Goal: Information Seeking & Learning: Learn about a topic

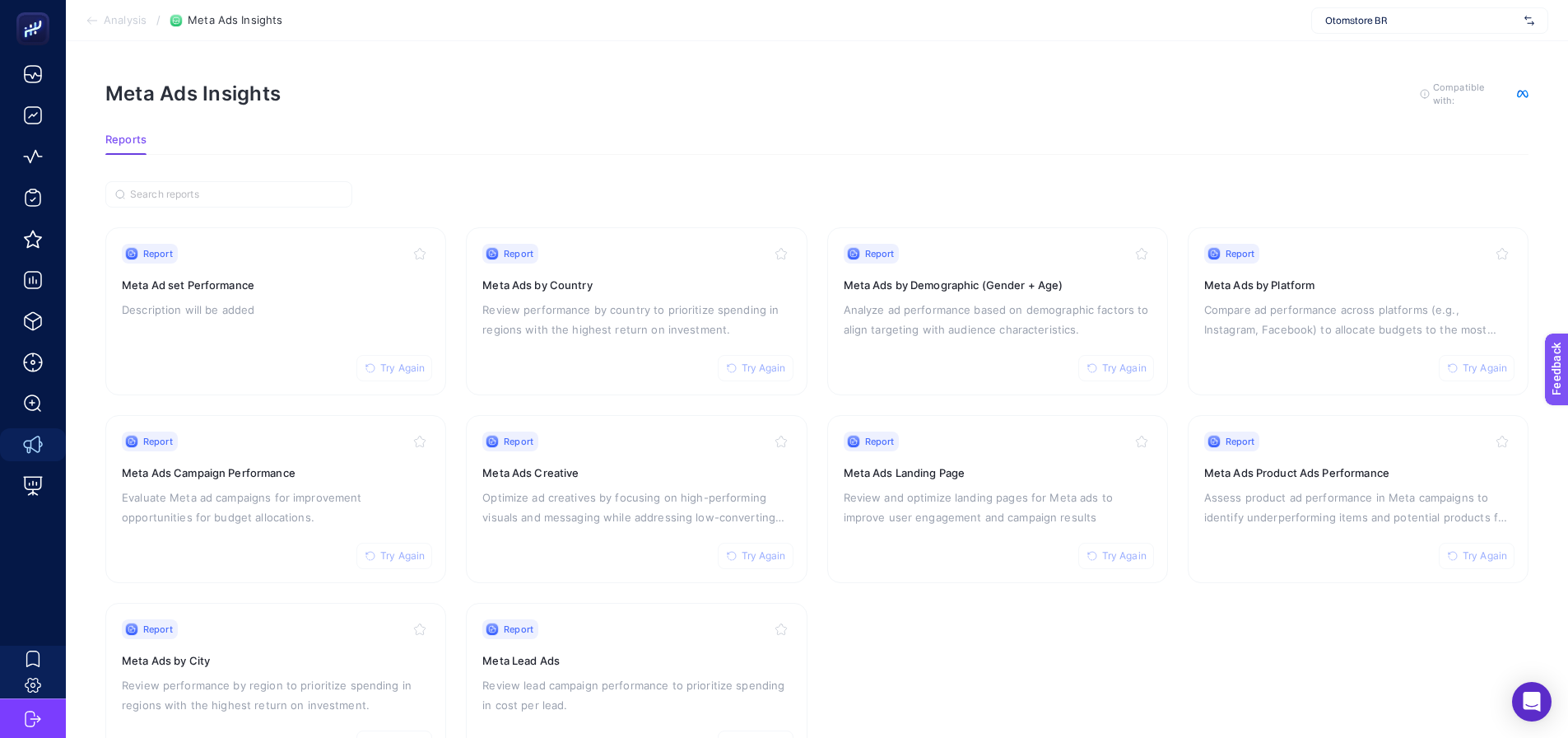
click at [796, 123] on section "Meta Ads Insights To get quality results from this analysis, we recommend that …" at bounding box center [816, 107] width 1423 height 53
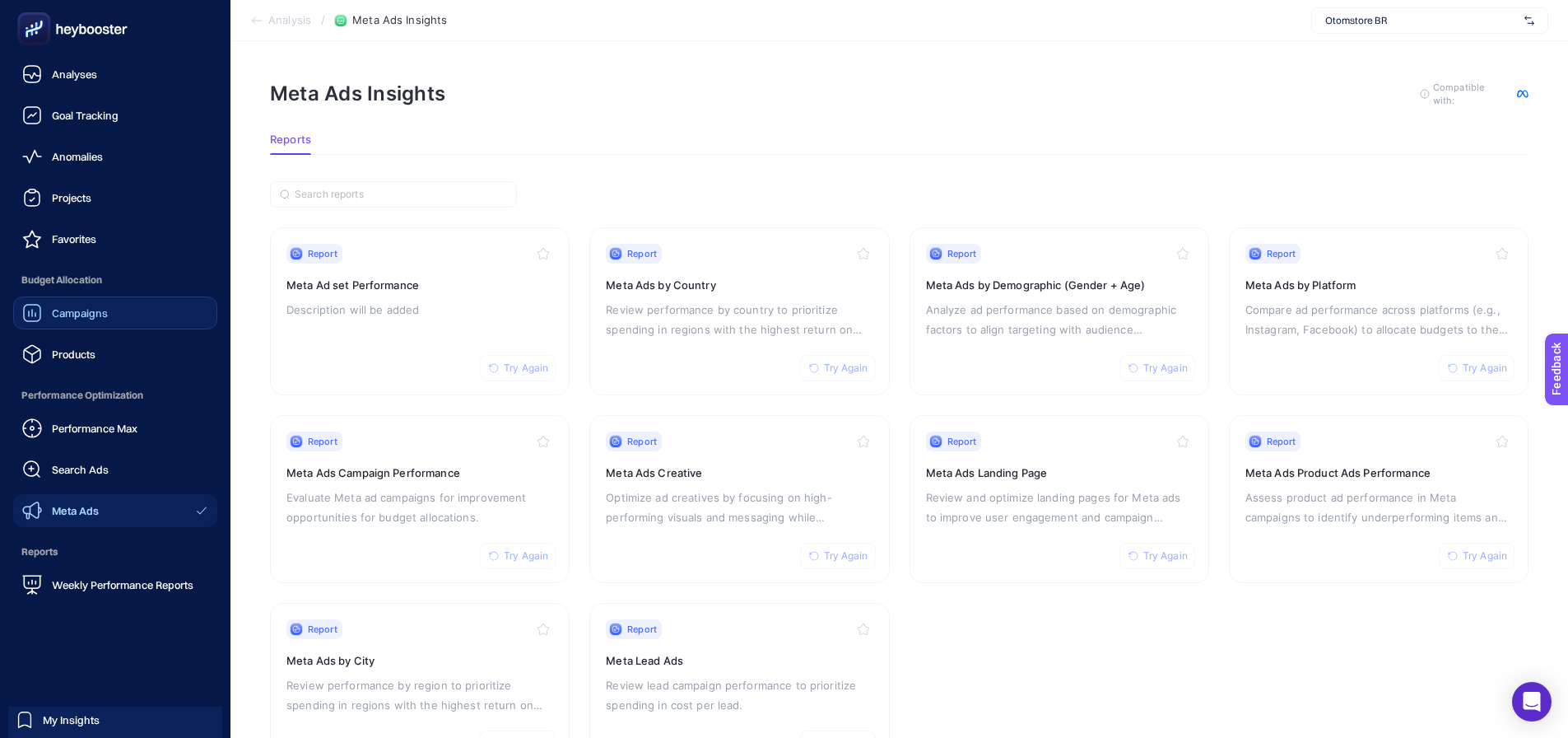
click at [64, 316] on span "Campaigns" at bounding box center [80, 313] width 56 height 13
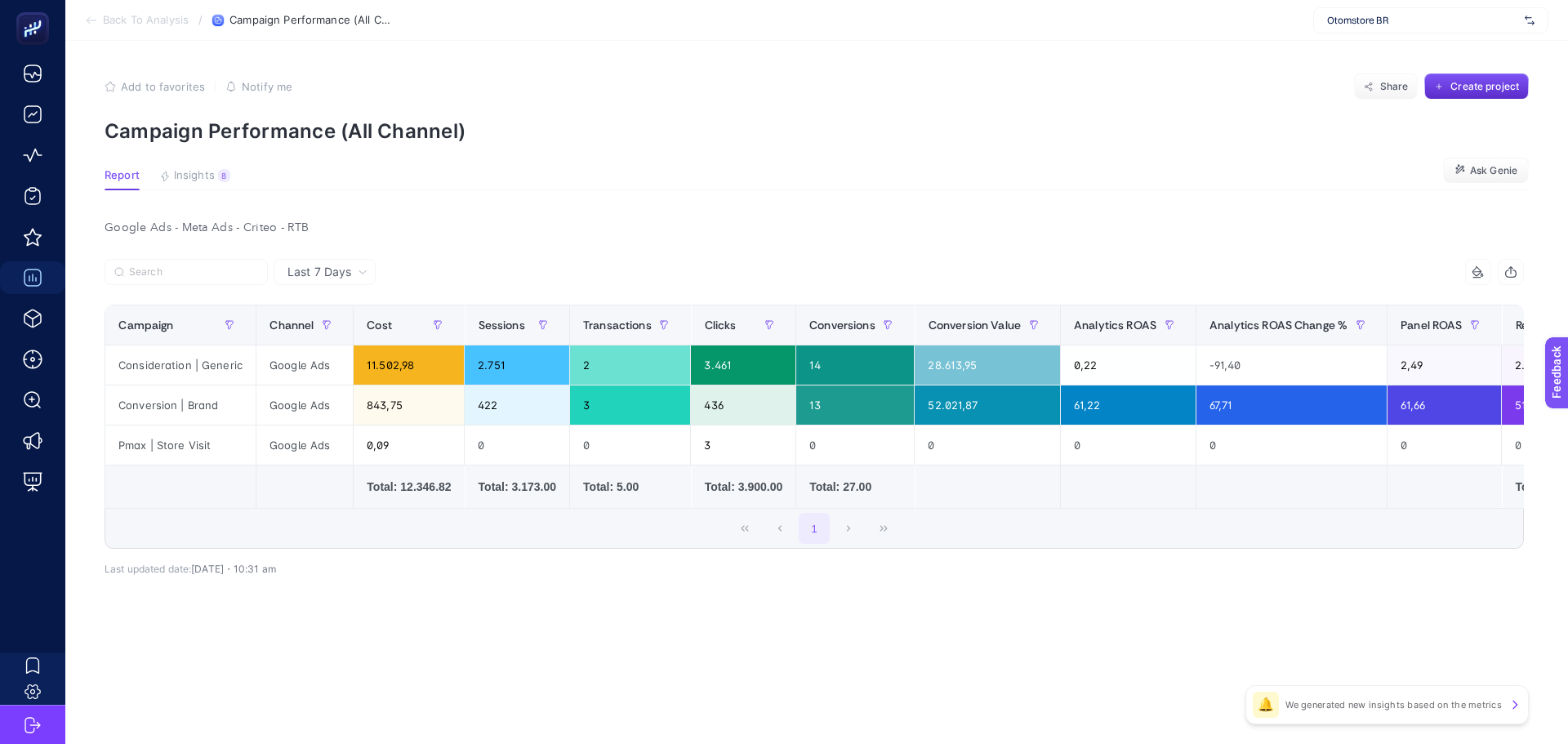
click at [1170, 540] on div "1" at bounding box center [814, 528] width 1418 height 39
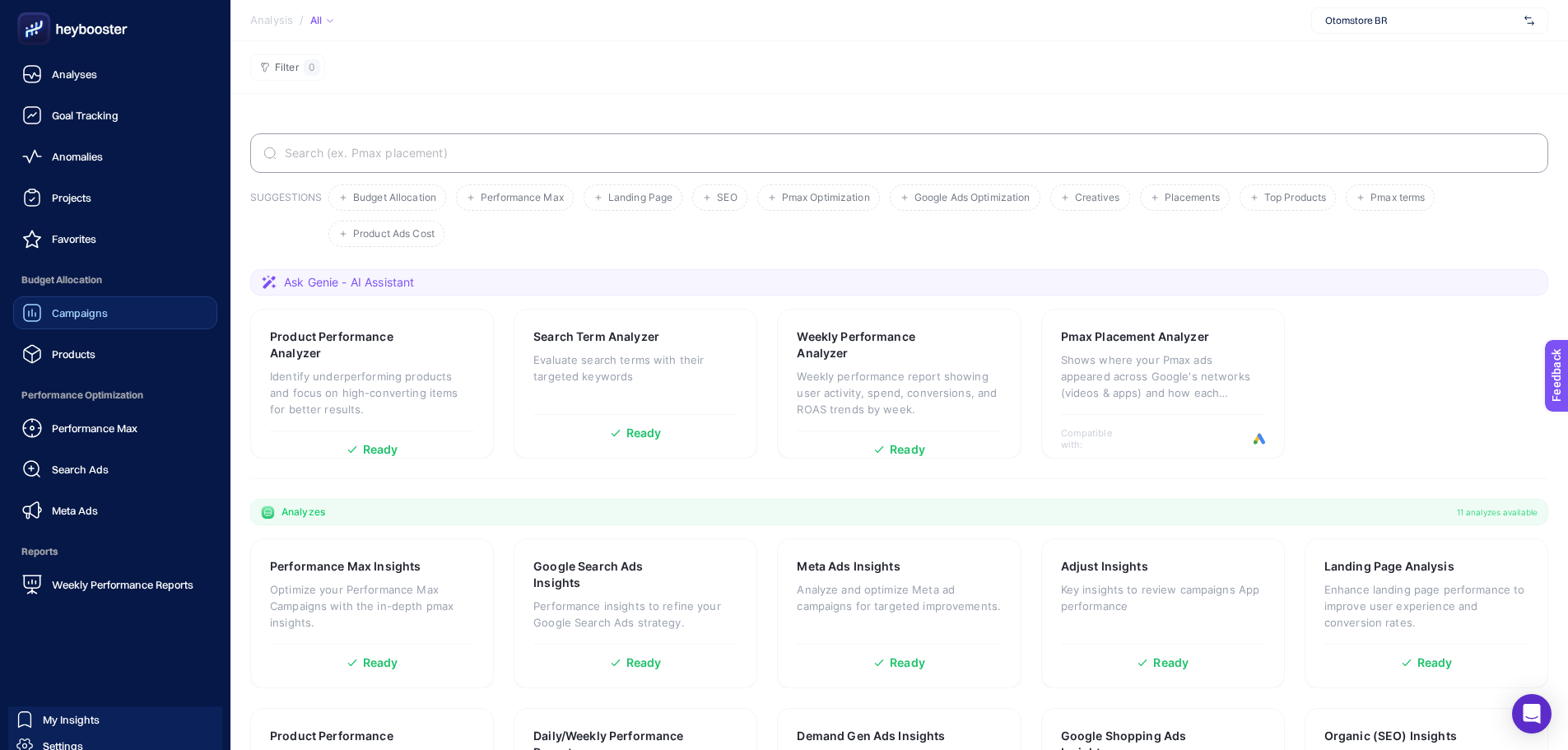
click at [57, 313] on span "Campaigns" at bounding box center [80, 313] width 56 height 13
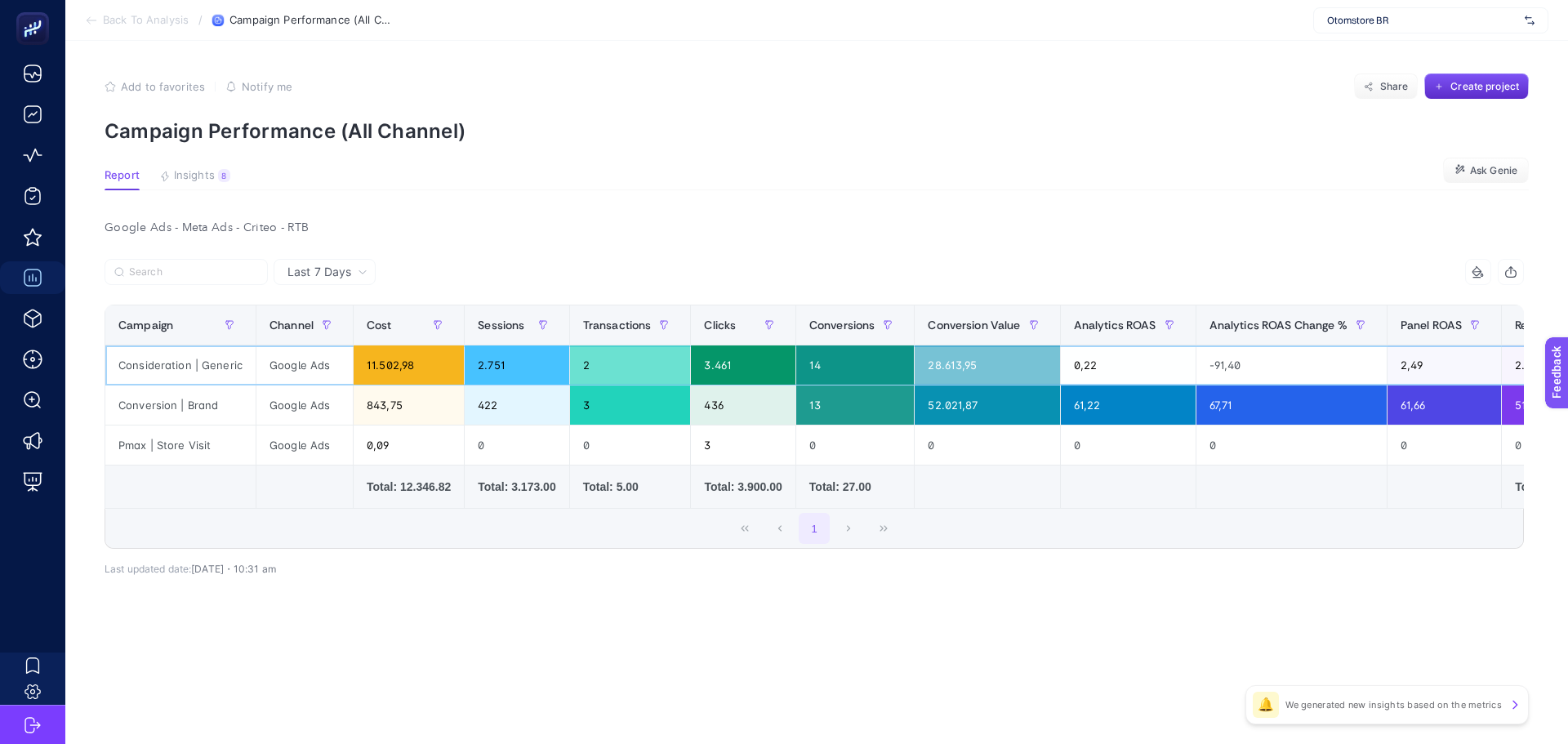
click at [192, 368] on div "Consideration | Generic" at bounding box center [180, 365] width 150 height 39
click at [197, 400] on div "Conversion | Brand" at bounding box center [180, 405] width 150 height 39
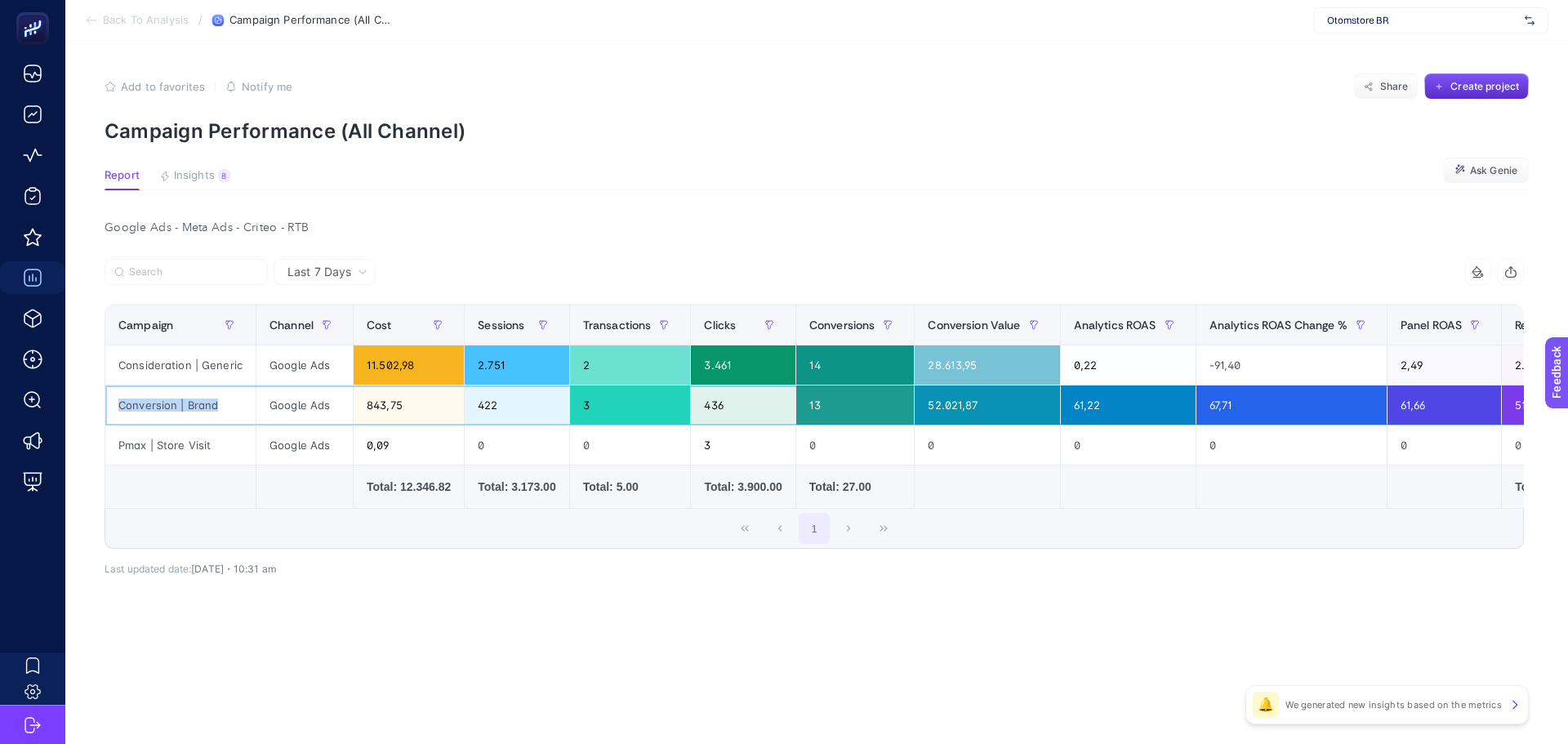
click at [197, 400] on div "Conversion | Brand" at bounding box center [180, 405] width 150 height 39
click at [353, 506] on td at bounding box center [408, 486] width 111 height 43
click at [353, 484] on td at bounding box center [408, 486] width 111 height 43
click at [551, 199] on article "Add to favorites false Notify me Share Create project Campaign Performance (All…" at bounding box center [816, 392] width 1503 height 703
click at [1335, 22] on span "Otomstore BR" at bounding box center [1423, 19] width 192 height 13
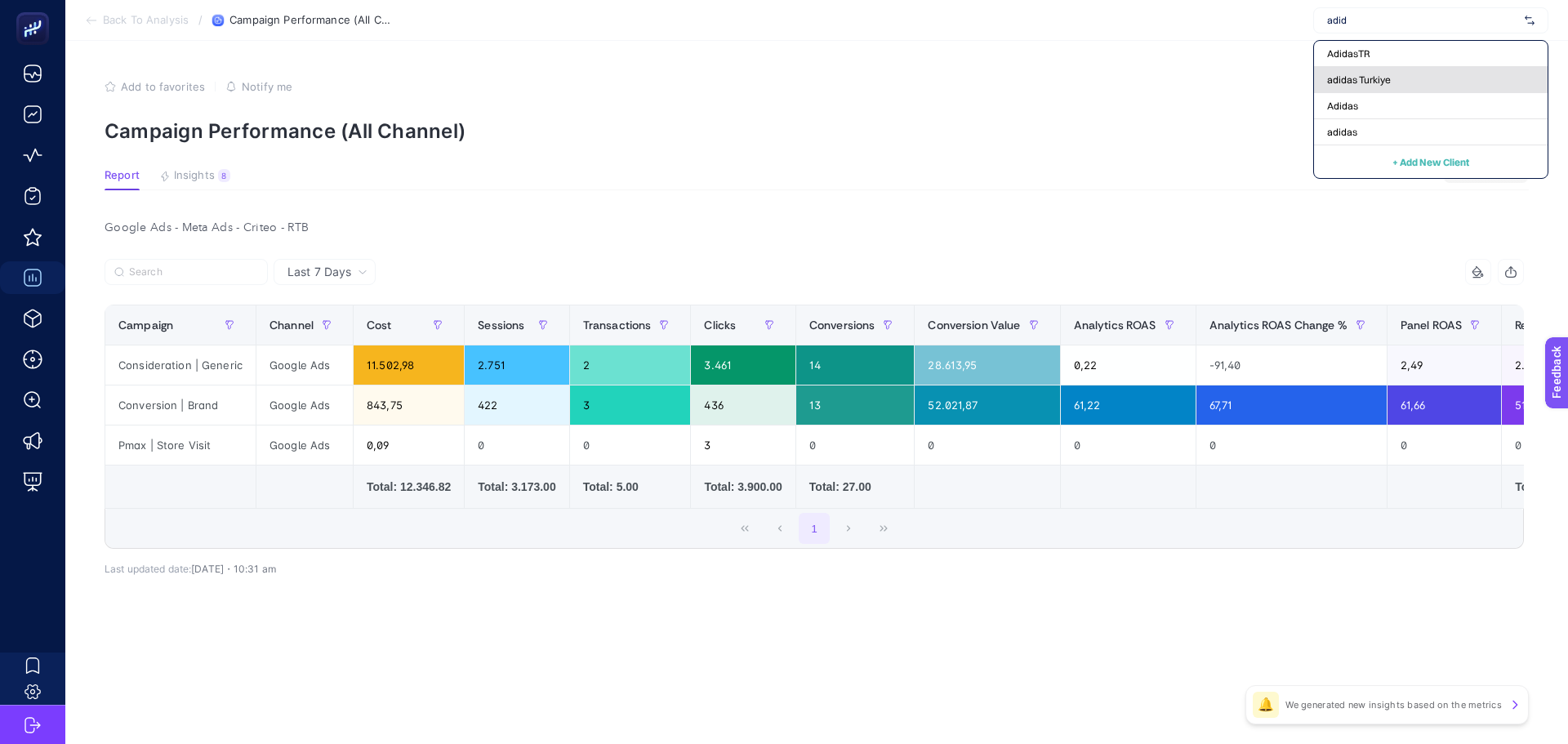
type input "adid"
click at [1351, 79] on span "adidas Turkiye" at bounding box center [1359, 80] width 64 height 13
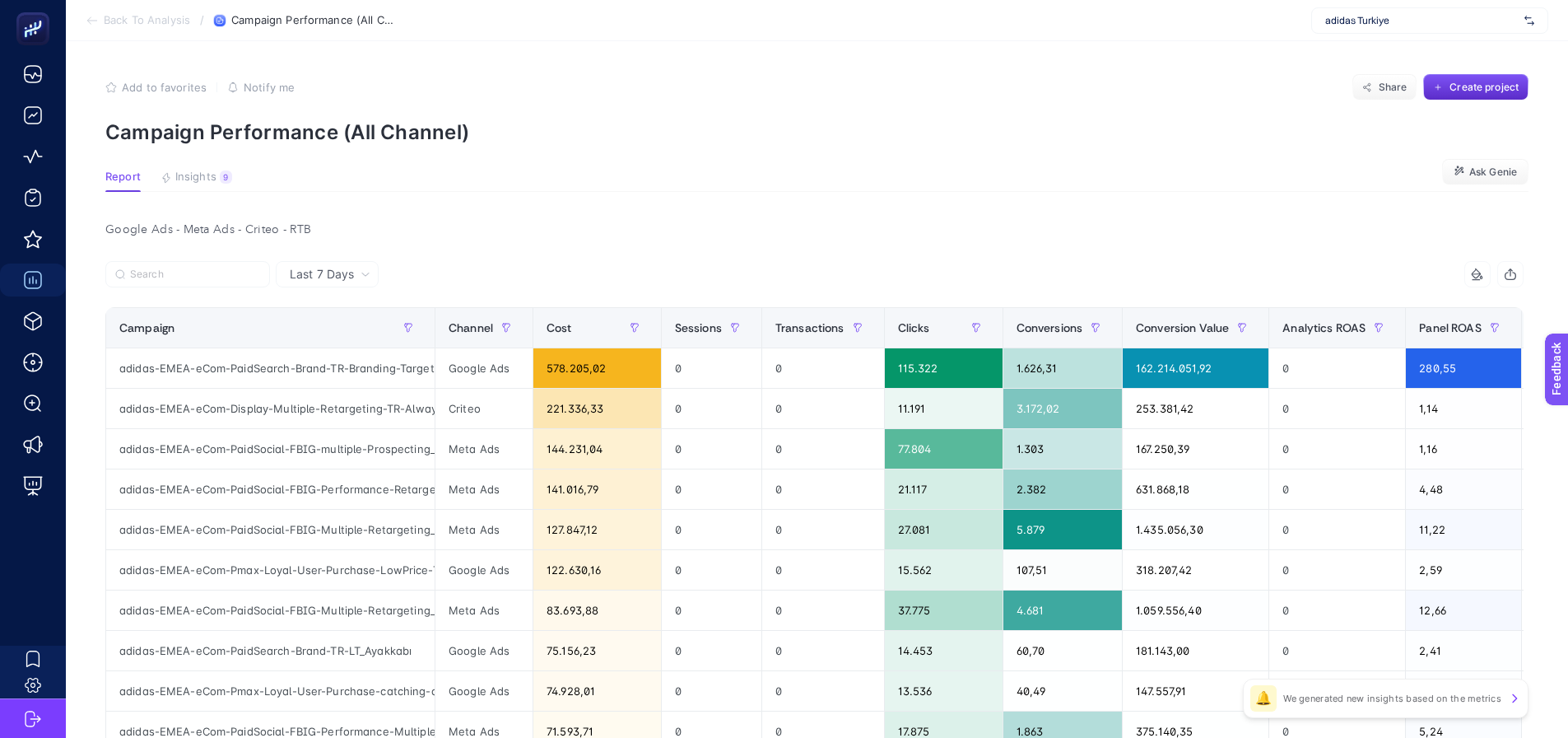
click at [629, 158] on article "Add to favorites false Notify me Share Create project Campaign Performance (All…" at bounding box center [816, 706] width 1502 height 1329
click at [221, 184] on button "Insights 9 We generated new insights based on the metrics" at bounding box center [196, 181] width 72 height 21
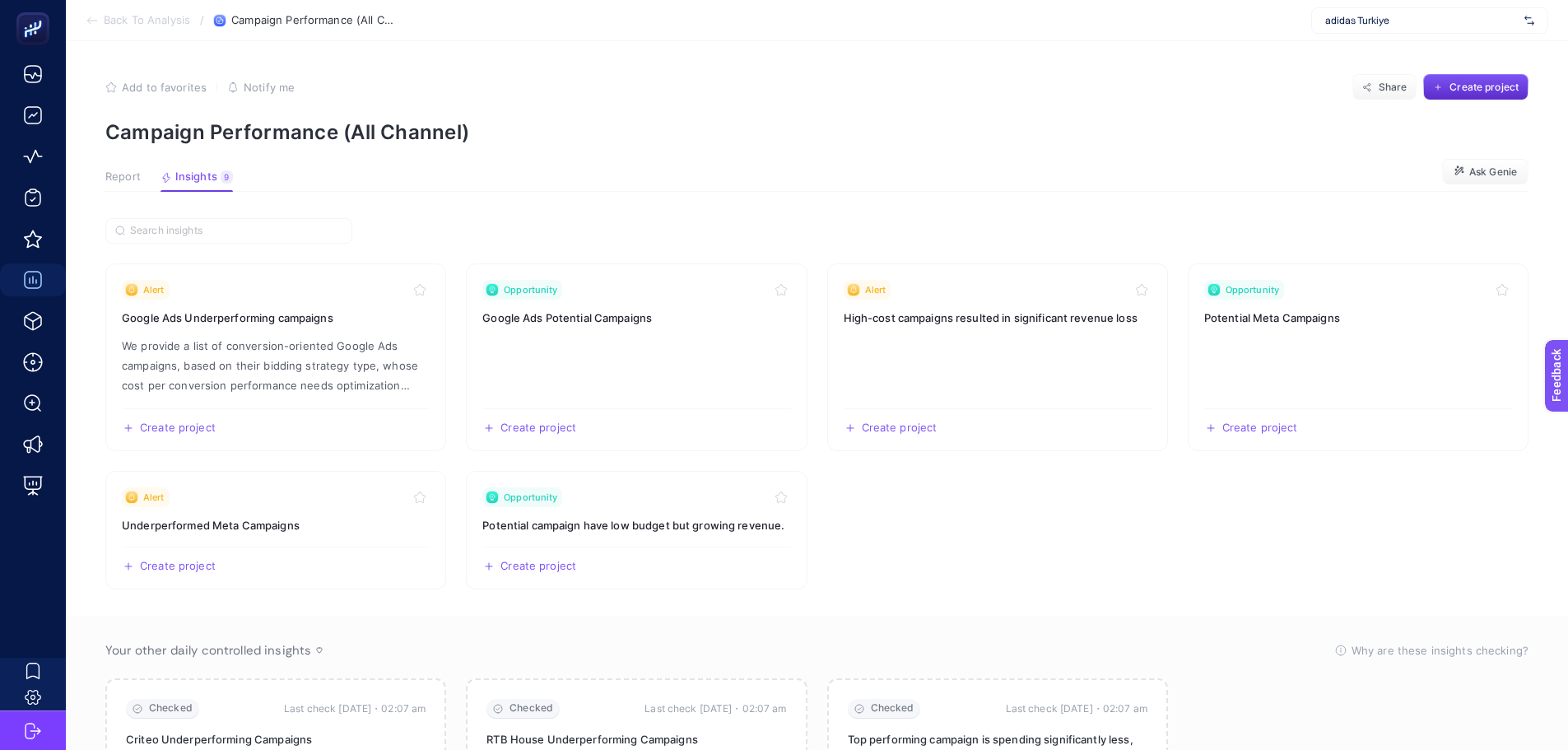
click at [117, 184] on span "Report" at bounding box center [122, 177] width 35 height 13
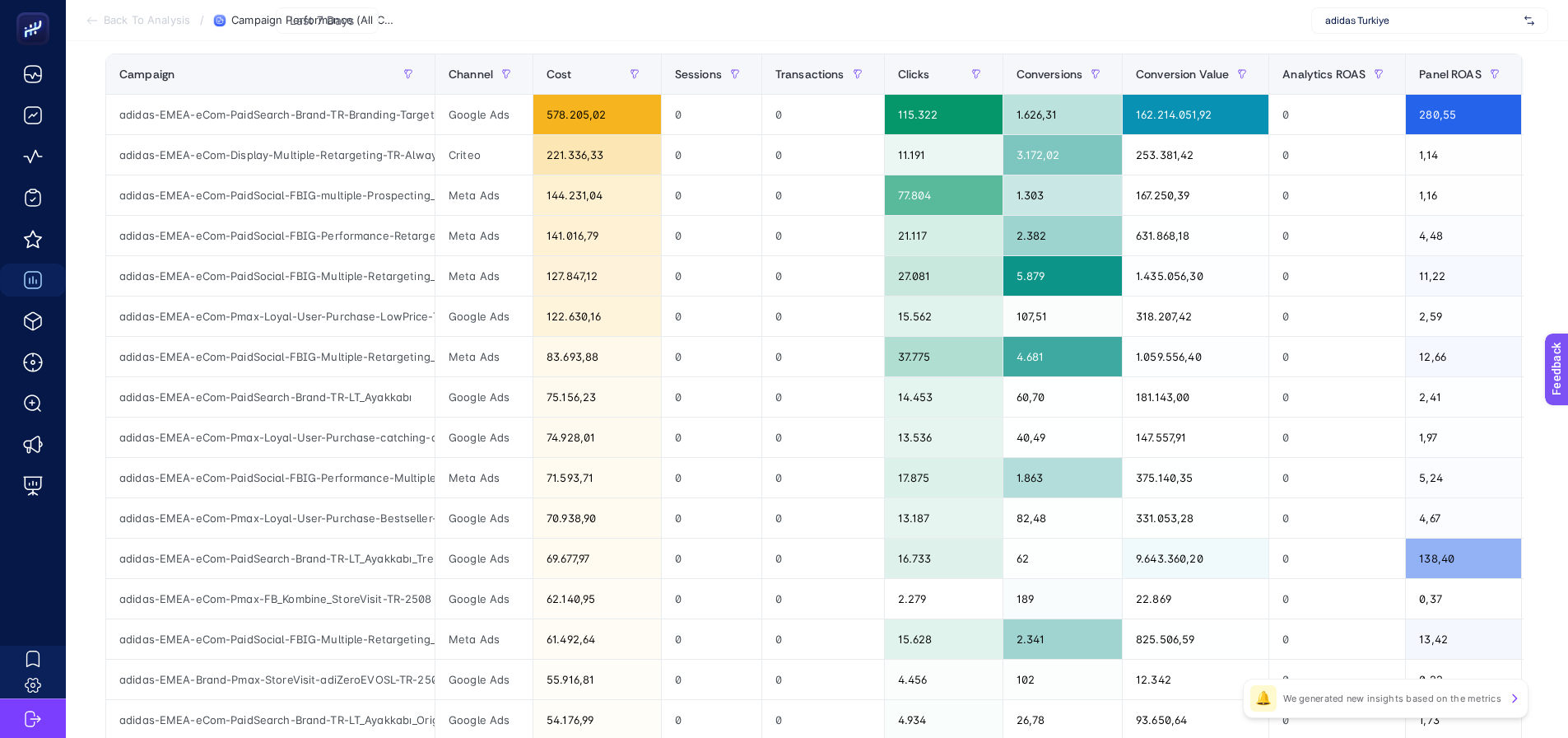
scroll to position [228, 0]
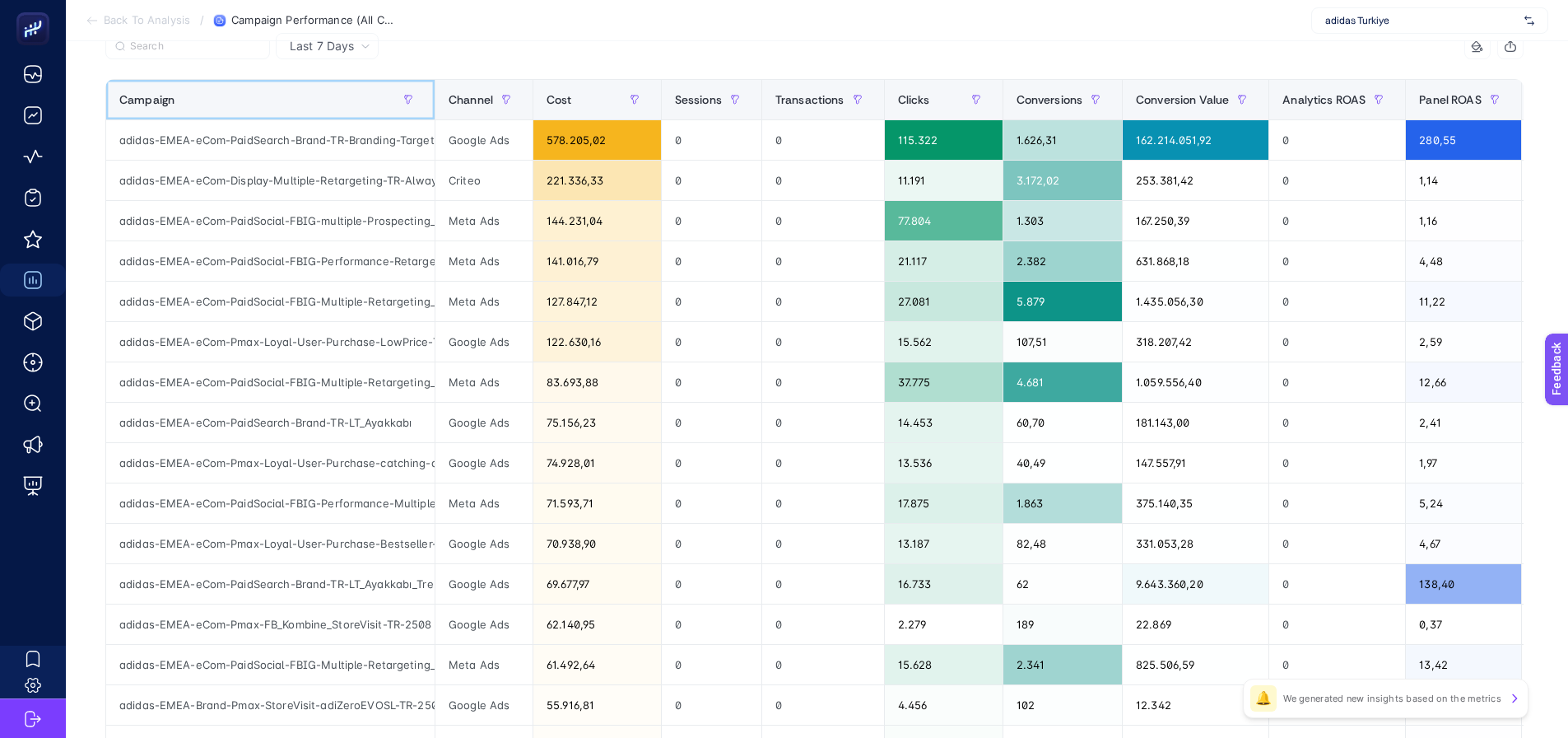
click at [431, 97] on span at bounding box center [431, 99] width 7 height 39
click at [434, 97] on span at bounding box center [431, 99] width 7 height 39
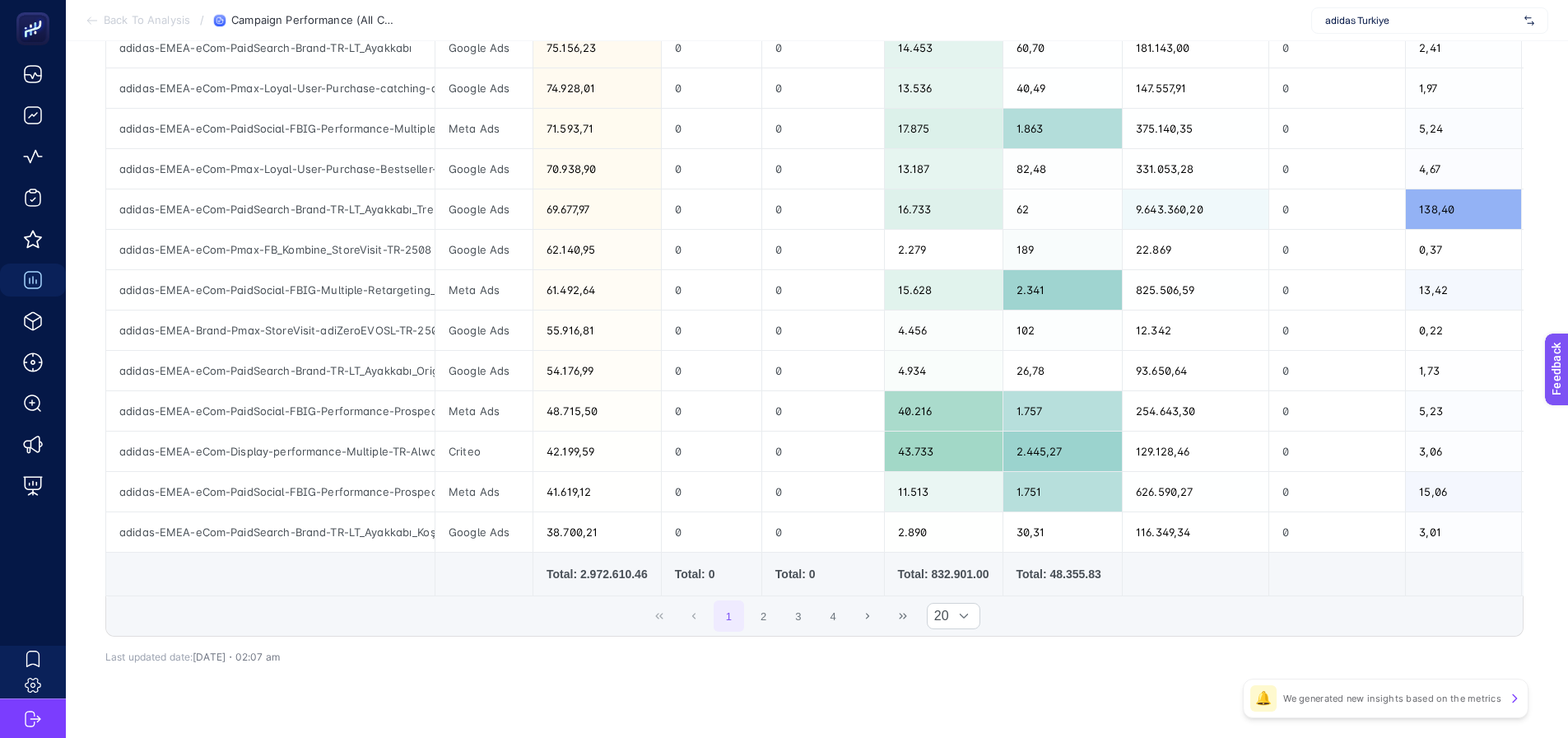
scroll to position [640, 0]
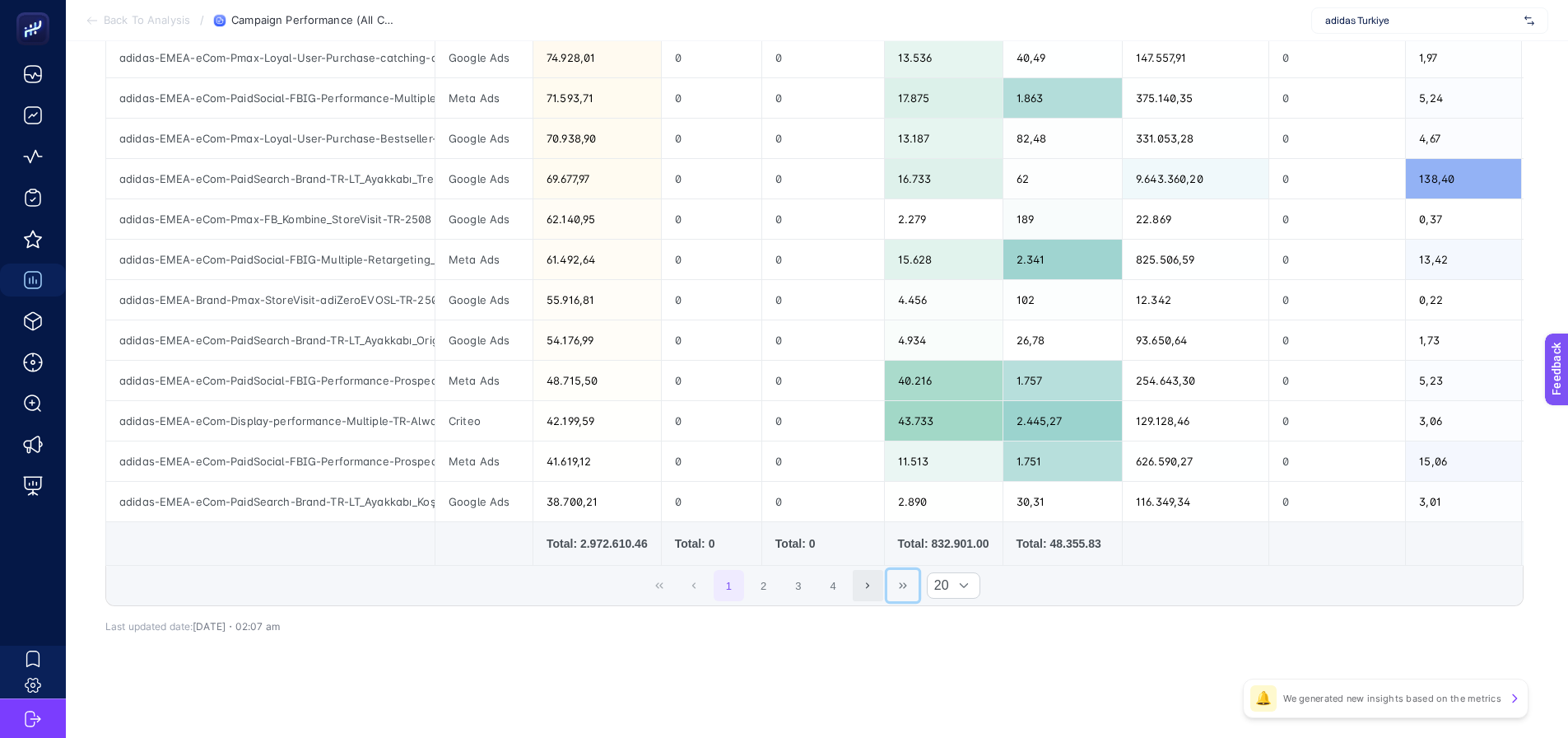
click at [892, 574] on div "1 2 3 4 20" at bounding box center [814, 585] width 1417 height 39
click at [906, 580] on icon "Last Page" at bounding box center [903, 585] width 10 height 10
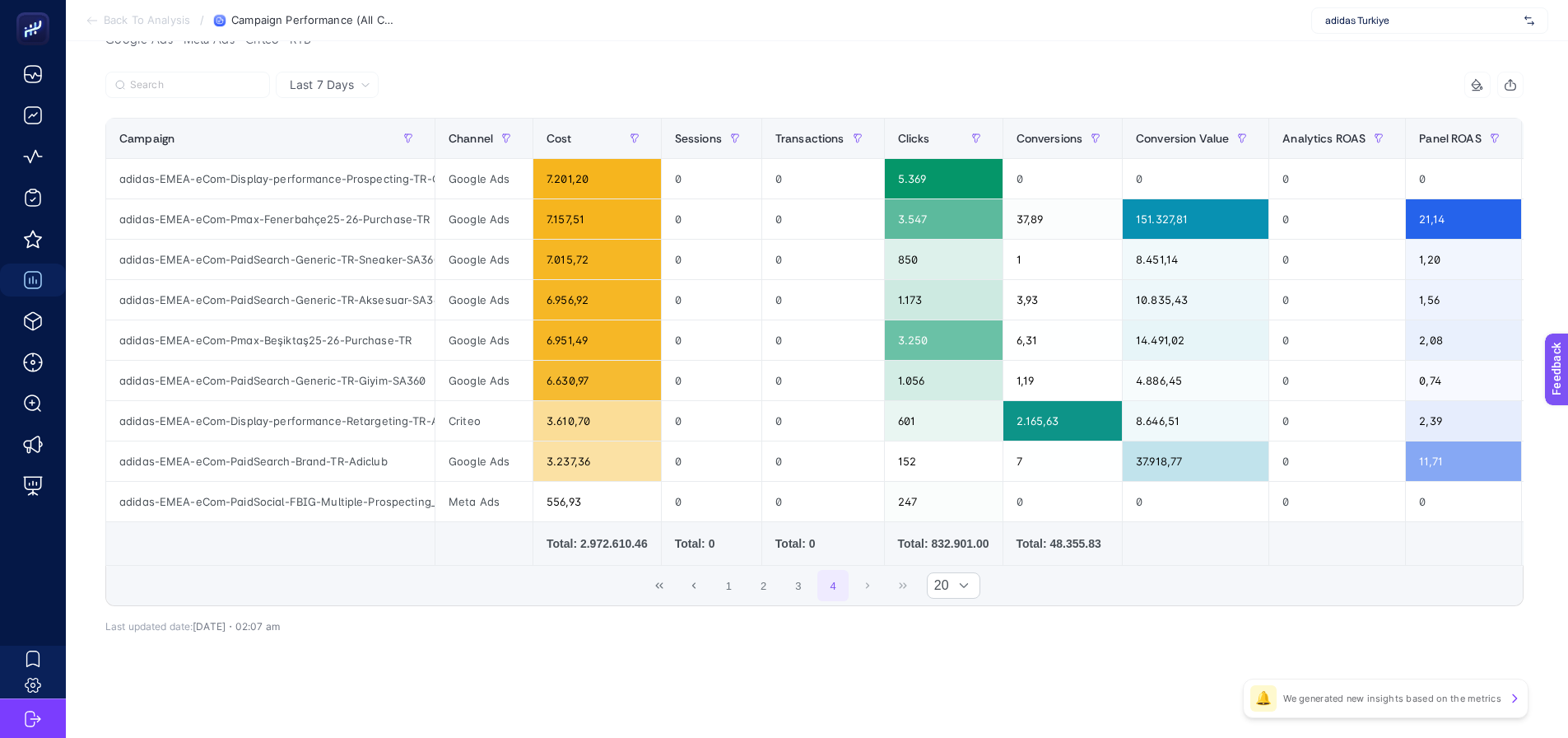
scroll to position [196, 0]
click at [664, 583] on icon "First Page" at bounding box center [659, 585] width 10 height 10
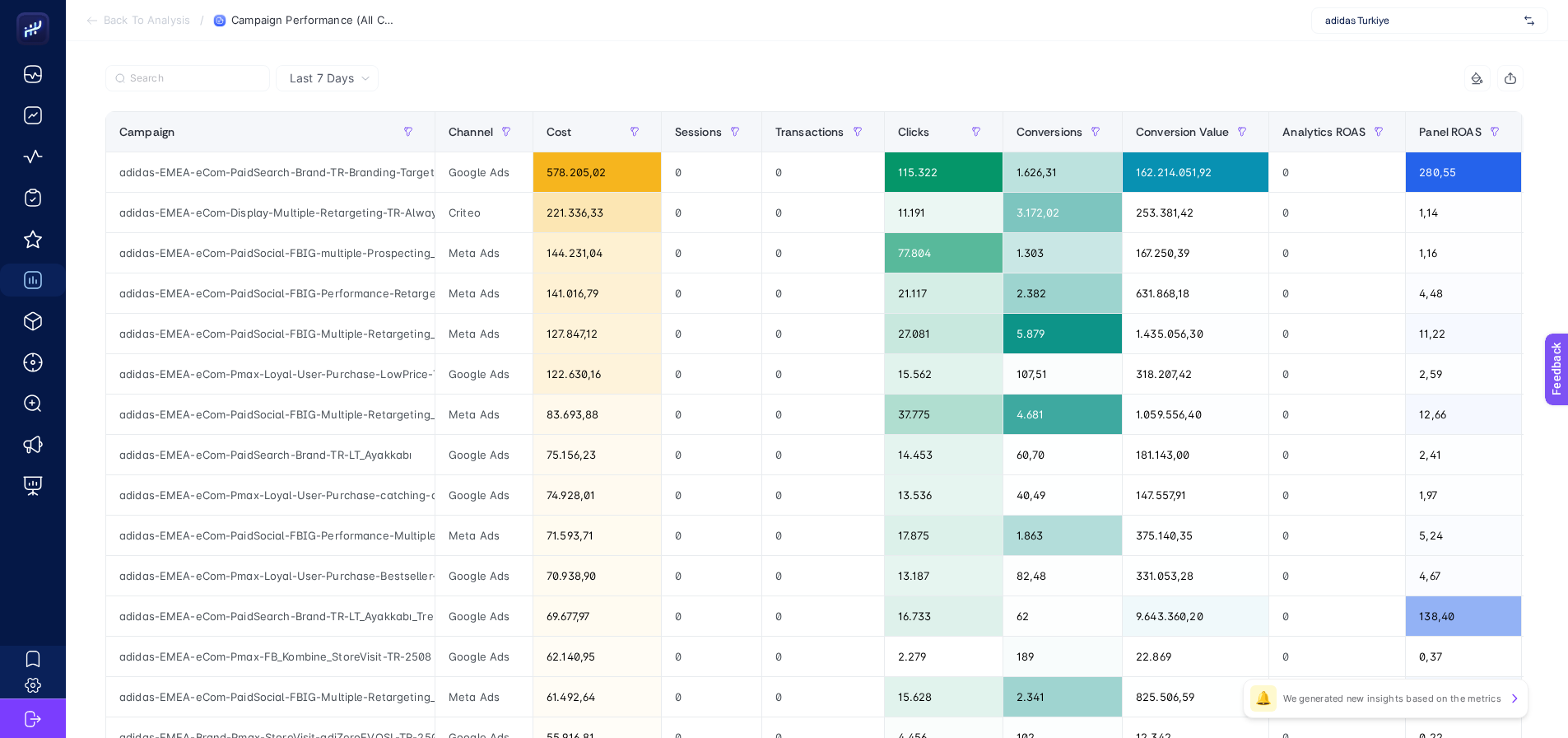
click at [1517, 76] on icon "button" at bounding box center [1510, 78] width 13 height 13
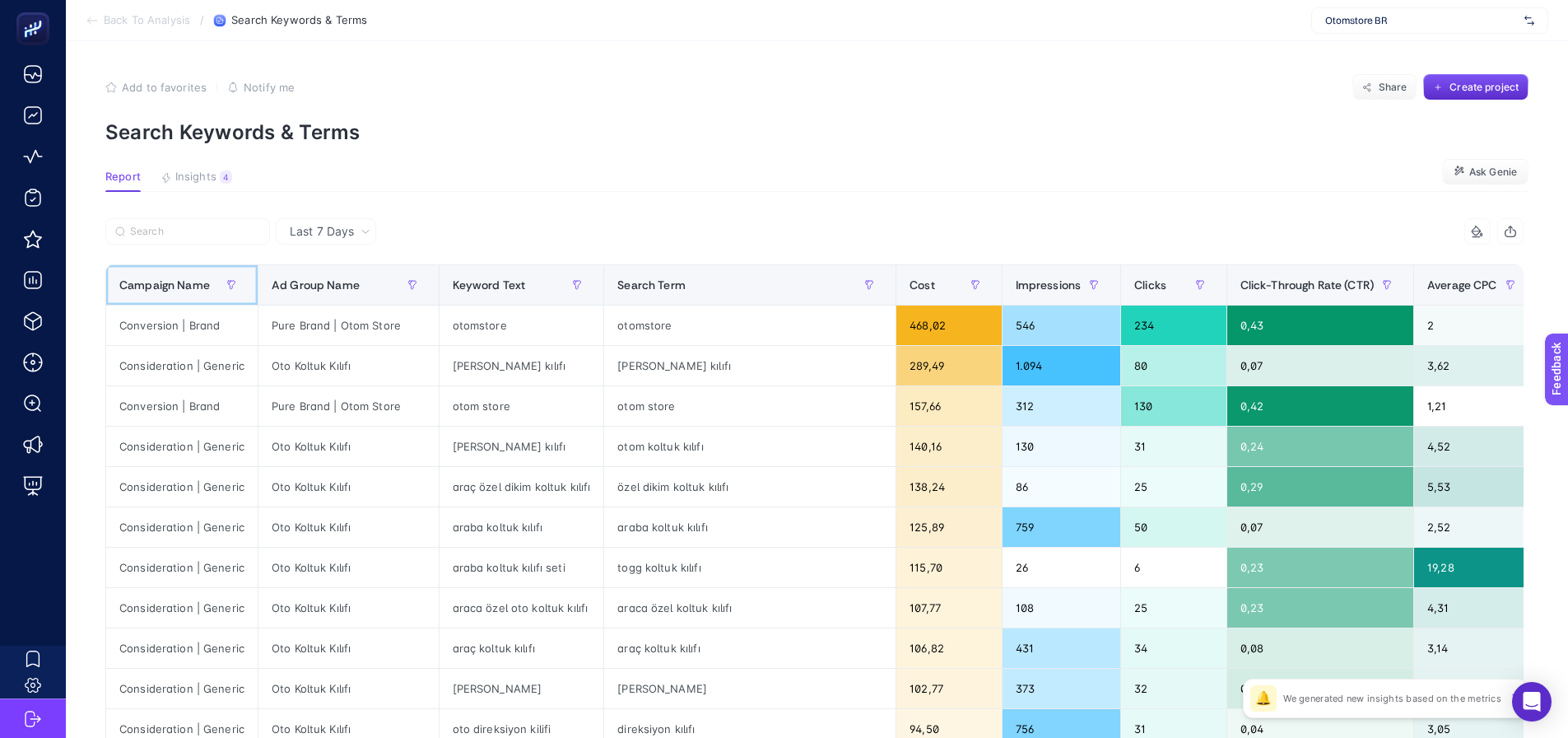
click at [160, 272] on div "Campaign Name" at bounding box center [182, 284] width 125 height 26
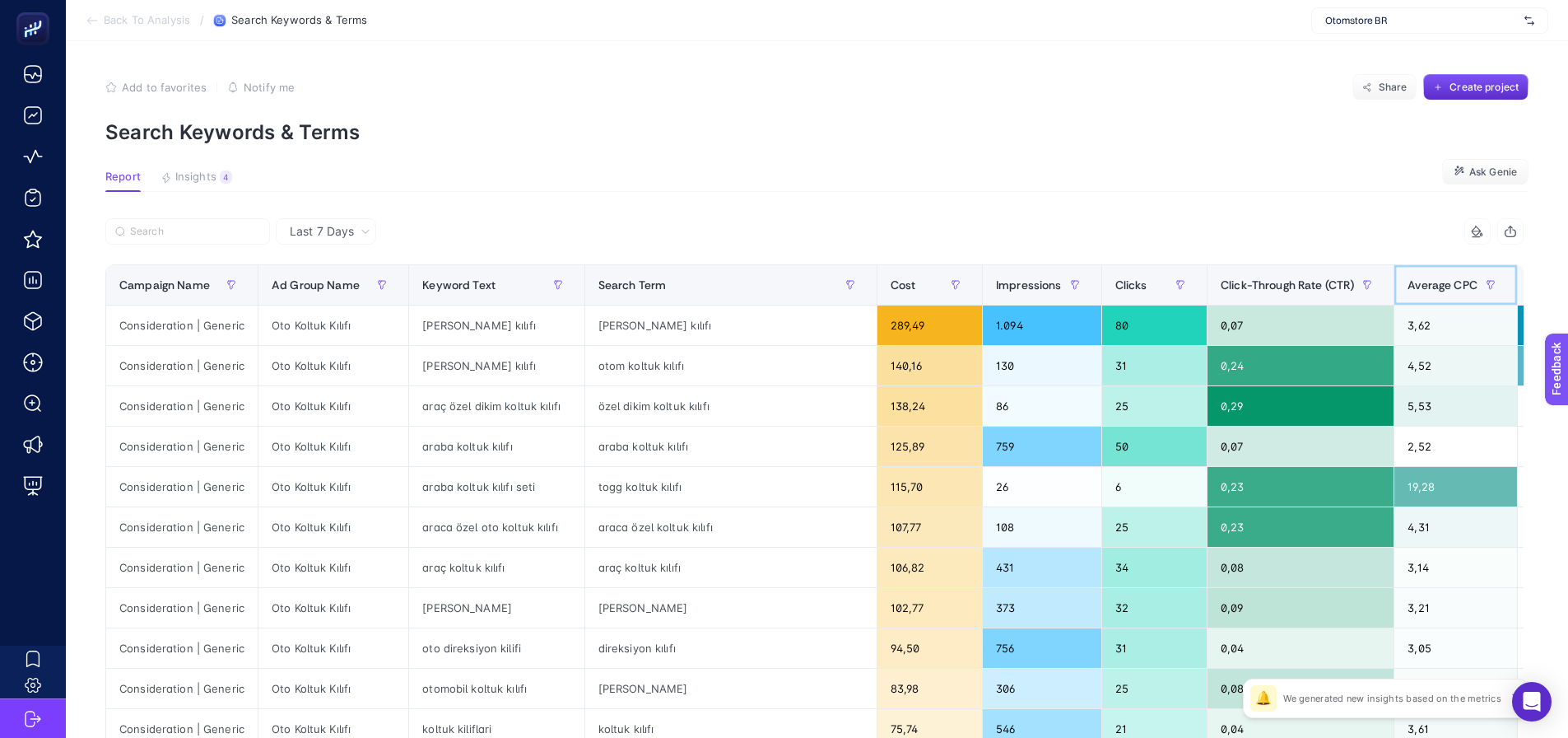
click at [1407, 284] on span "Average CPC" at bounding box center [1442, 284] width 70 height 13
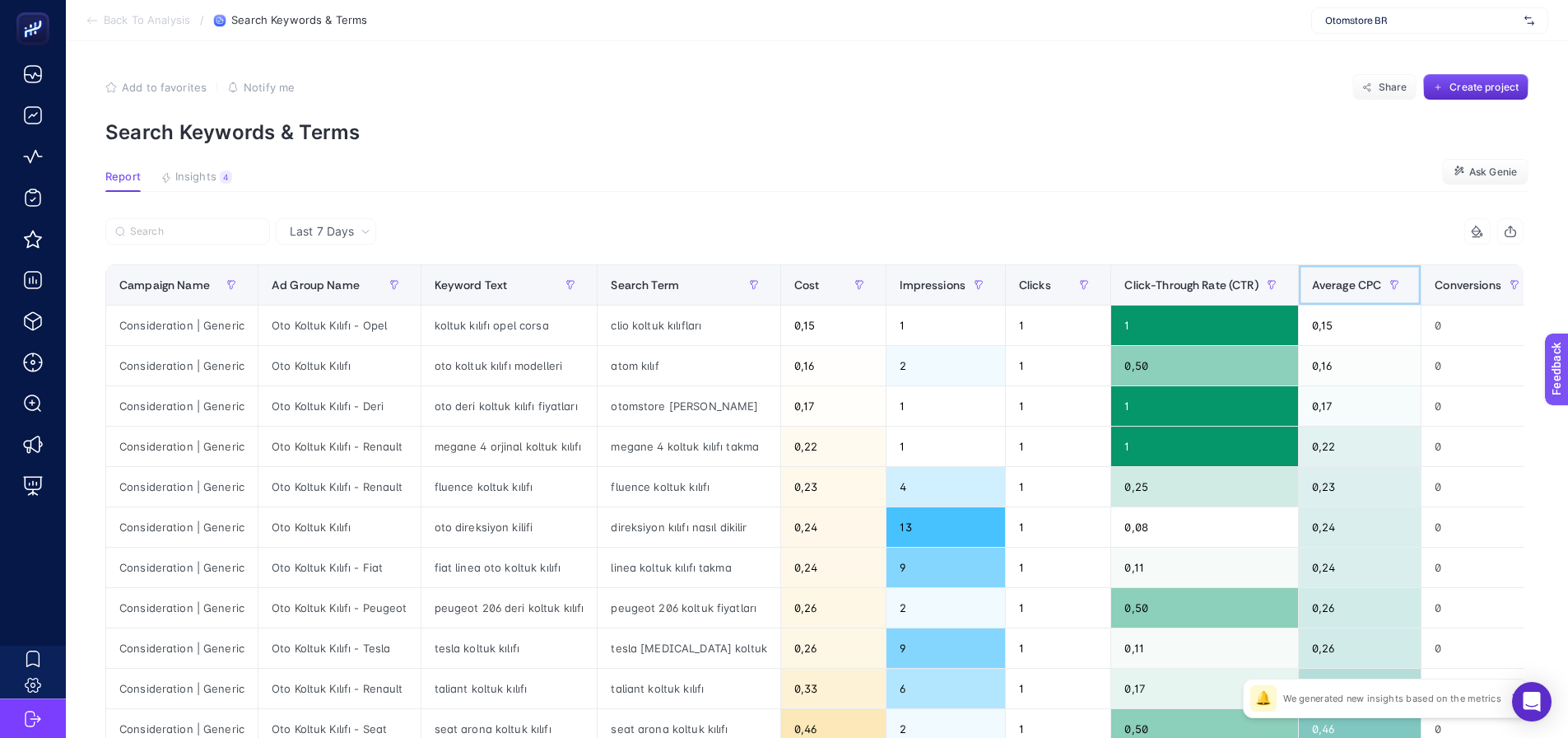
click at [1312, 290] on span "Average CPC" at bounding box center [1347, 284] width 70 height 13
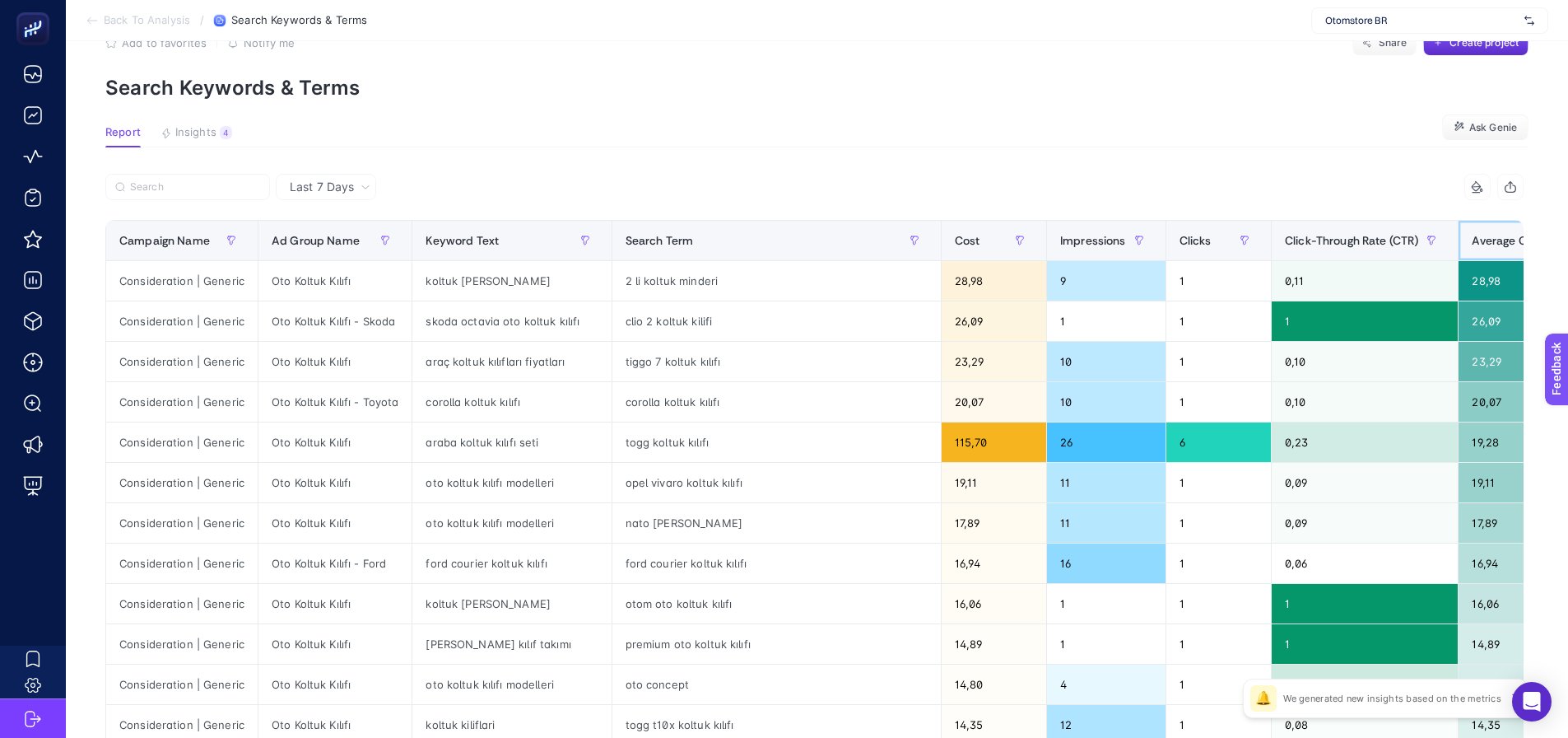
scroll to position [82, 0]
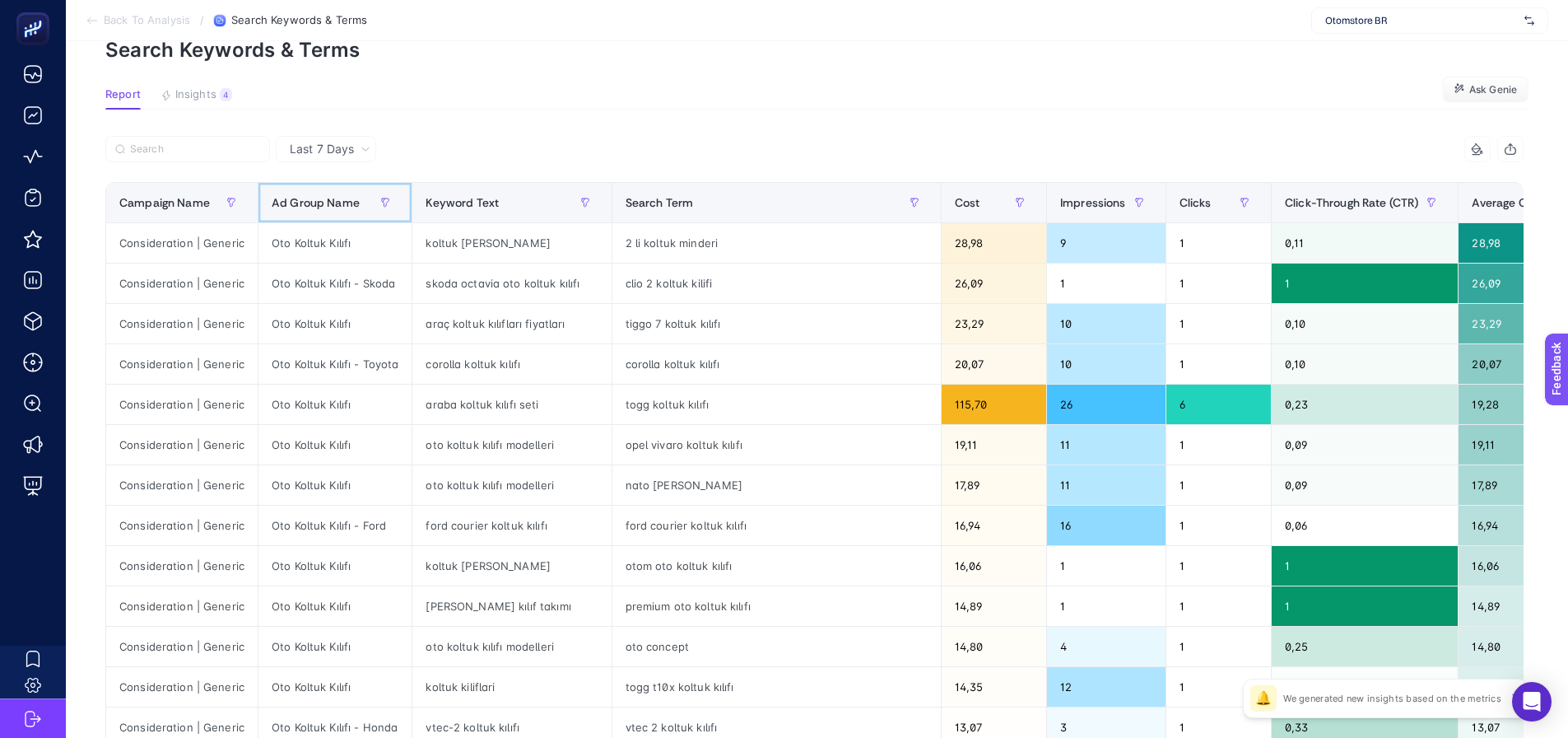
click at [325, 206] on span "Ad Group Name" at bounding box center [315, 202] width 88 height 13
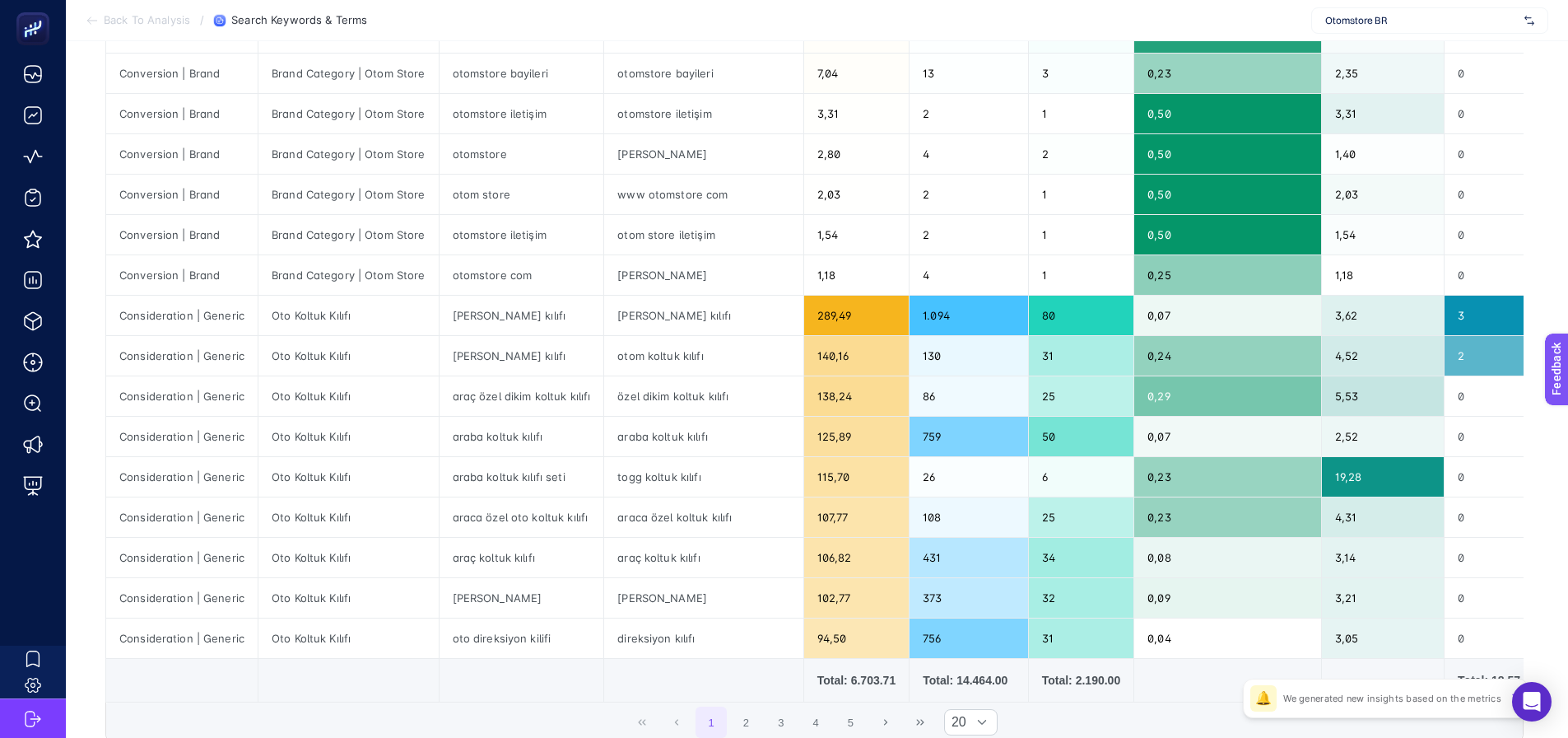
scroll to position [494, 0]
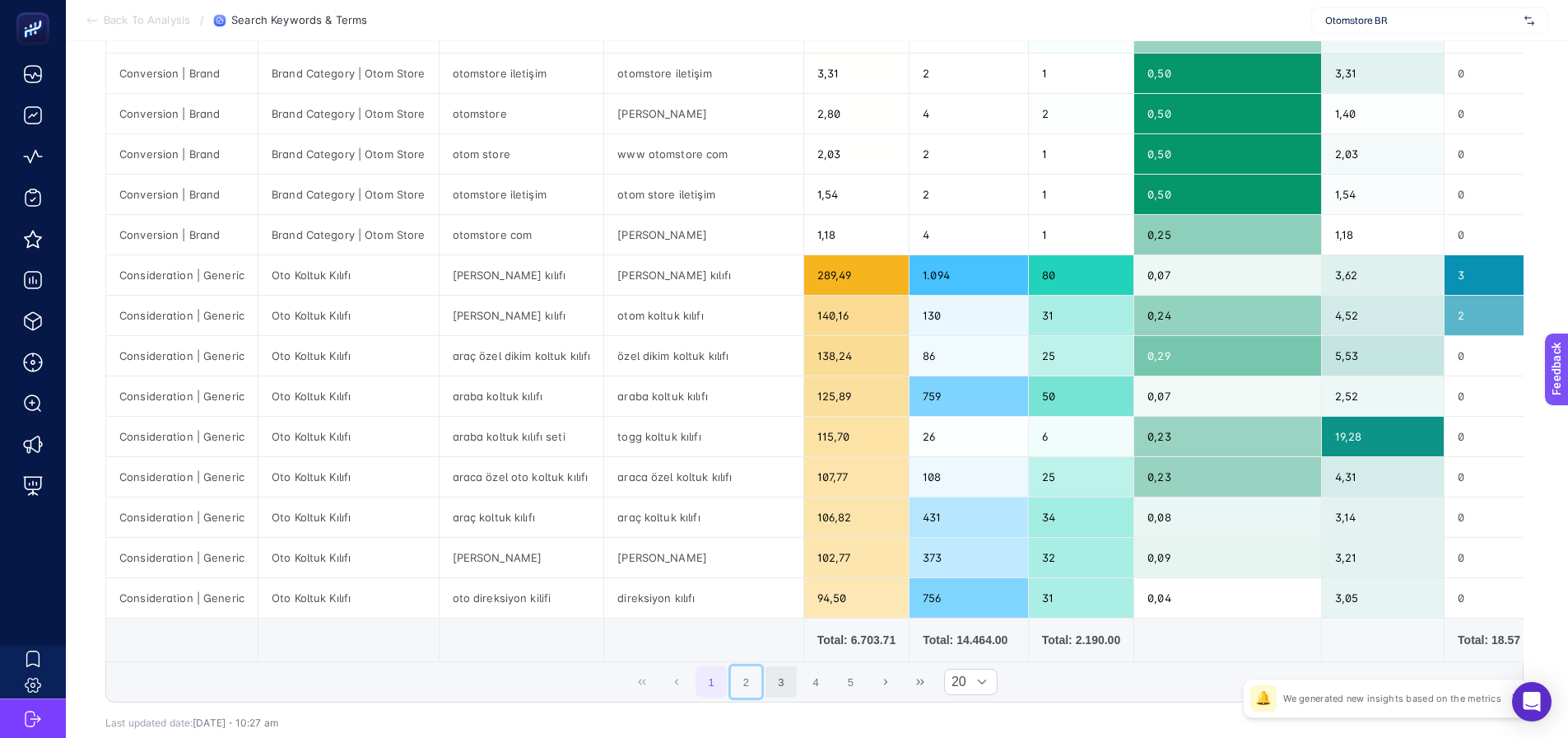
drag, startPoint x: 759, startPoint y: 688, endPoint x: 771, endPoint y: 690, distance: 12.2
click at [762, 689] on button "2" at bounding box center [746, 682] width 32 height 32
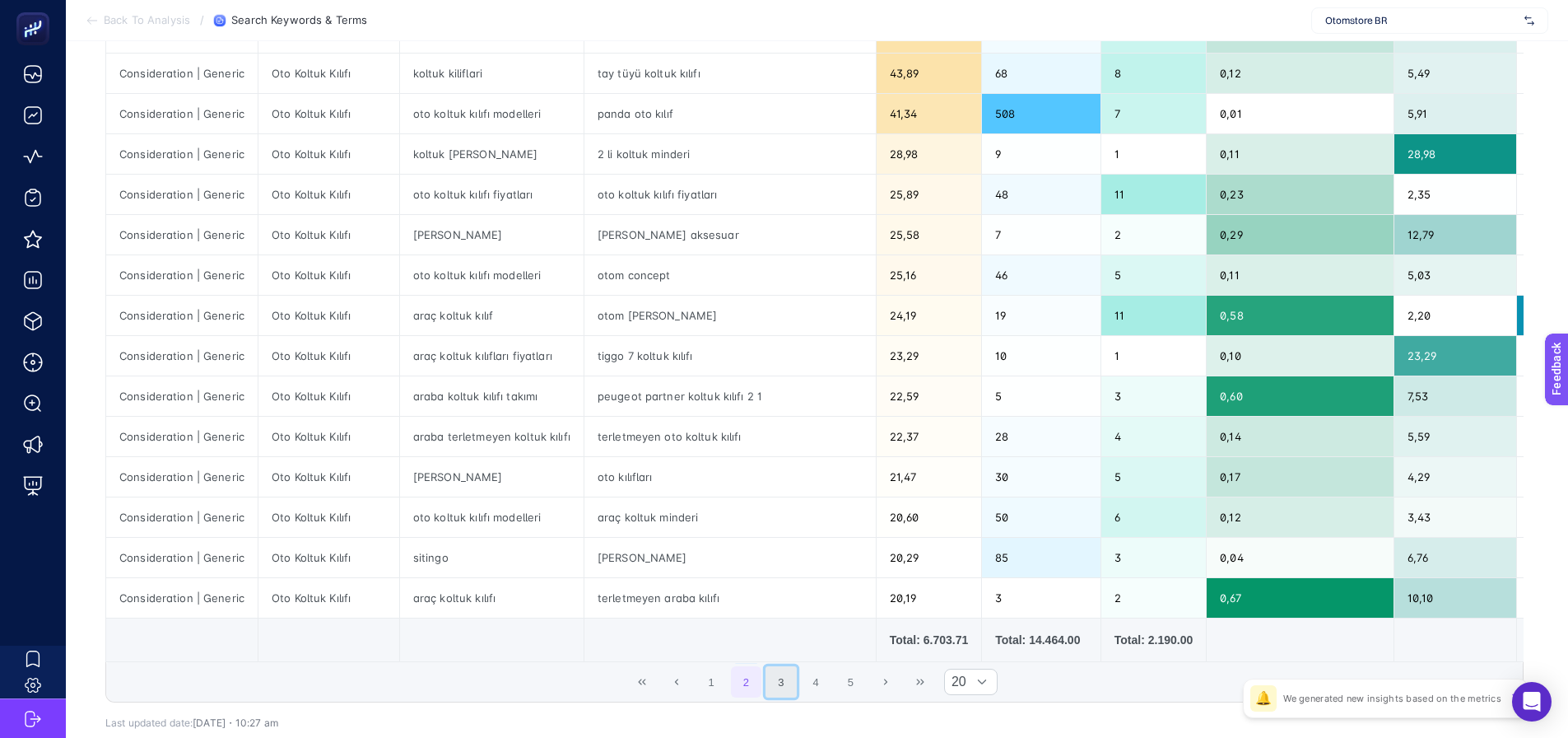
click at [790, 685] on button "3" at bounding box center [781, 682] width 32 height 32
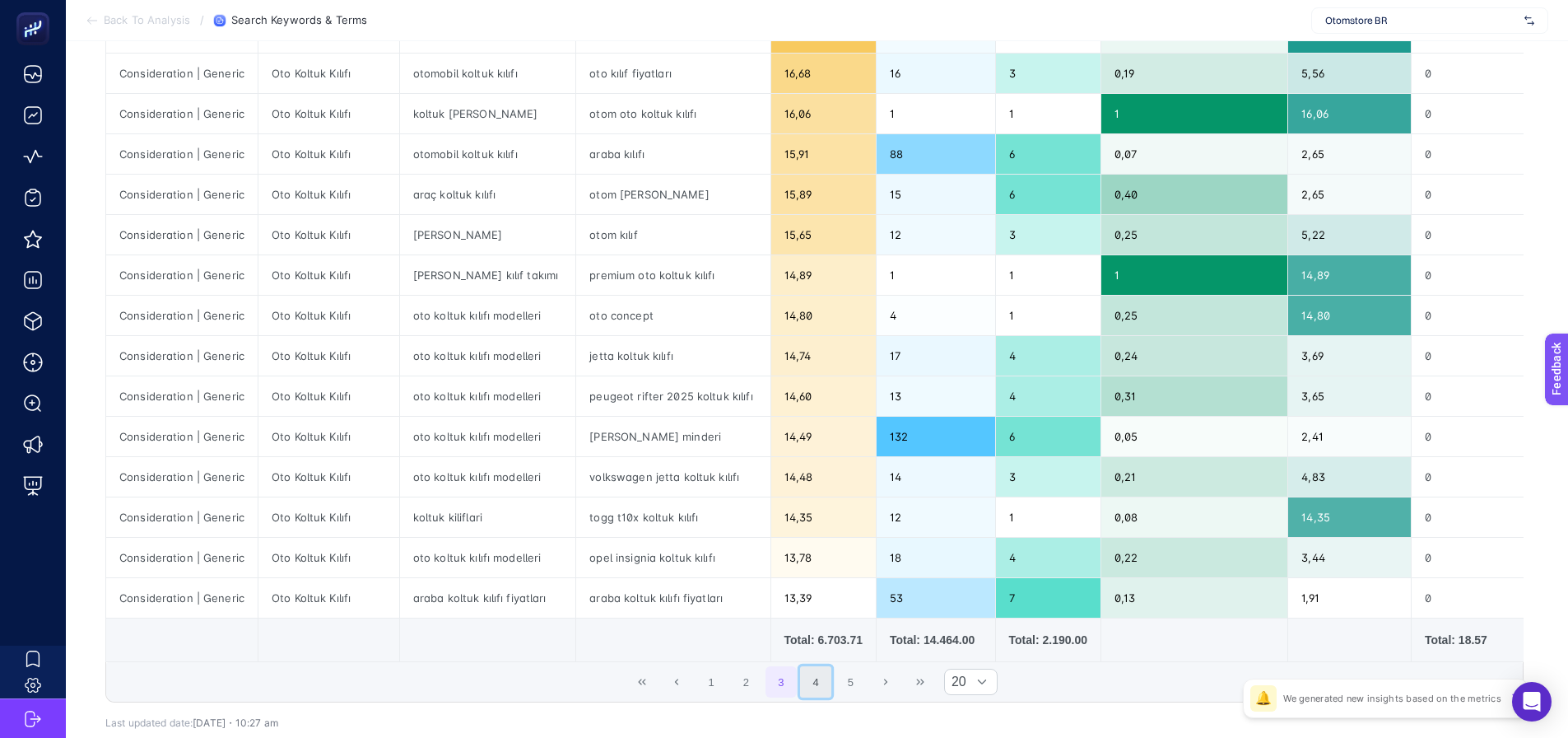
click at [825, 683] on button "4" at bounding box center [816, 682] width 32 height 32
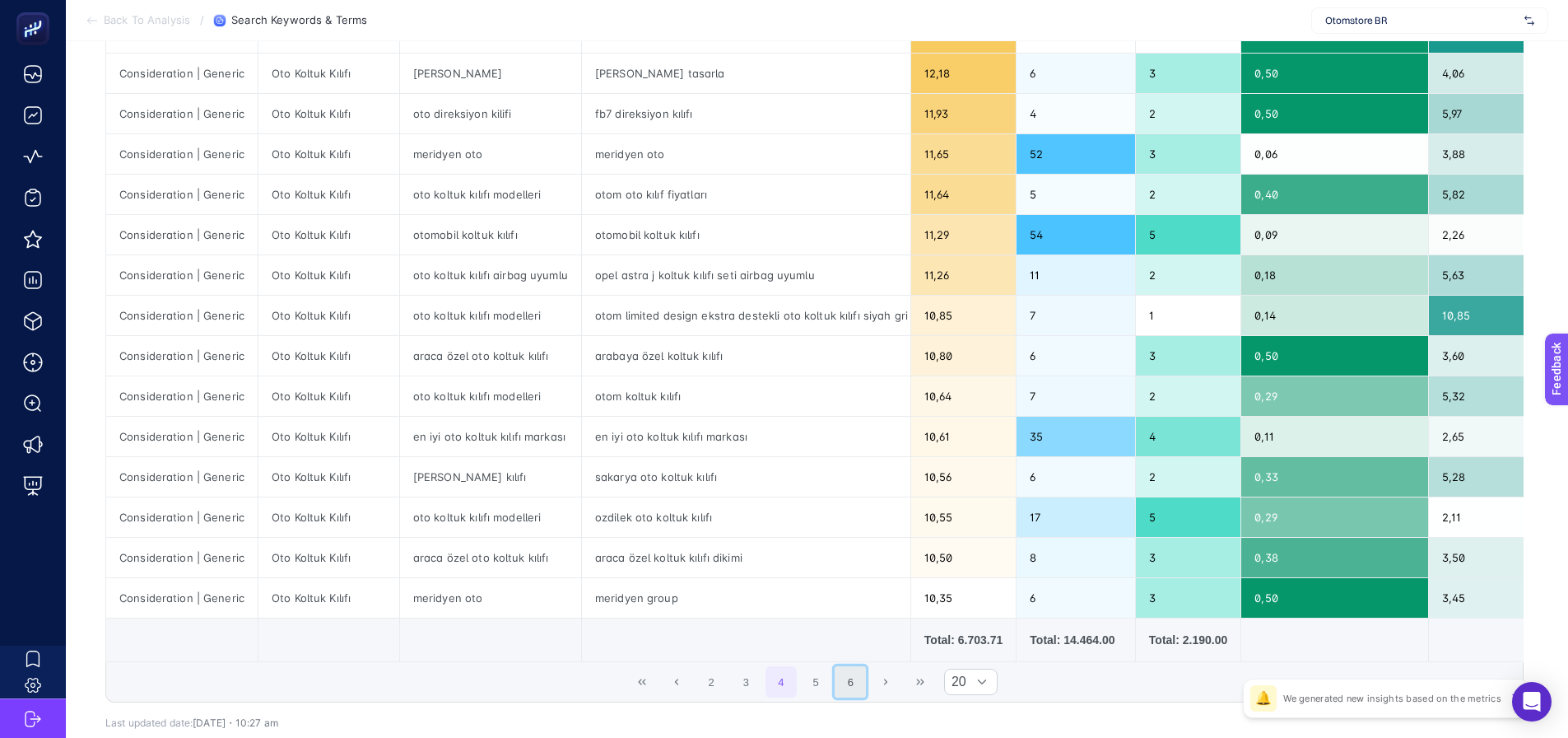
click at [853, 678] on button "6" at bounding box center [850, 682] width 32 height 32
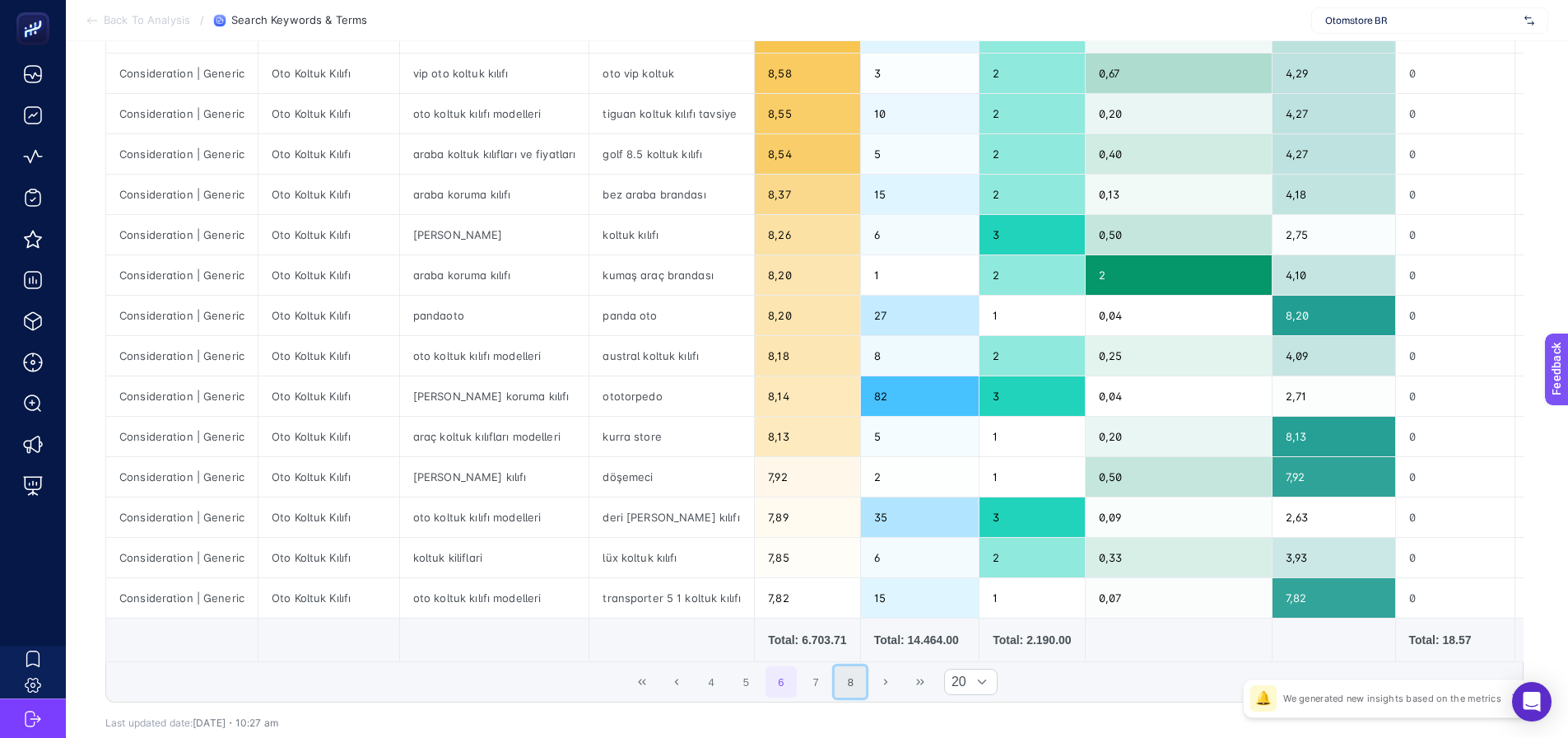
click at [866, 690] on button "8" at bounding box center [850, 682] width 32 height 32
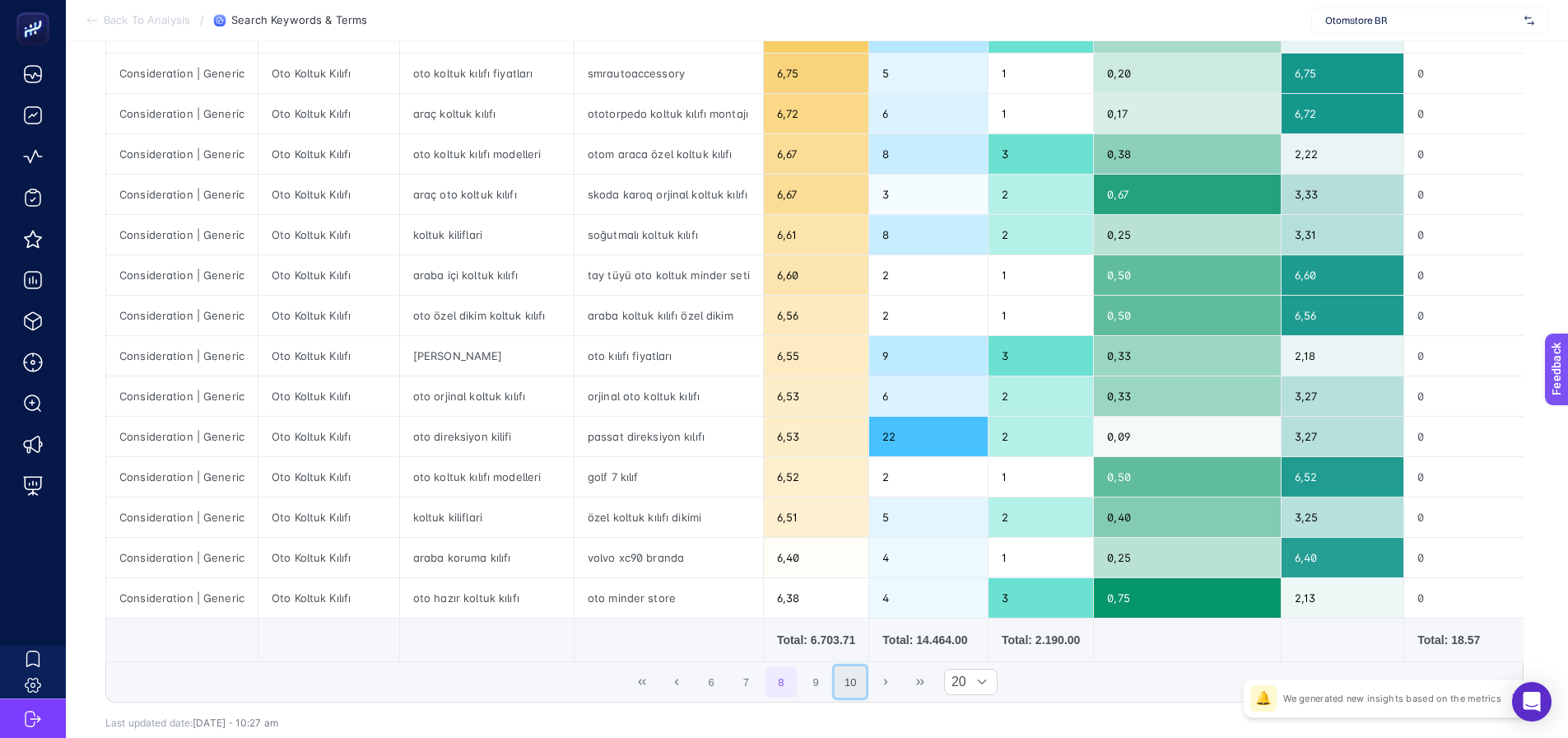
click at [843, 691] on button "10" at bounding box center [850, 682] width 32 height 32
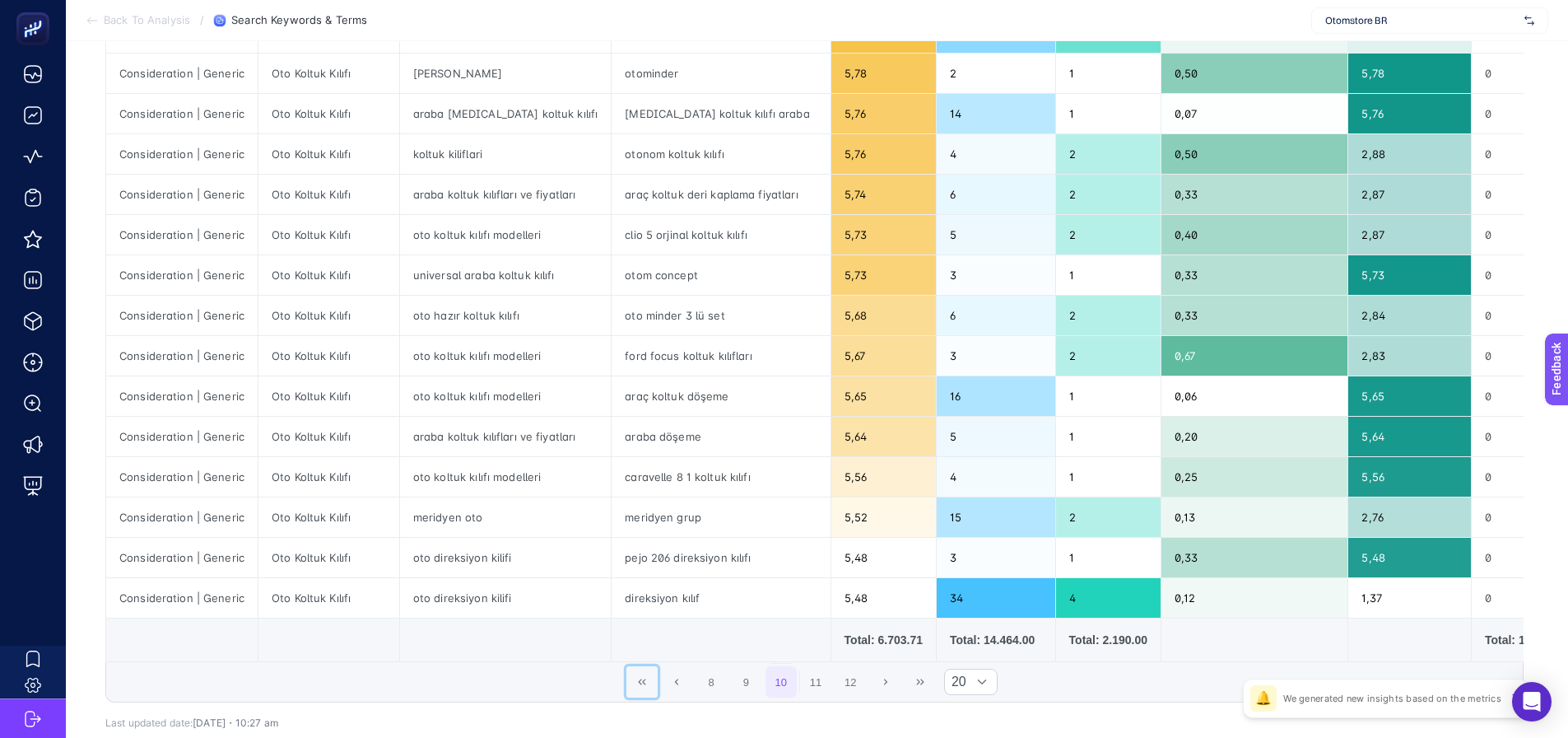
click at [641, 697] on button "First Page" at bounding box center [641, 682] width 32 height 32
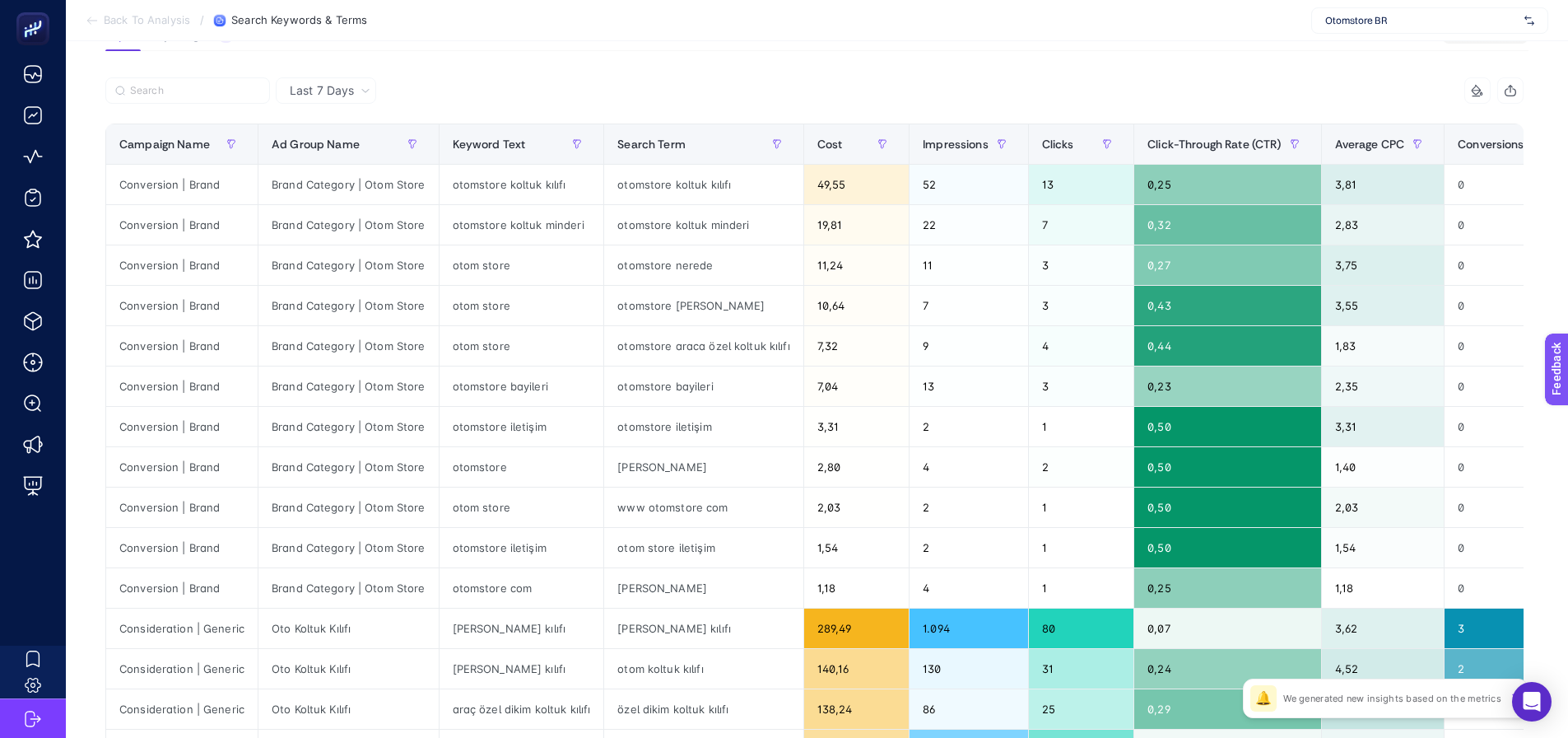
scroll to position [0, 0]
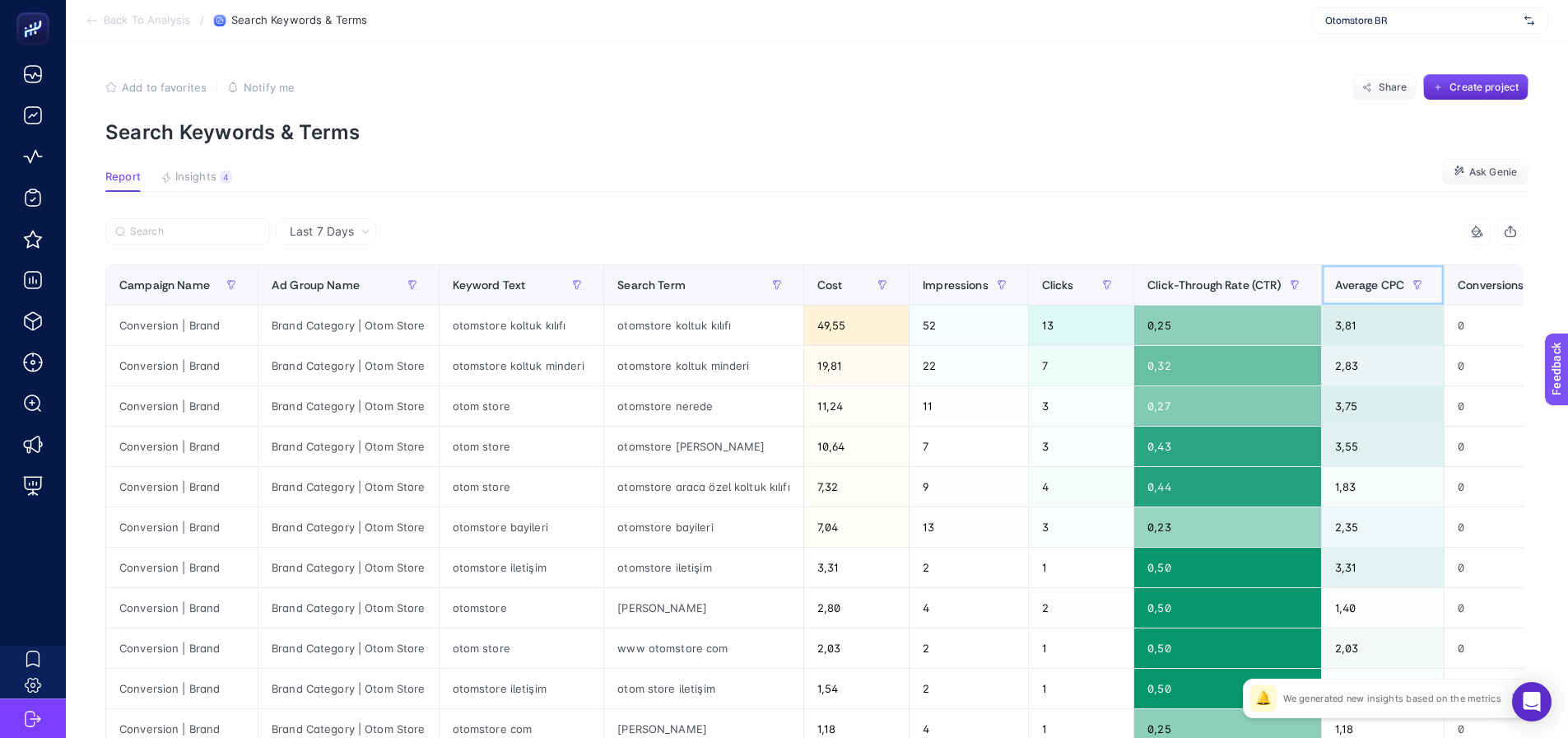
click at [1342, 281] on span "Average CPC" at bounding box center [1370, 284] width 70 height 13
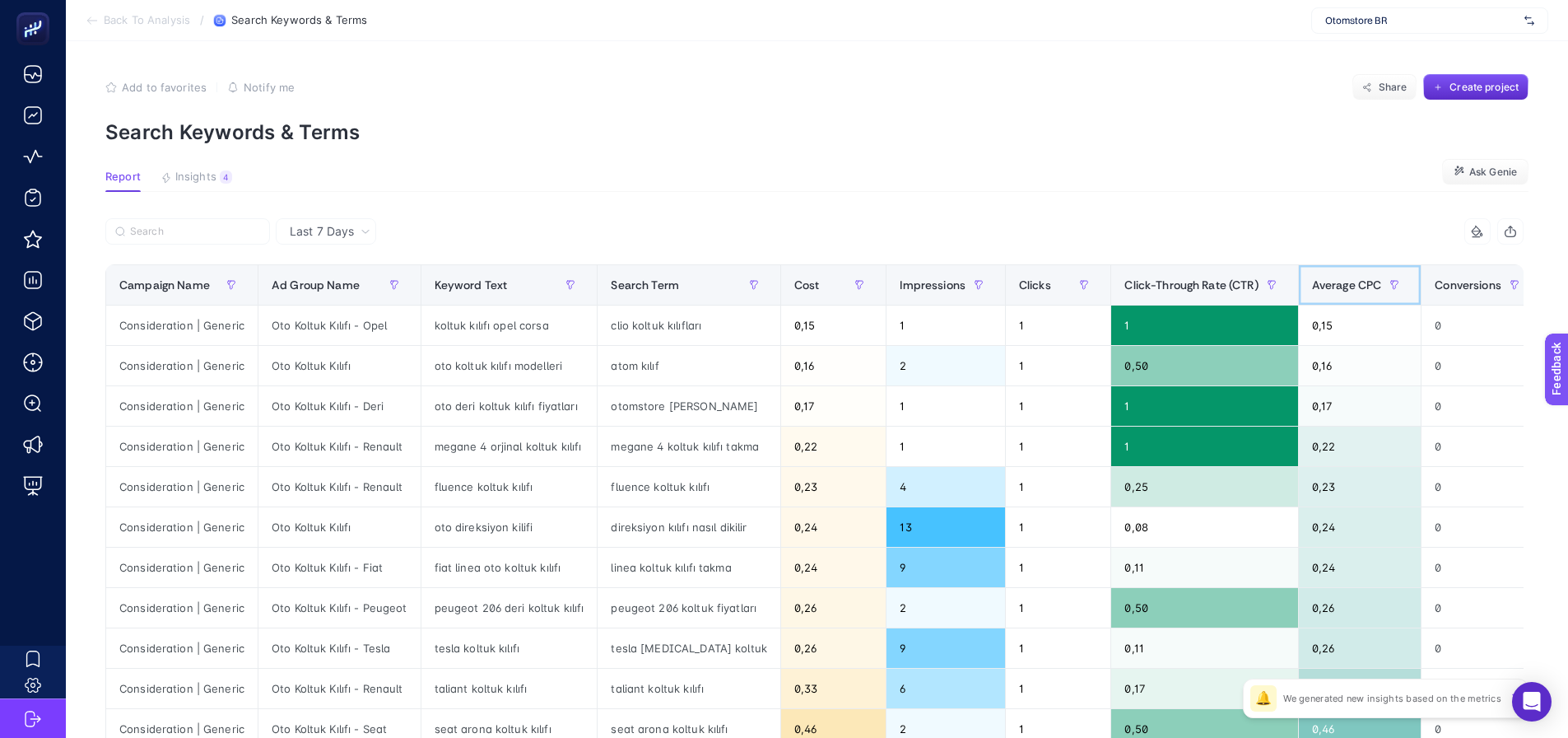
click at [1343, 281] on span "Average CPC" at bounding box center [1347, 284] width 70 height 13
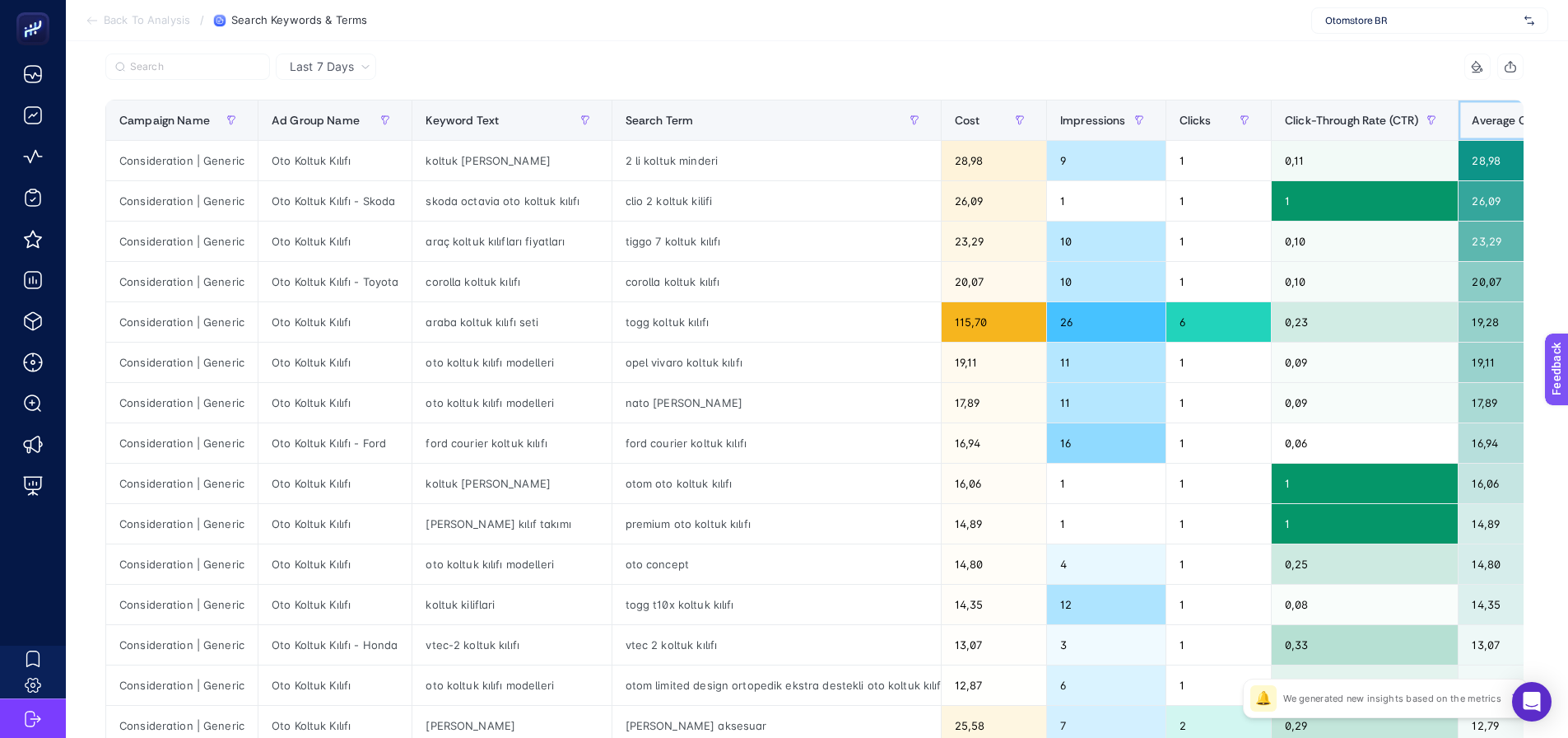
scroll to position [165, 8]
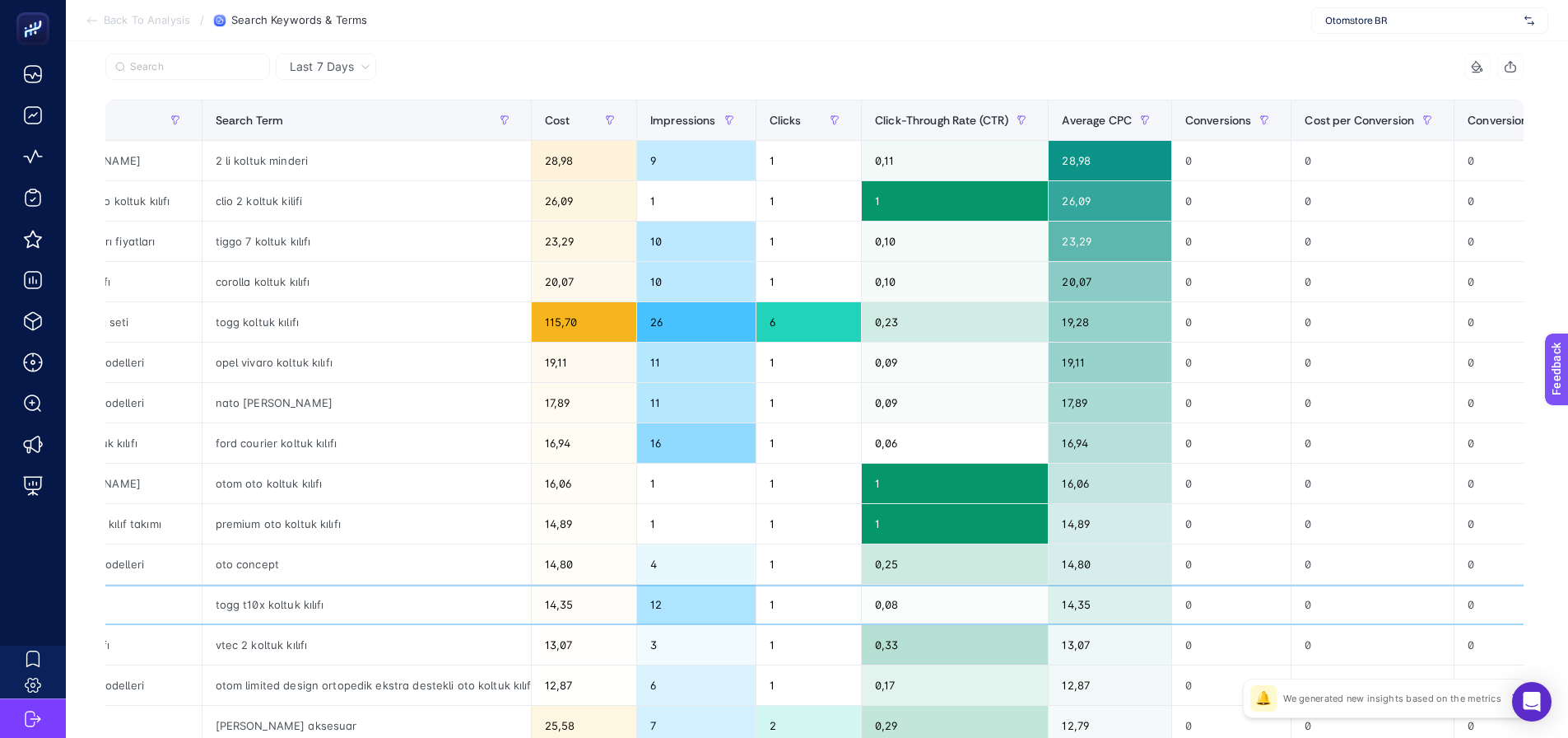
drag, startPoint x: 1120, startPoint y: 610, endPoint x: 1160, endPoint y: 605, distance: 40.3
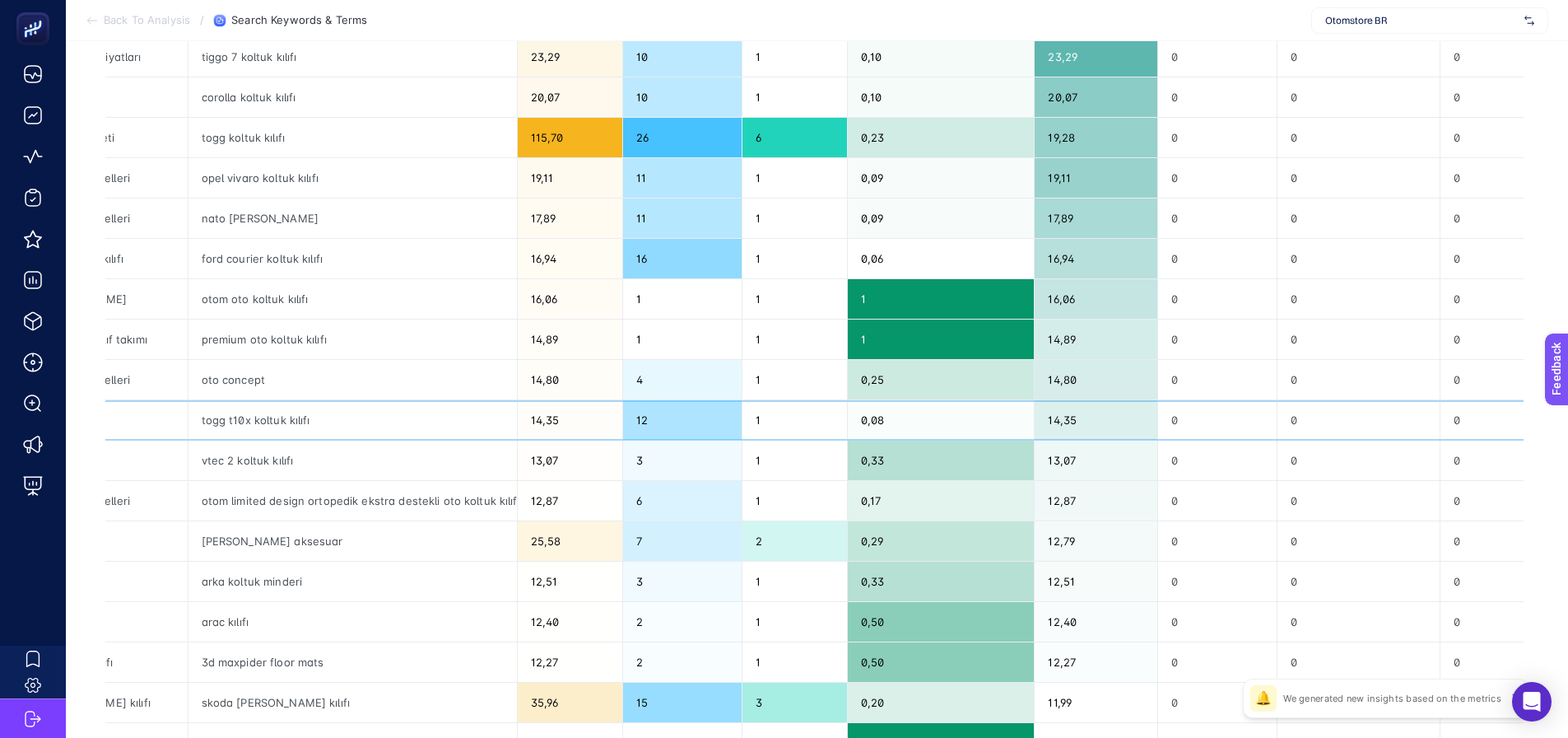
scroll to position [20, 8]
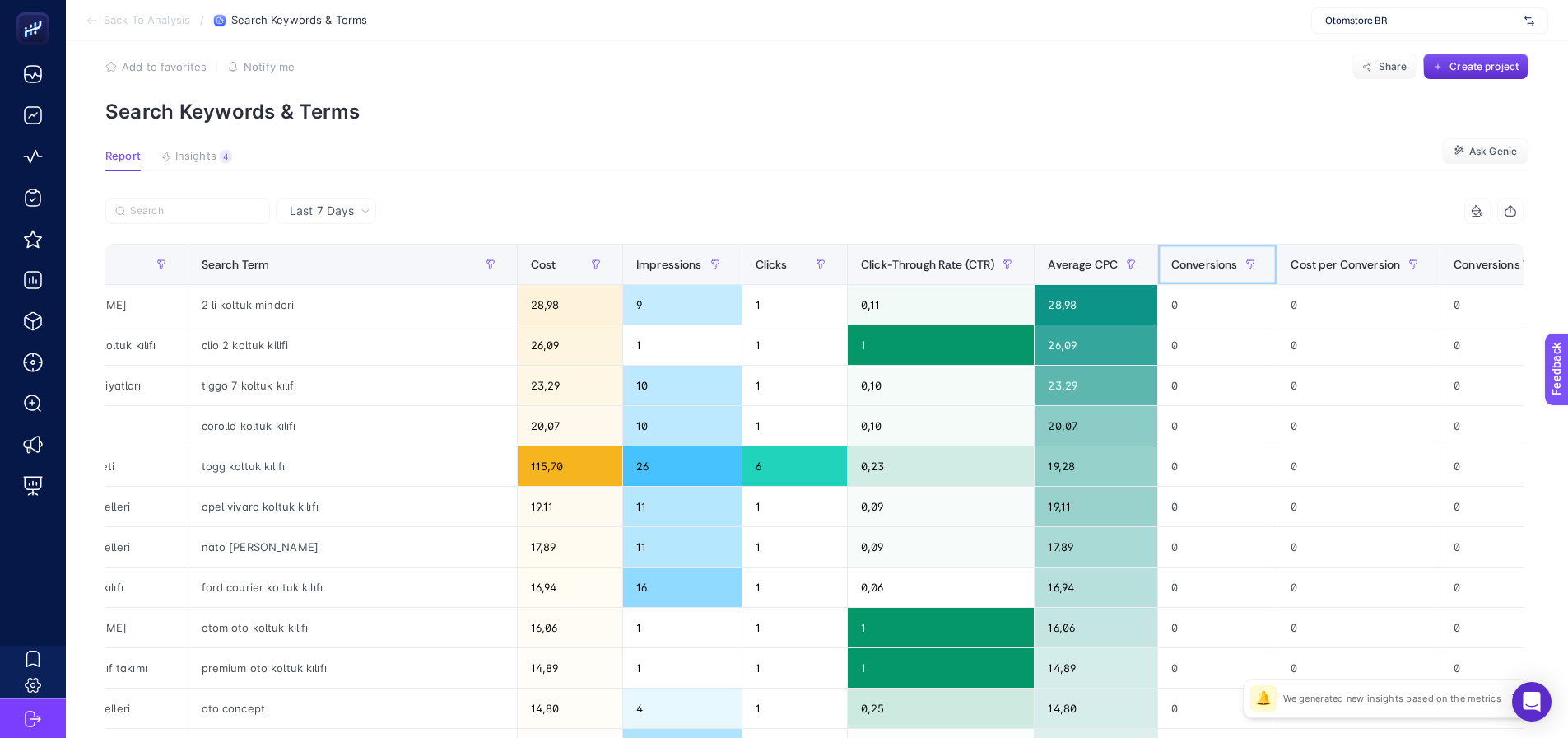
click at [1171, 260] on span "Conversions" at bounding box center [1204, 264] width 67 height 13
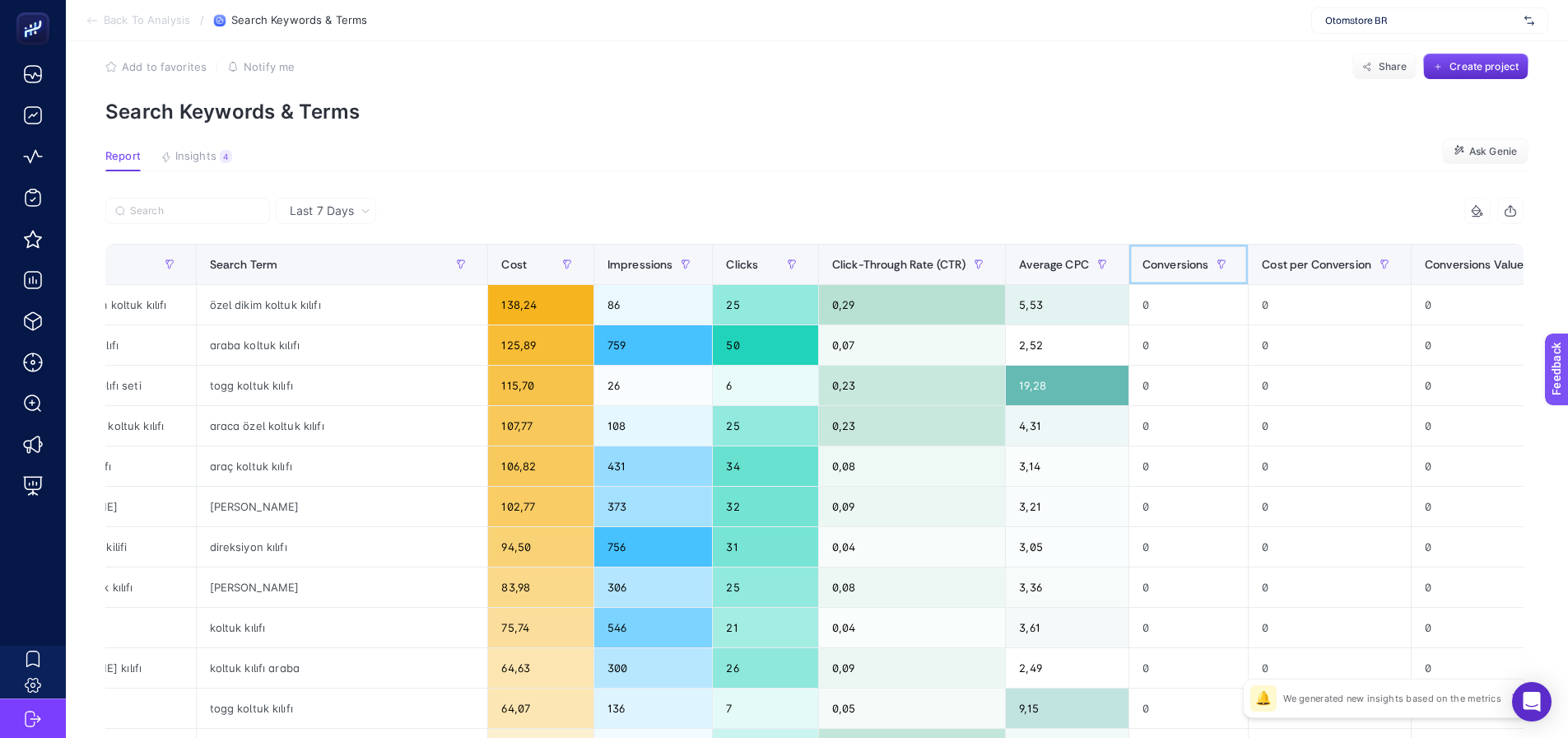
click at [1167, 260] on span "Conversions" at bounding box center [1176, 264] width 67 height 13
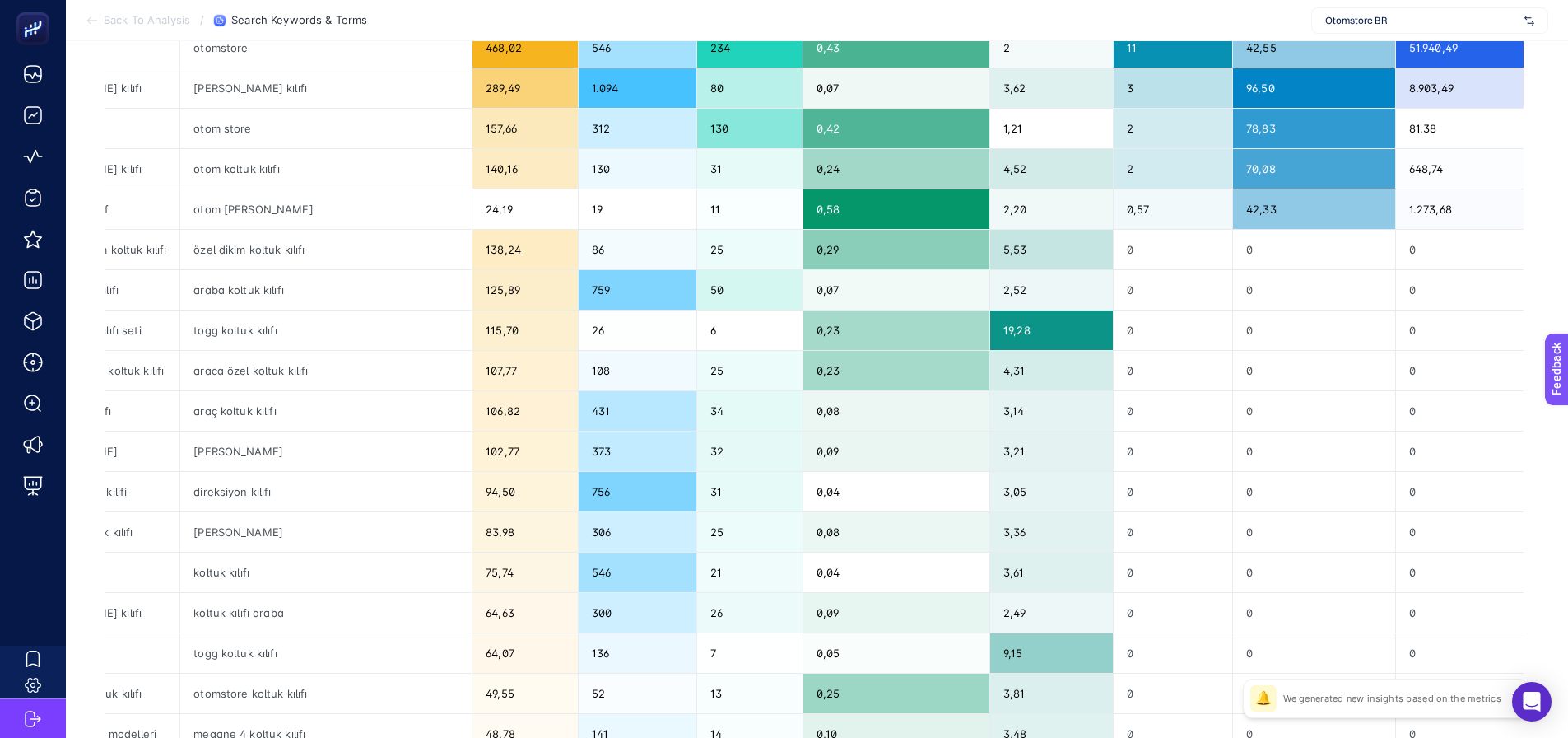
scroll to position [102, 8]
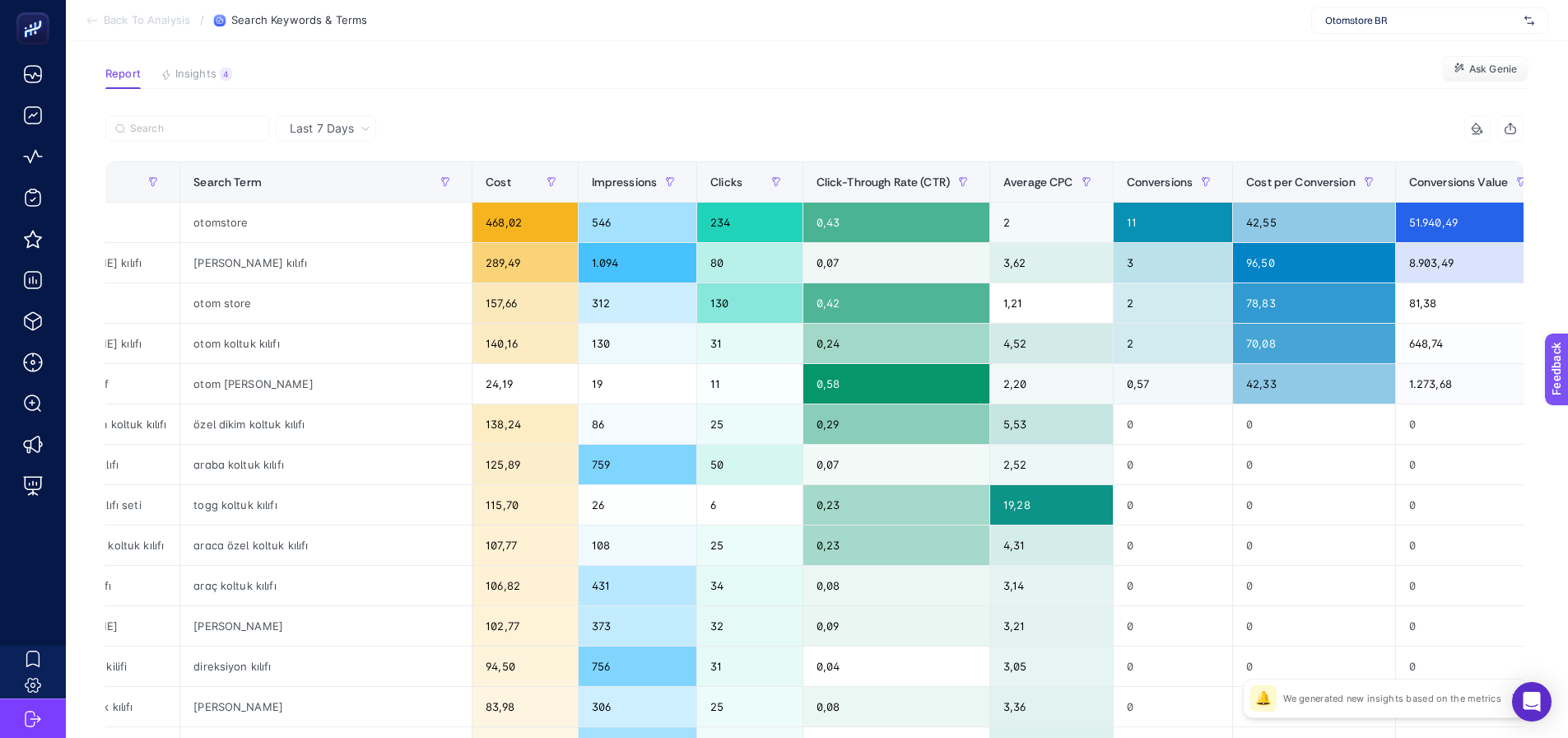
click at [284, 132] on div "Last 7 Days" at bounding box center [331, 128] width 94 height 11
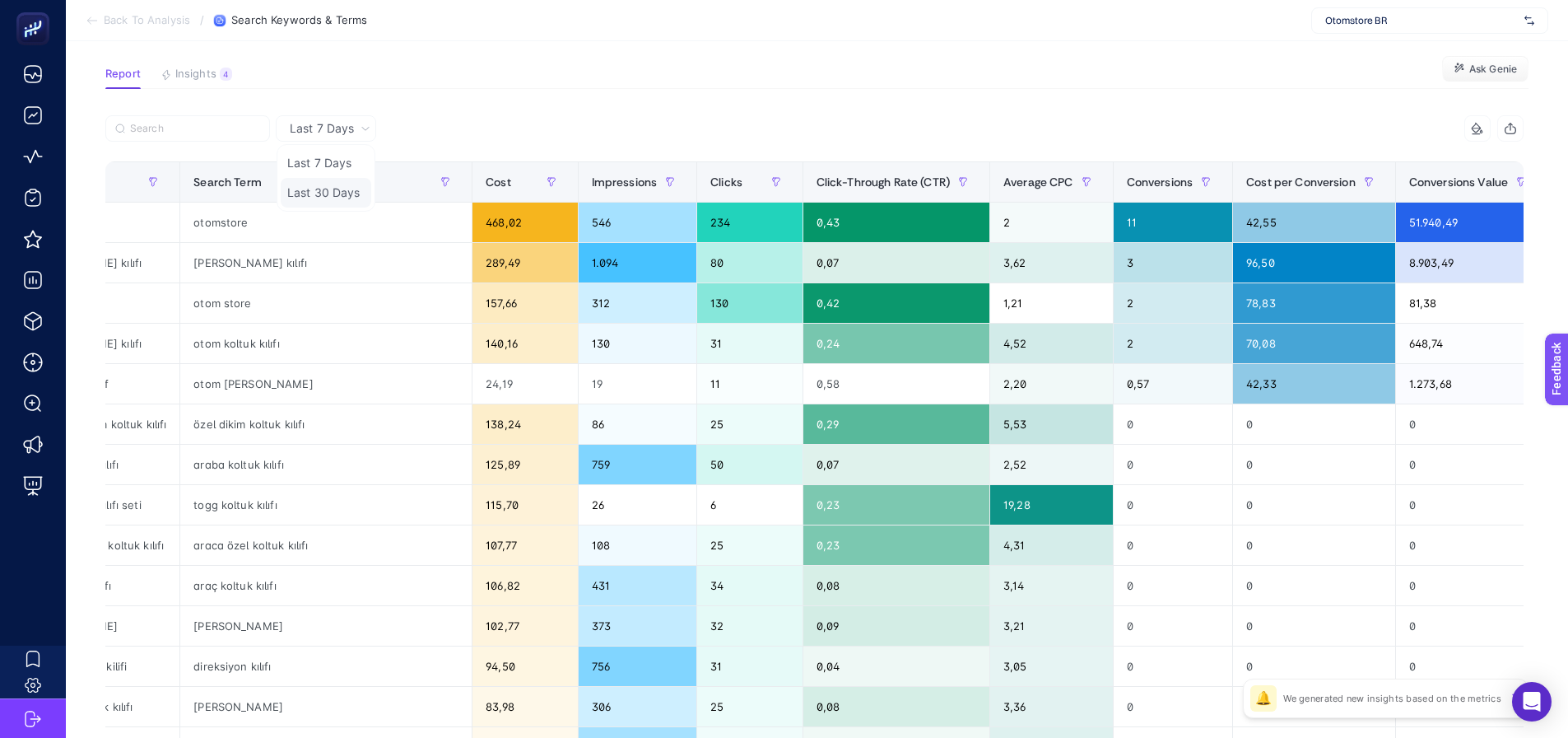
click at [284, 179] on li "Last 30 Days" at bounding box center [326, 192] width 91 height 30
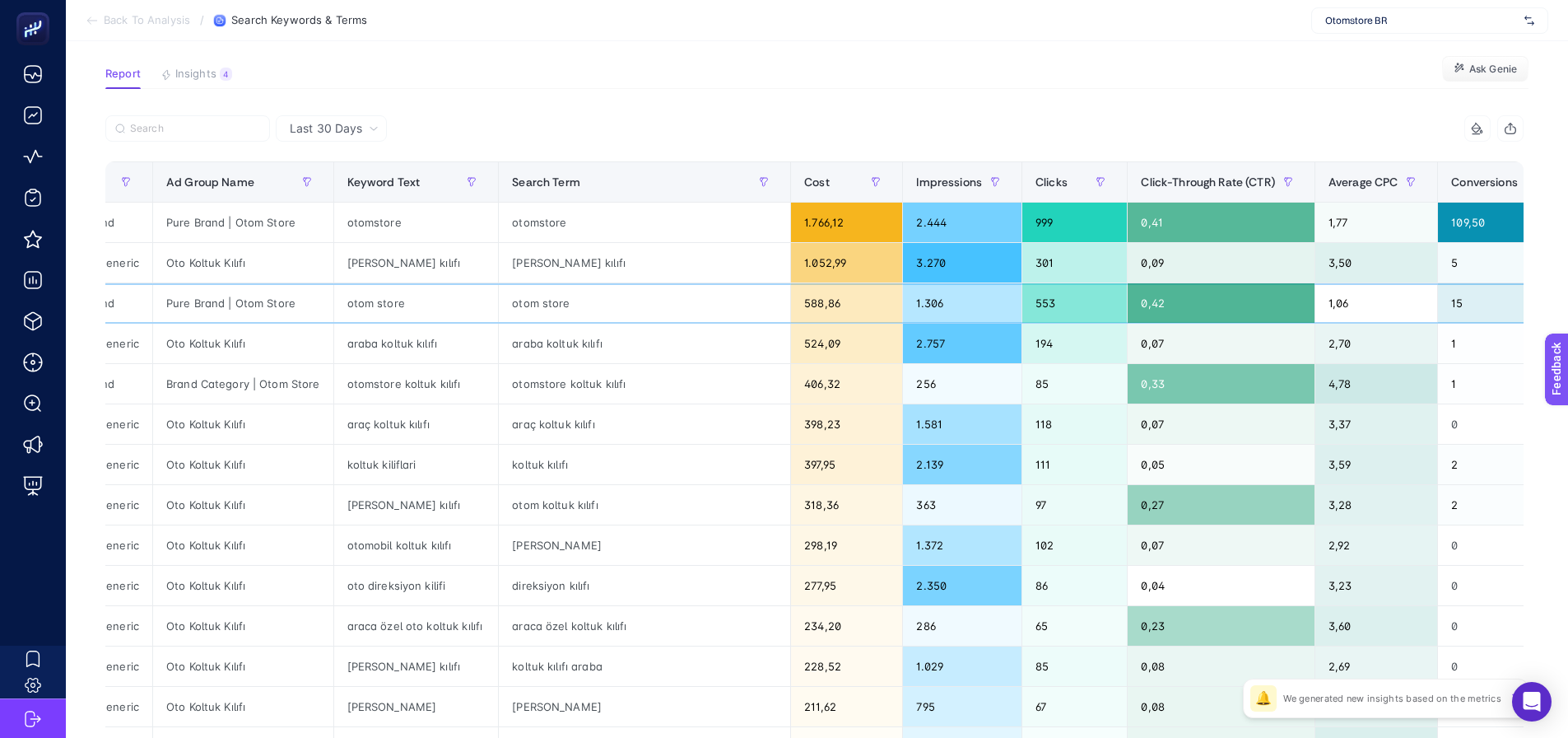
drag, startPoint x: 1185, startPoint y: 299, endPoint x: 1268, endPoint y: 302, distance: 83.1
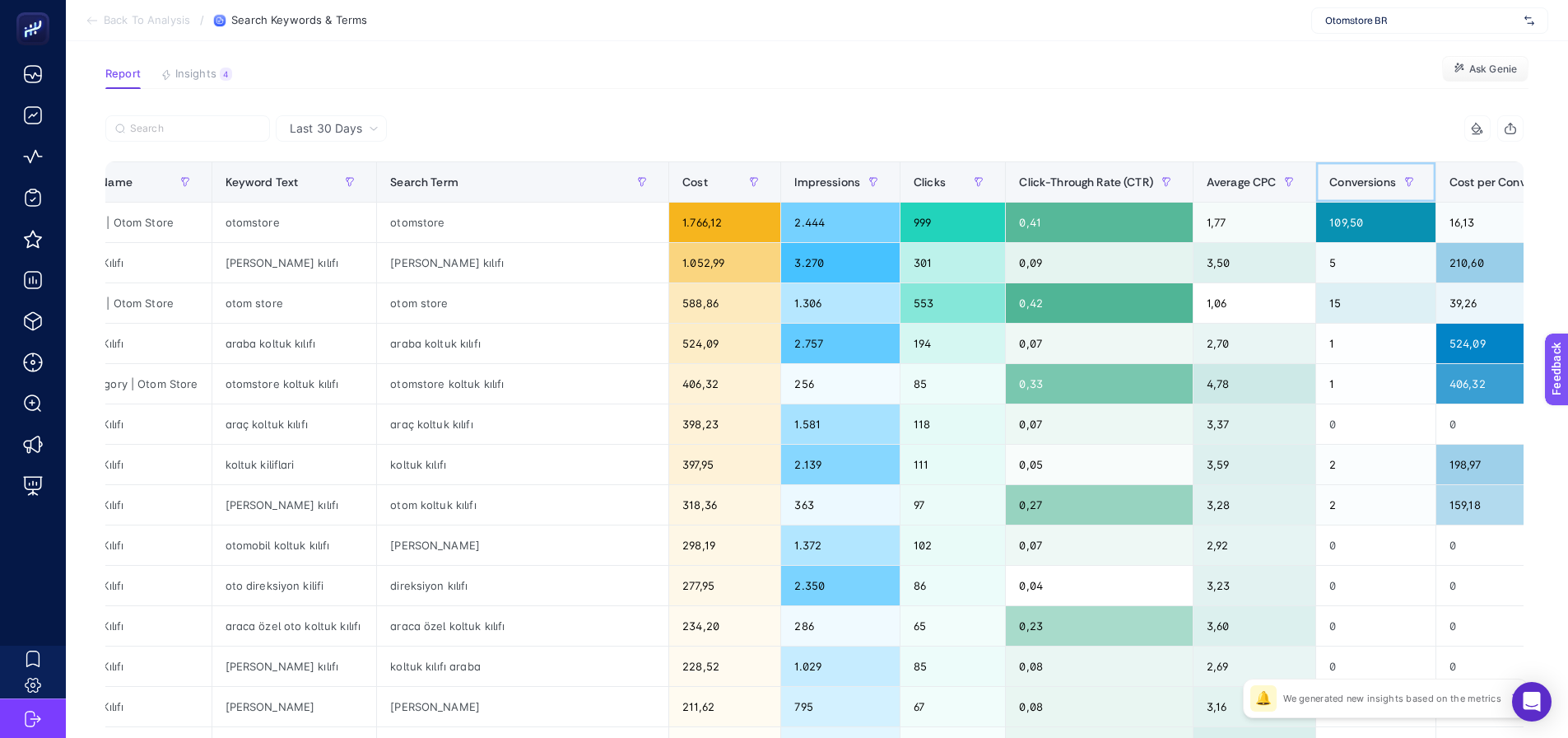
drag, startPoint x: 1352, startPoint y: 190, endPoint x: 1345, endPoint y: 183, distance: 9.9
click at [1353, 190] on div "Conversions" at bounding box center [1375, 182] width 93 height 26
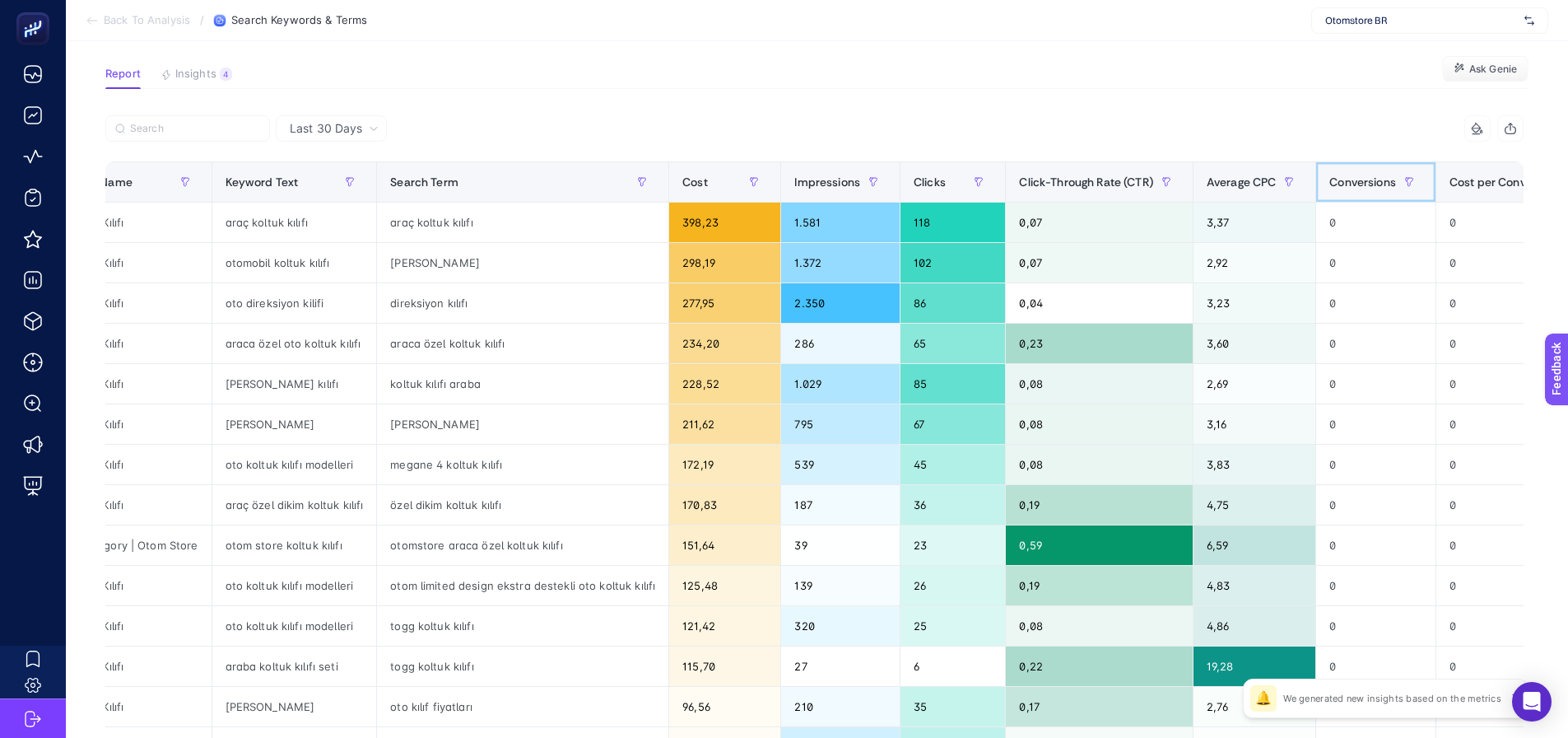
click at [1344, 182] on span "Conversions" at bounding box center [1362, 181] width 67 height 13
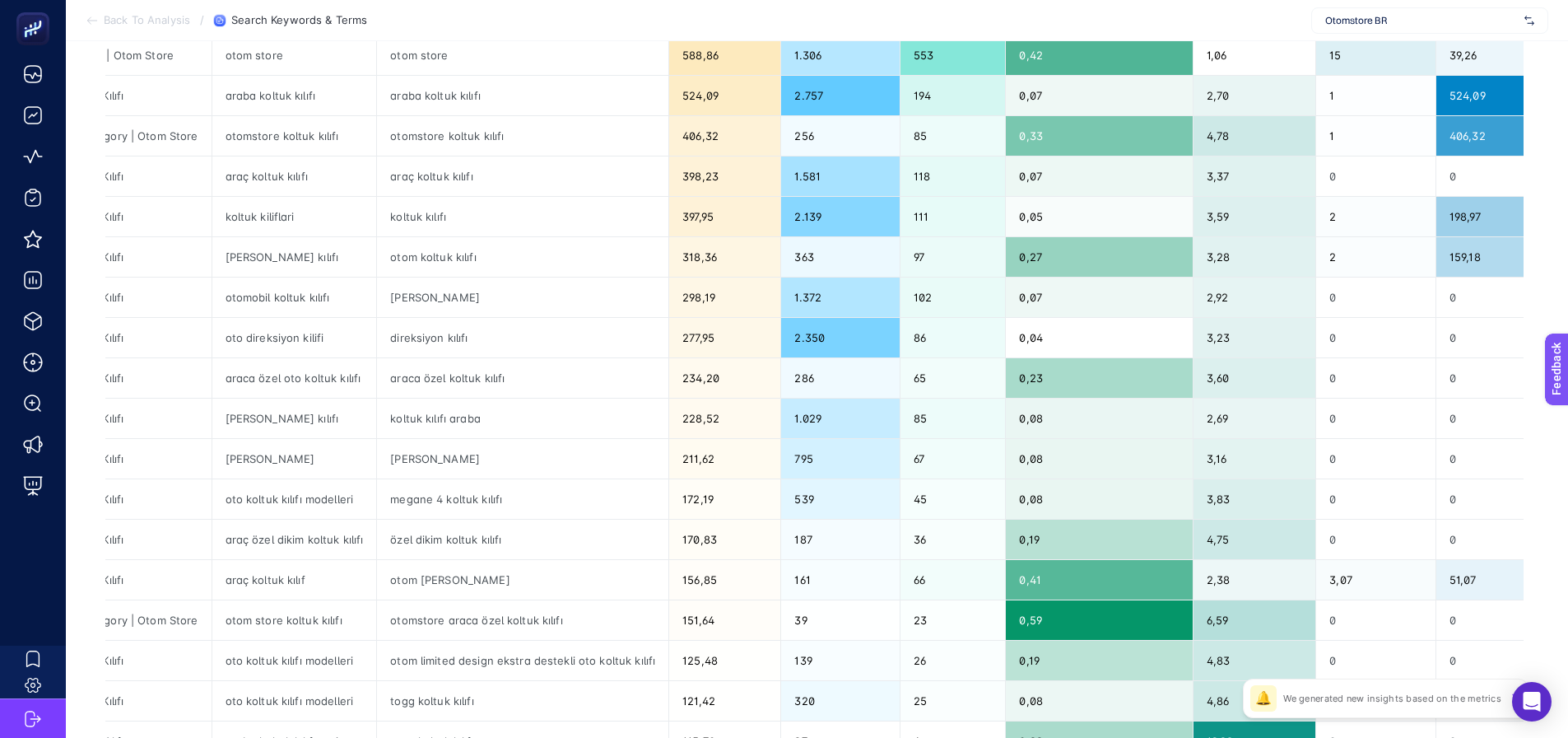
scroll to position [350, 8]
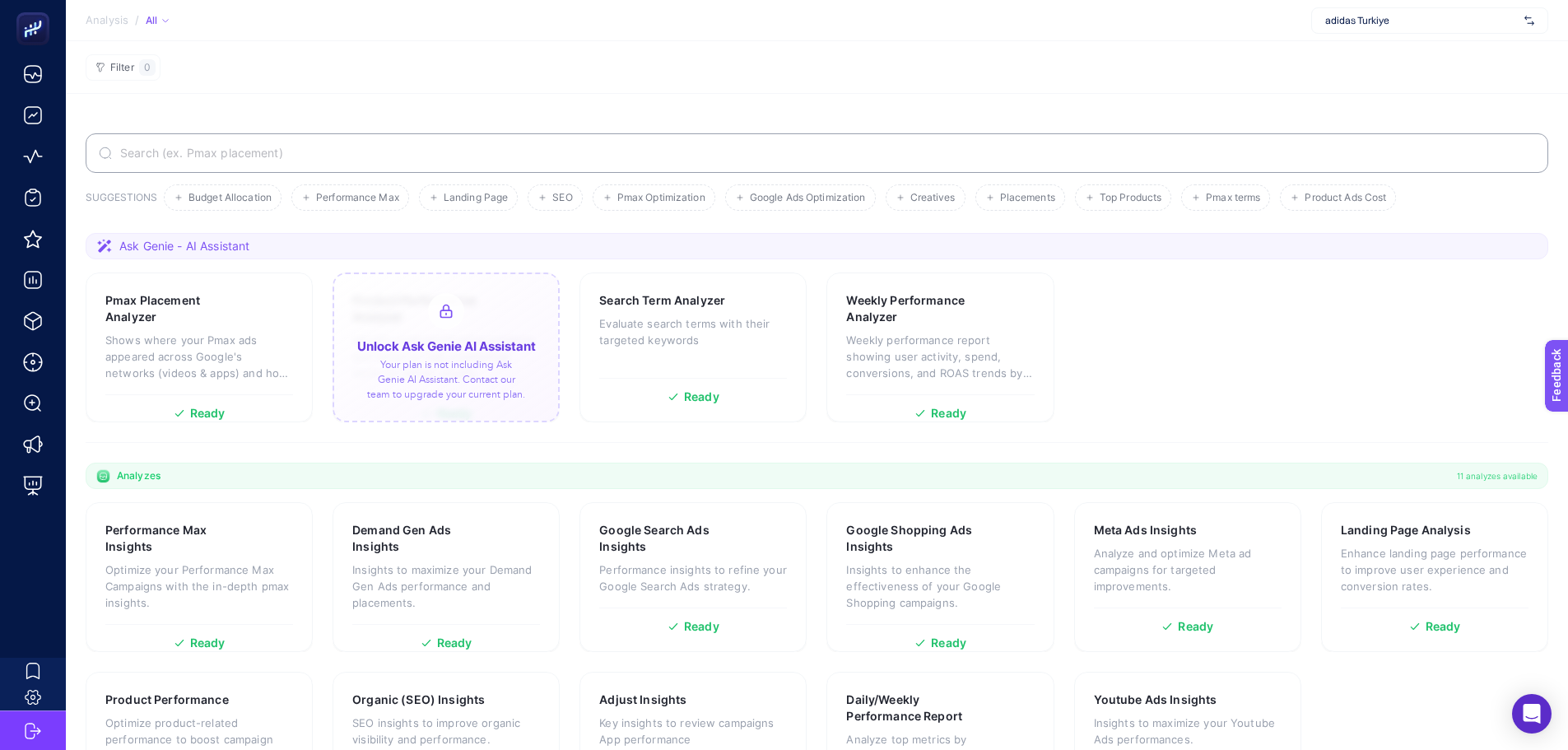
click at [317, 433] on section "Ask Genie - AI Assistant Pmax Placement Analyzer Shows where your Pmax ads appe…" at bounding box center [816, 338] width 1463 height 210
click at [1094, 332] on section "Pmax Placement Analyzer Shows where your Pmax ads appeared across Google's netw…" at bounding box center [816, 347] width 1463 height 149
click at [452, 360] on p "Your plan is not including Ask Genie AI Assistant. Contact our team to upgrade …" at bounding box center [446, 379] width 158 height 44
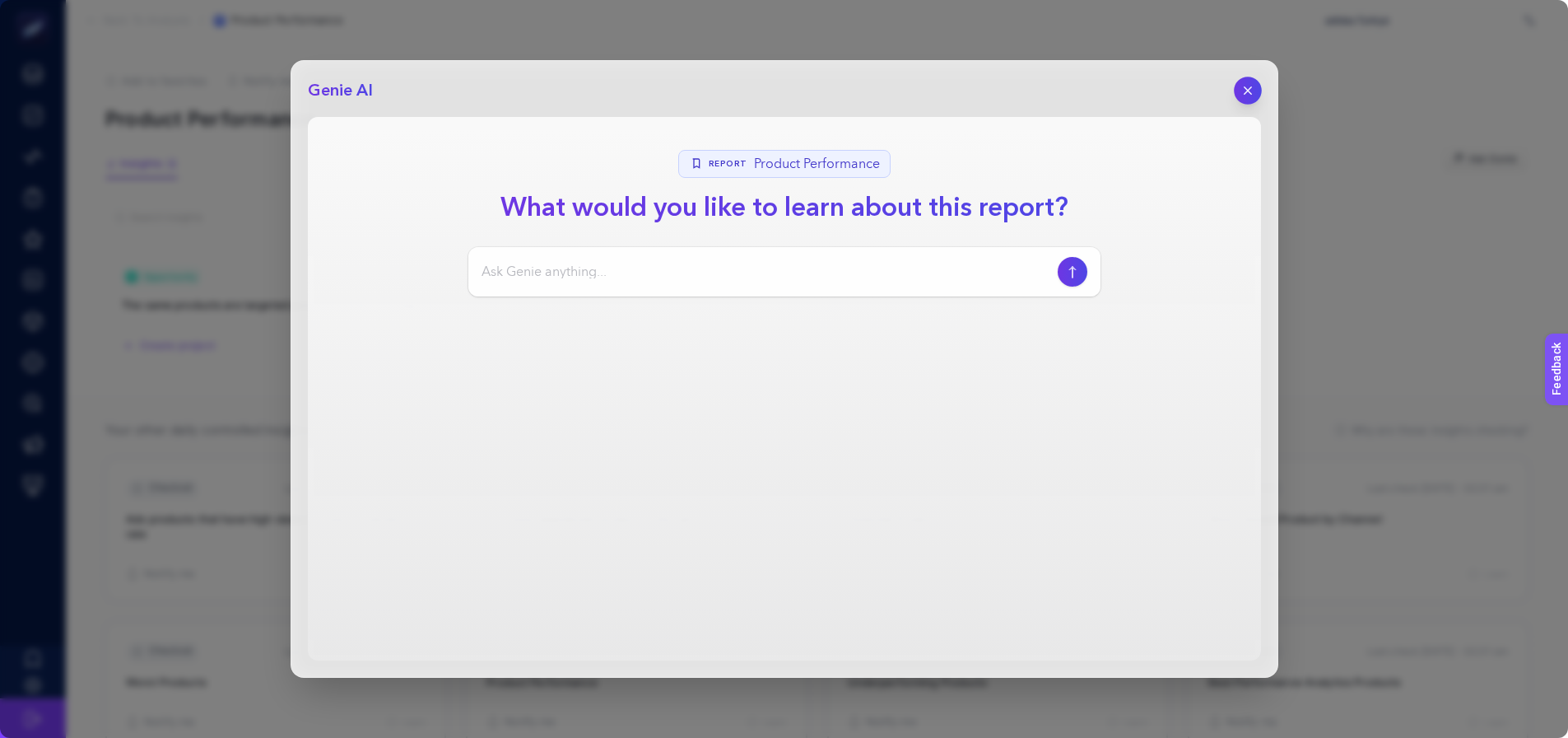
click at [1244, 91] on icon "button" at bounding box center [1247, 91] width 14 height 14
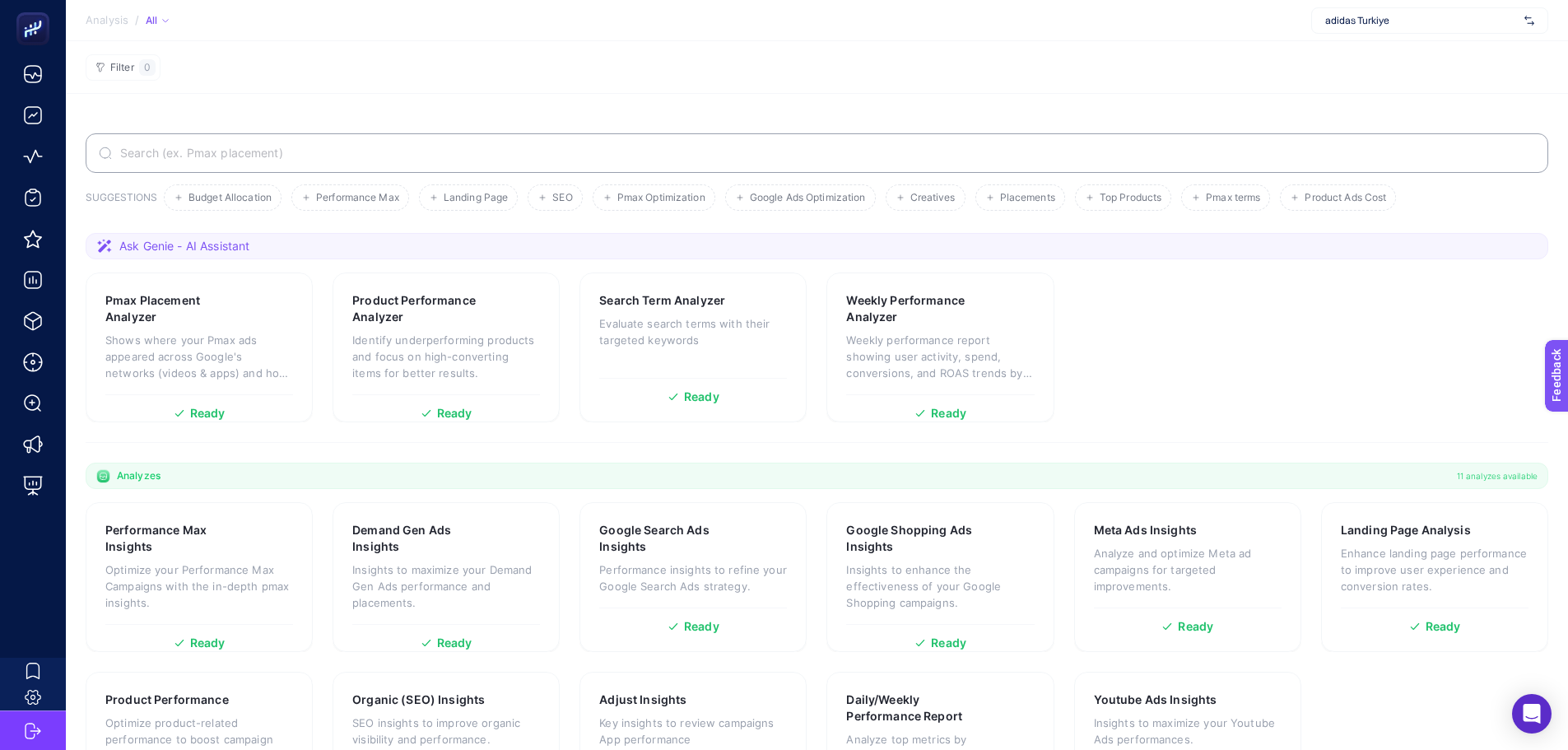
scroll to position [91, 0]
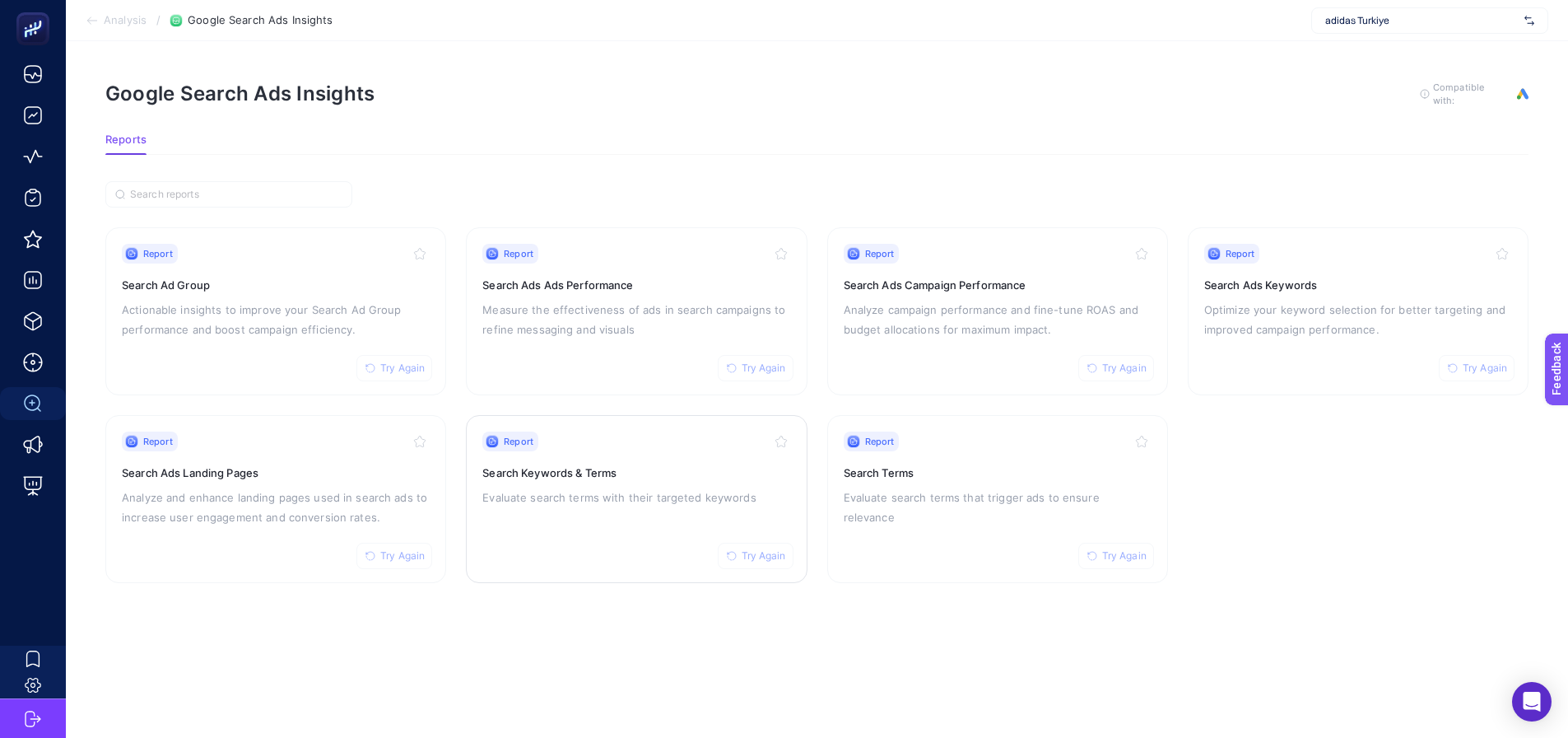
drag, startPoint x: 533, startPoint y: 494, endPoint x: 561, endPoint y: 480, distance: 31.3
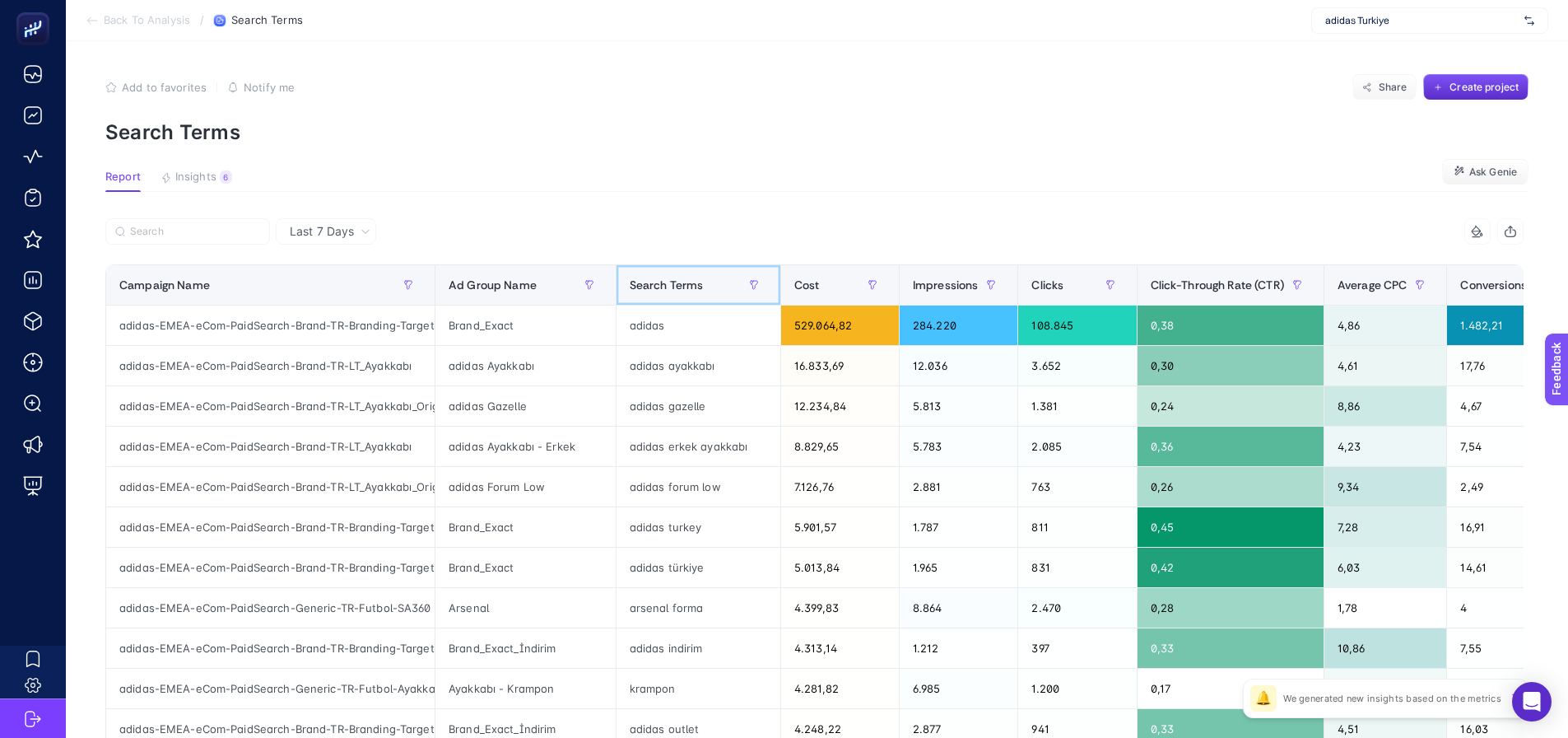
click at [682, 297] on div "Search Terms" at bounding box center [698, 284] width 137 height 26
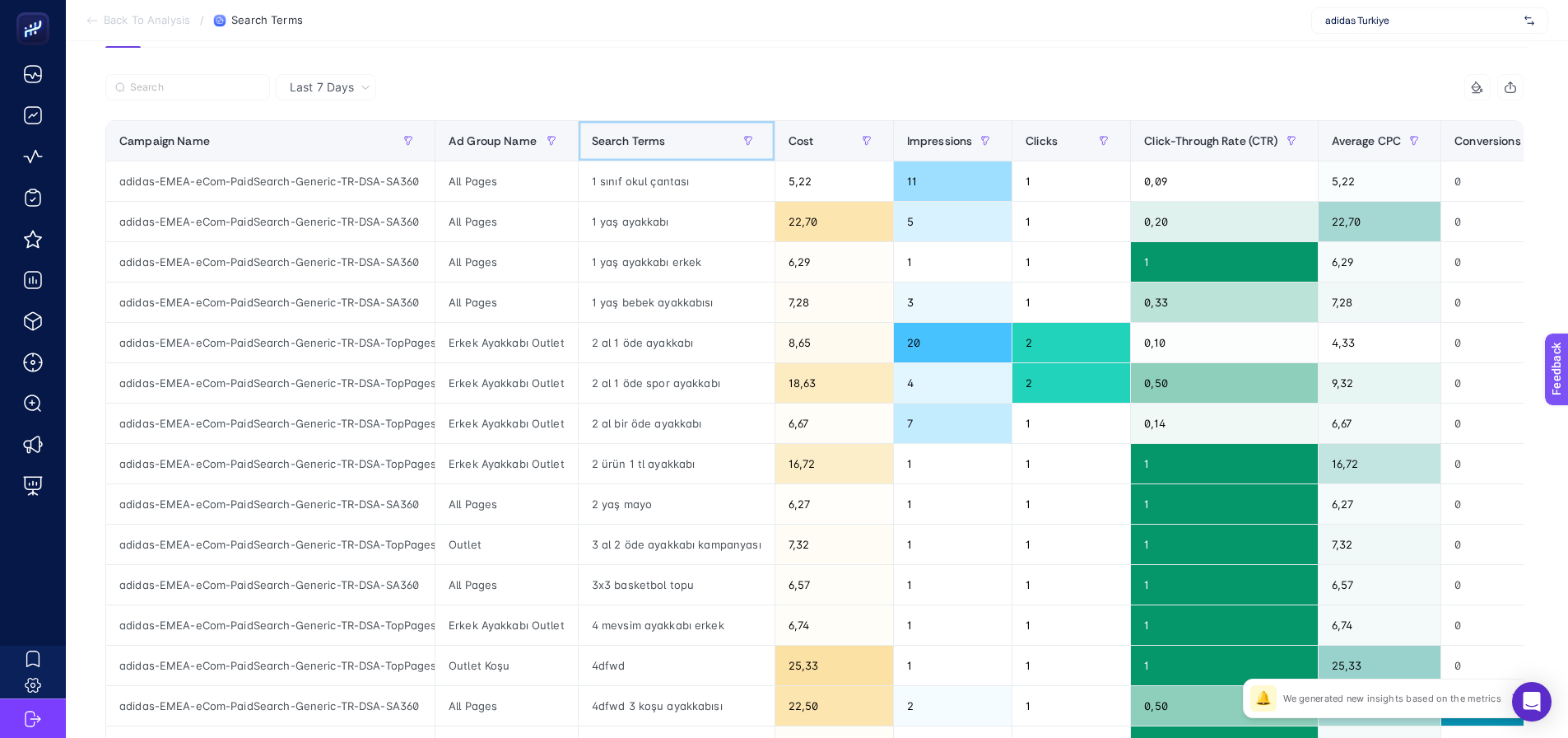
scroll to position [165, 0]
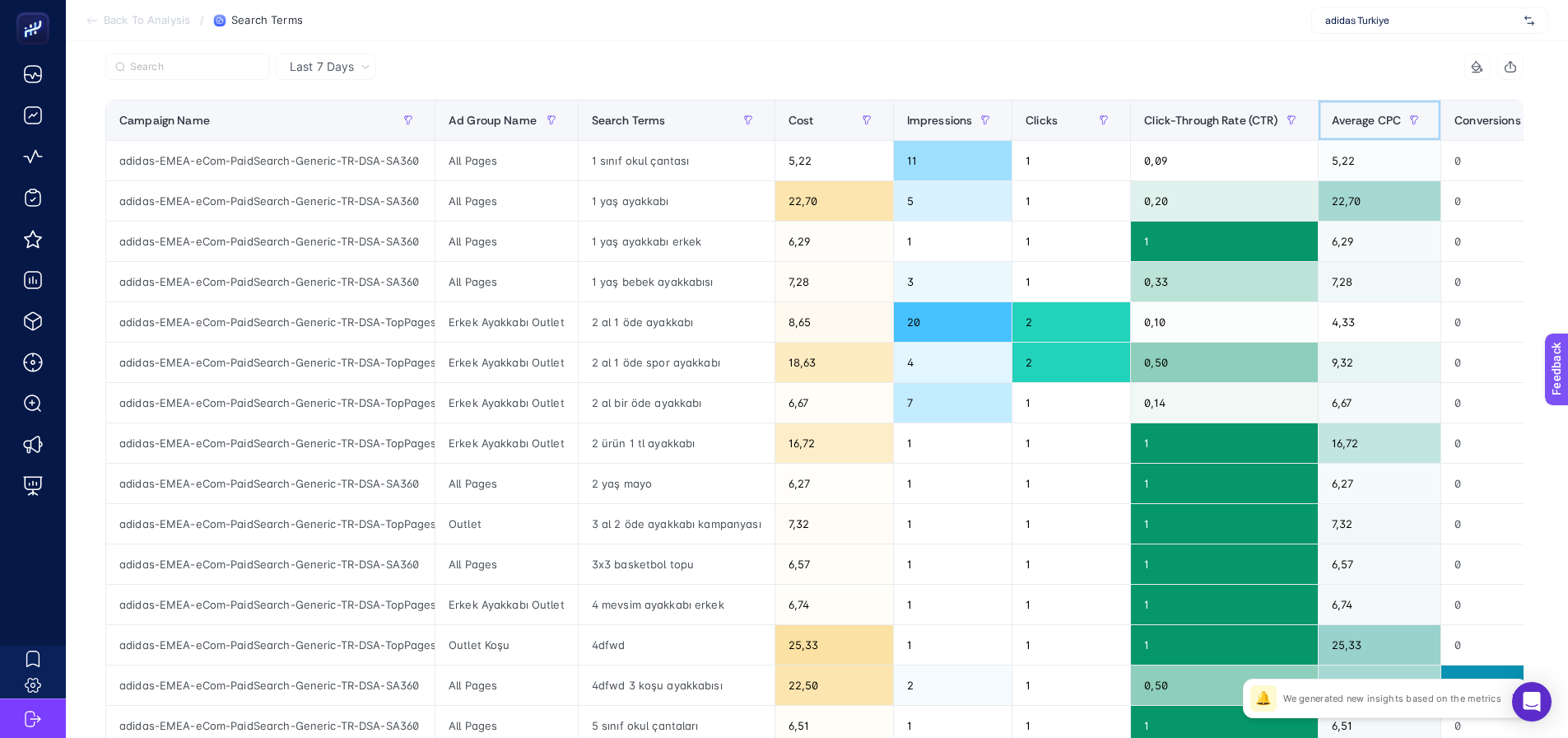
click at [1340, 122] on span "Average CPC" at bounding box center [1366, 120] width 70 height 13
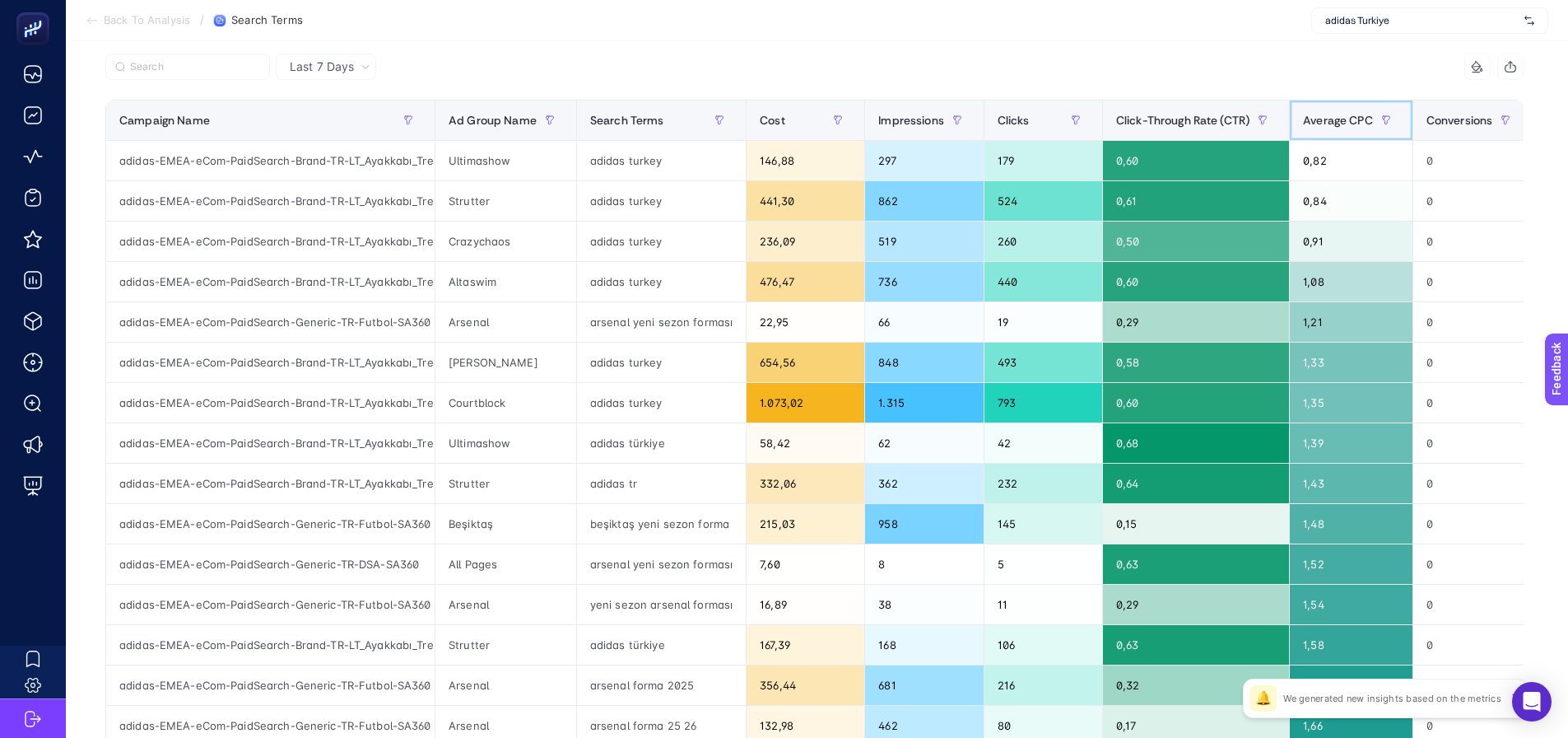
click at [1322, 112] on div "Average CPC" at bounding box center [1351, 120] width 97 height 26
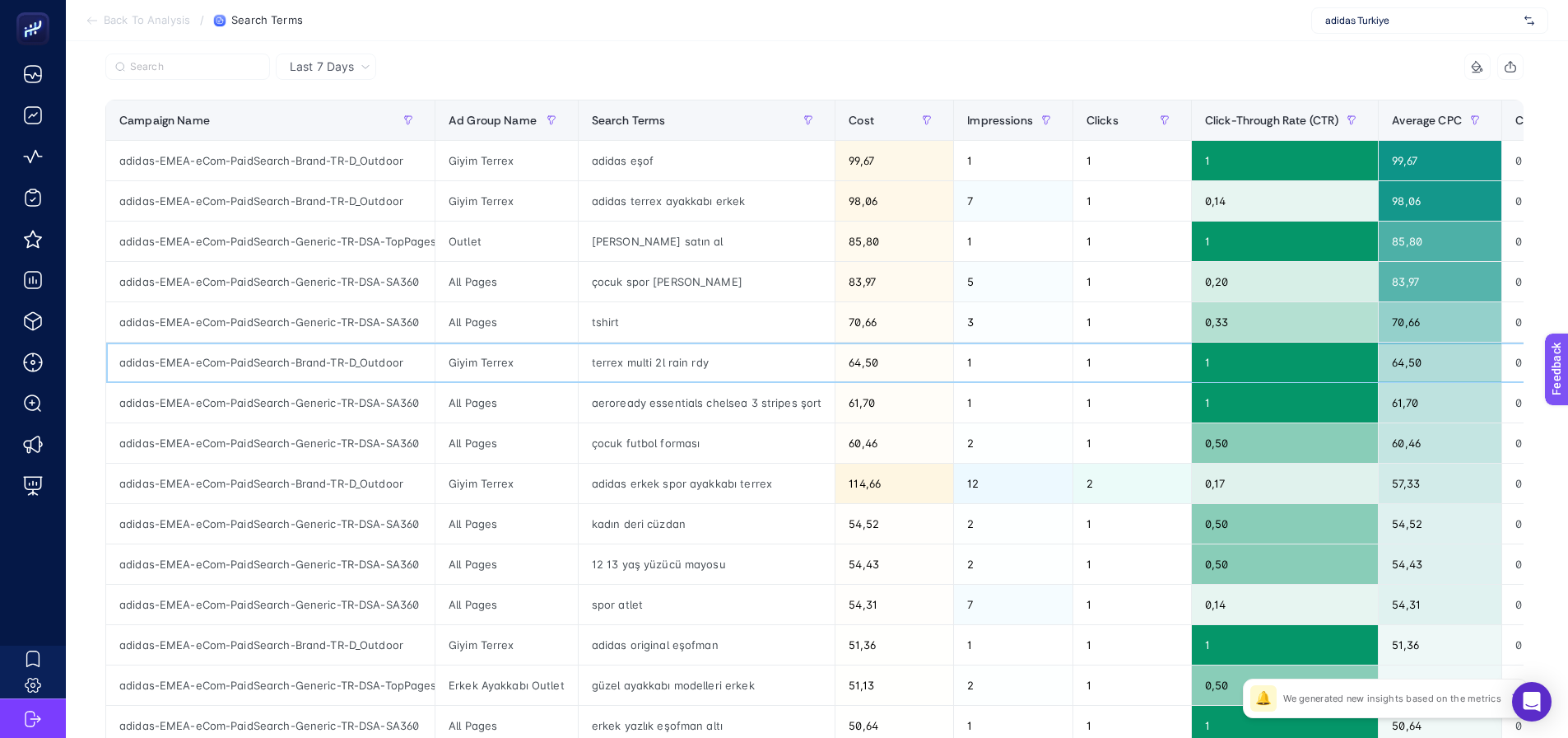
click at [518, 362] on div "Giyim Terrex" at bounding box center [506, 362] width 143 height 39
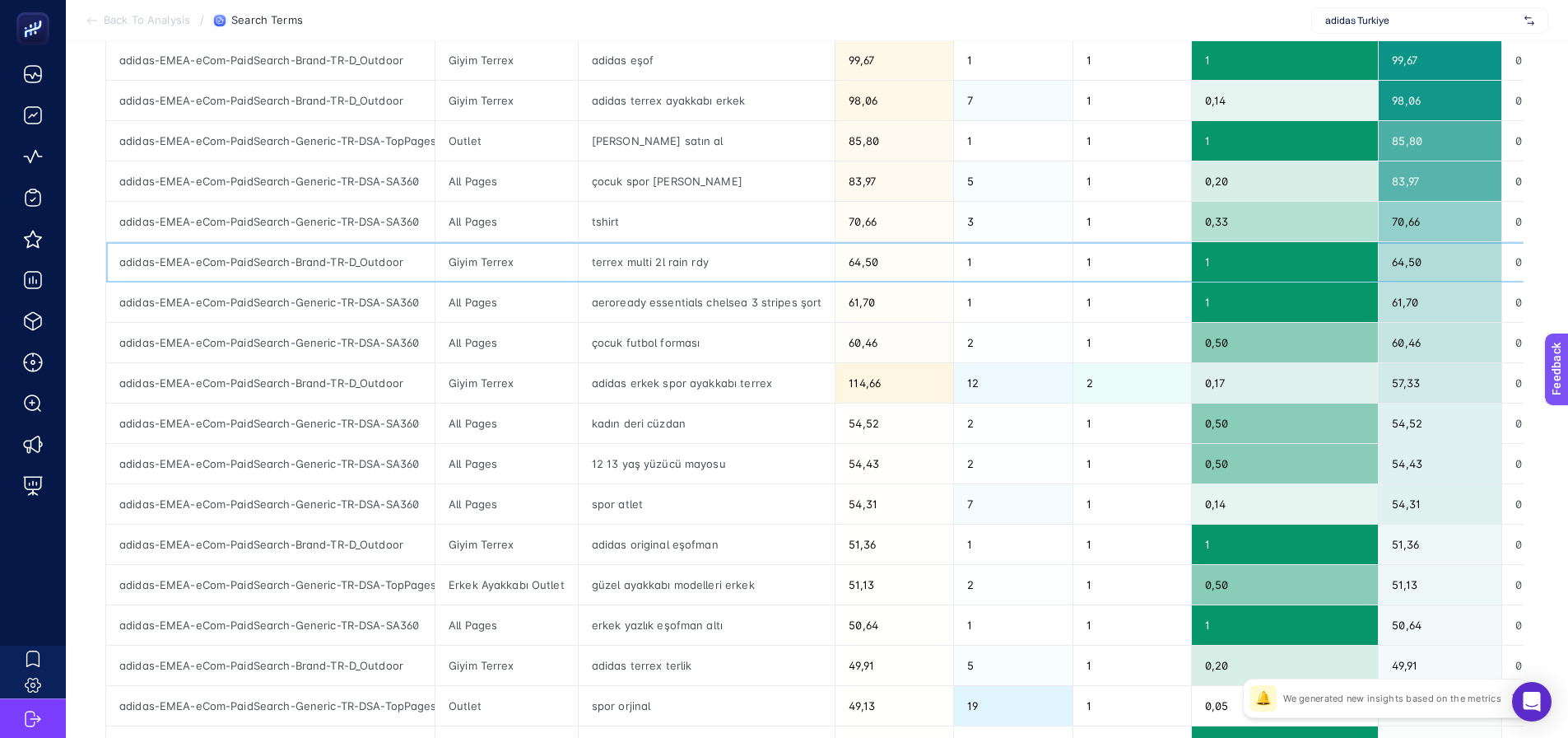
scroll to position [494, 0]
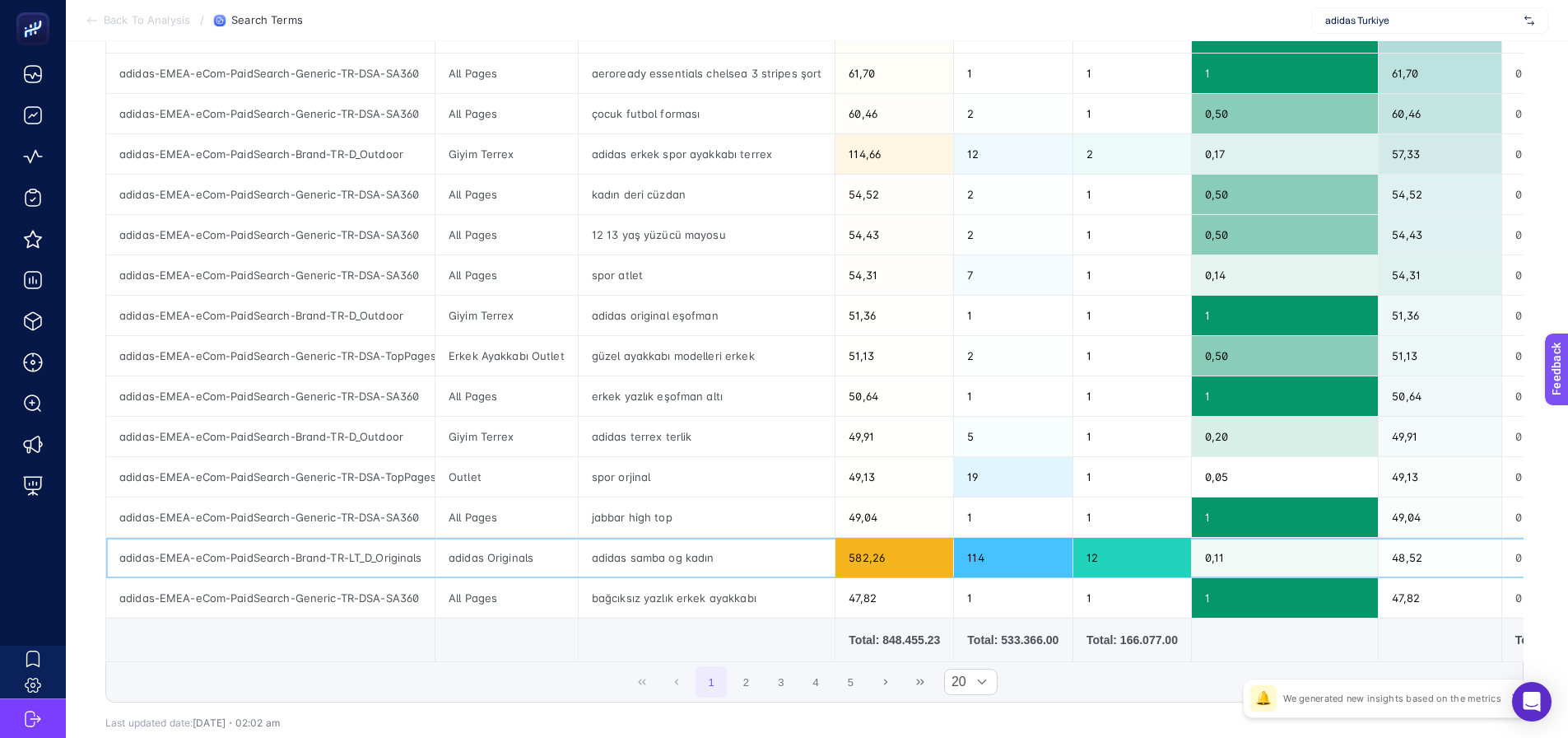
click at [647, 561] on div "adidas samba og kadın" at bounding box center [707, 557] width 257 height 39
click at [645, 561] on div "adidas samba og kadın" at bounding box center [707, 557] width 257 height 39
copy tr "adidas samba og kadın"
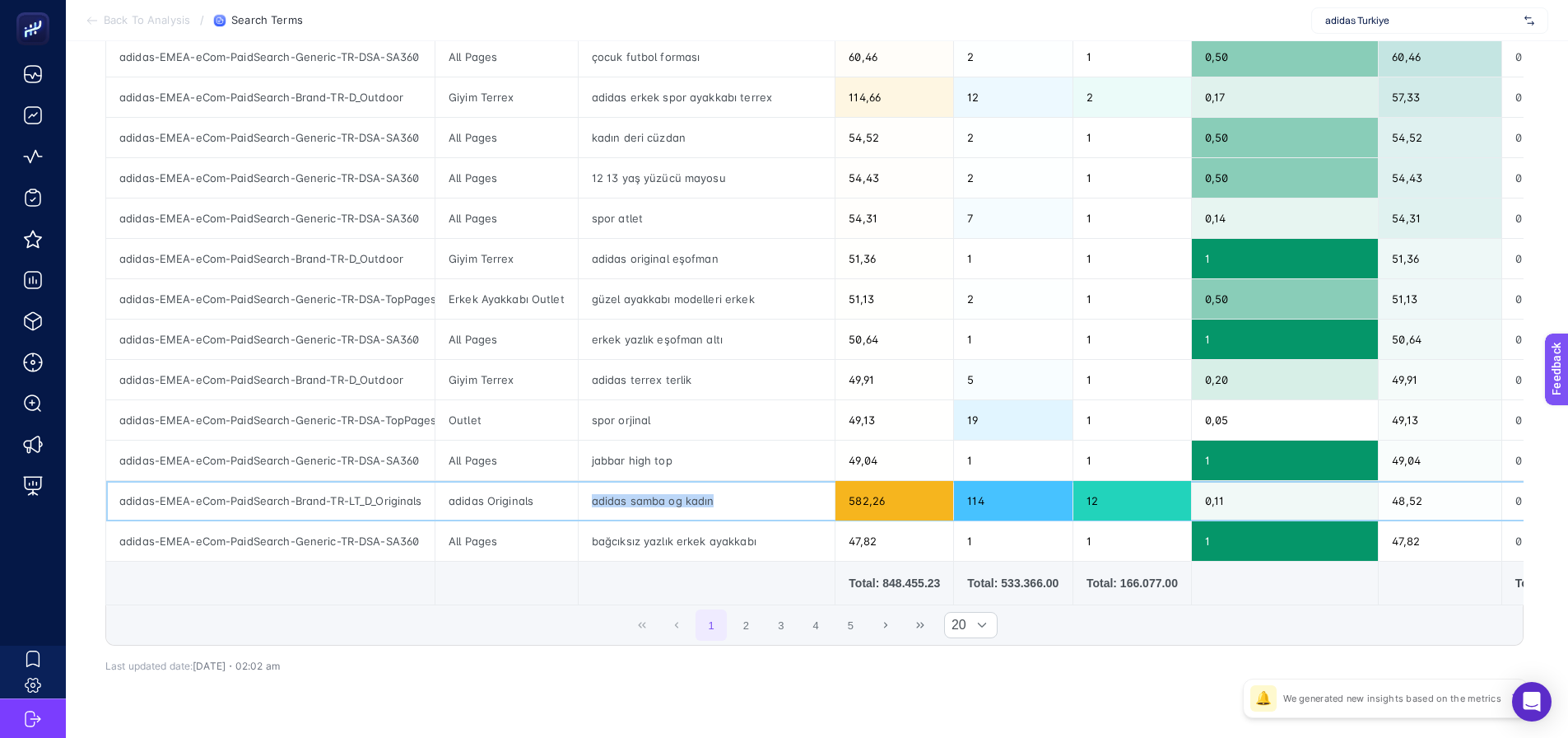
scroll to position [577, 0]
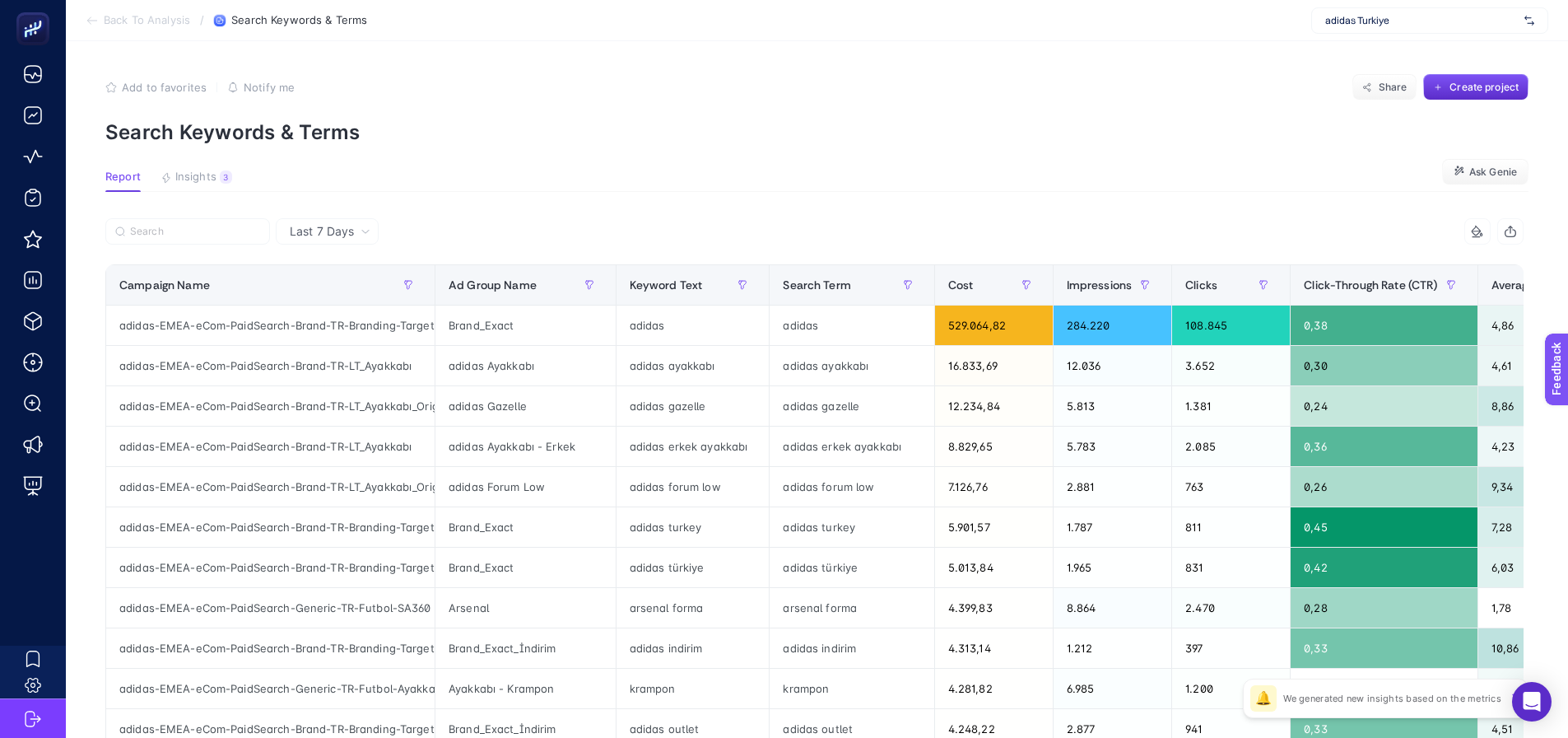
click at [921, 127] on p "Search Keywords & Terms" at bounding box center [816, 132] width 1423 height 24
click at [203, 173] on span "Insights" at bounding box center [196, 177] width 41 height 13
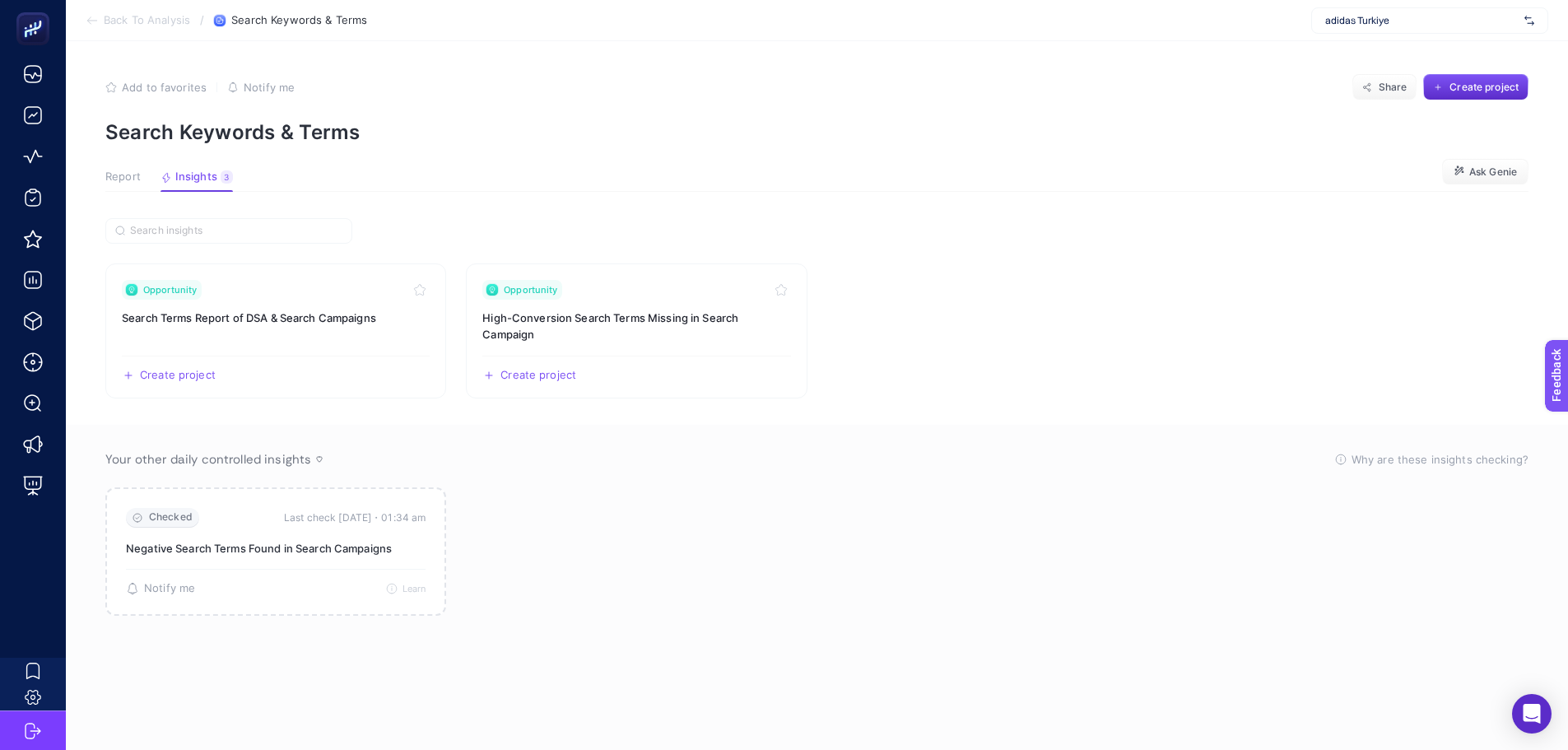
click at [120, 167] on article "Add to favorites false Notify me Share Create project Search Keywords & Terms R…" at bounding box center [816, 396] width 1502 height 709
click at [123, 176] on span "Report" at bounding box center [122, 177] width 35 height 13
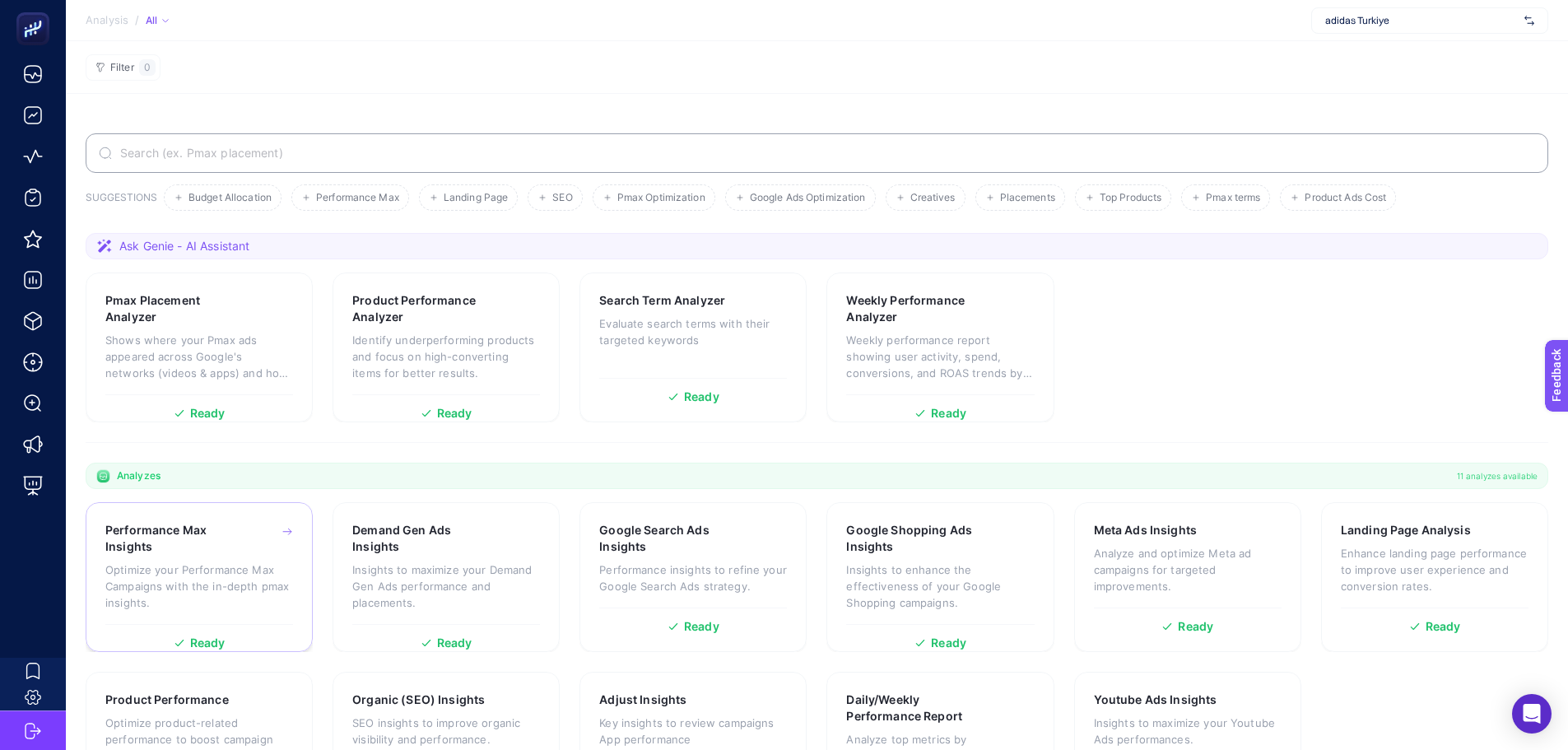
click at [240, 534] on h3 "Performance Max Insights" at bounding box center [173, 538] width 137 height 33
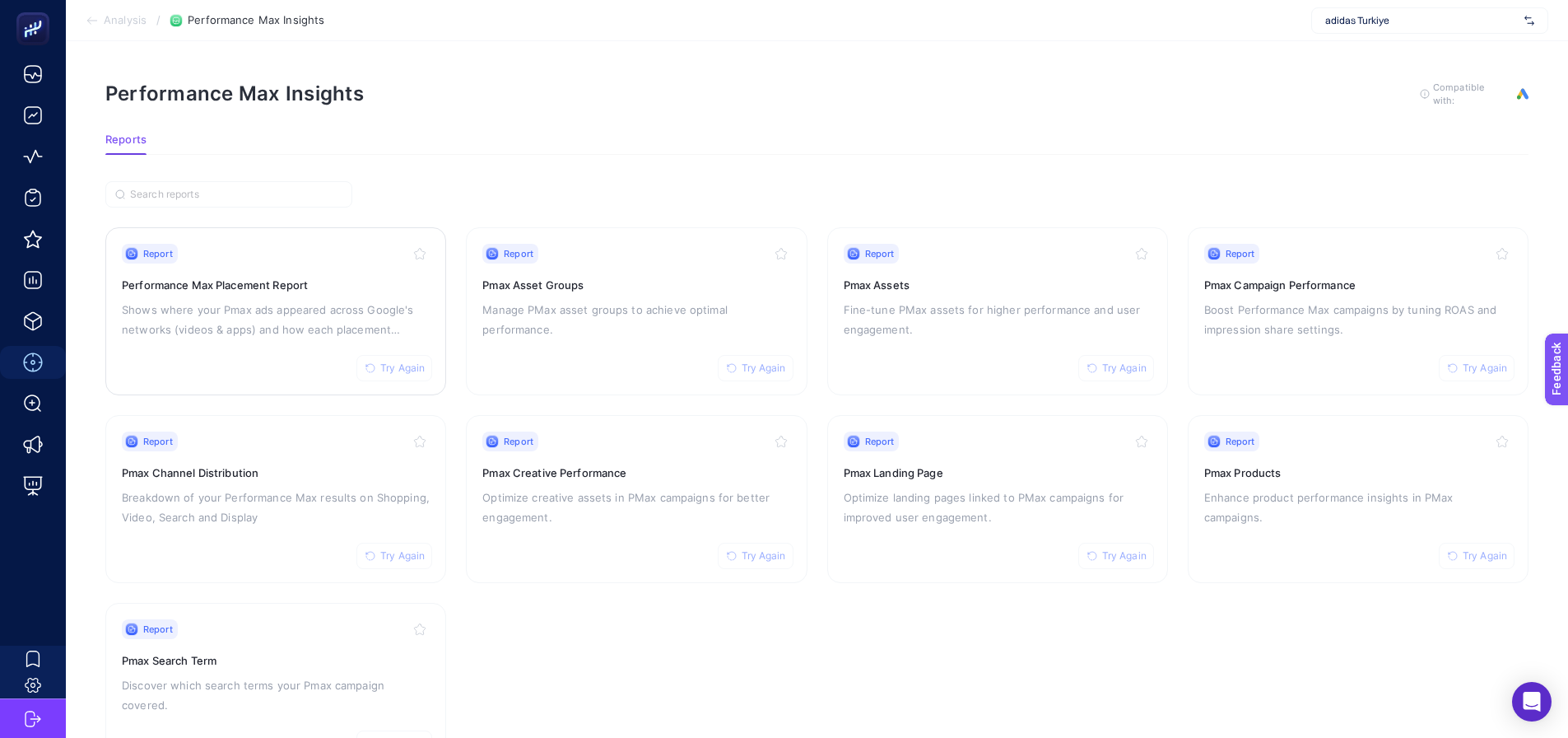
click at [294, 348] on div "Report Try Again Performance Max Placement Report Shows where your Pmax ads app…" at bounding box center [276, 311] width 307 height 135
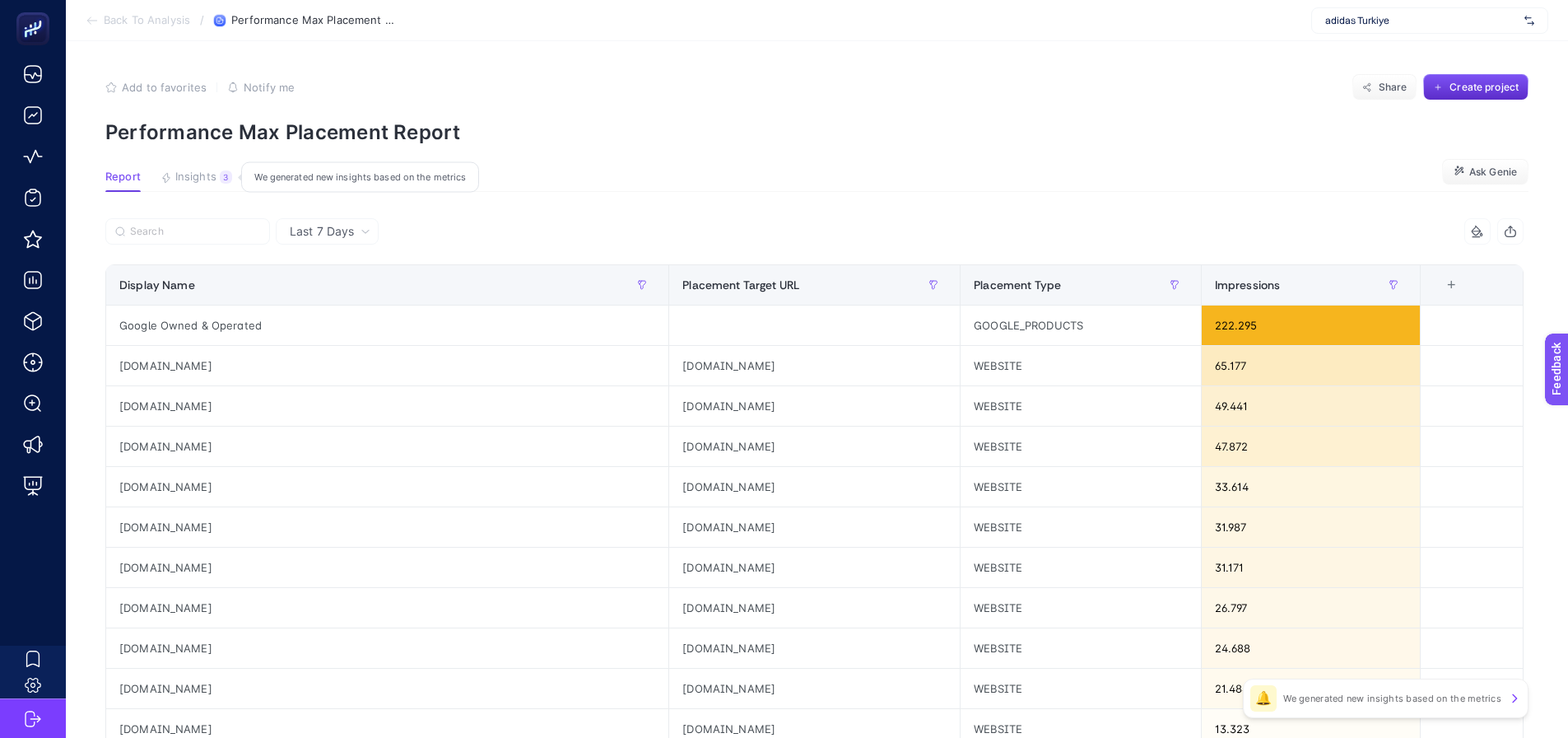
click at [194, 174] on span "Insights" at bounding box center [196, 177] width 41 height 13
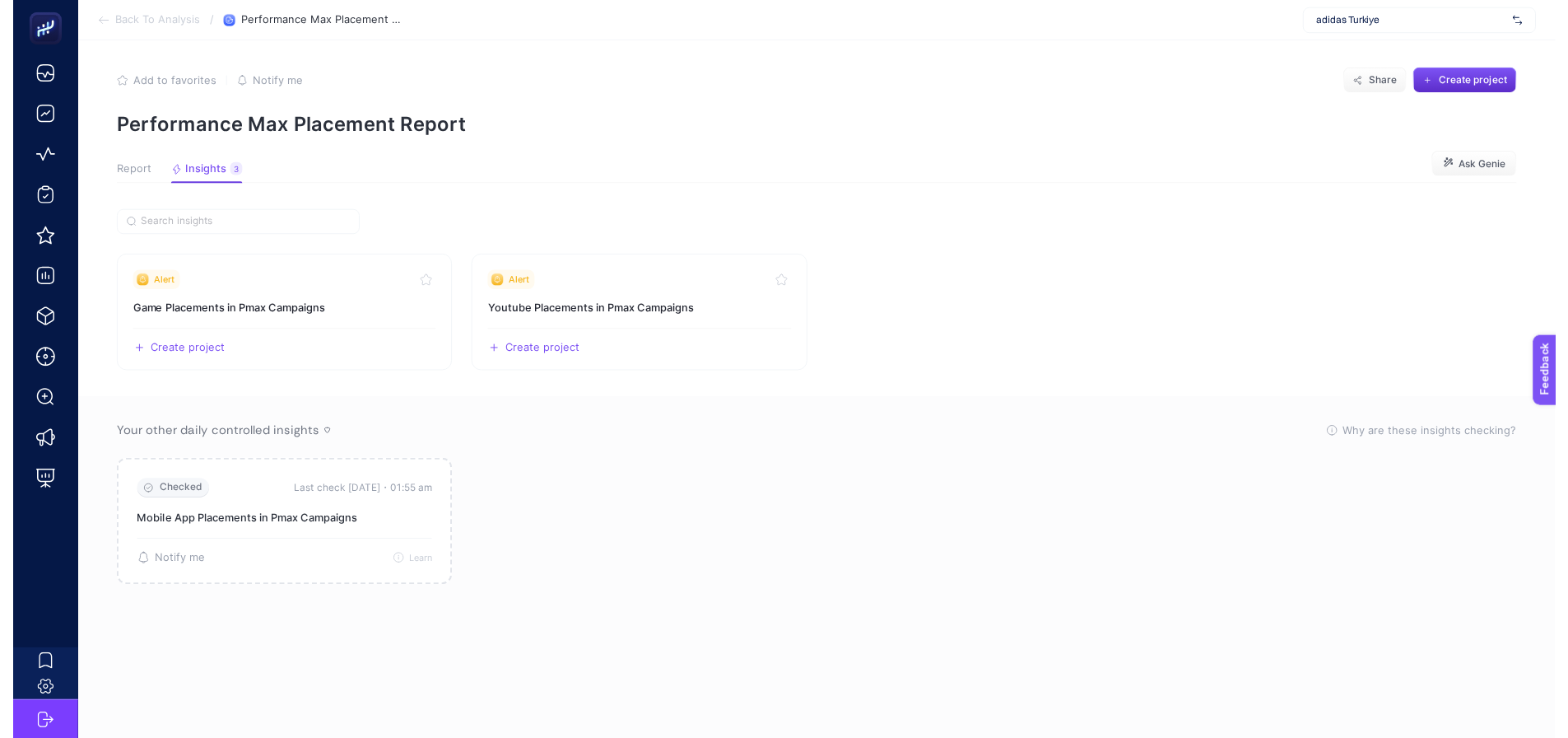
scroll to position [7, 0]
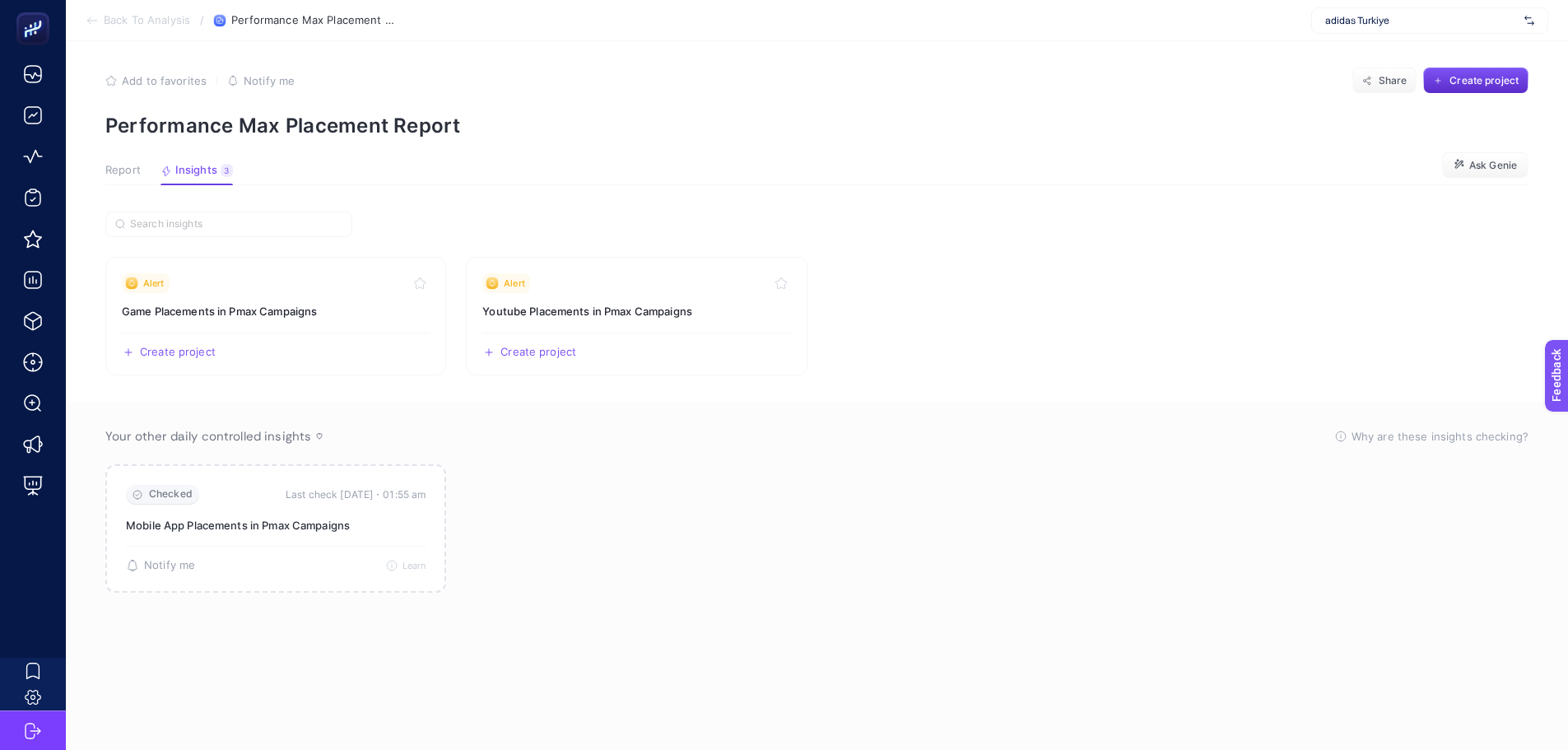
click at [161, 179] on button "Report" at bounding box center [196, 174] width 73 height 21
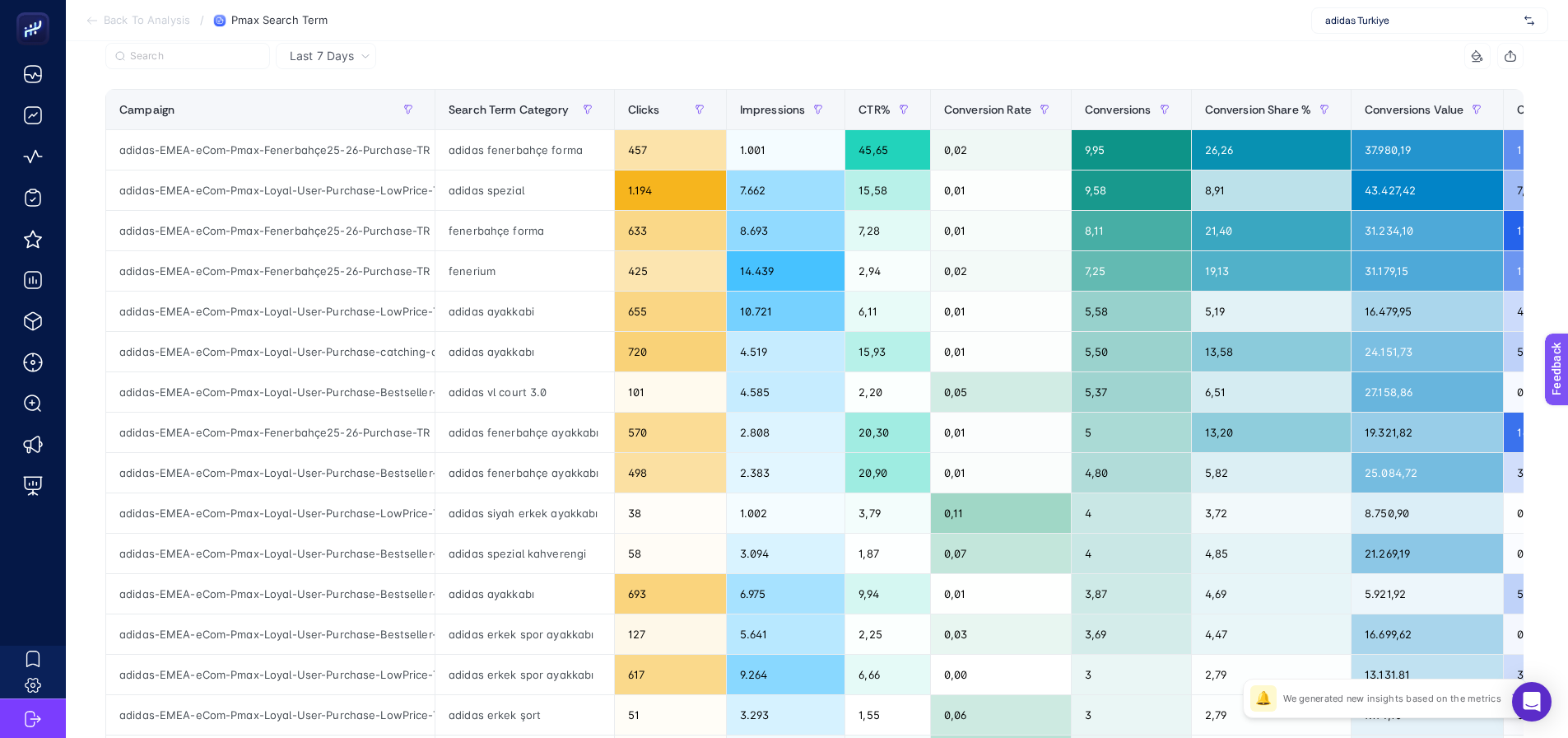
scroll to position [82, 0]
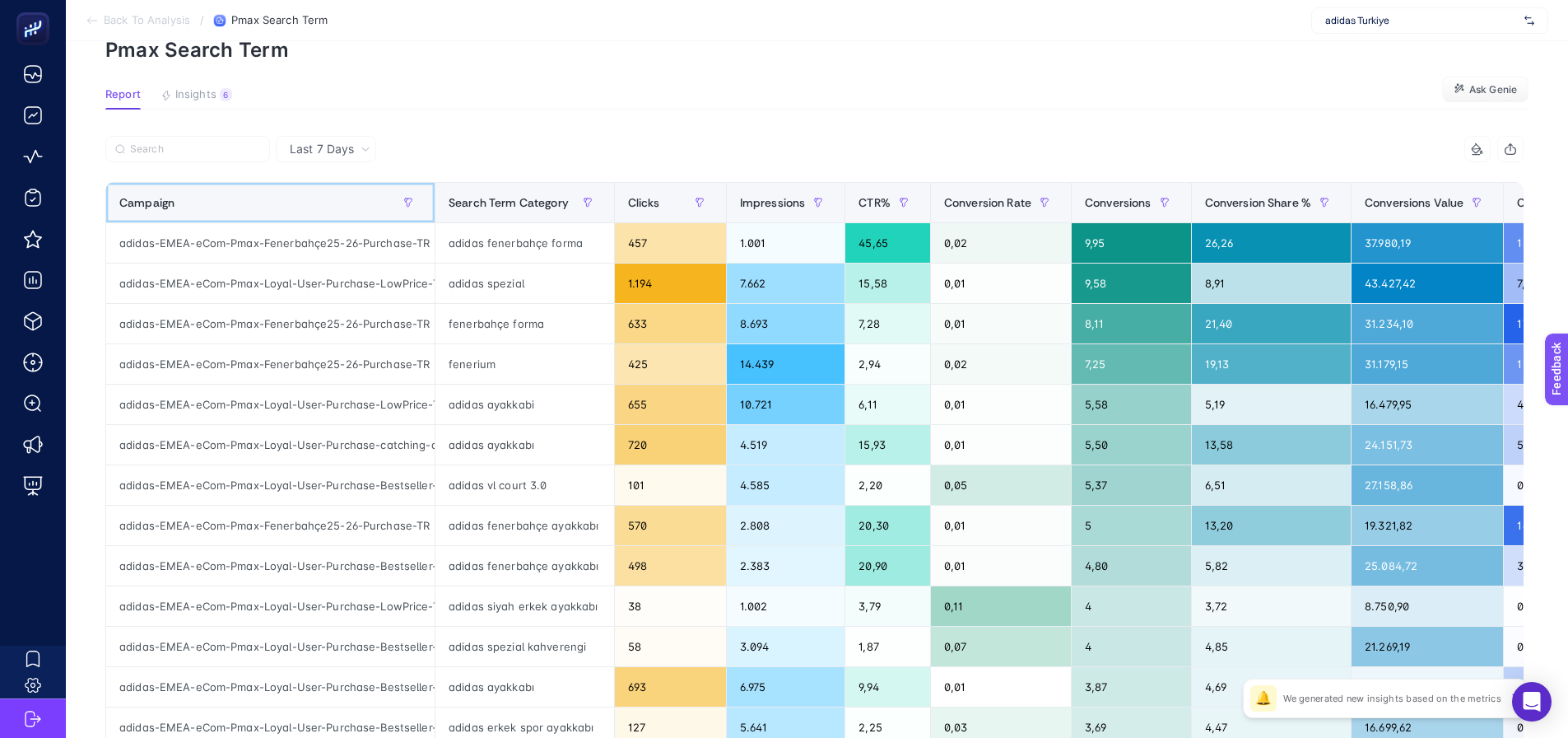
click at [267, 193] on div "Campaign" at bounding box center [271, 202] width 302 height 26
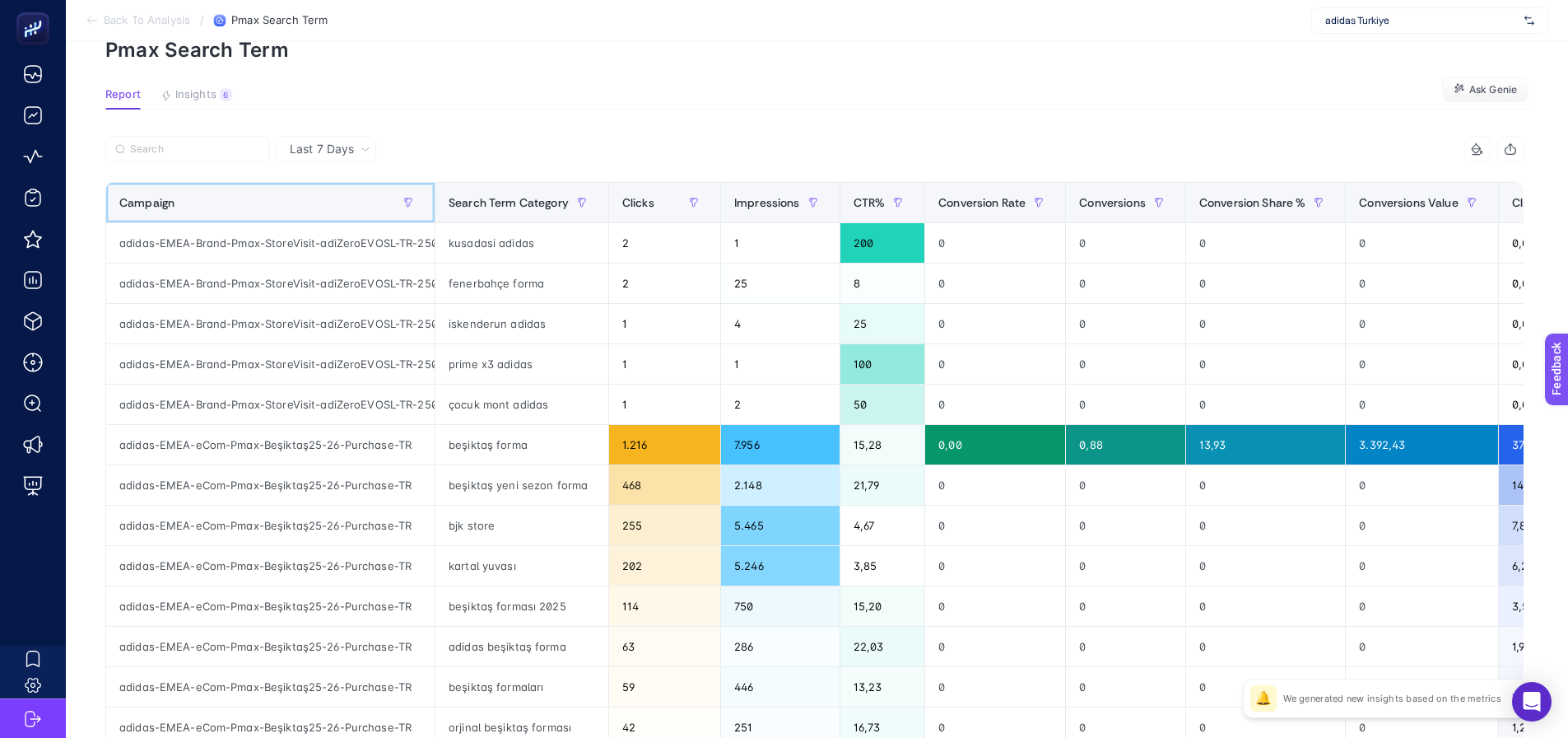
scroll to position [165, 0]
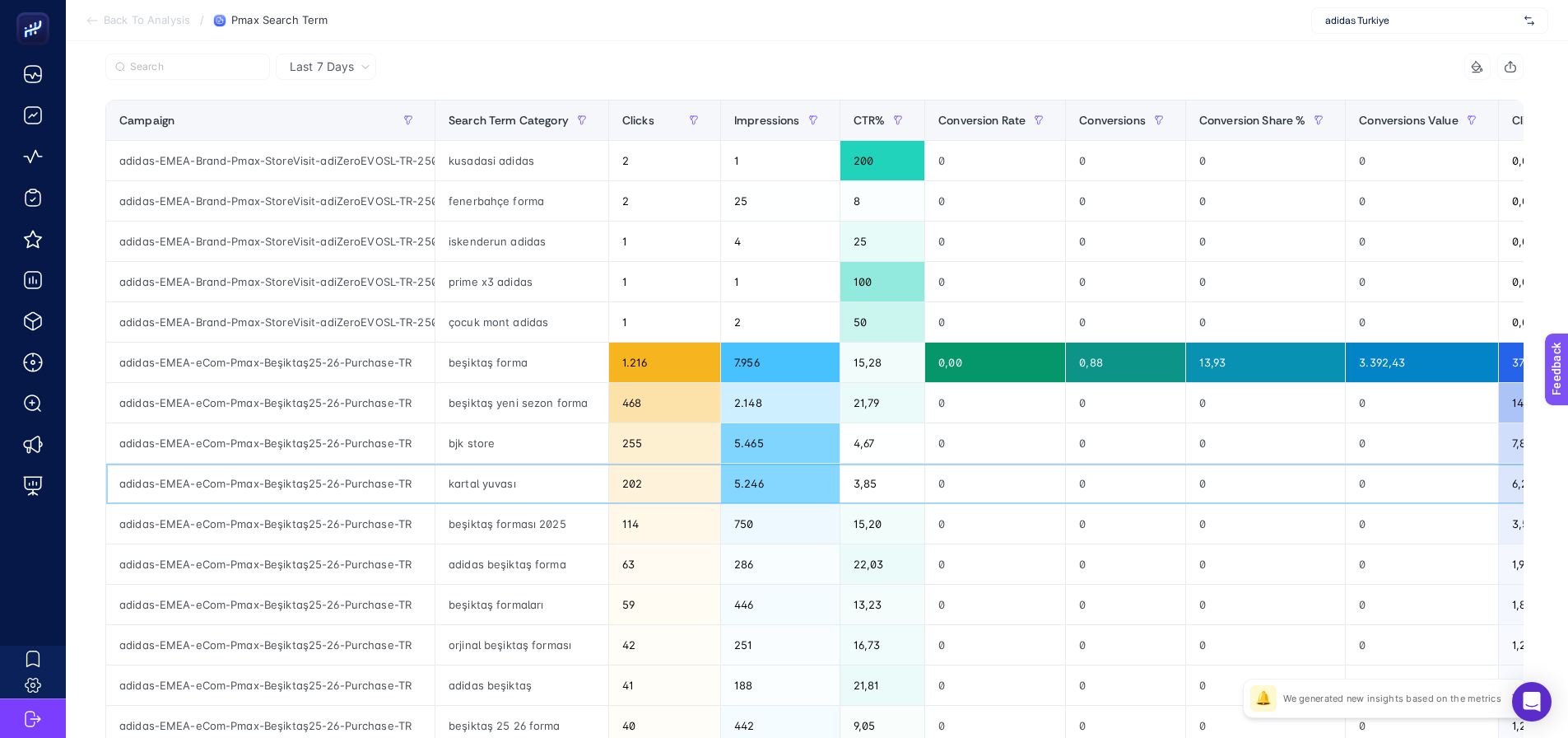
click at [500, 490] on div "kartal yuvası" at bounding box center [522, 483] width 173 height 39
click at [971, 30] on section "Back To Analysis / Pmax Search Term adidas Turkiye" at bounding box center [816, 20] width 1502 height 41
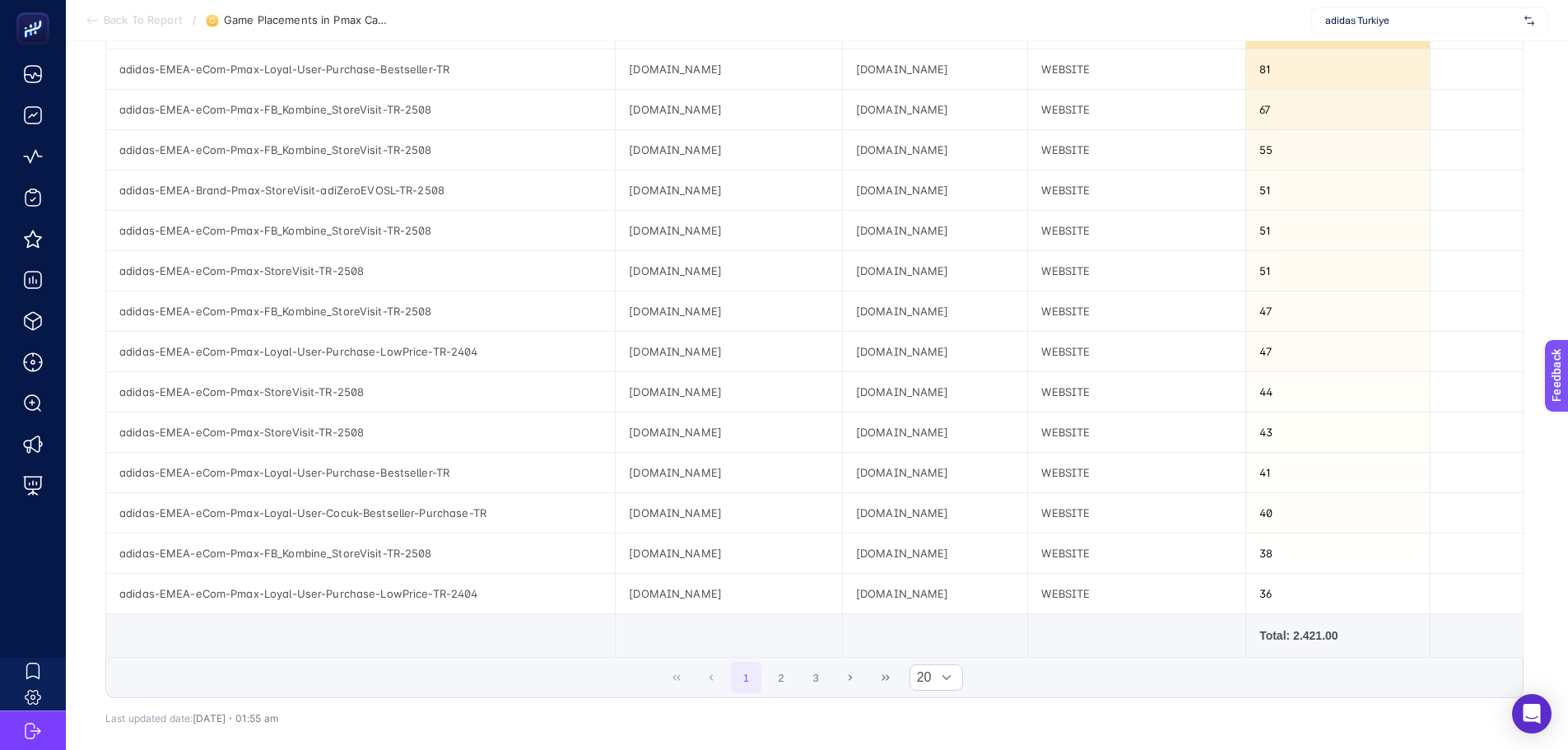
scroll to position [603, 0]
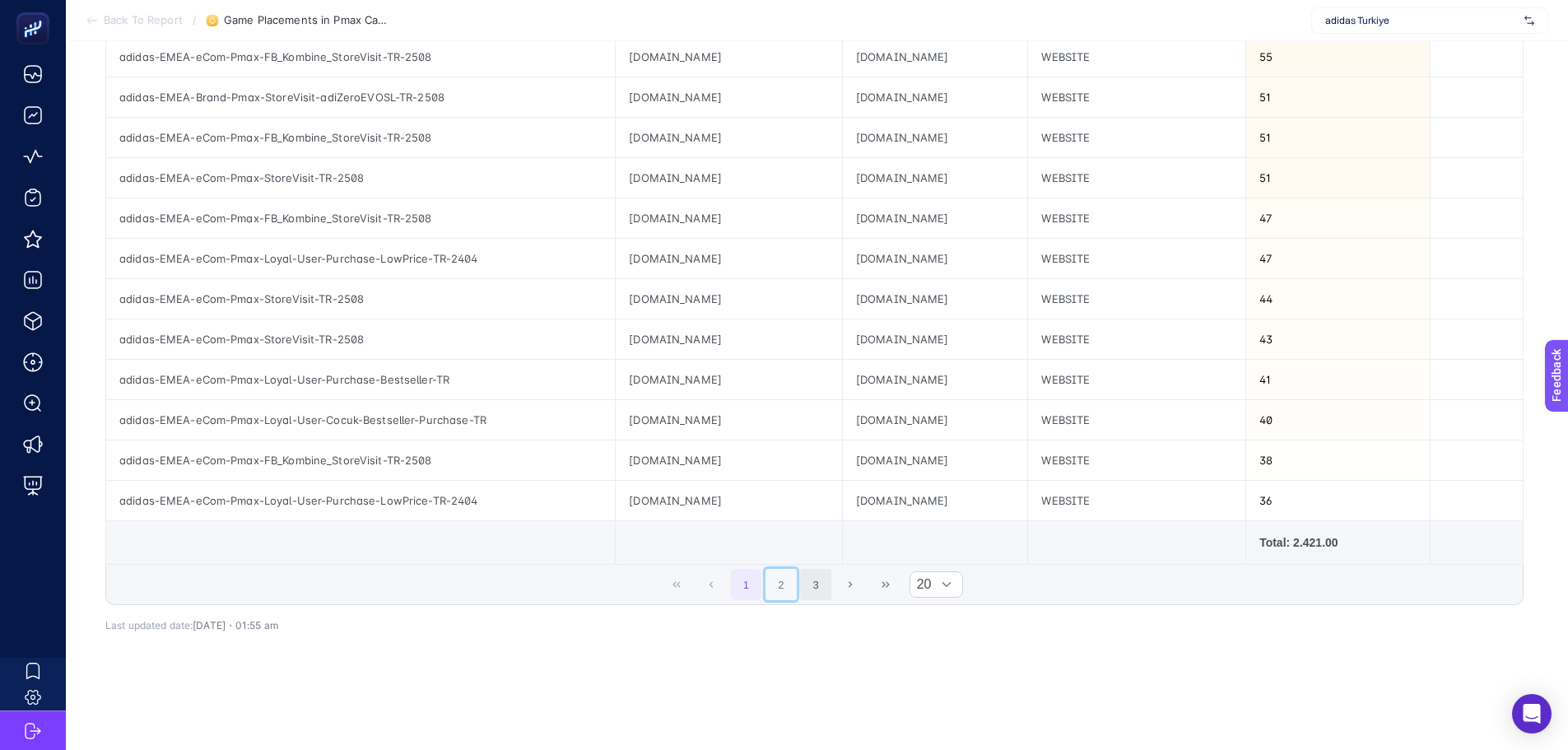
click at [793, 569] on button "2" at bounding box center [781, 584] width 32 height 32
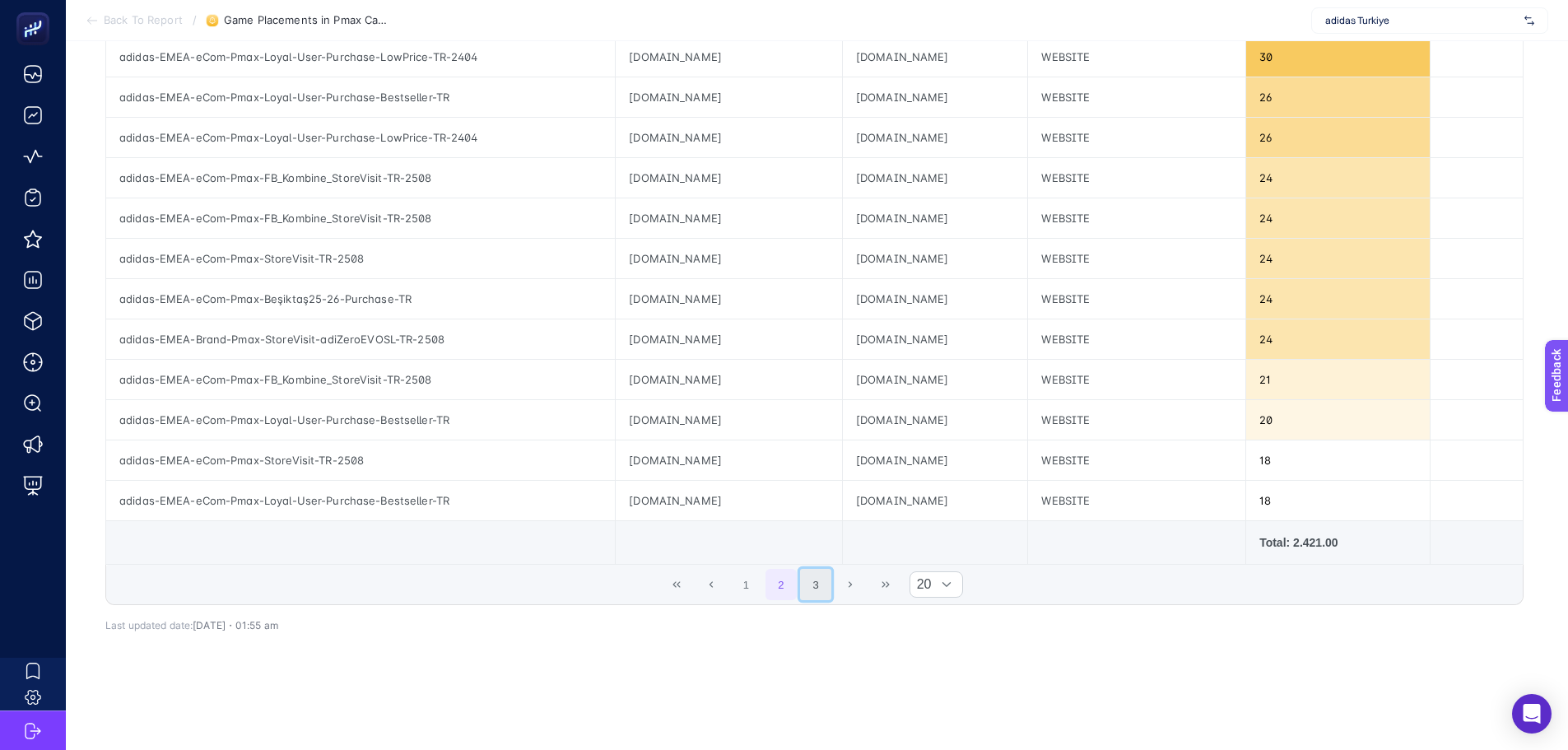
click at [825, 569] on button "3" at bounding box center [816, 584] width 32 height 32
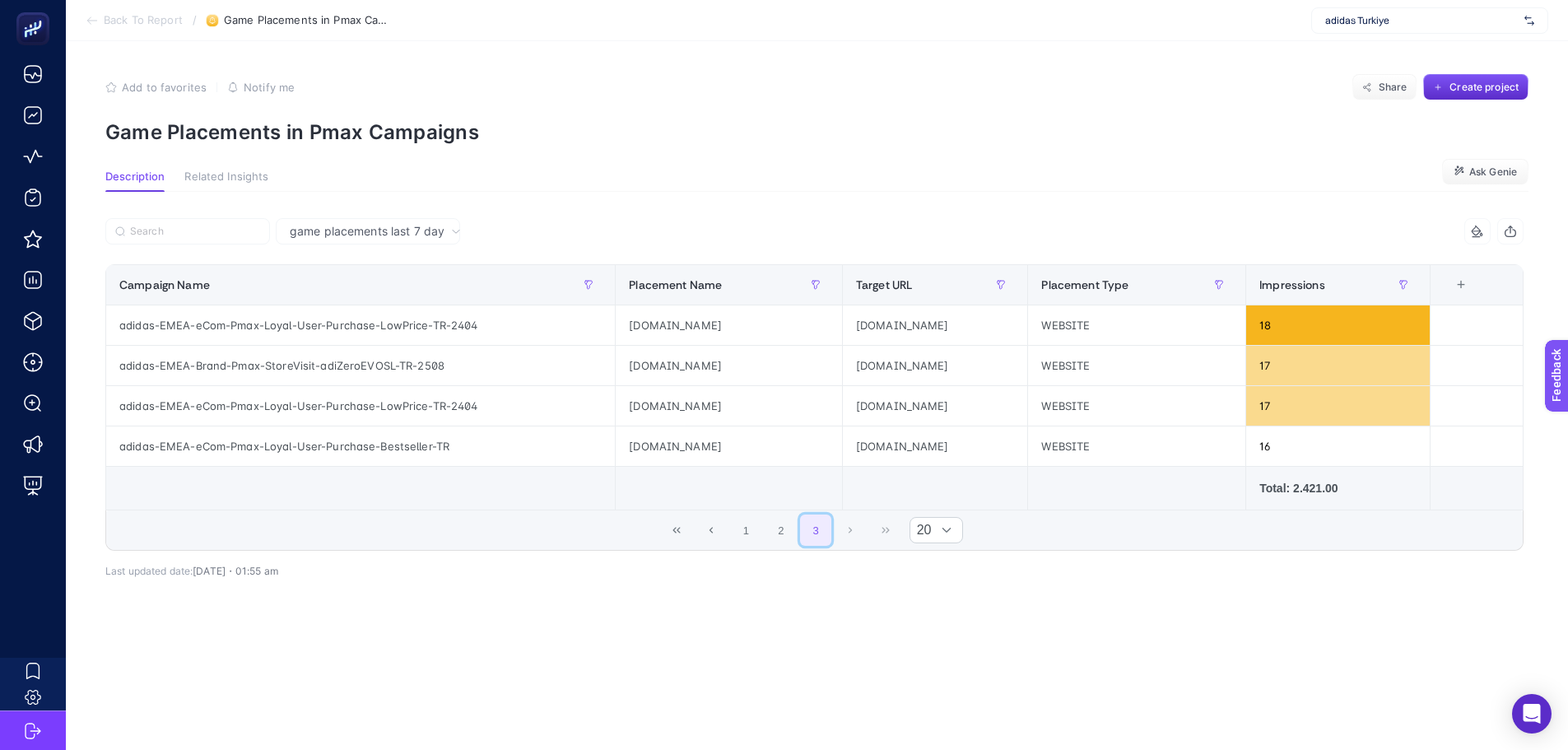
scroll to position [0, 0]
click at [692, 539] on button "First Page" at bounding box center [683, 530] width 32 height 32
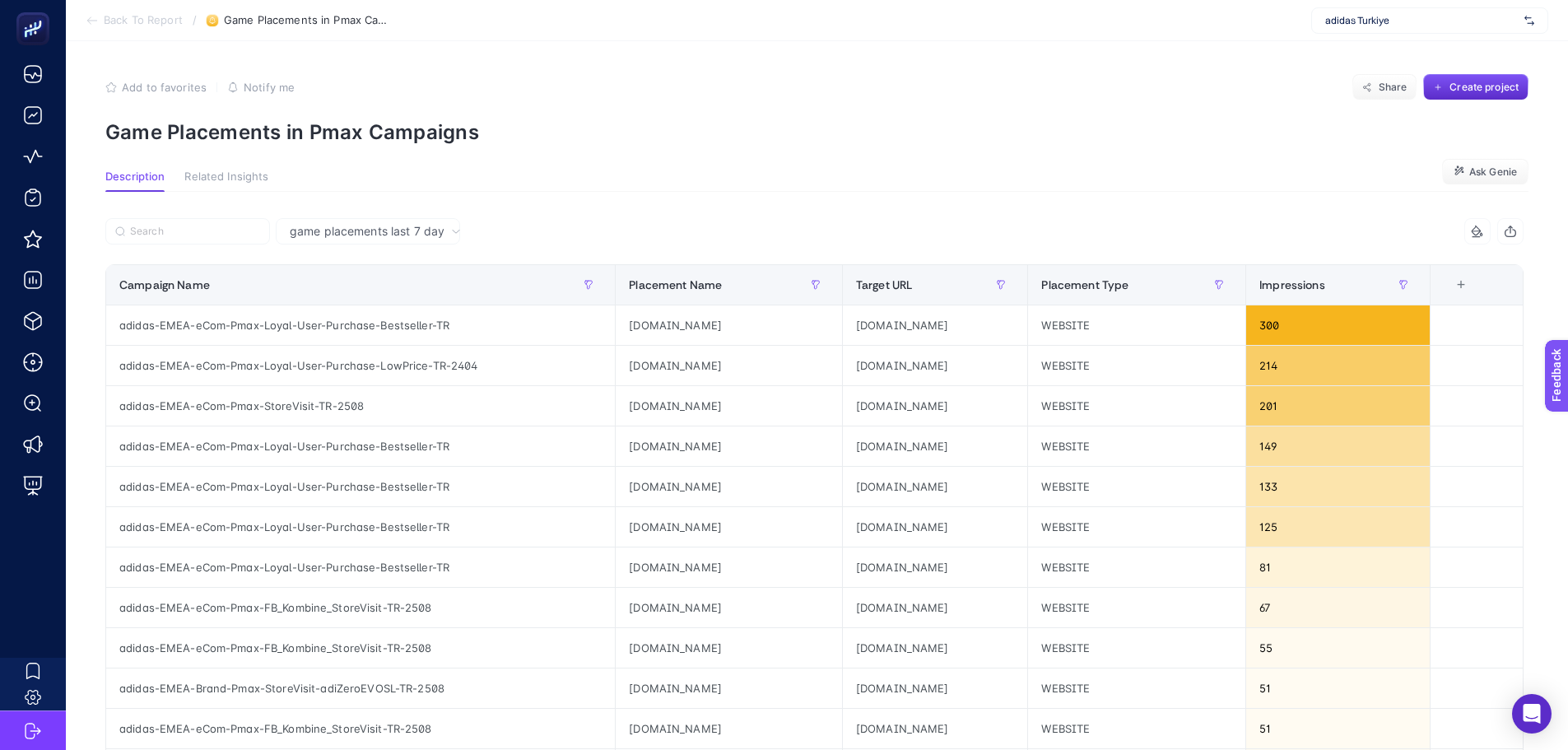
click at [127, 27] on section "Back To Report / Game Placements in Pmax Campaigns adidas Turkiye" at bounding box center [816, 21] width 1502 height 41
click at [121, 11] on section "Back To Report / Game Placements in Pmax Campaigns adidas Turkiye" at bounding box center [816, 21] width 1502 height 41
click at [120, 11] on section "Back To Report / Game Placements in Pmax Campaigns adidas Turkiye" at bounding box center [816, 21] width 1502 height 41
click at [134, 15] on span "Back To Report" at bounding box center [143, 20] width 79 height 13
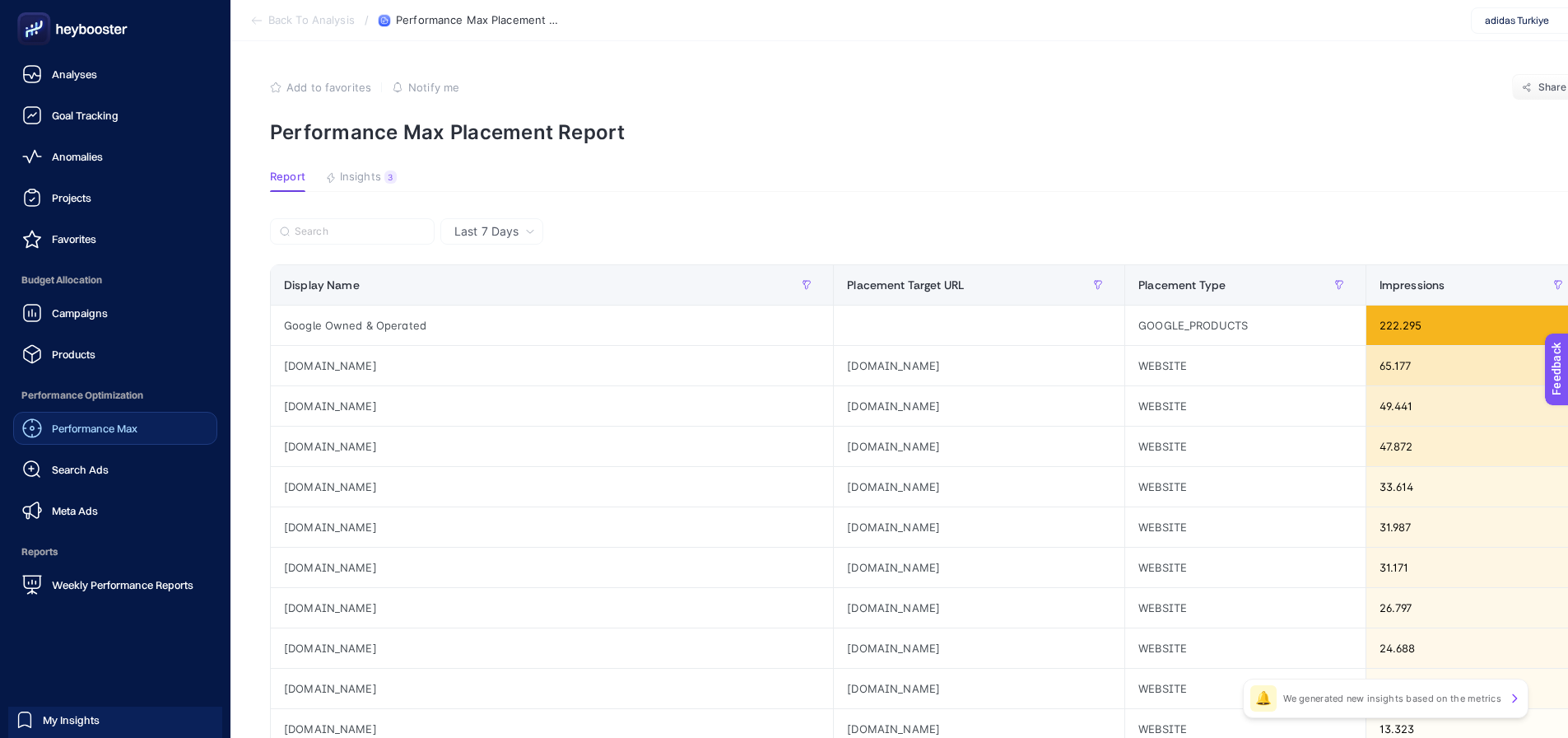
click at [84, 425] on span "Performance Max" at bounding box center [95, 427] width 85 height 13
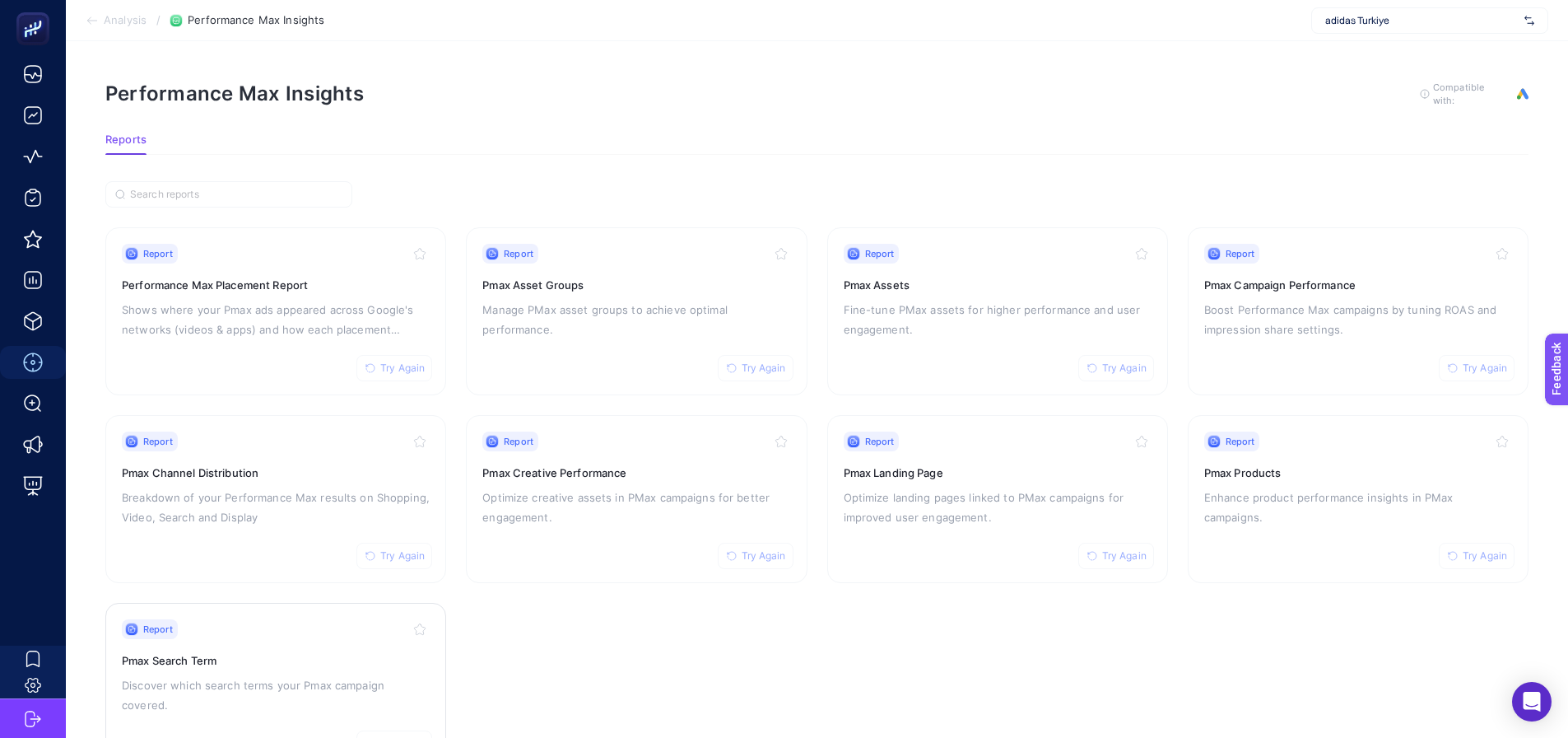
drag, startPoint x: 292, startPoint y: 650, endPoint x: 299, endPoint y: 632, distance: 19.3
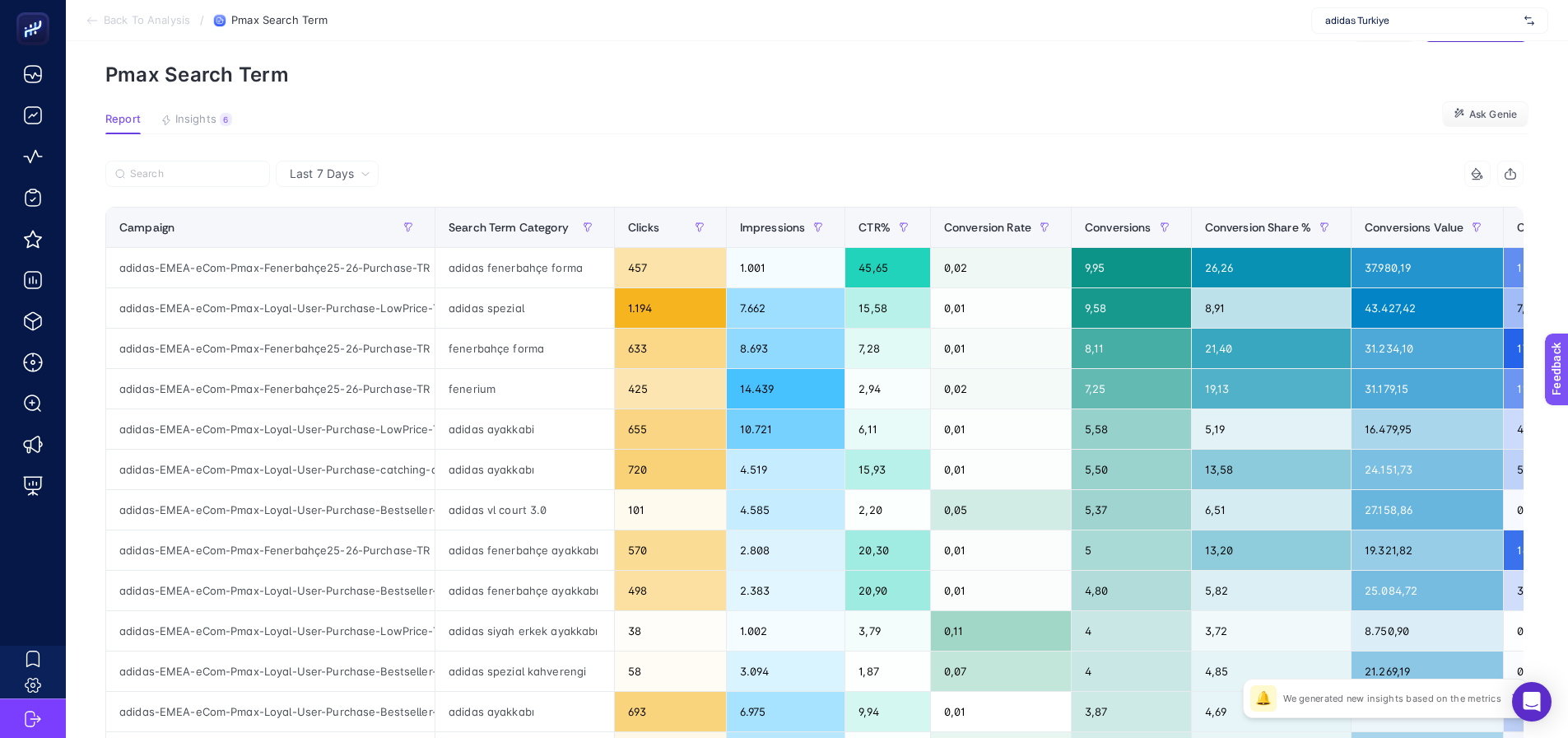
scroll to position [82, 0]
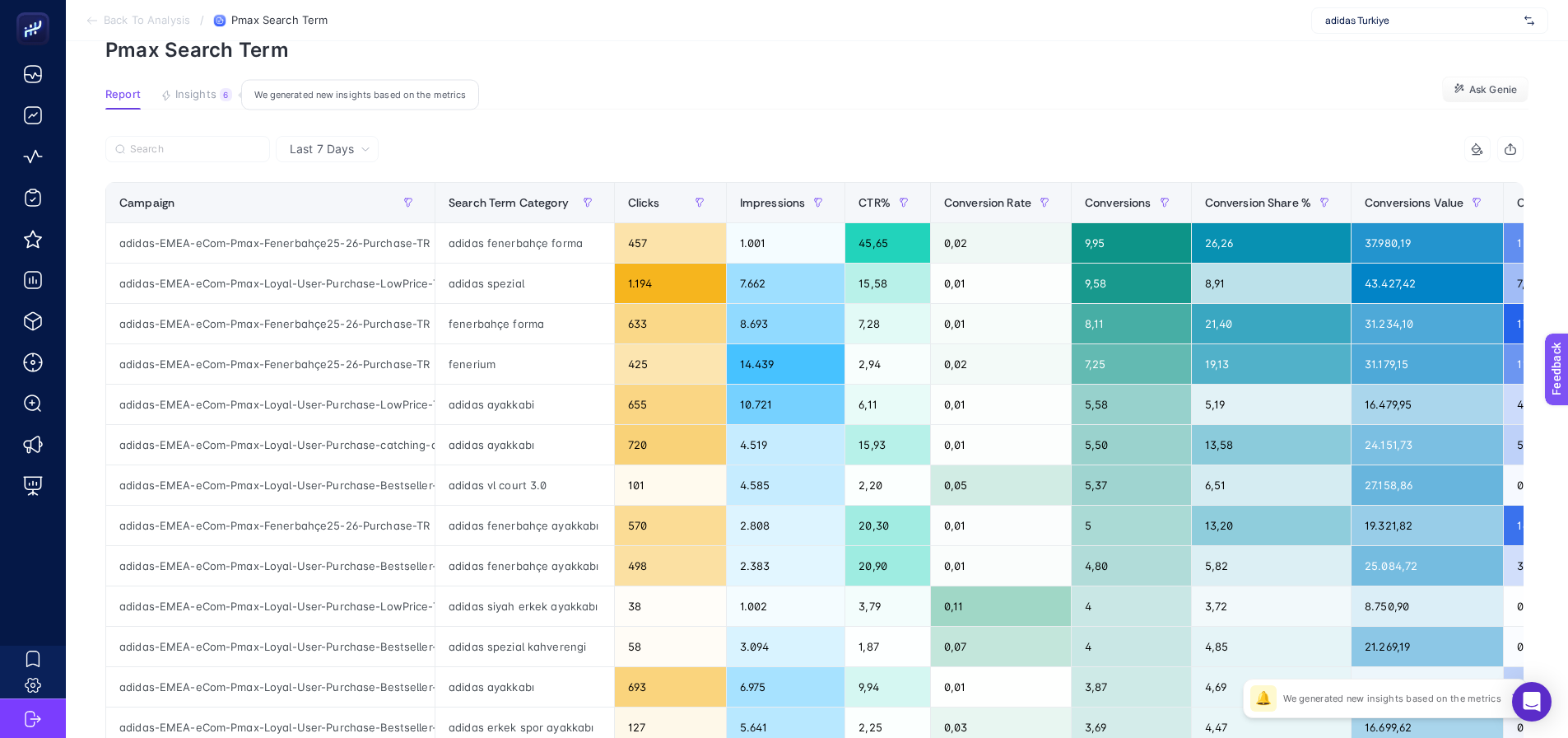
click at [178, 91] on span "Insights" at bounding box center [196, 94] width 41 height 13
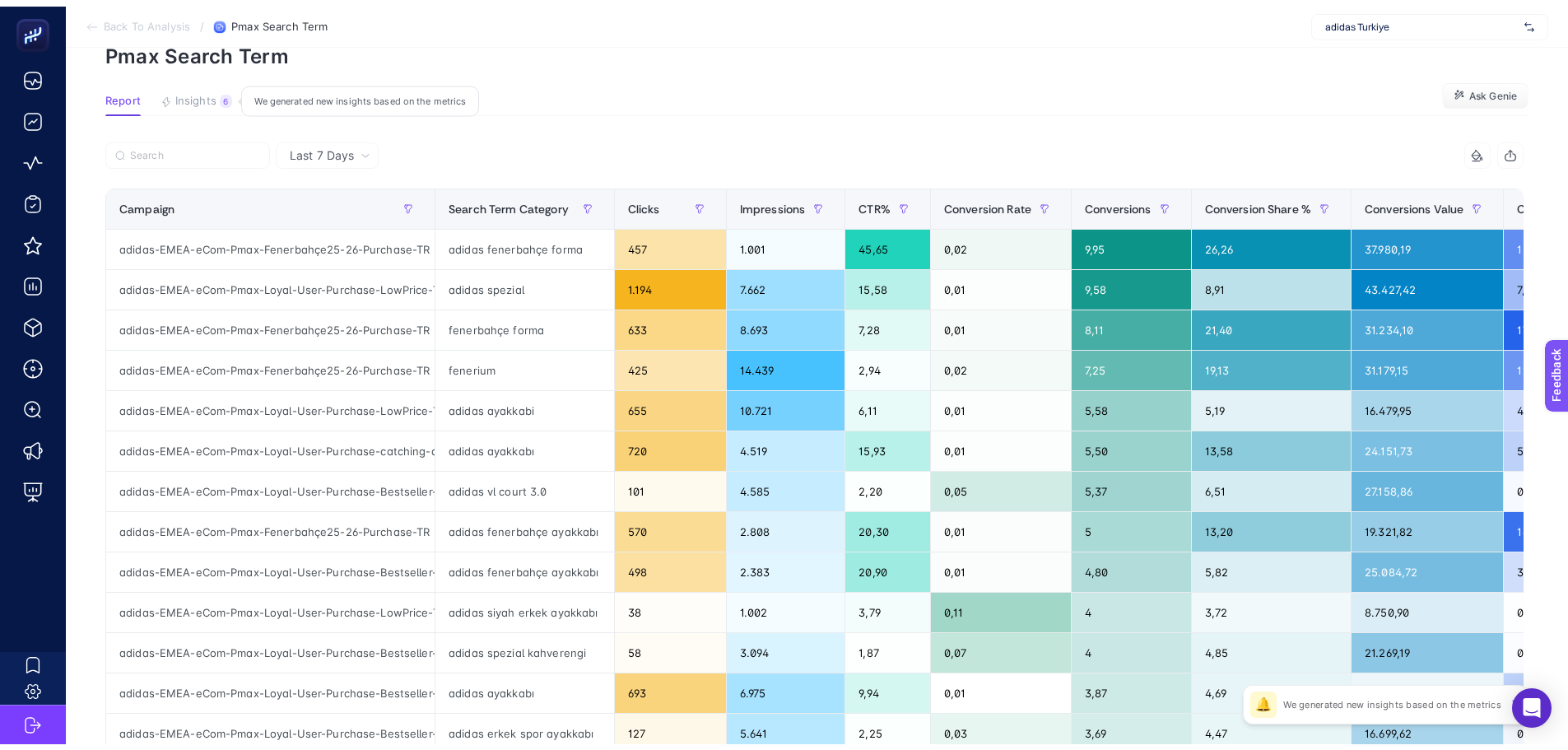
scroll to position [7, 0]
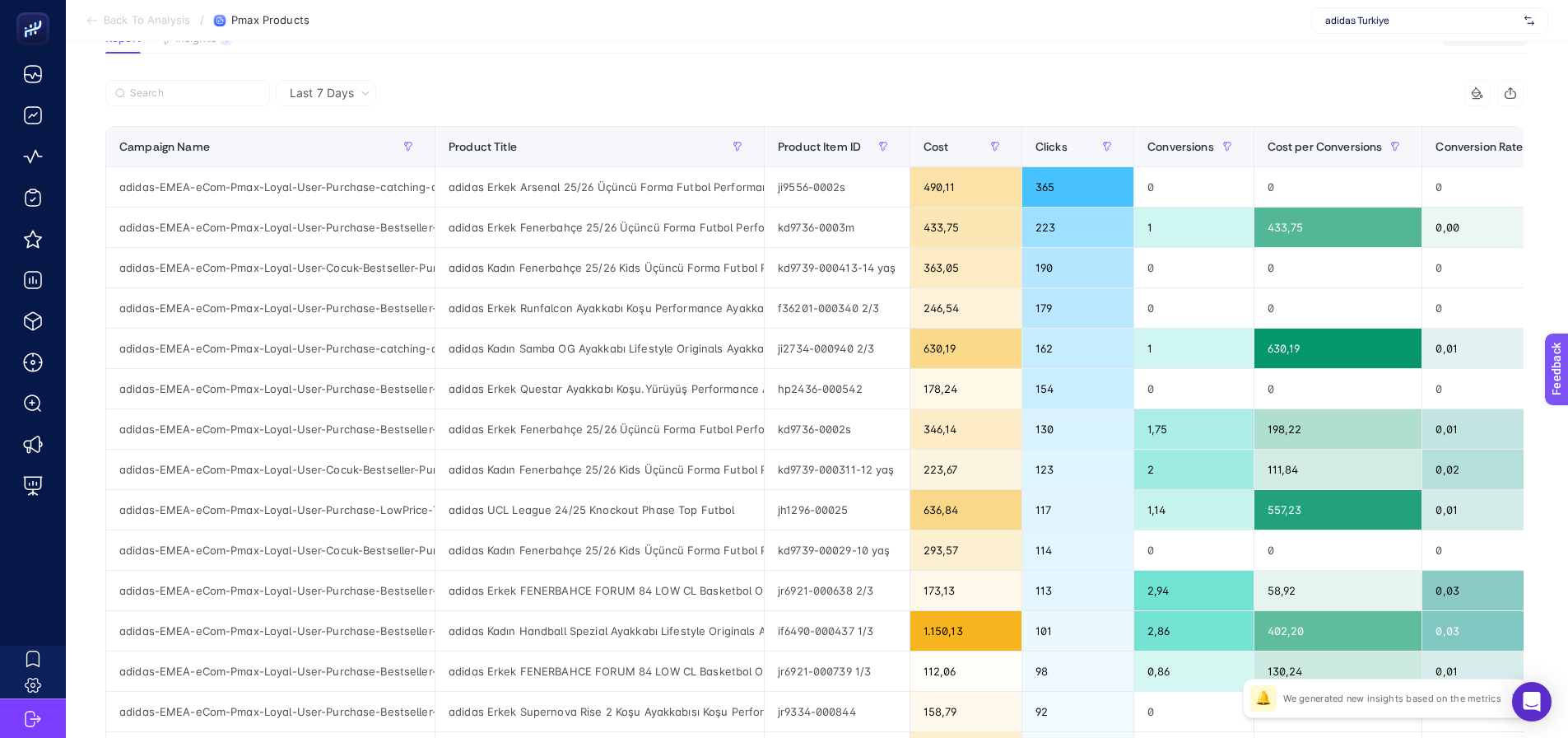
scroll to position [165, 0]
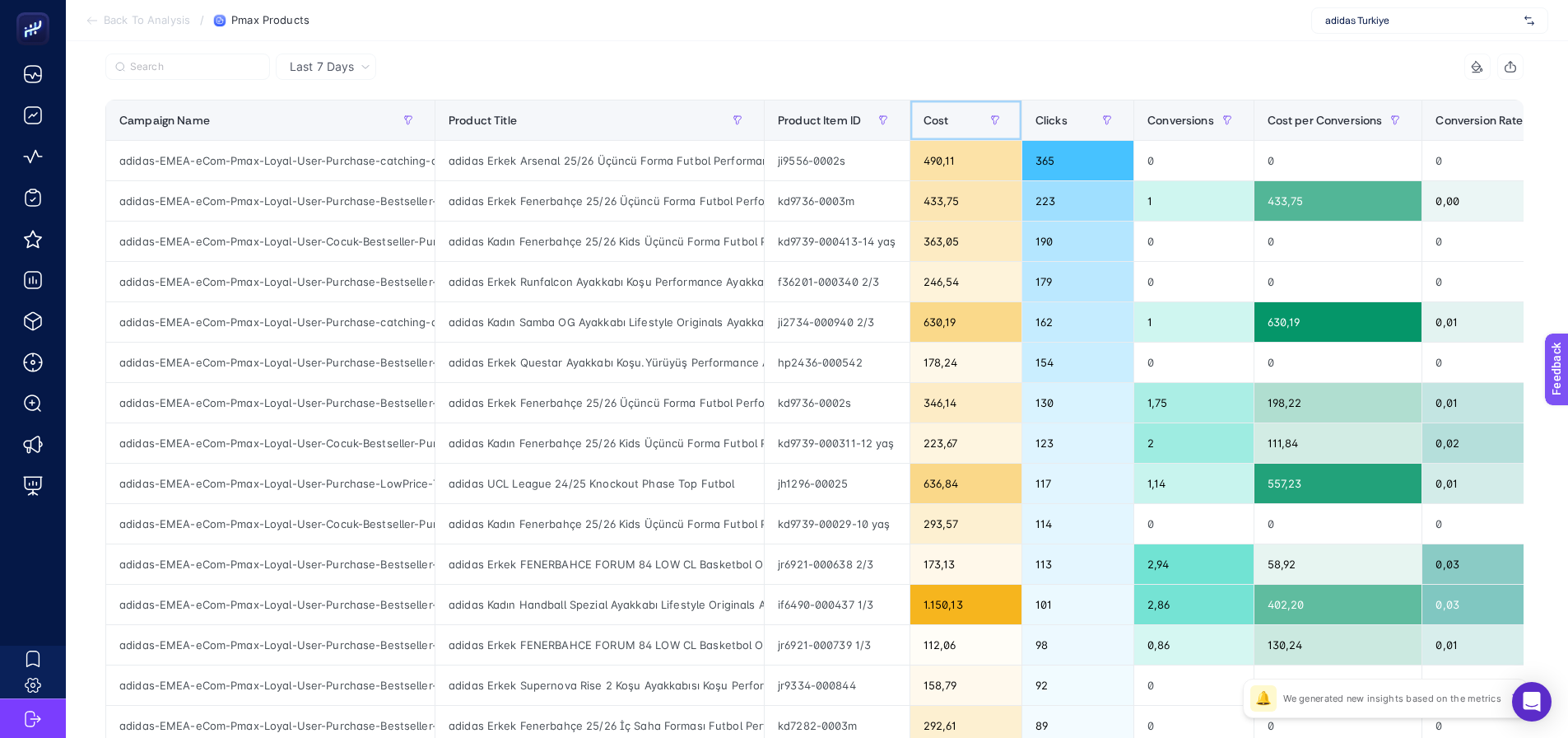
click at [938, 119] on span "Cost" at bounding box center [936, 120] width 26 height 13
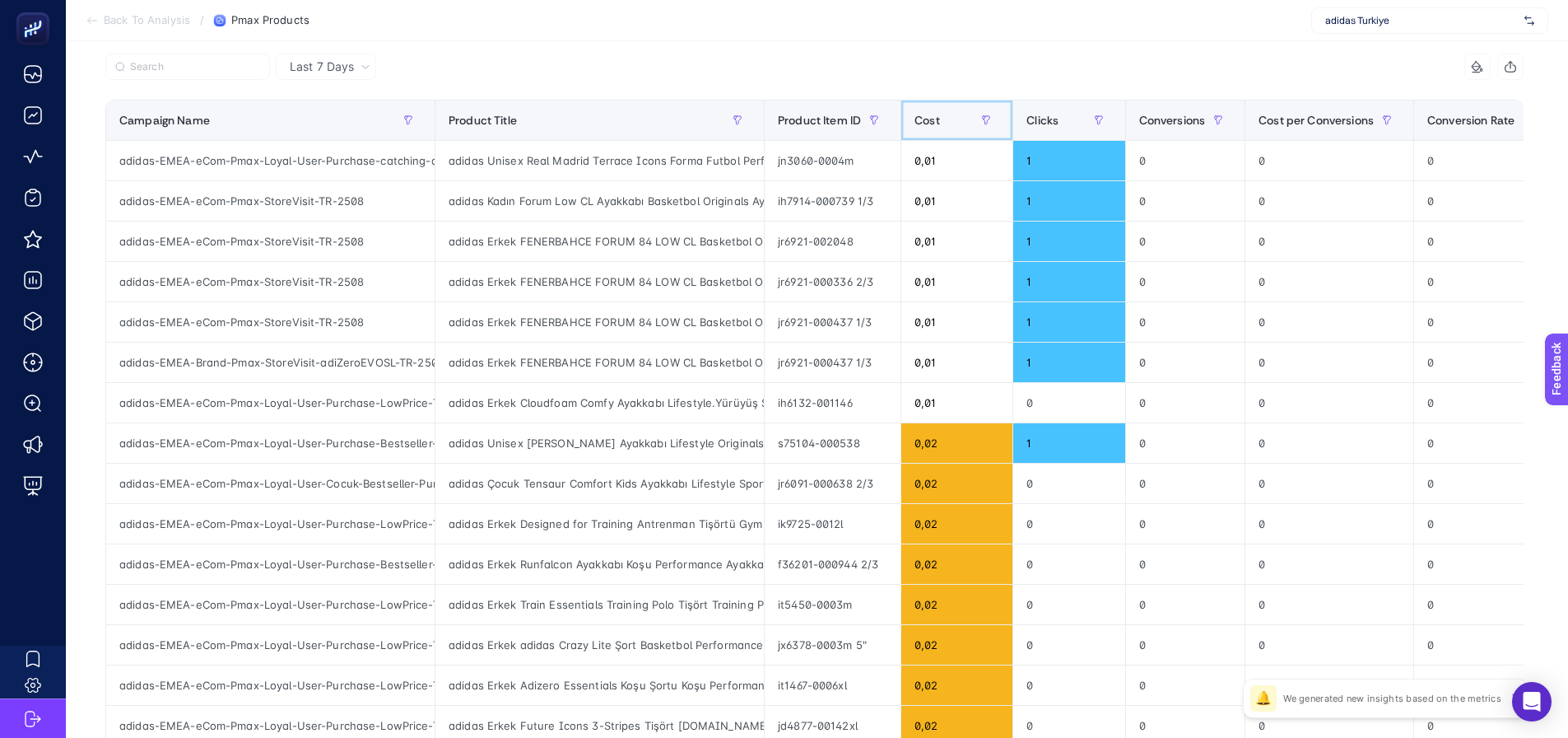
click at [939, 119] on span "Cost" at bounding box center [927, 120] width 26 height 13
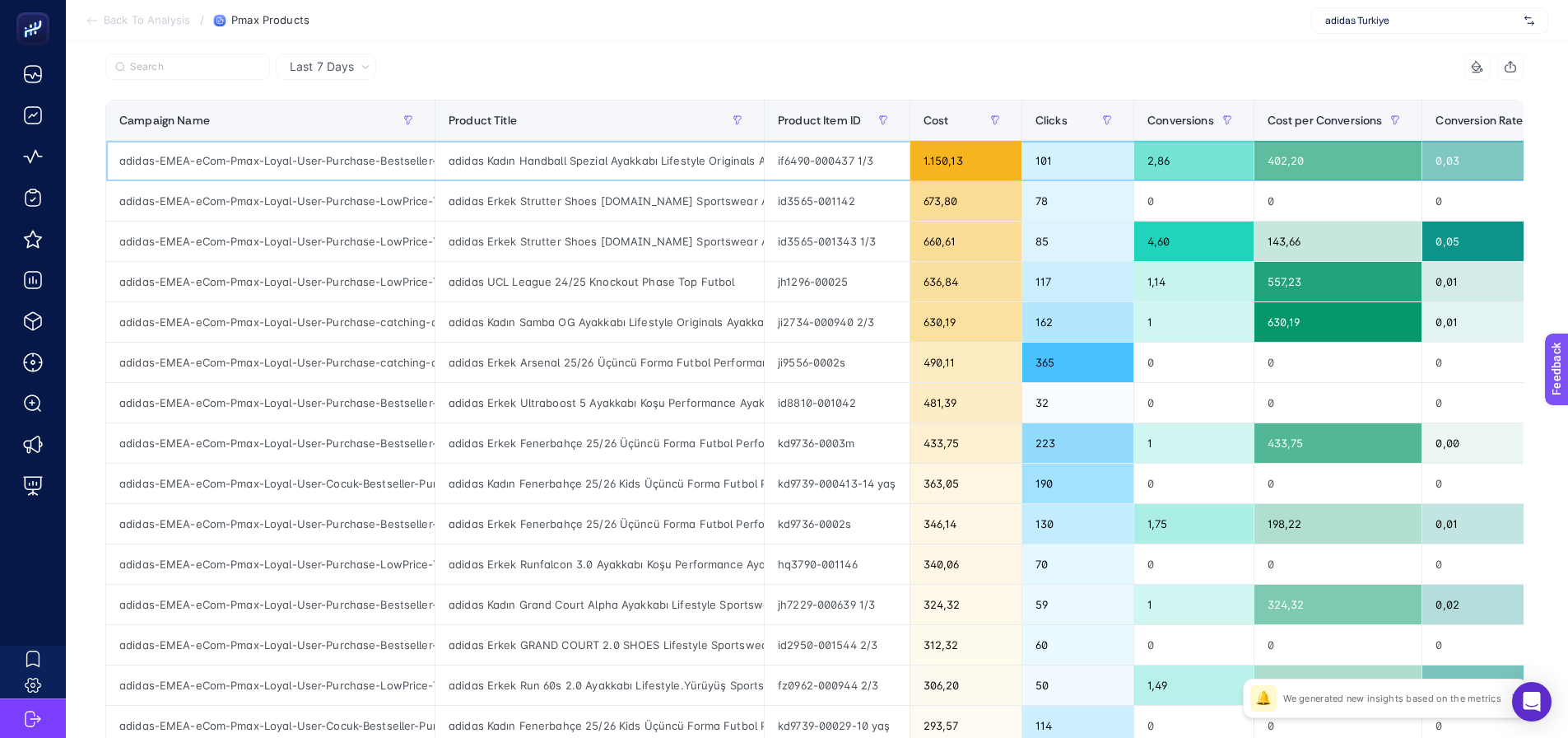
click at [654, 167] on div "adidas Kadın Handball Spezial Ayakkabı Lifestyle Originals Ayakkabi 37 1/3" at bounding box center [600, 161] width 329 height 39
click at [654, 167] on div "adidas Kadın Handball Spezial Ayakkabı Lifestyle Originals Ayakkabi 37 1/3" at bounding box center [600, 161] width 329 height 39
click at [655, 166] on div "adidas Kadın Handball Spezial Ayakkabı Lifestyle Originals Ayakkabi 37 1/3" at bounding box center [600, 161] width 329 height 39
copy tr "adidas Kadın Handball Spezial Ayakkabı Lifestyle Originals Ayakkabi 37 1/3"
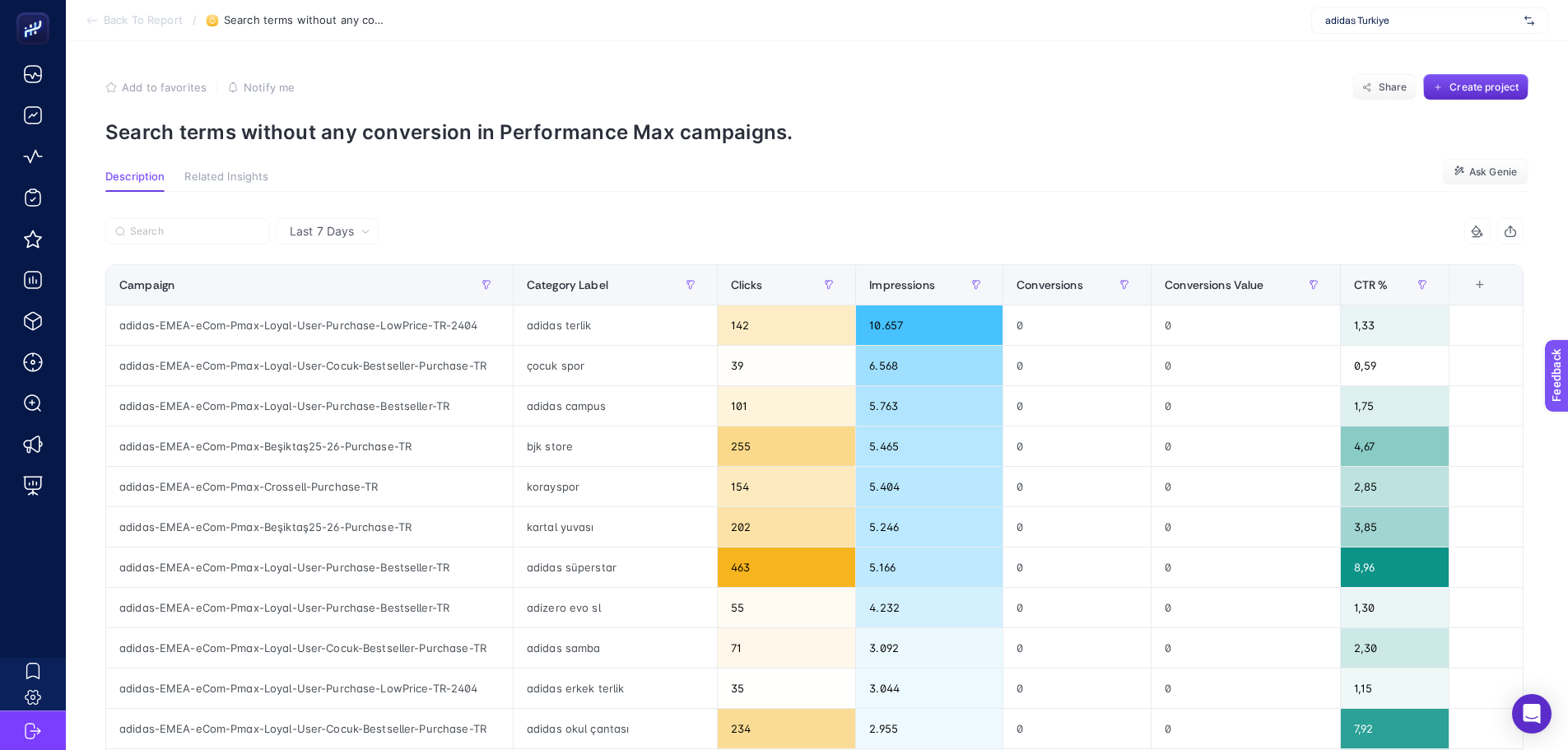
click at [1015, 185] on section "Description Related Insights Ask Genie" at bounding box center [816, 181] width 1423 height 21
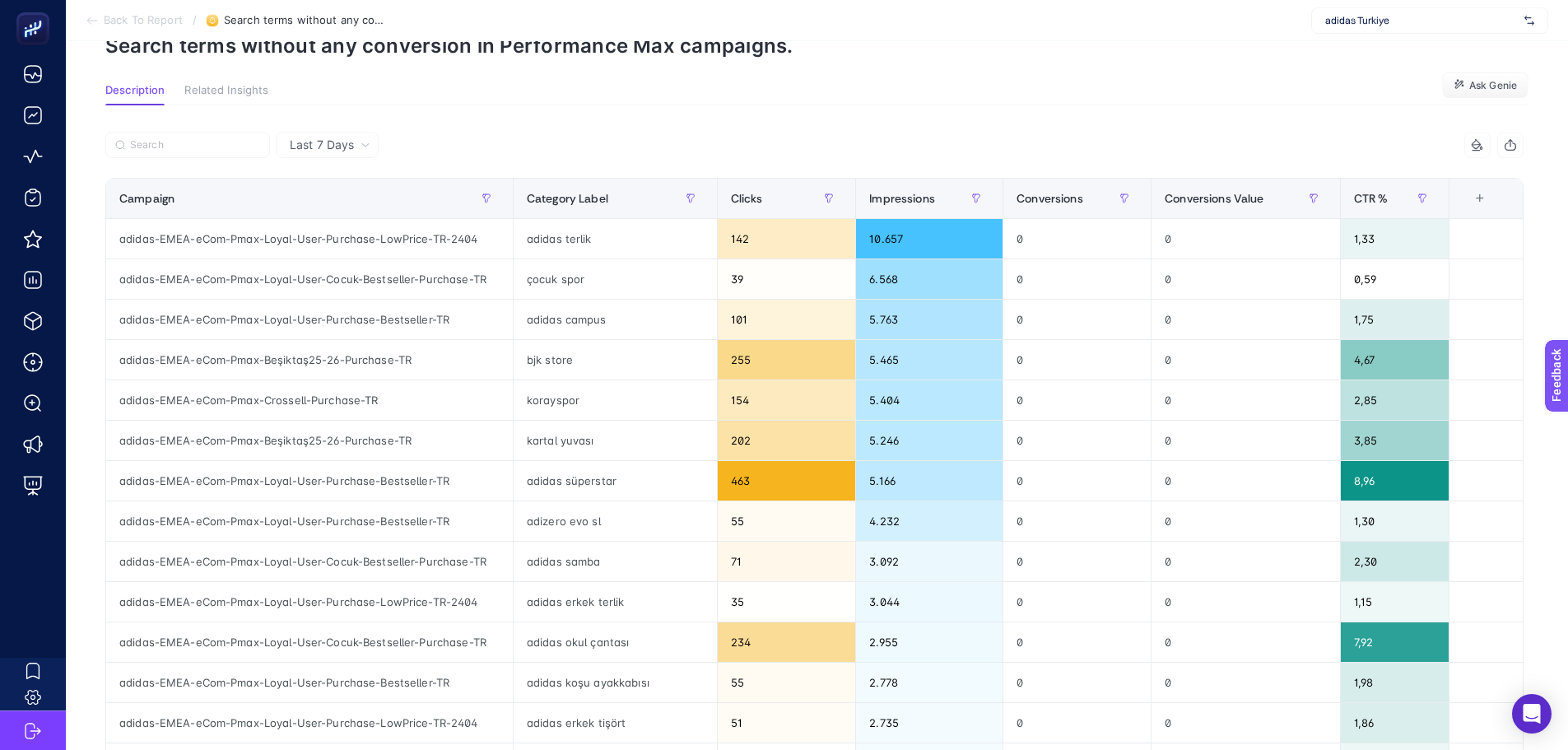
scroll to position [82, 0]
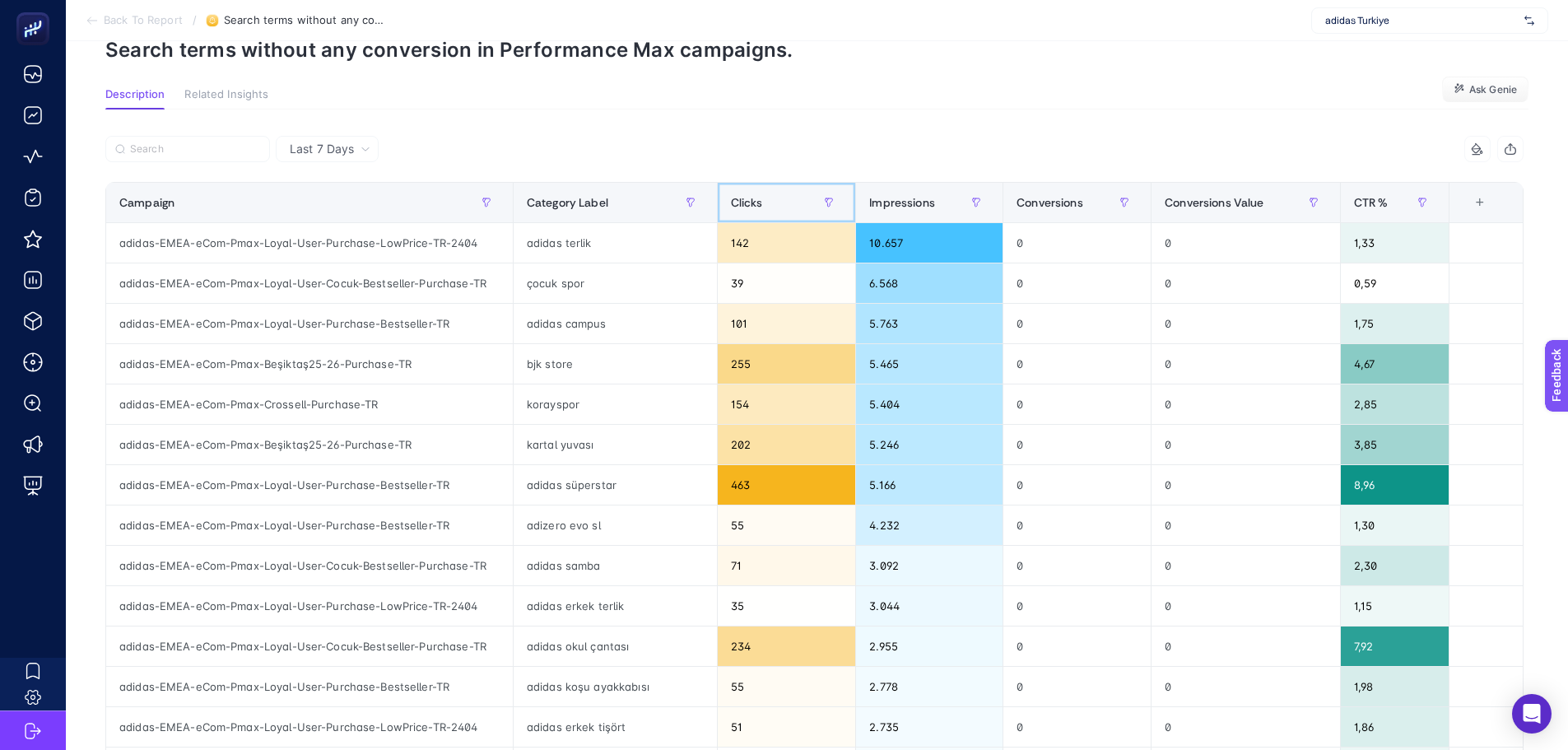
click at [776, 201] on div "Clicks" at bounding box center [787, 202] width 112 height 26
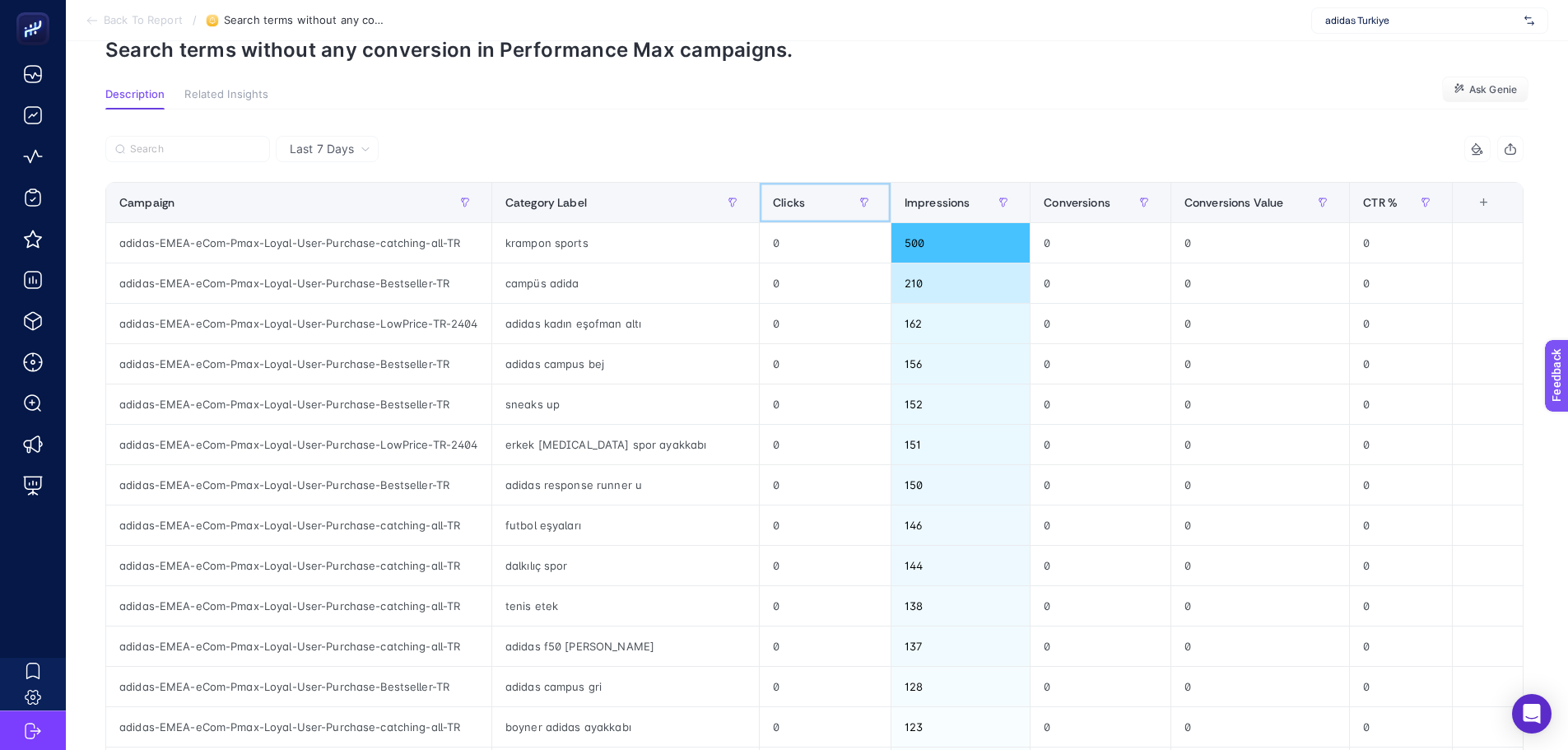
click at [777, 196] on span "Clicks" at bounding box center [789, 202] width 32 height 13
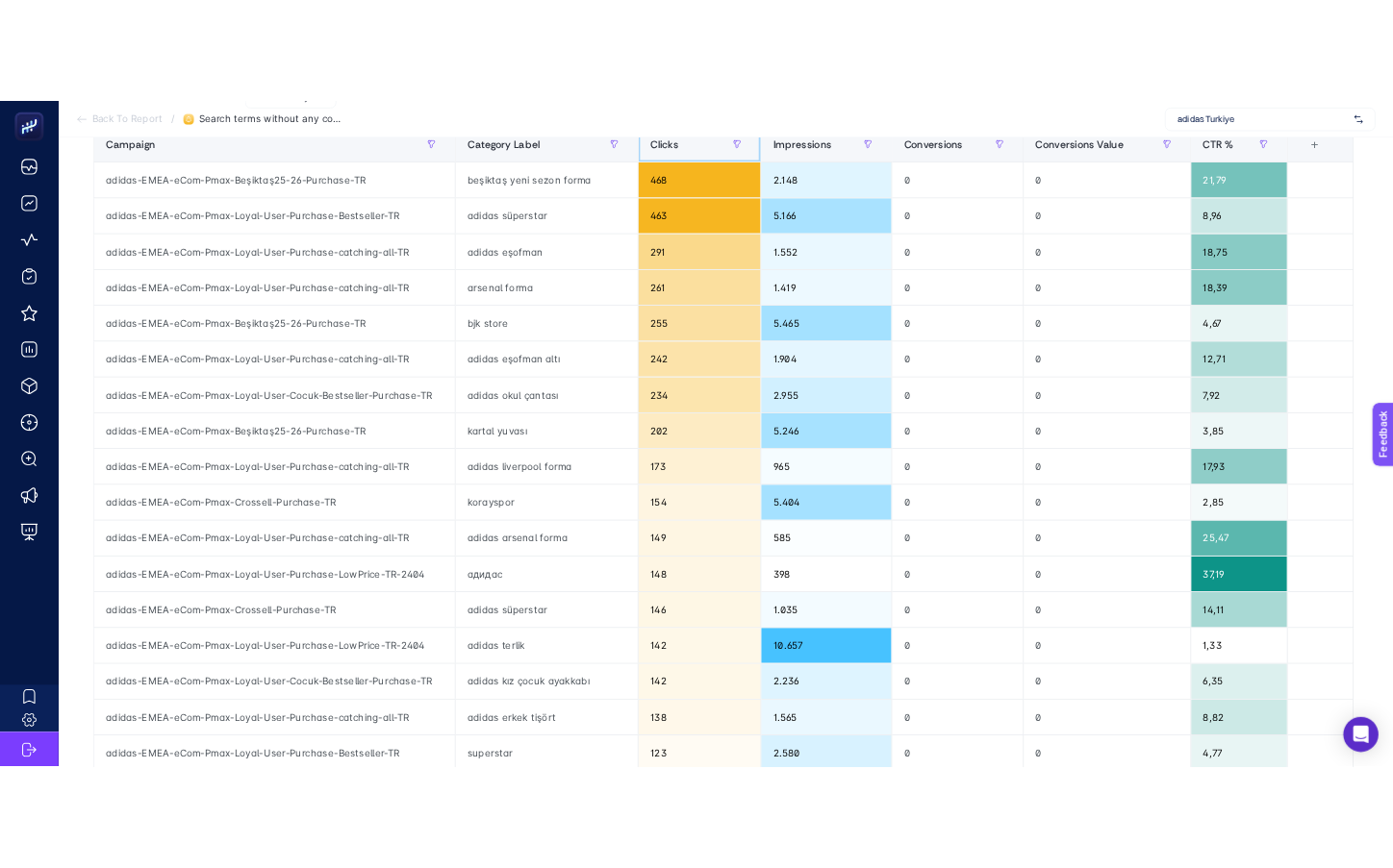
scroll to position [128, 0]
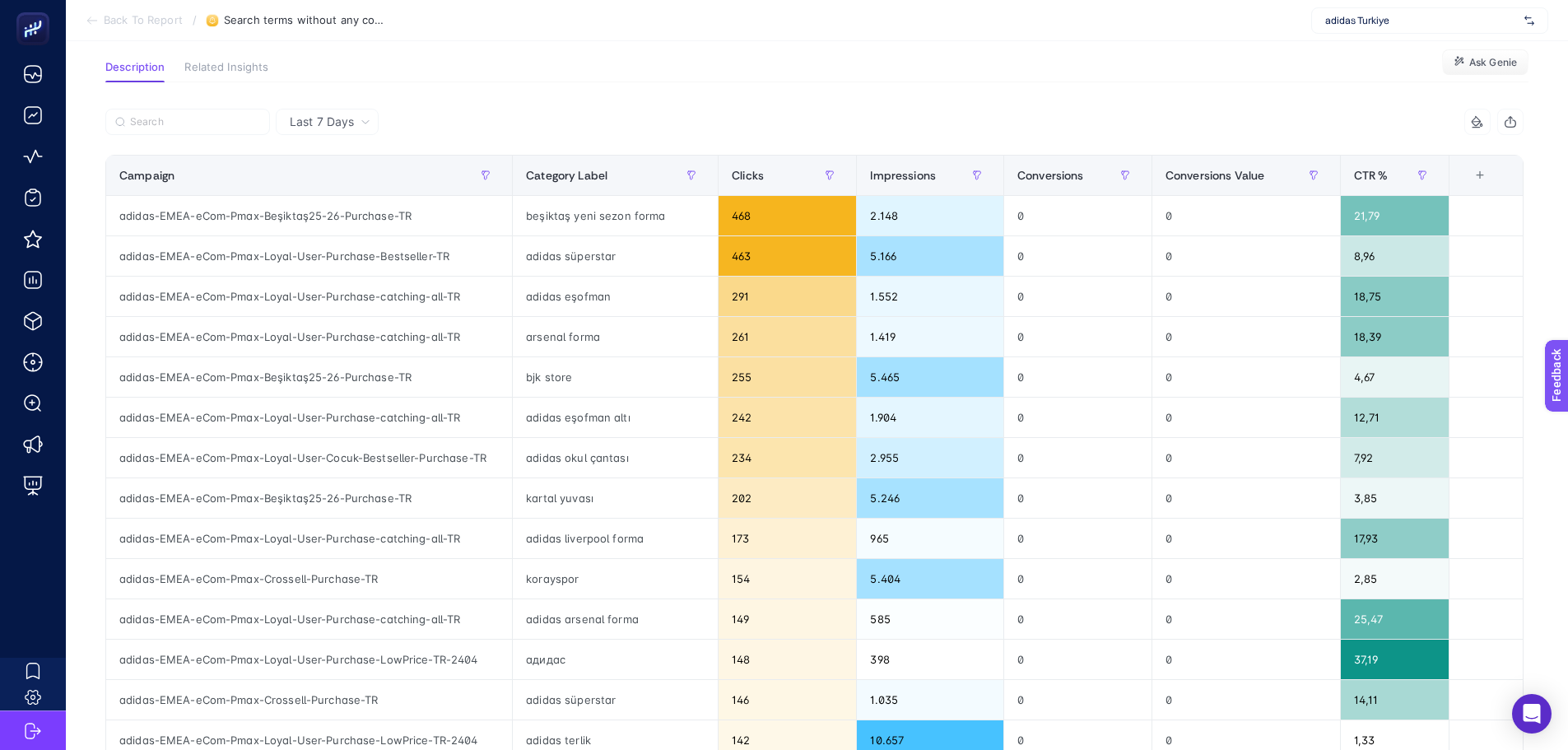
click at [1546, 55] on article "Add to favorites false Notify me Share Create project Search terms without any …" at bounding box center [816, 582] width 1502 height 1300
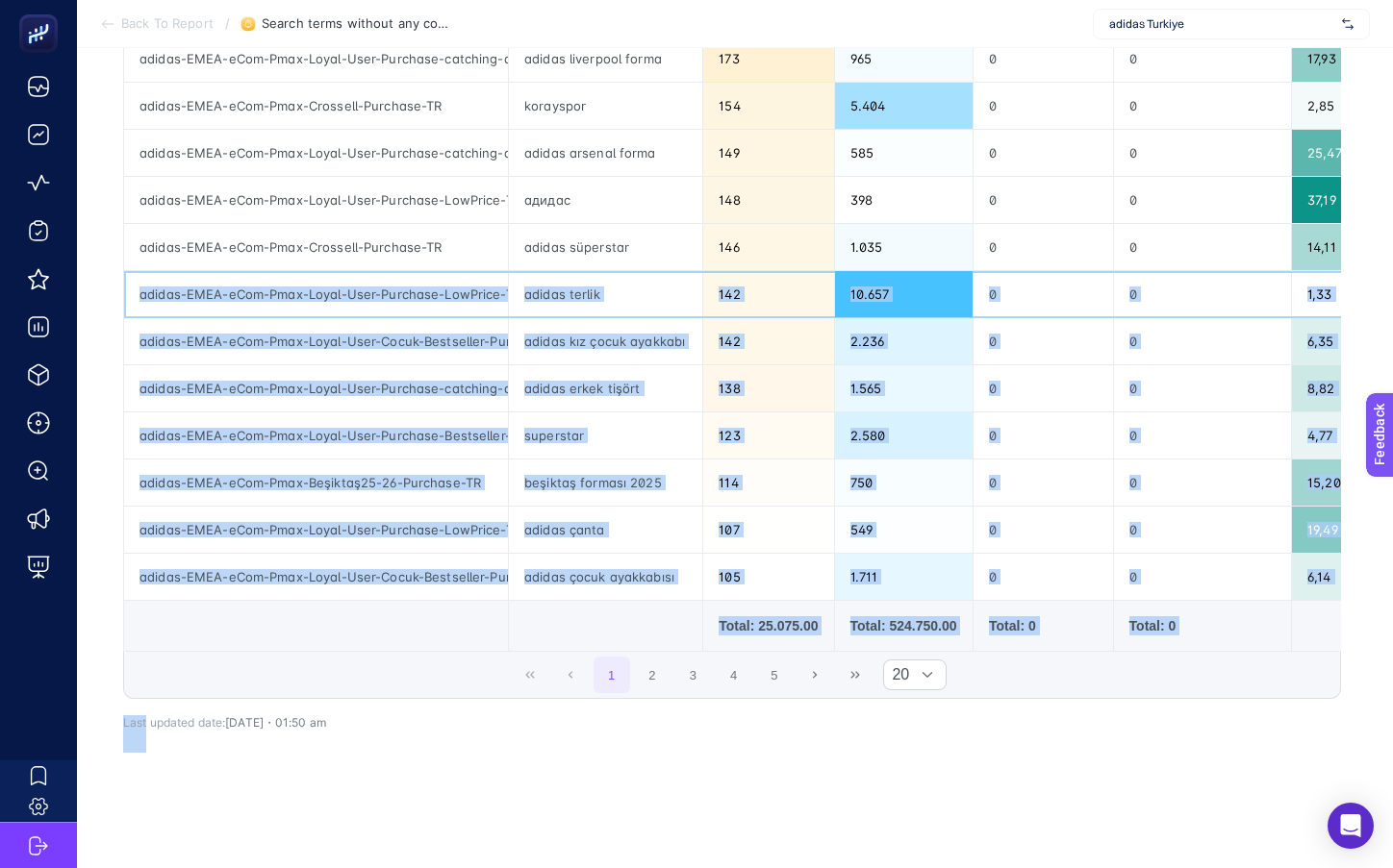
scroll to position [720, 0]
drag, startPoint x: 144, startPoint y: 867, endPoint x: 146, endPoint y: 881, distance: 14.1
click at [140, 817] on article "Add to favorites false Notify me Share Create project Search terms without any …" at bounding box center [734, 109] width 1315 height 1519
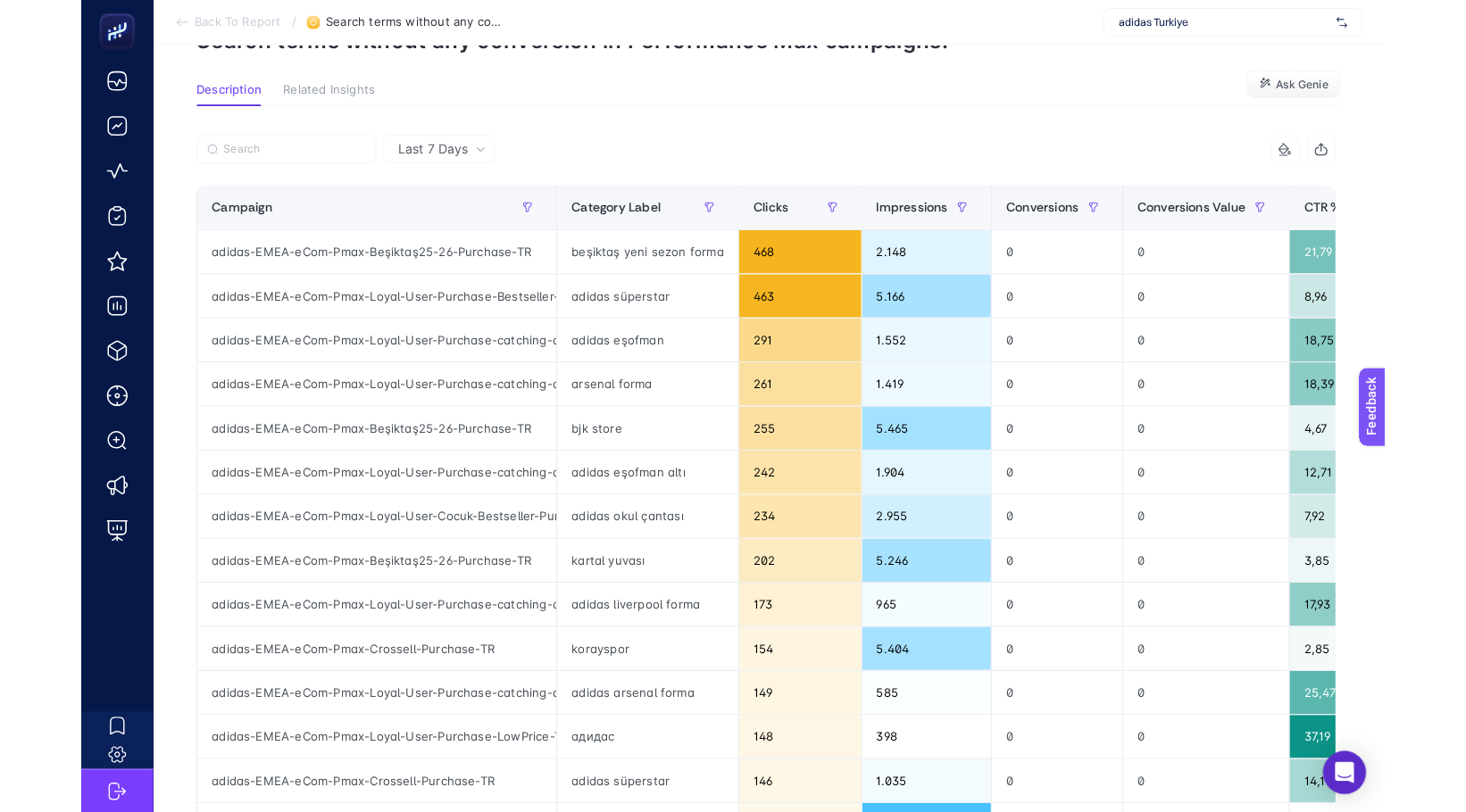
scroll to position [0, 0]
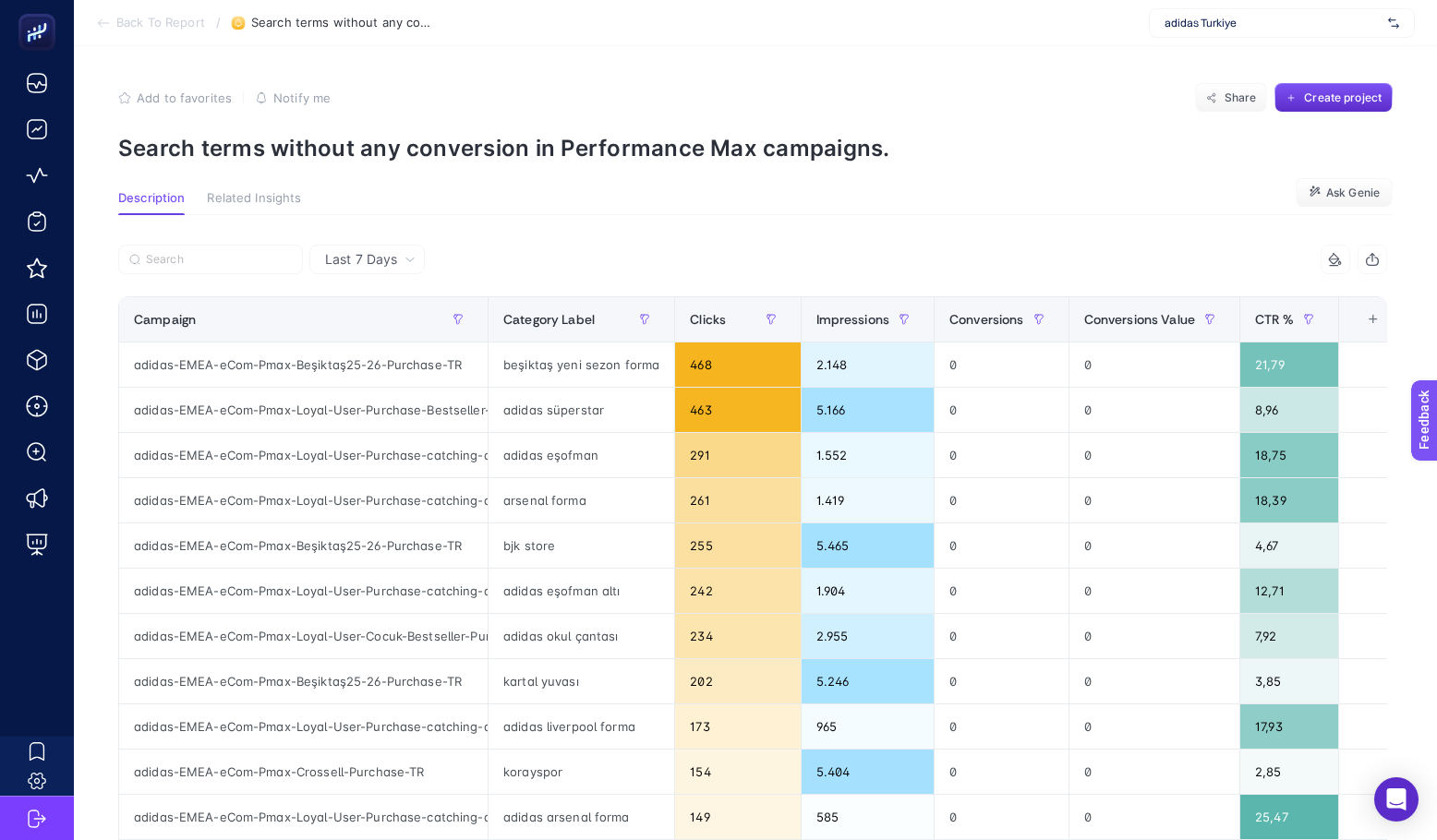
click at [101, 625] on article "Add to favorites false Notify me Share Create project Search terms without any …" at bounding box center [755, 775] width 1363 height 1458
click at [734, 186] on article "Add to favorites false Notify me Share Create project Search terms without any …" at bounding box center [755, 775] width 1363 height 1458
click at [824, 208] on section "Description Related Insights Ask Genie" at bounding box center [755, 203] width 1274 height 24
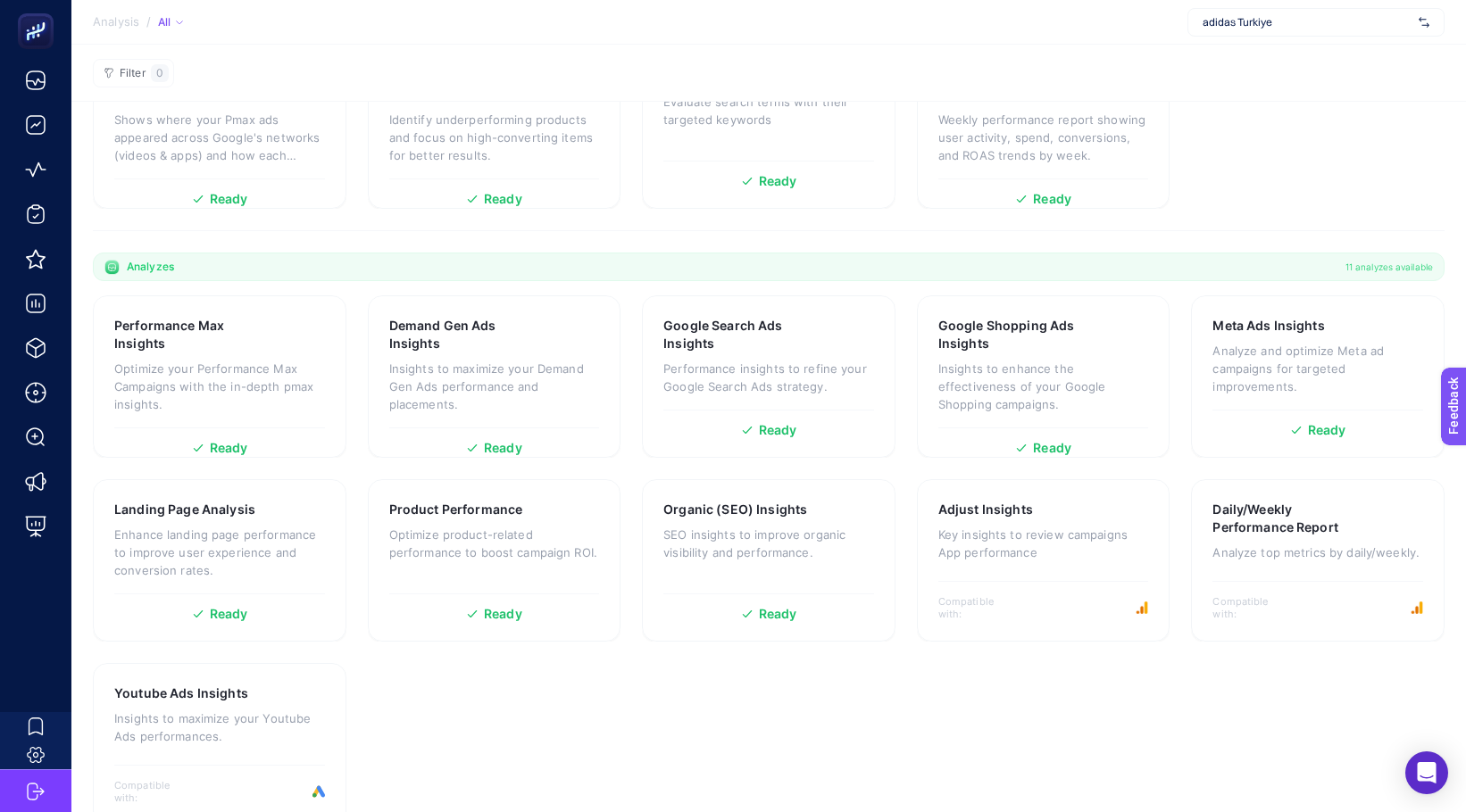
scroll to position [323, 0]
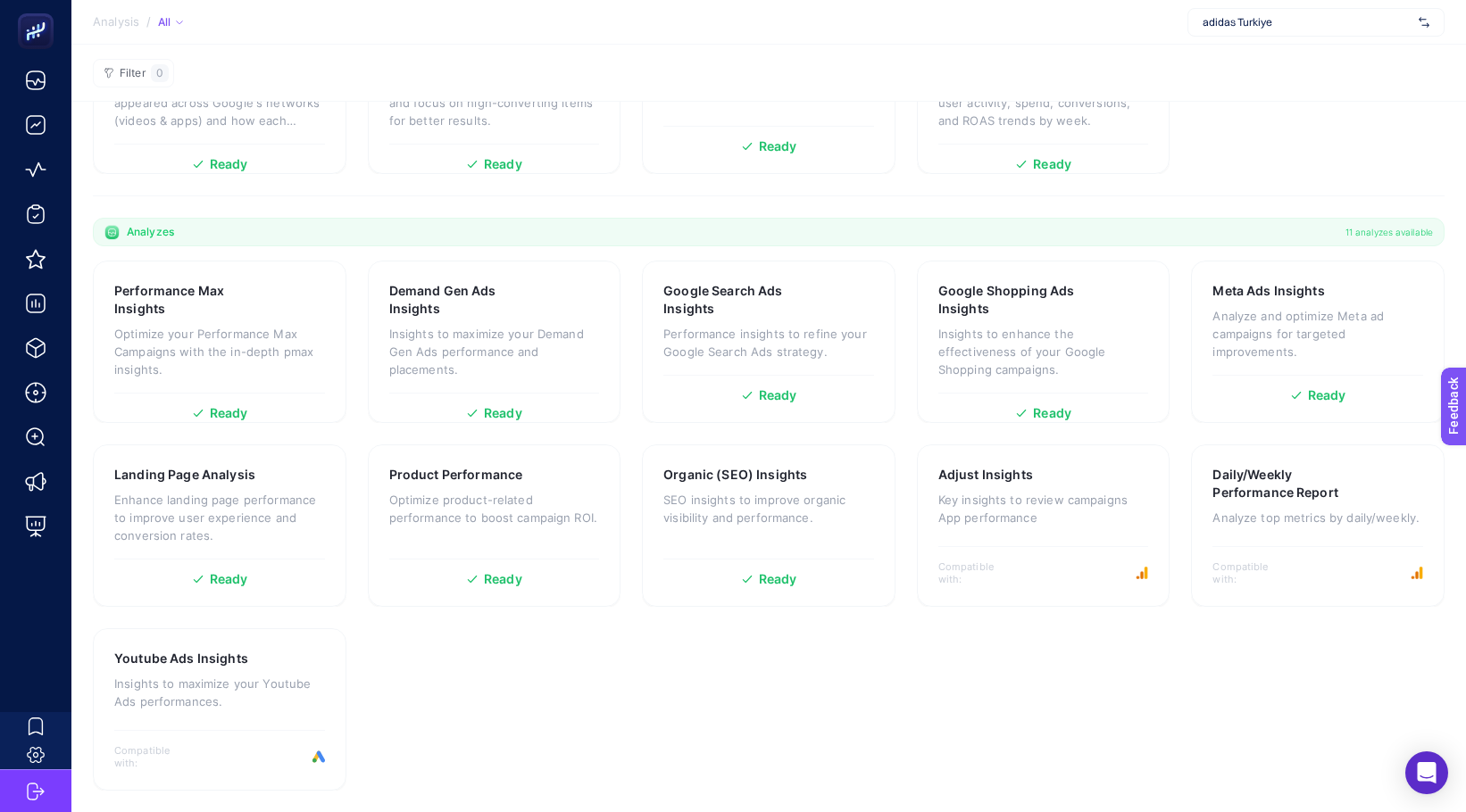
click at [629, 439] on section "Performance Max Insights Optimize your Performance Max Campaigns with the in-de…" at bounding box center [768, 525] width 1351 height 530
click at [630, 625] on section "Performance Max Insights Optimize your Performance Max Campaigns with the in-de…" at bounding box center [768, 525] width 1351 height 530
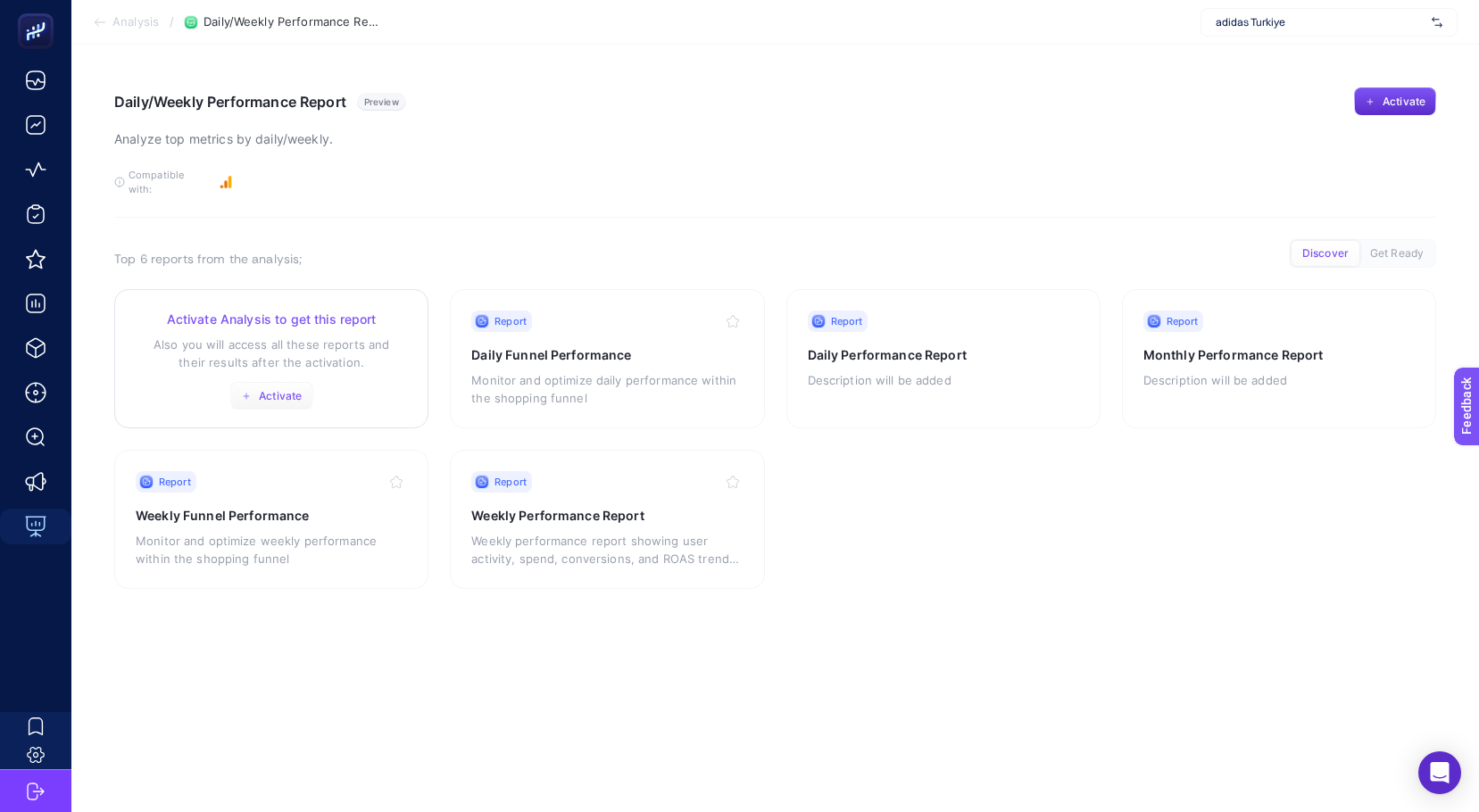
click at [264, 391] on button "Activate" at bounding box center [272, 395] width 83 height 29
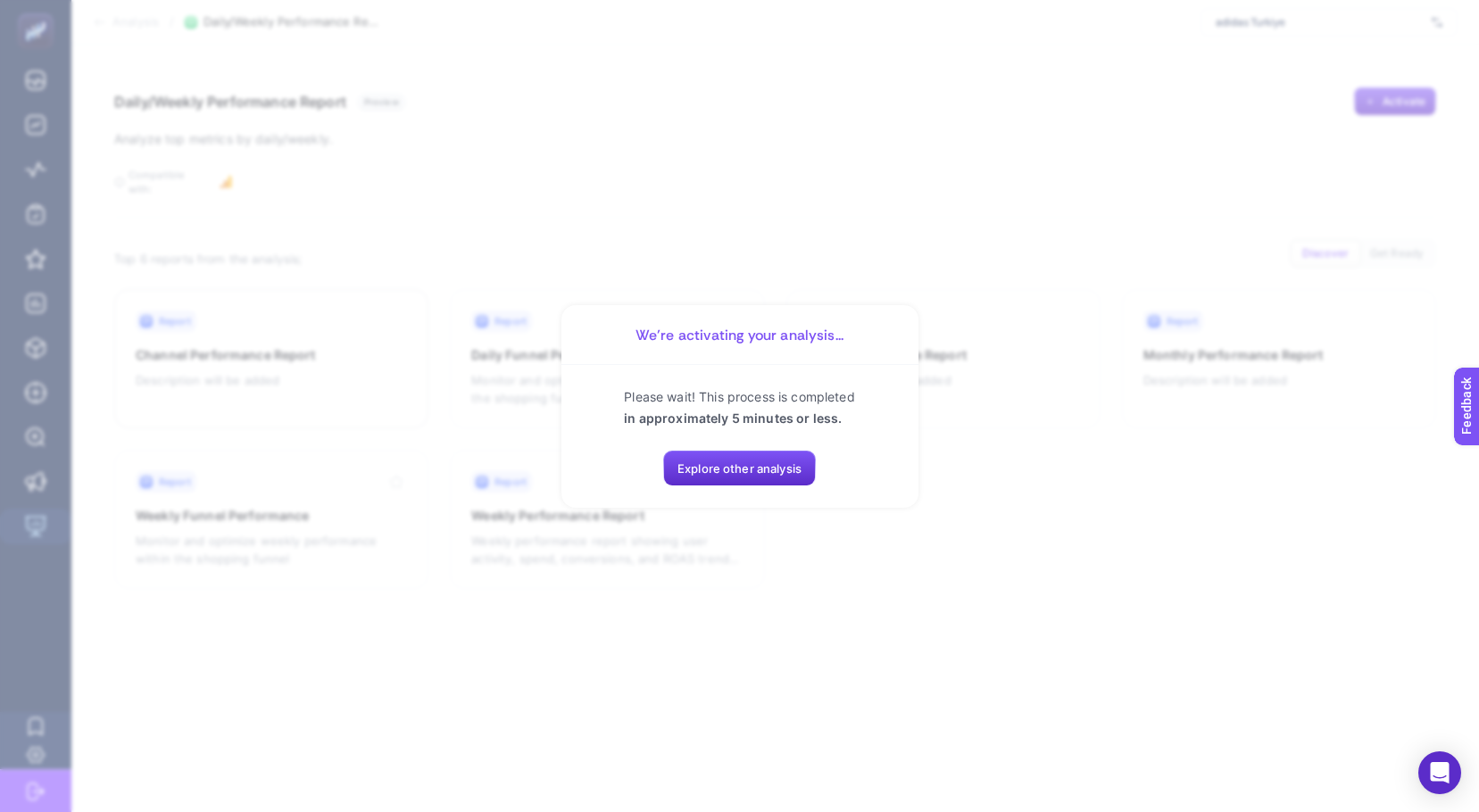
click at [620, 604] on section "We’re activating your analysis... Please wait! This process is completed in app…" at bounding box center [739, 406] width 1479 height 812
click at [330, 496] on section "We’re activating your analysis... Please wait! This process is completed in app…" at bounding box center [739, 406] width 1479 height 812
click at [698, 469] on span "Explore other analysis" at bounding box center [740, 468] width 124 height 14
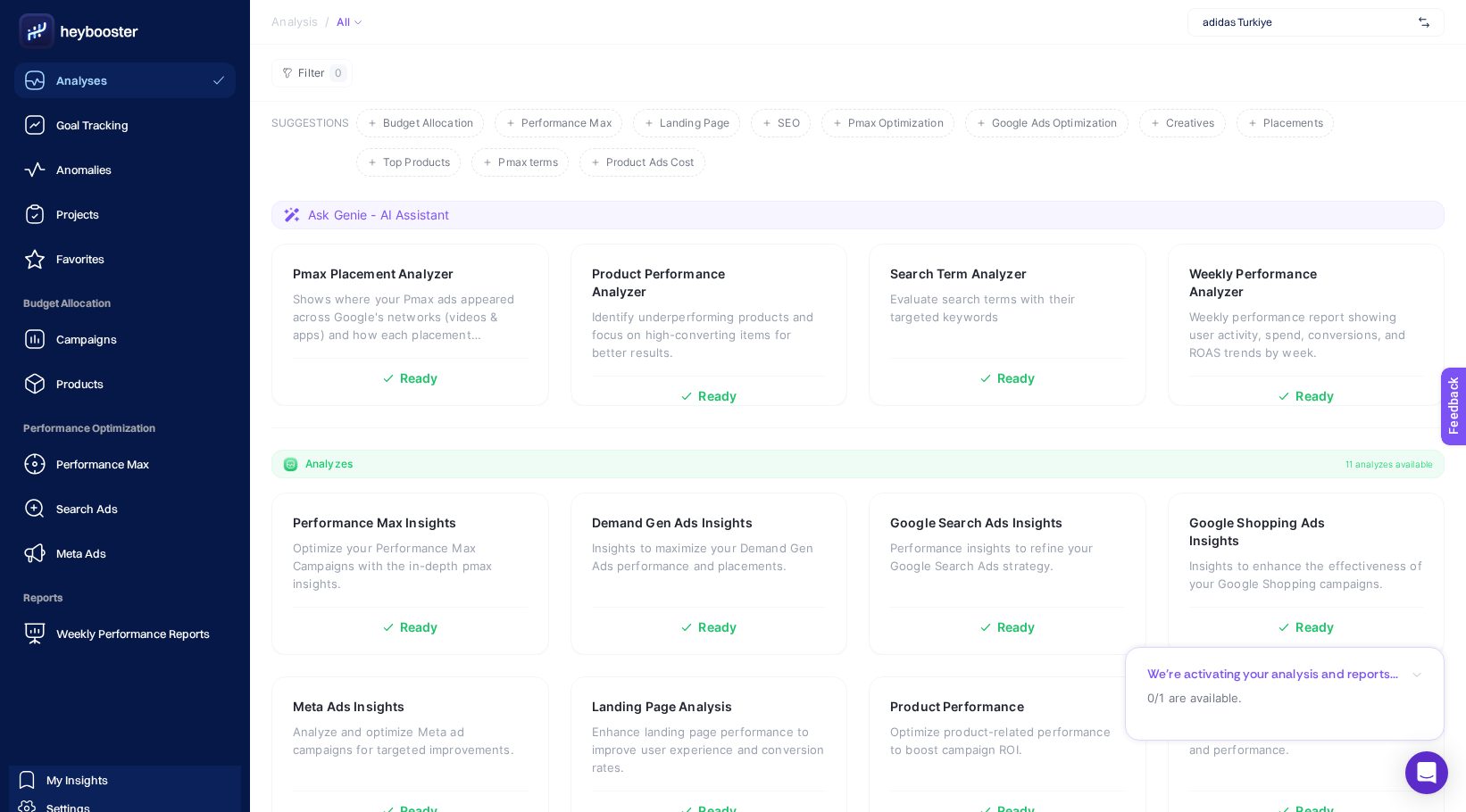
scroll to position [89, 0]
click at [90, 339] on span "Campaigns" at bounding box center [87, 339] width 61 height 14
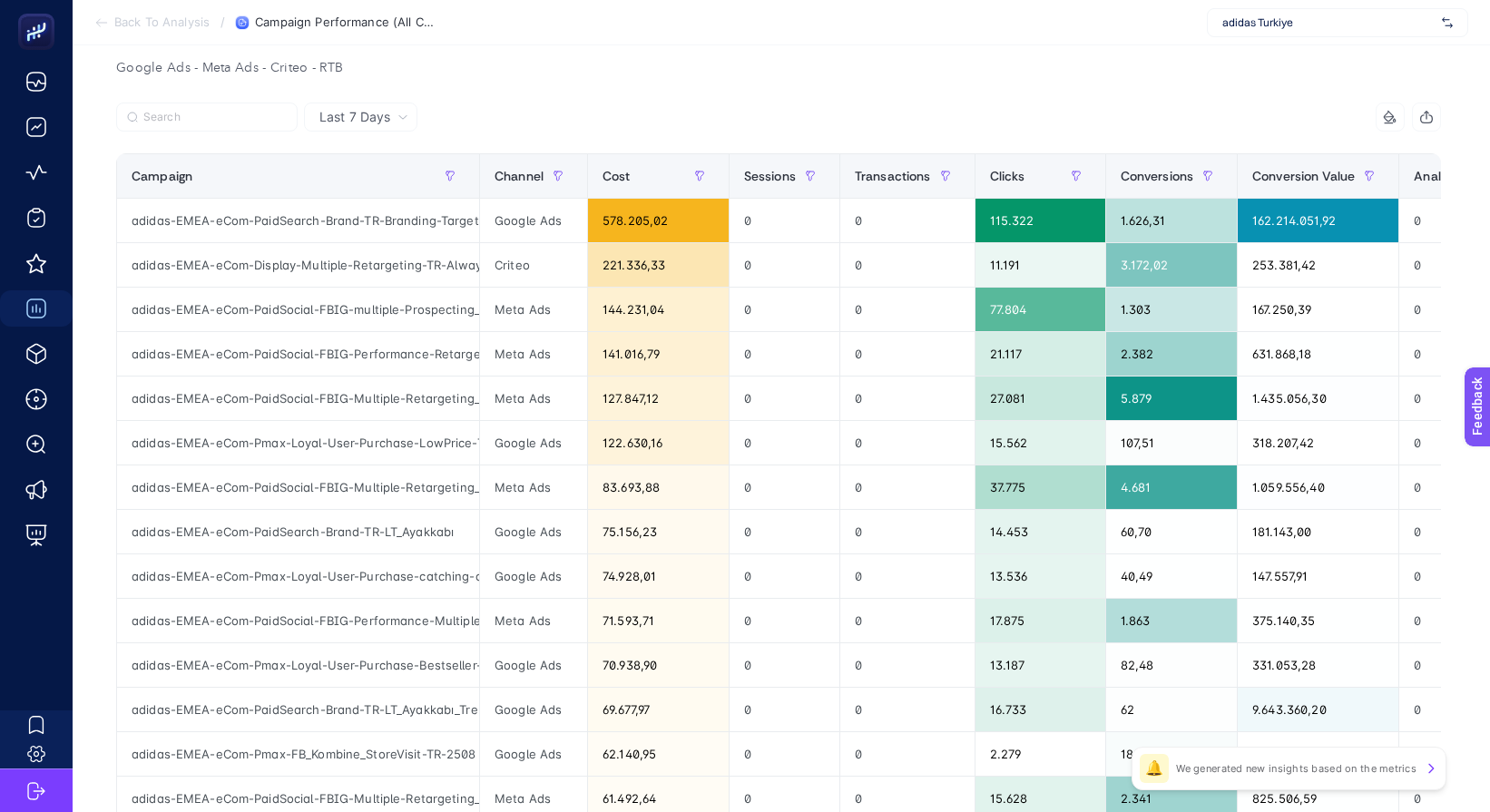
scroll to position [90, 0]
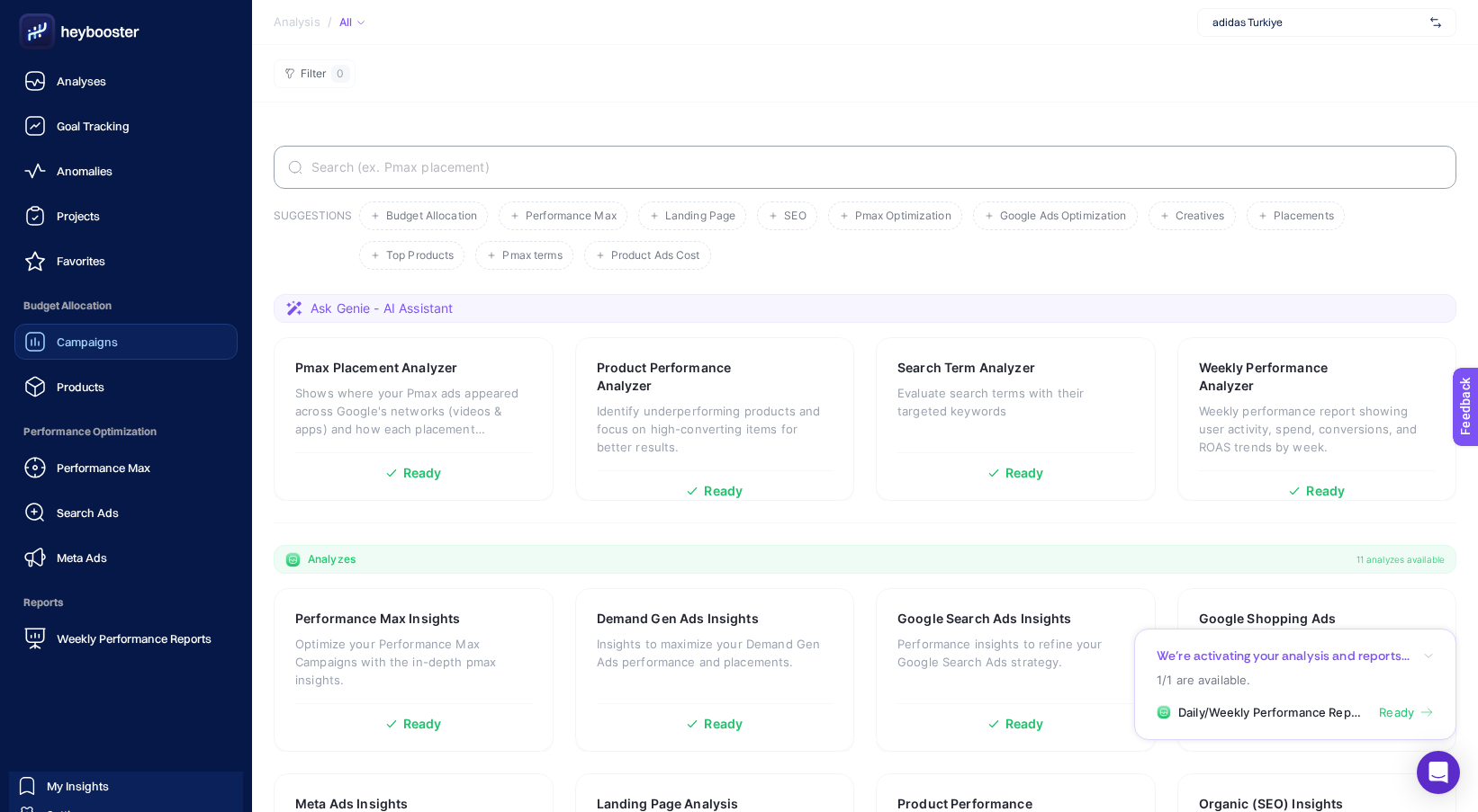
click at [79, 327] on link "Campaigns" at bounding box center [125, 342] width 223 height 36
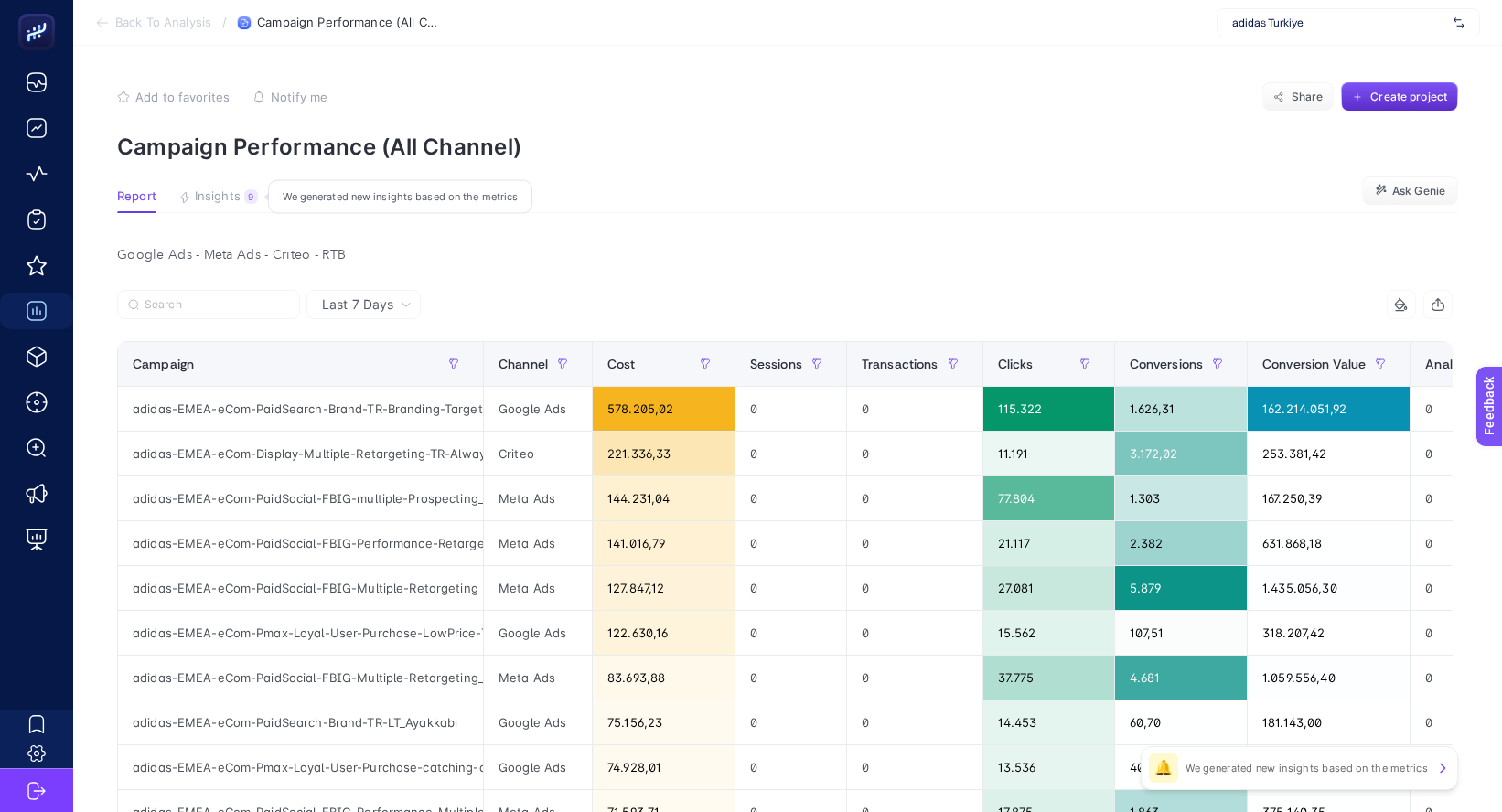
click at [215, 190] on span "Insights" at bounding box center [217, 196] width 46 height 14
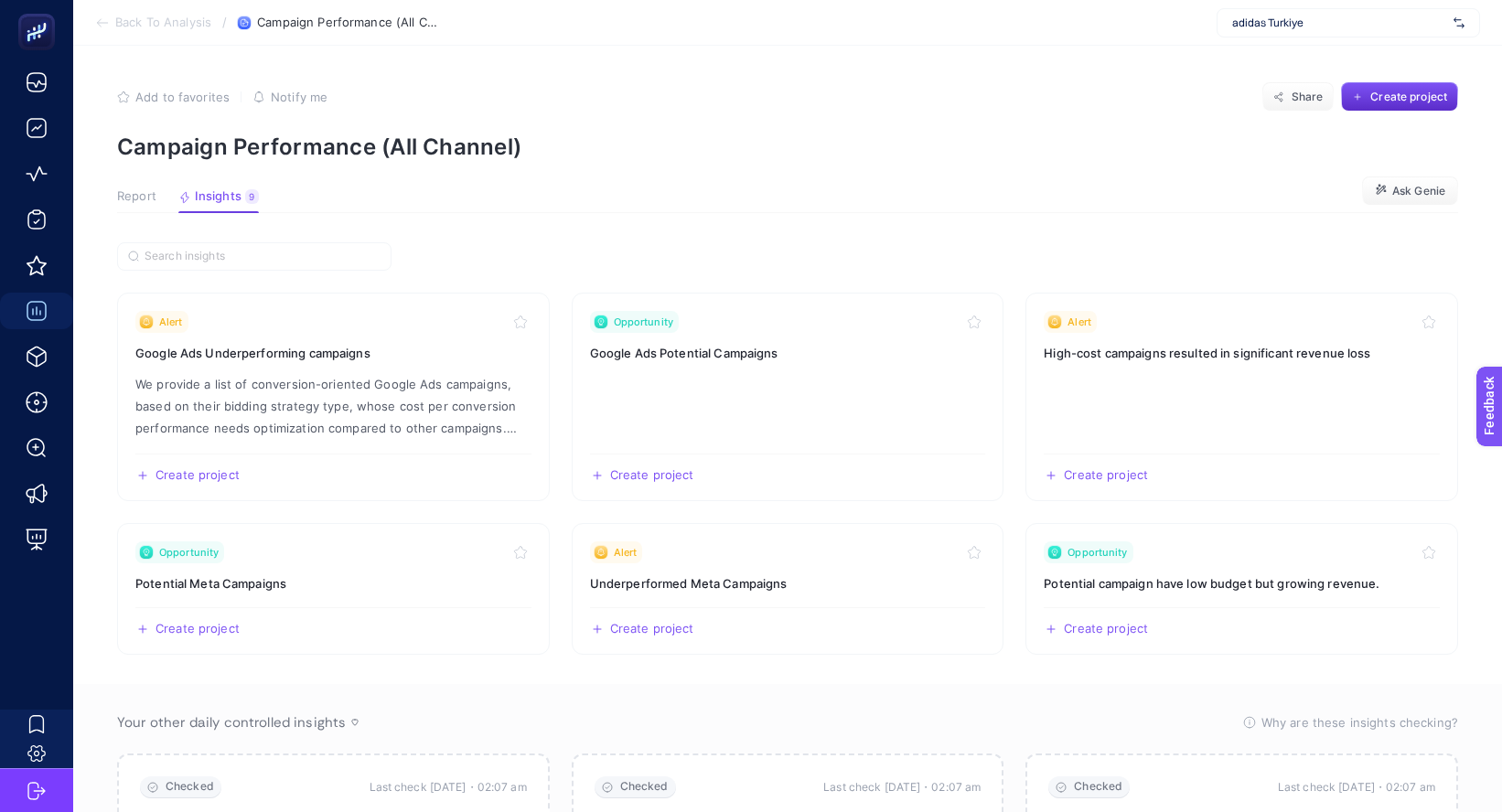
click at [132, 190] on span "Report" at bounding box center [136, 196] width 39 height 14
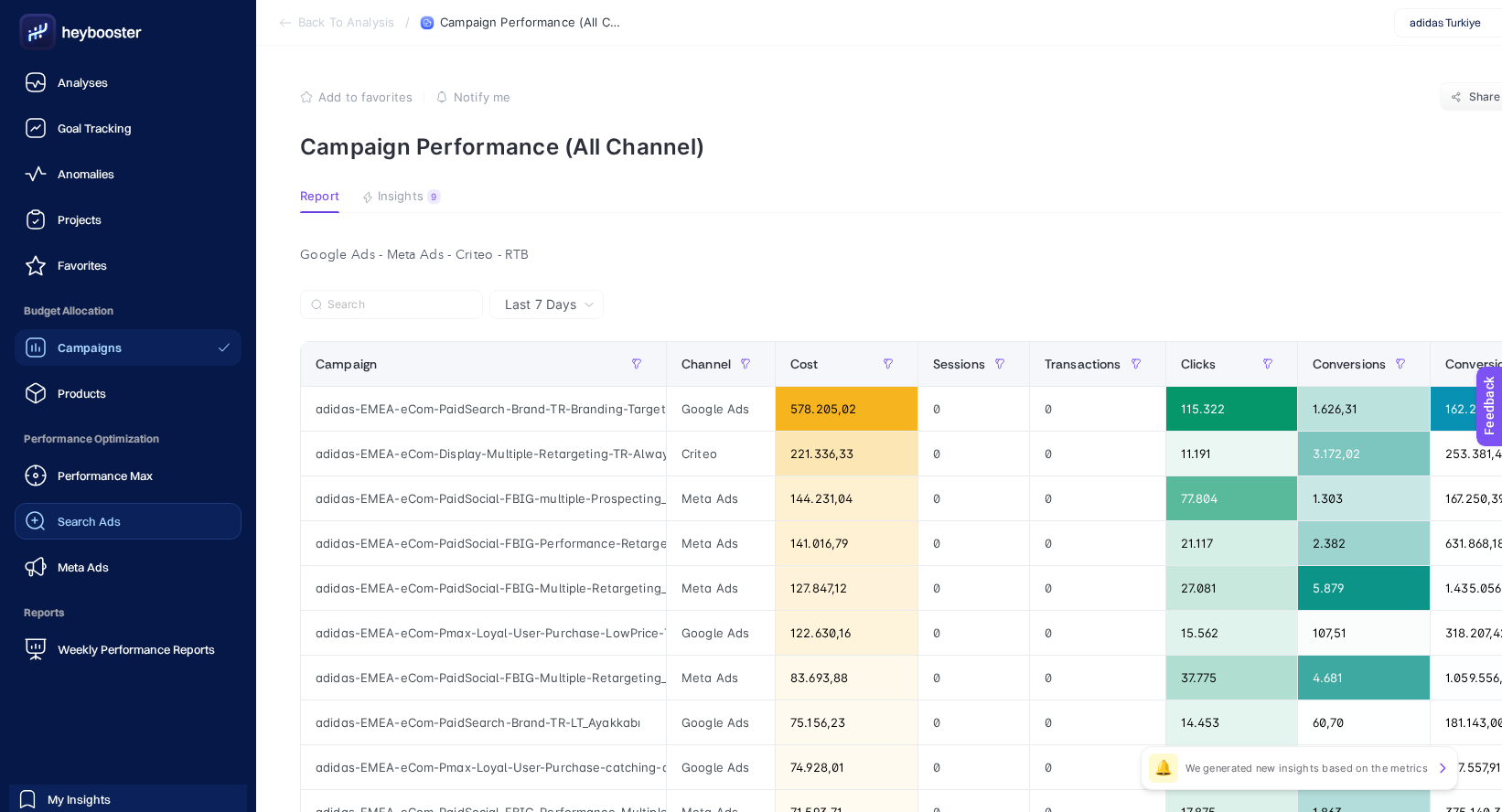
click at [91, 517] on span "Search Ads" at bounding box center [89, 521] width 64 height 14
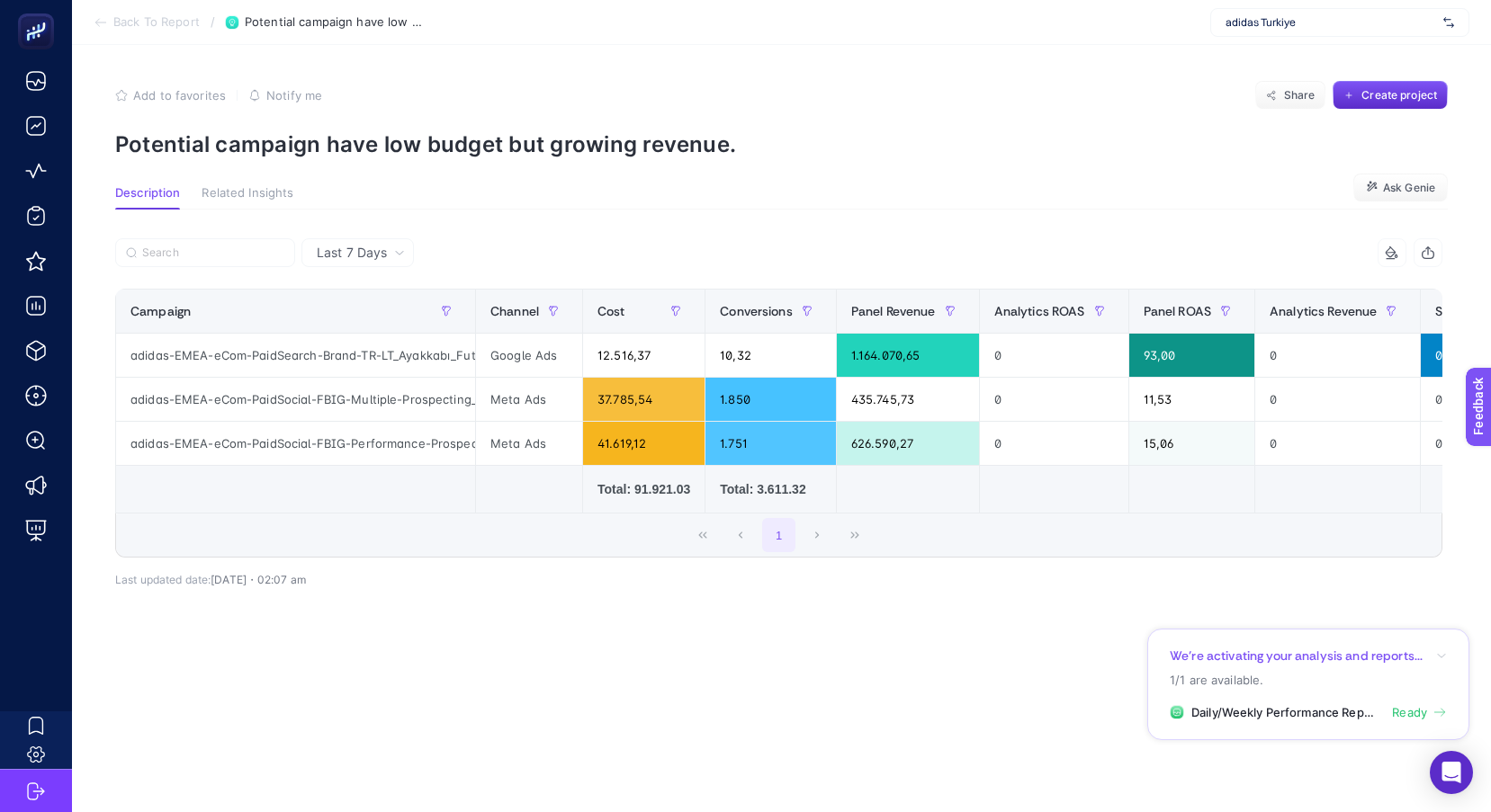
click at [378, 250] on span "Last 7 Days" at bounding box center [351, 252] width 70 height 18
click at [367, 322] on li "Last 30 Days" at bounding box center [358, 323] width 102 height 33
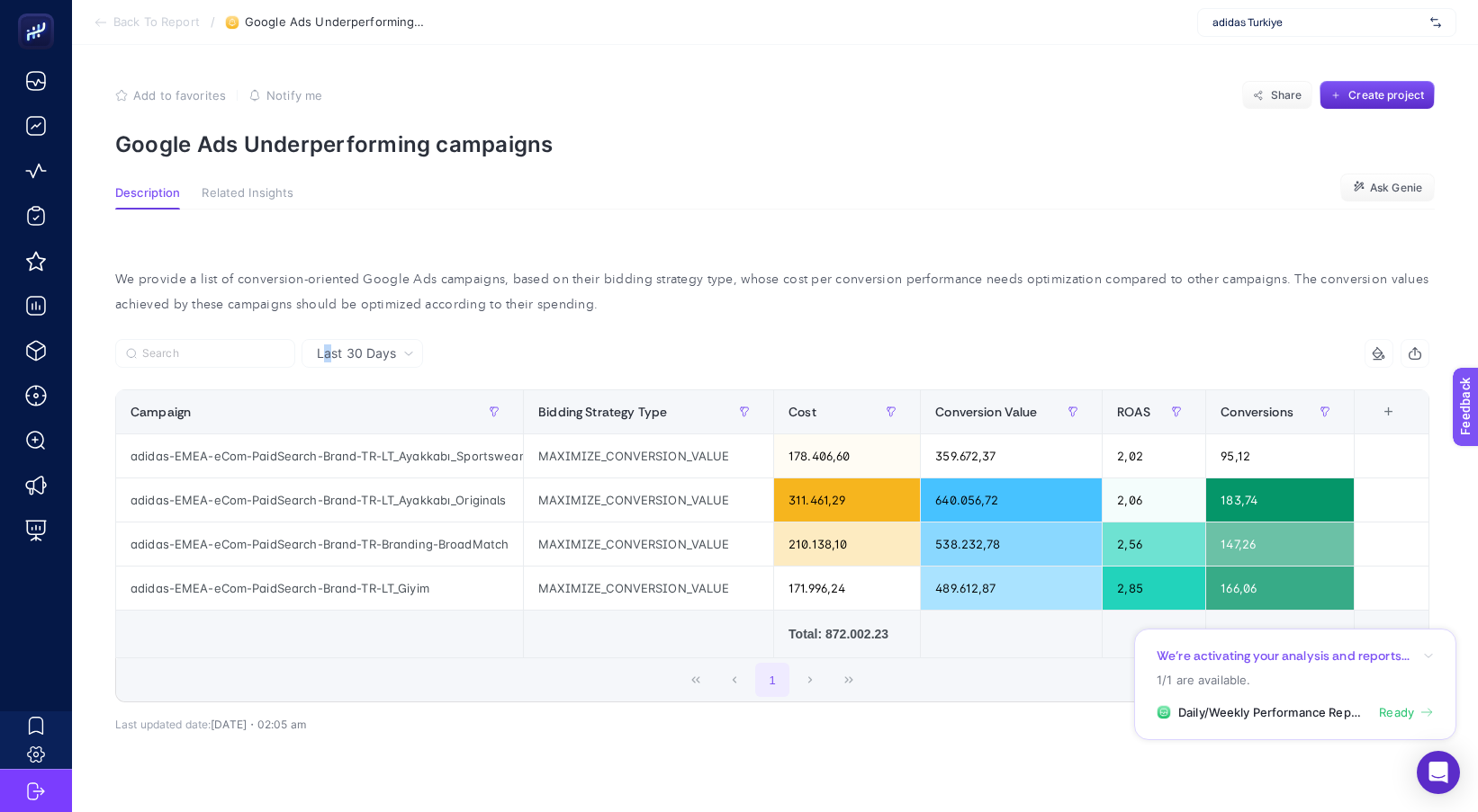
click at [329, 357] on span "Last 30 Days" at bounding box center [356, 353] width 79 height 18
click at [464, 343] on div at bounding box center [443, 358] width 657 height 39
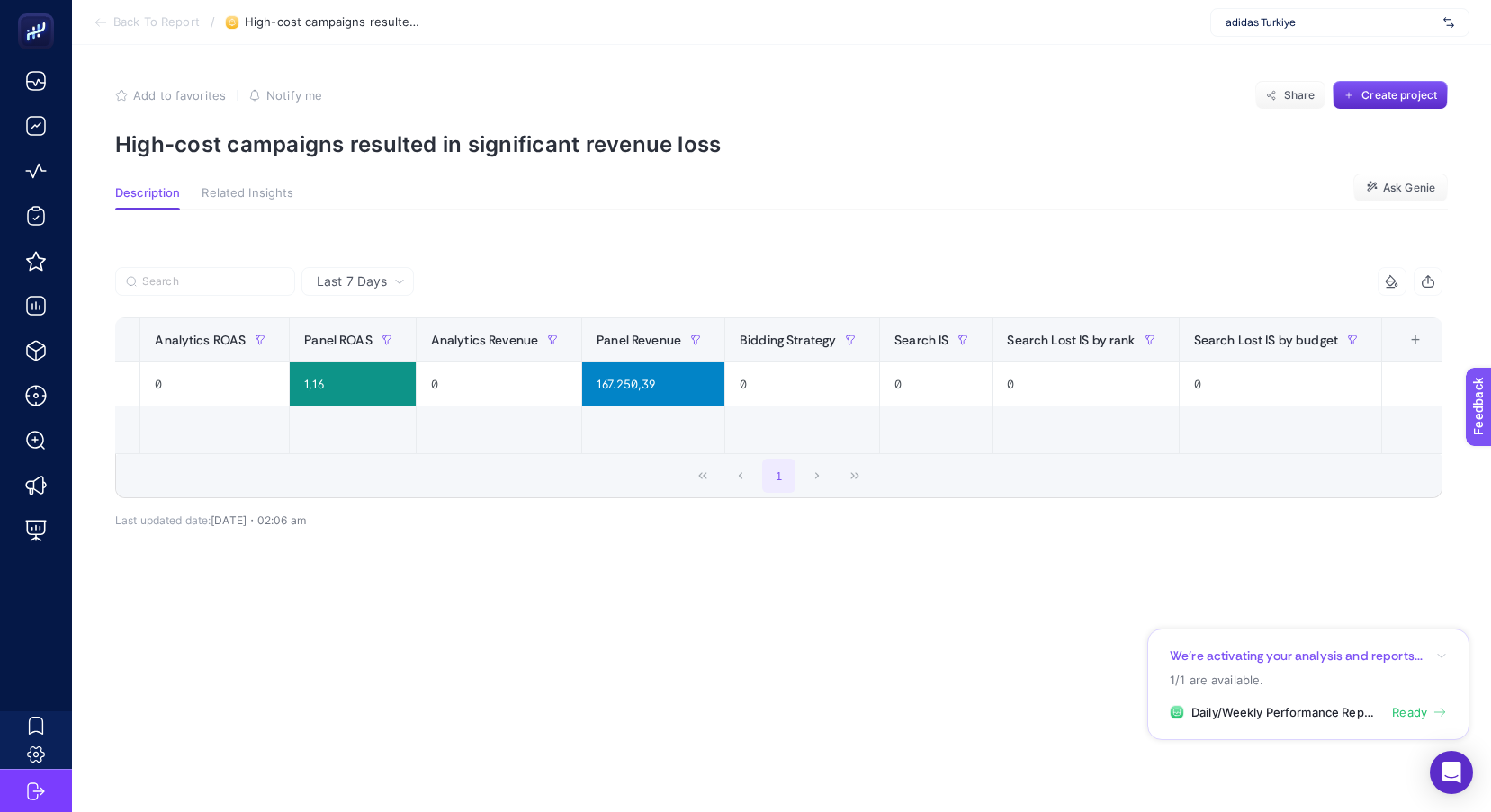
scroll to position [0, 897]
click at [1411, 336] on div "+" at bounding box center [1414, 340] width 35 height 14
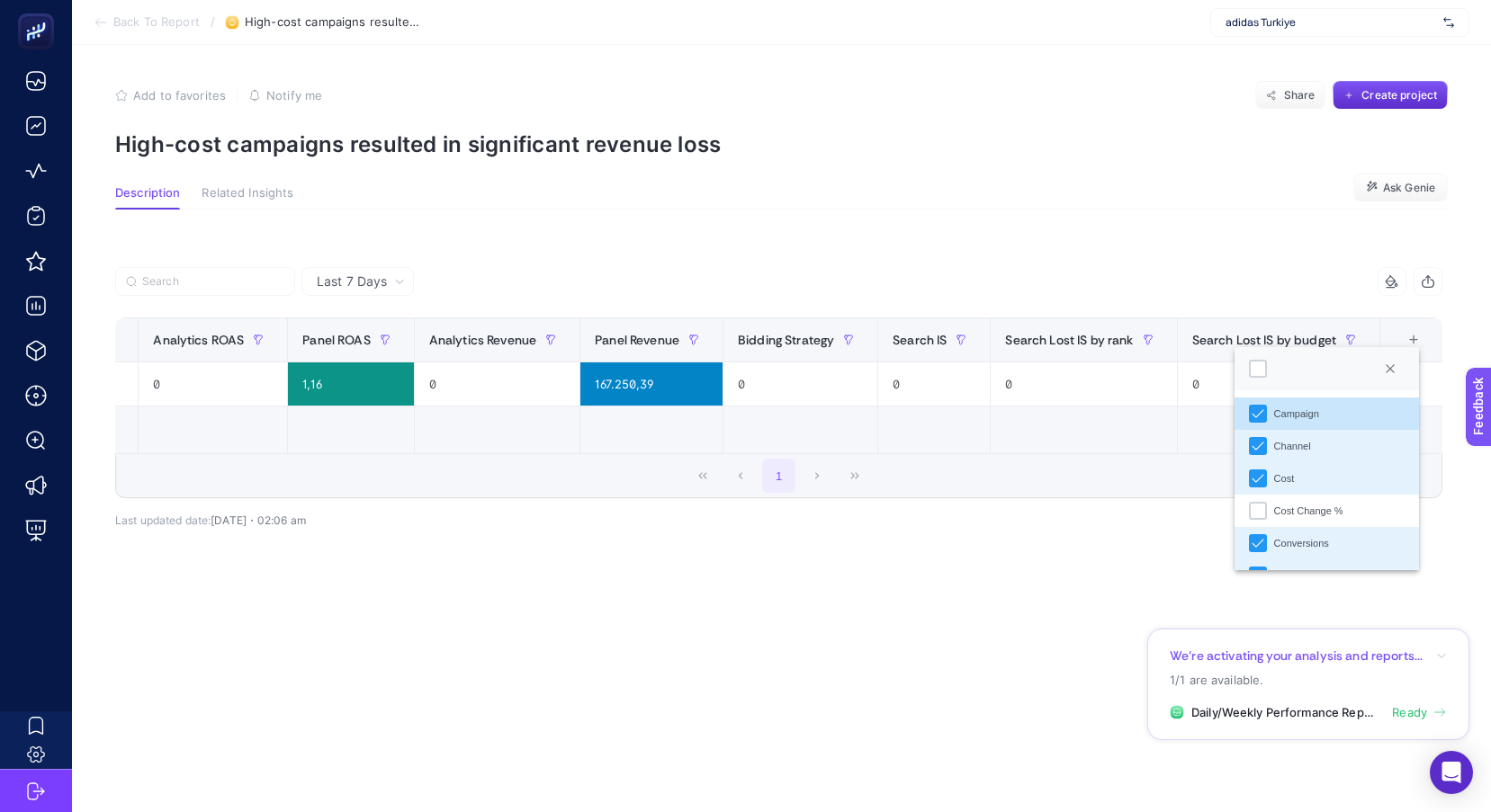
click at [1265, 507] on div "Cost Change %" at bounding box center [1258, 511] width 18 height 18
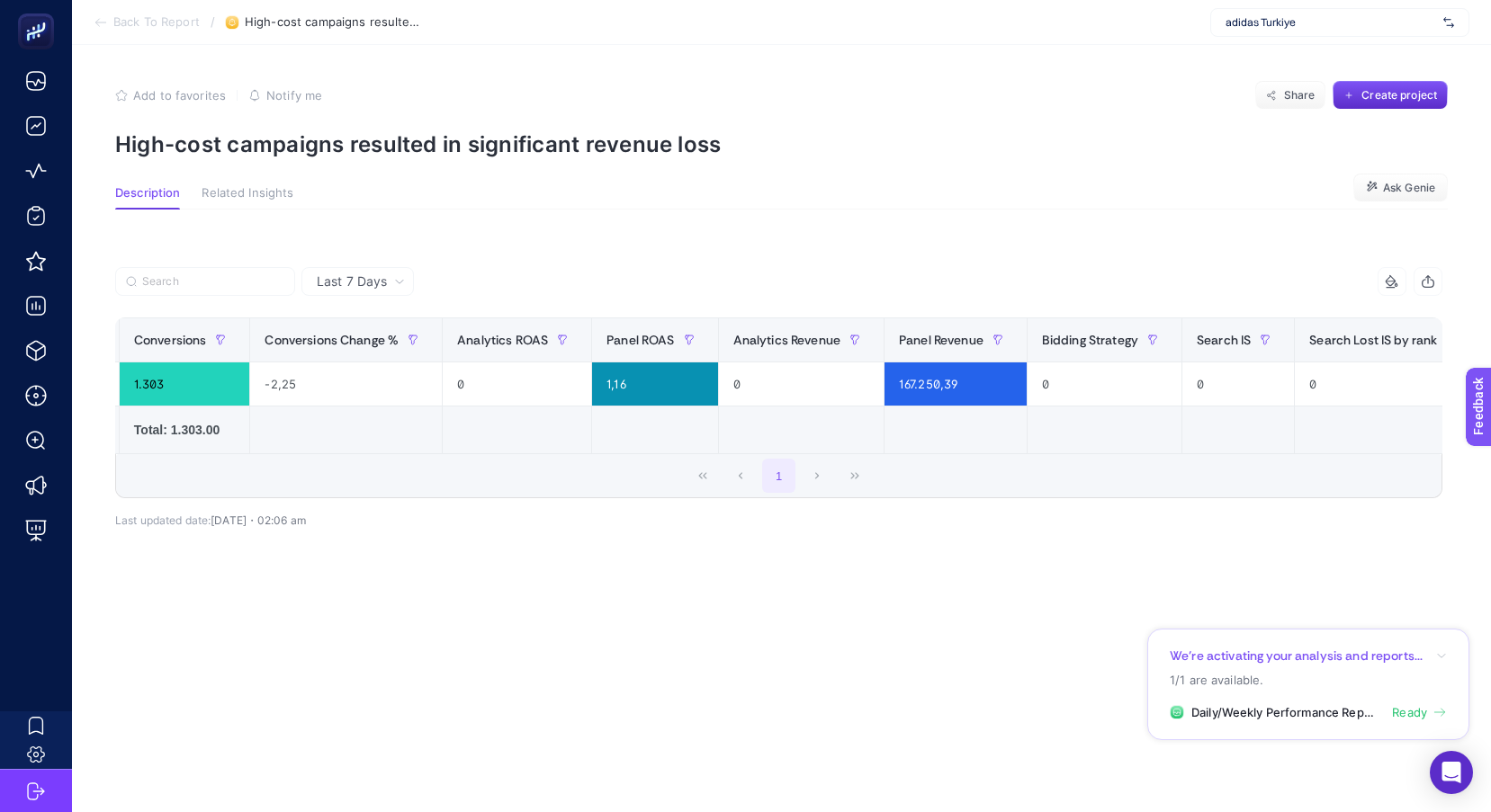
scroll to position [0, 738]
drag, startPoint x: 909, startPoint y: 462, endPoint x: 1067, endPoint y: 467, distance: 158.1
click at [1070, 471] on div "1" at bounding box center [779, 476] width 1326 height 43
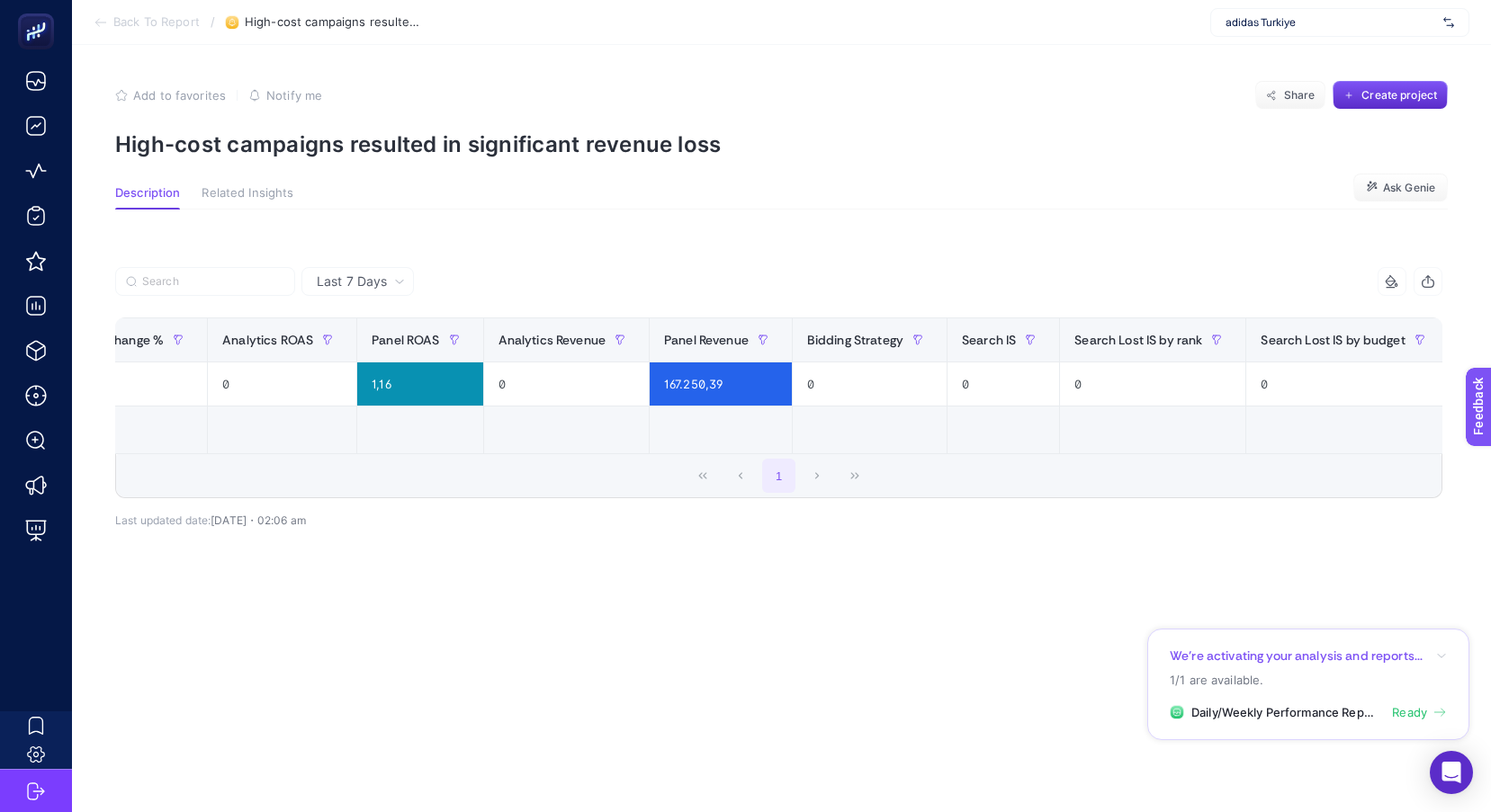
scroll to position [0, 1045]
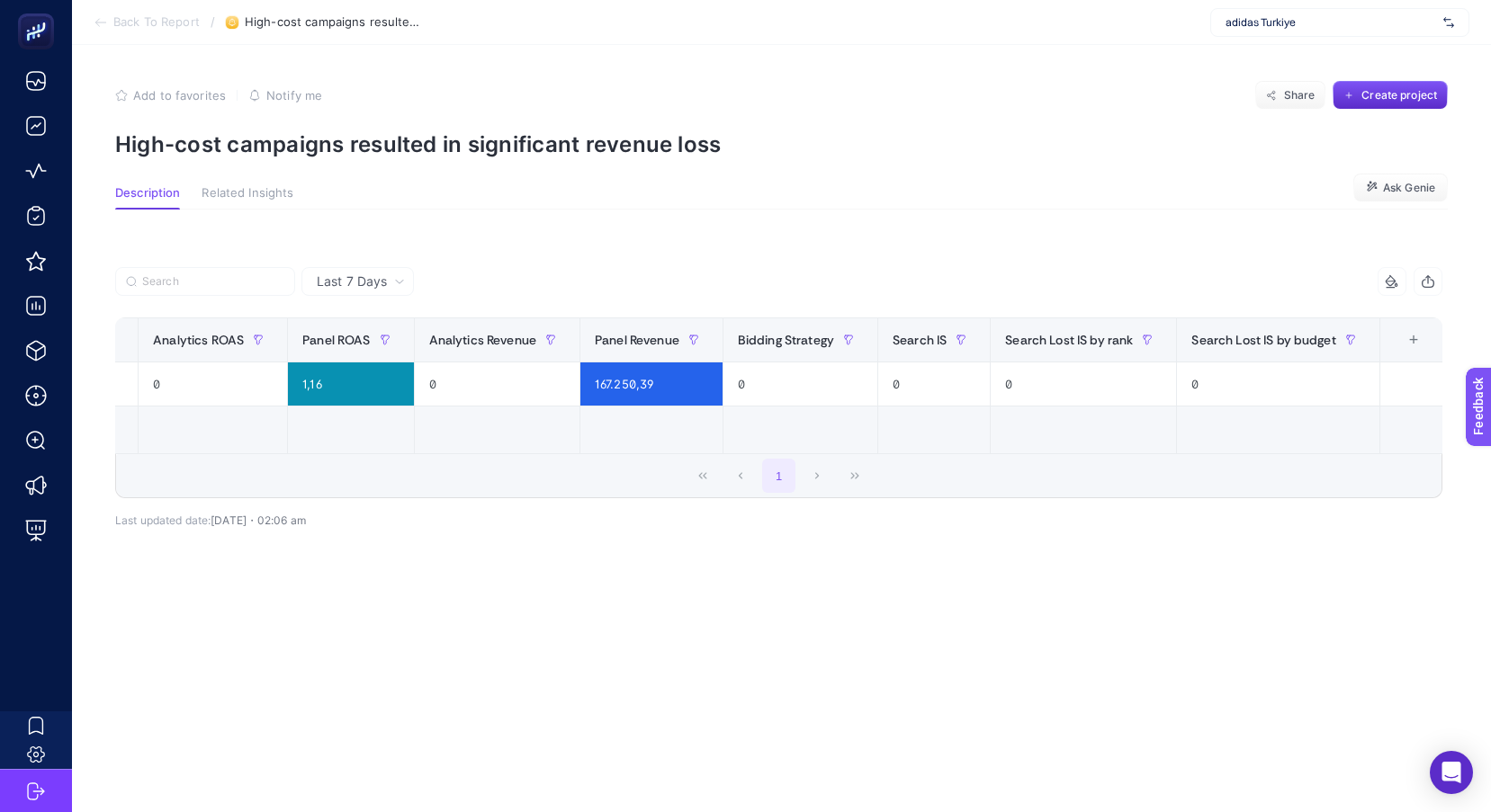
click at [1403, 343] on div "+" at bounding box center [1414, 340] width 35 height 14
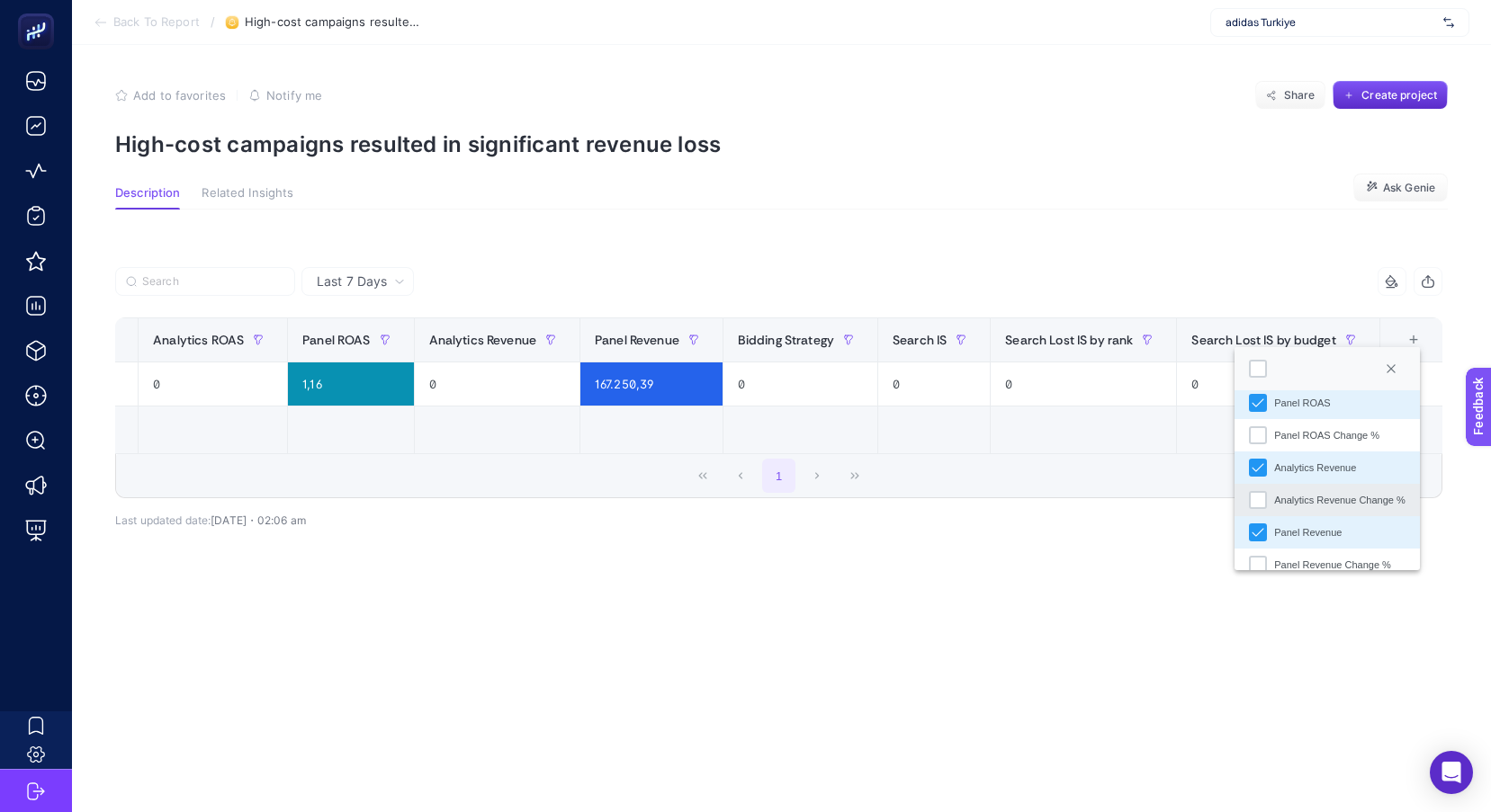
scroll to position [360, 0]
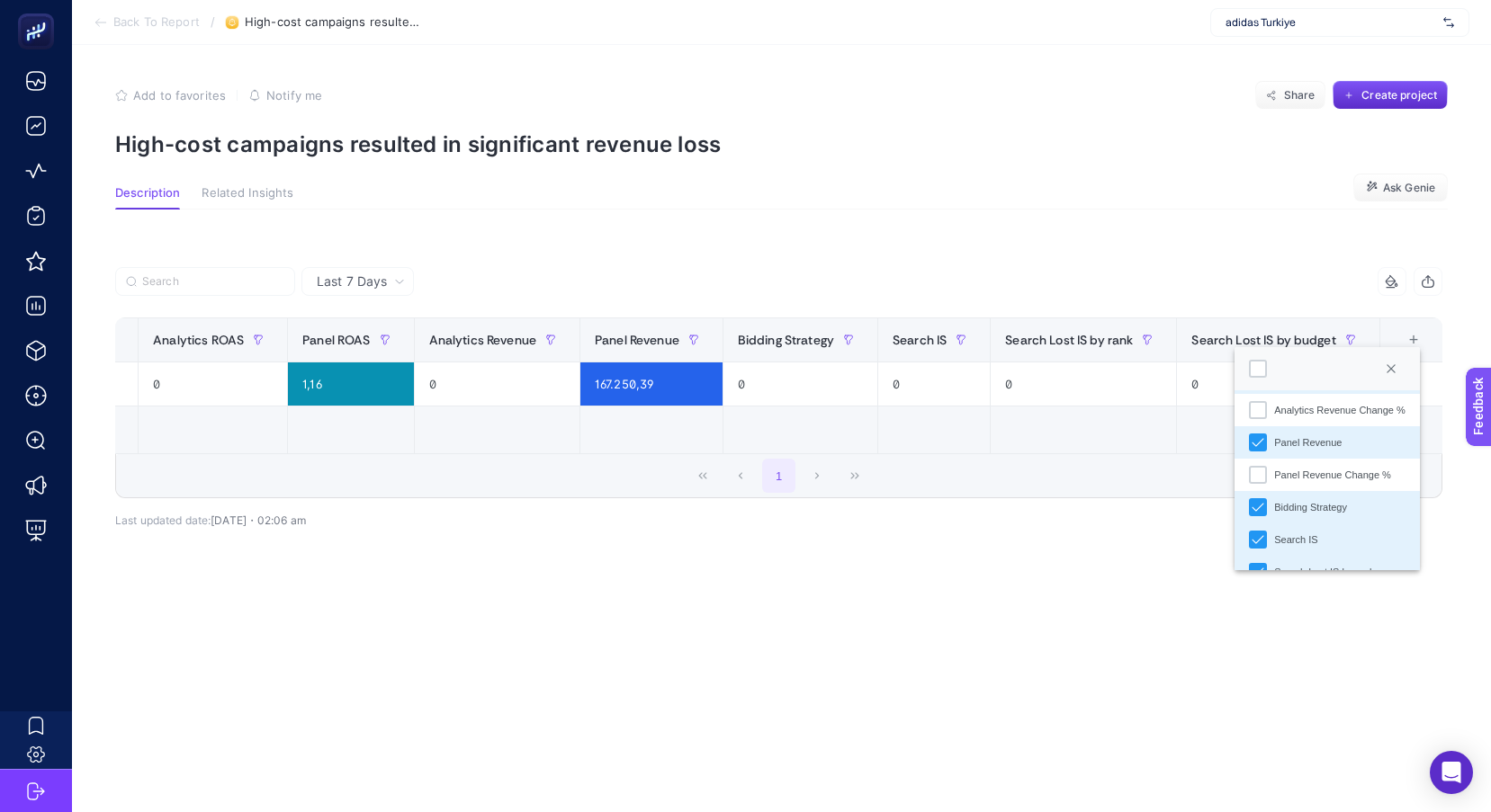
click at [1258, 473] on div "Panel Revenue Change %" at bounding box center [1258, 474] width 18 height 18
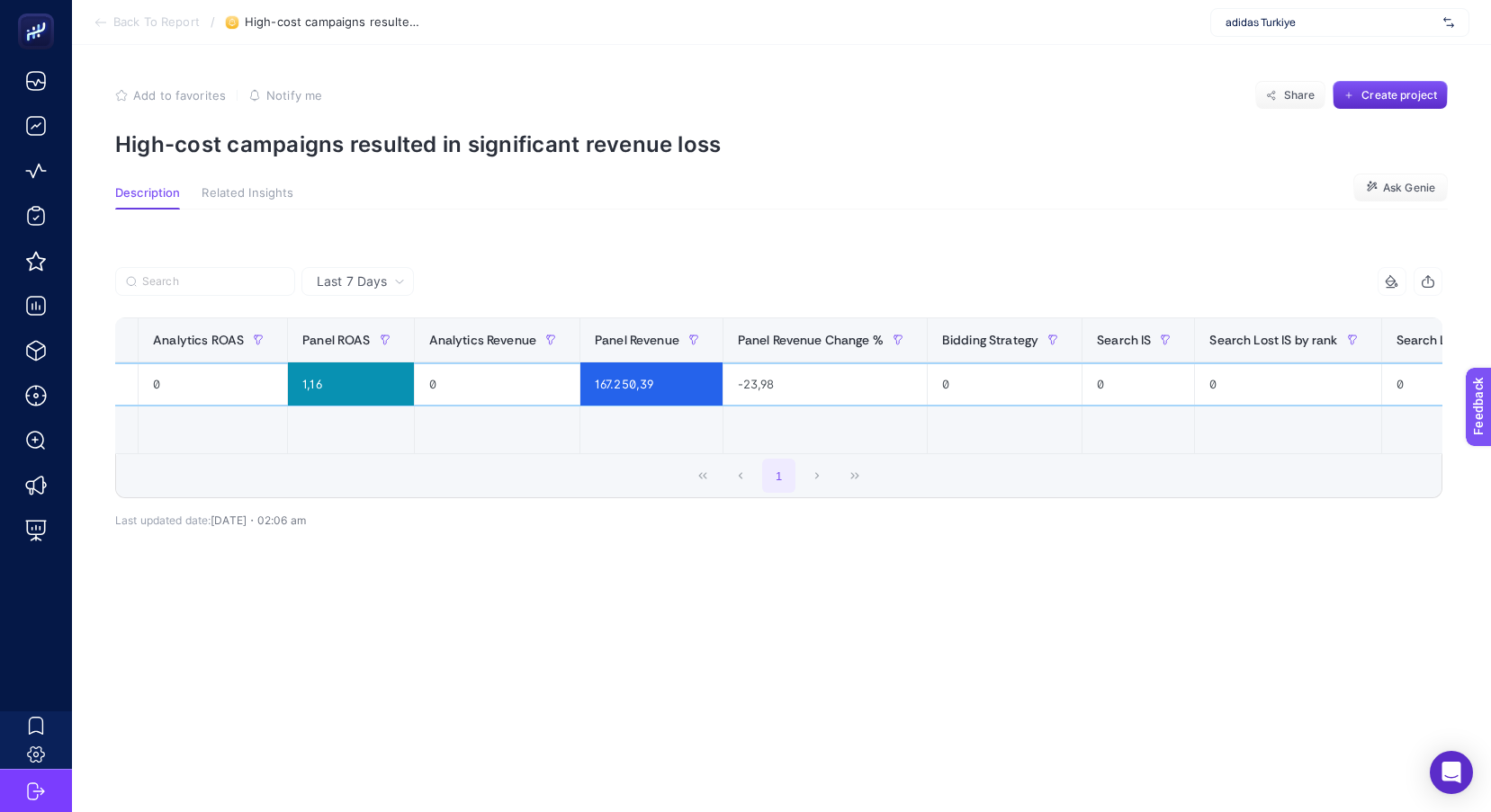
click at [748, 387] on div "-23,98" at bounding box center [825, 384] width 204 height 43
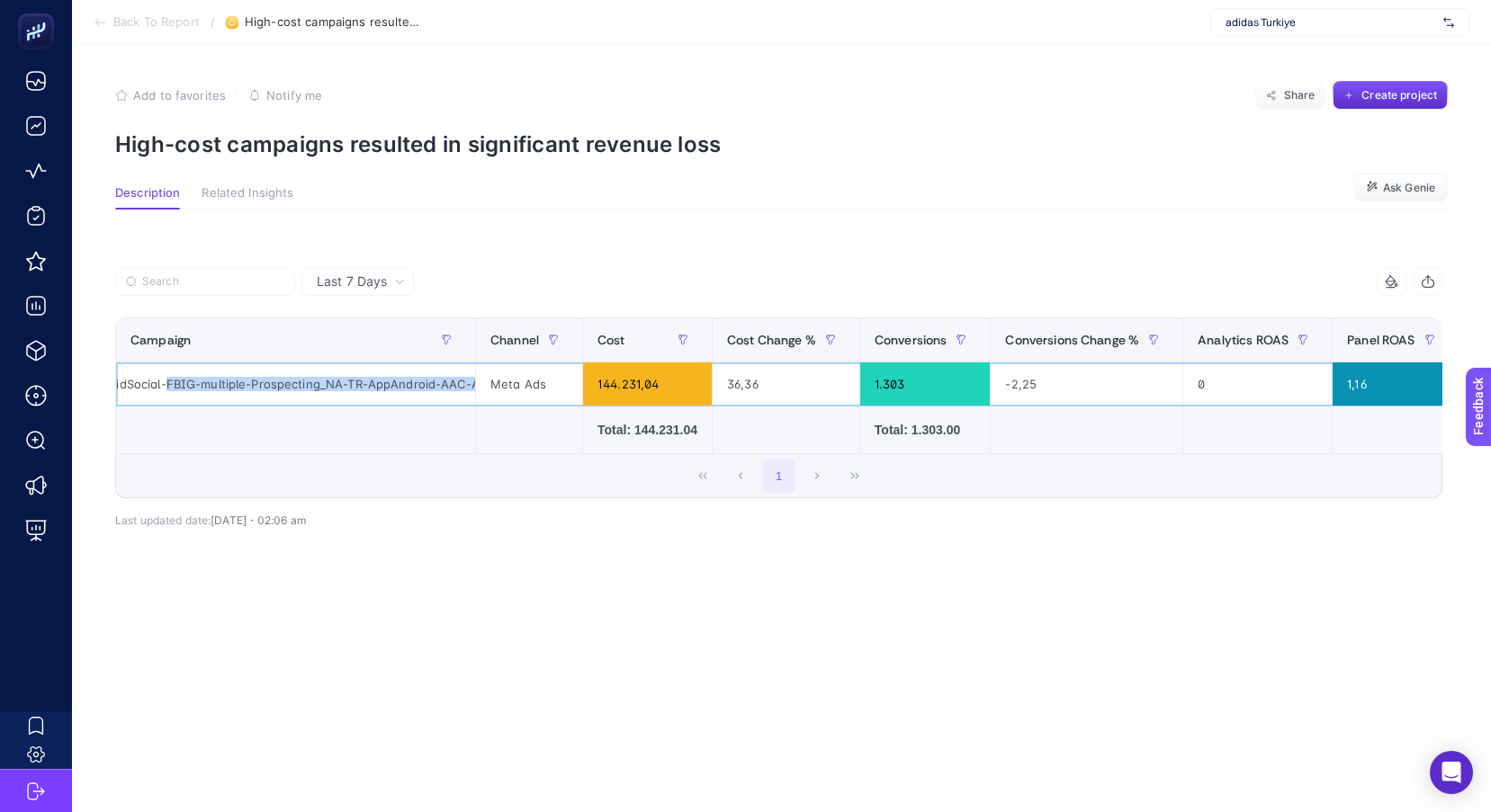
scroll to position [0, 175]
drag, startPoint x: 316, startPoint y: 385, endPoint x: 452, endPoint y: 393, distance: 136.2
click at [473, 386] on div "adidas-EMEA-eCom-PaidSocial-FBIG-multiple-Prospecting_NA-TR-AppAndroid-AAC-AO" at bounding box center [295, 384] width 359 height 43
click at [380, 392] on div "adidas-EMEA-eCom-PaidSocial-FBIG-multiple-Prospecting_NA-TR-AppAndroid-AAC-AO" at bounding box center [295, 384] width 359 height 43
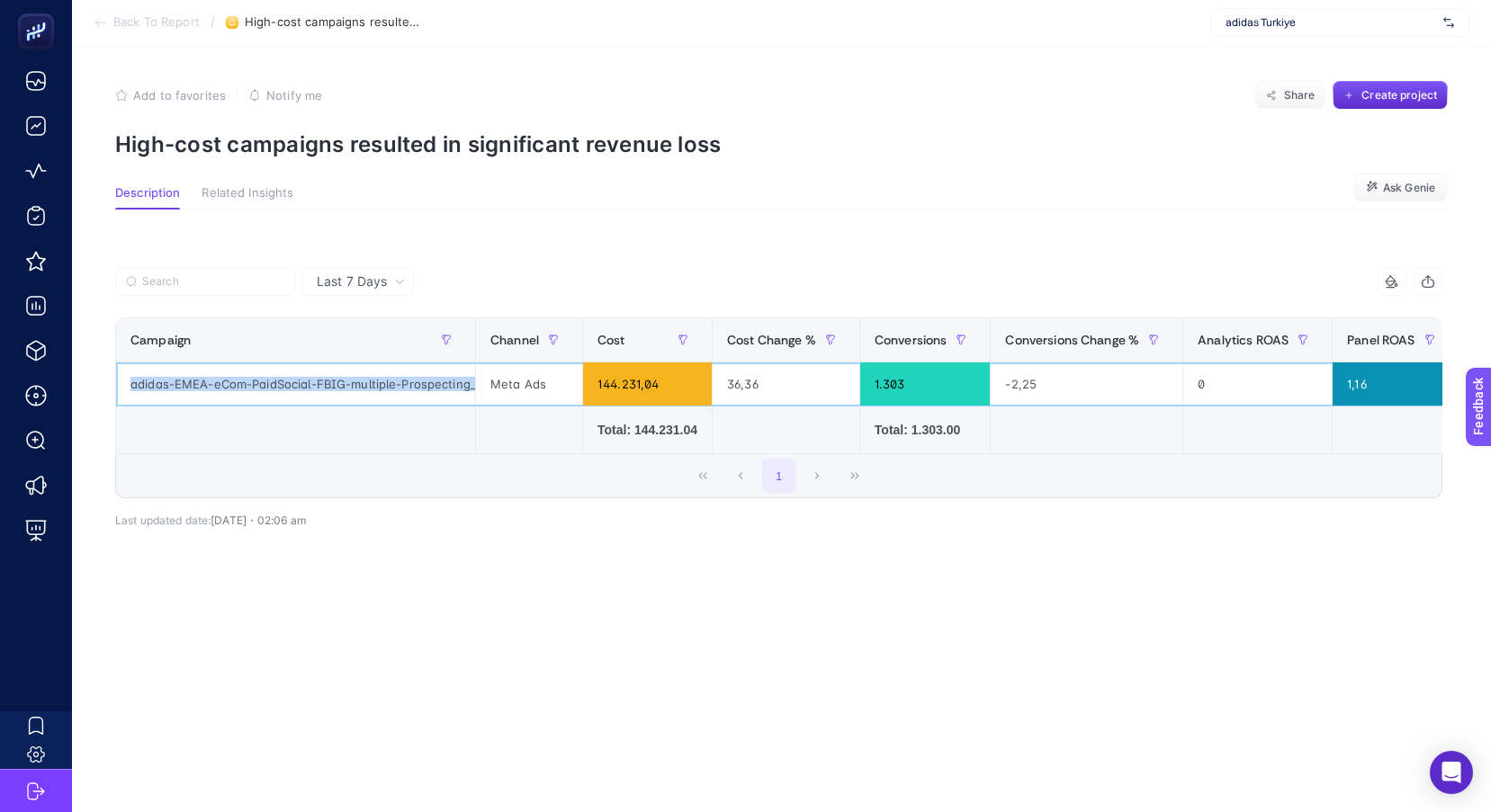
drag, startPoint x: 324, startPoint y: 386, endPoint x: 122, endPoint y: 399, distance: 202.4
click at [122, 399] on div "adidas-EMEA-eCom-PaidSocial-FBIG-multiple-Prospecting_NA-TR-AppAndroid-AAC-AO" at bounding box center [295, 384] width 359 height 43
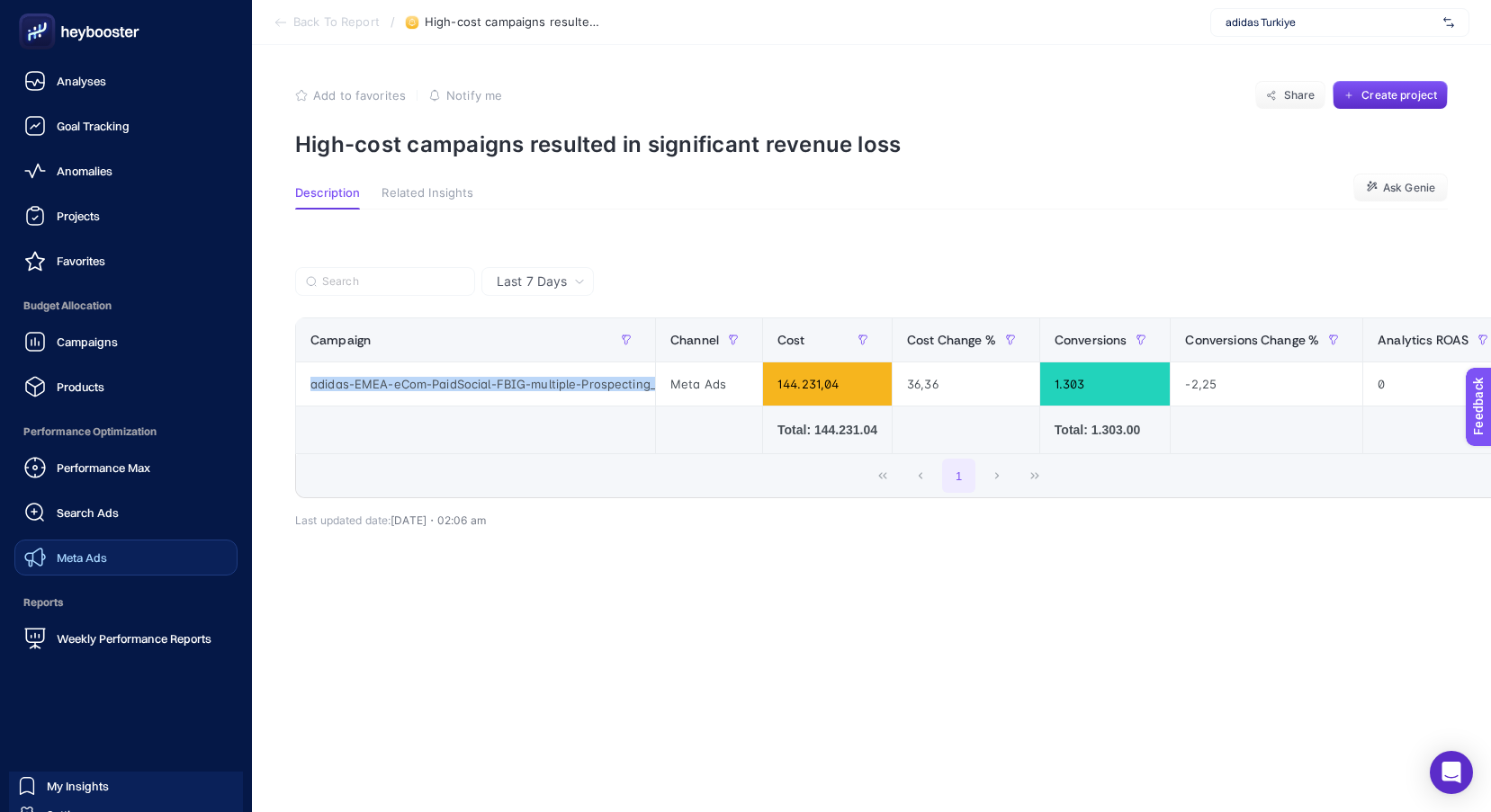
drag, startPoint x: 101, startPoint y: 566, endPoint x: 109, endPoint y: 560, distance: 10.0
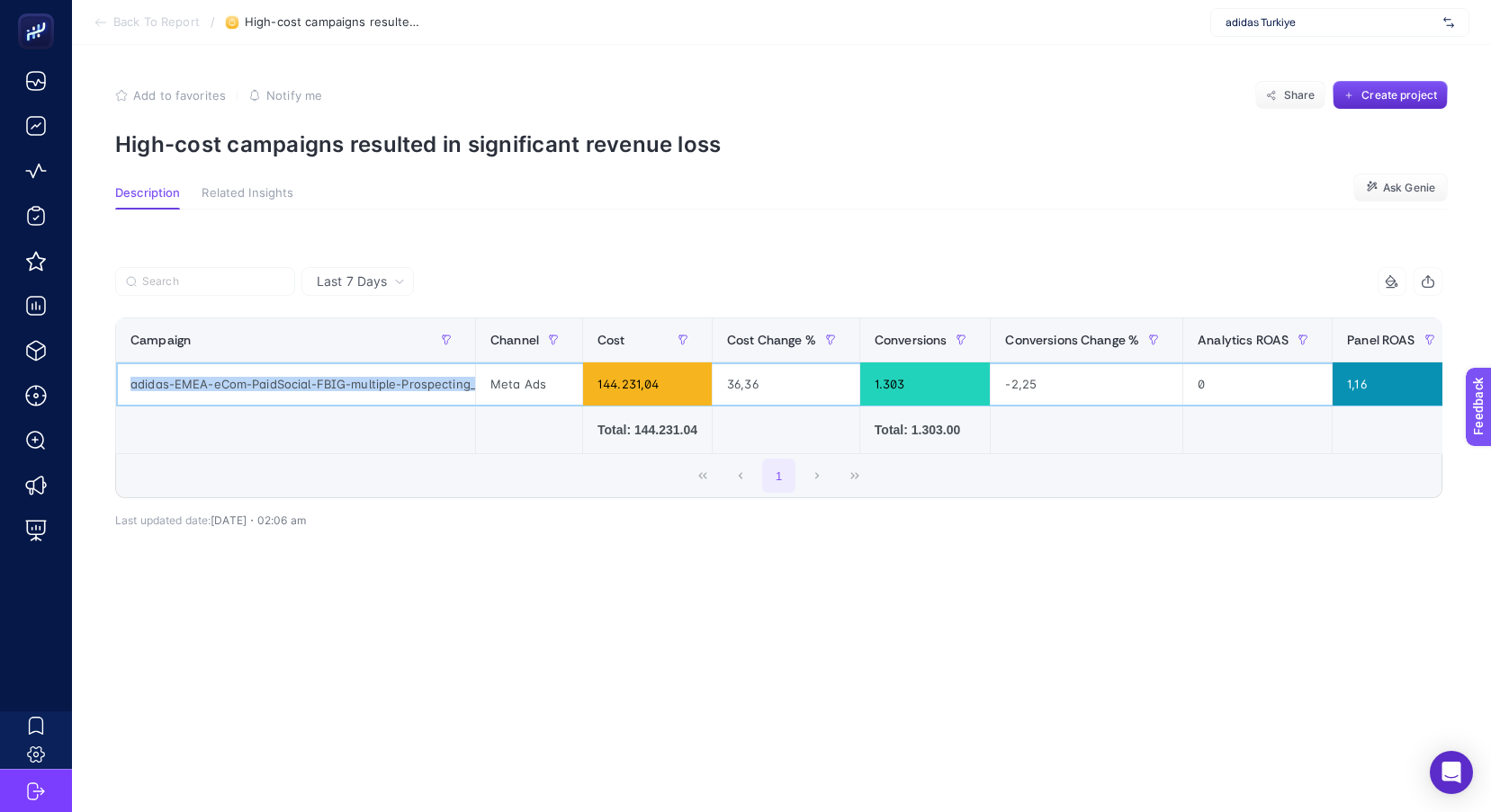
click at [268, 387] on div "adidas-EMEA-eCom-PaidSocial-FBIG-multiple-Prospecting_NA-TR-AppAndroid-AAC-AO" at bounding box center [295, 384] width 359 height 43
click at [339, 382] on div "adidas-EMEA-eCom-PaidSocial-FBIG-multiple-Prospecting_NA-TR-AppAndroid-AAC-AO" at bounding box center [295, 384] width 359 height 43
drag, startPoint x: 420, startPoint y: 381, endPoint x: 477, endPoint y: 387, distance: 57.3
click at [477, 387] on tr "adidas-EMEA-eCom-PaidSocial-FBIG-multiple-Prospecting_NA-TR-AppAndroid-AAC-AO M…" at bounding box center [1405, 384] width 2579 height 44
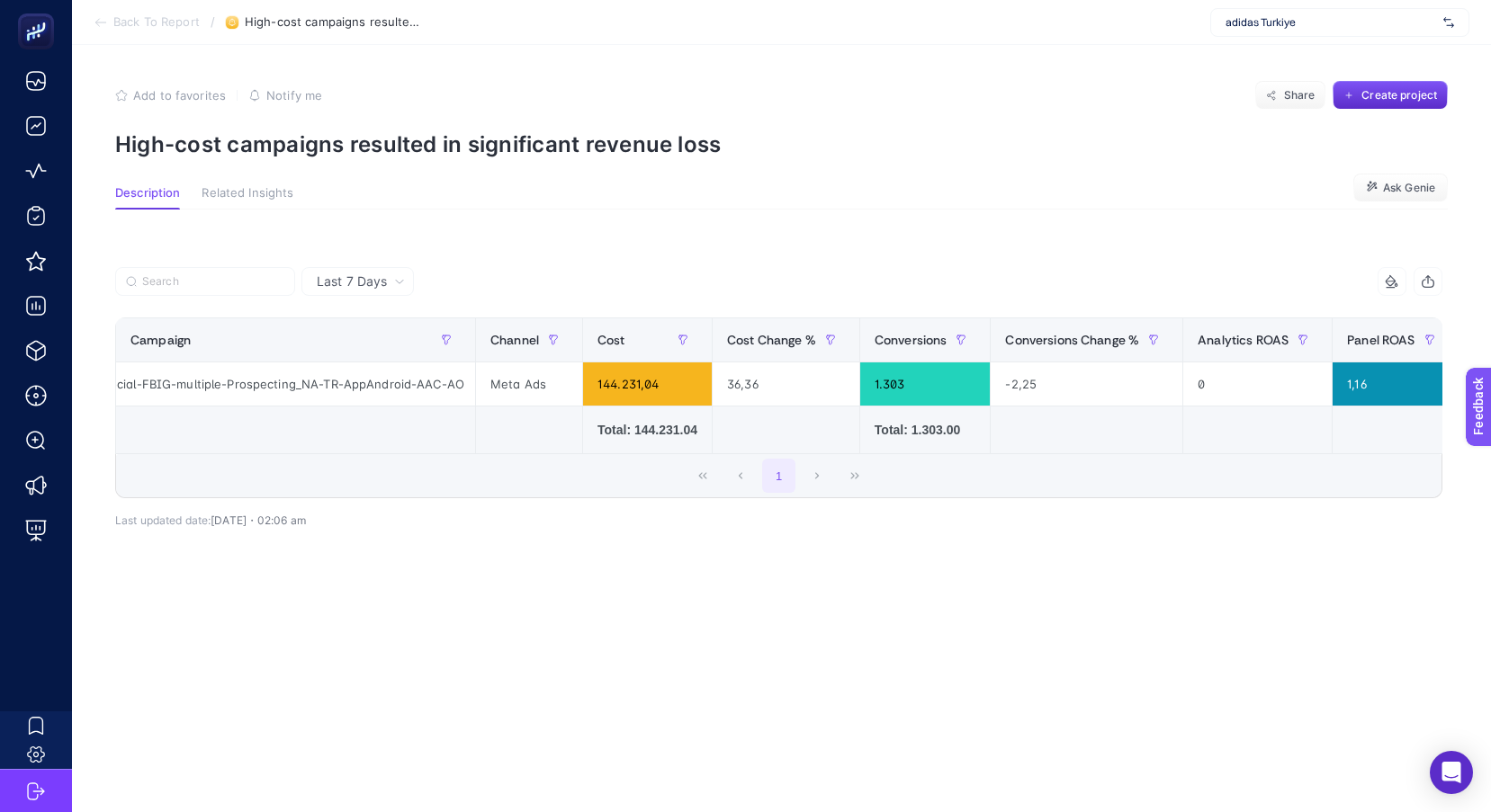
click at [583, 407] on td at bounding box center [647, 430] width 130 height 48
drag, startPoint x: 344, startPoint y: 384, endPoint x: 410, endPoint y: 385, distance: 66.0
click at [410, 385] on div "adidas-EMEA-eCom-PaidSocial-FBIG-multiple-Prospecting_NA-TR-AppAndroid-AAC-AO" at bounding box center [295, 384] width 359 height 43
click at [407, 396] on div "adidas-EMEA-eCom-PaidSocial-FBIG-multiple-Prospecting_NA-TR-AppAndroid-AAC-AO" at bounding box center [295, 384] width 359 height 43
click at [314, 397] on div "adidas-EMEA-eCom-PaidSocial-FBIG-multiple-Prospecting_NA-TR-AppAndroid-AAC-AO" at bounding box center [295, 384] width 359 height 43
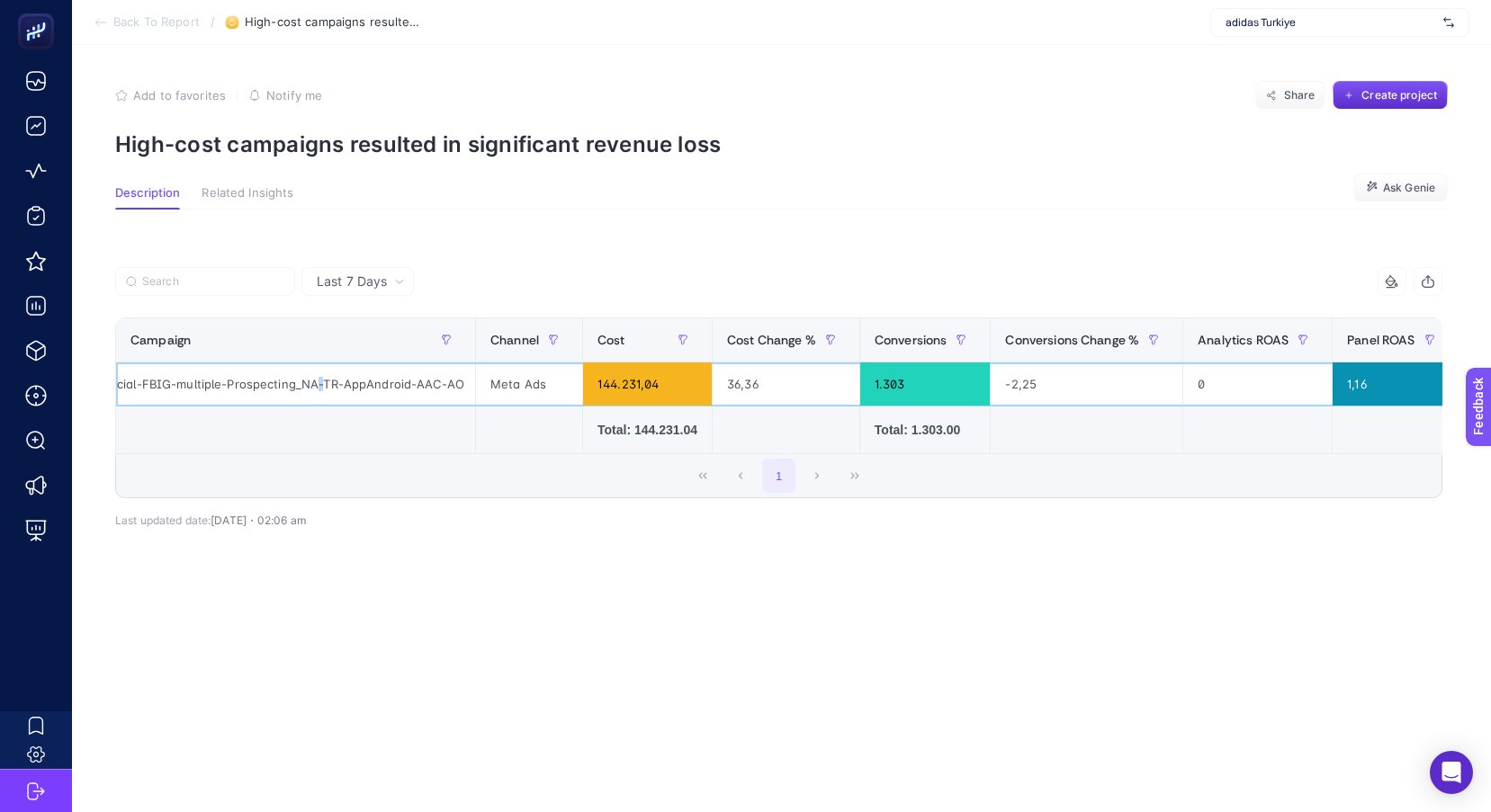
click at [314, 397] on div "adidas-EMEA-eCom-PaidSocial-FBIG-multiple-Prospecting_NA-TR-AppAndroid-AAC-AO" at bounding box center [295, 384] width 359 height 43
copy tr "adidas-EMEA-eCom-PaidSocial-FBIG-multiple-Prospecting_NA-TR-AppAndroid-AAC-AO"
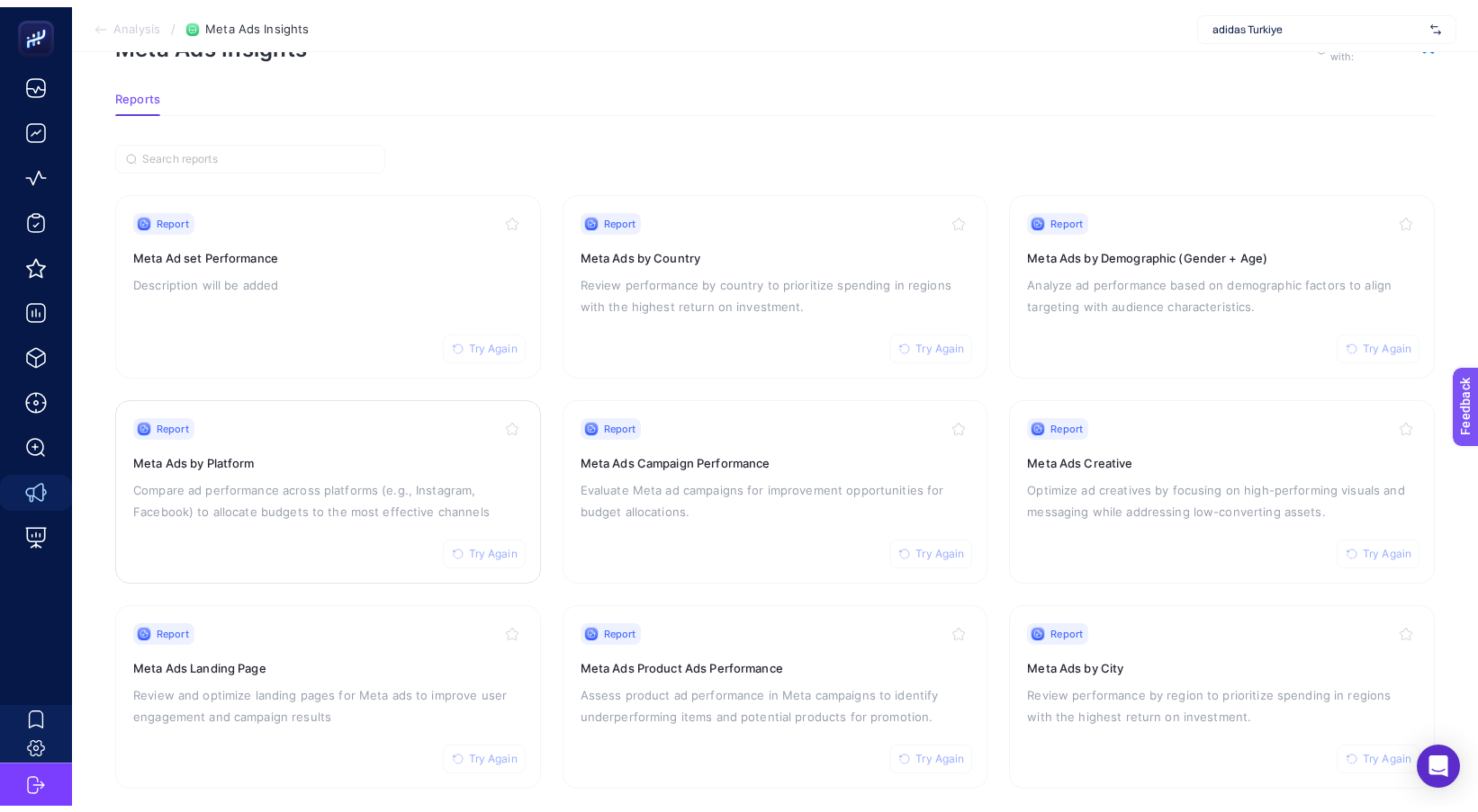
scroll to position [90, 0]
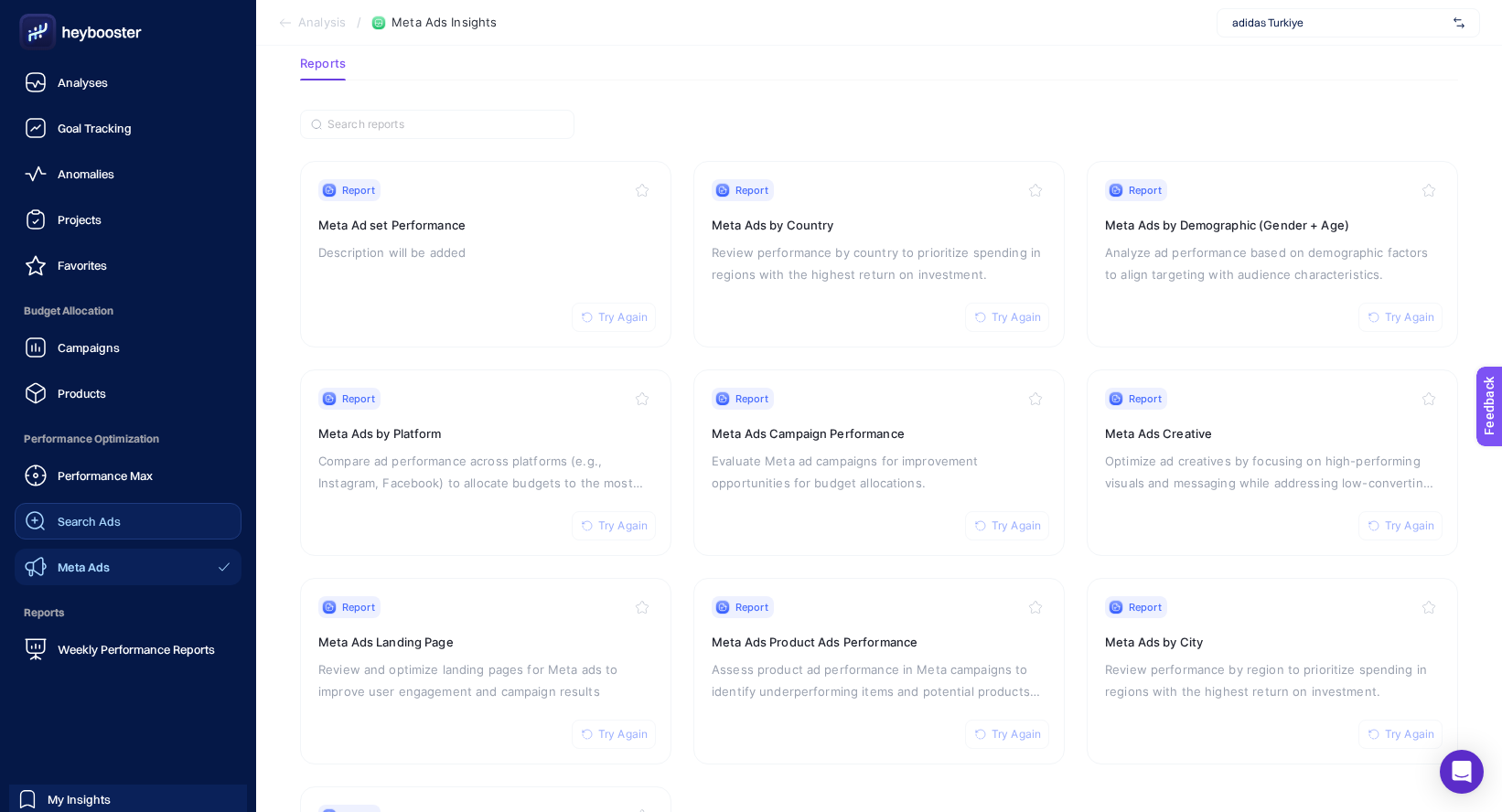
drag, startPoint x: 54, startPoint y: 506, endPoint x: 72, endPoint y: 503, distance: 18.2
click at [55, 506] on link "Search Ads" at bounding box center [127, 521] width 227 height 37
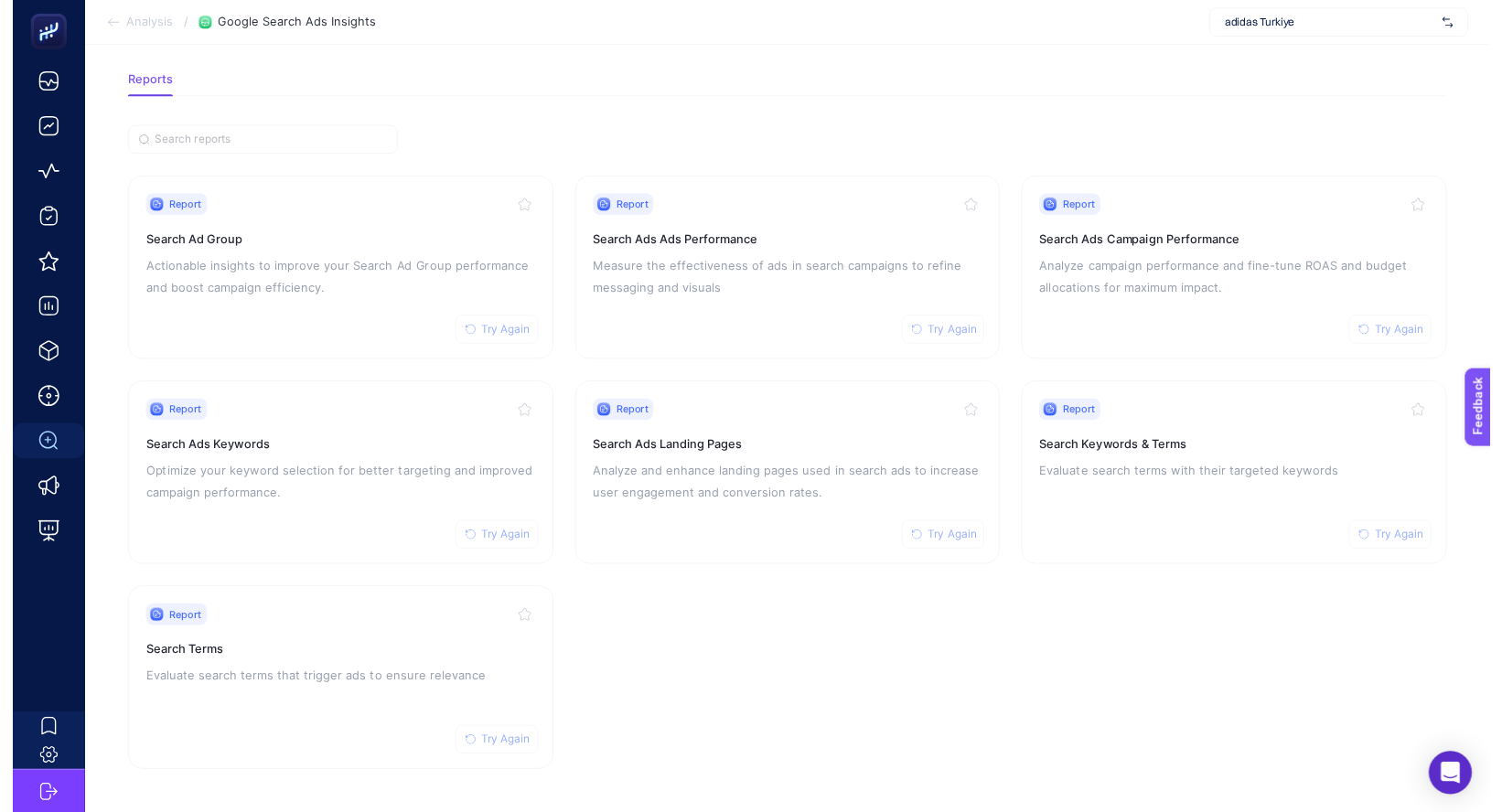
scroll to position [85, 0]
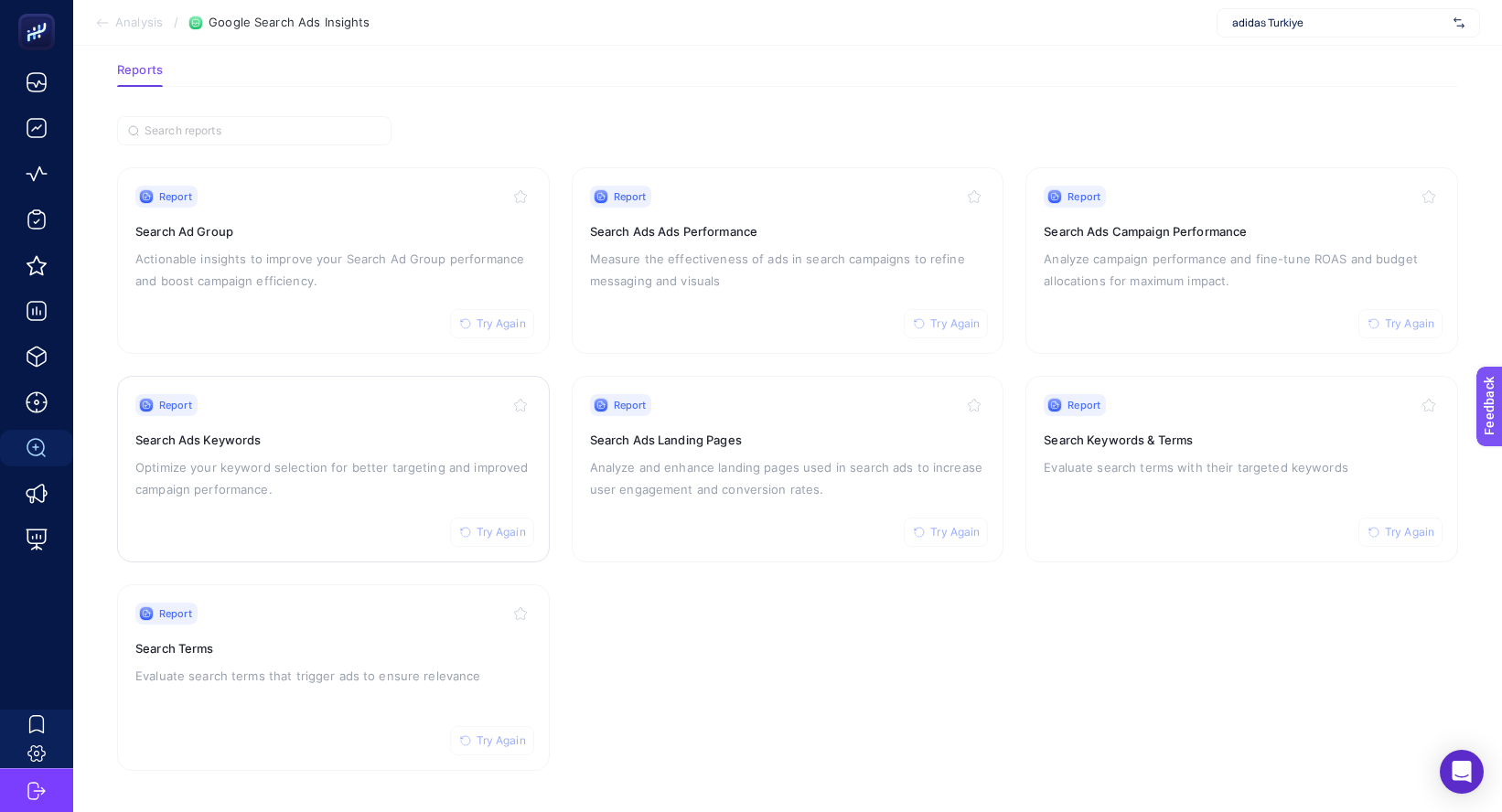
drag, startPoint x: 210, startPoint y: 469, endPoint x: 226, endPoint y: 470, distance: 16.0
click at [210, 469] on p "Optimize your keyword selection for better targeting and improved campaign perf…" at bounding box center [333, 478] width 396 height 44
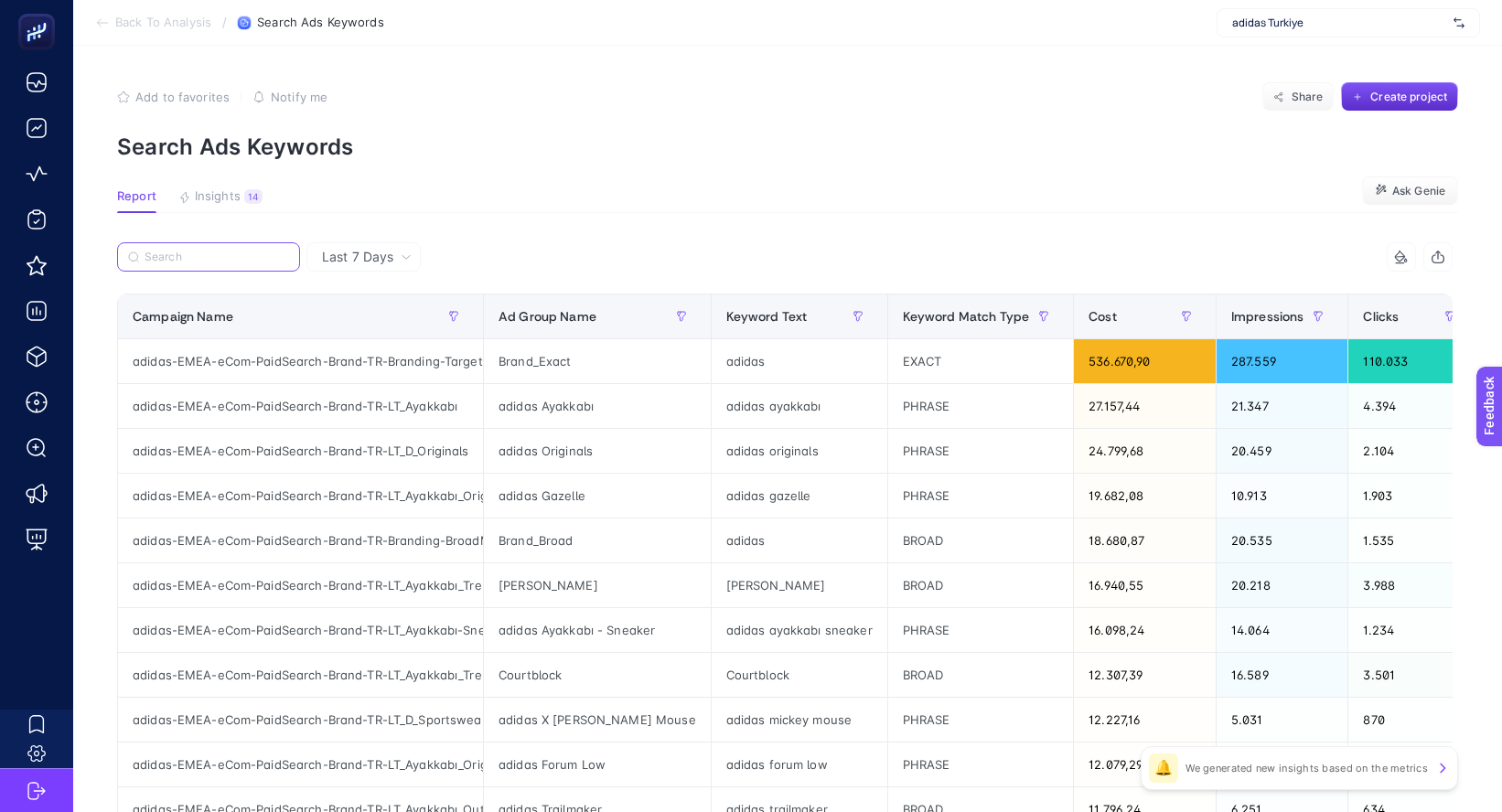
click at [234, 256] on input "Search" at bounding box center [216, 257] width 144 height 13
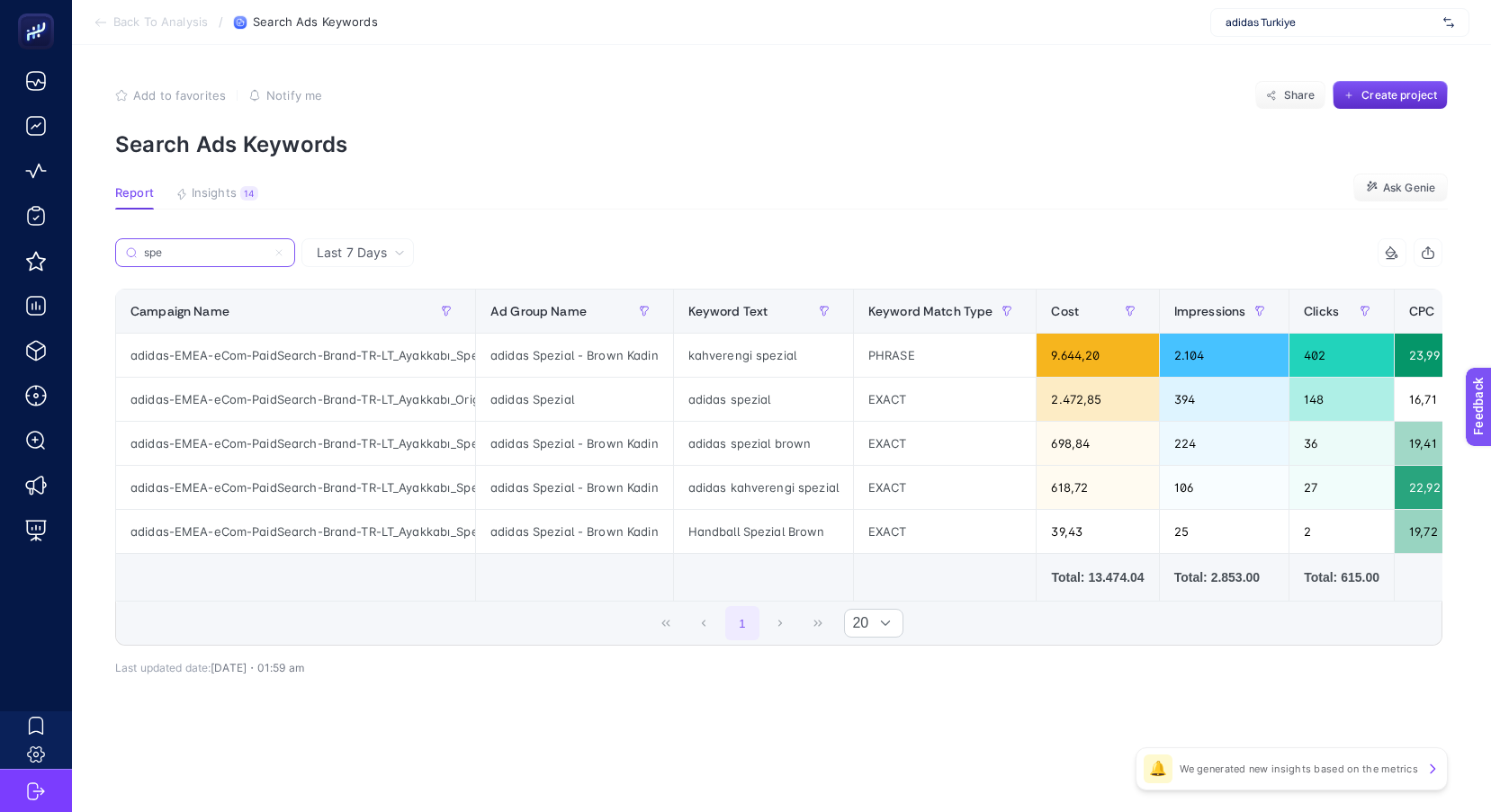
type input "spe"
drag, startPoint x: 684, startPoint y: 486, endPoint x: 832, endPoint y: 490, distance: 148.1
click at [832, 490] on div "adidas kahverengi spezial" at bounding box center [764, 487] width 179 height 43
click at [835, 223] on article "Add to favorites false Notify me Share Create project Search Ads Keywords Repor…" at bounding box center [781, 428] width 1419 height 767
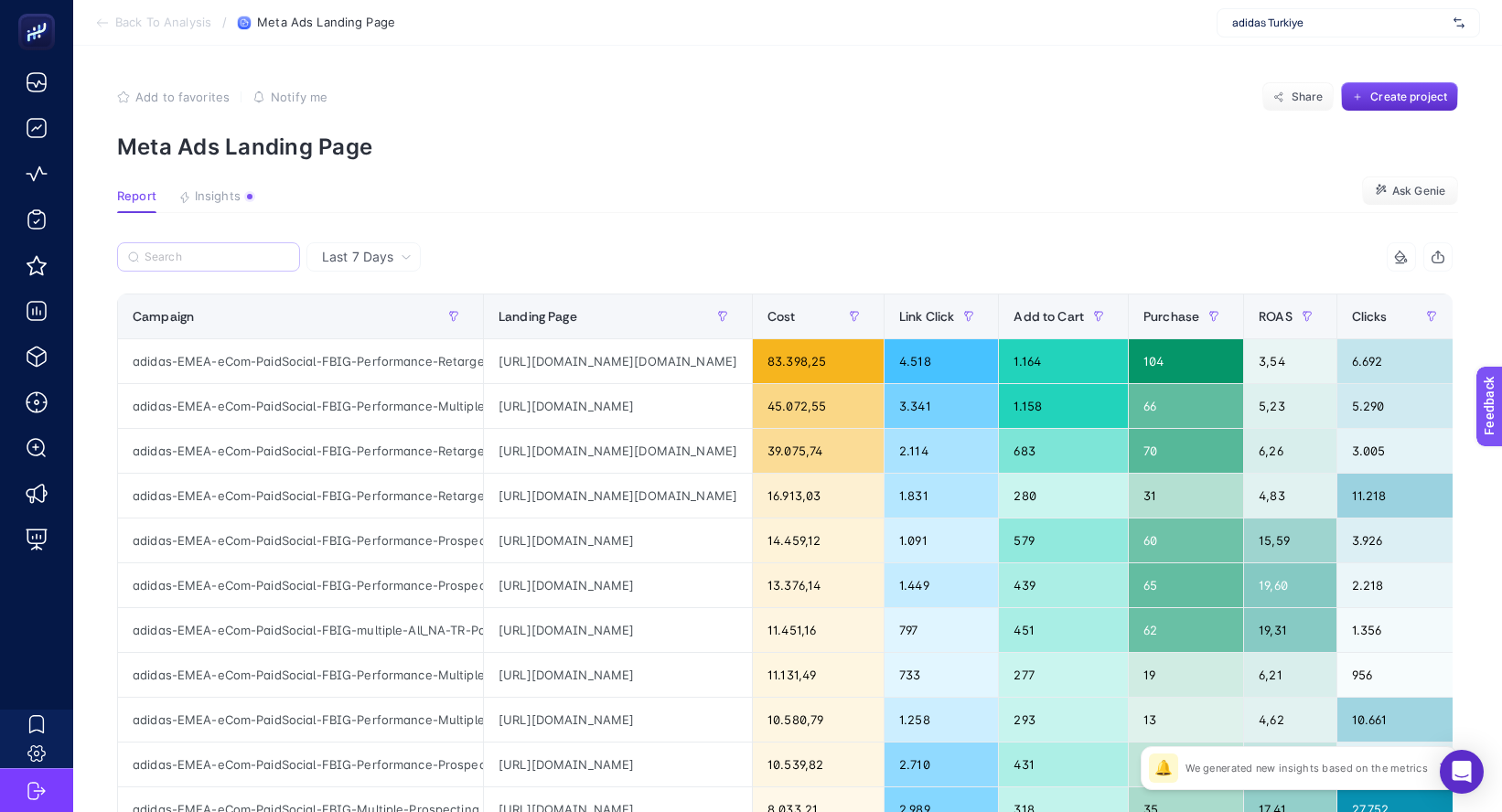
click at [237, 247] on label at bounding box center [208, 256] width 183 height 29
click at [237, 250] on input "Search" at bounding box center [216, 257] width 144 height 13
paste input "adidas-EMEA-eCom-PaidSocial-FBIG-multiple-Prospecting_NA-TR-AppAndroid-AAC-AO"
type input "adidas-EMEA-eCom-PaidSocial-FBIG-multiple-Prospecting_NA-TR-AppAndroid-AAC-AO"
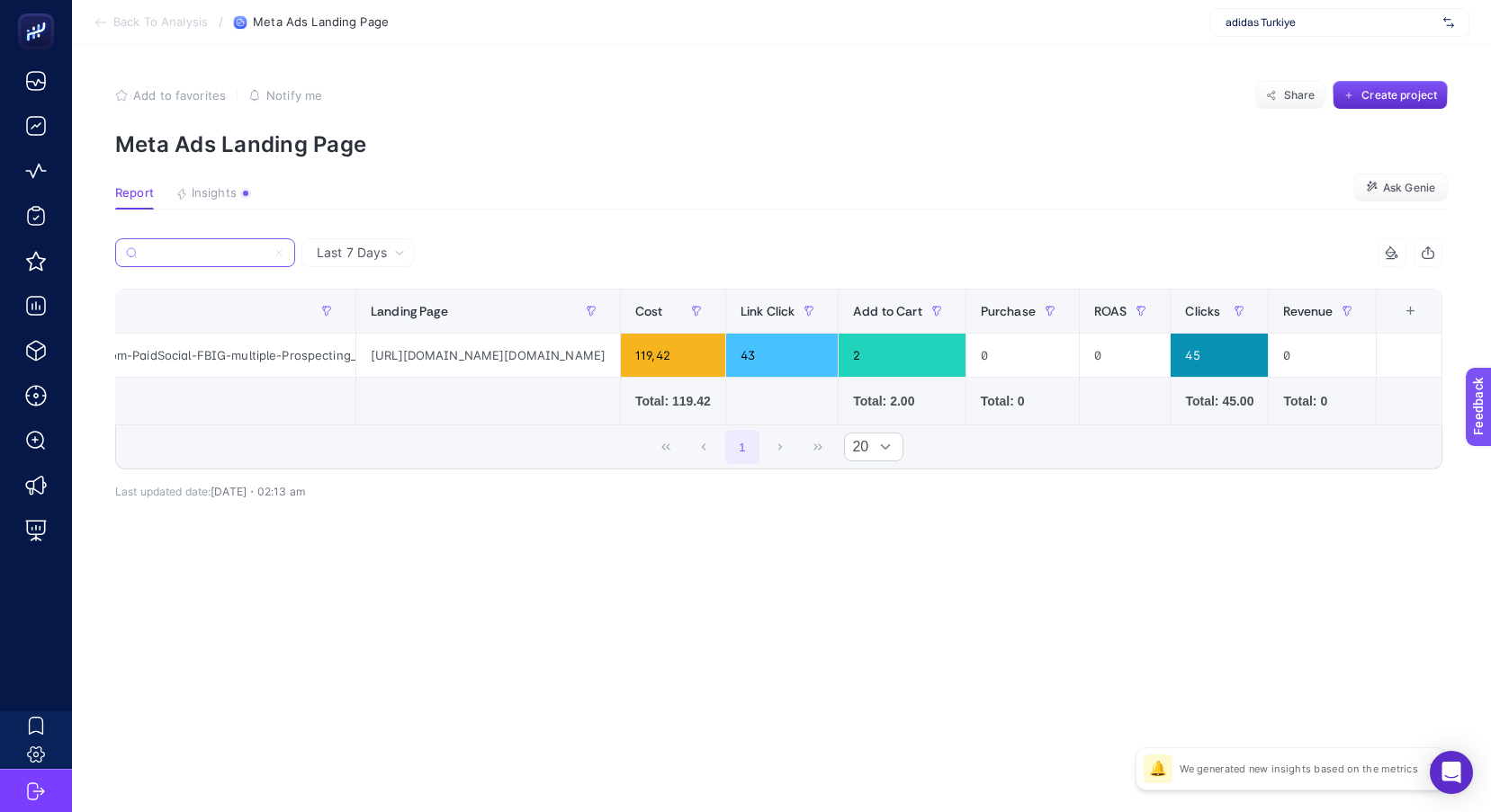
scroll to position [0, 135]
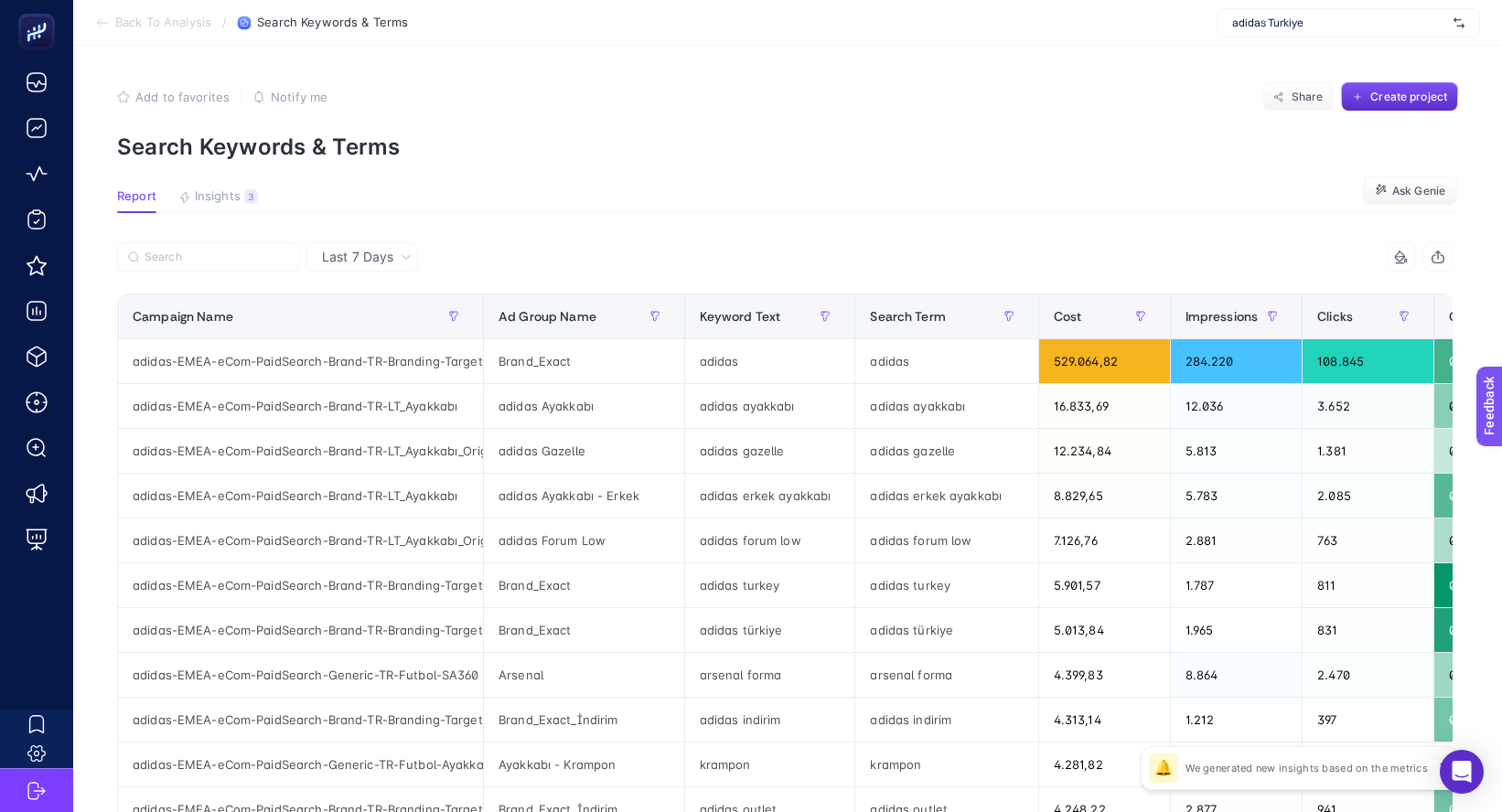
scroll to position [91, 0]
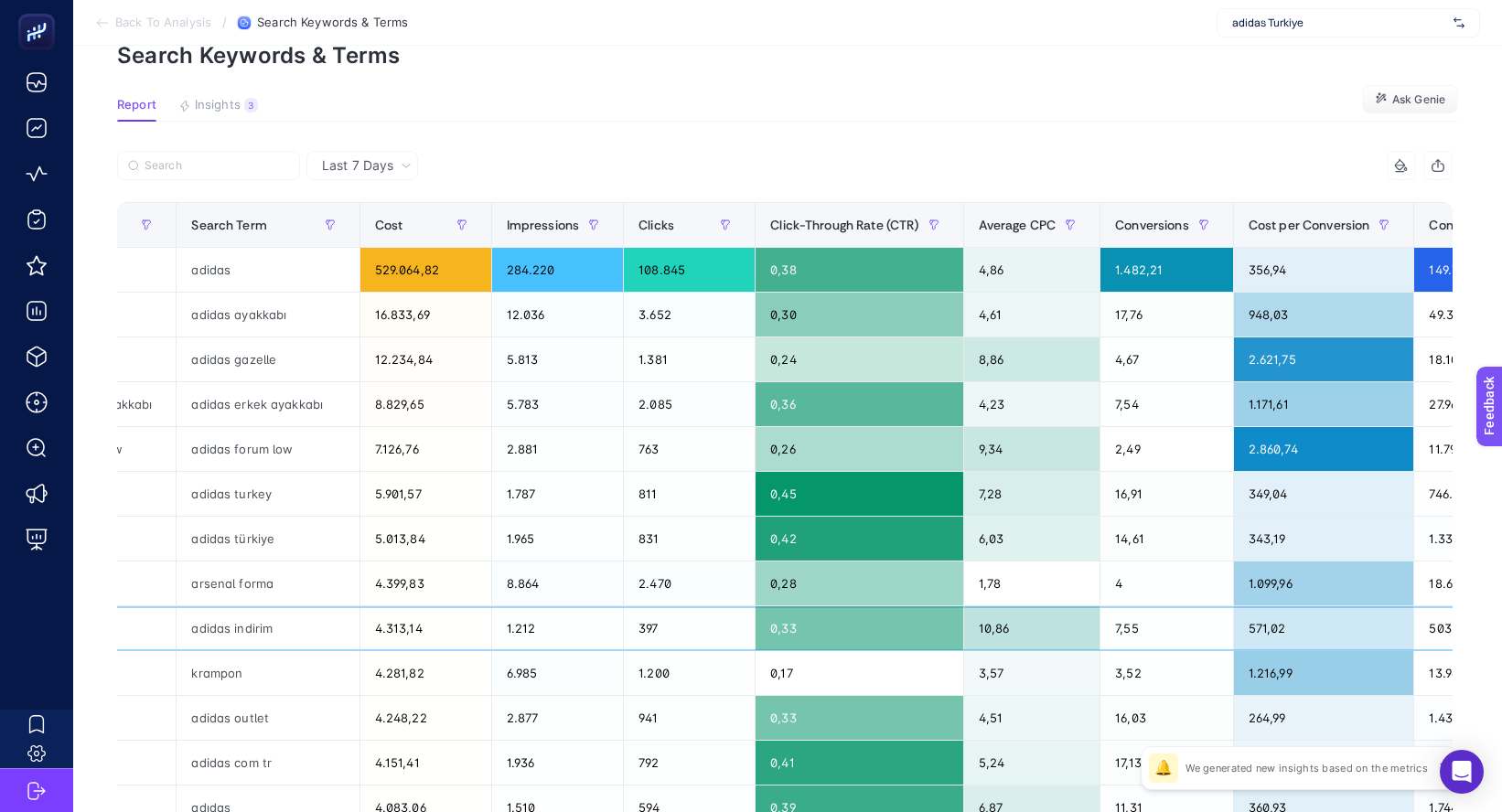
drag, startPoint x: 904, startPoint y: 647, endPoint x: 1040, endPoint y: 661, distance: 136.7
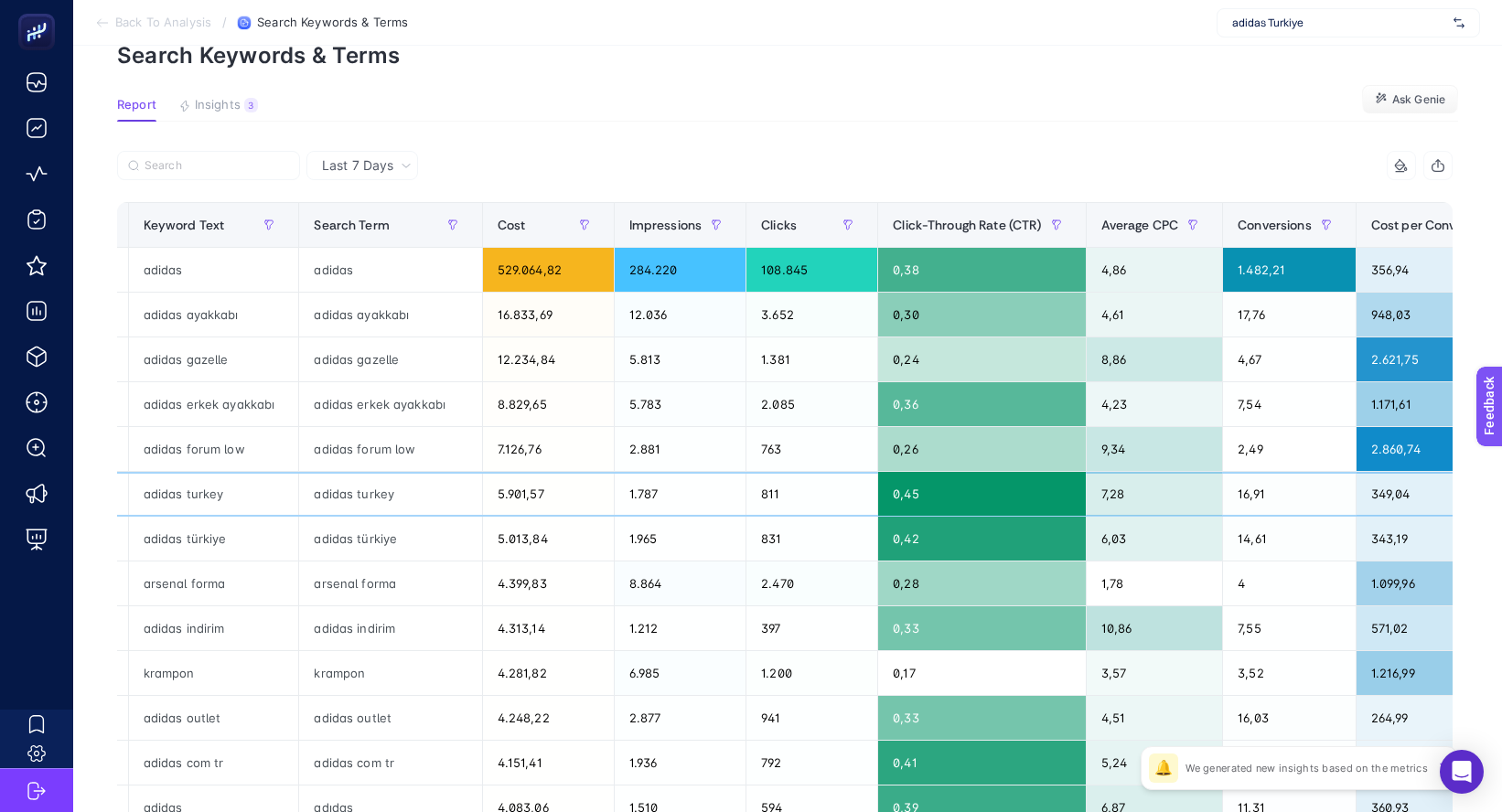
drag, startPoint x: 883, startPoint y: 485, endPoint x: 770, endPoint y: 495, distance: 113.4
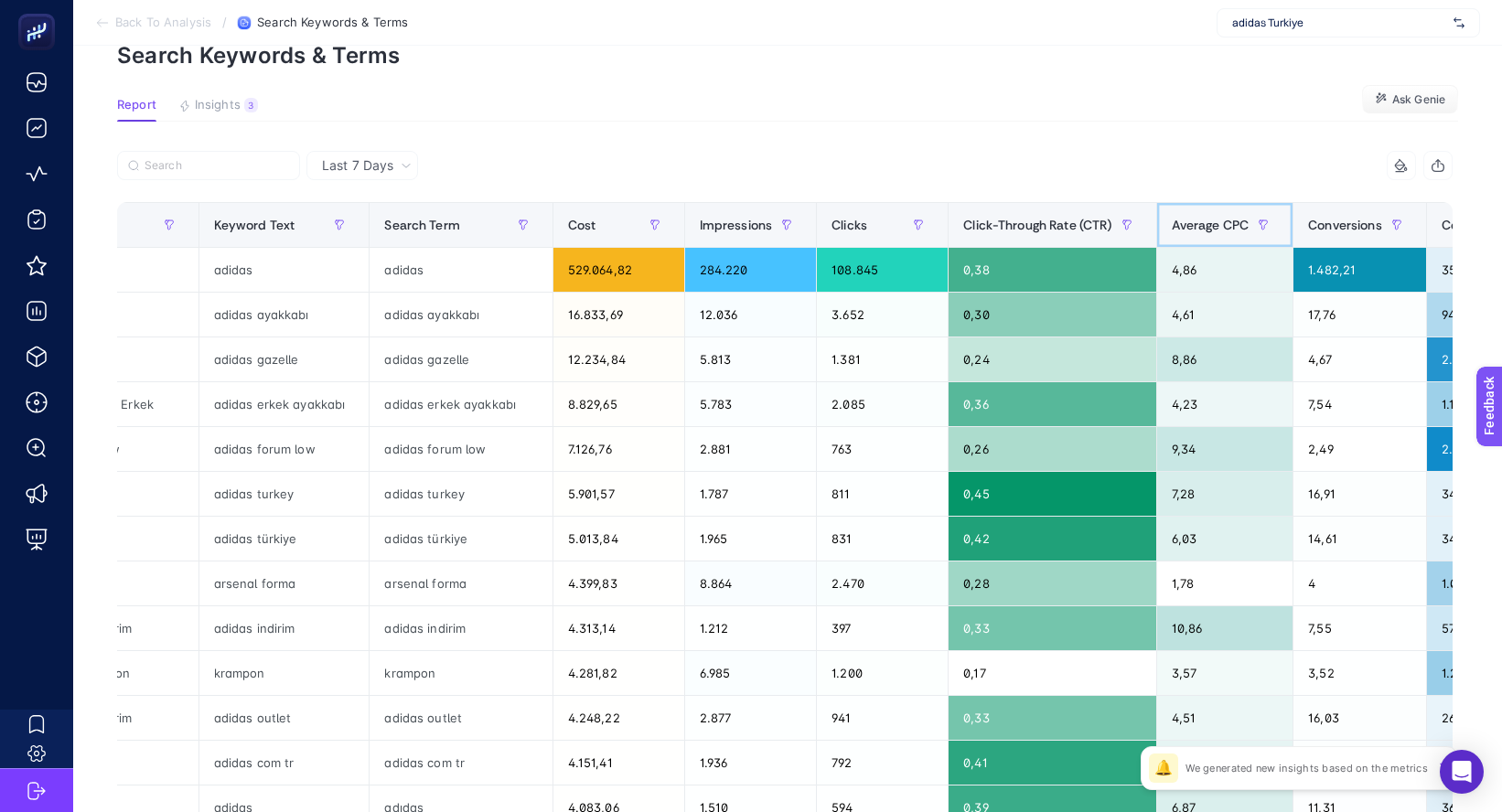
click at [1186, 225] on span "Average CPC" at bounding box center [1211, 224] width 78 height 14
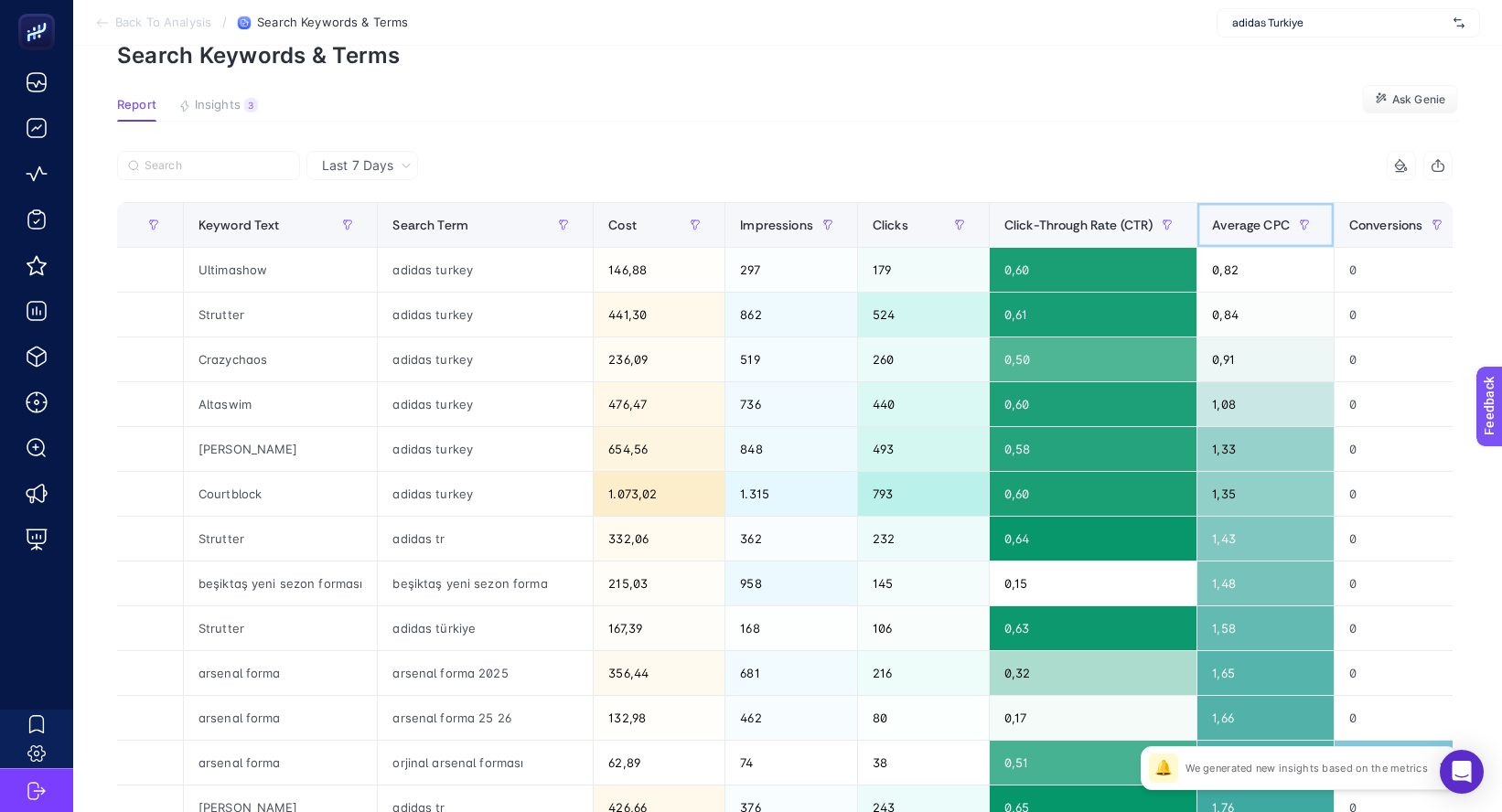
click at [1212, 218] on span "Average CPC" at bounding box center [1251, 224] width 78 height 14
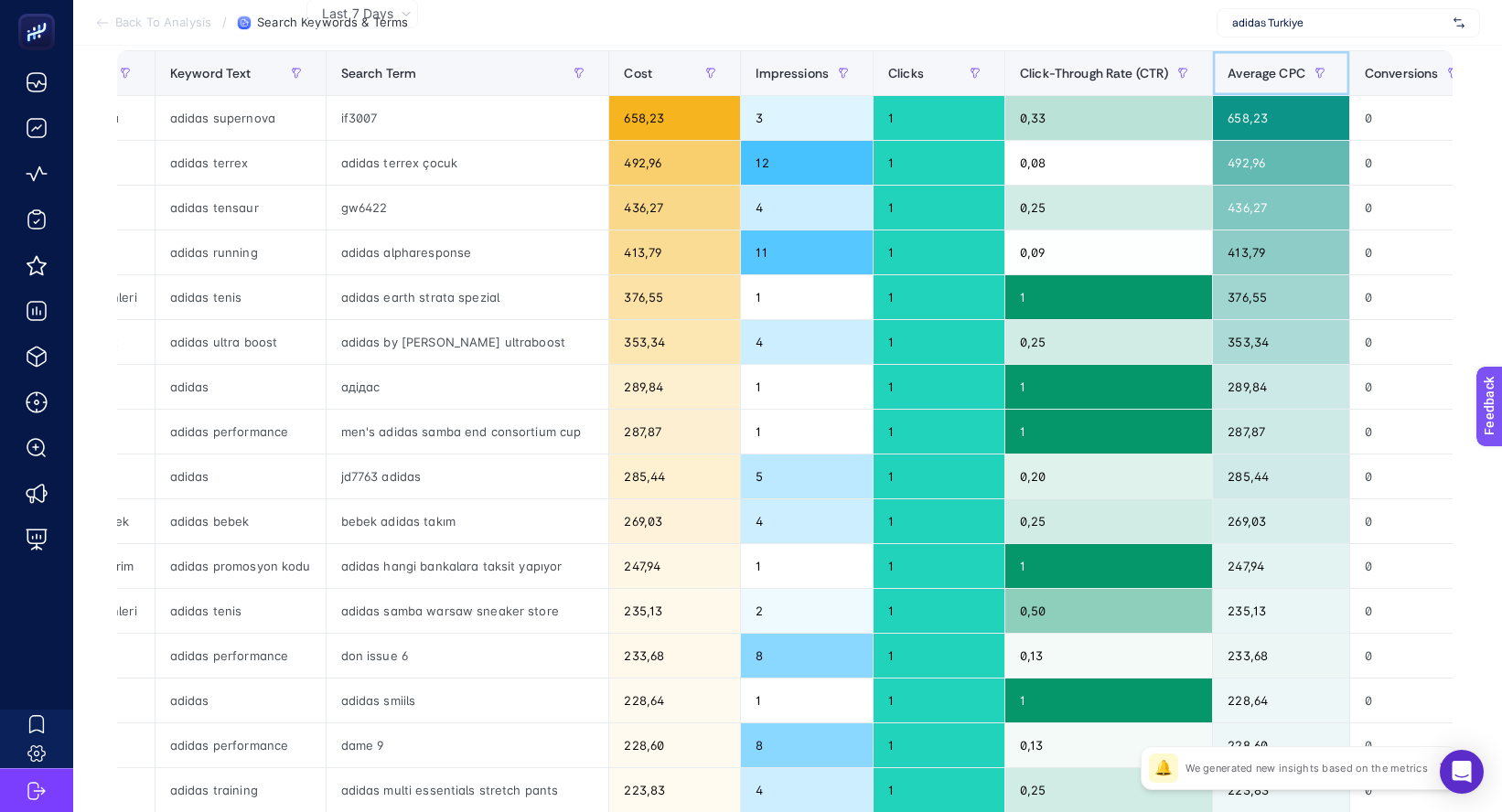
scroll to position [183, 0]
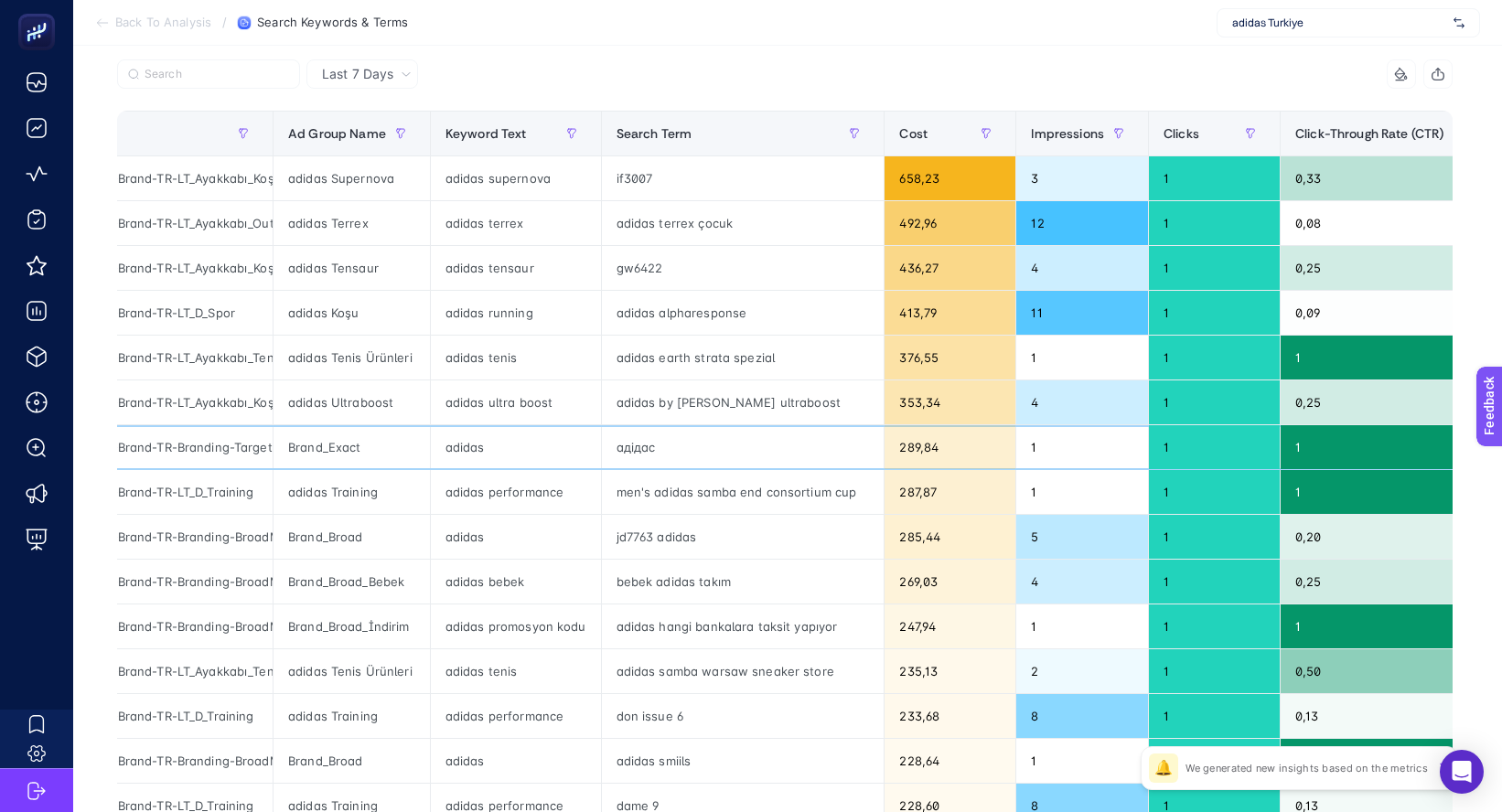
drag, startPoint x: 770, startPoint y: 476, endPoint x: 704, endPoint y: 489, distance: 67.3
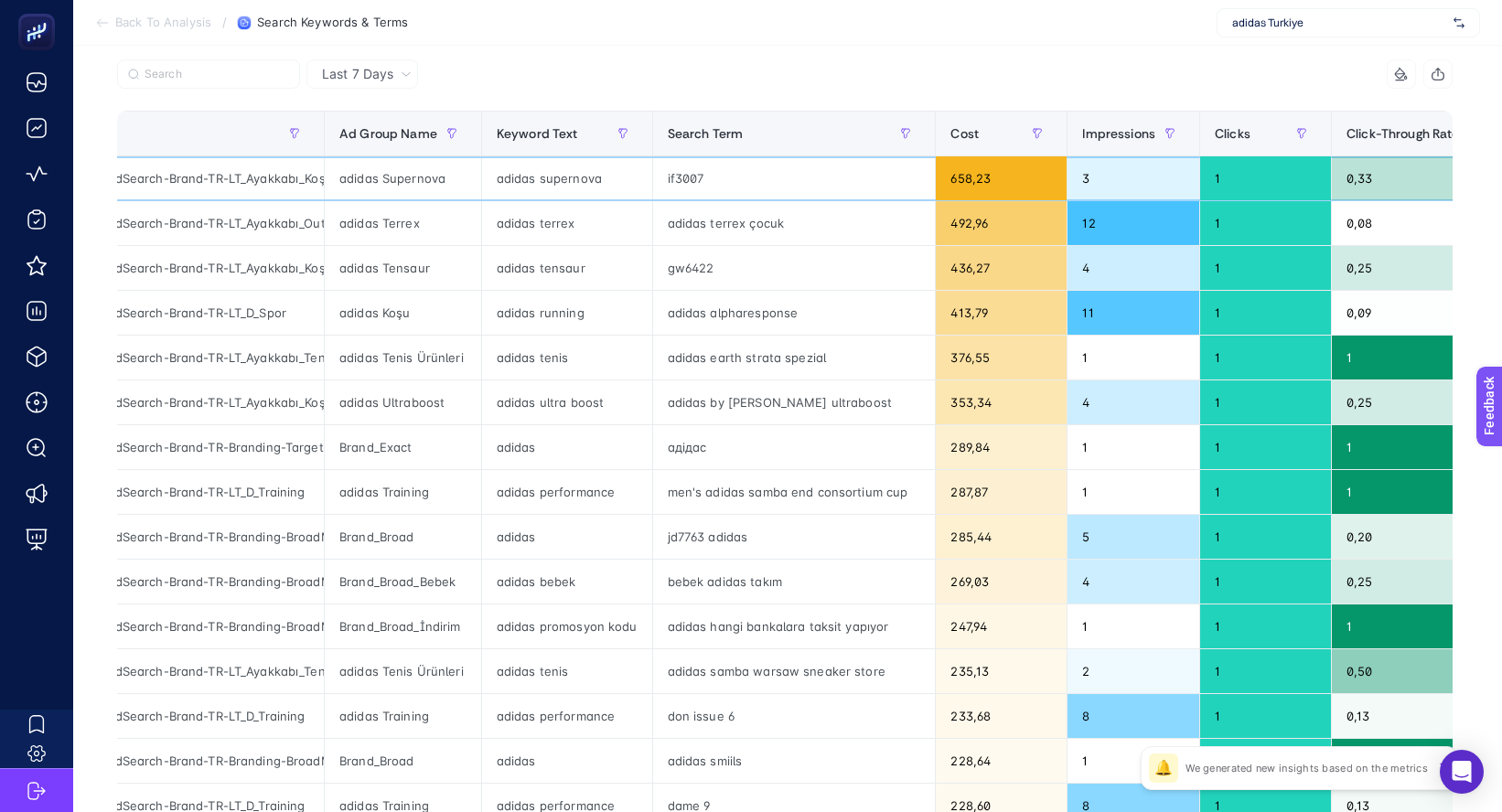
click at [676, 172] on div "if3007" at bounding box center [794, 178] width 283 height 44
click at [677, 172] on div "if3007" at bounding box center [794, 178] width 283 height 44
copy div "if3007"
click at [1107, 19] on section "Back To Analysis / Search Keywords & Terms adidas Turkiye" at bounding box center [787, 23] width 1428 height 46
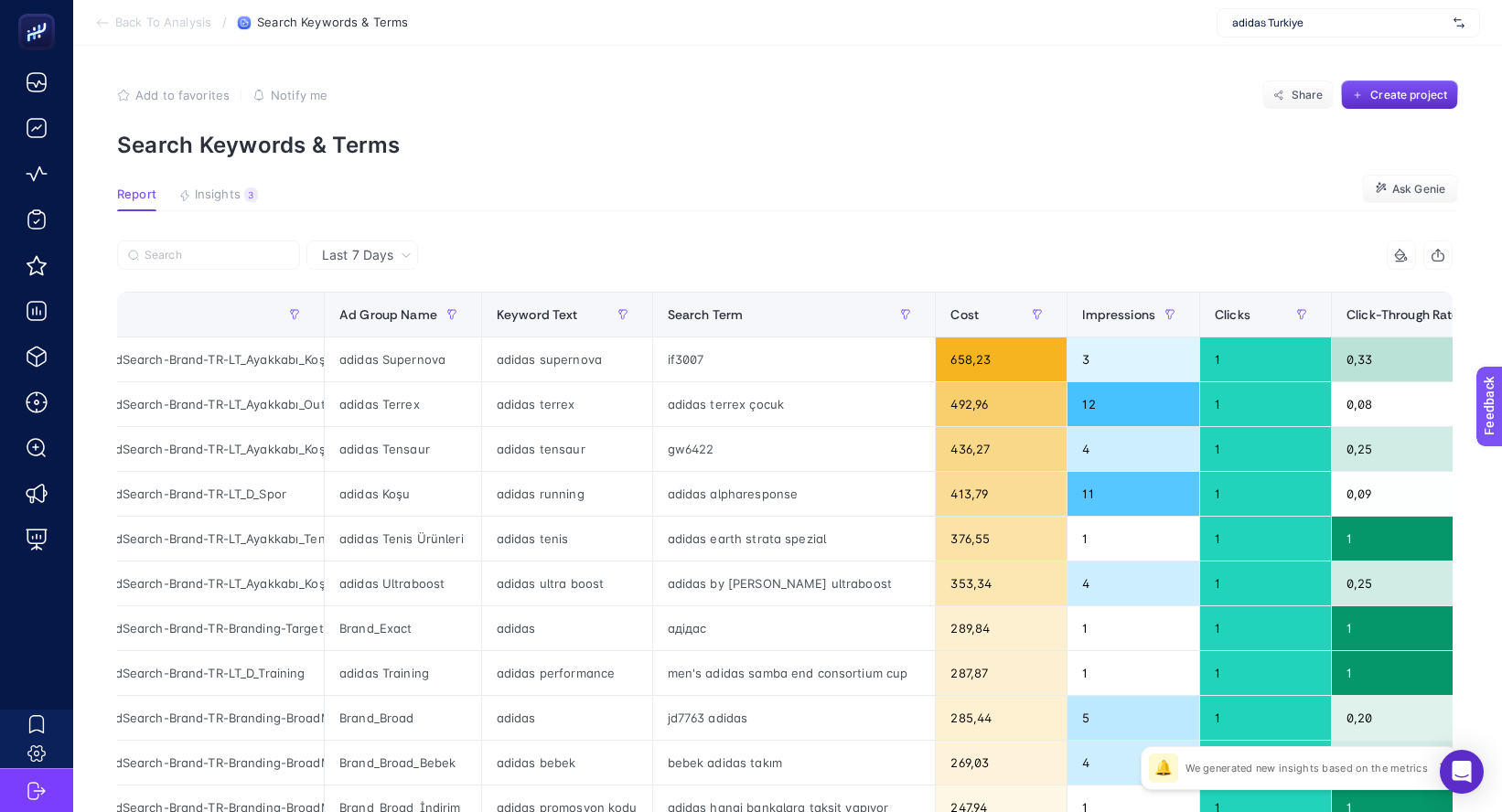
scroll to position [0, 0]
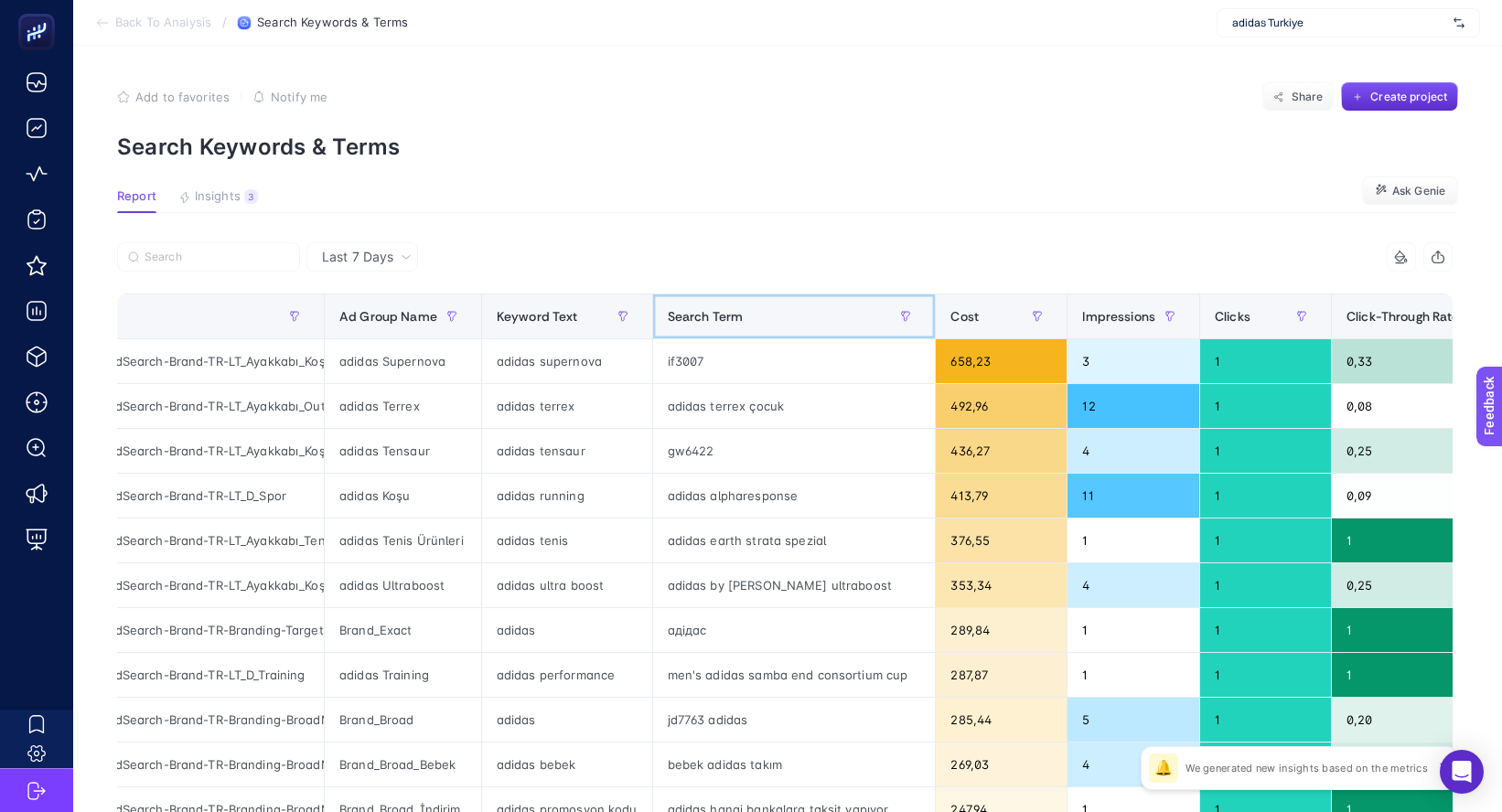
click at [732, 321] on span "Search Term" at bounding box center [706, 316] width 76 height 14
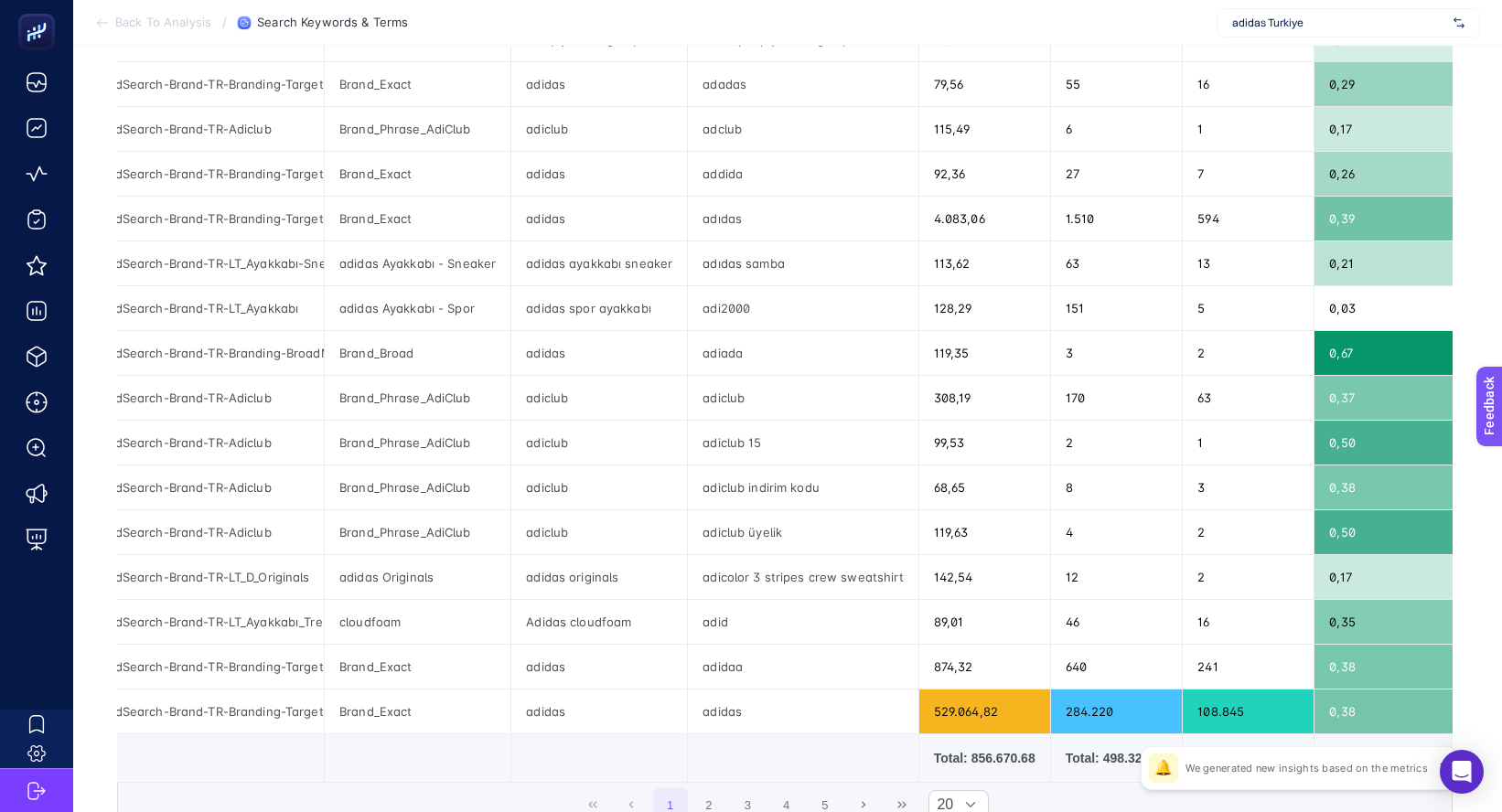
scroll to position [548, 0]
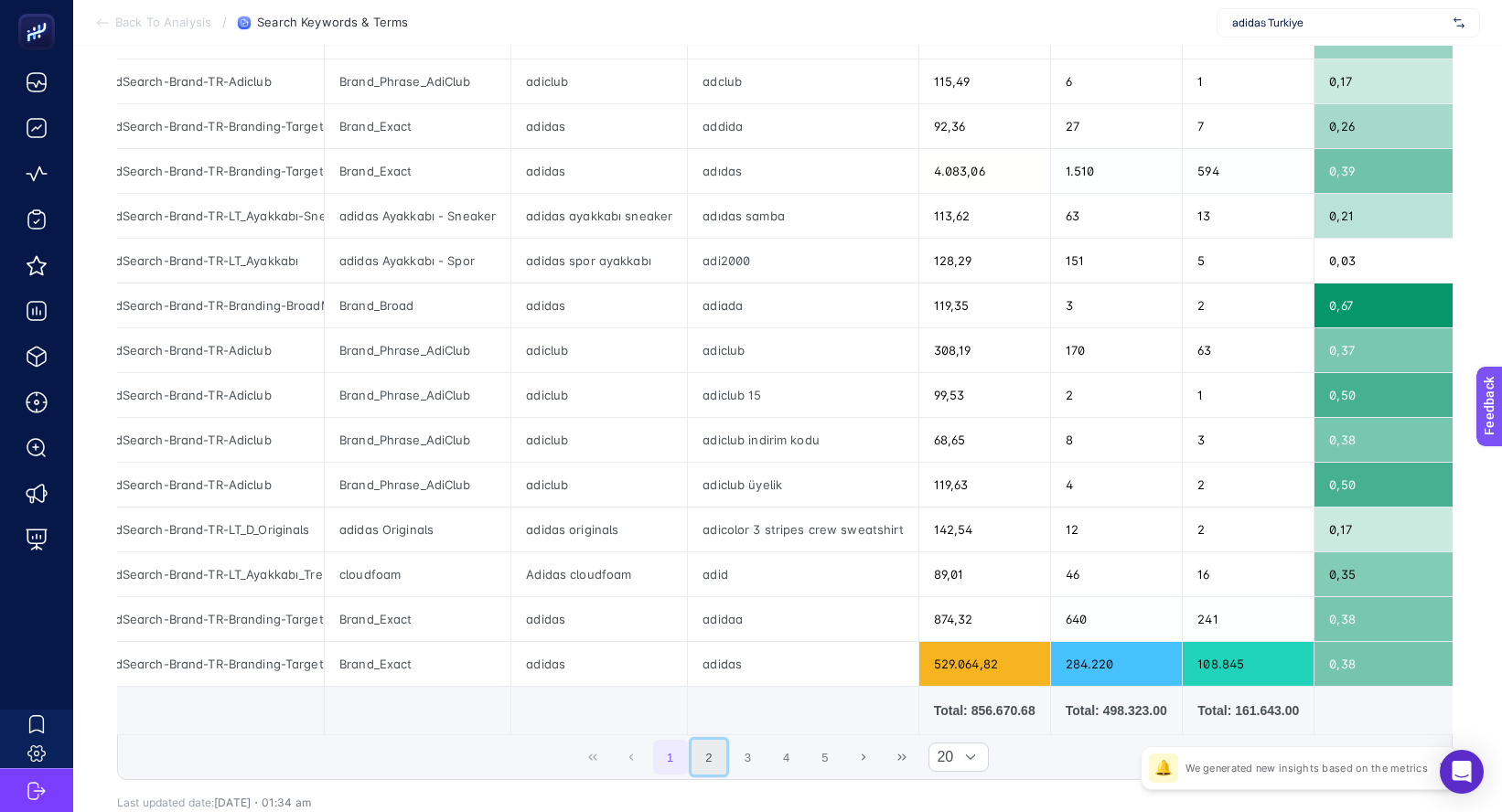
click at [717, 767] on button "2" at bounding box center [709, 757] width 35 height 35
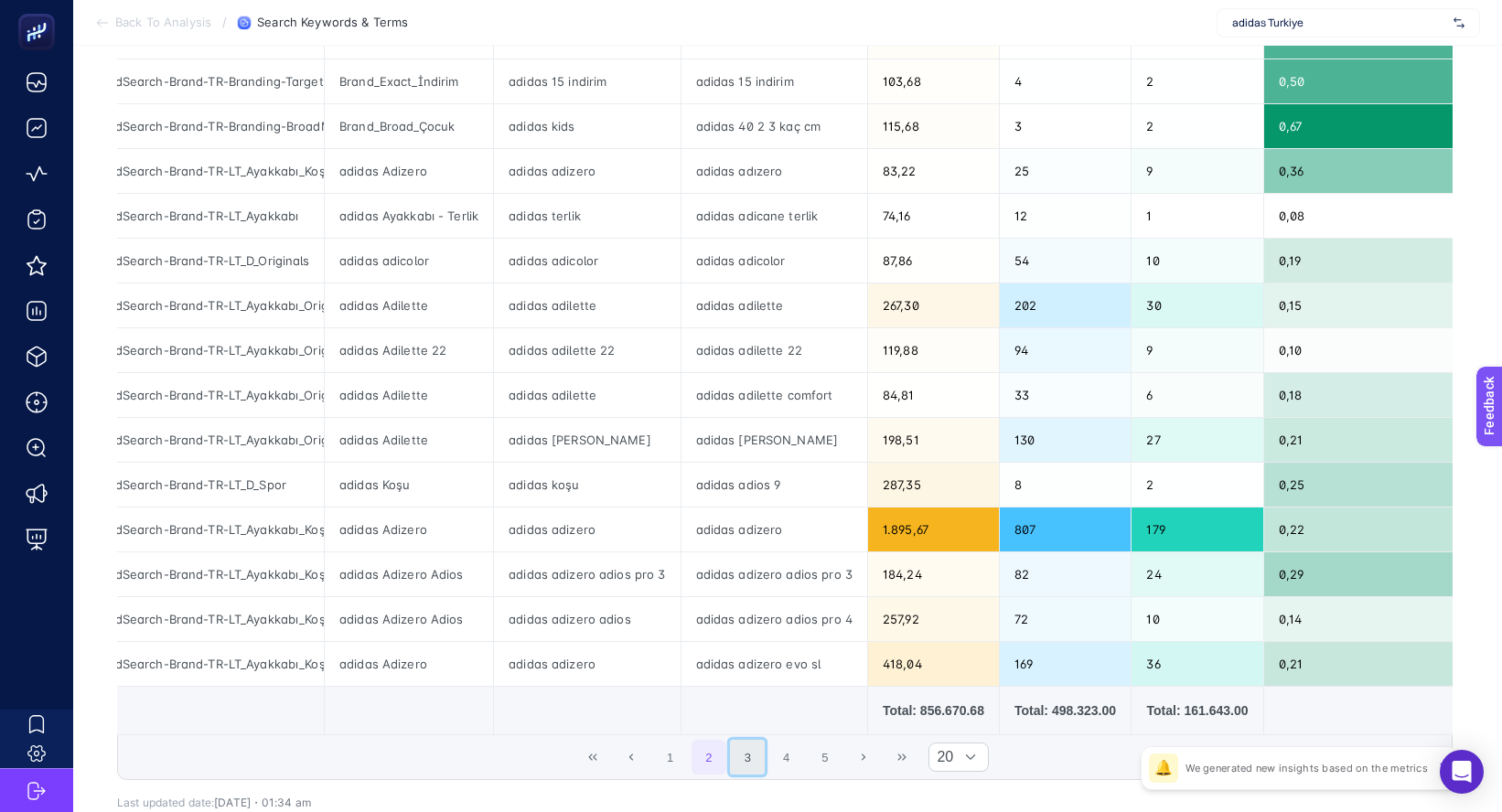
click at [757, 767] on button "3" at bounding box center [747, 757] width 35 height 35
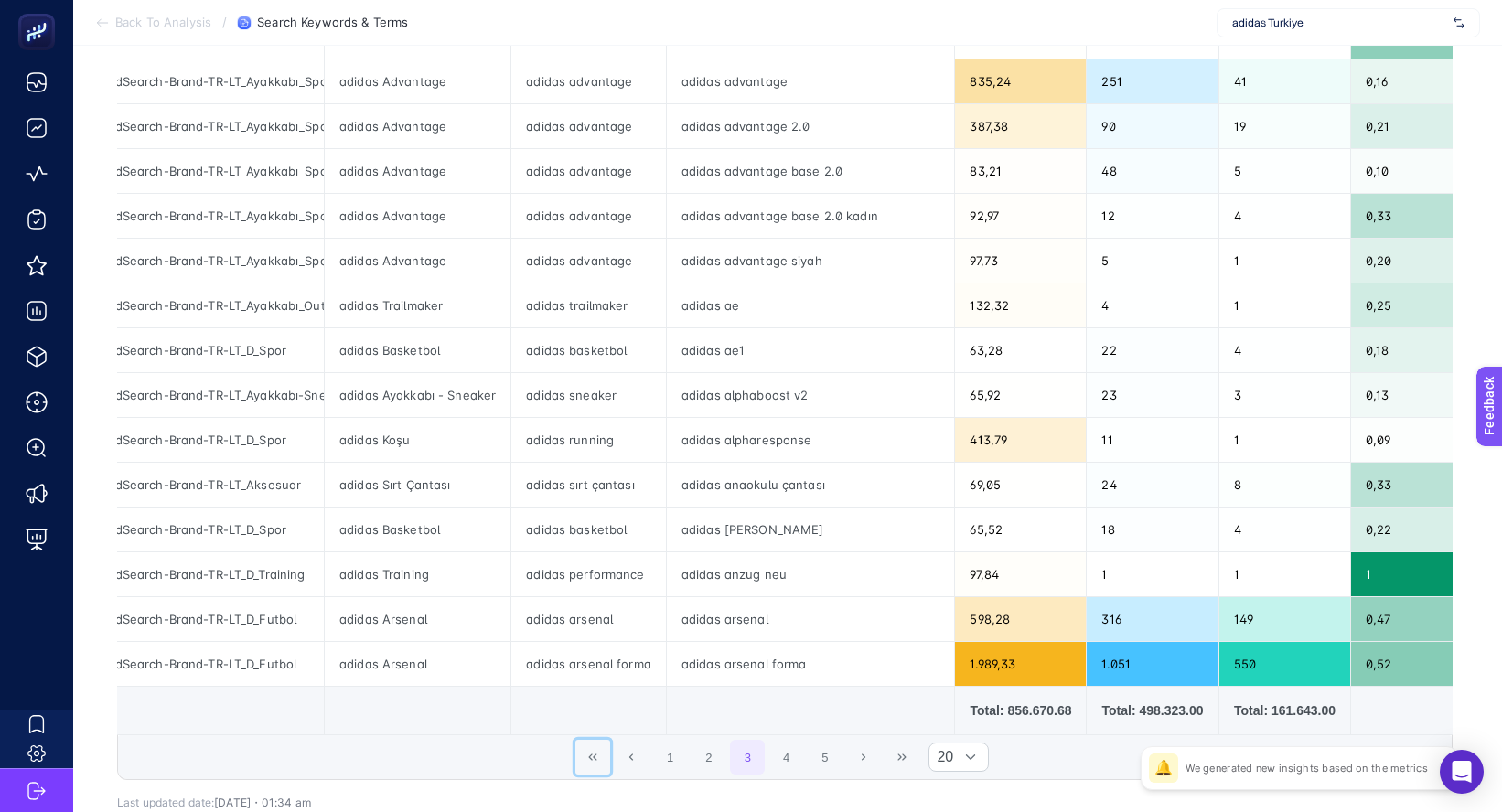
drag, startPoint x: 610, startPoint y: 769, endPoint x: 632, endPoint y: 701, distance: 71.5
click at [610, 769] on button "First Page" at bounding box center [592, 757] width 35 height 35
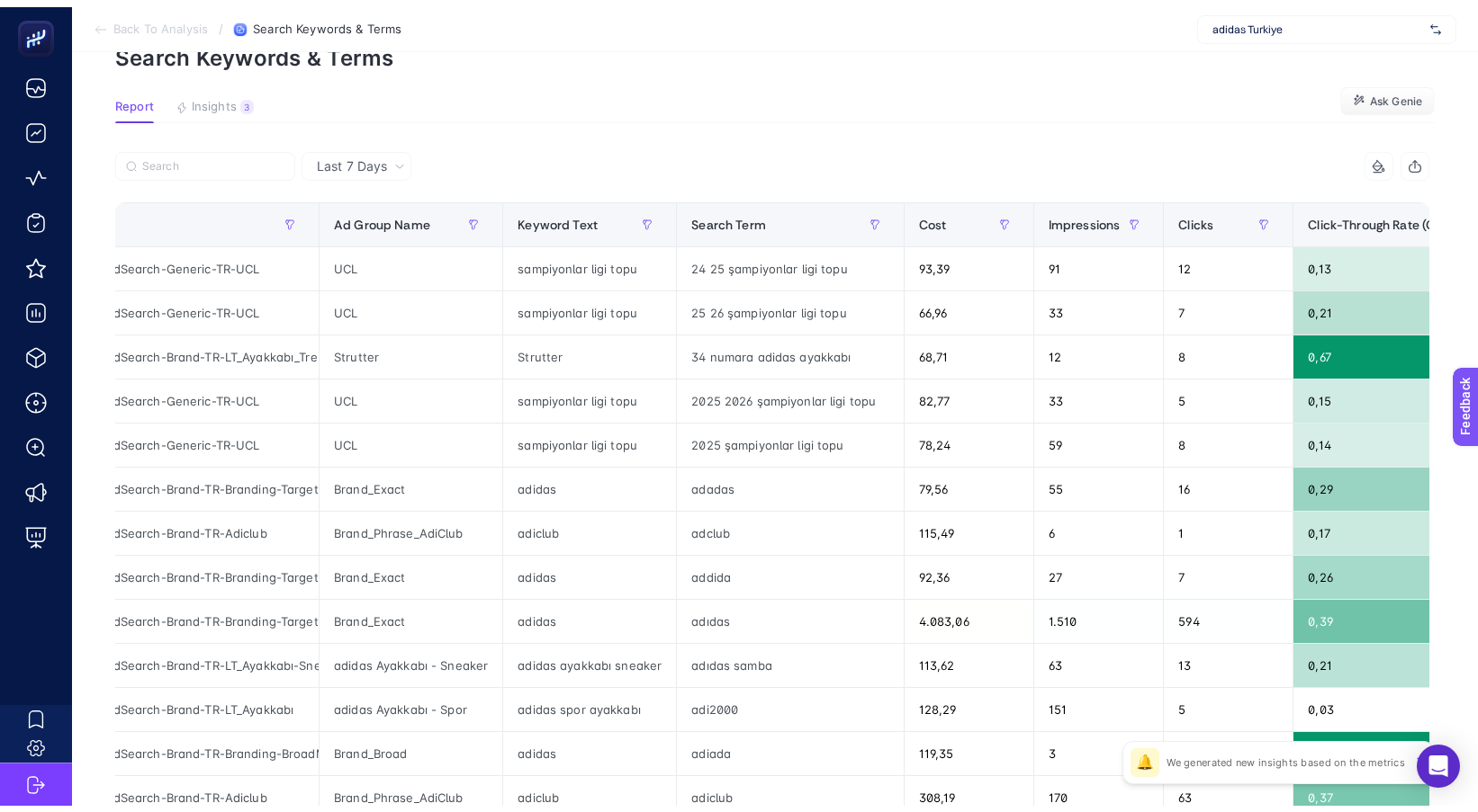
scroll to position [0, 0]
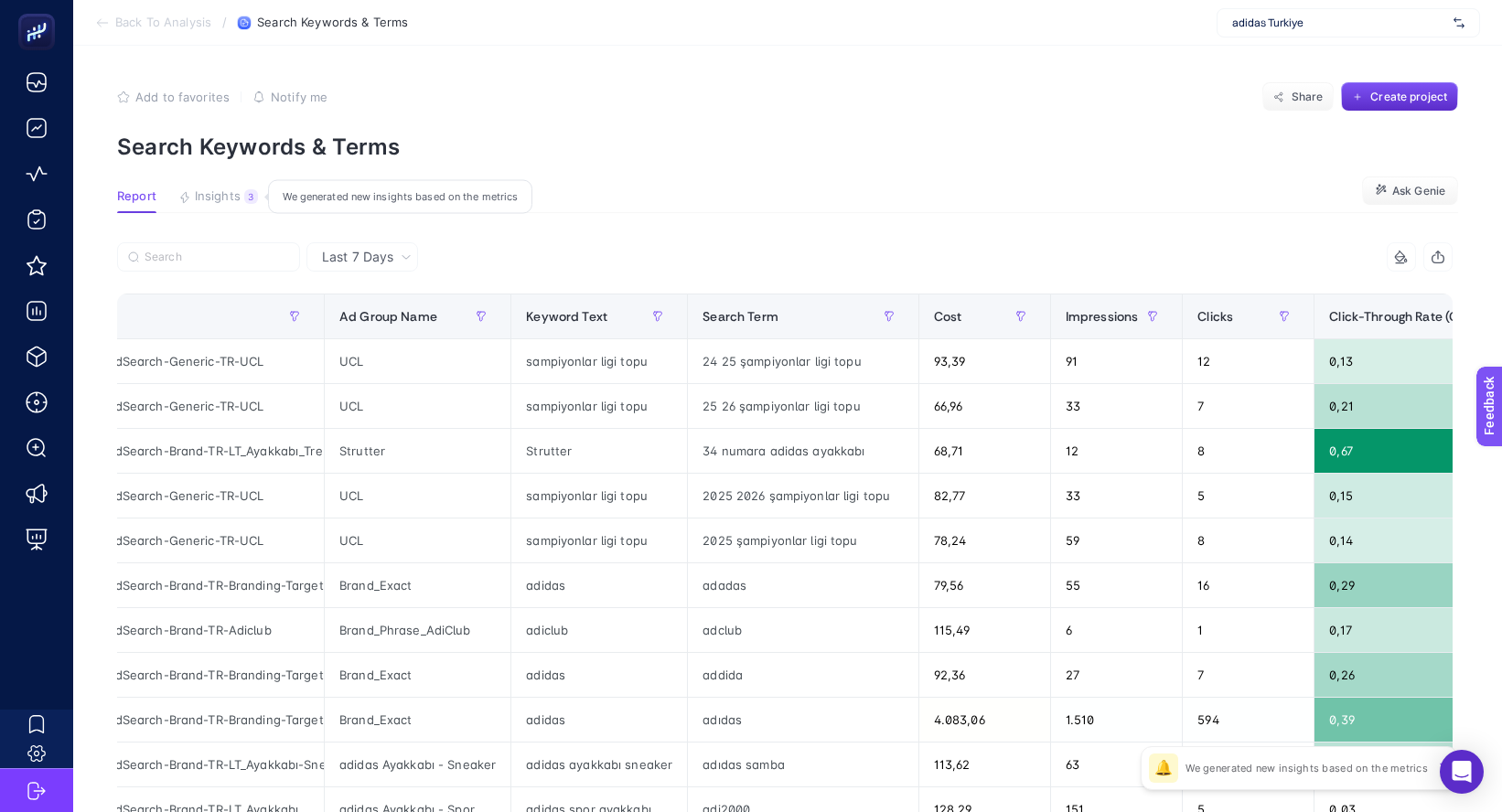
click at [216, 206] on button "Insights 3 We generated new insights based on the metrics" at bounding box center [218, 201] width 80 height 24
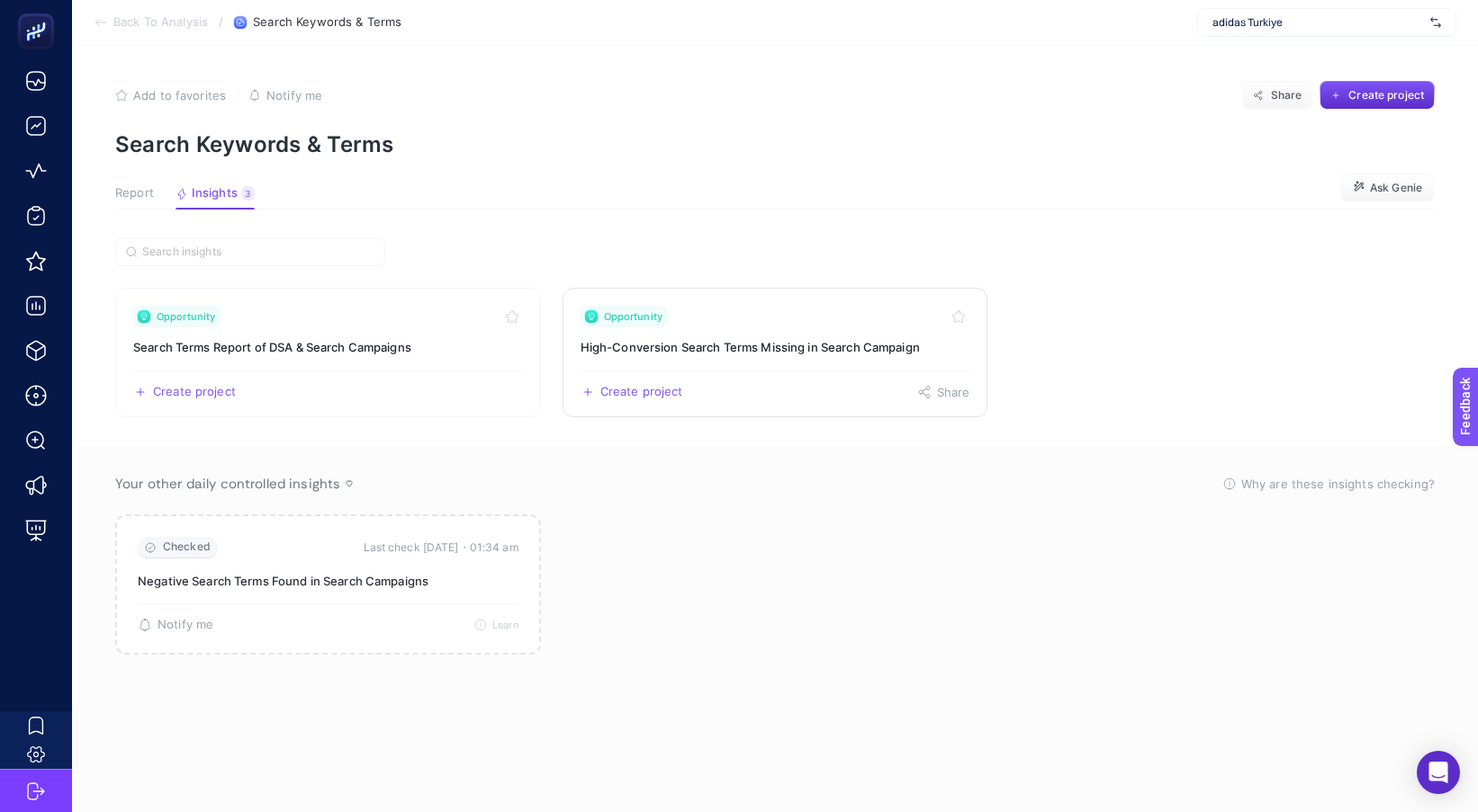
click at [679, 364] on link "Opportunity High-Conversion Search Terms Missing in Search Campaign Create proj…" at bounding box center [775, 352] width 426 height 130
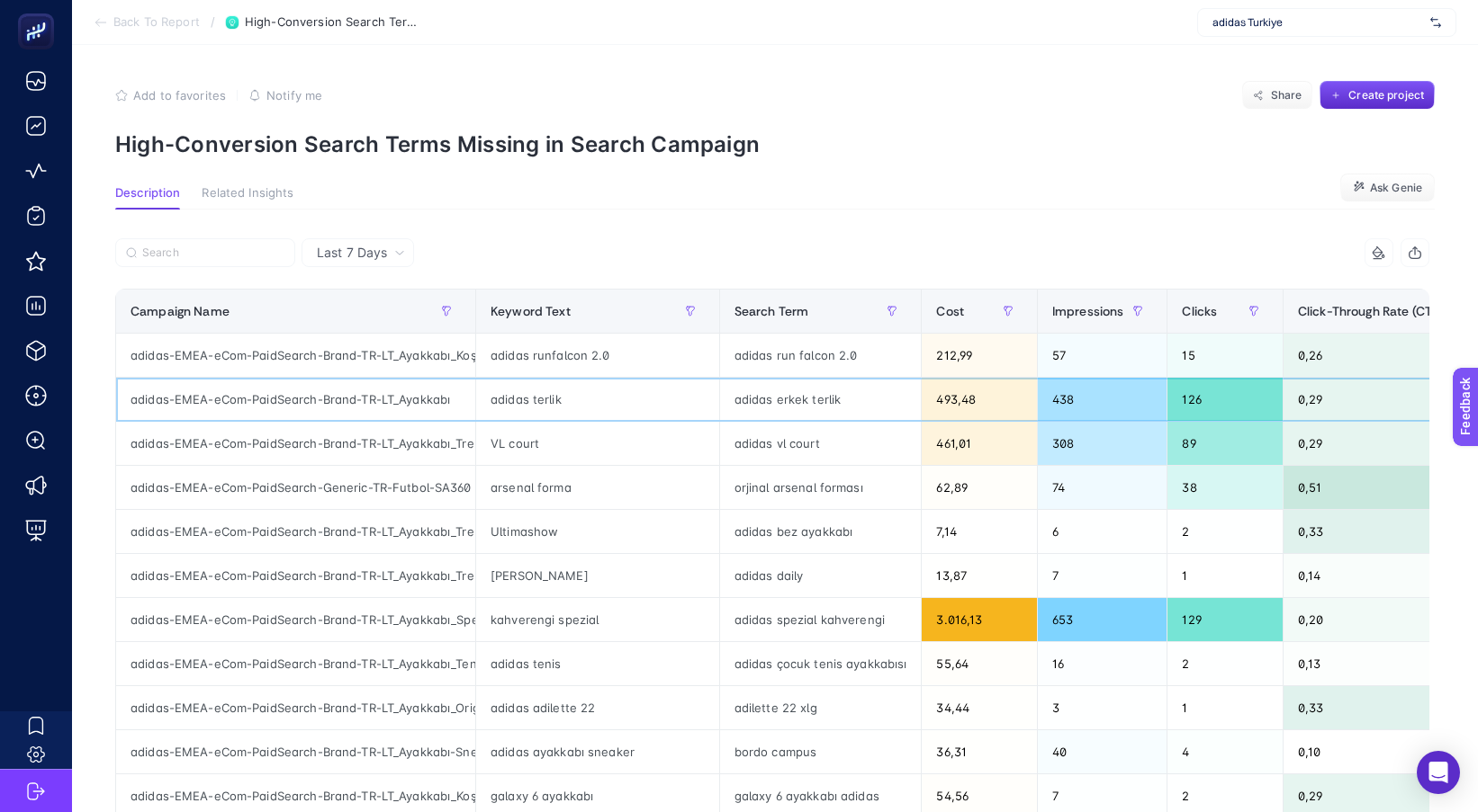
click at [732, 401] on div "adidas erkek terlik" at bounding box center [821, 399] width 202 height 43
drag, startPoint x: 731, startPoint y: 388, endPoint x: 865, endPoint y: 400, distance: 134.5
click at [865, 400] on div "adidas erkek terlik" at bounding box center [821, 399] width 202 height 43
click at [531, 398] on div "adidas terlik" at bounding box center [598, 399] width 243 height 43
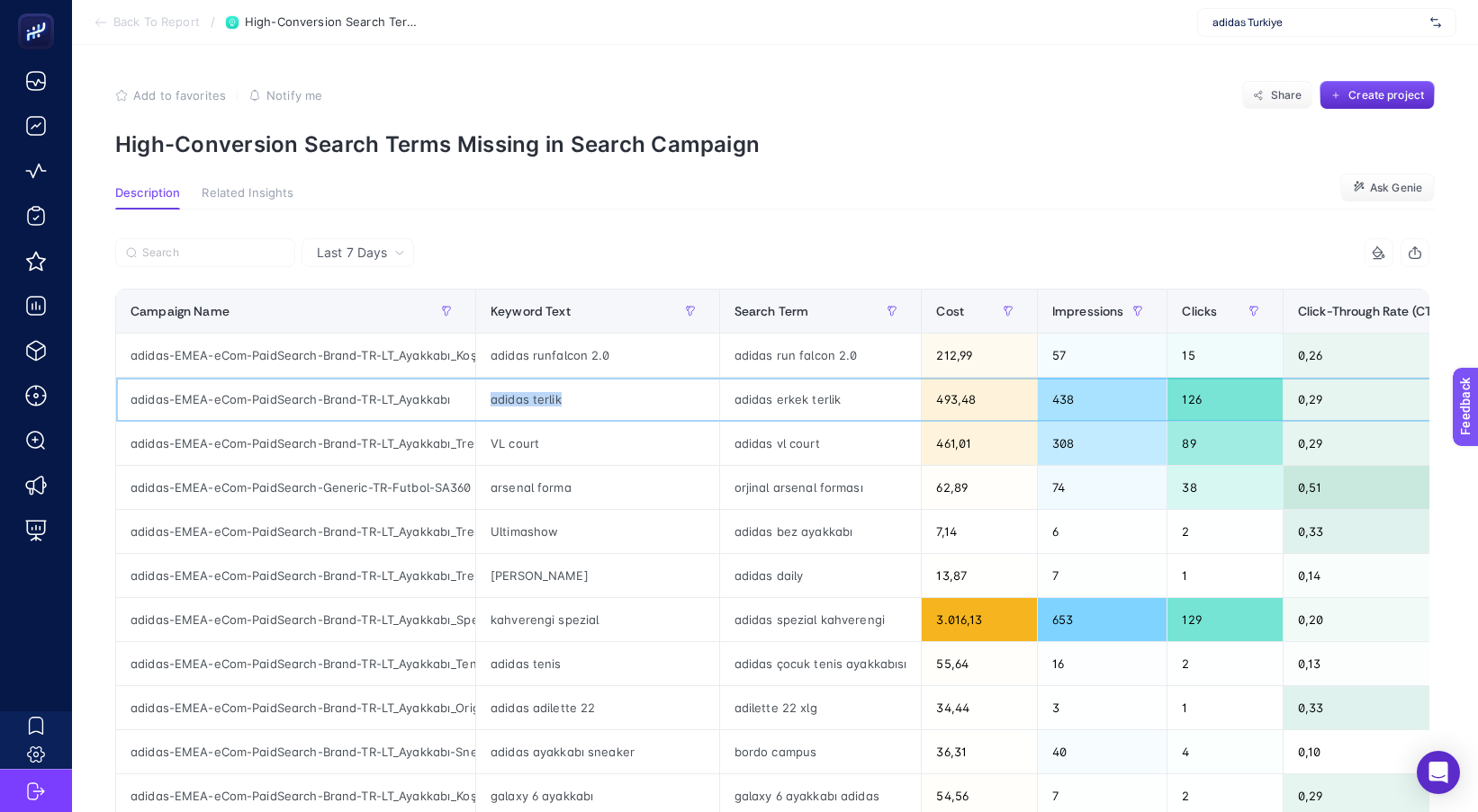
click at [531, 398] on div "adidas terlik" at bounding box center [598, 399] width 243 height 43
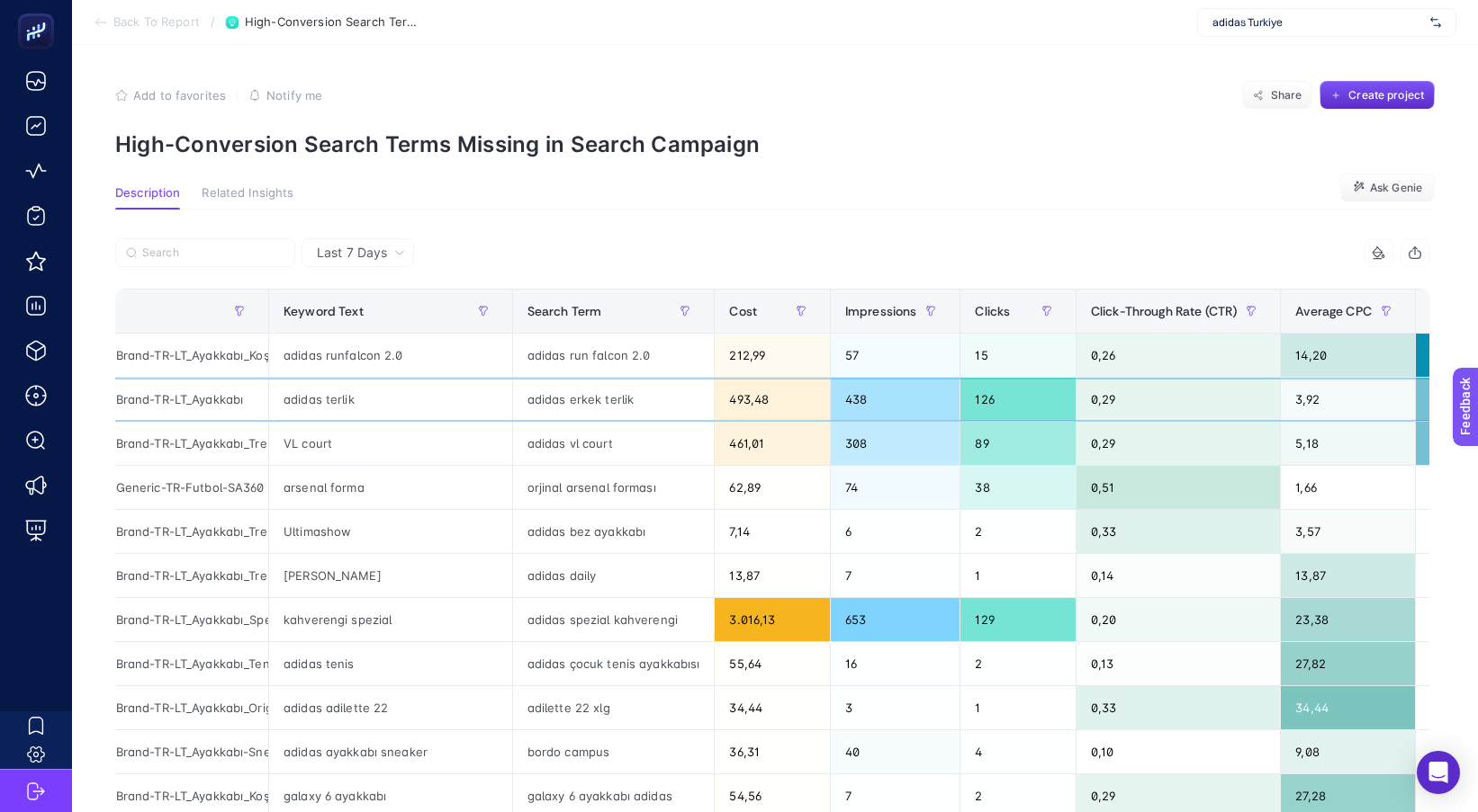
drag, startPoint x: 1147, startPoint y: 401, endPoint x: 1205, endPoint y: 409, distance: 58.5
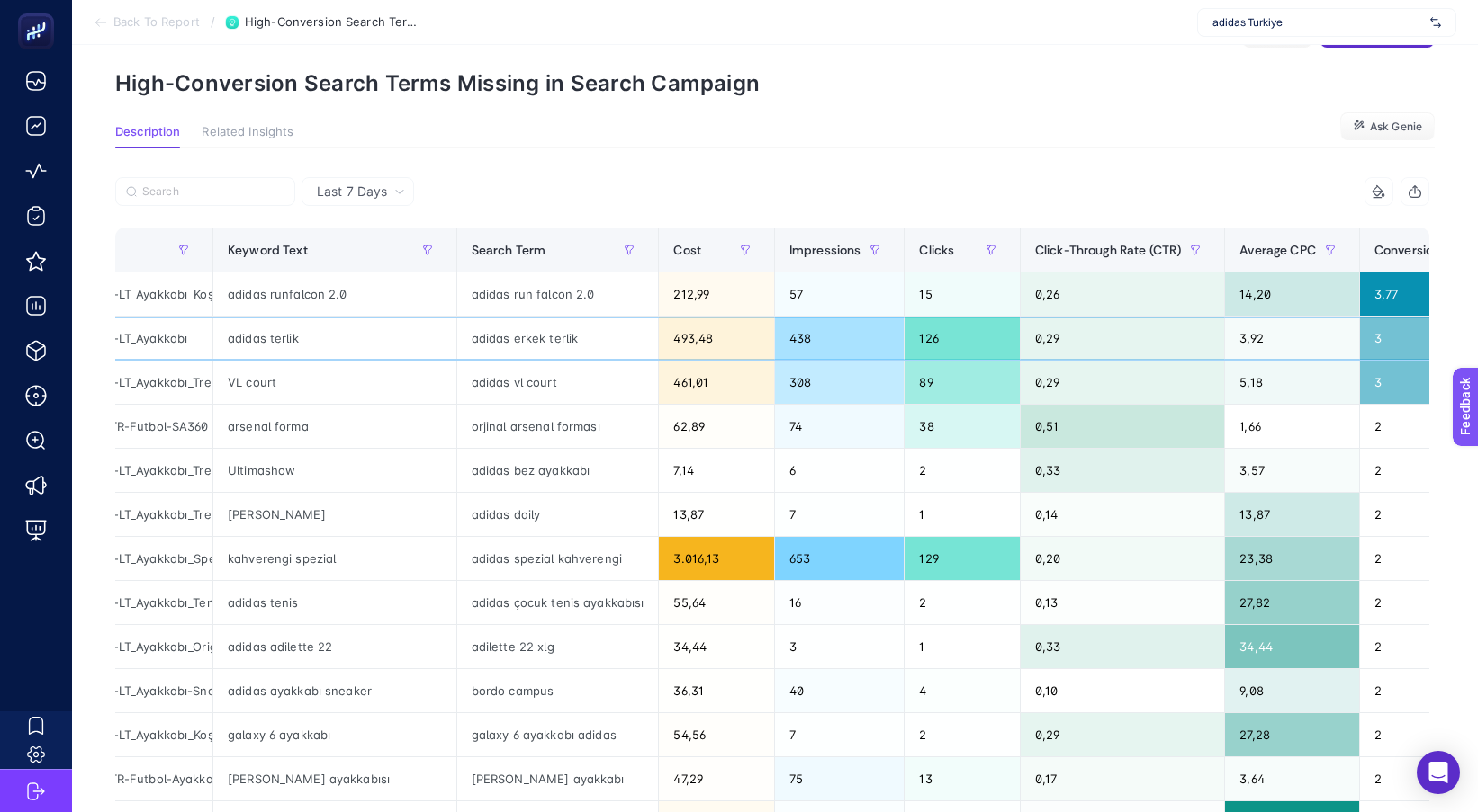
scroll to position [90, 0]
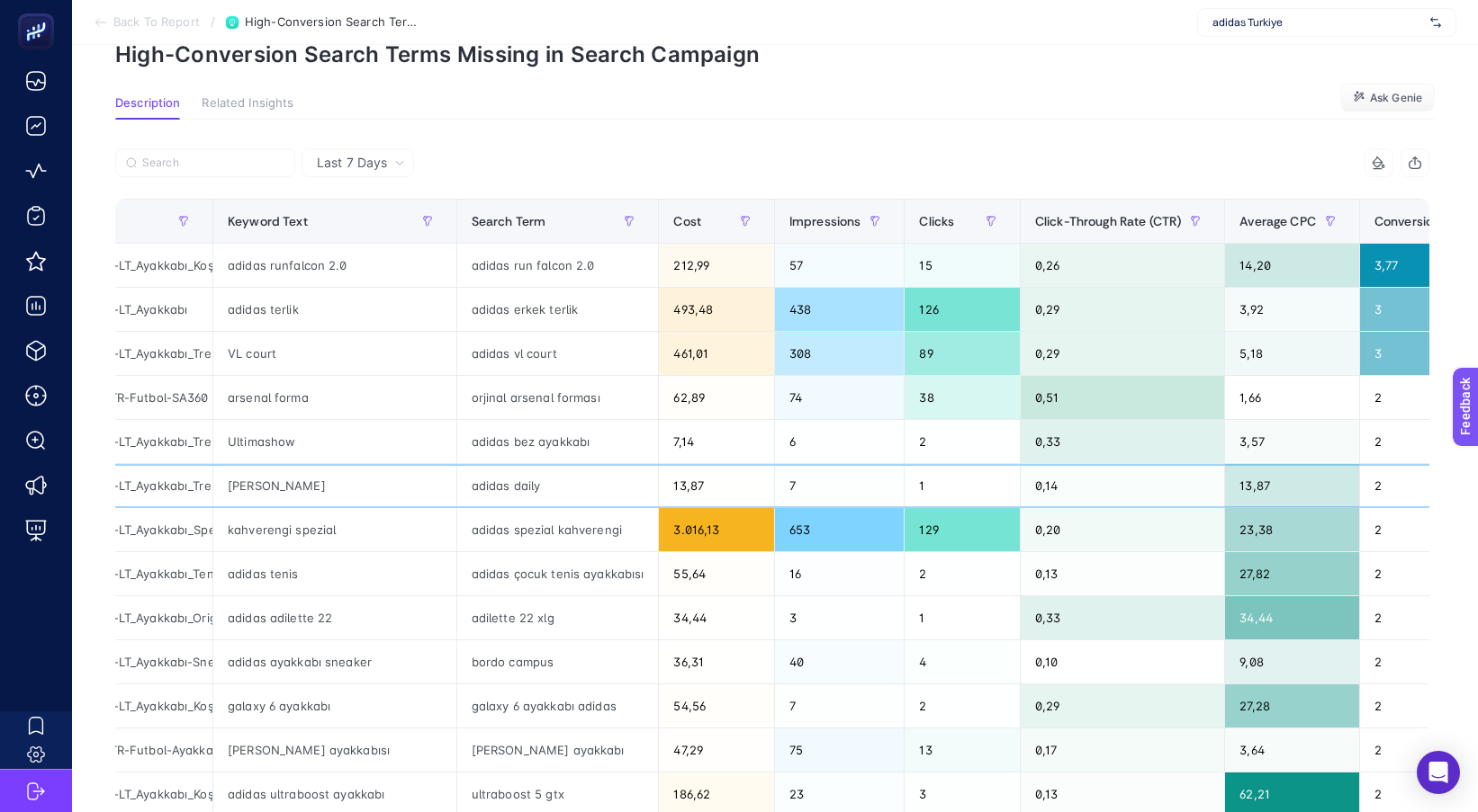
click at [510, 484] on div "adidas daily" at bounding box center [558, 485] width 202 height 43
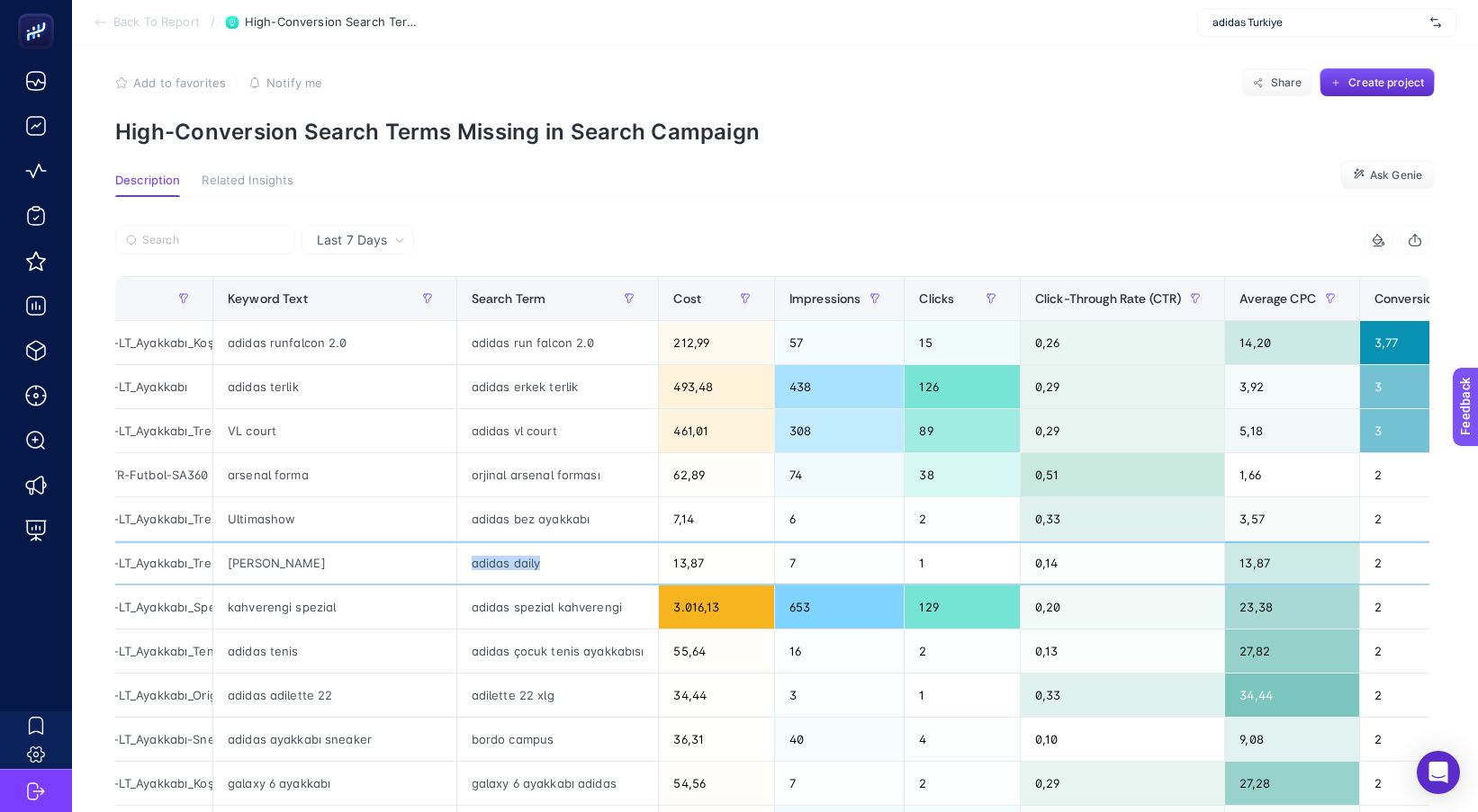
scroll to position [0, 0]
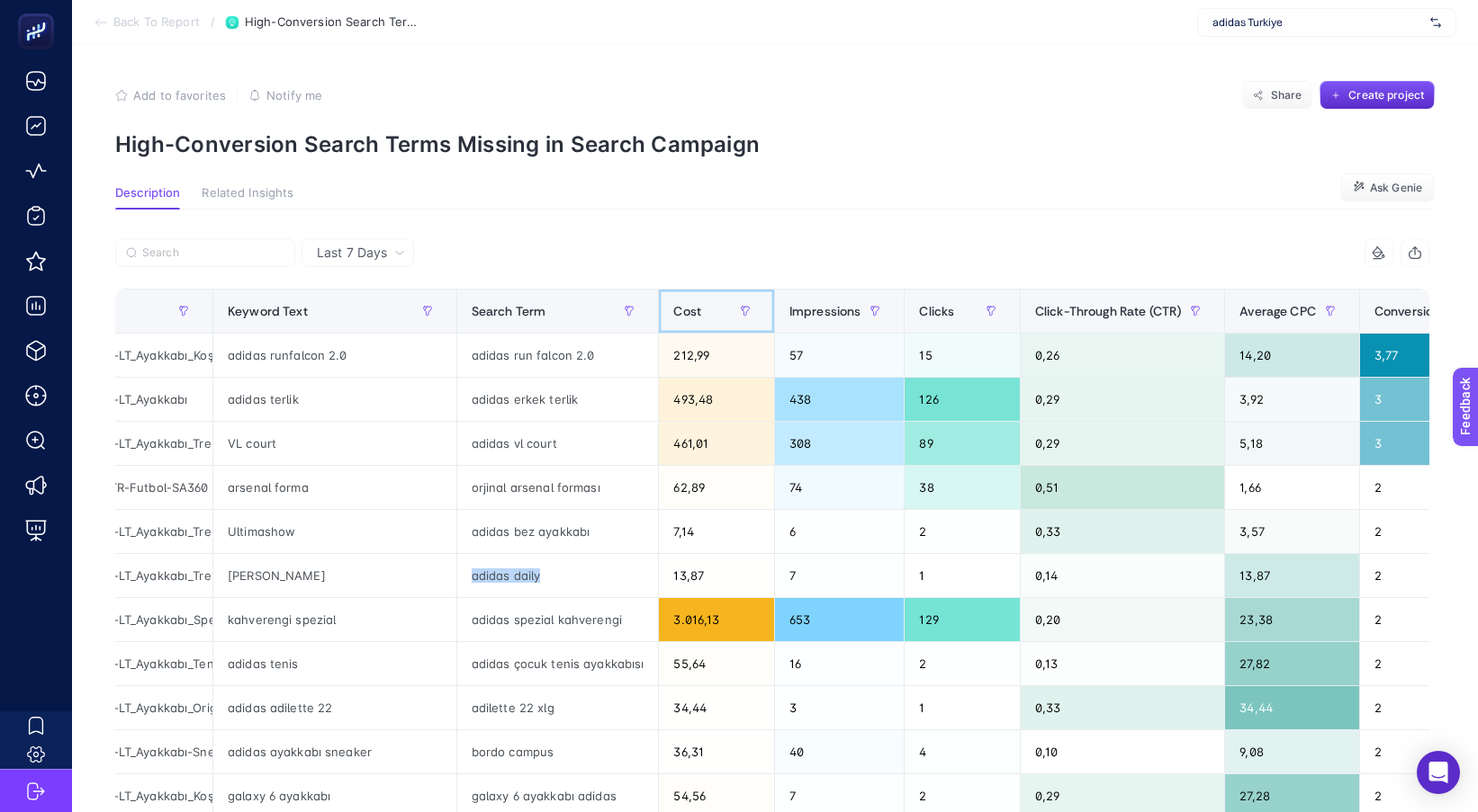
click at [684, 295] on th "Cost" at bounding box center [715, 311] width 115 height 44
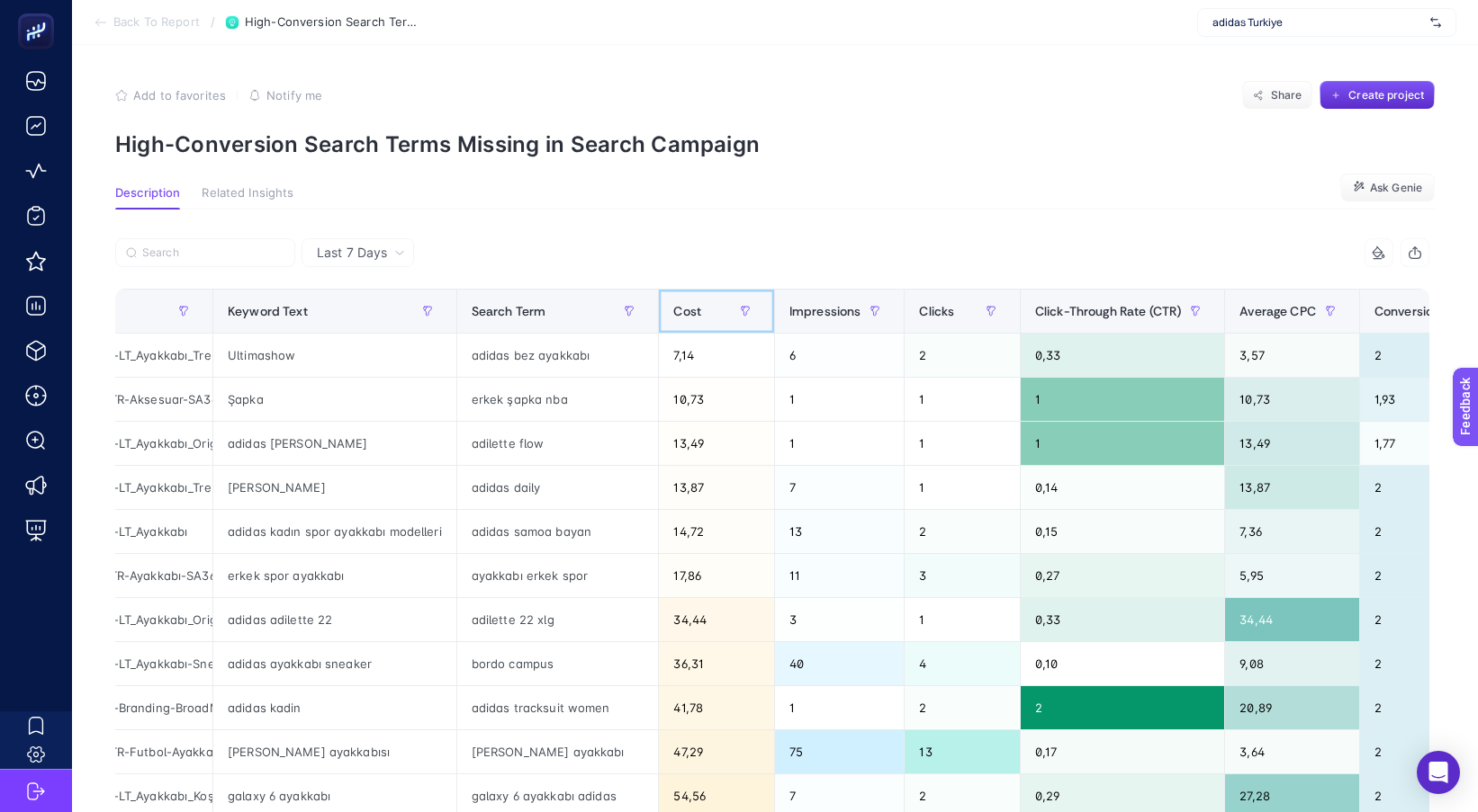
click at [684, 295] on th "Cost" at bounding box center [715, 311] width 115 height 44
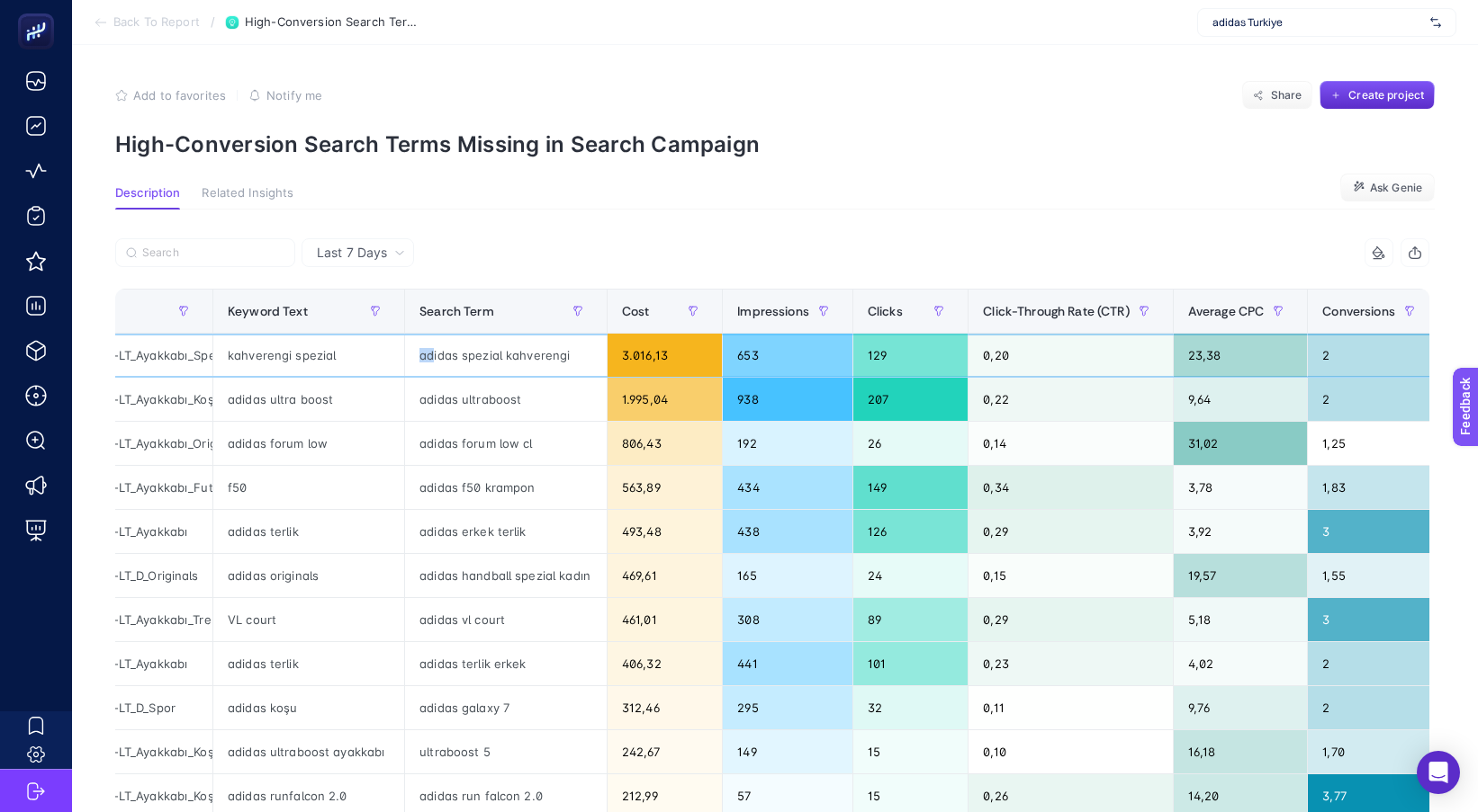
drag, startPoint x: 411, startPoint y: 351, endPoint x: 426, endPoint y: 351, distance: 15.0
click at [426, 351] on div "adidas spezial kahverengi" at bounding box center [506, 356] width 202 height 43
click at [273, 353] on div "kahverengi spezial" at bounding box center [308, 356] width 190 height 43
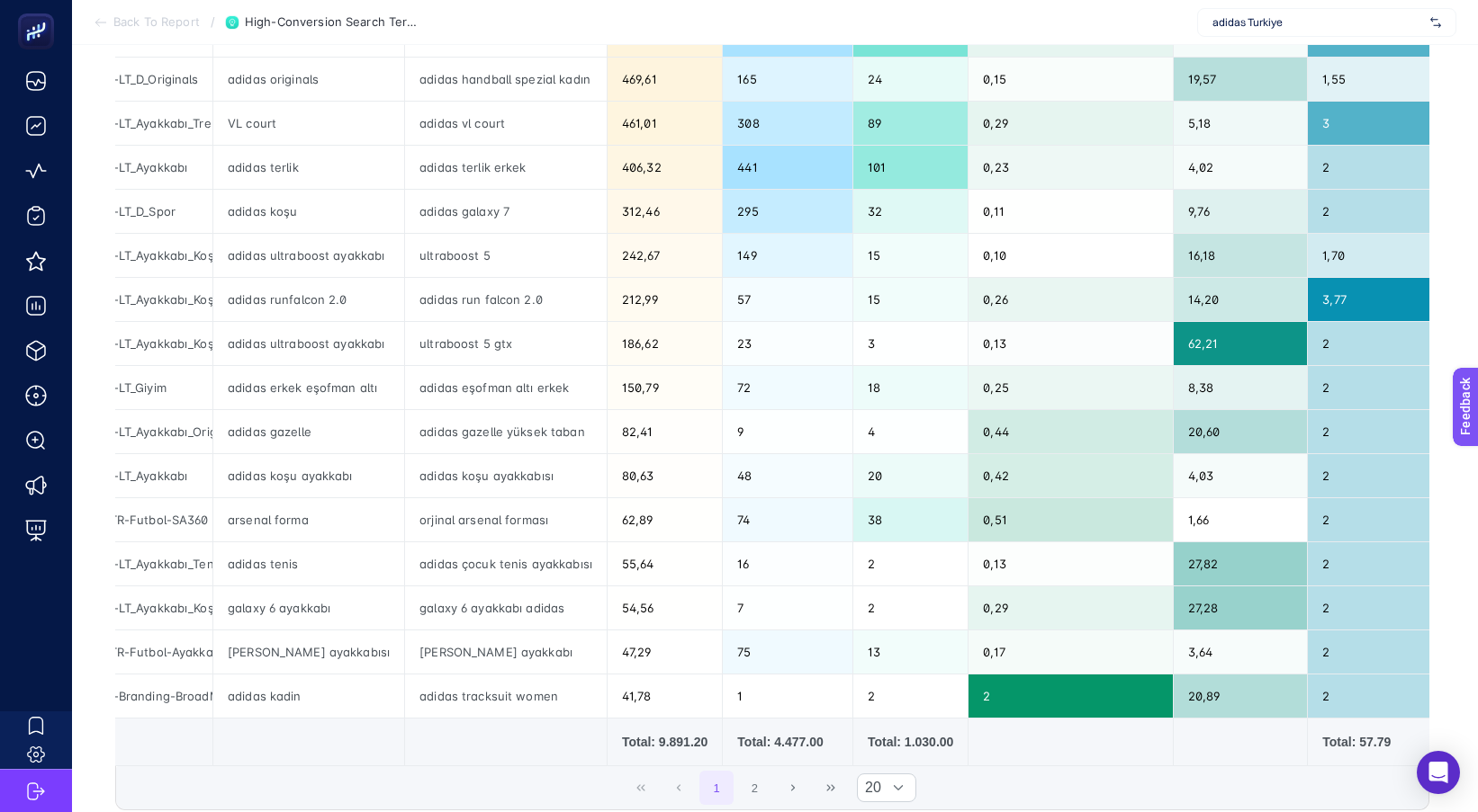
scroll to position [539, 0]
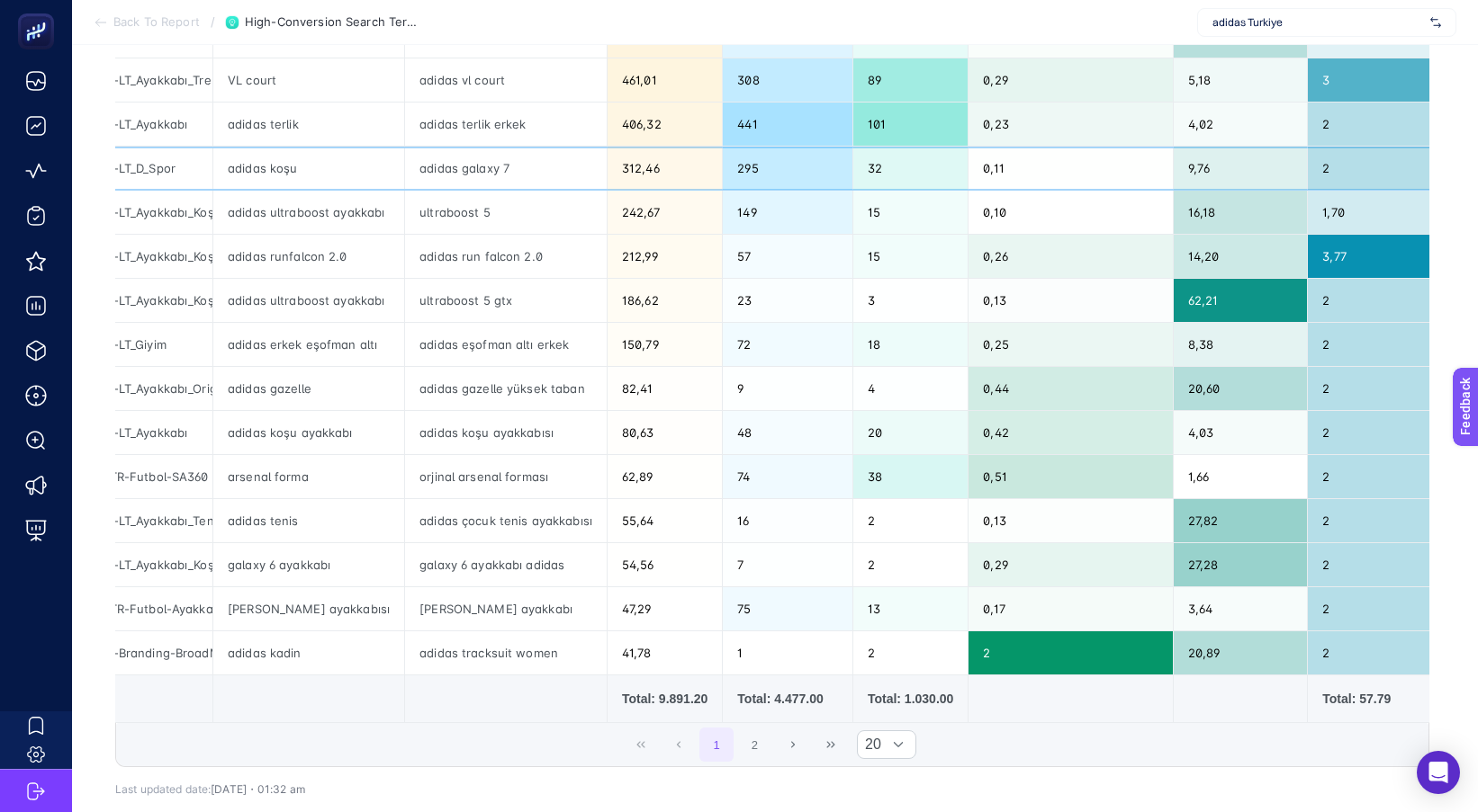
click at [461, 171] on div "adidas galaxy 7" at bounding box center [506, 168] width 202 height 43
click at [462, 171] on div "adidas galaxy 7" at bounding box center [506, 168] width 202 height 43
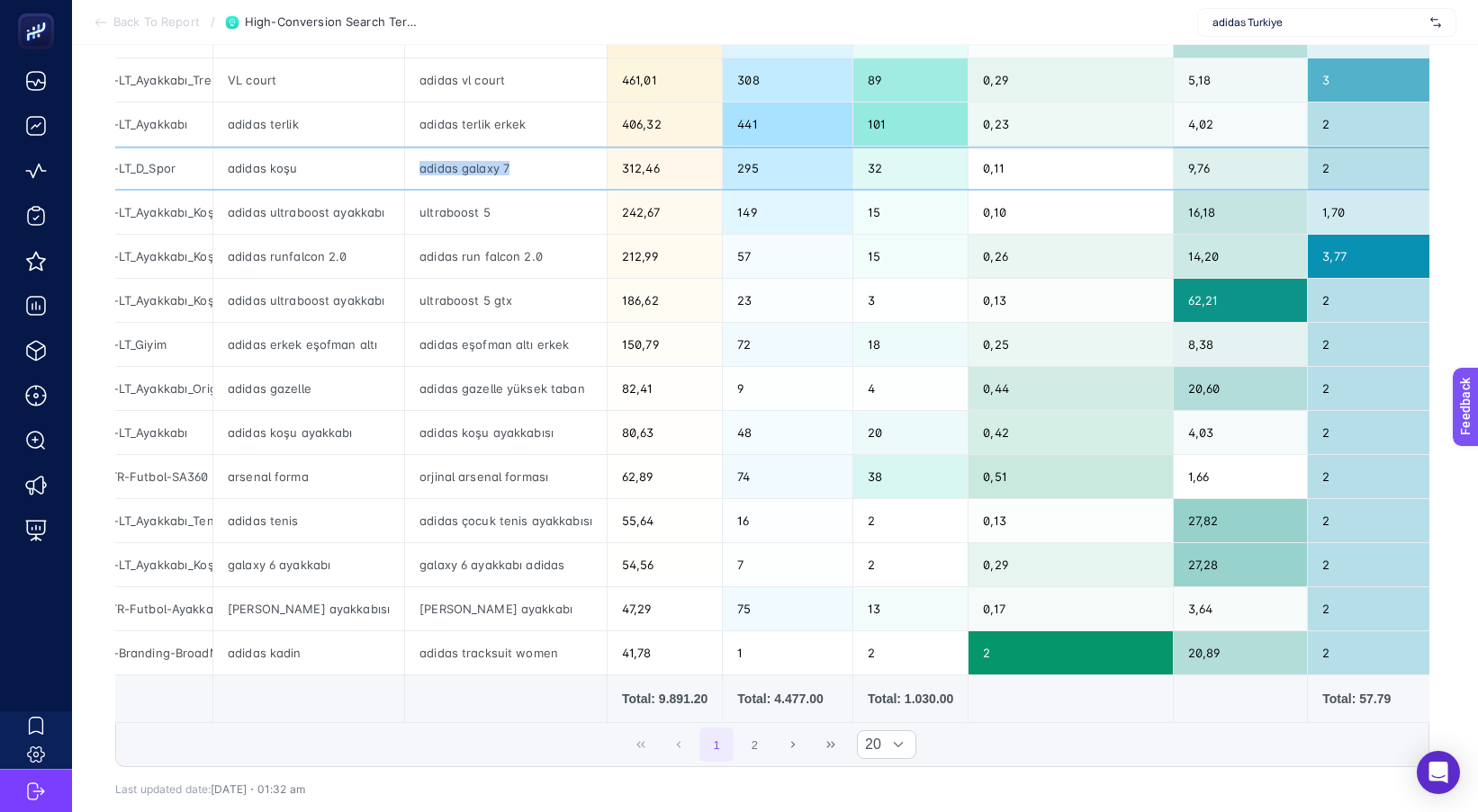
click at [462, 171] on div "adidas galaxy 7" at bounding box center [506, 168] width 202 height 43
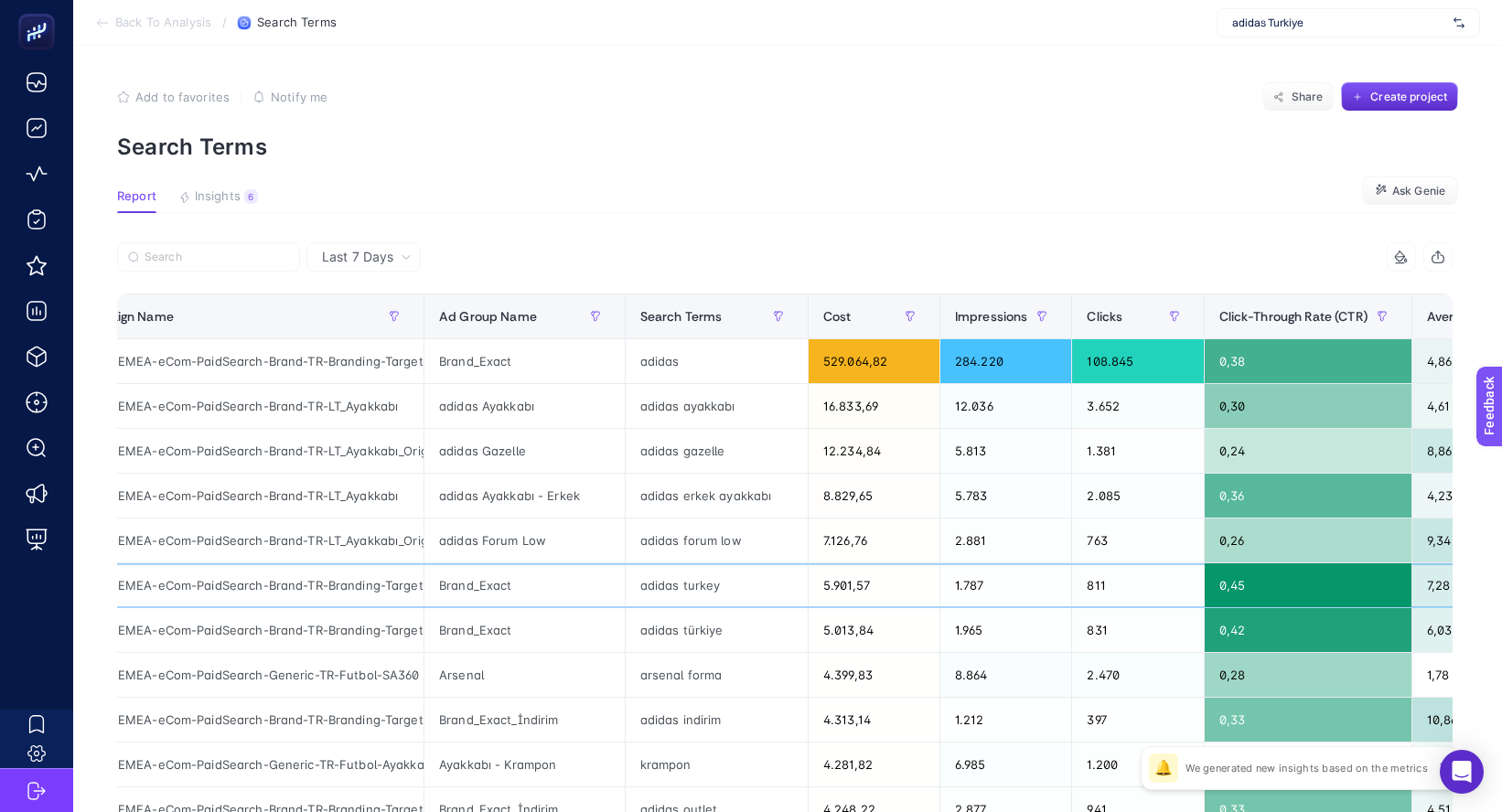
drag, startPoint x: 952, startPoint y: 579, endPoint x: 983, endPoint y: 579, distance: 31.0
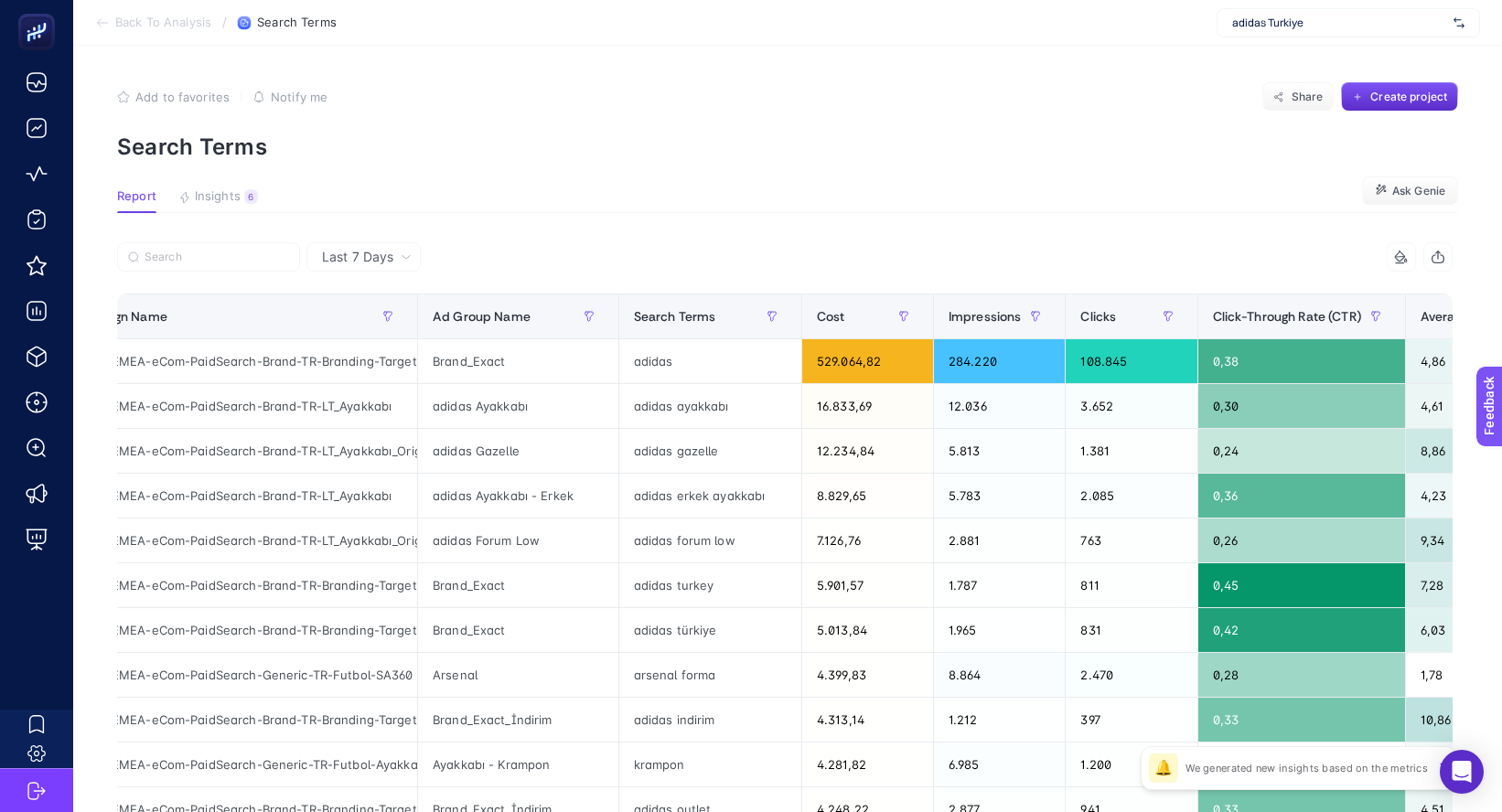
click at [745, 174] on article "Add to favorites false Notify me Share Create project Search Terms Report Insig…" at bounding box center [787, 760] width 1428 height 1429
click at [192, 190] on button "Insights 6 We generated new insights based on the metrics" at bounding box center [218, 201] width 80 height 24
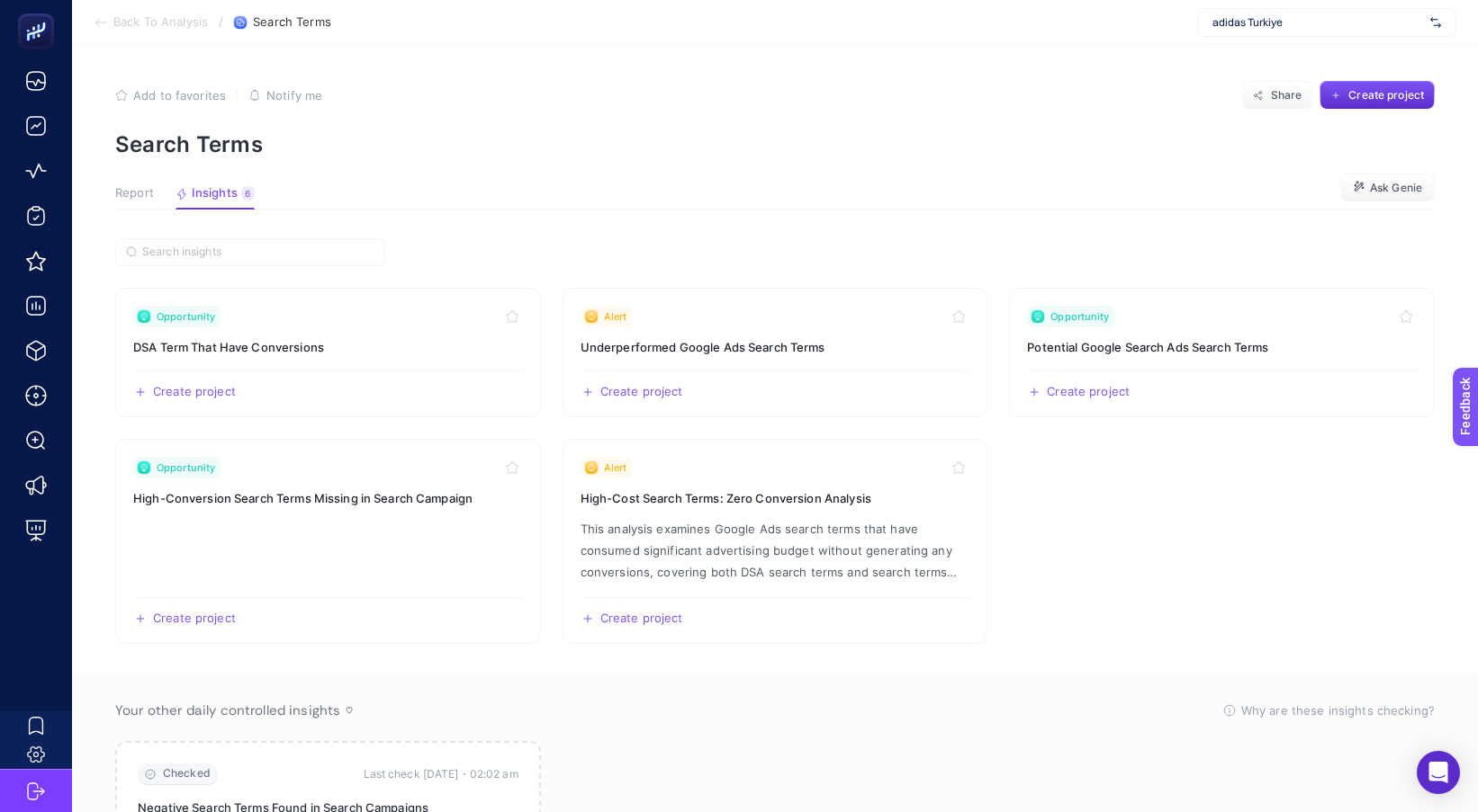
click at [946, 175] on article "Add to favorites false Notify me Share Create project Search Terms Report Insig…" at bounding box center [774, 488] width 1405 height 888
drag, startPoint x: 133, startPoint y: 194, endPoint x: 163, endPoint y: 222, distance: 41.0
click at [134, 194] on span "Report" at bounding box center [134, 193] width 38 height 14
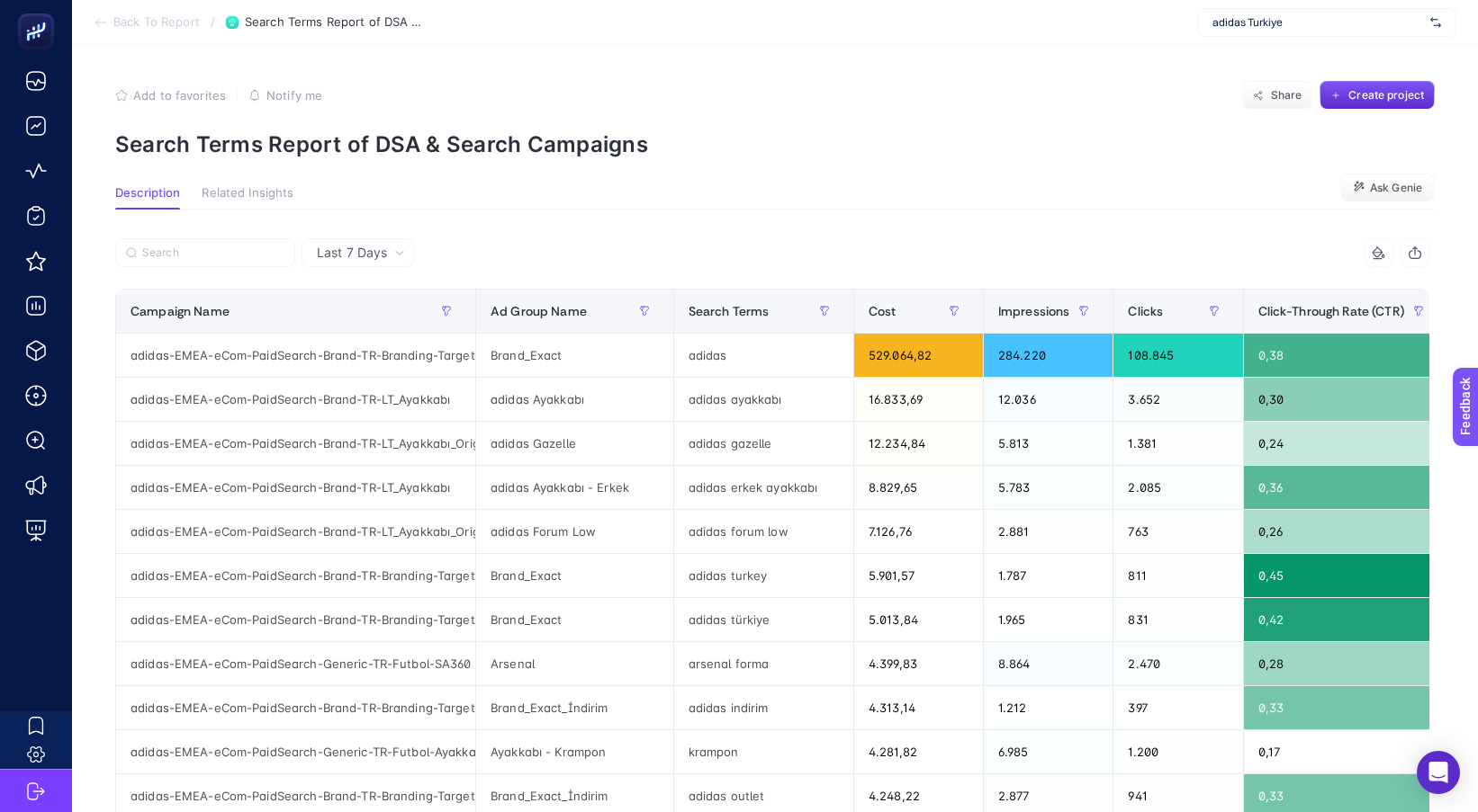
click at [127, 96] on icon "button" at bounding box center [120, 94] width 12 height 12
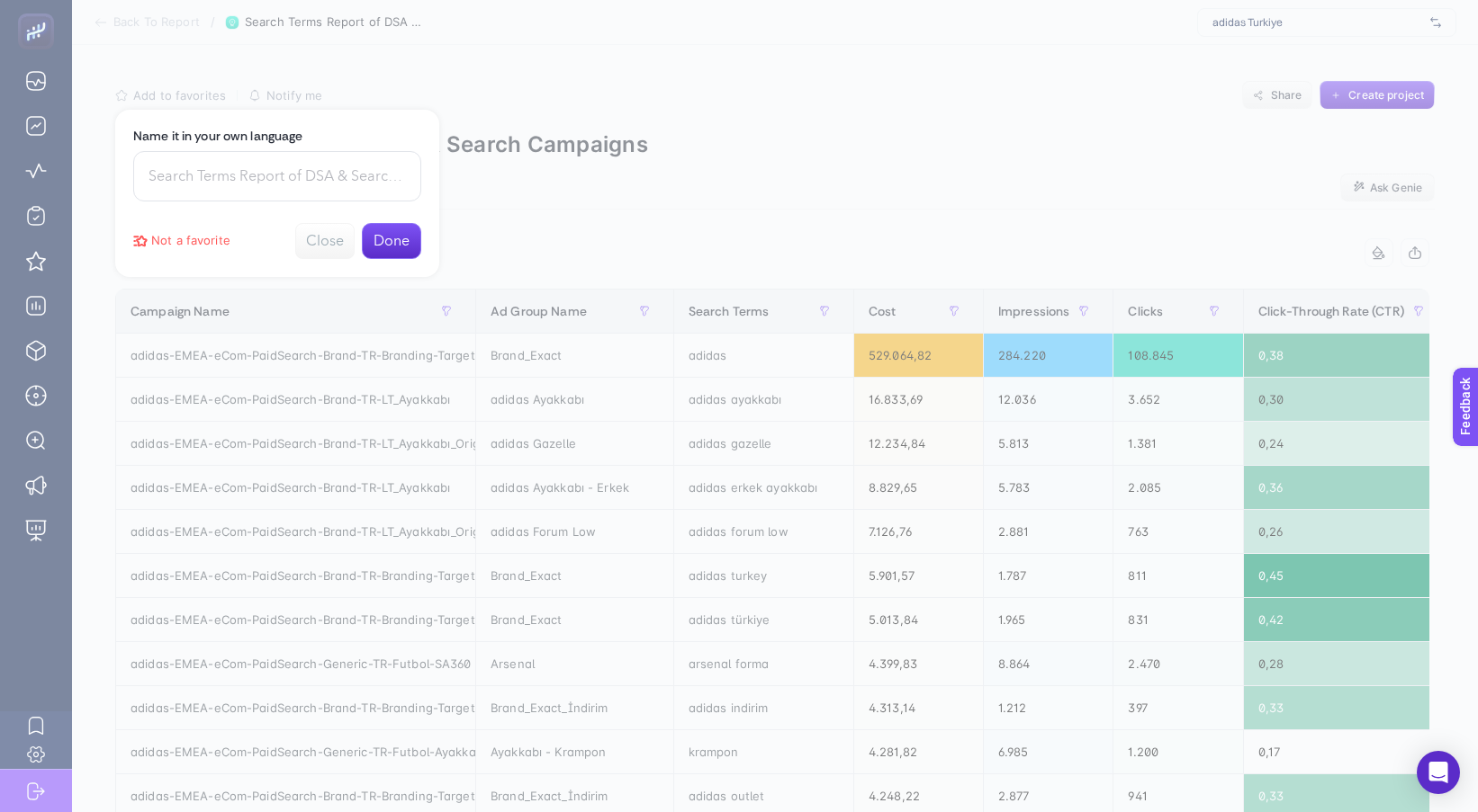
click at [176, 183] on input at bounding box center [277, 176] width 288 height 50
type input "Term raporu"
click at [379, 247] on button "Done" at bounding box center [391, 241] width 60 height 36
click at [398, 143] on button "Close" at bounding box center [391, 146] width 60 height 36
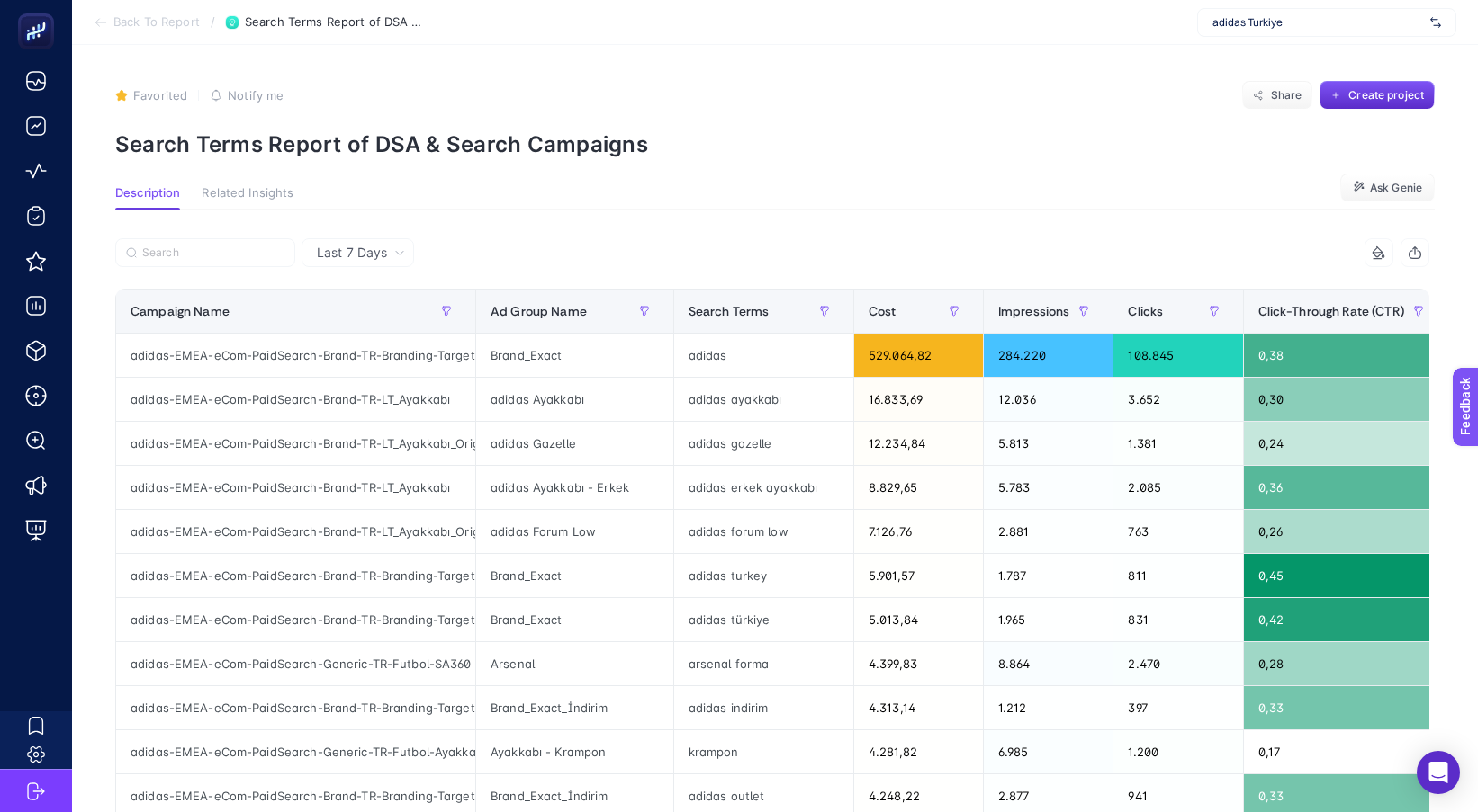
click at [869, 149] on p "Search Terms Report of DSA & Search Campaigns" at bounding box center [774, 145] width 1319 height 26
click at [257, 92] on span "Notify me" at bounding box center [256, 94] width 56 height 14
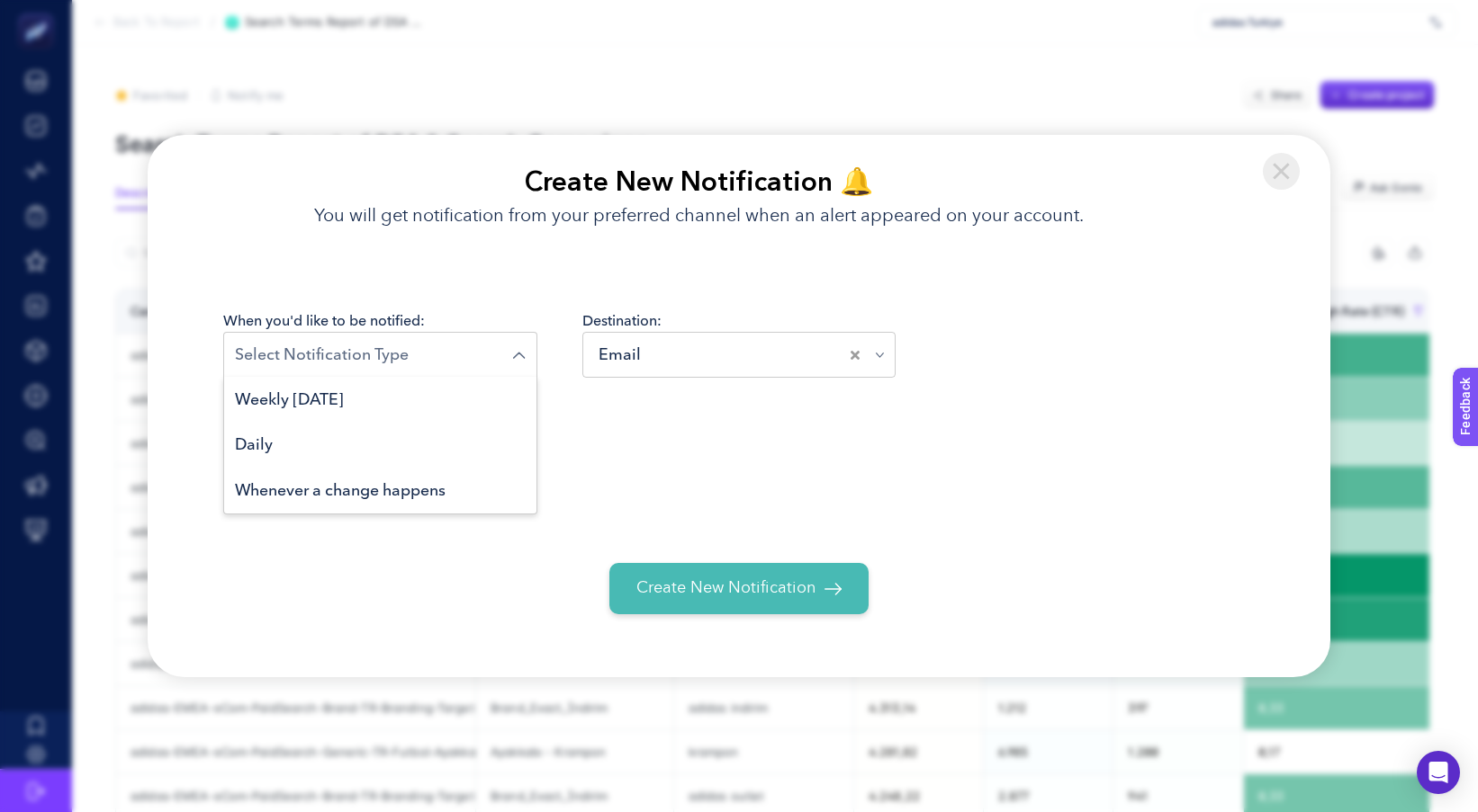
click at [403, 364] on input "Search for option" at bounding box center [374, 355] width 278 height 24
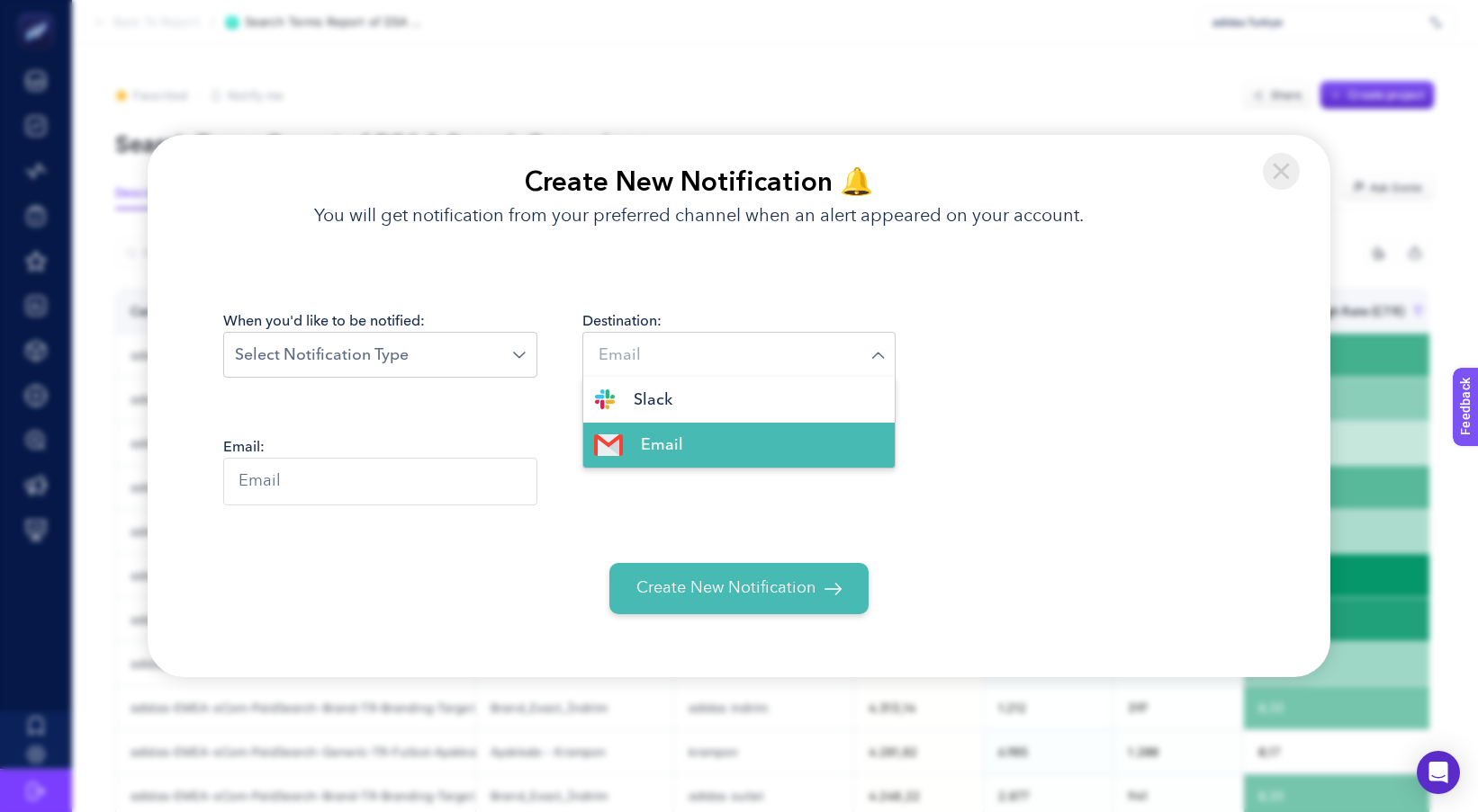
click at [640, 346] on div "Email" at bounding box center [733, 355] width 278 height 24
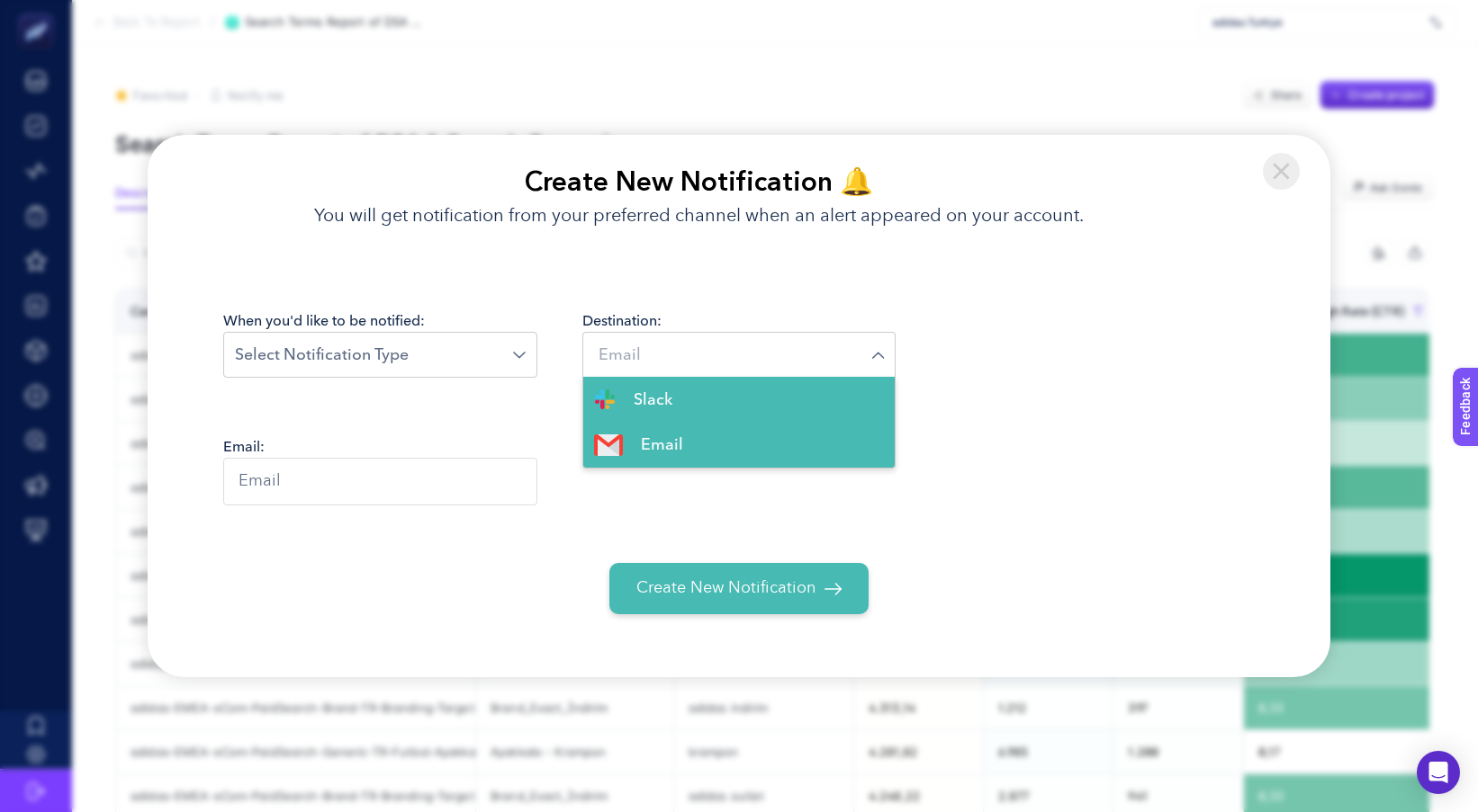
click at [1175, 243] on div "Create New Notification 🔔 You will get notification from your preferred channel…" at bounding box center [689, 196] width 1083 height 121
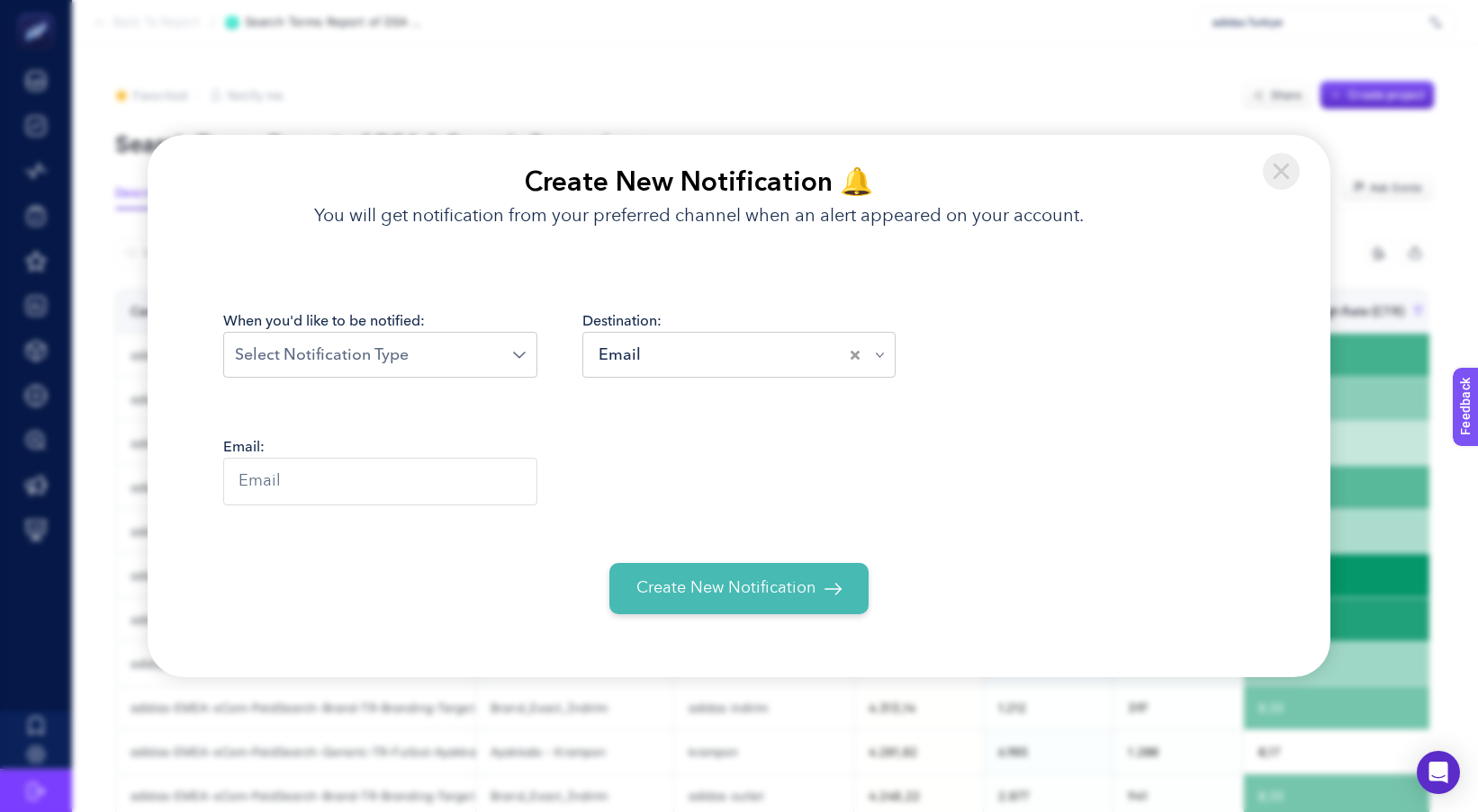
click at [1289, 171] on img at bounding box center [1281, 172] width 37 height 37
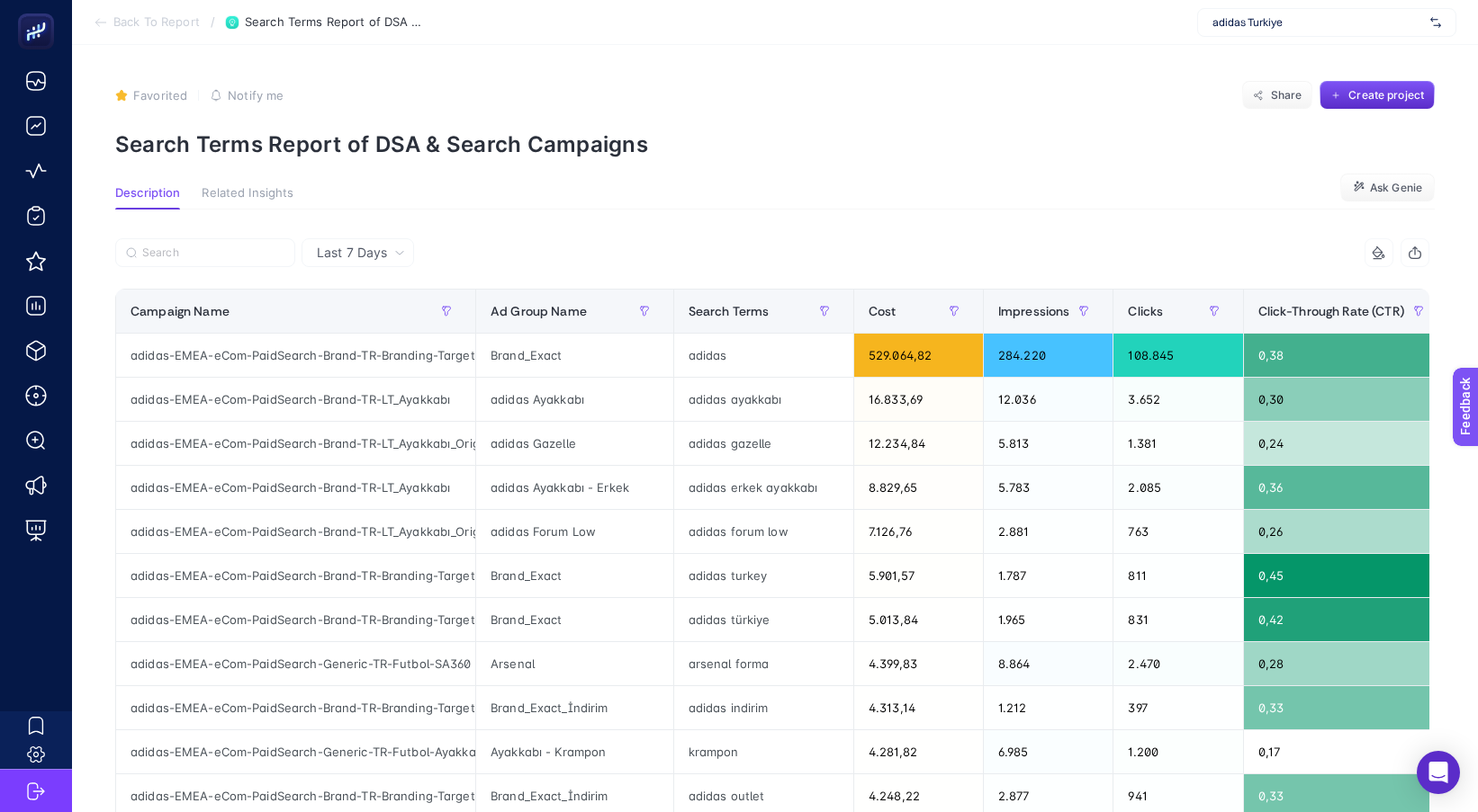
click at [1041, 162] on article "Favorited true Notify me Share Create project Search Terms Report of DSA & Sear…" at bounding box center [774, 755] width 1405 height 1421
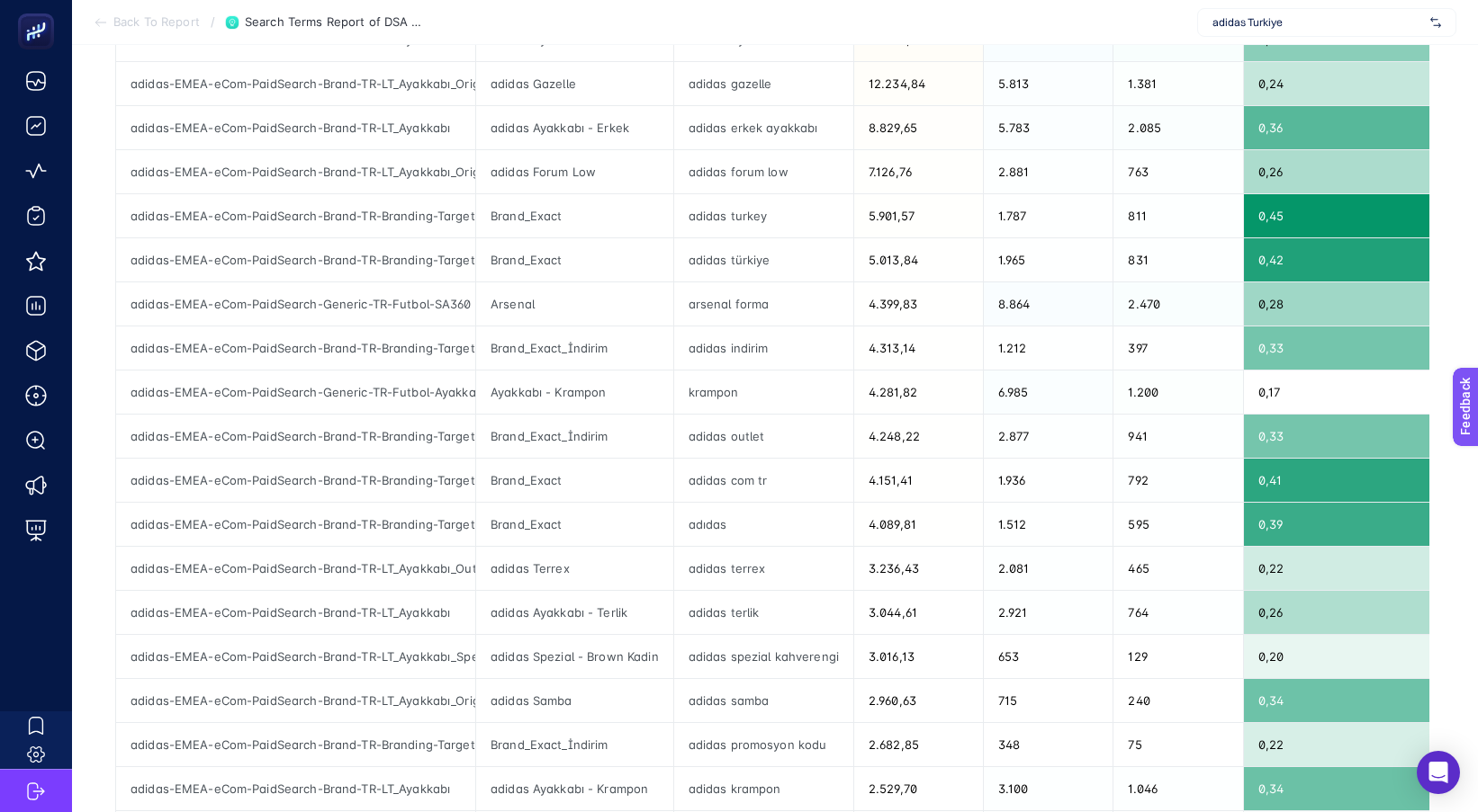
scroll to position [674, 0]
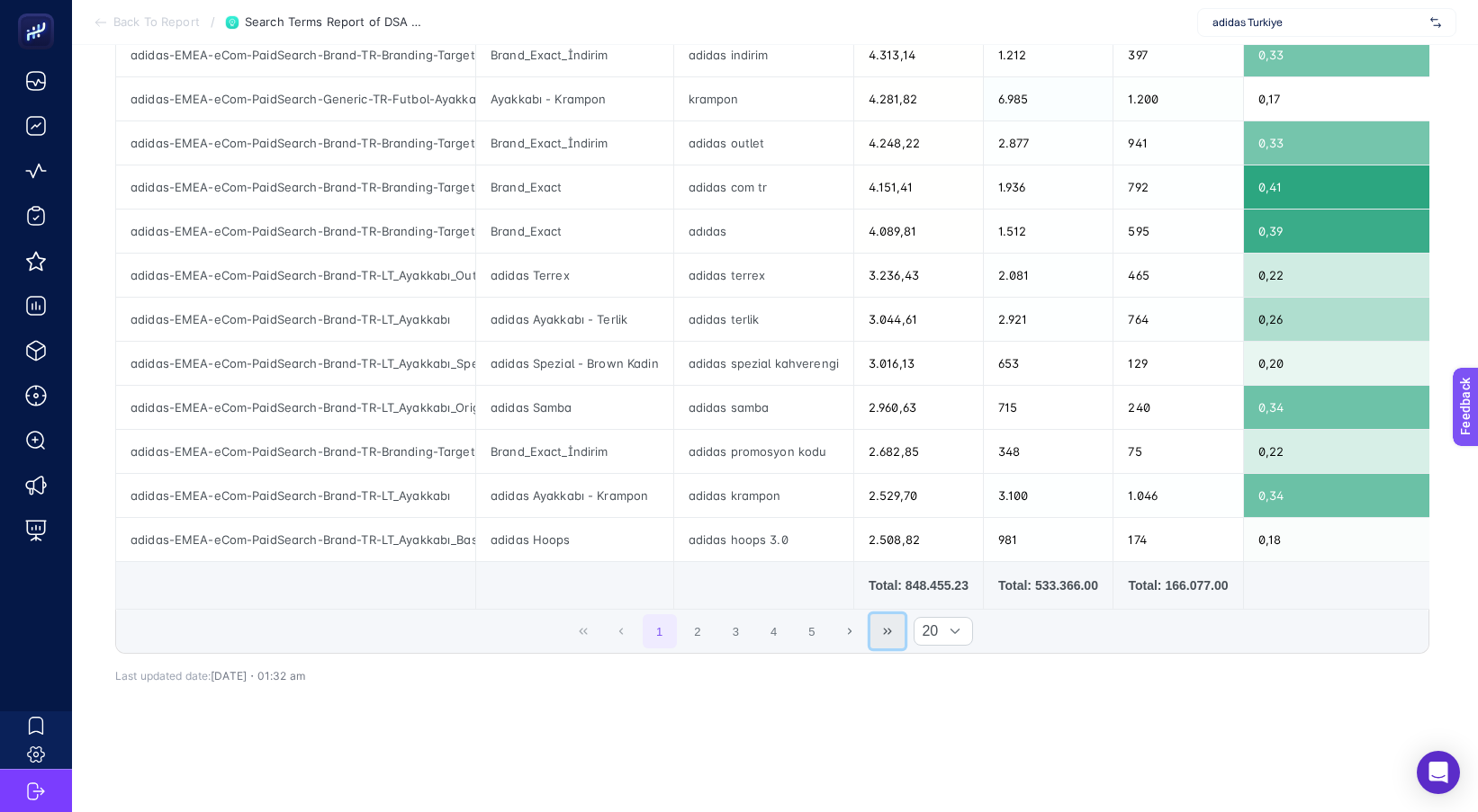
click at [893, 626] on icon "Last Page" at bounding box center [887, 632] width 11 height 11
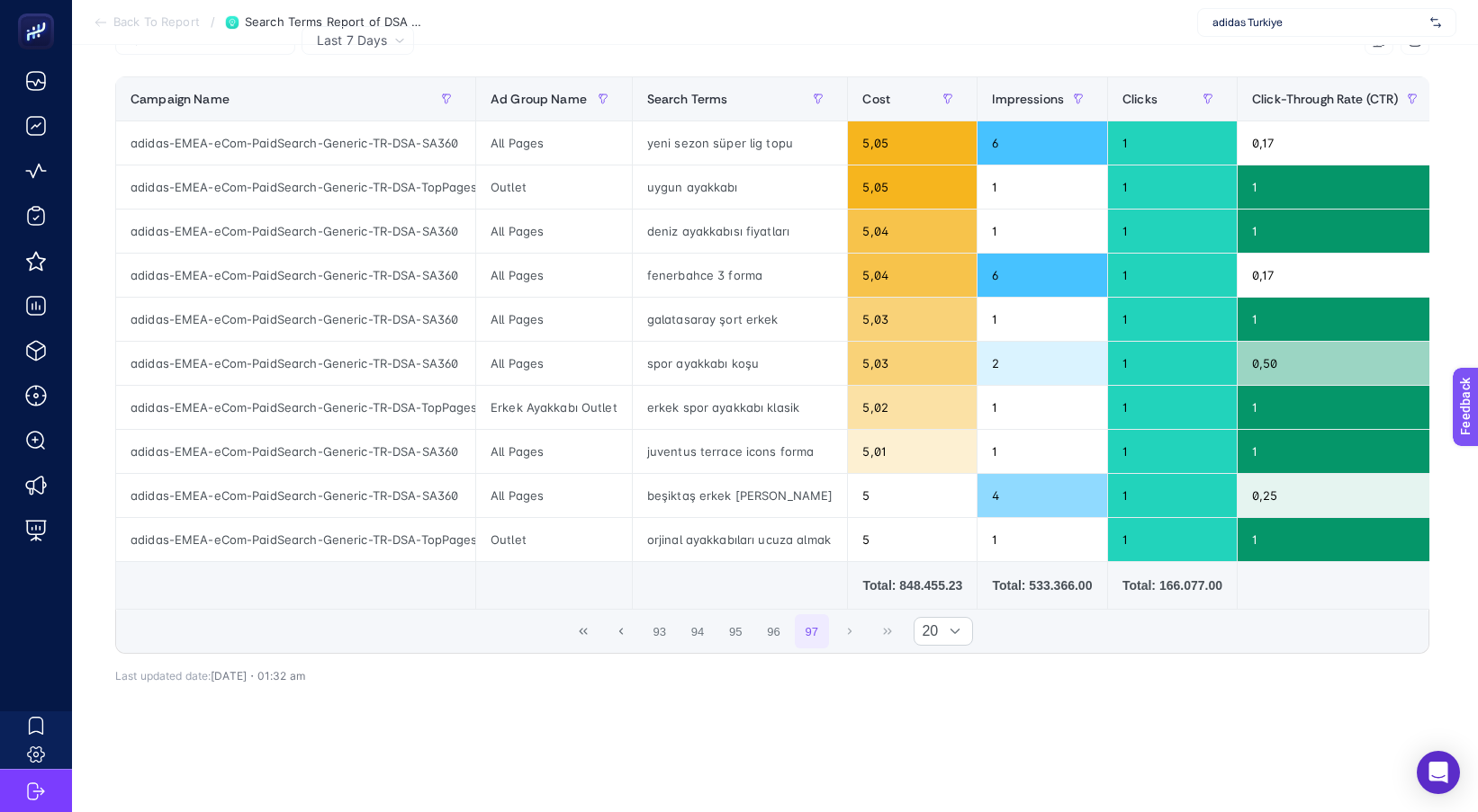
scroll to position [233, 0]
click at [578, 625] on button "First Page" at bounding box center [583, 631] width 35 height 35
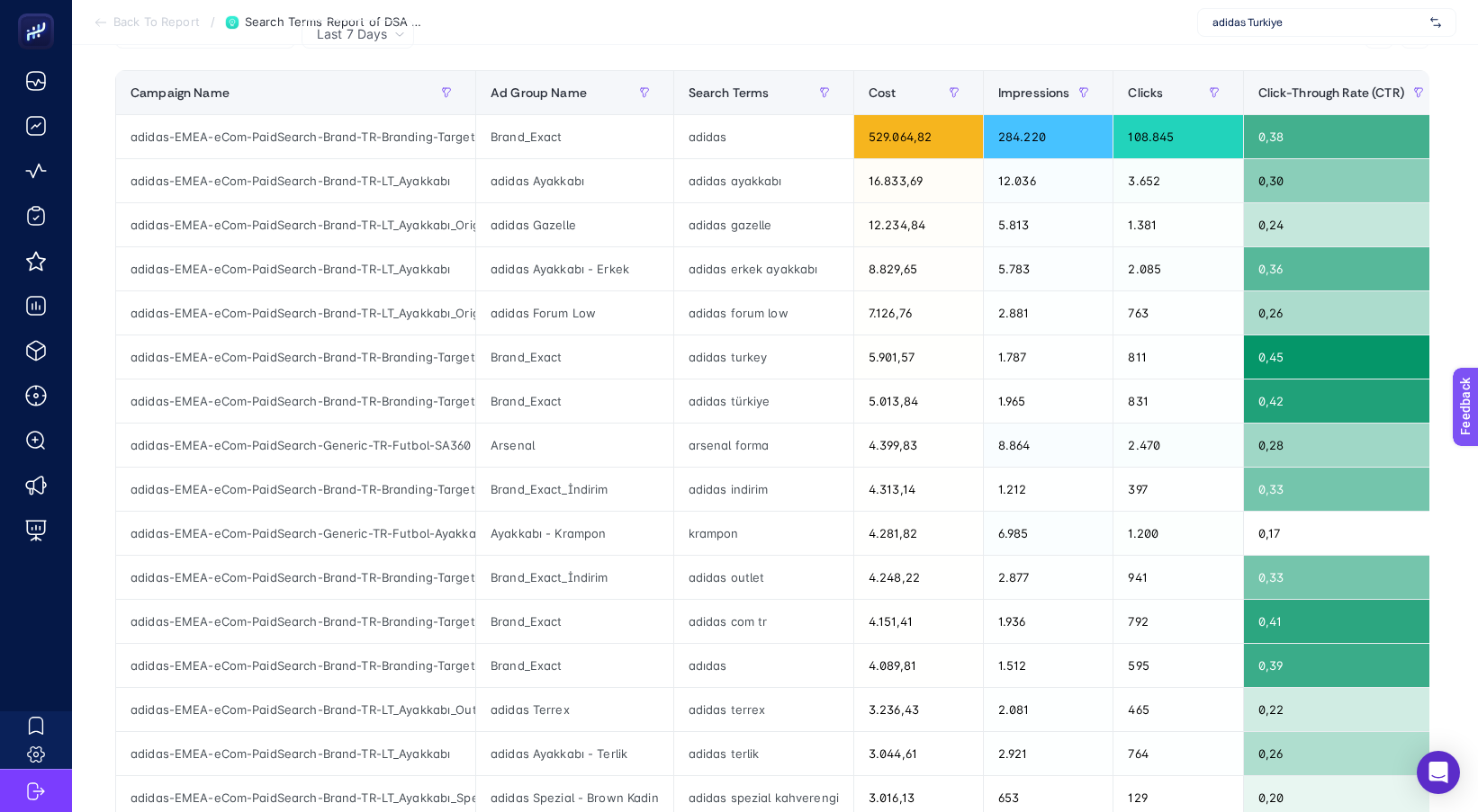
scroll to position [0, 0]
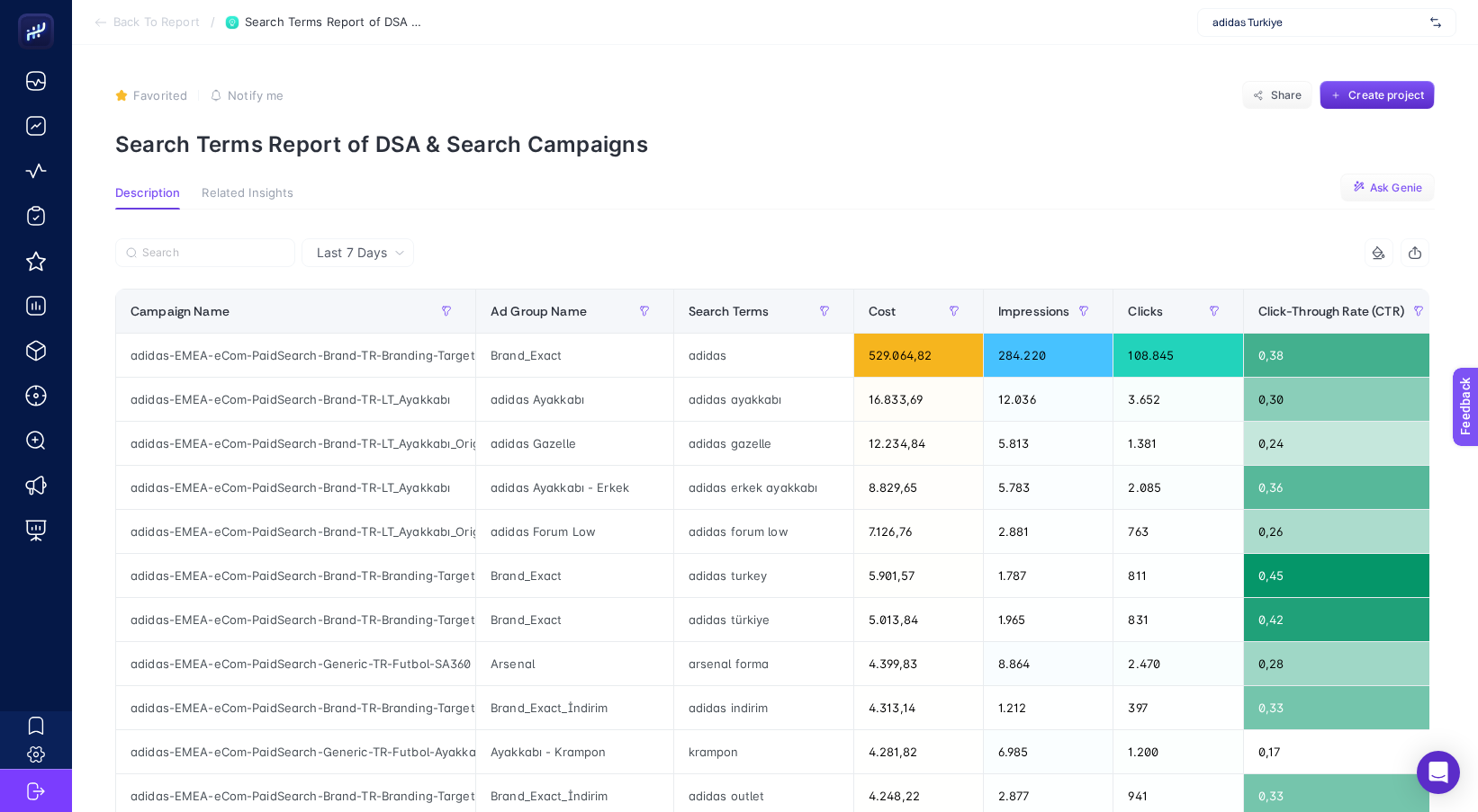
click at [1363, 180] on button "Ask Genie" at bounding box center [1387, 188] width 94 height 29
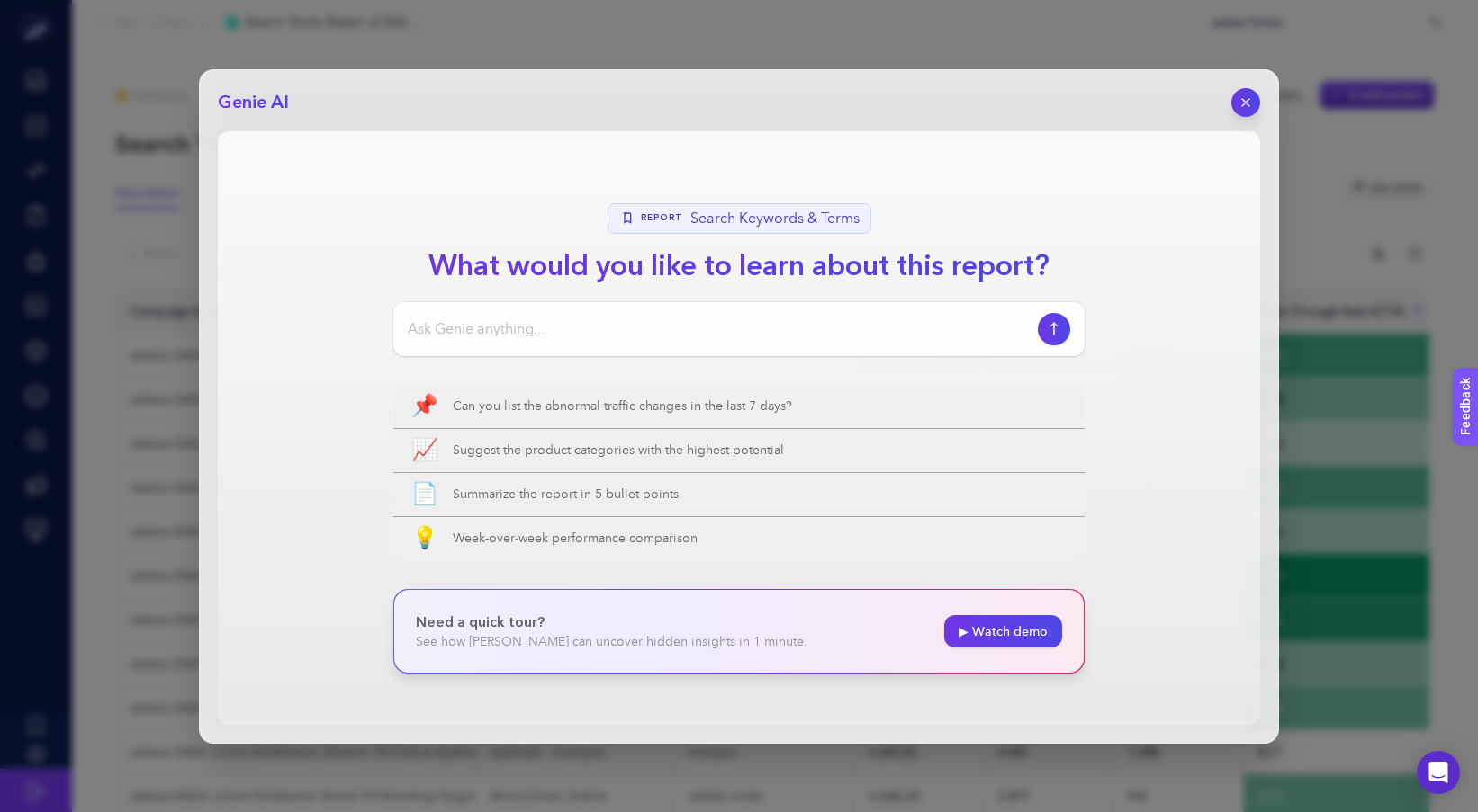
click at [647, 315] on div at bounding box center [739, 329] width 691 height 54
drag, startPoint x: 647, startPoint y: 315, endPoint x: 648, endPoint y: 325, distance: 10.0
click at [648, 315] on div at bounding box center [739, 329] width 691 height 54
click at [648, 326] on input at bounding box center [719, 329] width 623 height 21
type input "alakasız termleri tespit eder misin?"
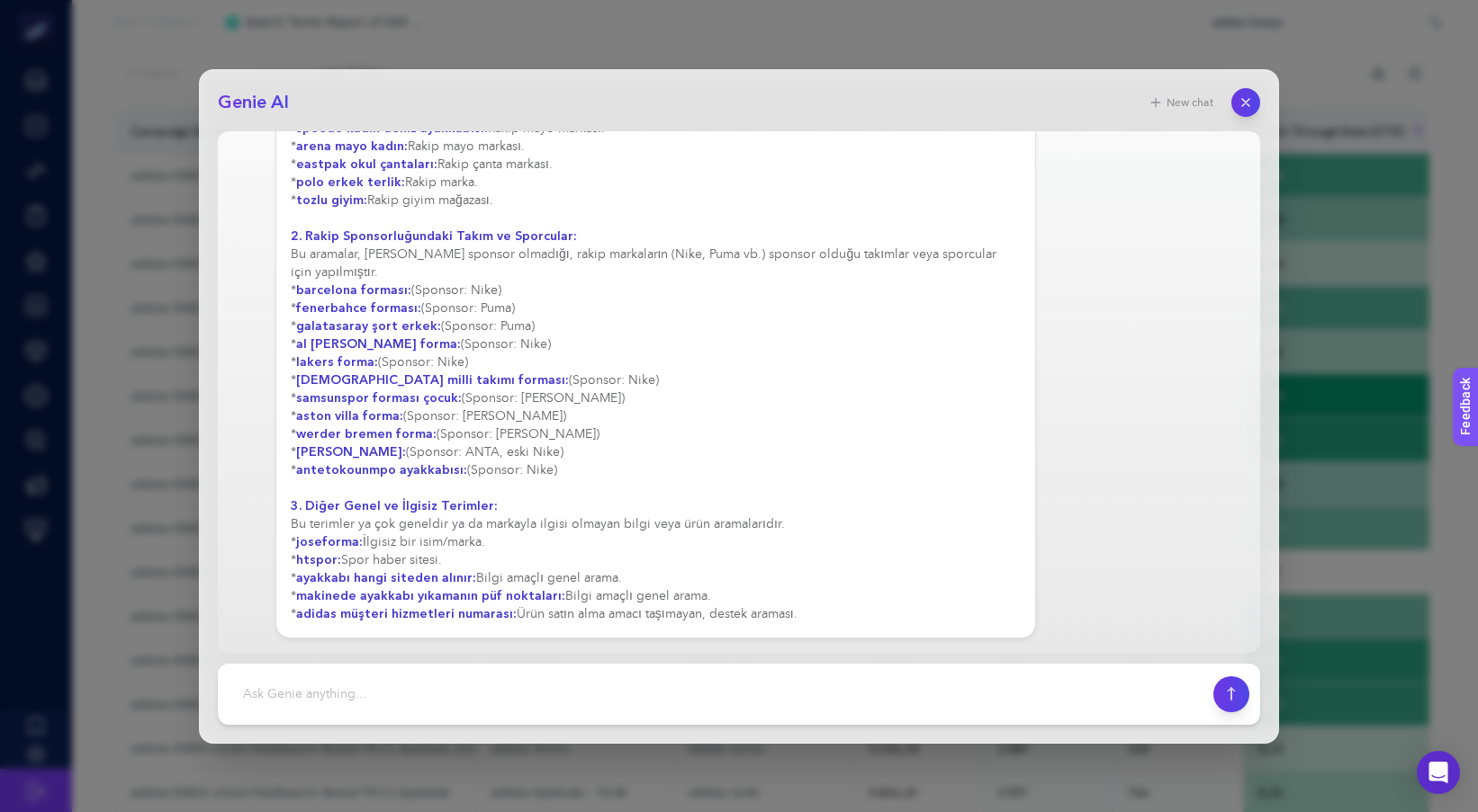
scroll to position [394, 0]
click at [573, 682] on textarea at bounding box center [715, 694] width 974 height 39
type textarea "projeler kısmında düzenleyip bir projel oluştur"
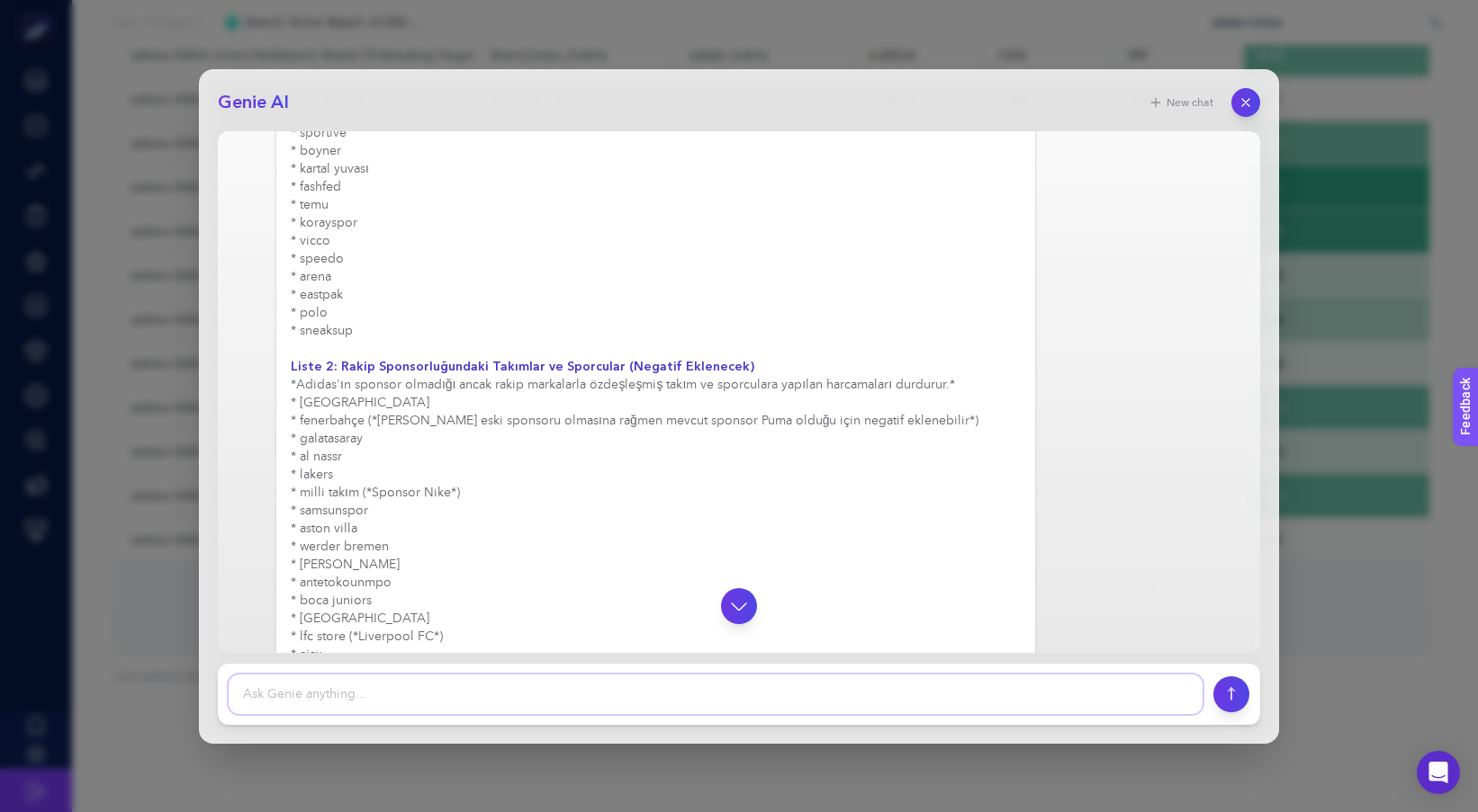
scroll to position [1776, 0]
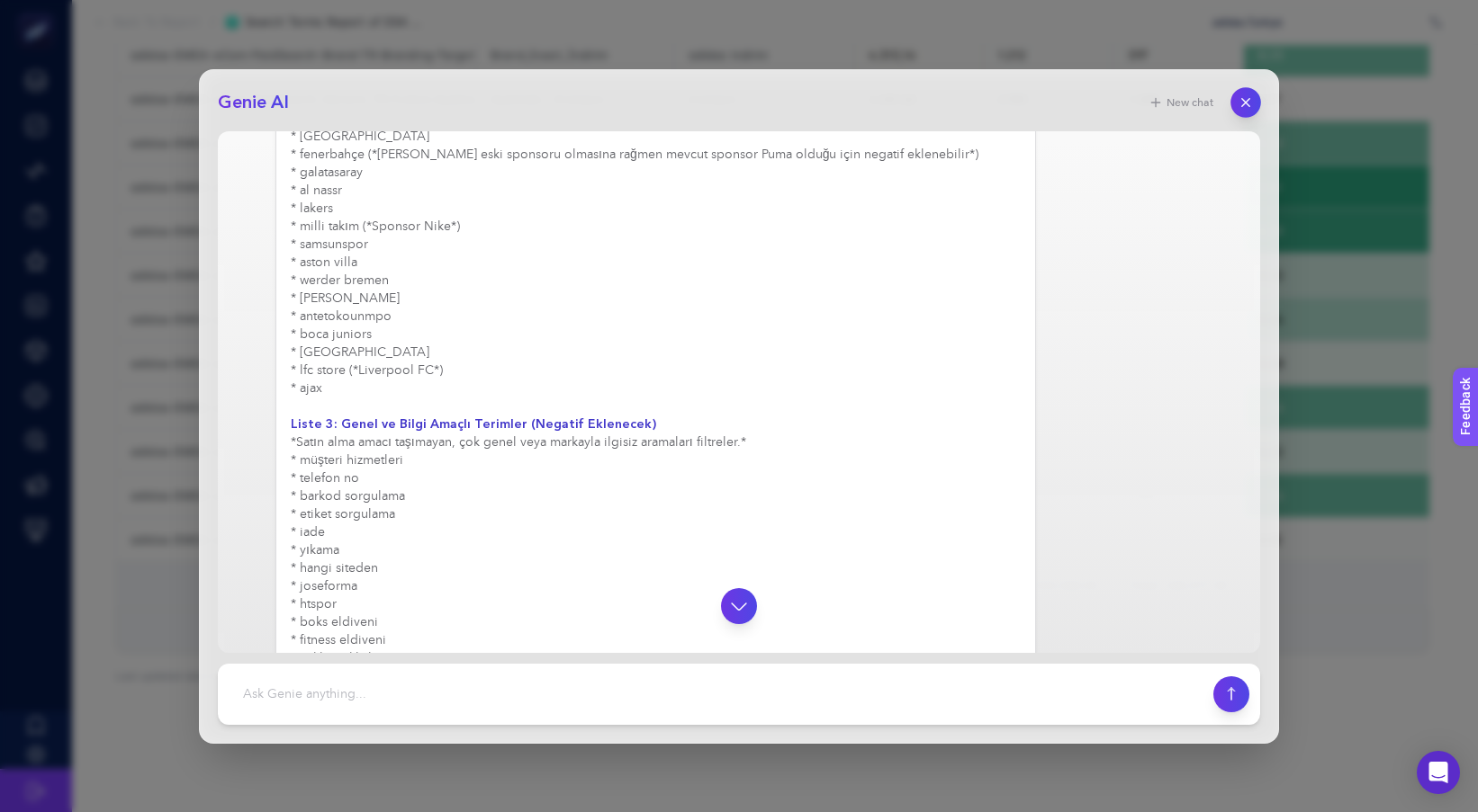
click at [1249, 108] on icon "button" at bounding box center [1246, 102] width 15 height 15
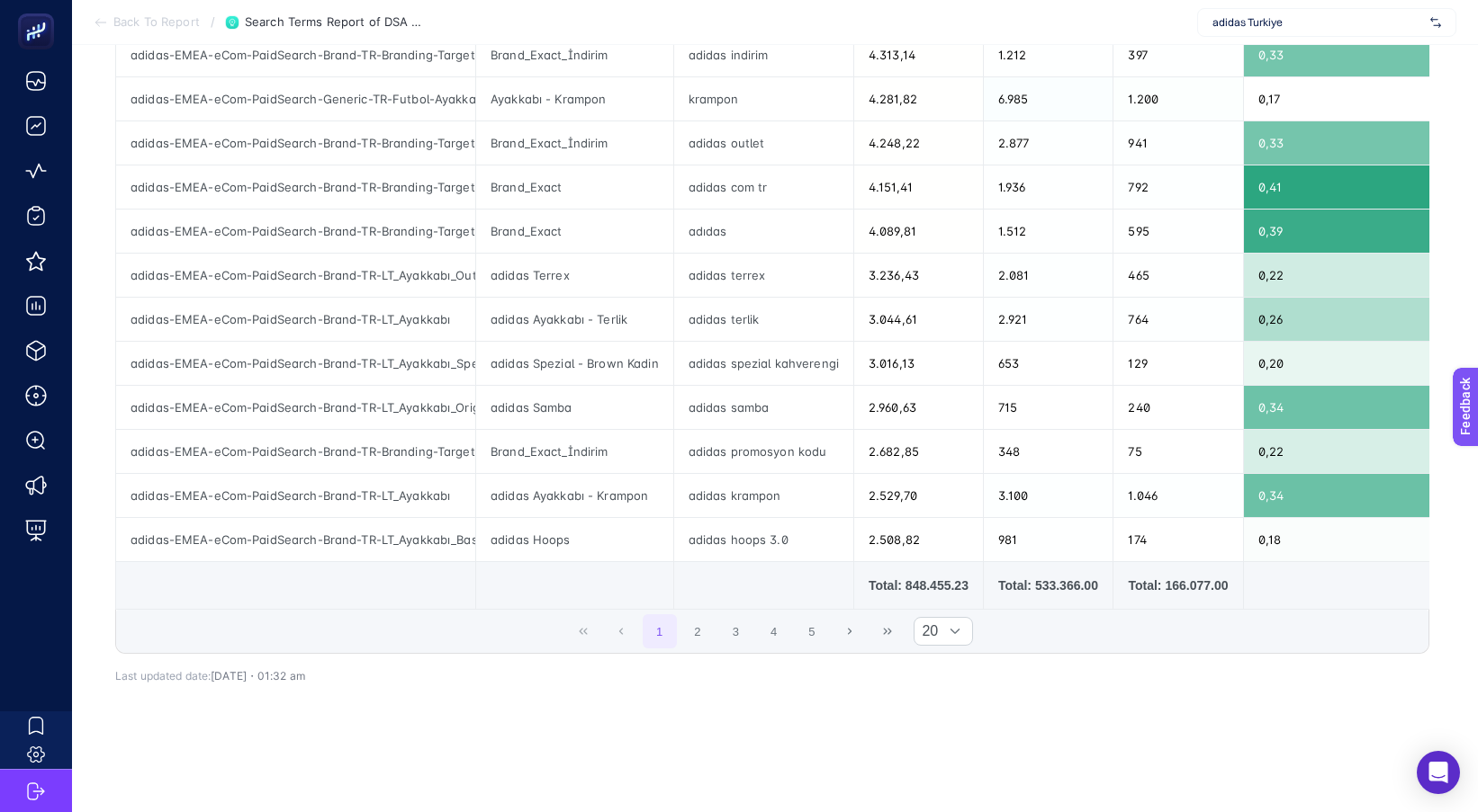
click at [542, 681] on div "9 items selected Campaign Name Ad Group Name Search Terms Cost Impressions Clic…" at bounding box center [771, 160] width 1314 height 1090
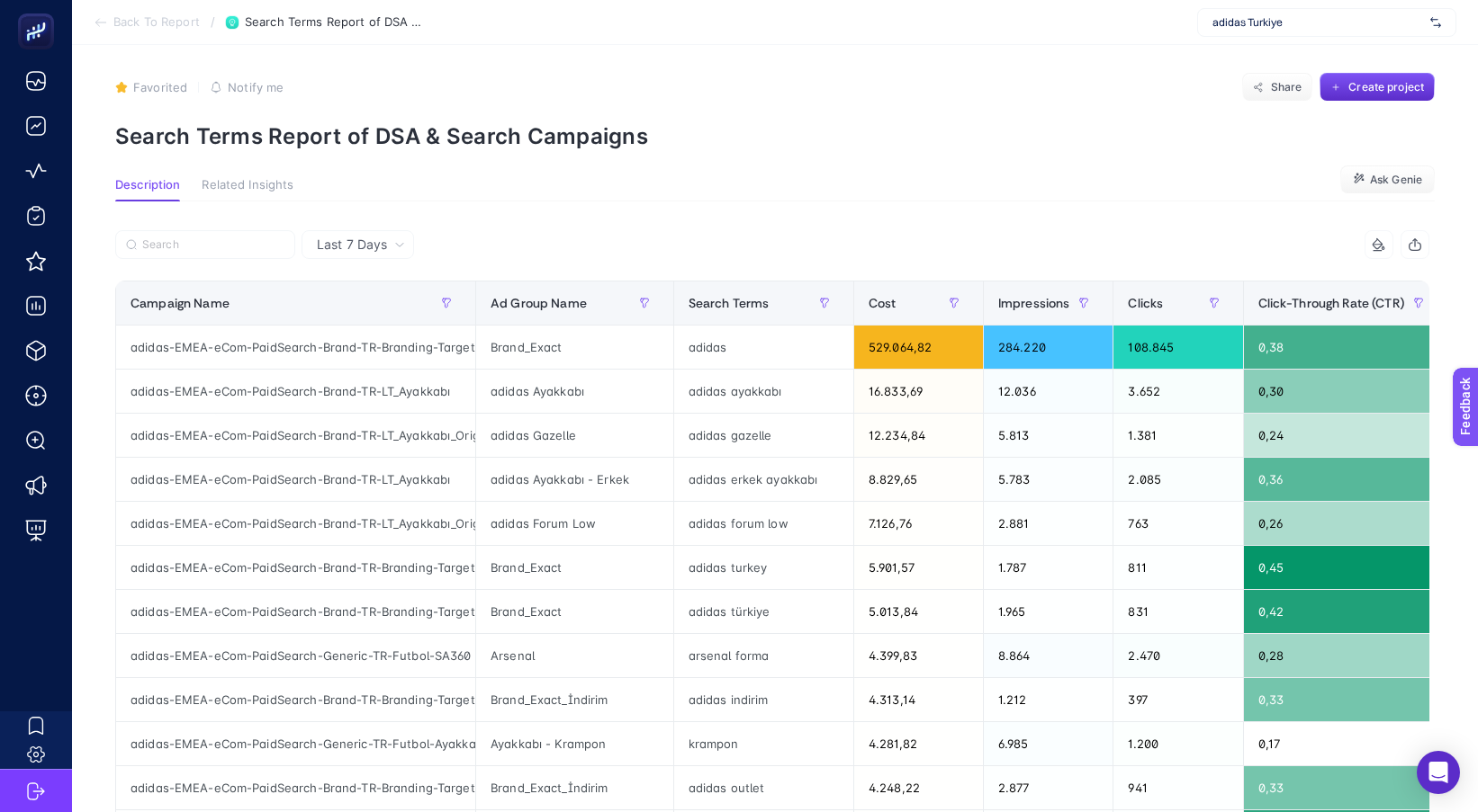
scroll to position [0, 0]
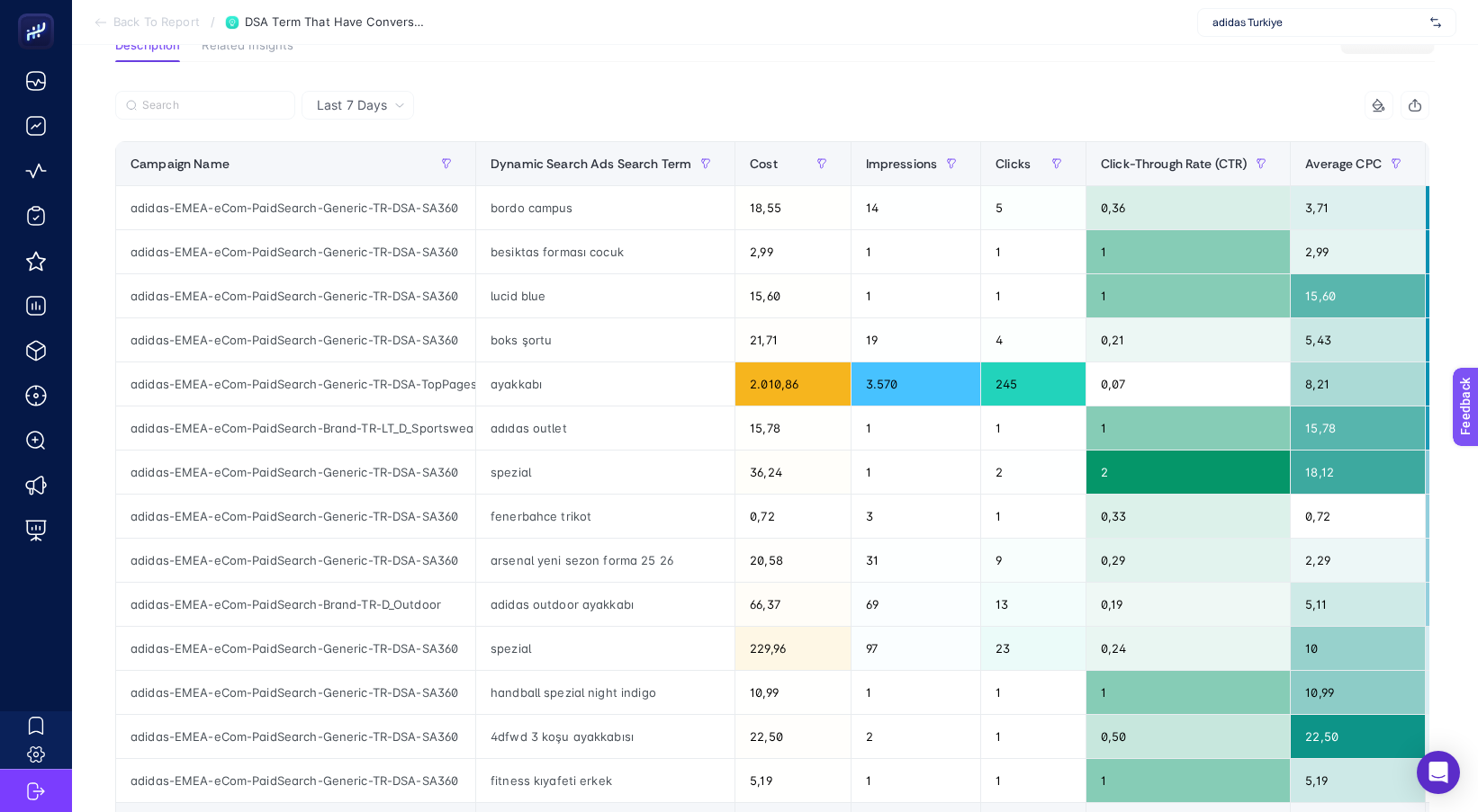
scroll to position [90, 0]
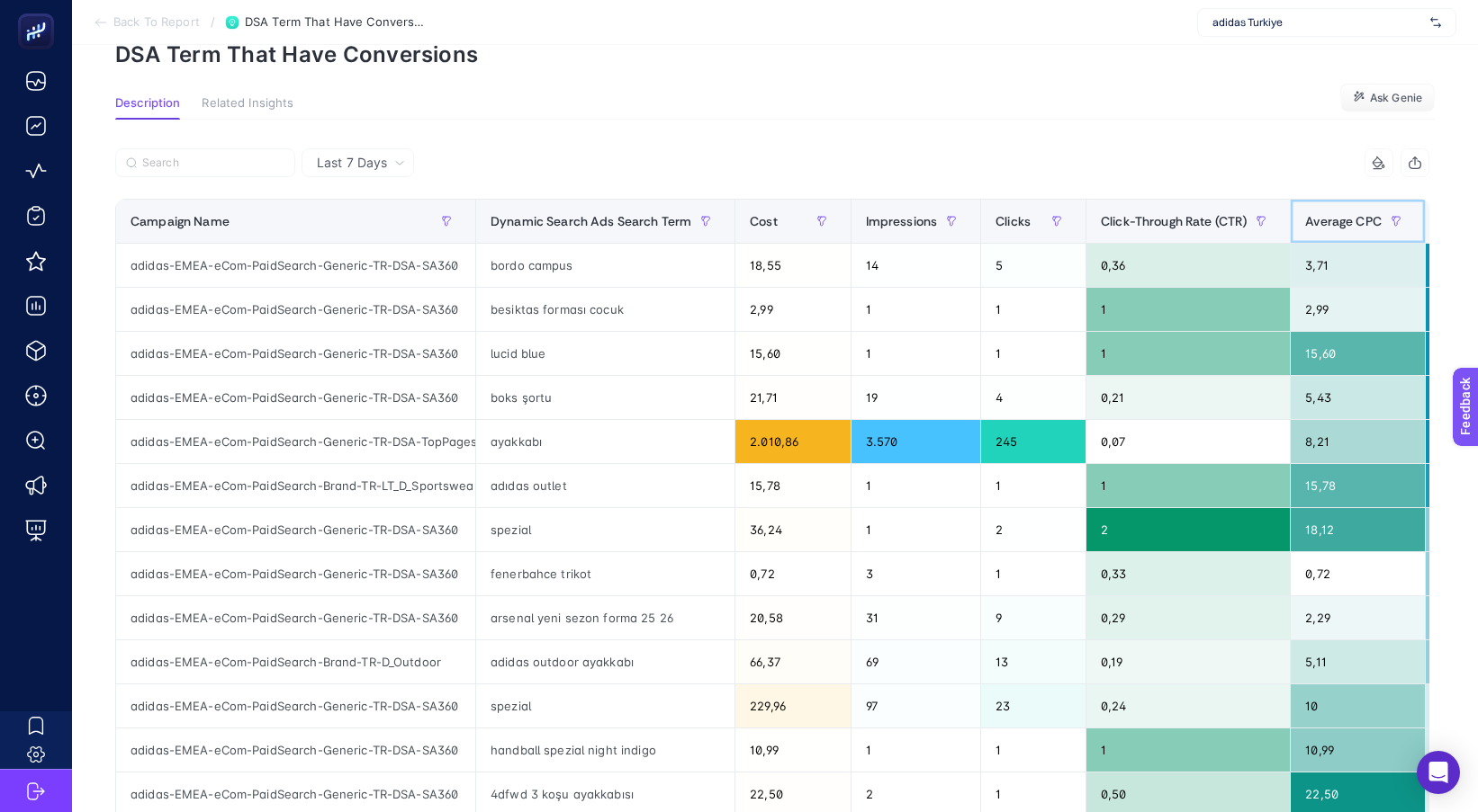
click at [1318, 223] on span "Average CPC" at bounding box center [1343, 220] width 77 height 14
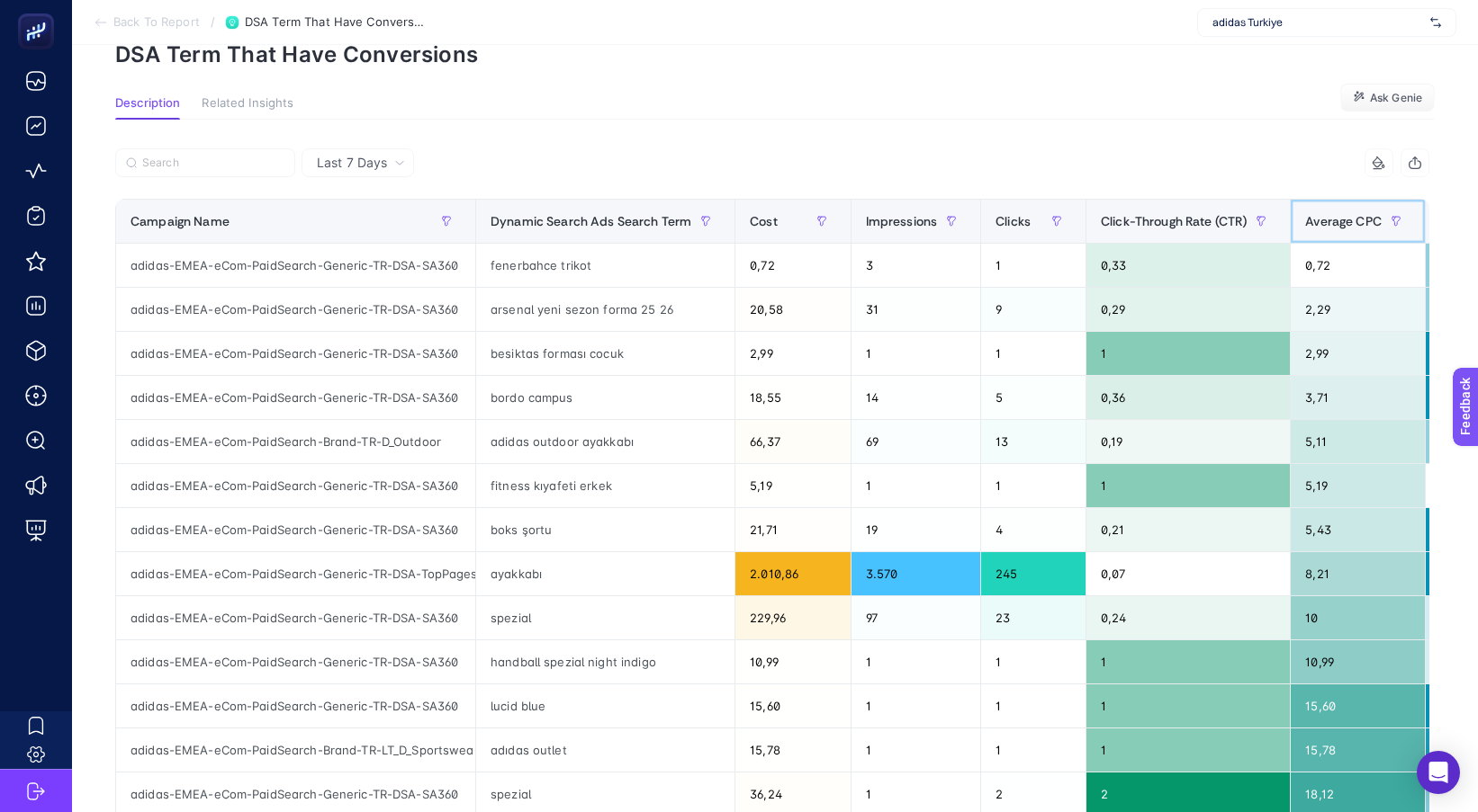
scroll to position [83, 0]
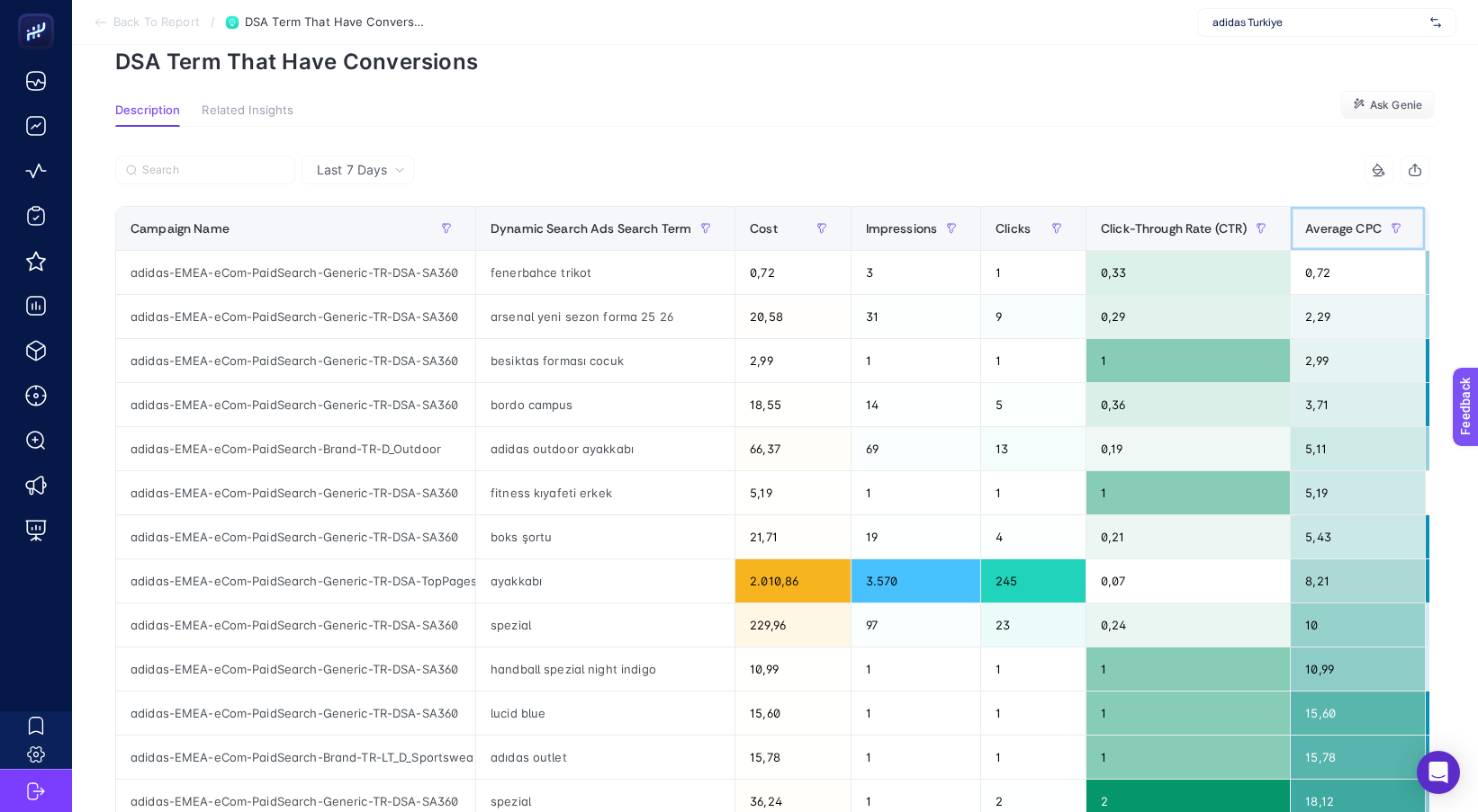
click at [1317, 222] on span "Average CPC" at bounding box center [1343, 228] width 77 height 14
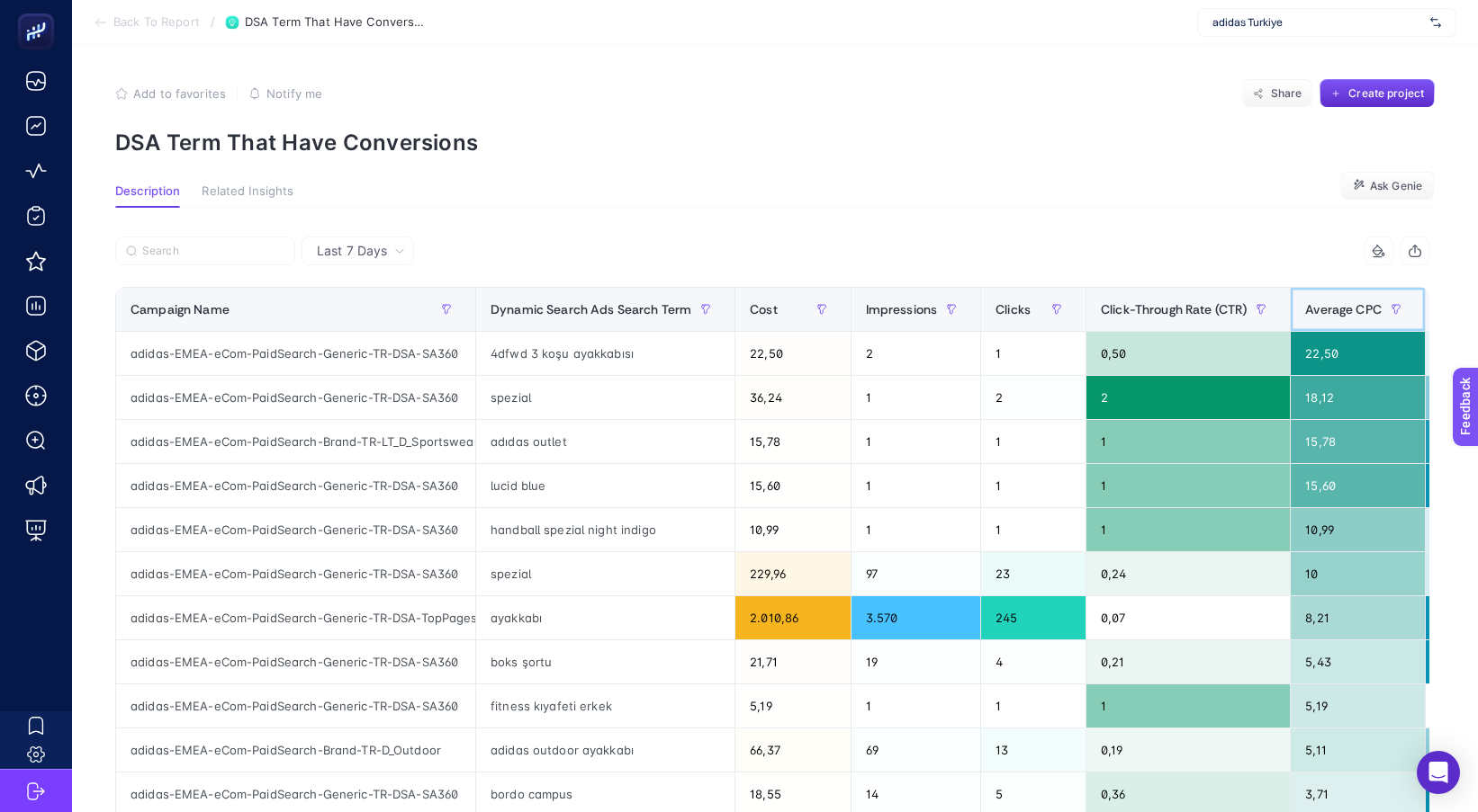
scroll to position [0, 0]
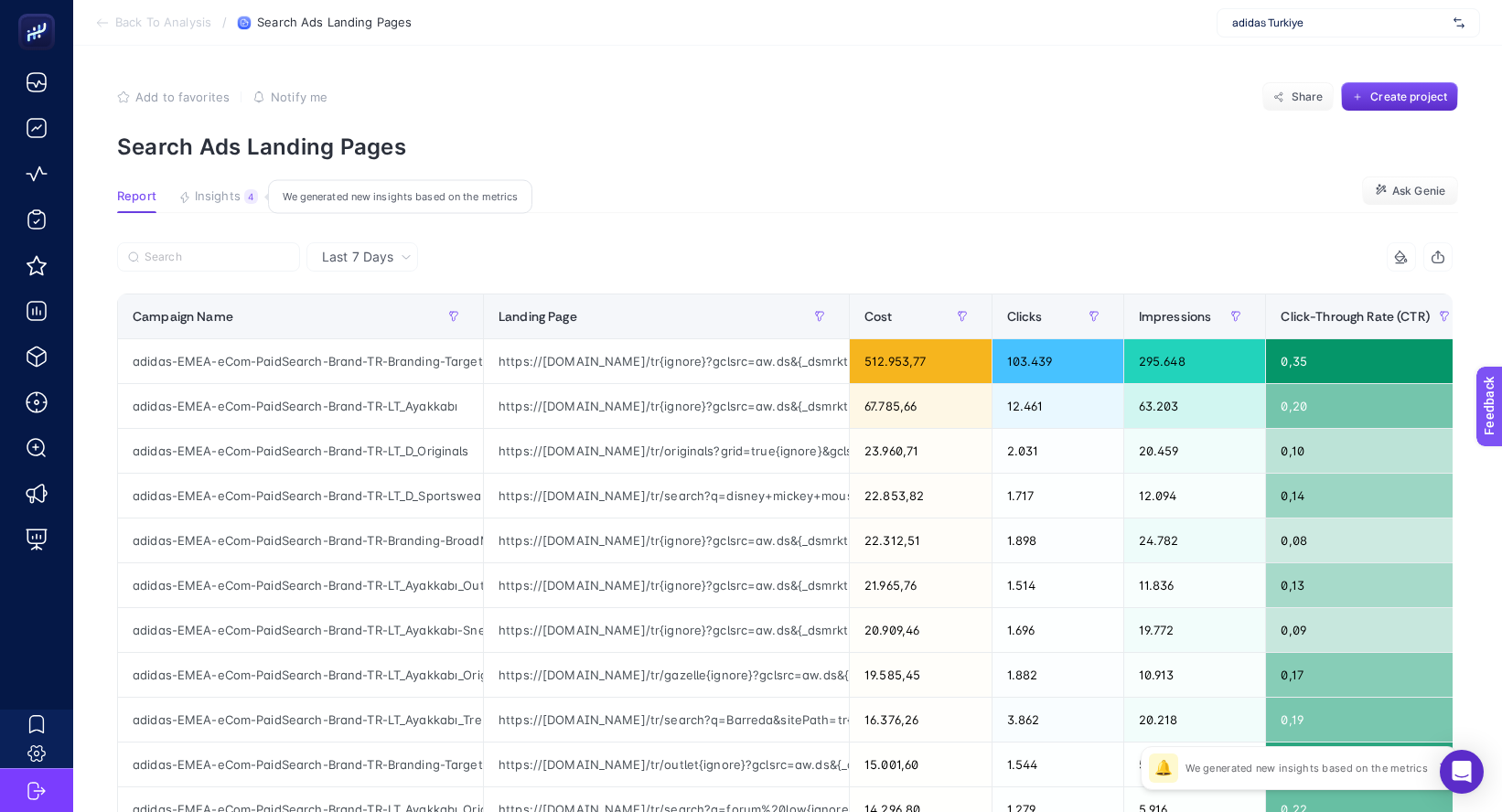
click at [243, 190] on button "Insights 4 We generated new insights based on the metrics" at bounding box center [218, 201] width 80 height 24
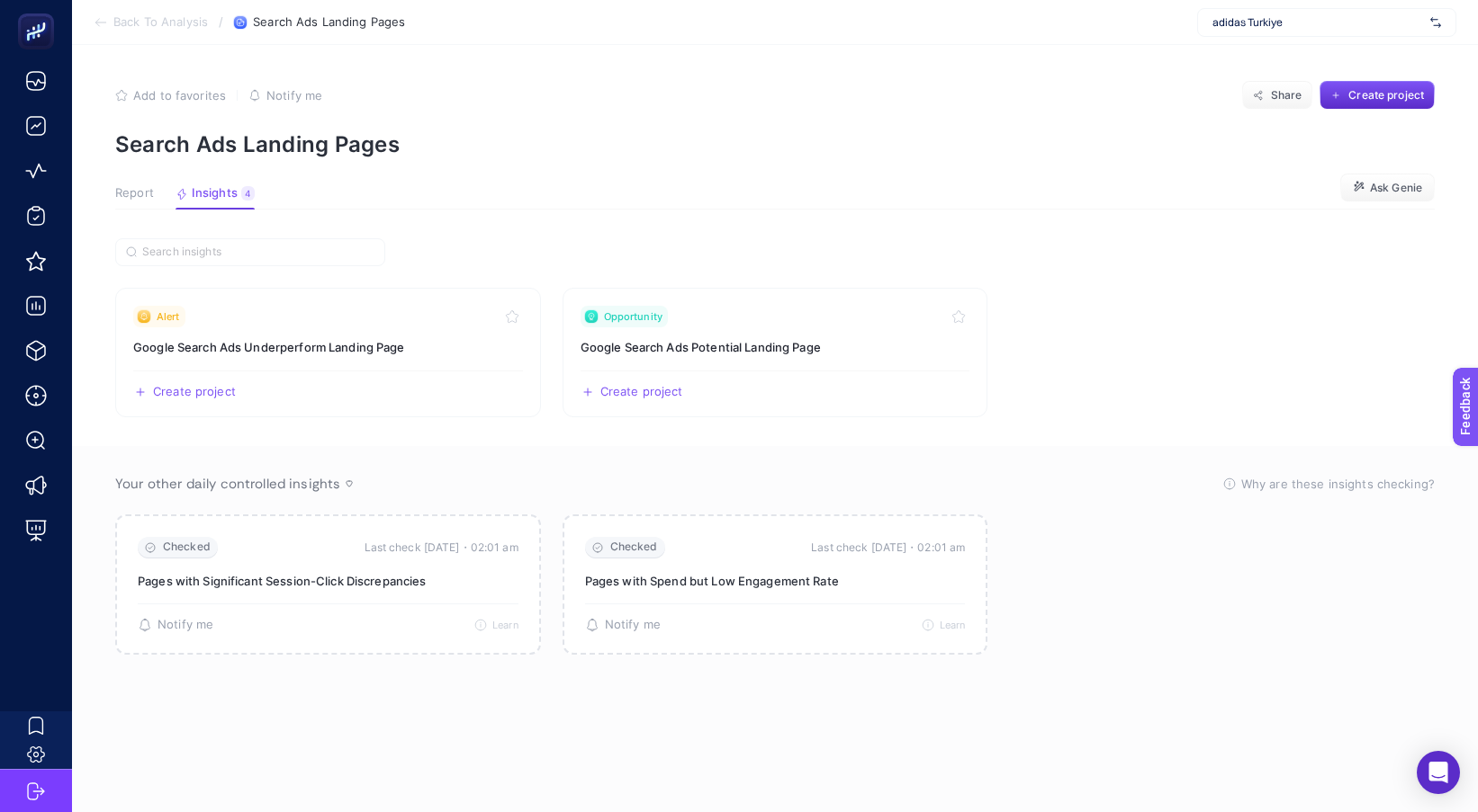
click at [138, 194] on span "Report" at bounding box center [134, 193] width 38 height 14
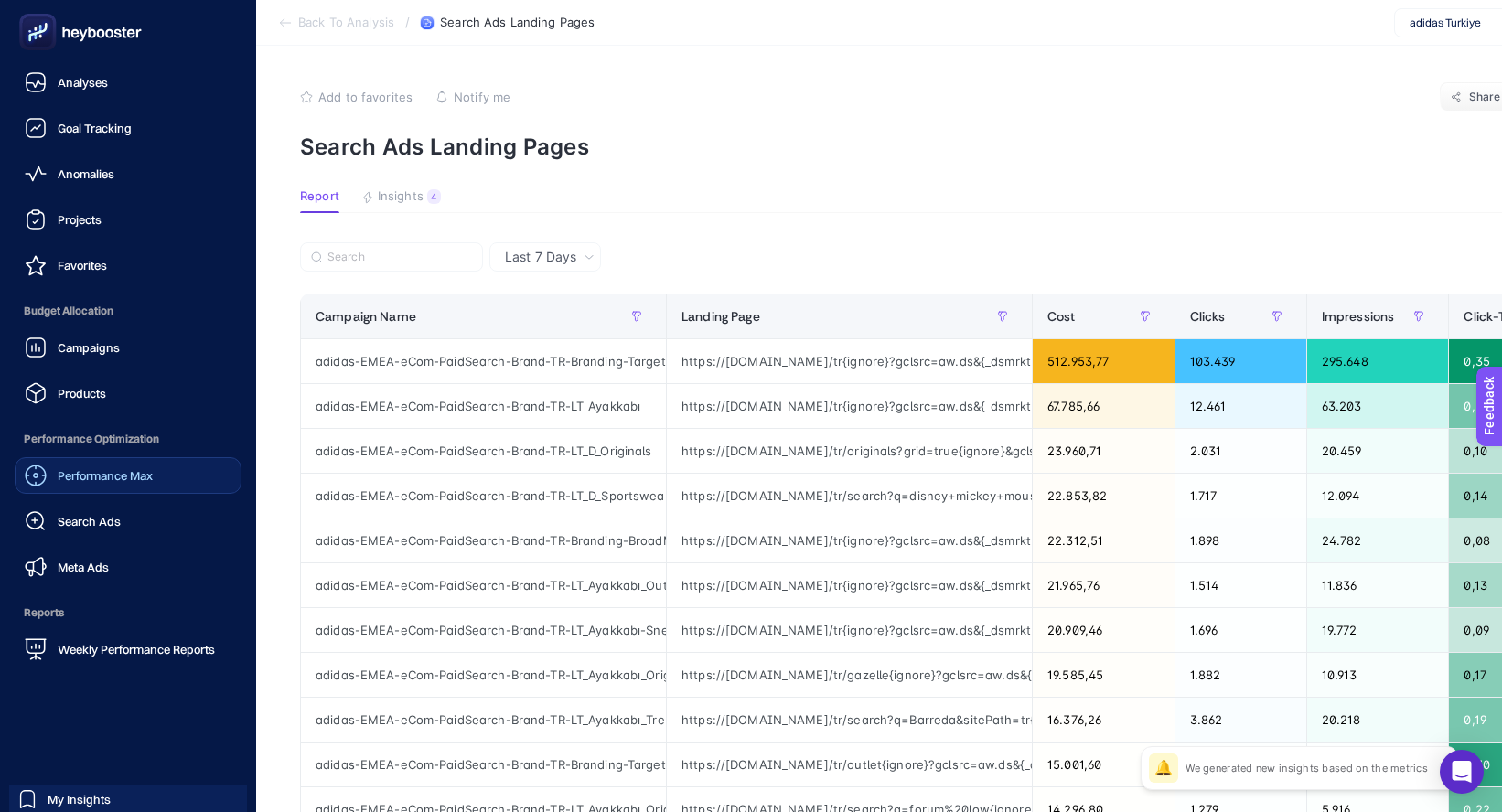
click at [76, 476] on span "Performance Max" at bounding box center [105, 474] width 95 height 14
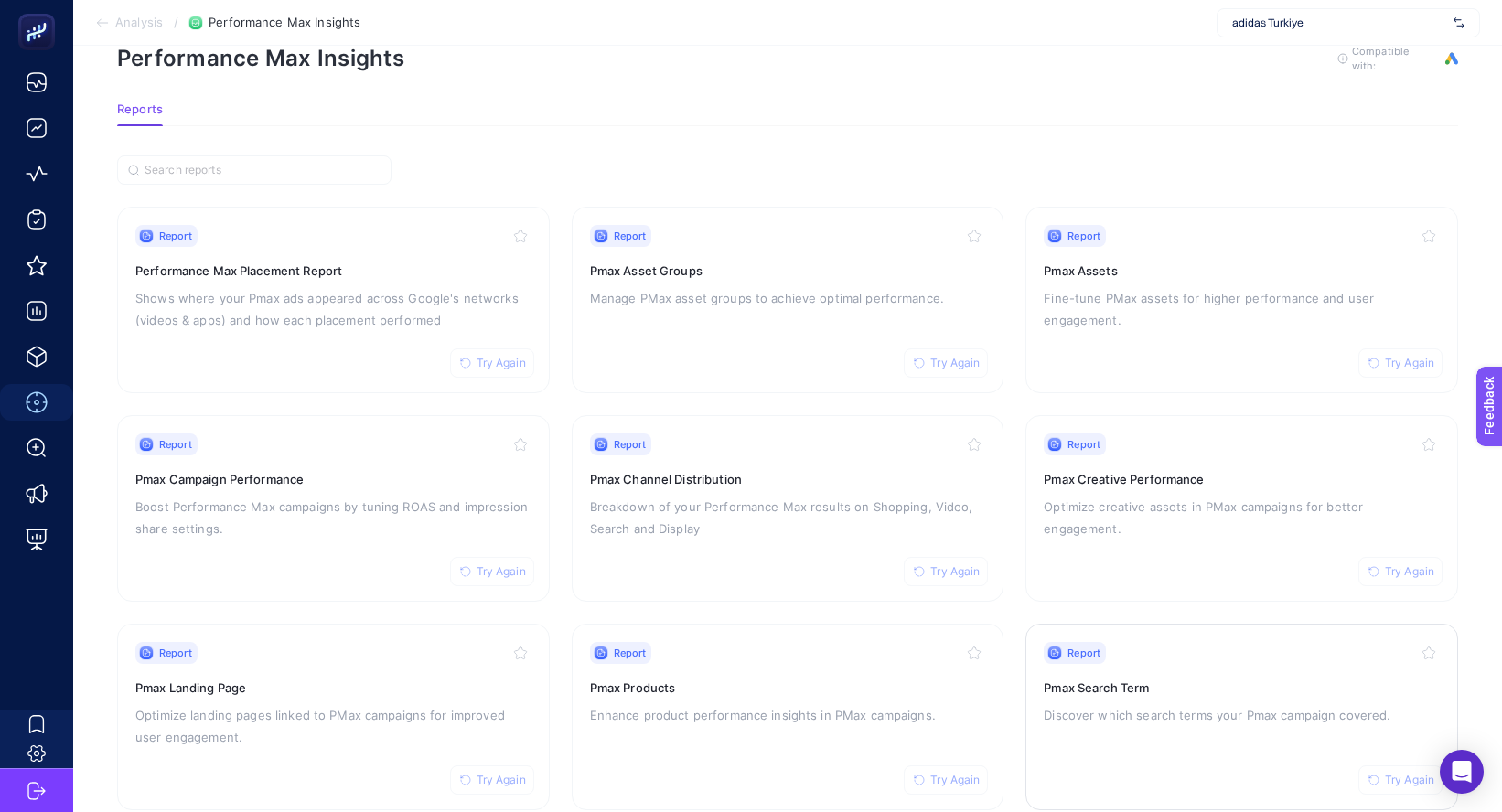
scroll to position [85, 0]
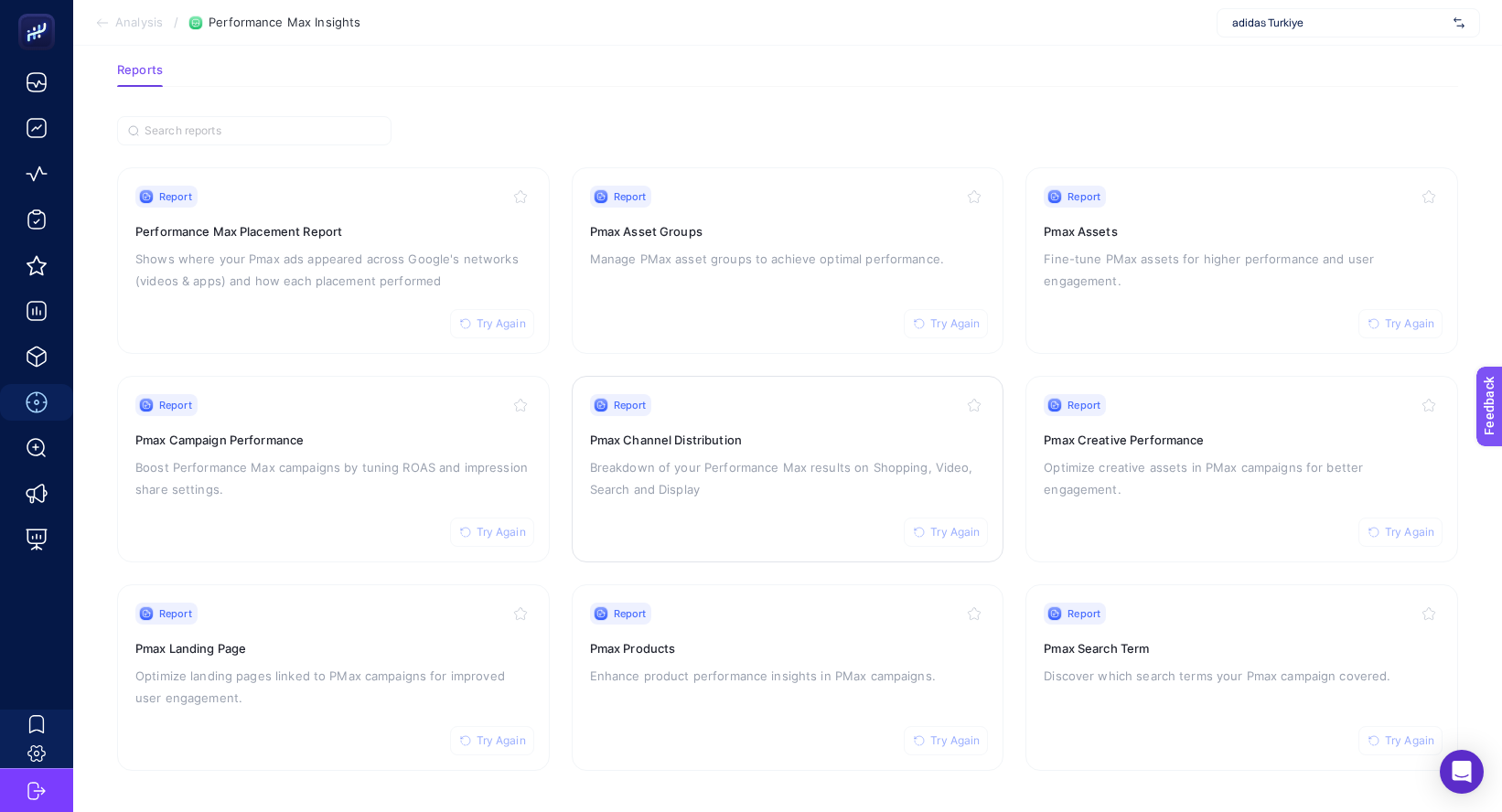
click at [715, 479] on p "Breakdown of your Performance Max results on Shopping, Video, Search and Display" at bounding box center [788, 478] width 396 height 44
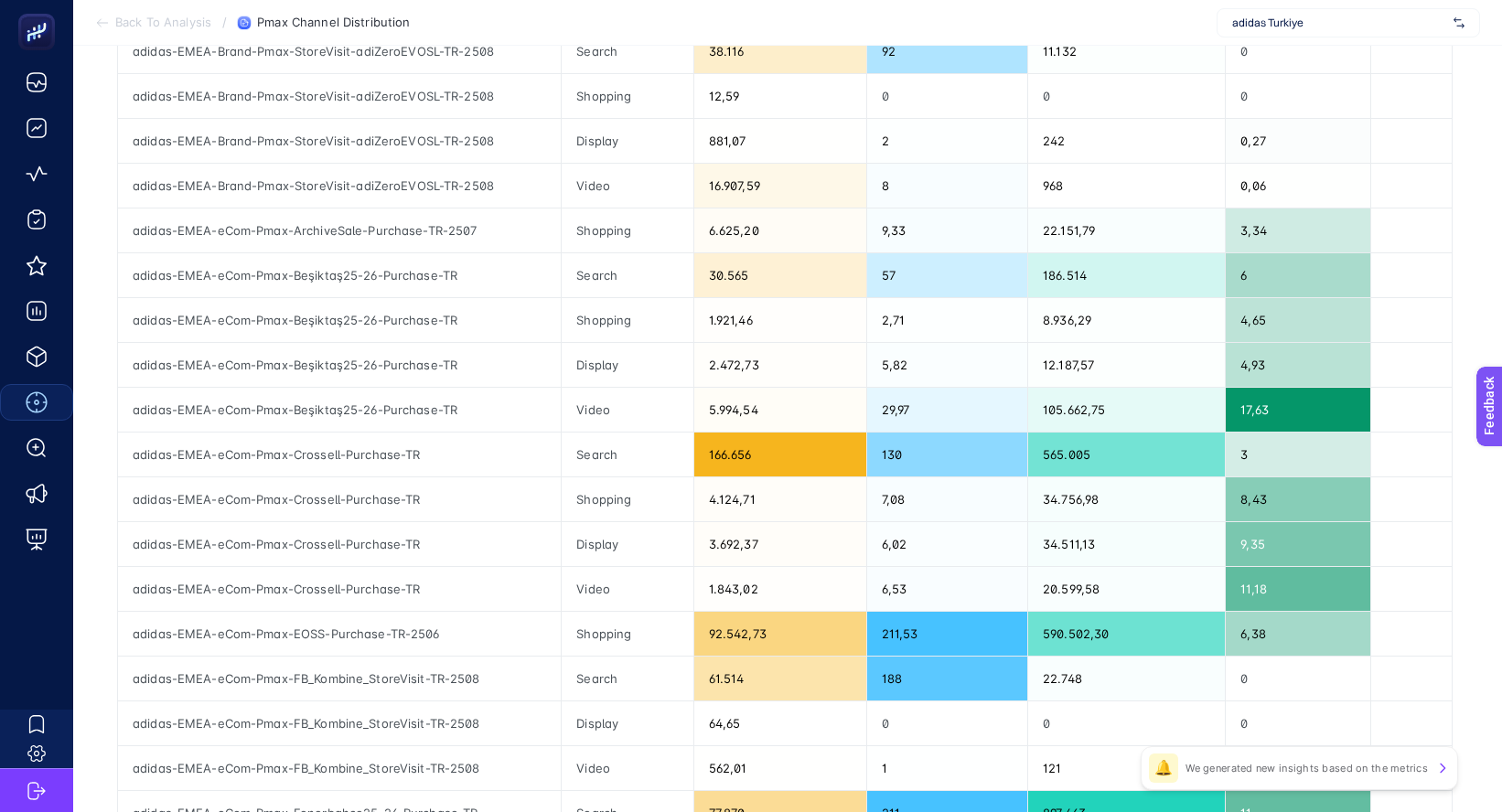
scroll to position [366, 0]
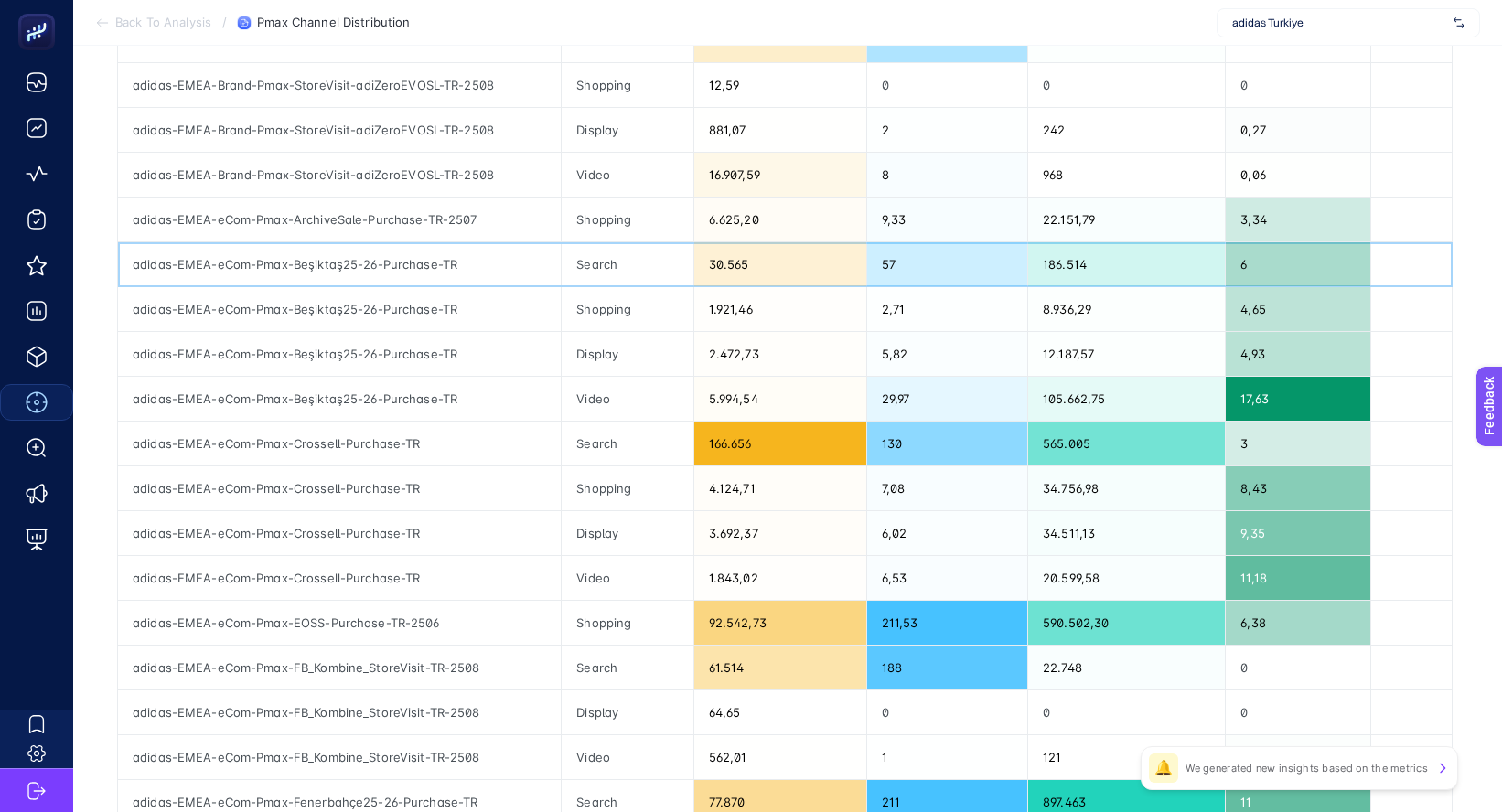
click at [742, 264] on div "30.565" at bounding box center [780, 264] width 172 height 44
click at [743, 264] on div "30.565" at bounding box center [780, 264] width 172 height 44
click at [743, 451] on div "166.656" at bounding box center [780, 443] width 172 height 44
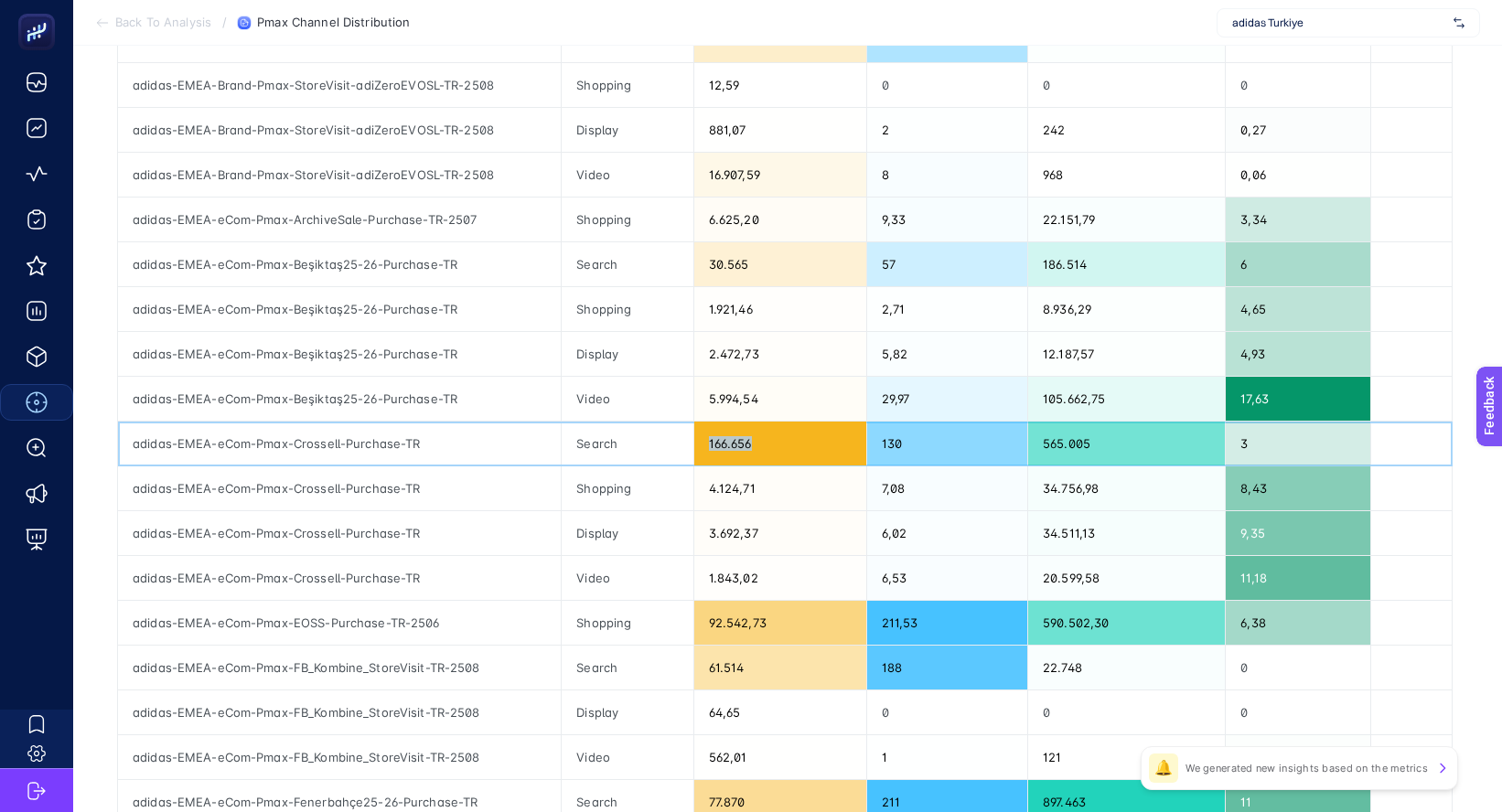
click at [743, 451] on div "166.656" at bounding box center [780, 443] width 172 height 44
click at [735, 446] on div "166.656" at bounding box center [780, 443] width 172 height 44
click at [748, 270] on div "30.565" at bounding box center [780, 264] width 172 height 44
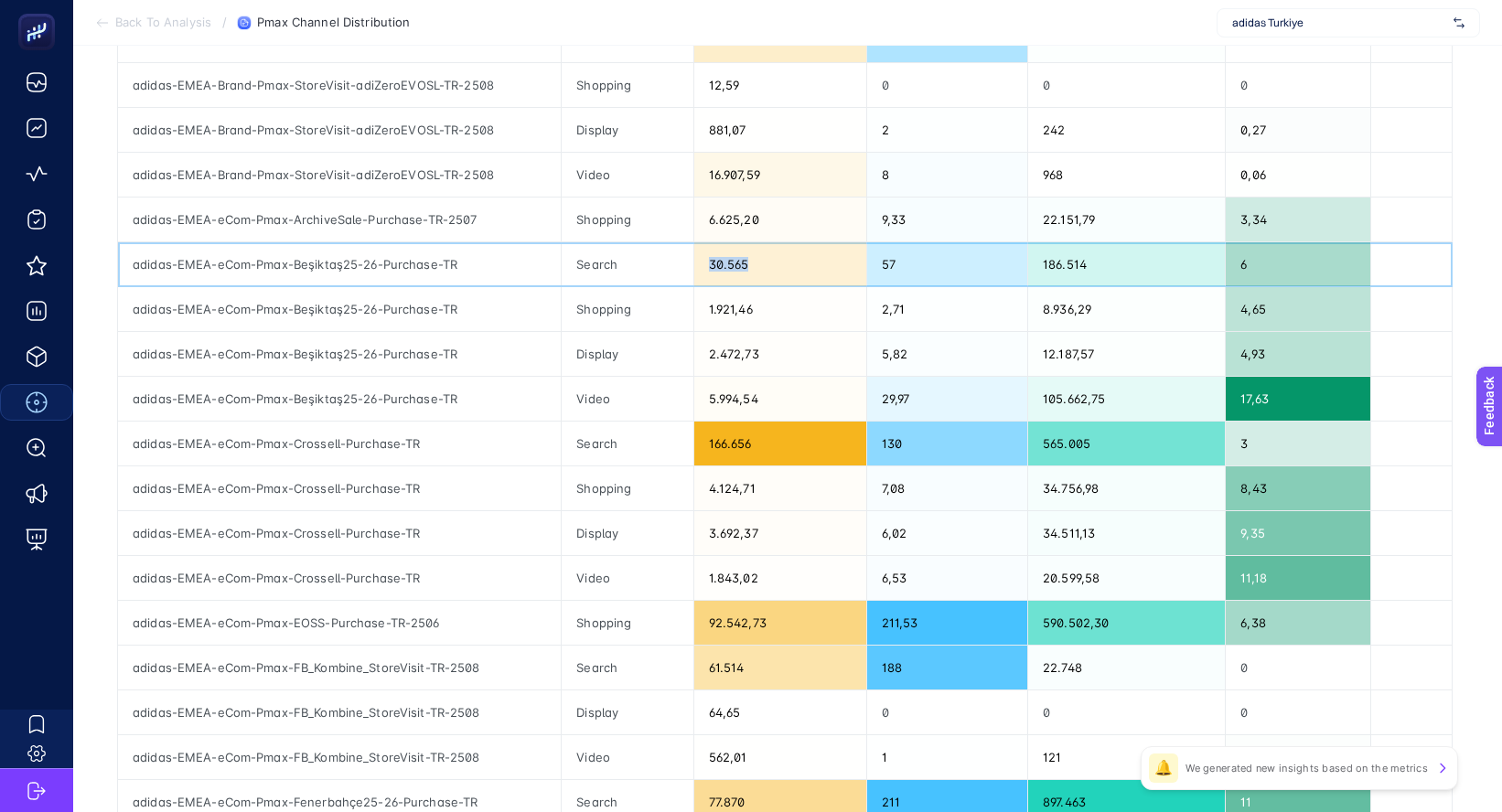
click at [749, 270] on div "30.565" at bounding box center [780, 264] width 172 height 44
click at [741, 436] on div "166.656" at bounding box center [780, 443] width 172 height 44
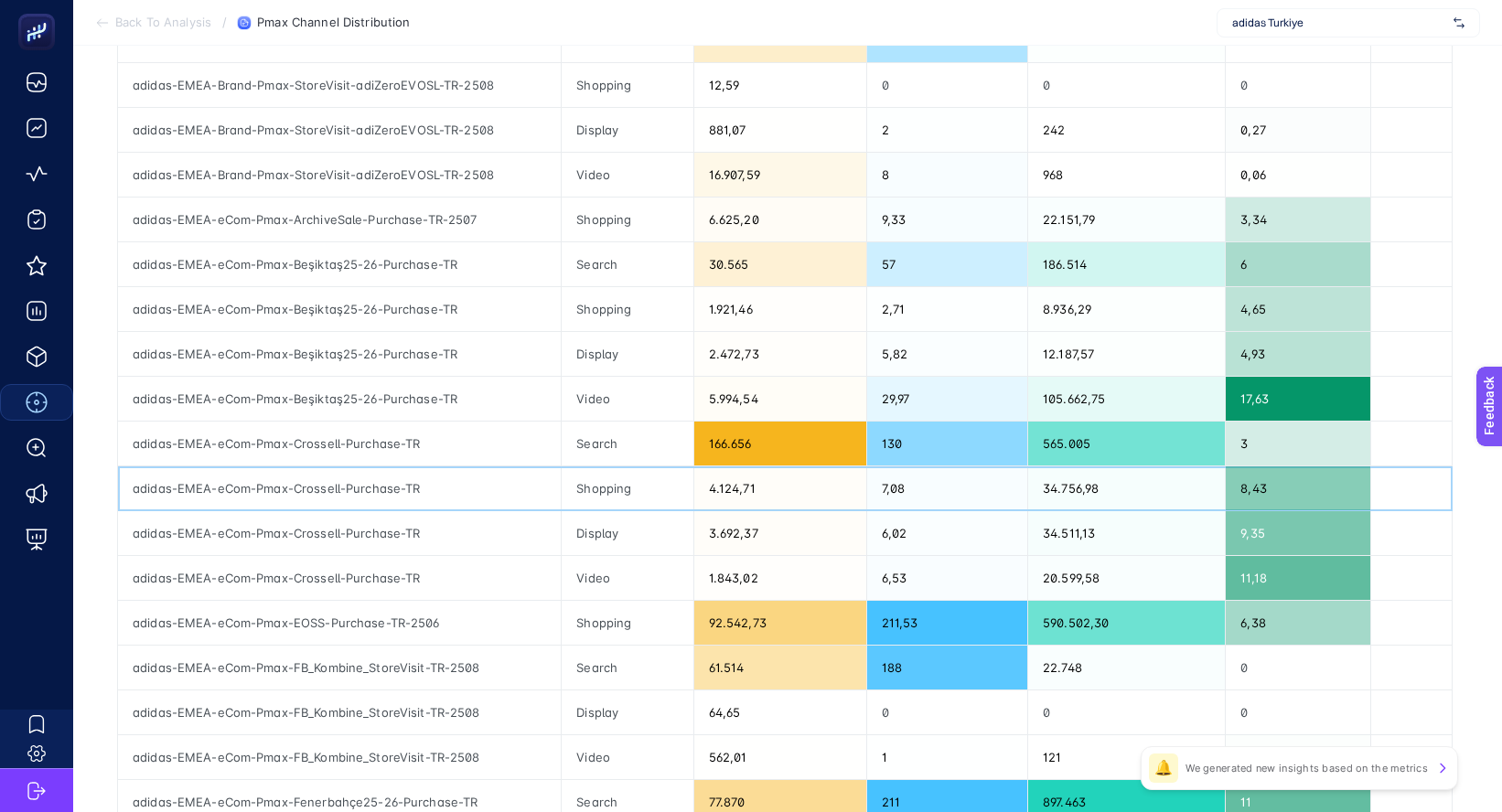
click at [657, 487] on div "Shopping" at bounding box center [627, 489] width 131 height 44
click at [735, 442] on div "166.656" at bounding box center [780, 443] width 172 height 44
click at [245, 443] on div "adidas-EMEA-eCom-Pmax-Crossell-Purchase-TR" at bounding box center [339, 443] width 442 height 44
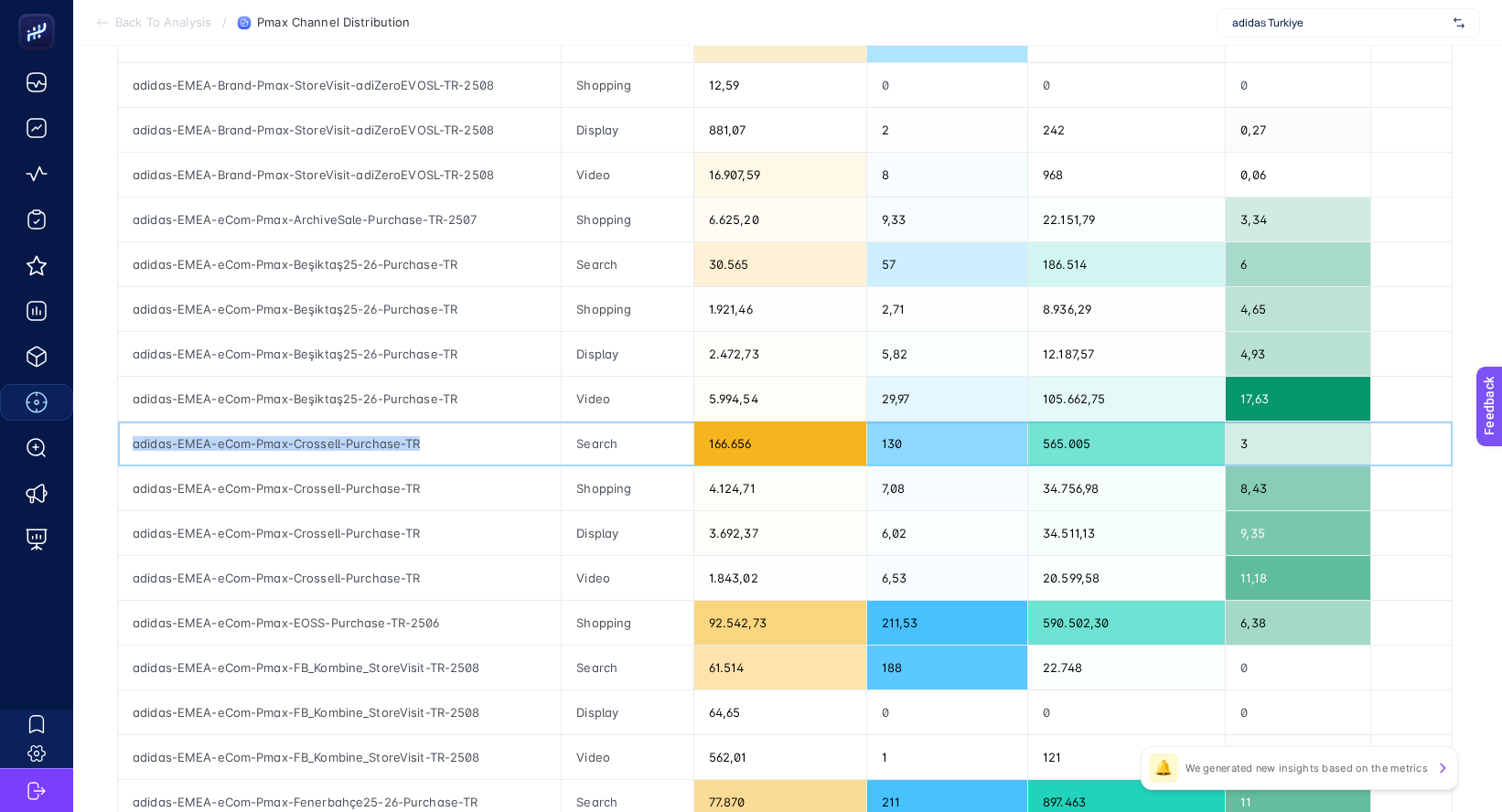
click at [246, 443] on div "adidas-EMEA-eCom-Pmax-Crossell-Purchase-TR" at bounding box center [339, 443] width 442 height 44
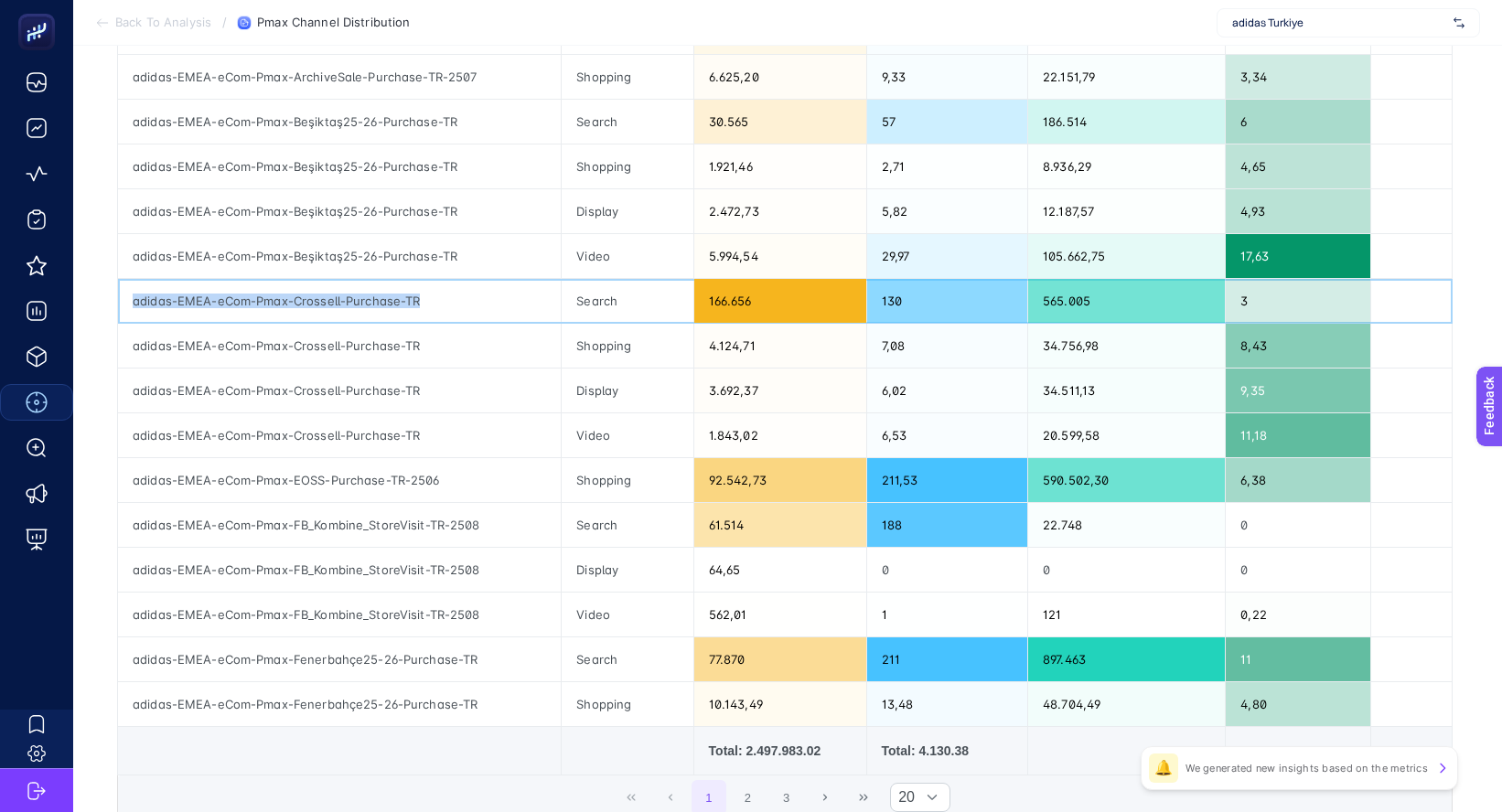
scroll to position [548, 0]
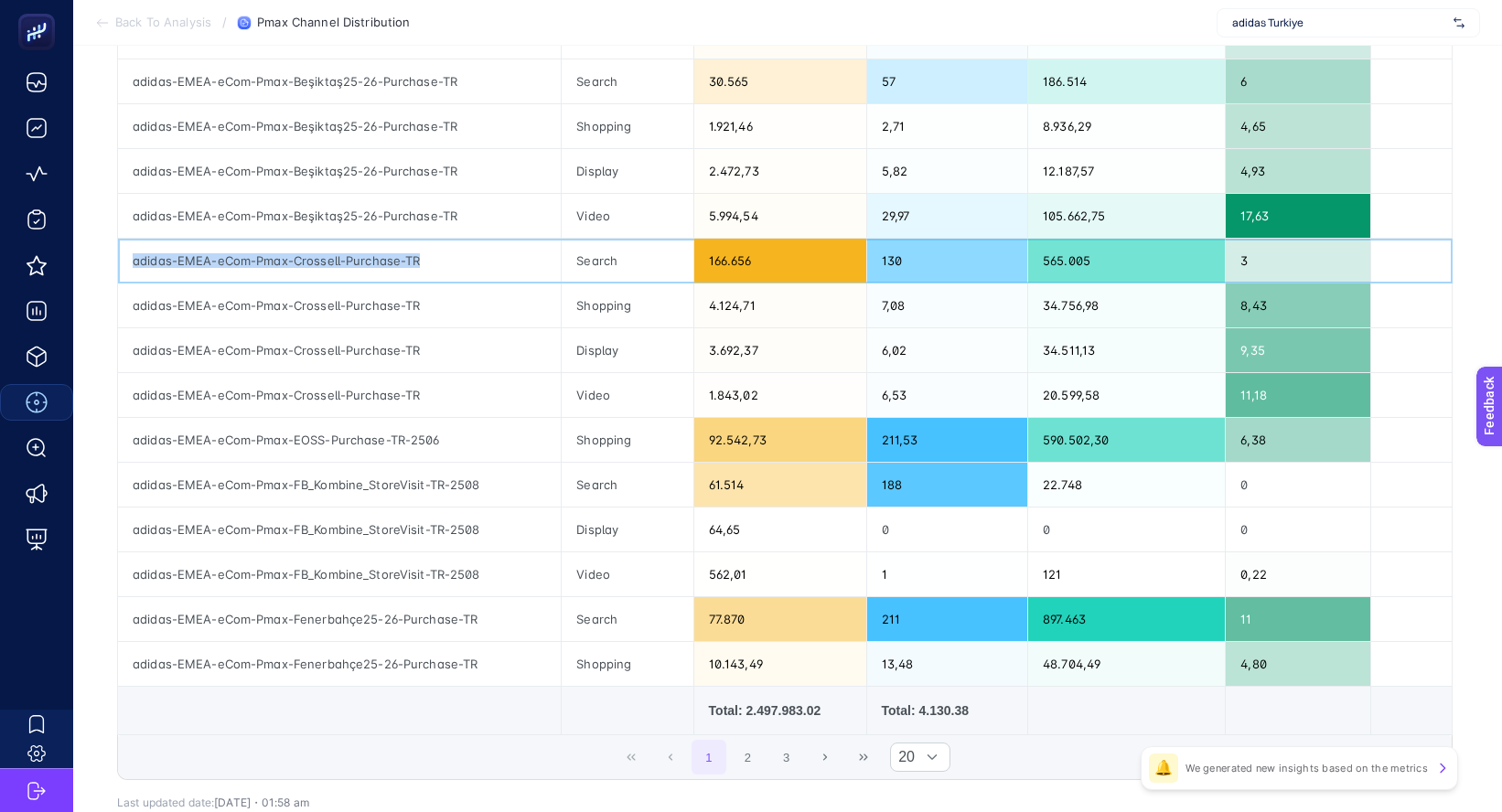
copy tr "adidas-EMEA-eCom-Pmax-Crossell-Purchase-TR"
click at [753, 745] on button "2" at bounding box center [747, 757] width 35 height 35
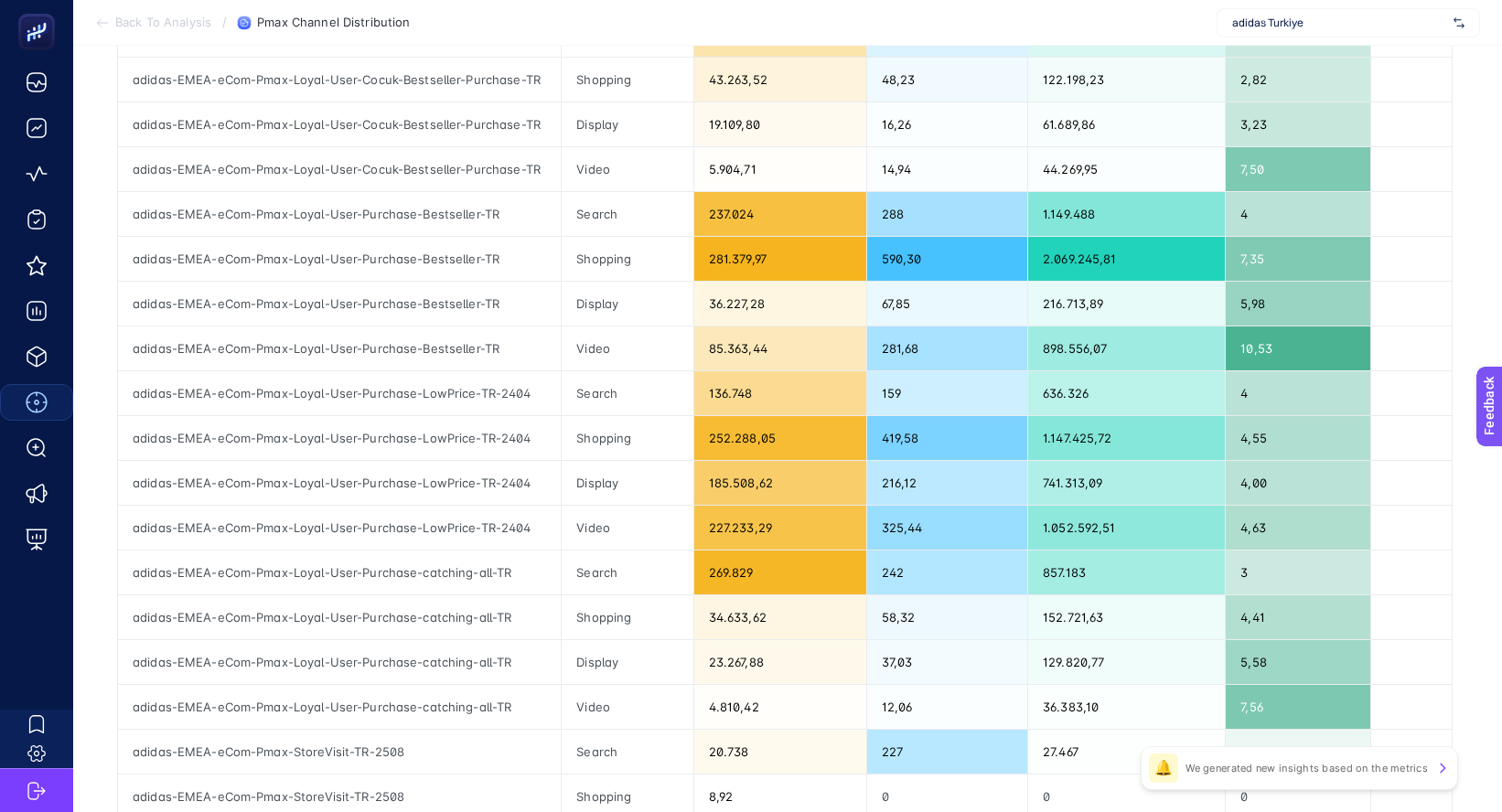
scroll to position [457, 0]
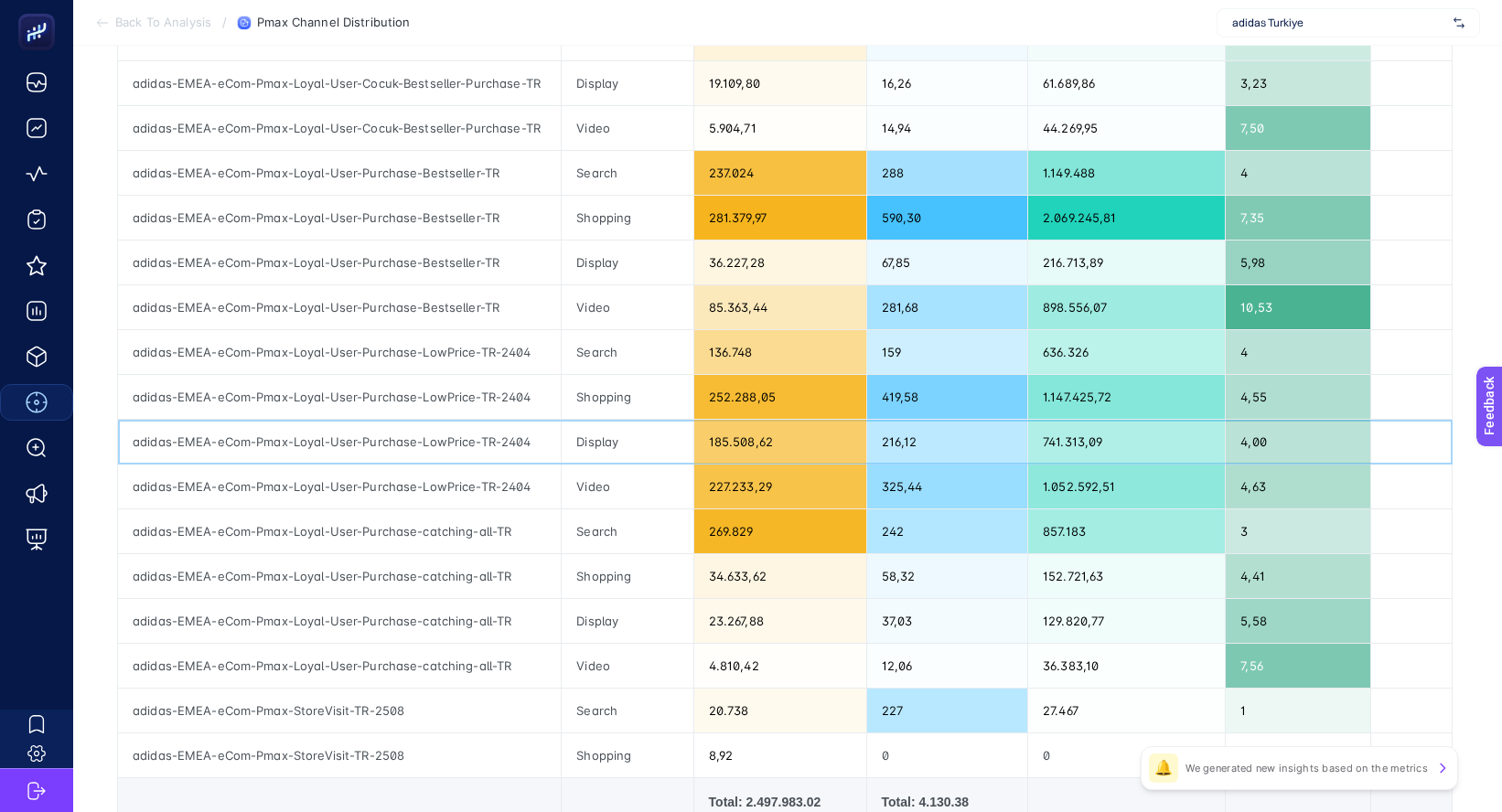
click at [729, 453] on div "185.508,62" at bounding box center [780, 441] width 172 height 44
click at [737, 499] on div "227.233,29" at bounding box center [780, 487] width 172 height 44
click at [742, 441] on div "185.508,62" at bounding box center [780, 441] width 172 height 44
click at [739, 493] on div "227.233,29" at bounding box center [780, 487] width 172 height 44
click at [743, 441] on div "185.508,62" at bounding box center [780, 441] width 172 height 44
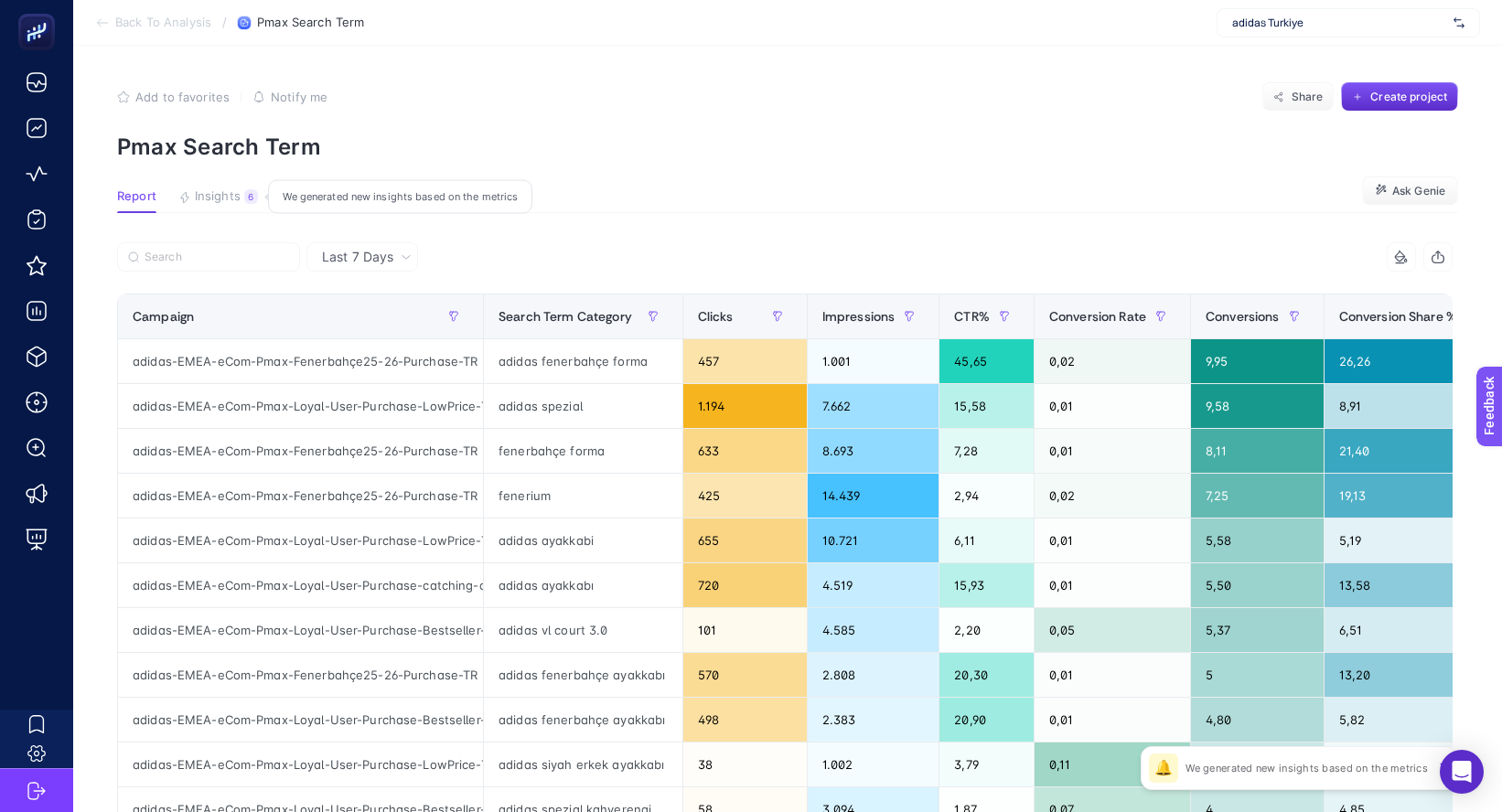
click at [196, 196] on span "Insights" at bounding box center [217, 196] width 46 height 14
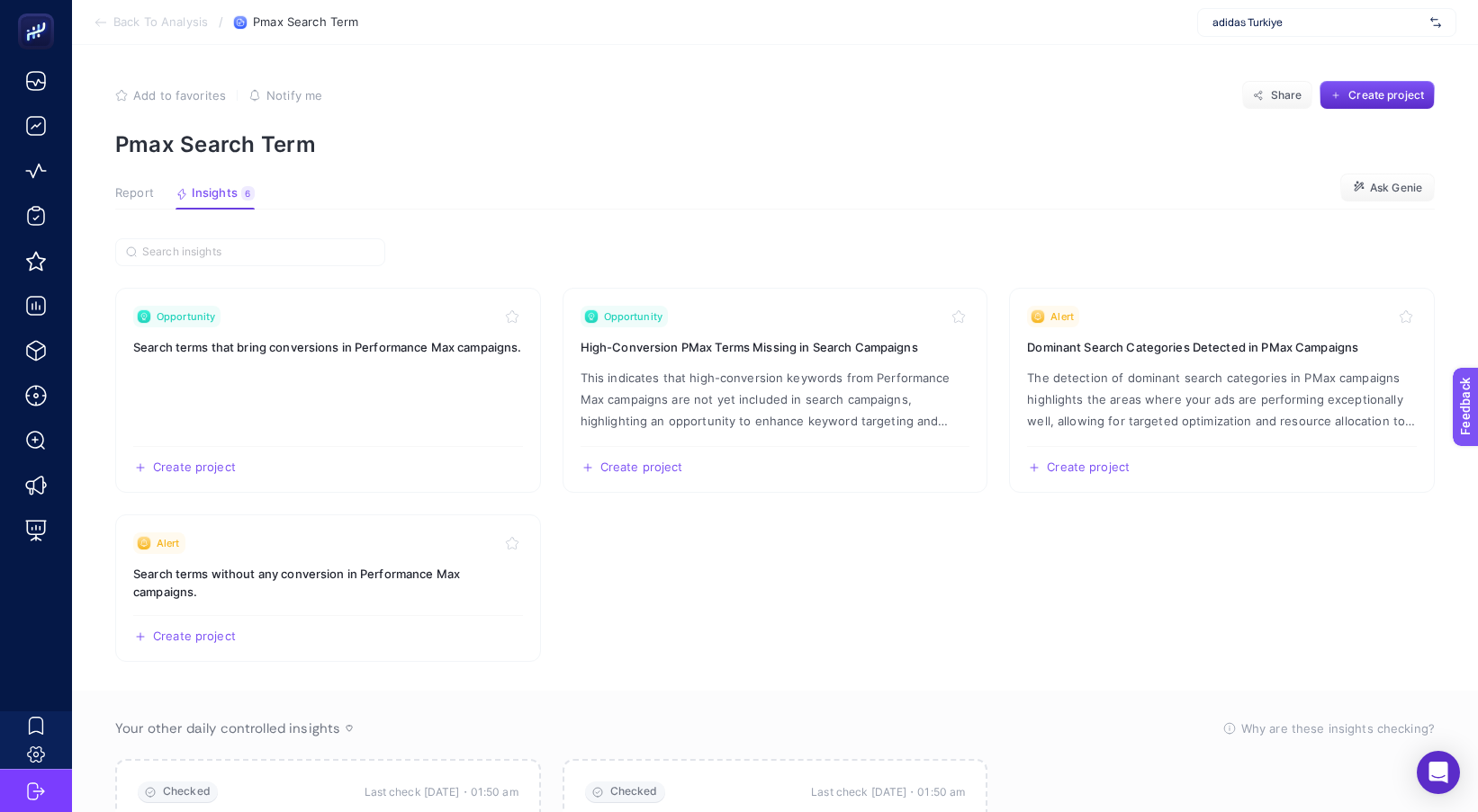
click at [133, 189] on span "Report" at bounding box center [134, 193] width 38 height 14
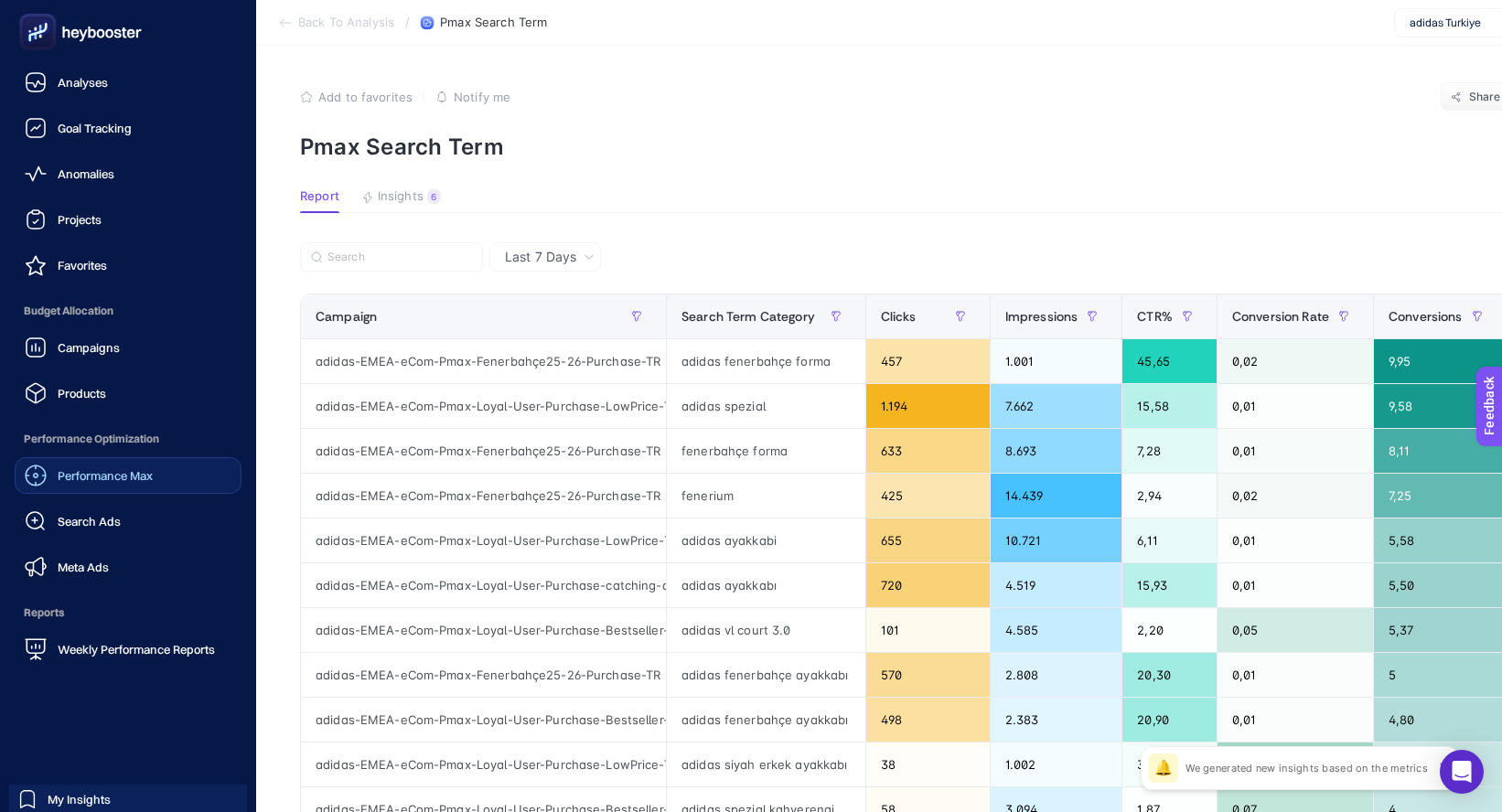
click at [64, 479] on span "Performance Max" at bounding box center [105, 474] width 95 height 14
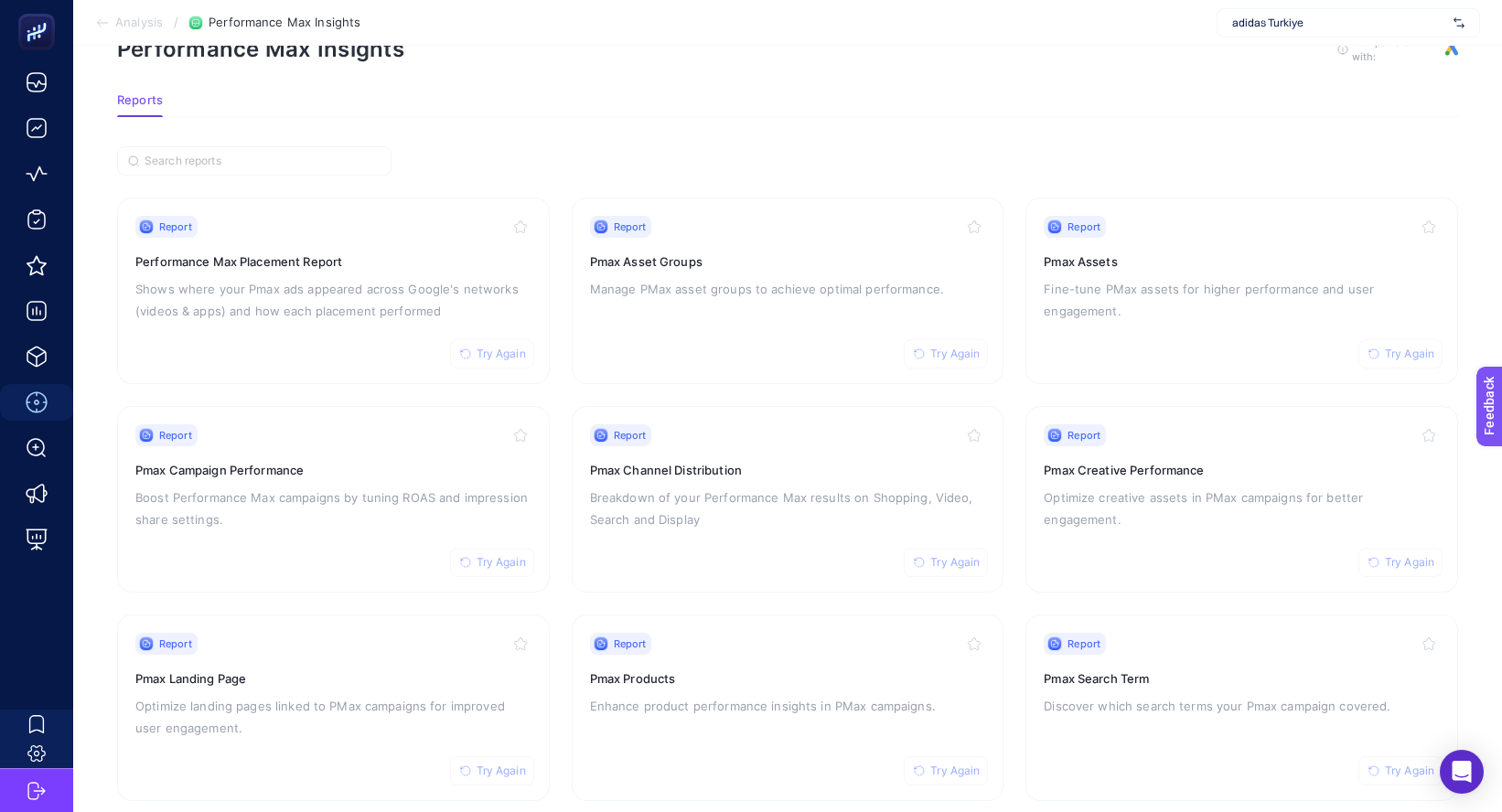
scroll to position [85, 0]
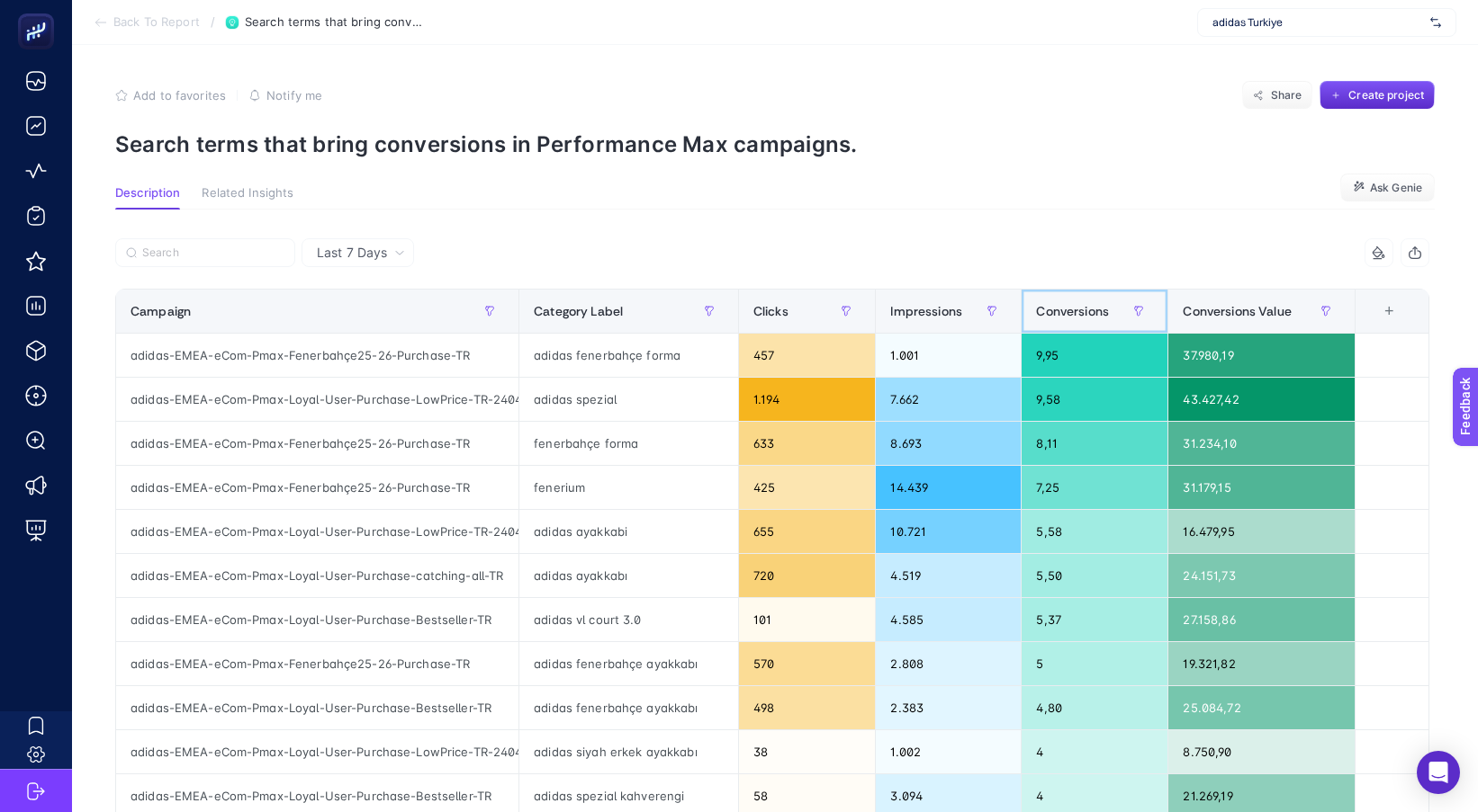
click at [1080, 315] on span "Conversions" at bounding box center [1072, 311] width 73 height 14
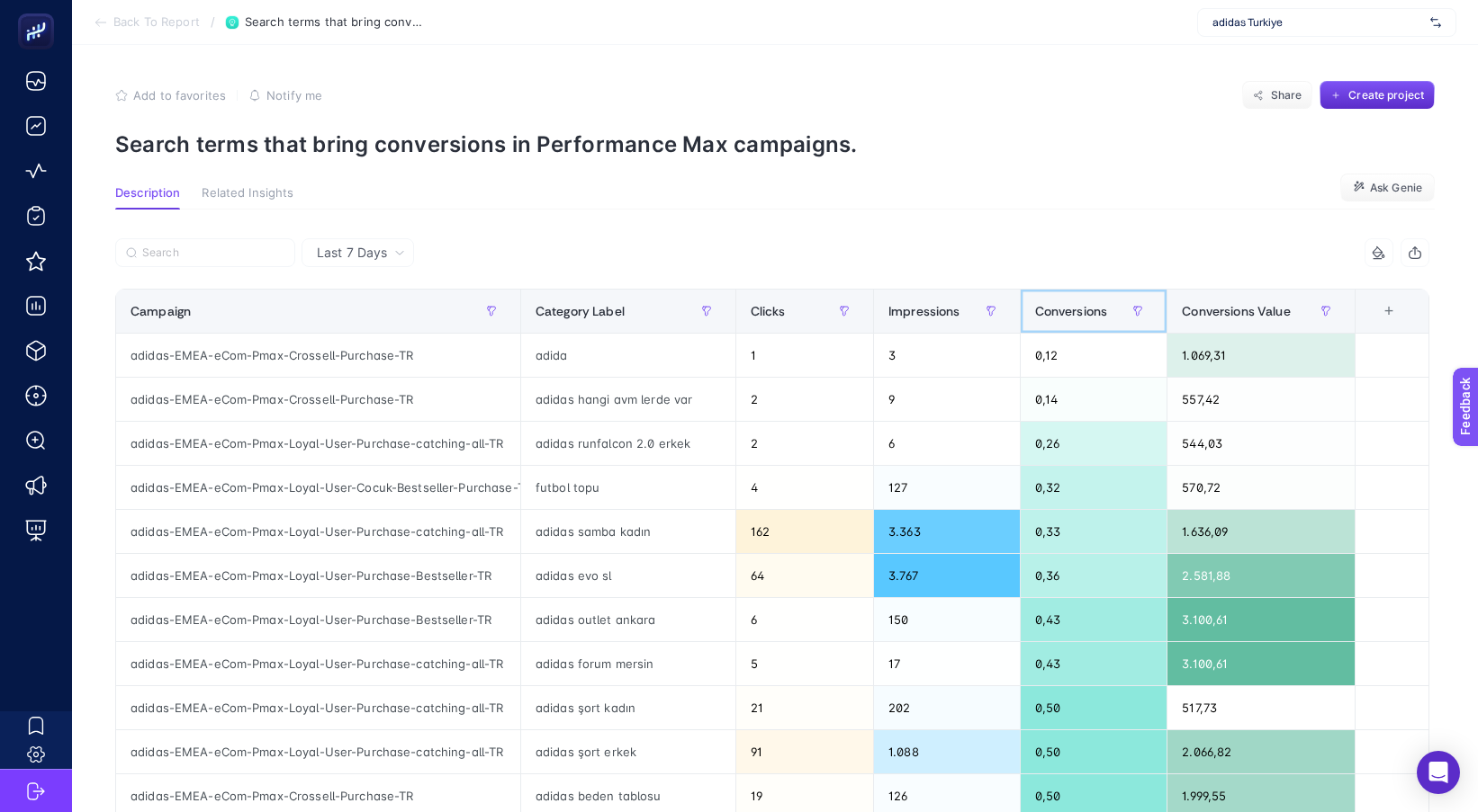
click at [1081, 315] on span "Conversions" at bounding box center [1071, 311] width 73 height 14
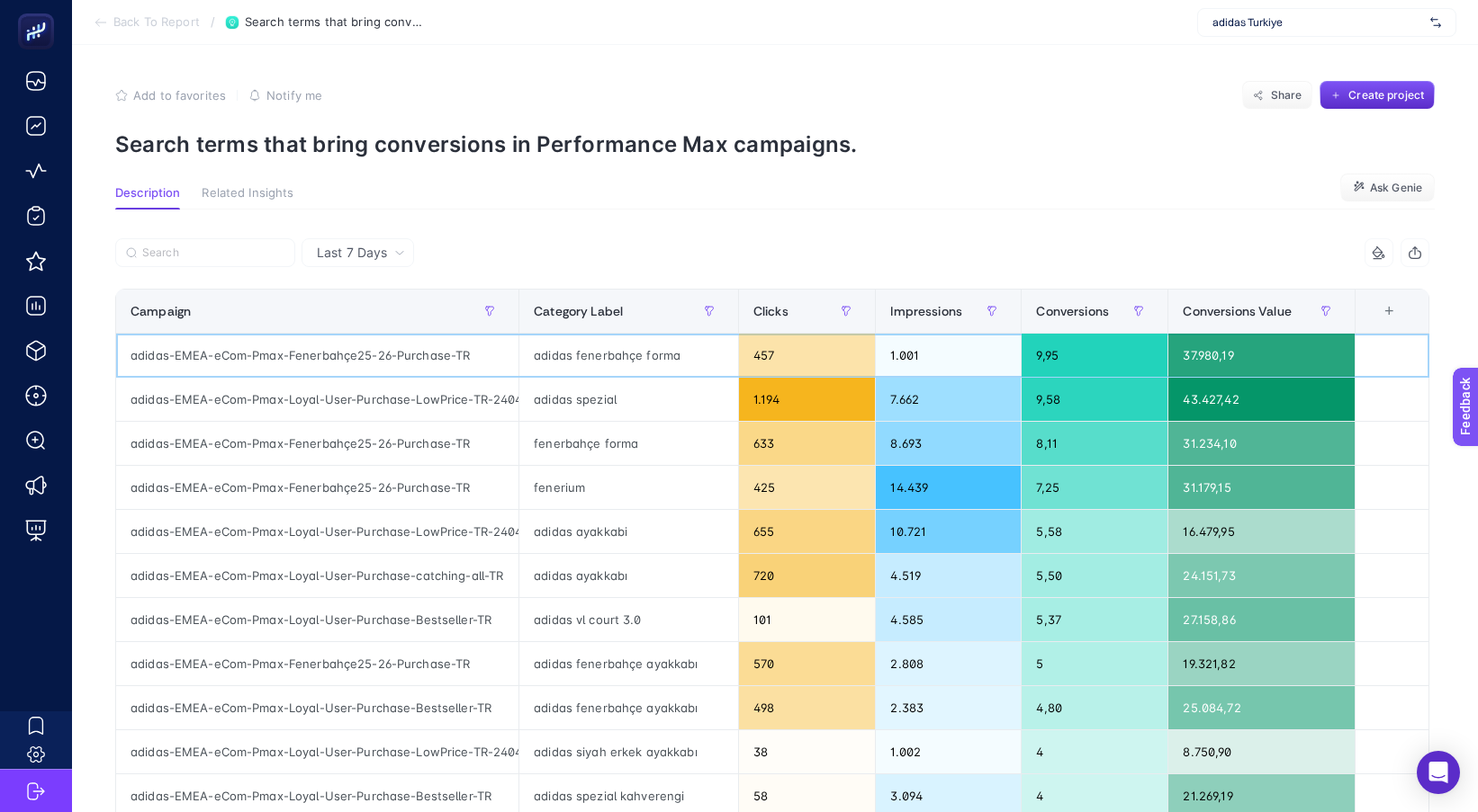
click at [596, 362] on div "adidas fenerbahçe forma" at bounding box center [628, 356] width 218 height 43
click at [578, 441] on div "fenerbahçe forma" at bounding box center [628, 443] width 218 height 43
click at [561, 489] on div "fenerium" at bounding box center [628, 487] width 218 height 43
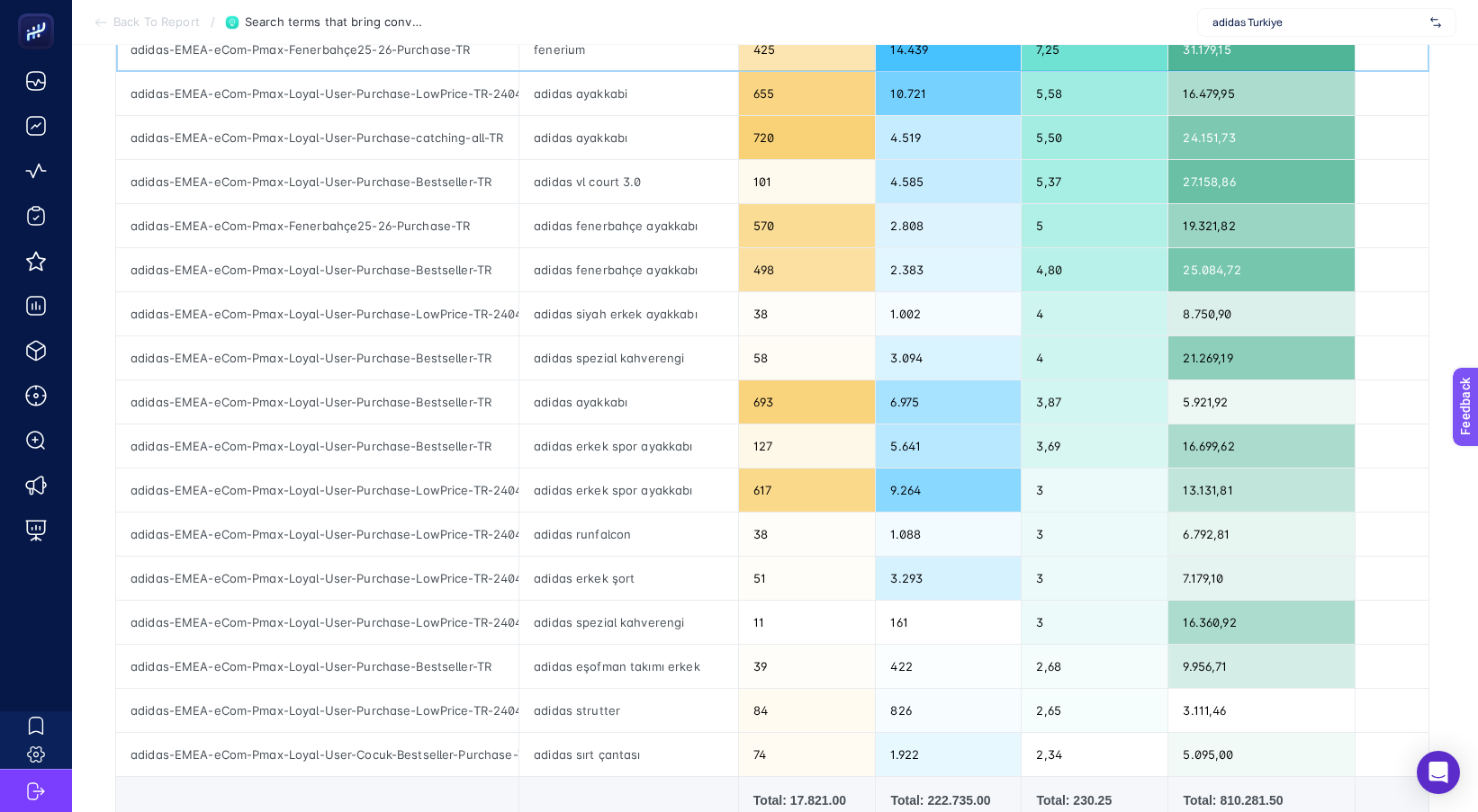
scroll to position [539, 0]
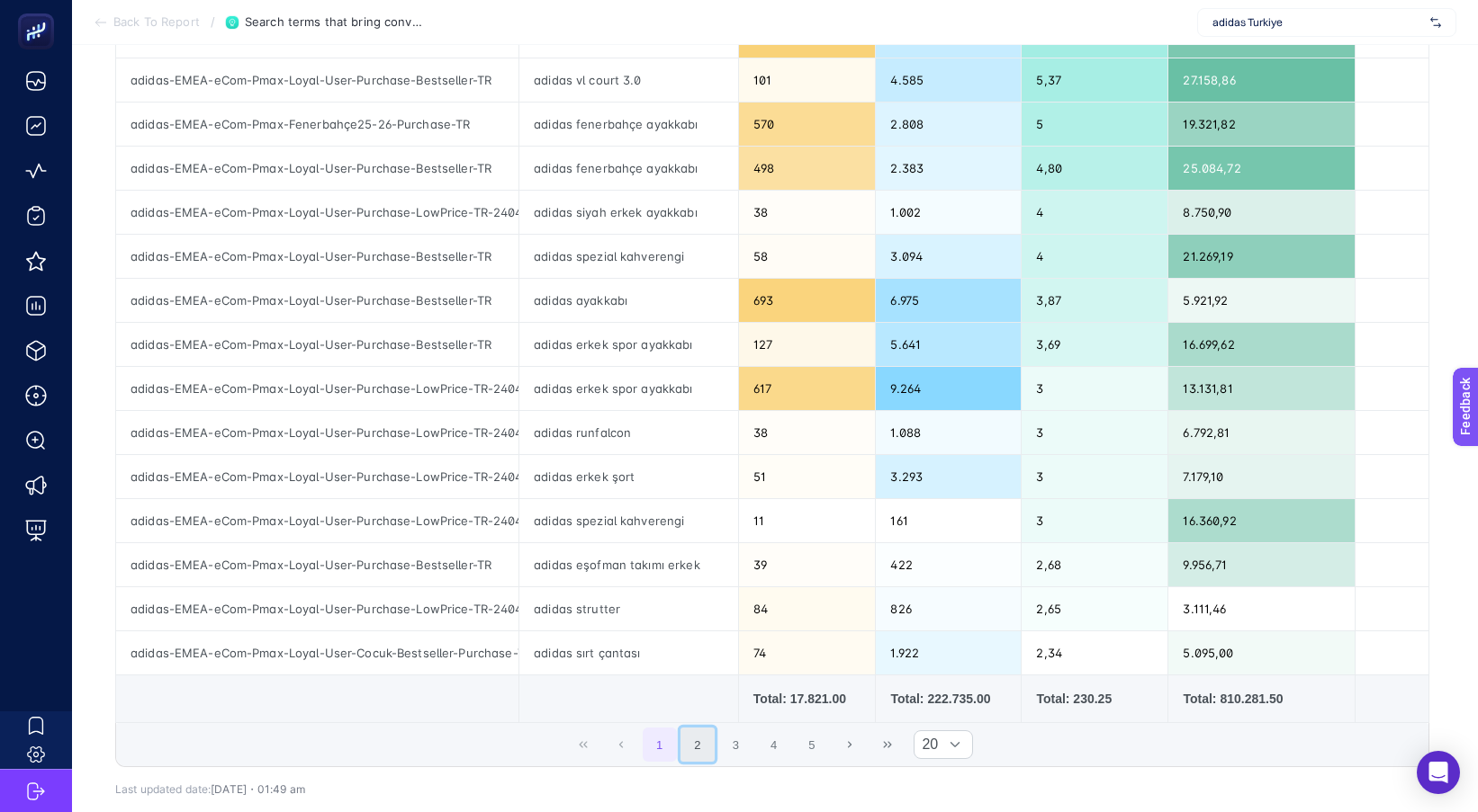
click at [705, 740] on button "2" at bounding box center [697, 745] width 35 height 35
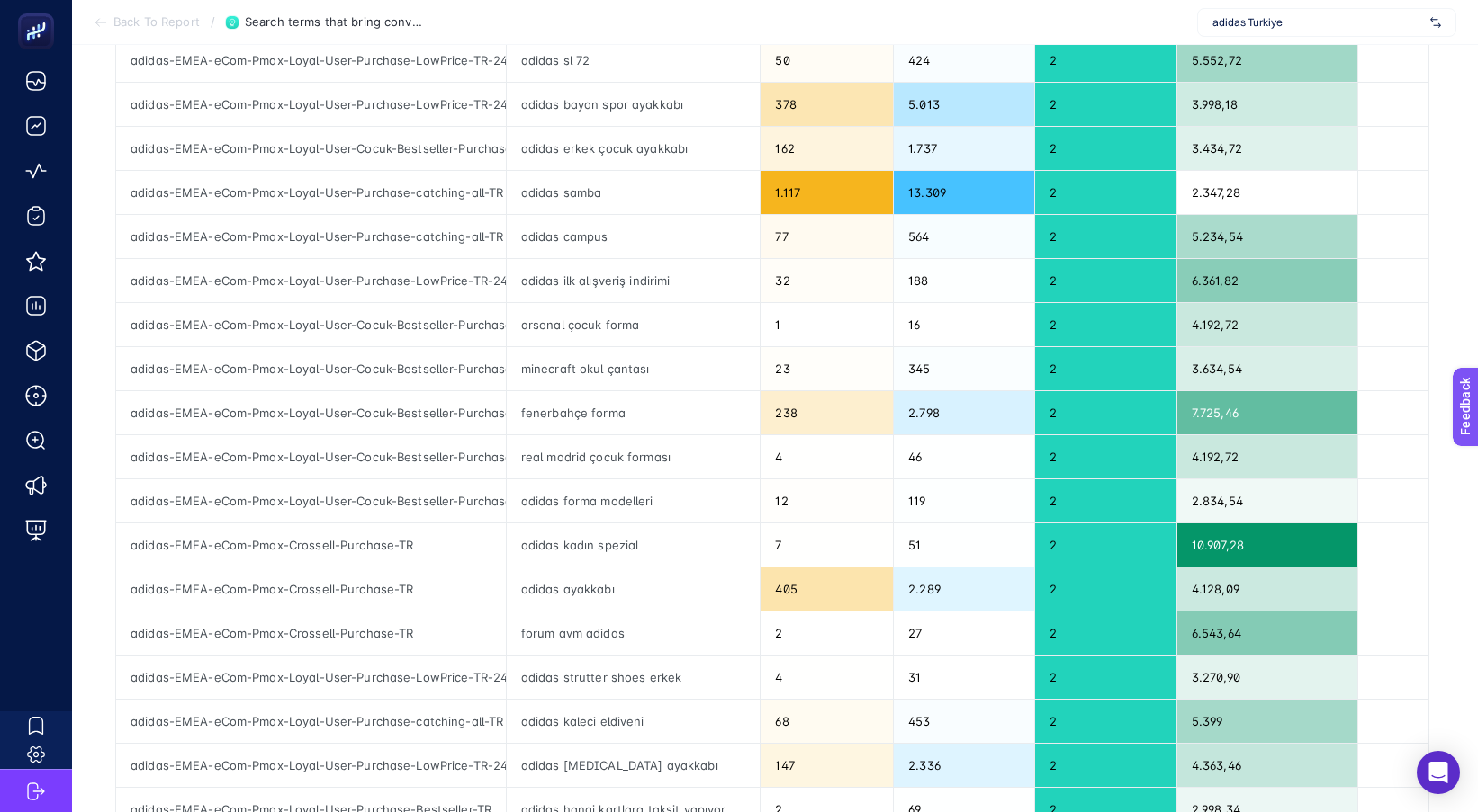
scroll to position [270, 0]
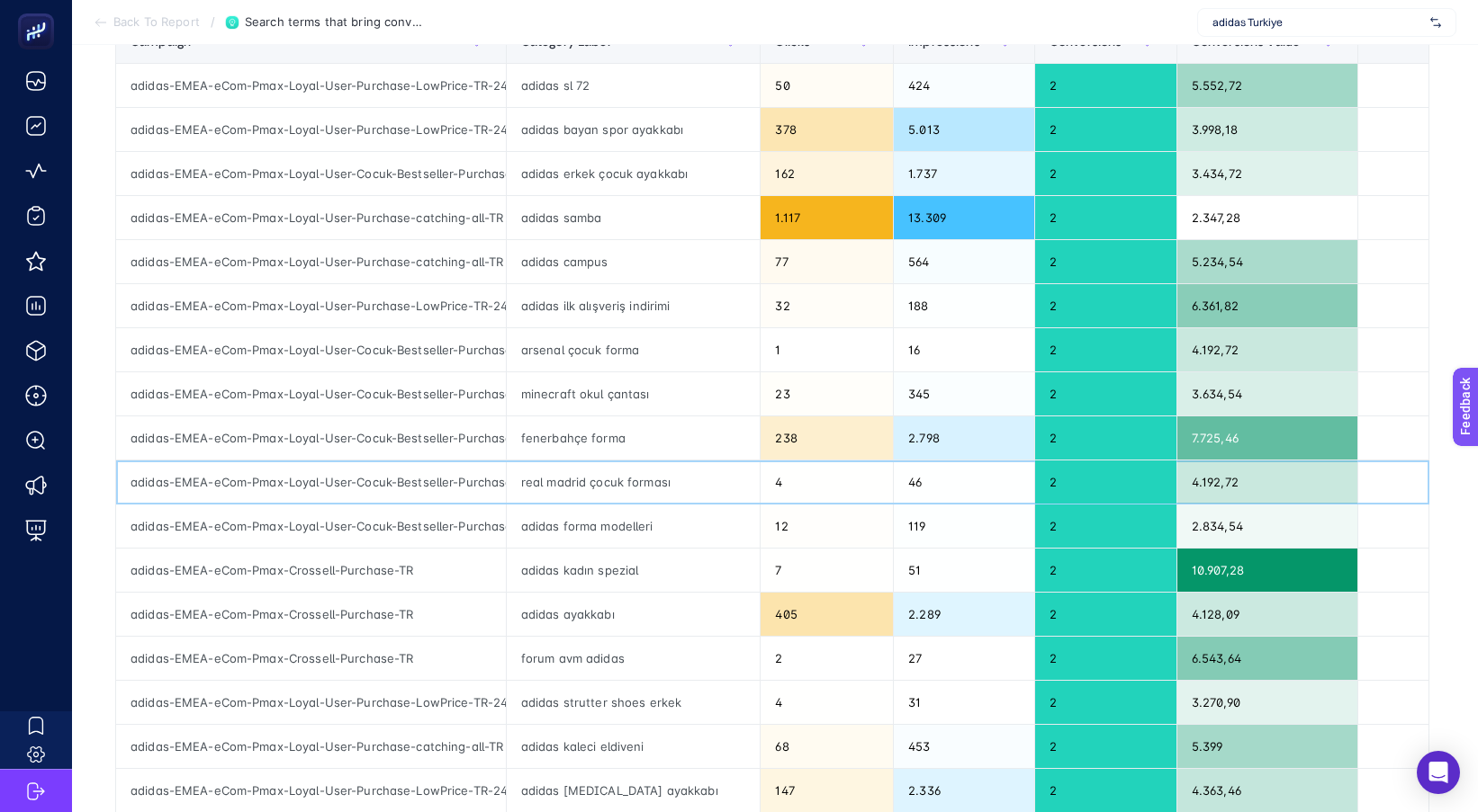
click at [583, 485] on div "real madrid çocuk forması" at bounding box center [634, 482] width 254 height 43
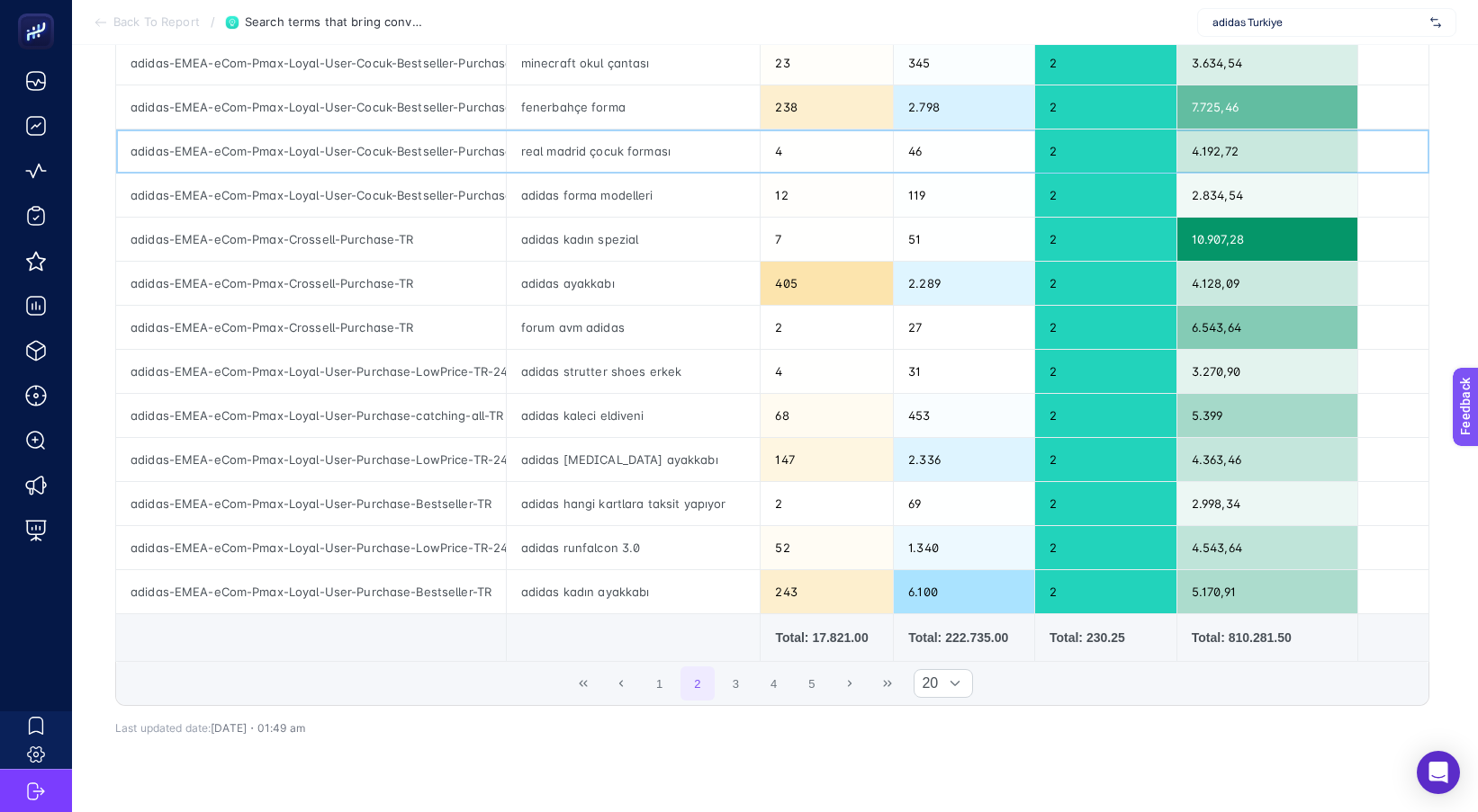
scroll to position [630, 0]
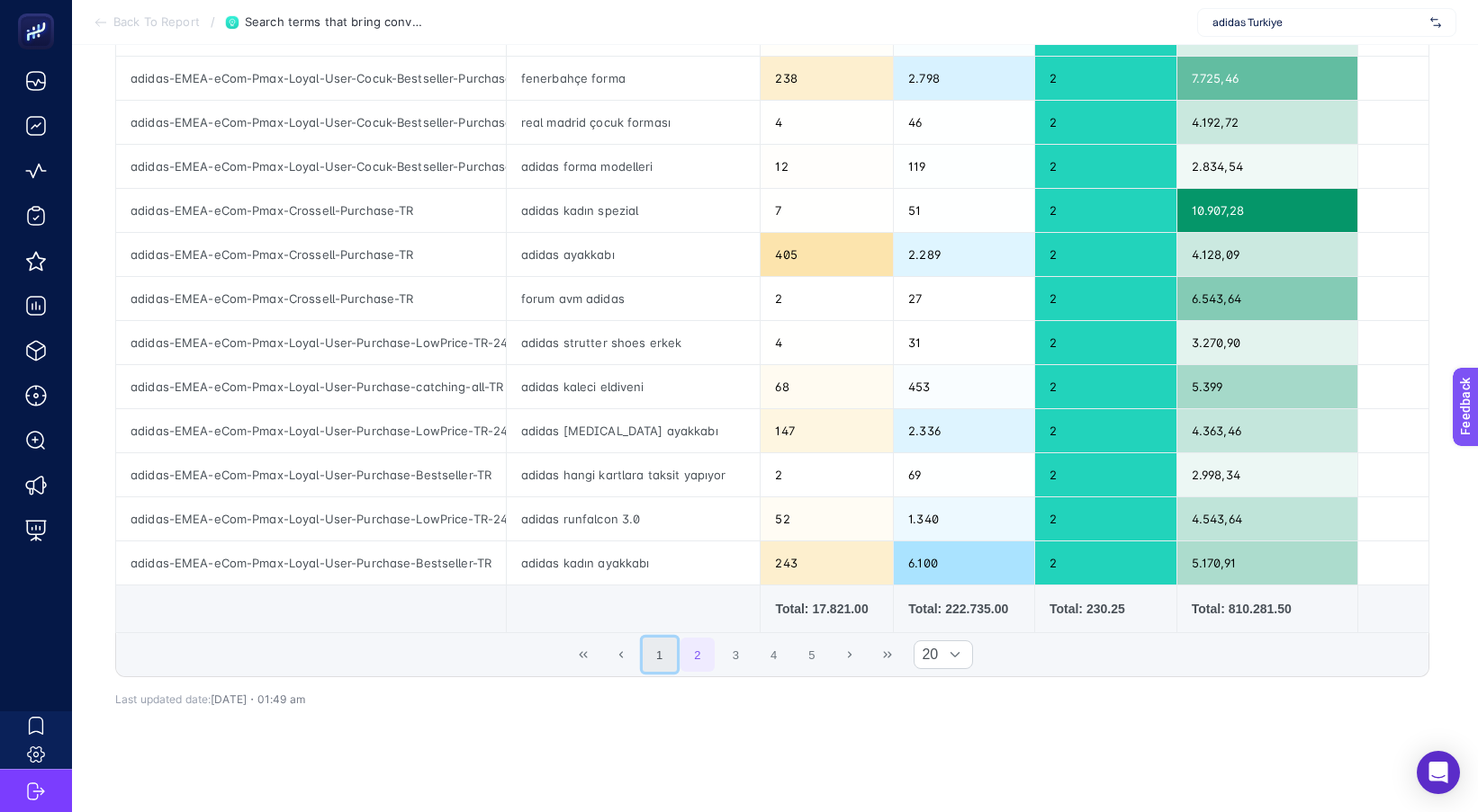
click at [669, 666] on button "1" at bounding box center [659, 654] width 35 height 35
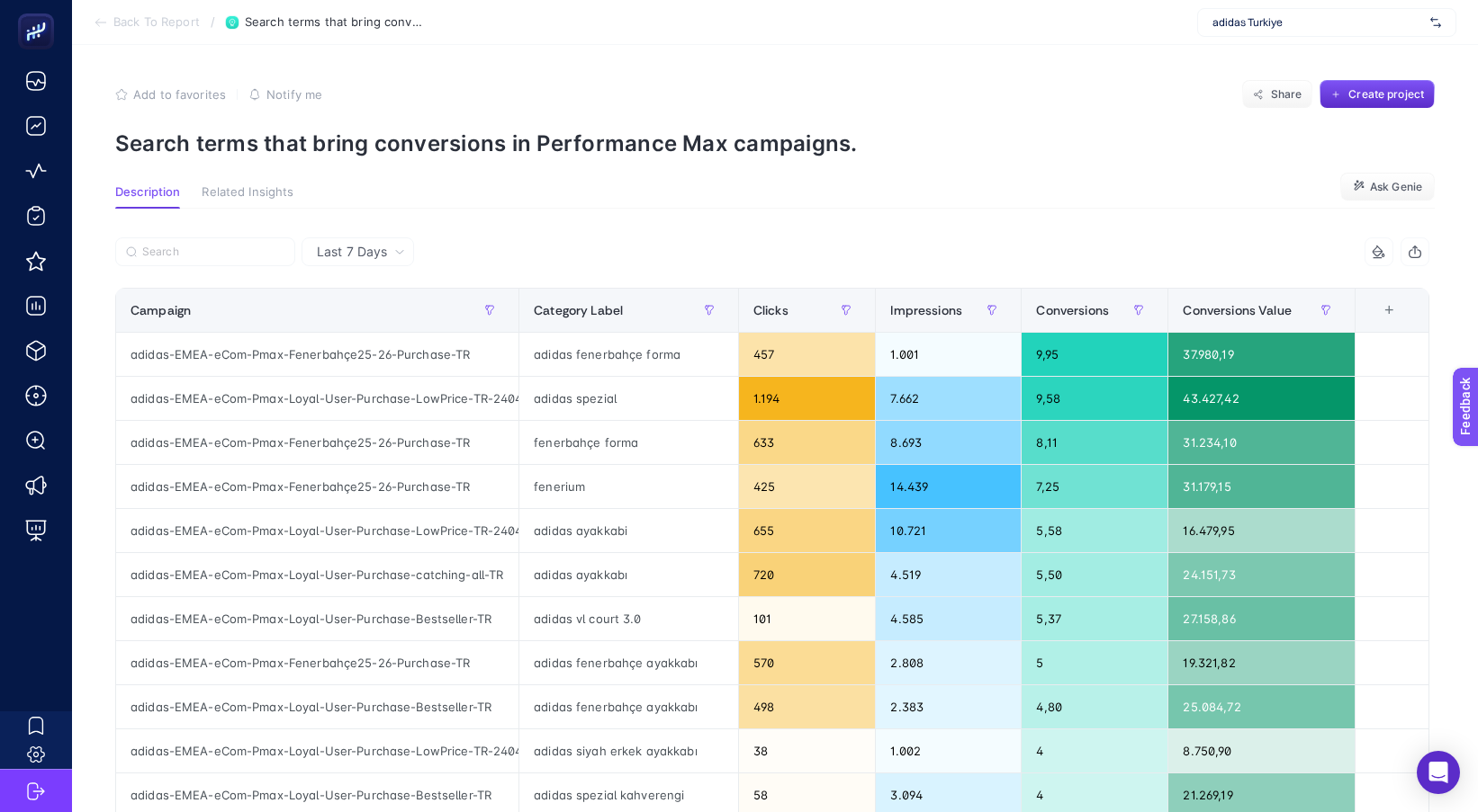
scroll to position [0, 0]
click at [325, 248] on span "Last 7 Days" at bounding box center [351, 252] width 70 height 18
click at [348, 314] on li "Last 30 Days" at bounding box center [358, 323] width 102 height 33
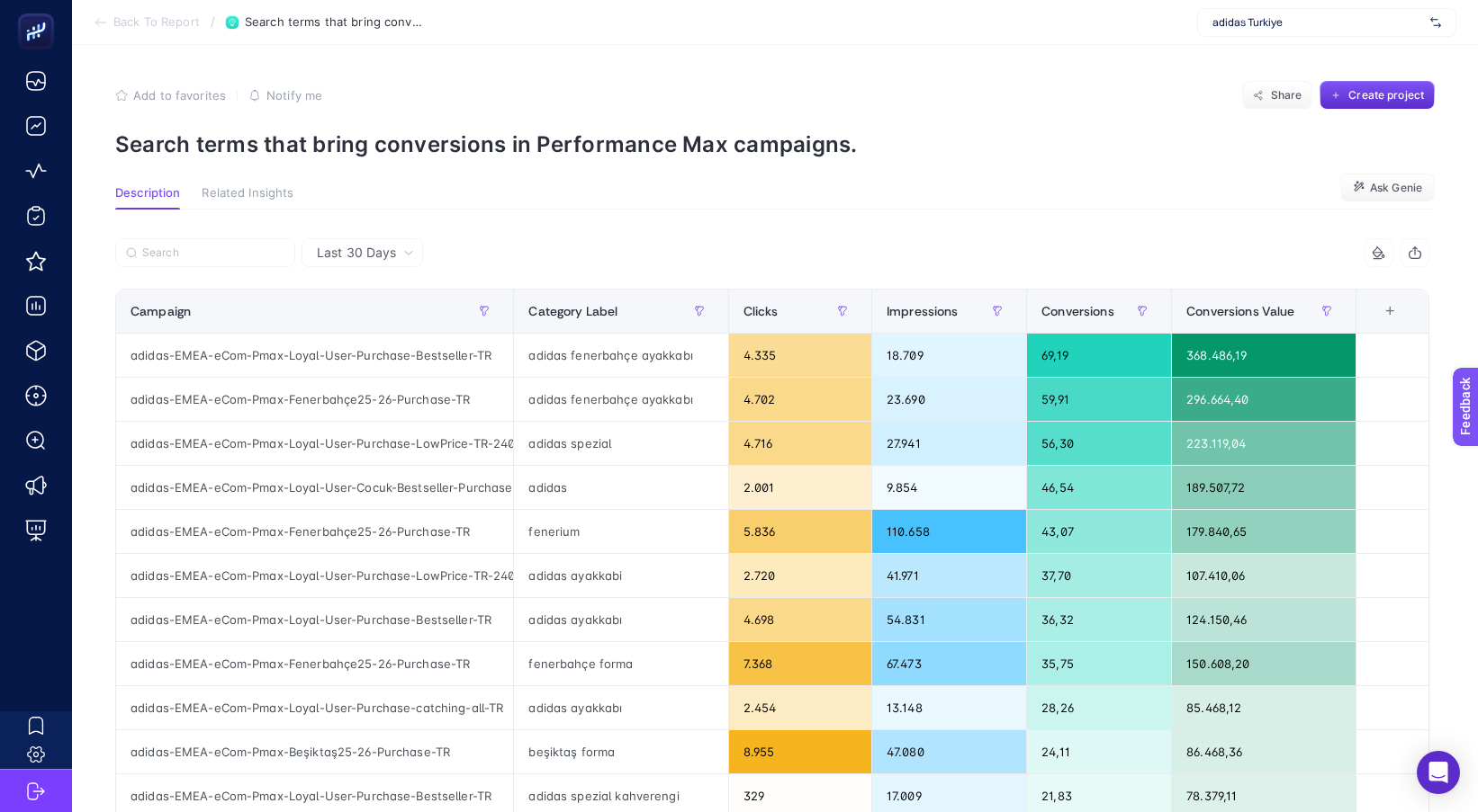
click at [569, 257] on div at bounding box center [443, 258] width 657 height 39
click at [590, 396] on div "adidas fenerbahçe ayakkabı" at bounding box center [620, 399] width 213 height 43
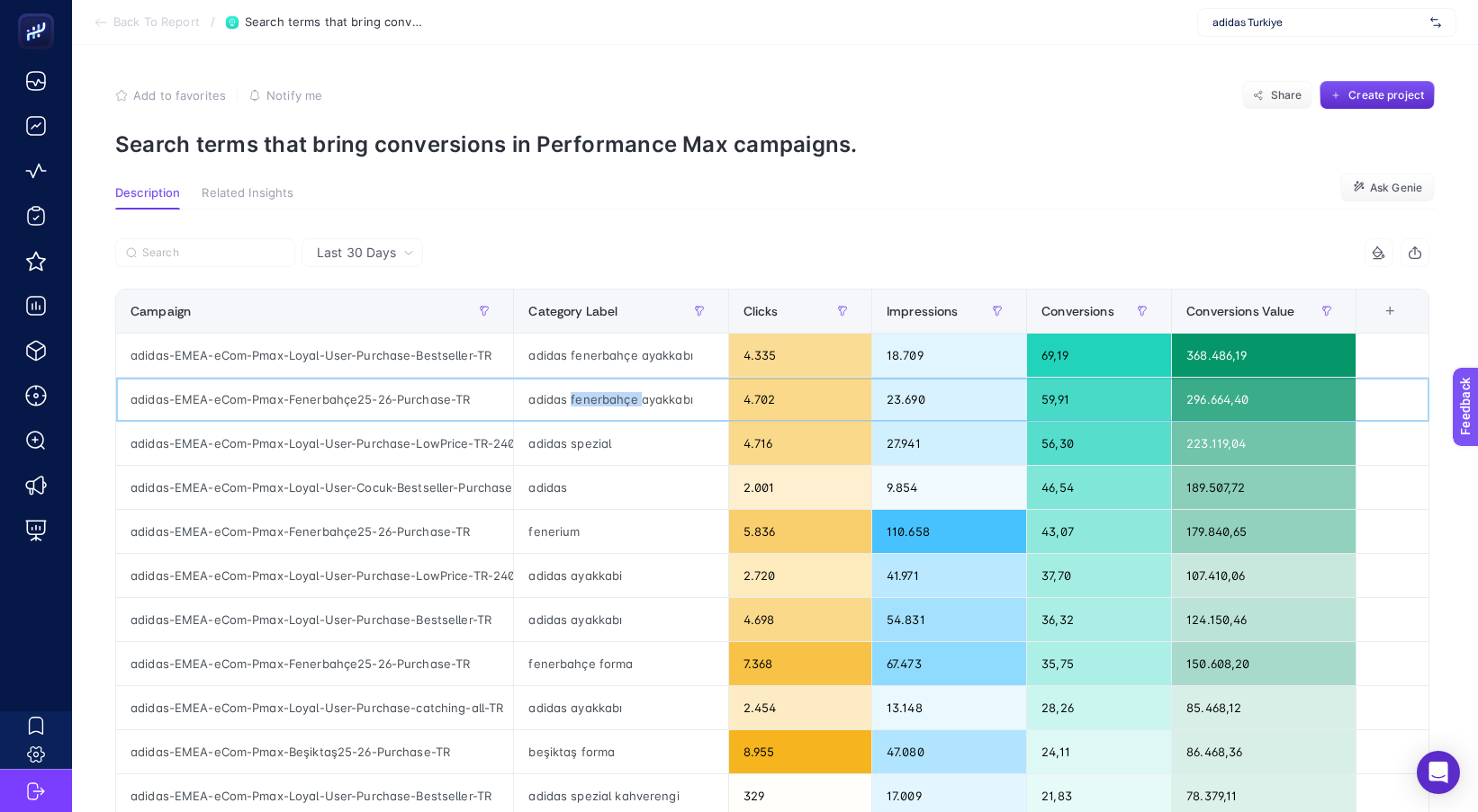
click at [592, 396] on div "adidas fenerbahçe ayakkabı" at bounding box center [620, 399] width 213 height 43
click at [589, 356] on div "adidas fenerbahçe ayakkabı" at bounding box center [620, 356] width 213 height 43
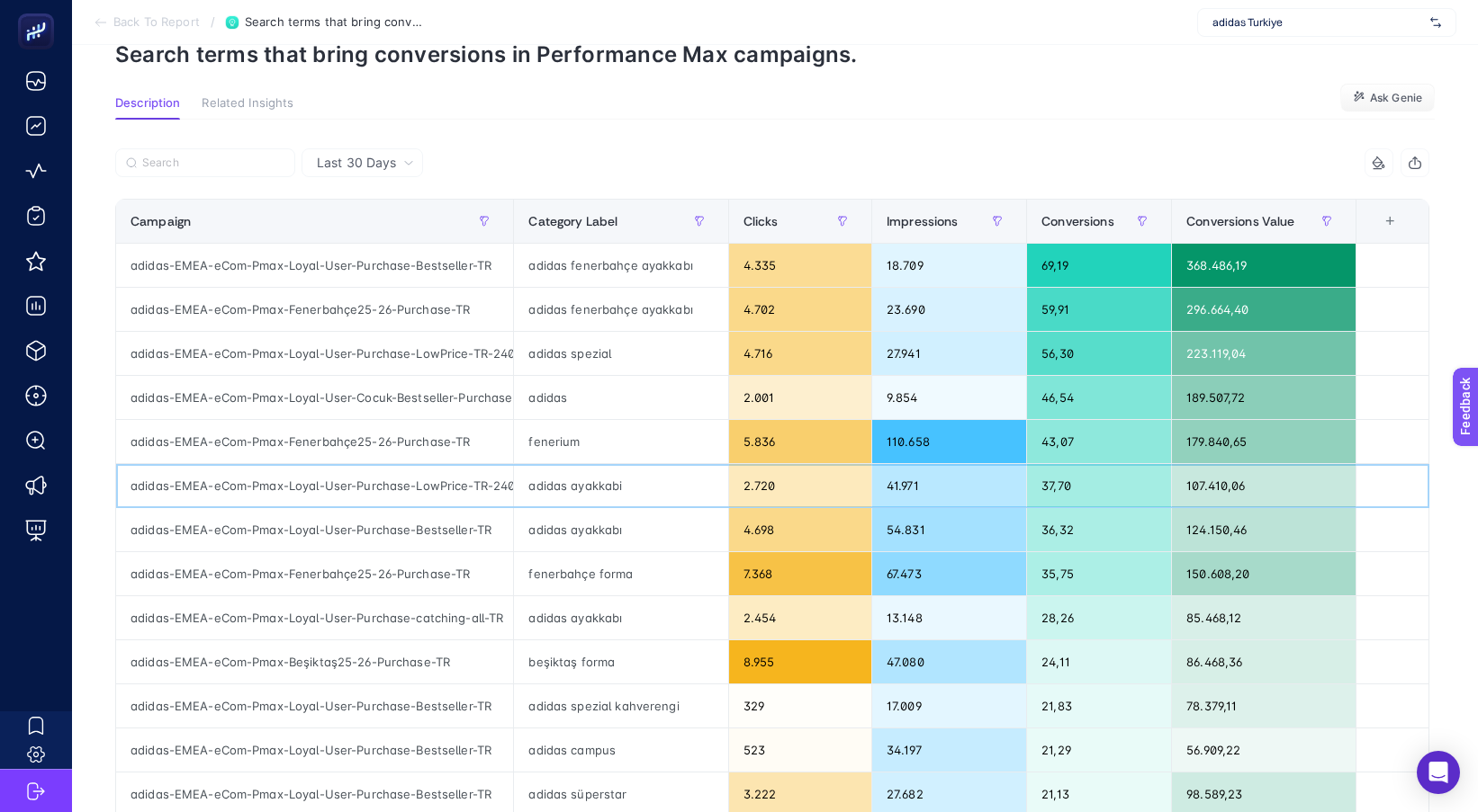
click at [572, 487] on div "adidas ayakkabi" at bounding box center [620, 485] width 213 height 43
click at [573, 487] on div "adidas ayakkabi" at bounding box center [620, 485] width 213 height 43
click at [580, 532] on div "adidas ayakkabı" at bounding box center [620, 530] width 213 height 43
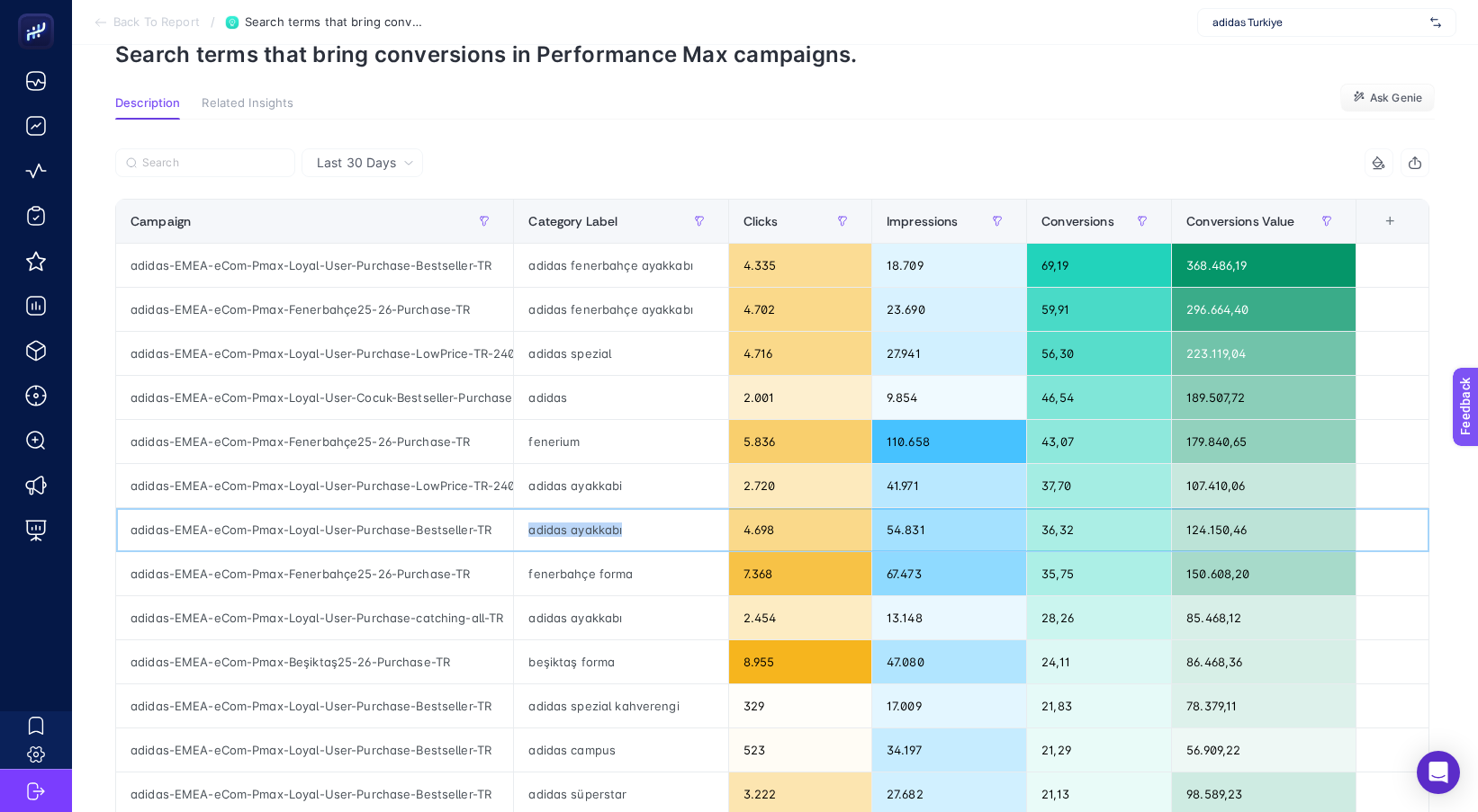
click at [582, 532] on div "adidas ayakkabı" at bounding box center [620, 530] width 213 height 43
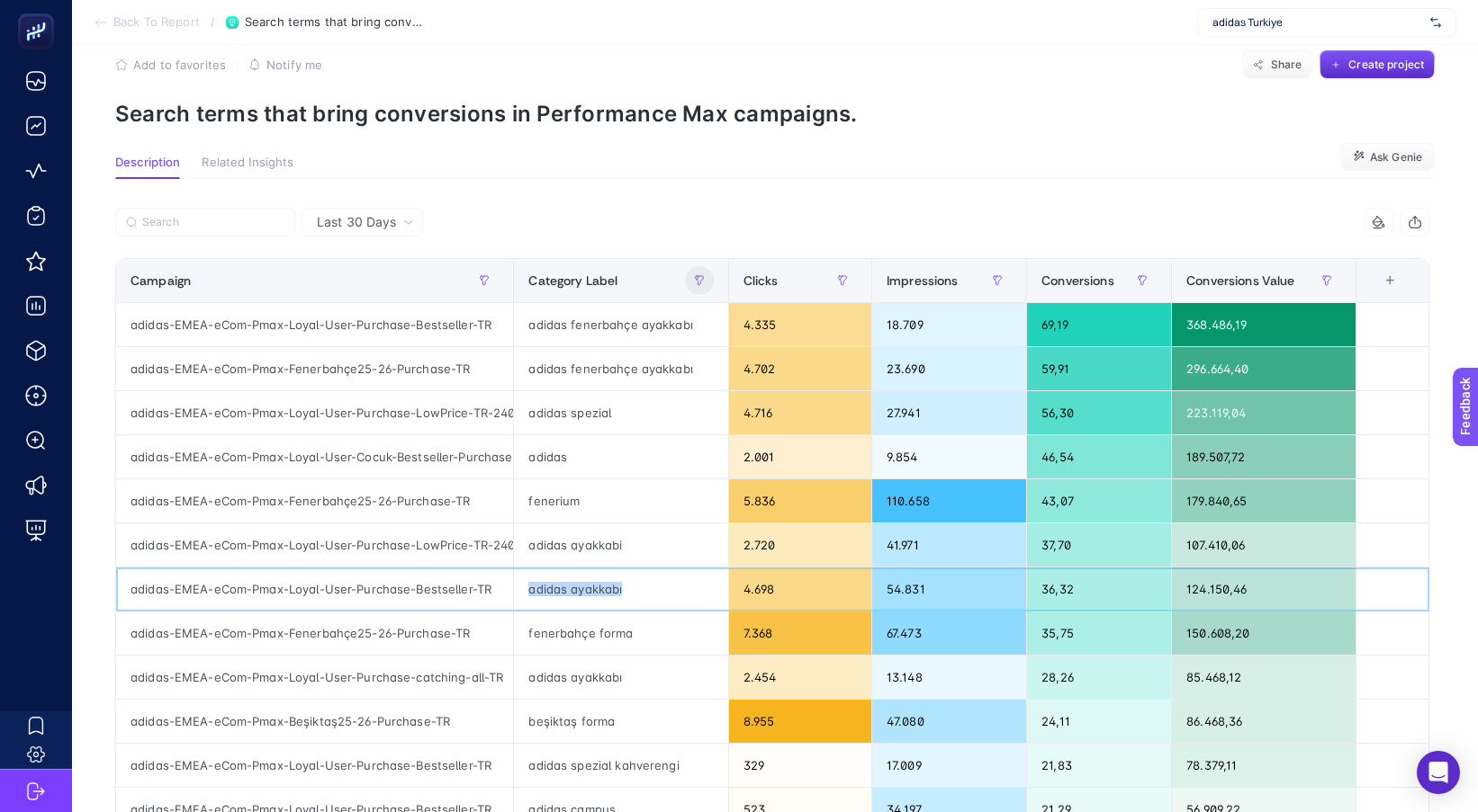
scroll to position [0, 0]
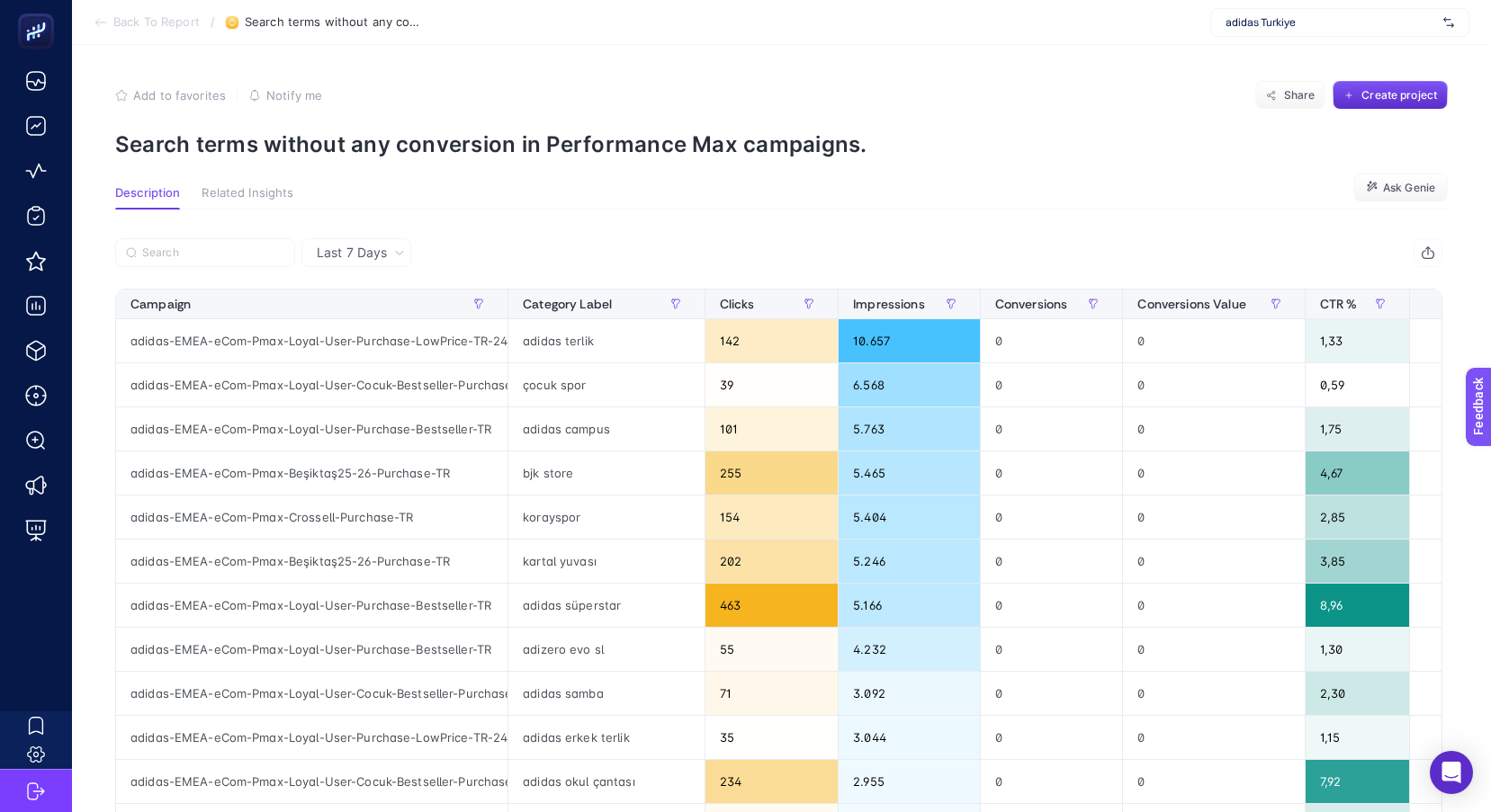
click at [340, 250] on span "Last 7 Days" at bounding box center [351, 252] width 70 height 18
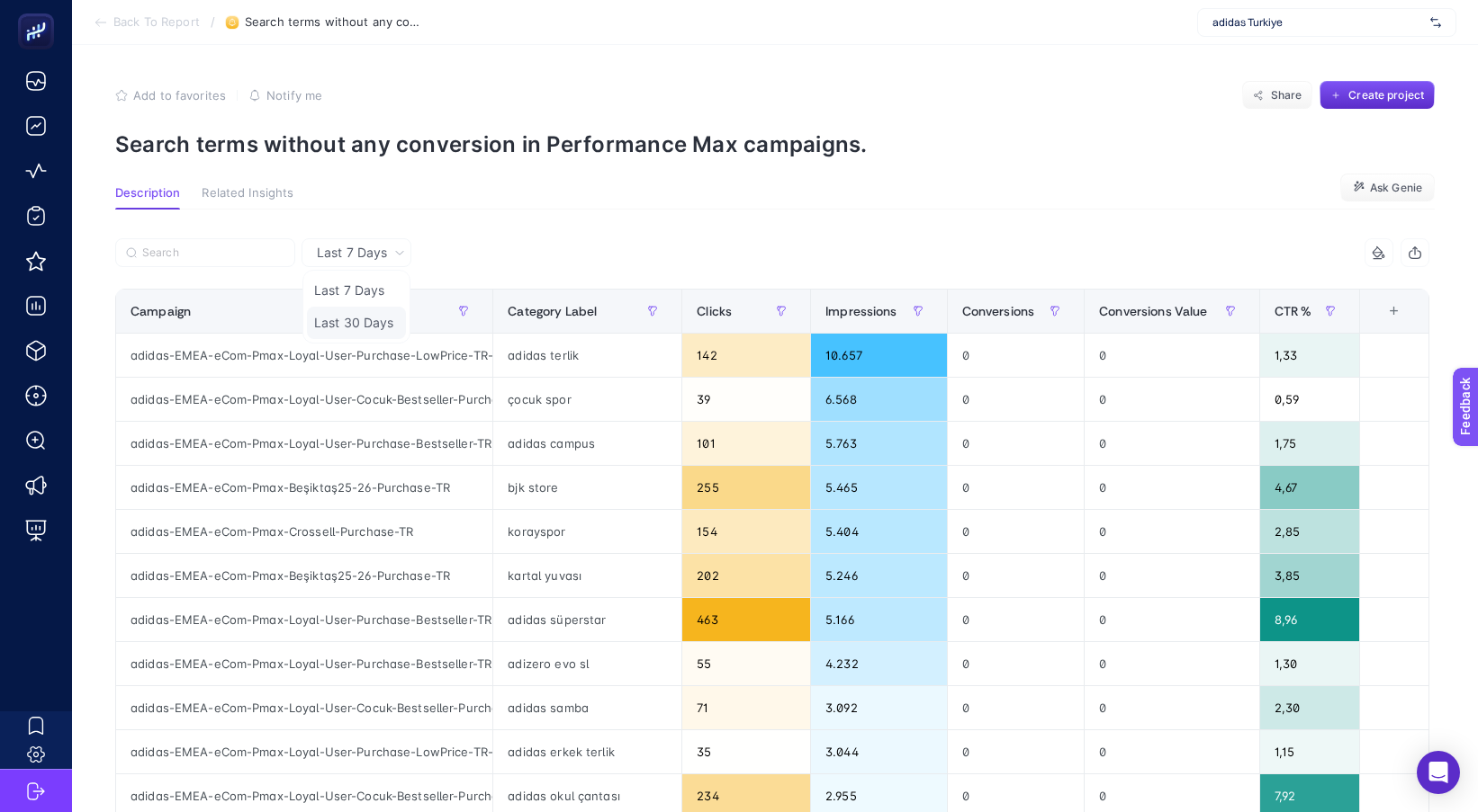
click at [338, 314] on li "Last 30 Days" at bounding box center [357, 323] width 99 height 33
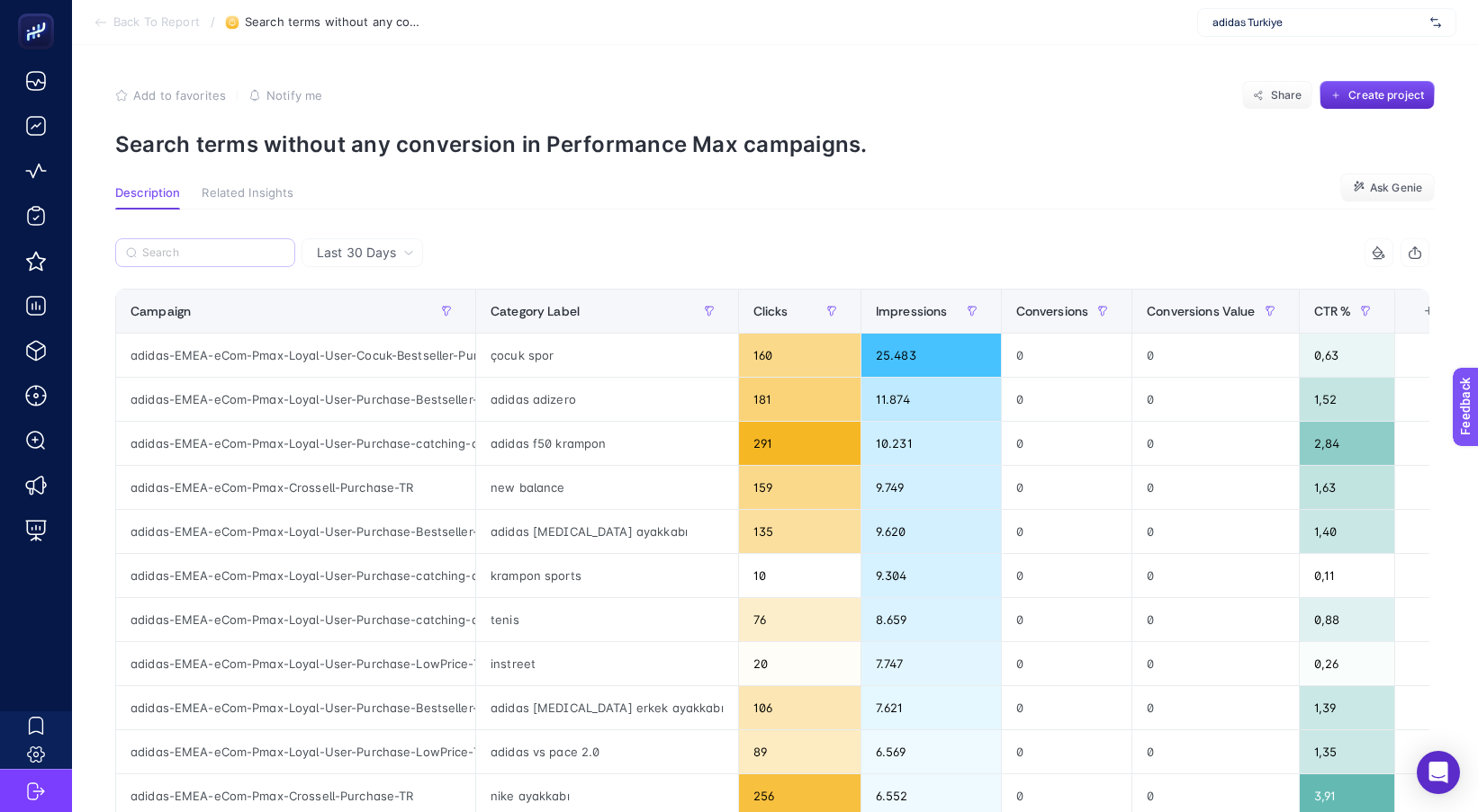
click at [221, 260] on label at bounding box center [204, 252] width 180 height 29
click at [0, 0] on input "Search" at bounding box center [0, 0] width 0 height 0
click at [197, 248] on input "Search" at bounding box center [213, 253] width 142 height 13
paste input "adidas-EMEA-eCom-Pmax-Crossell-Purchase-TR"
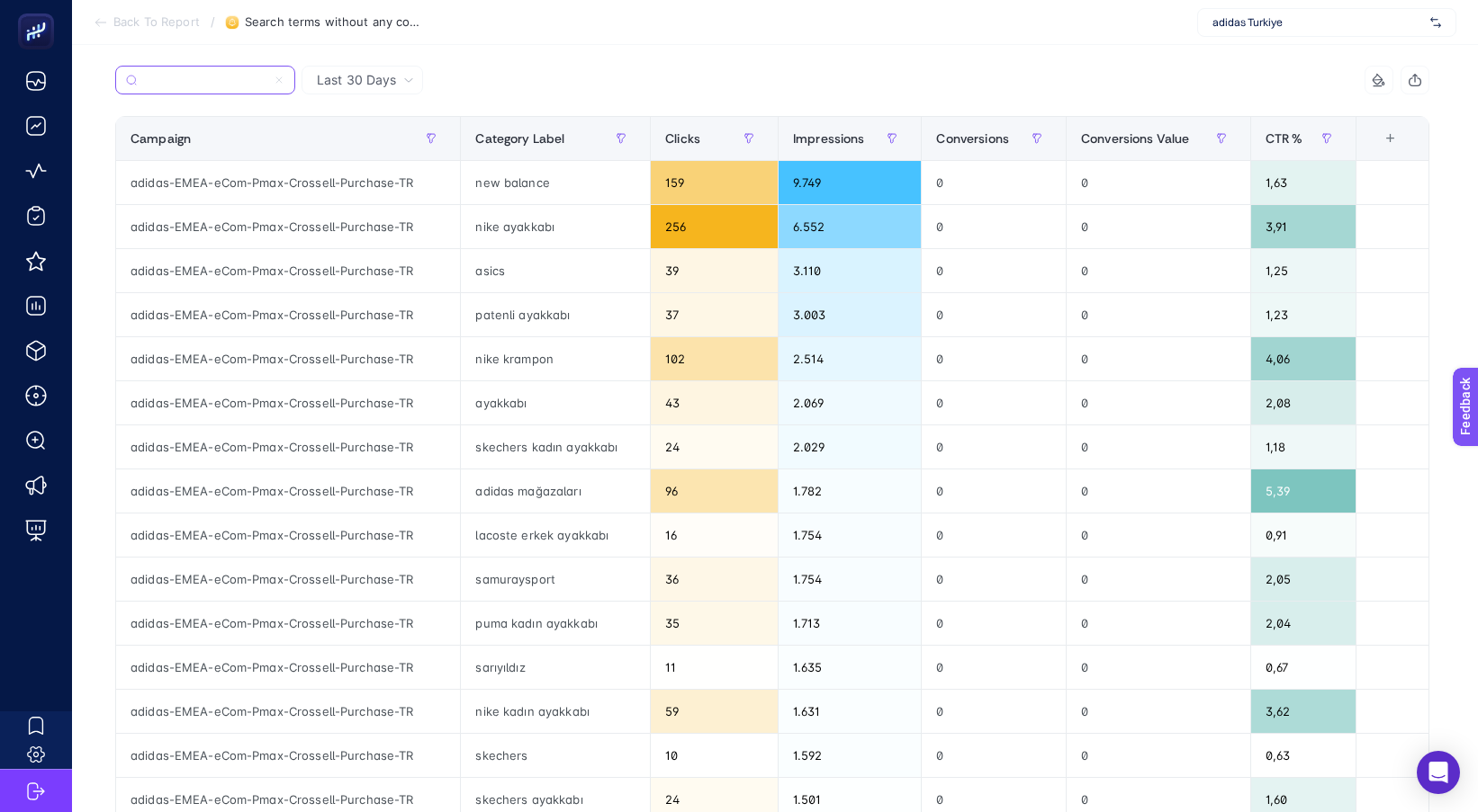
scroll to position [180, 0]
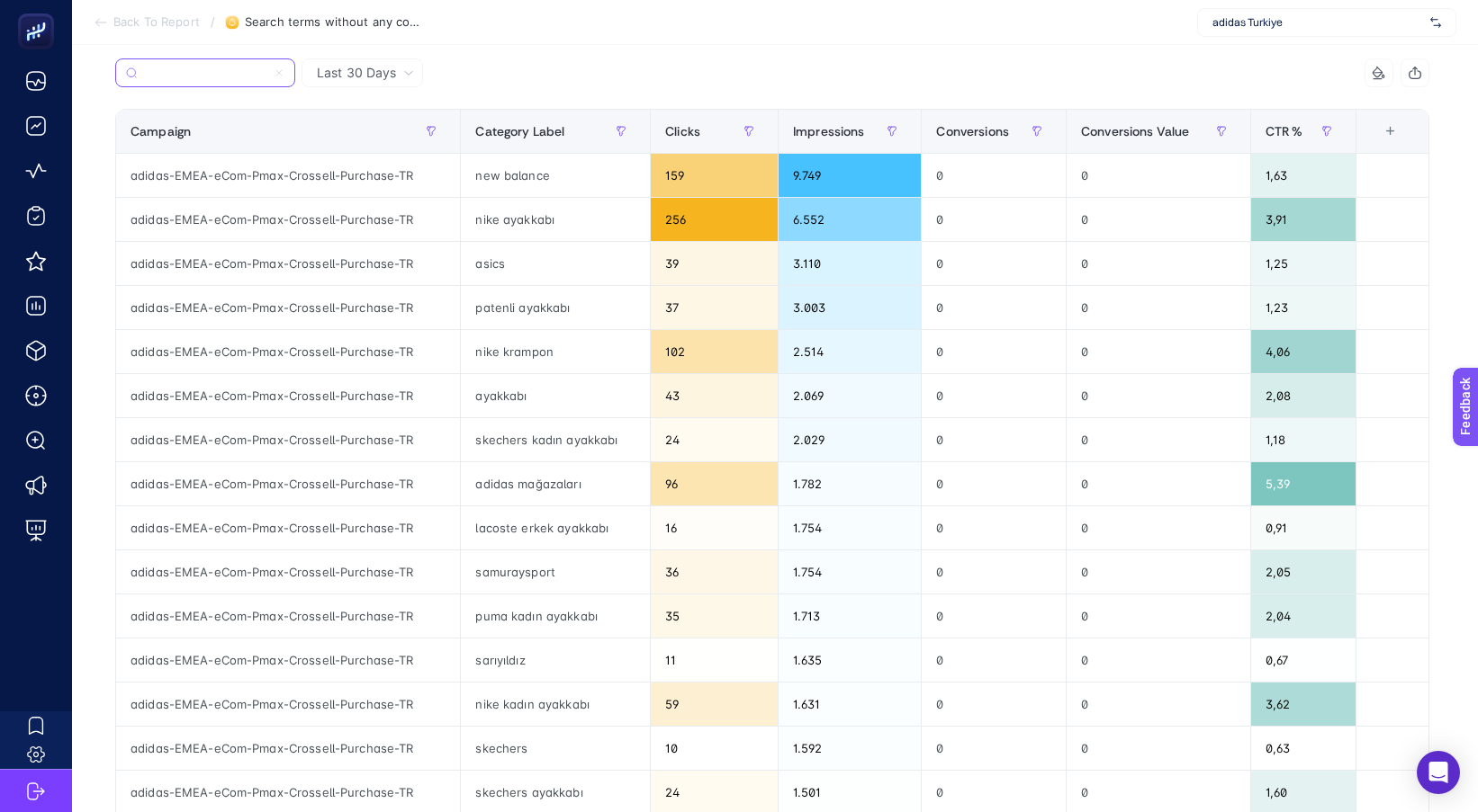
type input "adidas-EMEA-eCom-Pmax-Crossell-Purchase-TR"
click at [525, 171] on div "new balance" at bounding box center [555, 175] width 189 height 43
click at [527, 212] on div "nike ayakkabı" at bounding box center [555, 219] width 189 height 43
click at [523, 260] on div "asics" at bounding box center [555, 263] width 189 height 43
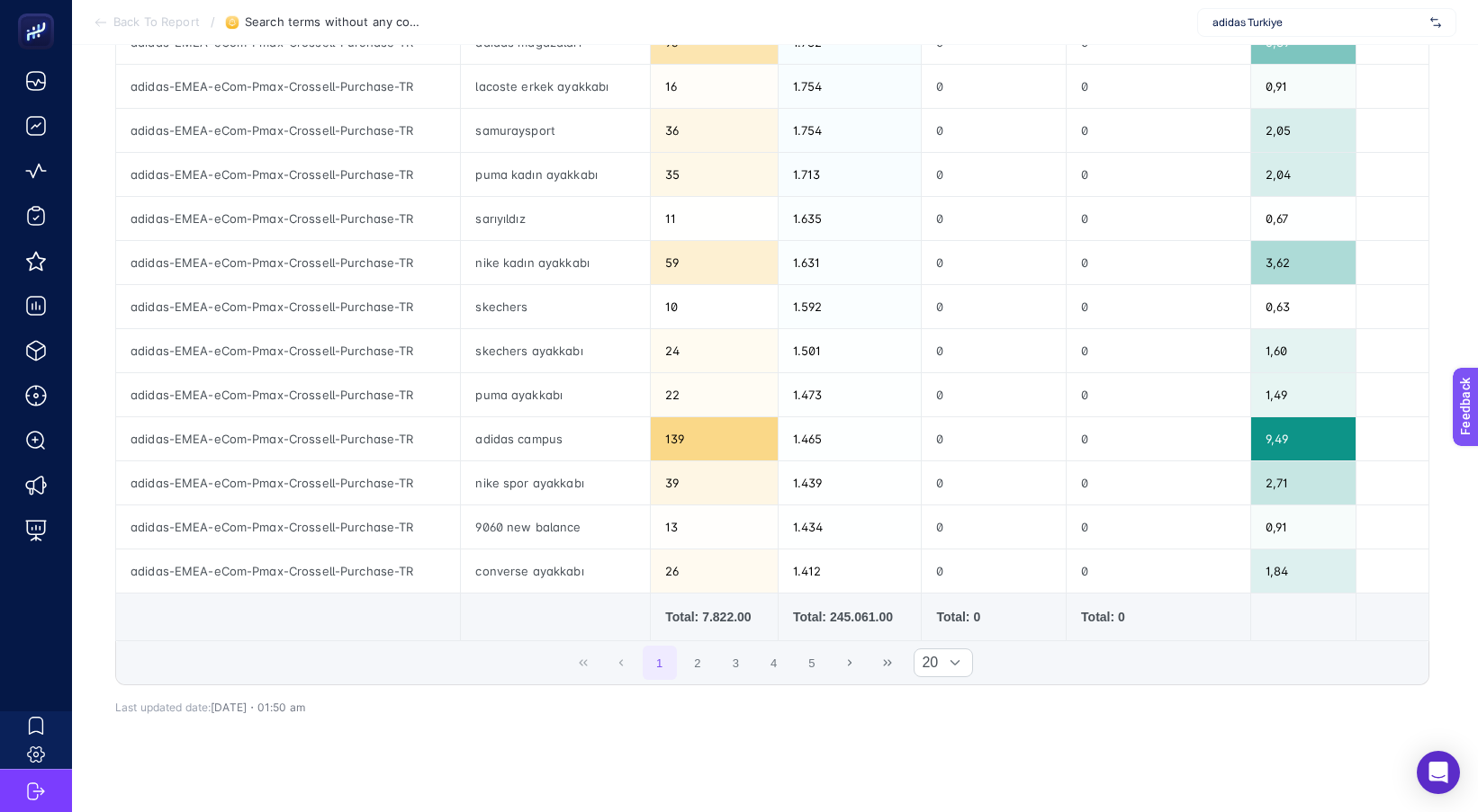
scroll to position [630, 0]
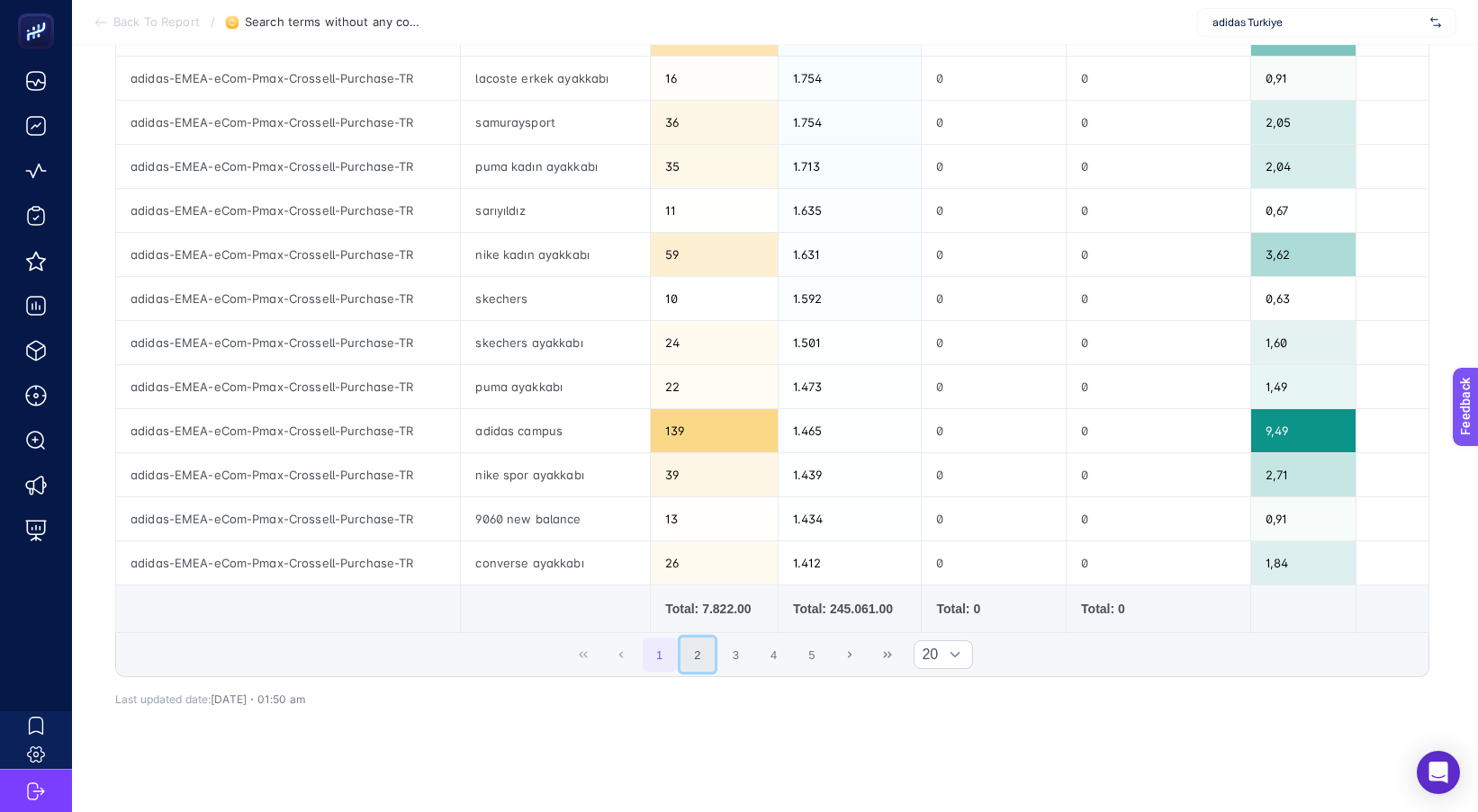
click at [707, 648] on button "2" at bounding box center [697, 654] width 35 height 35
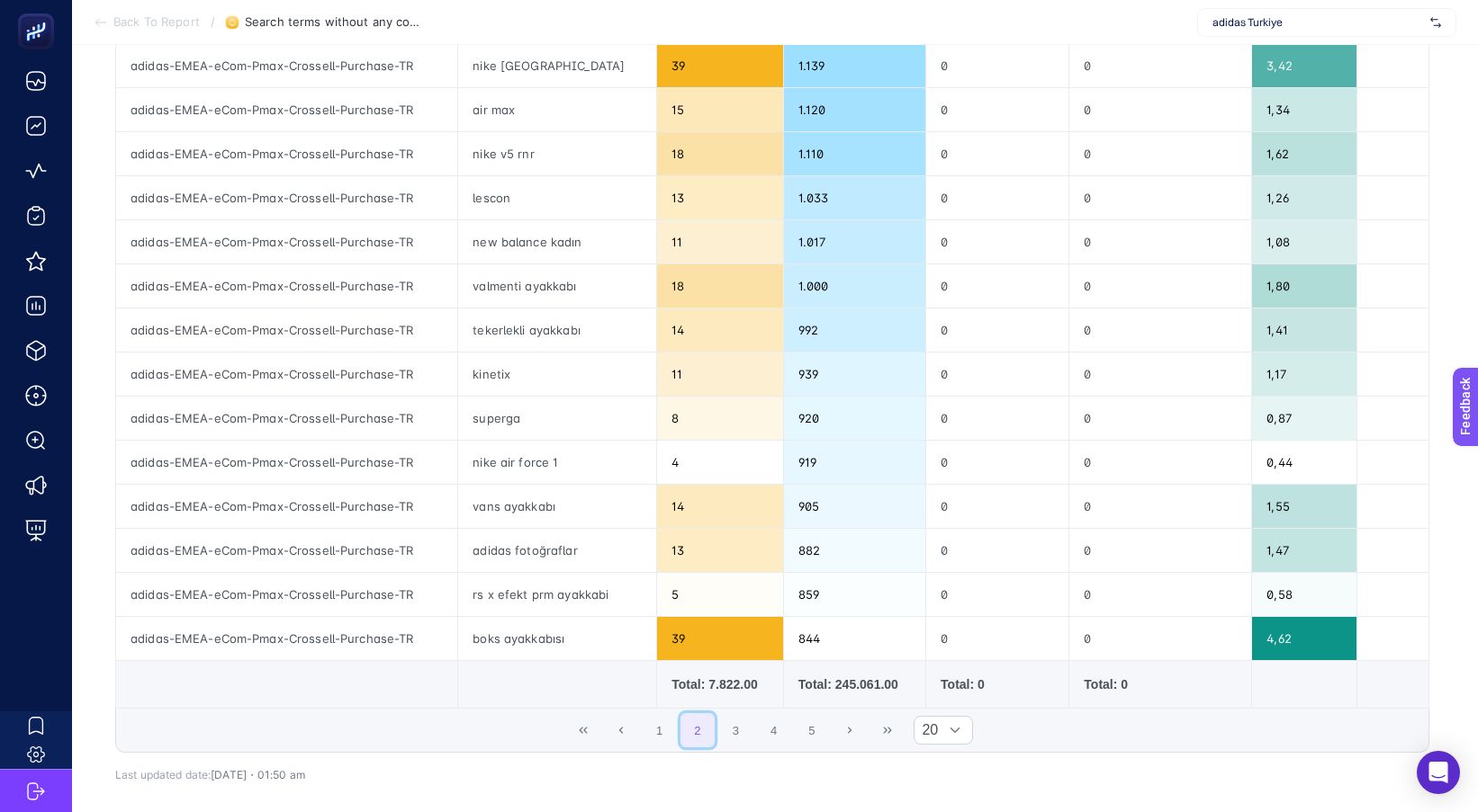
scroll to position [666, 0]
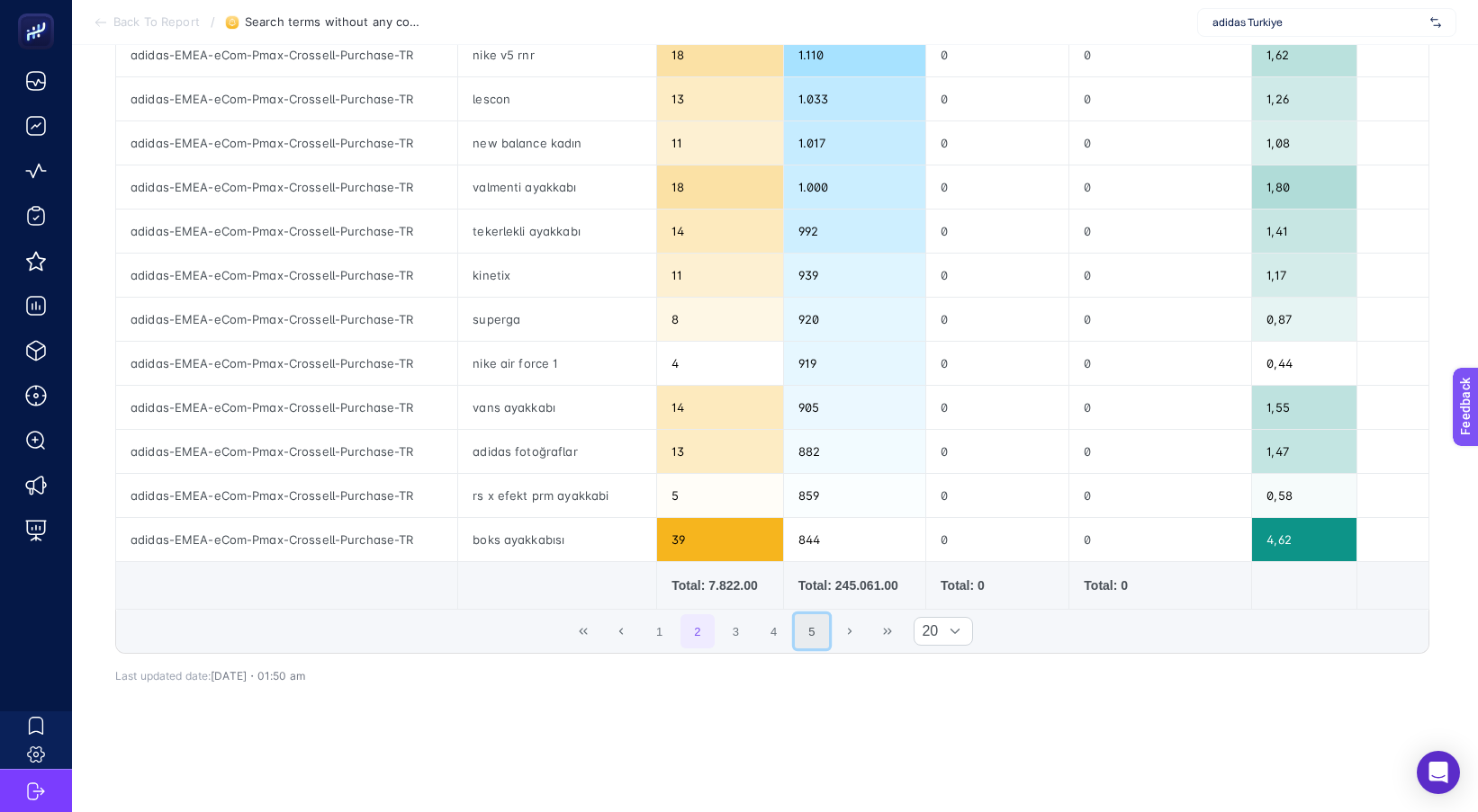
click at [816, 629] on button "5" at bounding box center [811, 631] width 35 height 35
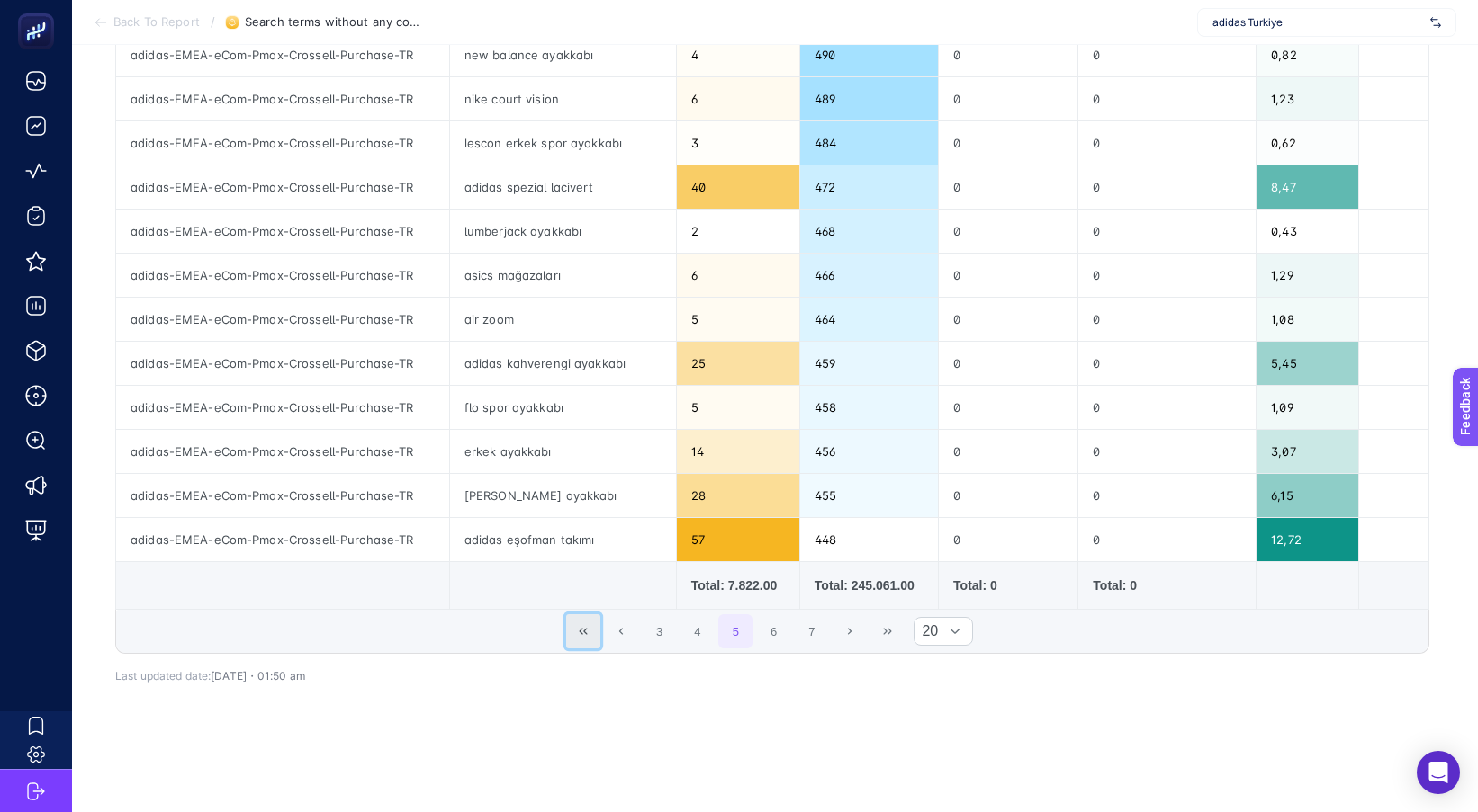
click at [588, 626] on icon "First Page" at bounding box center [584, 632] width 11 height 11
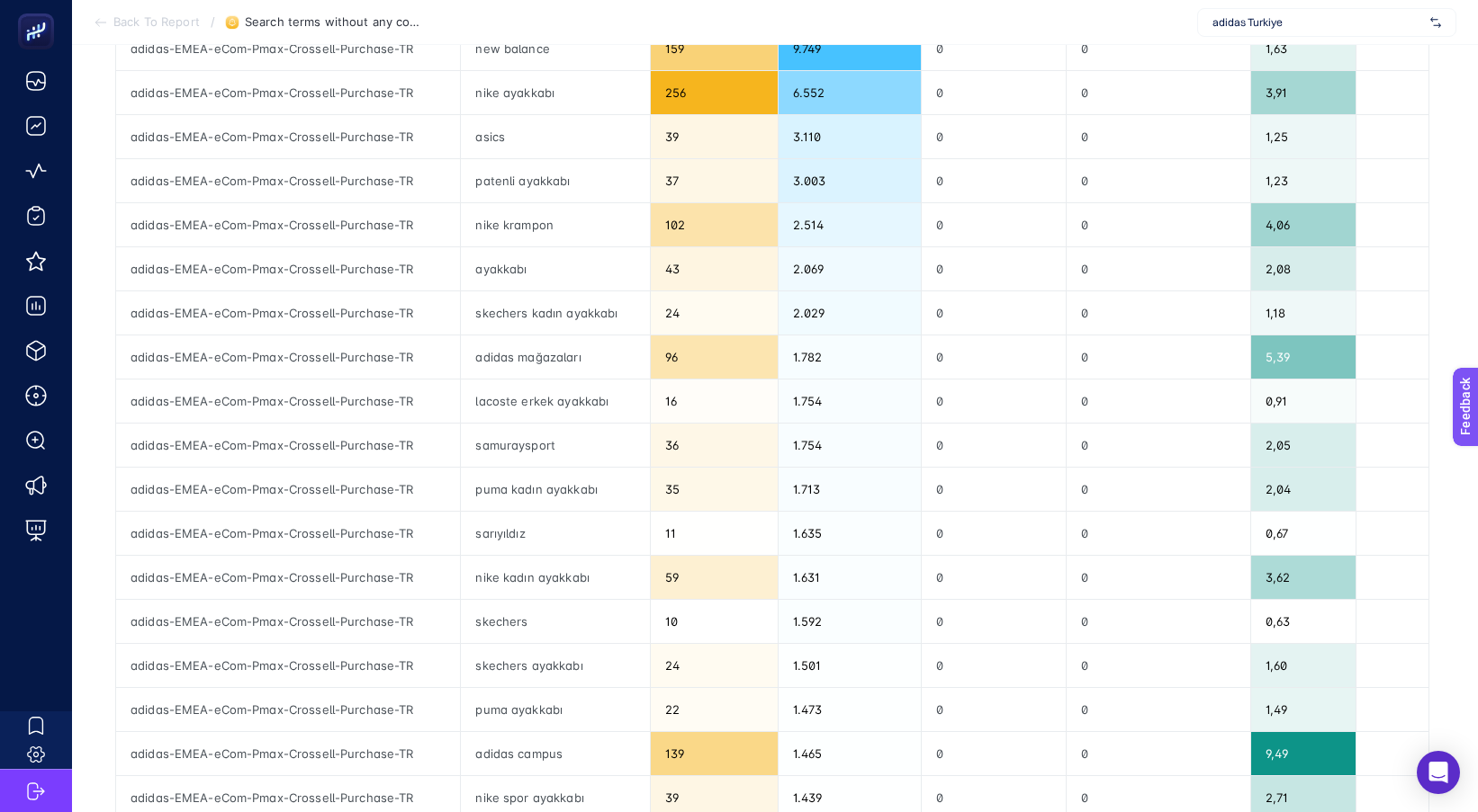
scroll to position [0, 0]
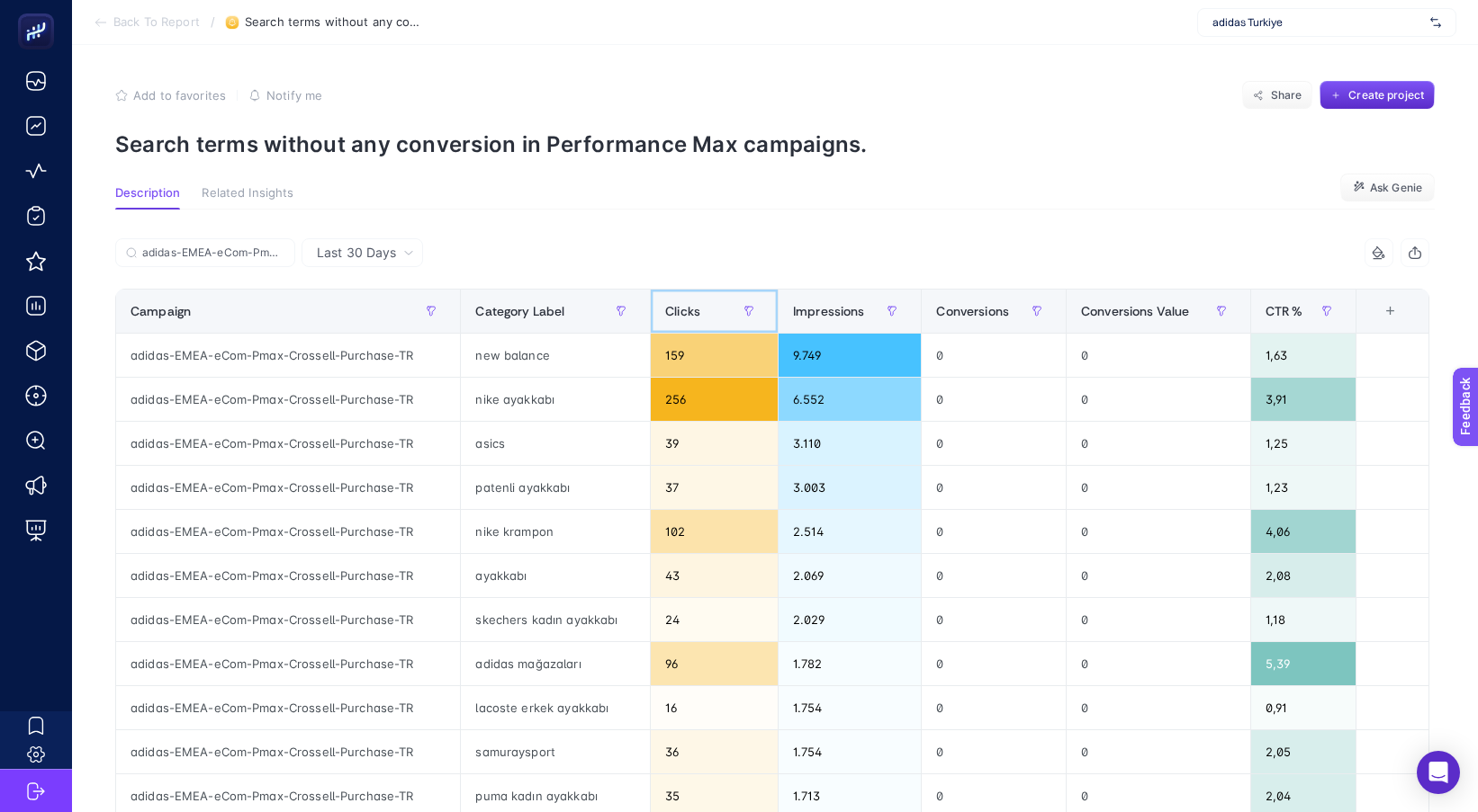
click at [690, 315] on span "Clicks" at bounding box center [683, 311] width 35 height 14
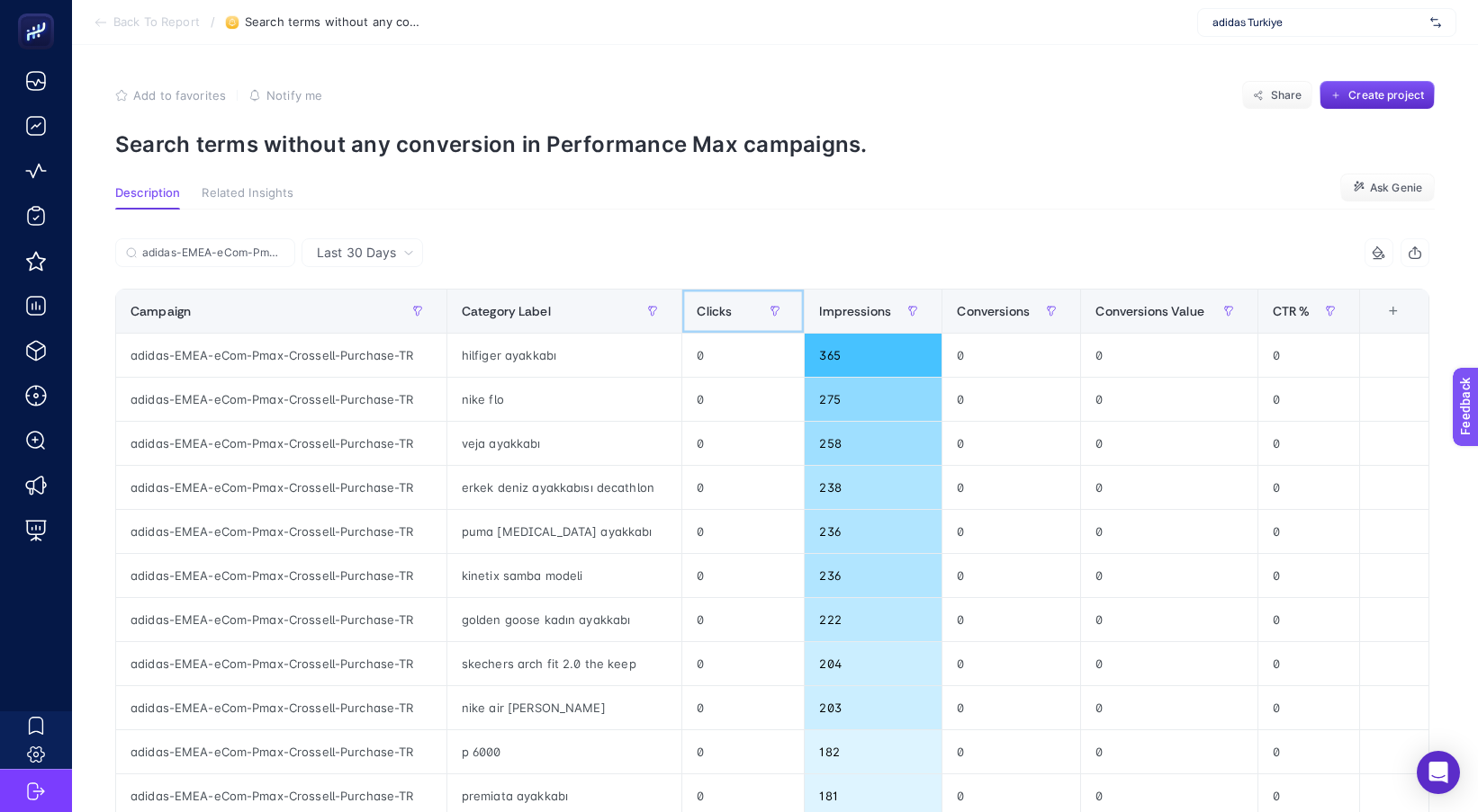
click at [712, 318] on span "Clicks" at bounding box center [714, 311] width 35 height 14
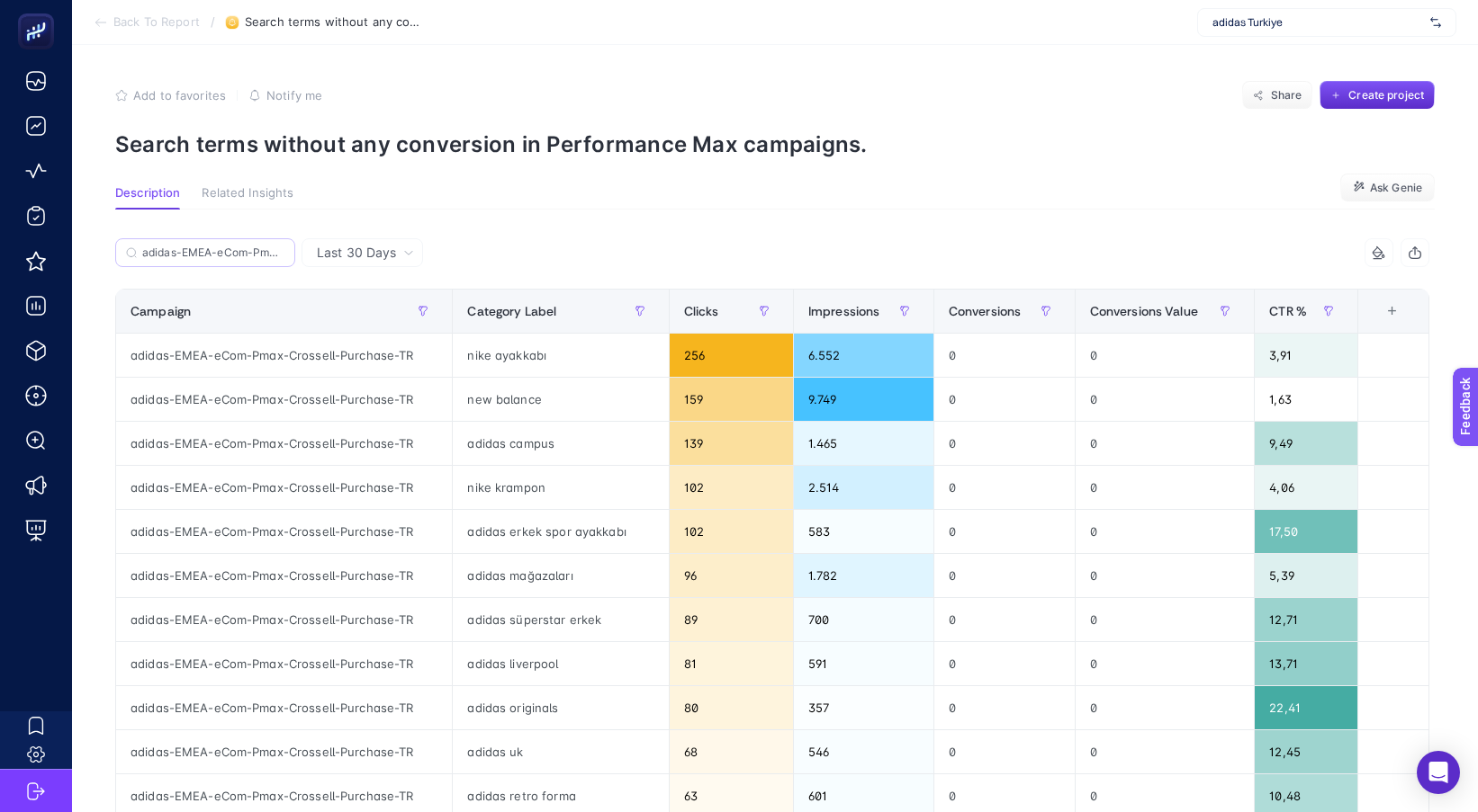
click at [224, 245] on label "adidas-EMEA-eCom-Pmax-Crossell-Purchase-TR" at bounding box center [204, 252] width 180 height 29
click at [0, 0] on input "Search" at bounding box center [0, 0] width 0 height 0
click at [224, 245] on label "adidas-EMEA-eCom-Pmax-Crossell-Purchase-TR" at bounding box center [204, 252] width 180 height 29
click at [0, 0] on input "Search" at bounding box center [0, 0] width 0 height 0
click at [224, 245] on label "adidas-EMEA-eCom-Pmax-Crossell-Purchase-TR" at bounding box center [204, 252] width 180 height 29
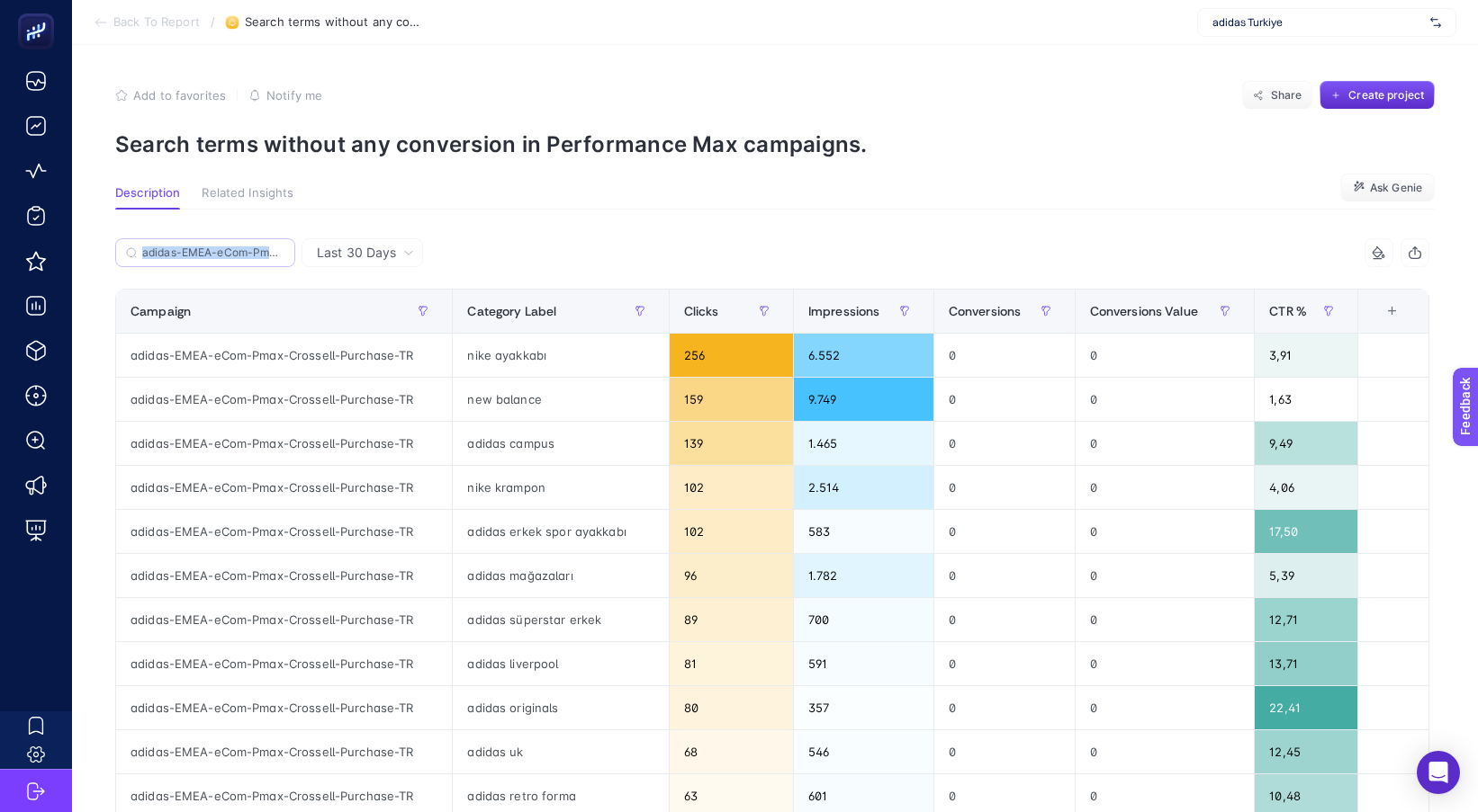
click at [0, 0] on input "Search" at bounding box center [0, 0] width 0 height 0
click at [225, 244] on label "adidas-EMEA-eCom-Pmax-Crossell-Purchase-TR" at bounding box center [204, 252] width 180 height 29
click at [0, 0] on input "Search" at bounding box center [0, 0] width 0 height 0
click at [225, 244] on label "adidas-EMEA-eCom-Pmax-Crossell-Purchase-TR" at bounding box center [204, 252] width 180 height 29
click at [0, 0] on input "Search" at bounding box center [0, 0] width 0 height 0
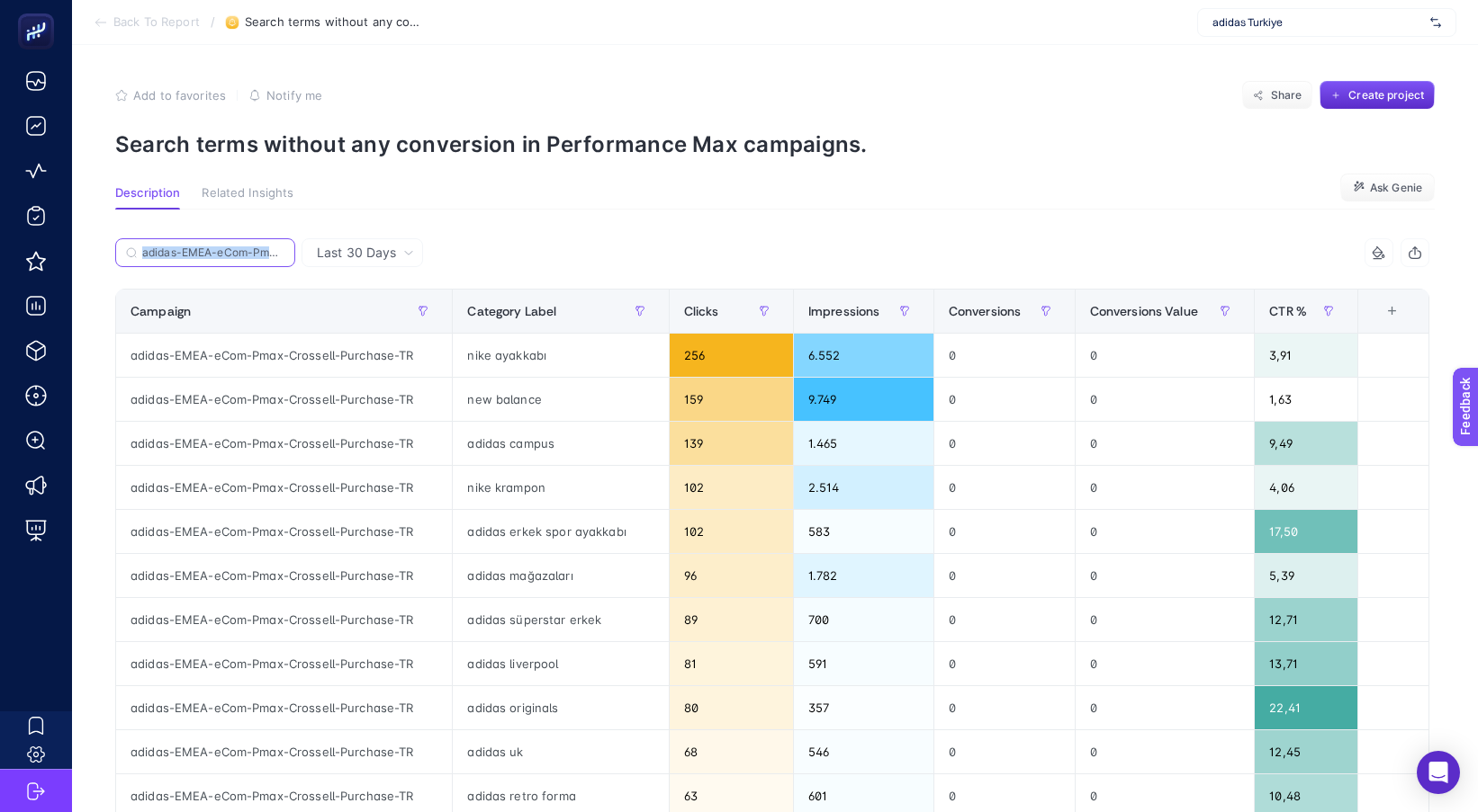
click at [223, 253] on input "adidas-EMEA-eCom-Pmax-Crossell-Purchase-TR" at bounding box center [213, 253] width 142 height 13
click at [222, 253] on input "adidas-EMEA-eCom-Pmax-Crossell-Purchase-TR" at bounding box center [213, 253] width 142 height 13
click at [222, 253] on input "adidas-EMEA-eCom-Pmax-Crossell-Purchase-TR" at bounding box center [204, 253] width 122 height 13
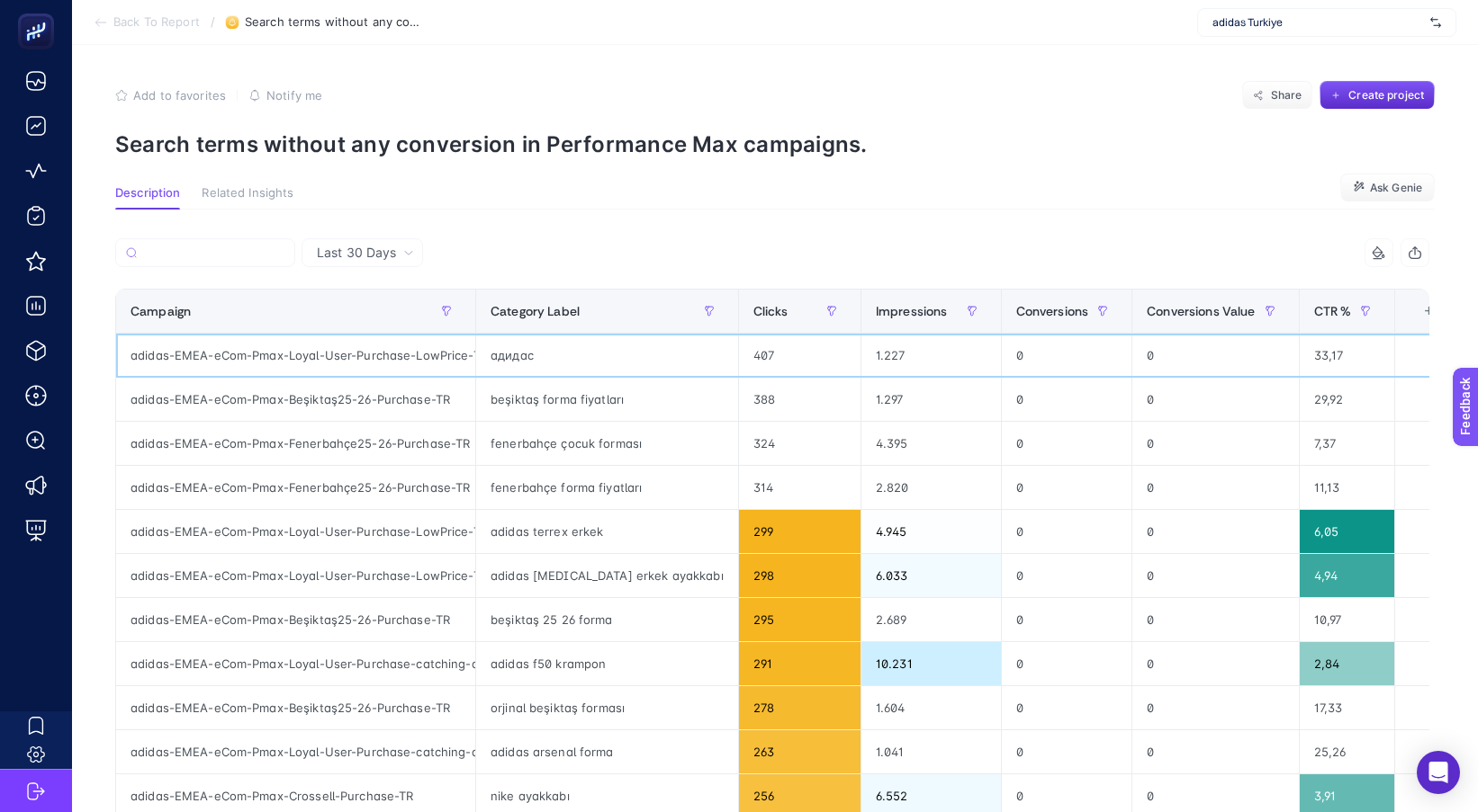
click at [533, 354] on div "адидас" at bounding box center [607, 356] width 261 height 43
copy div "адидас"
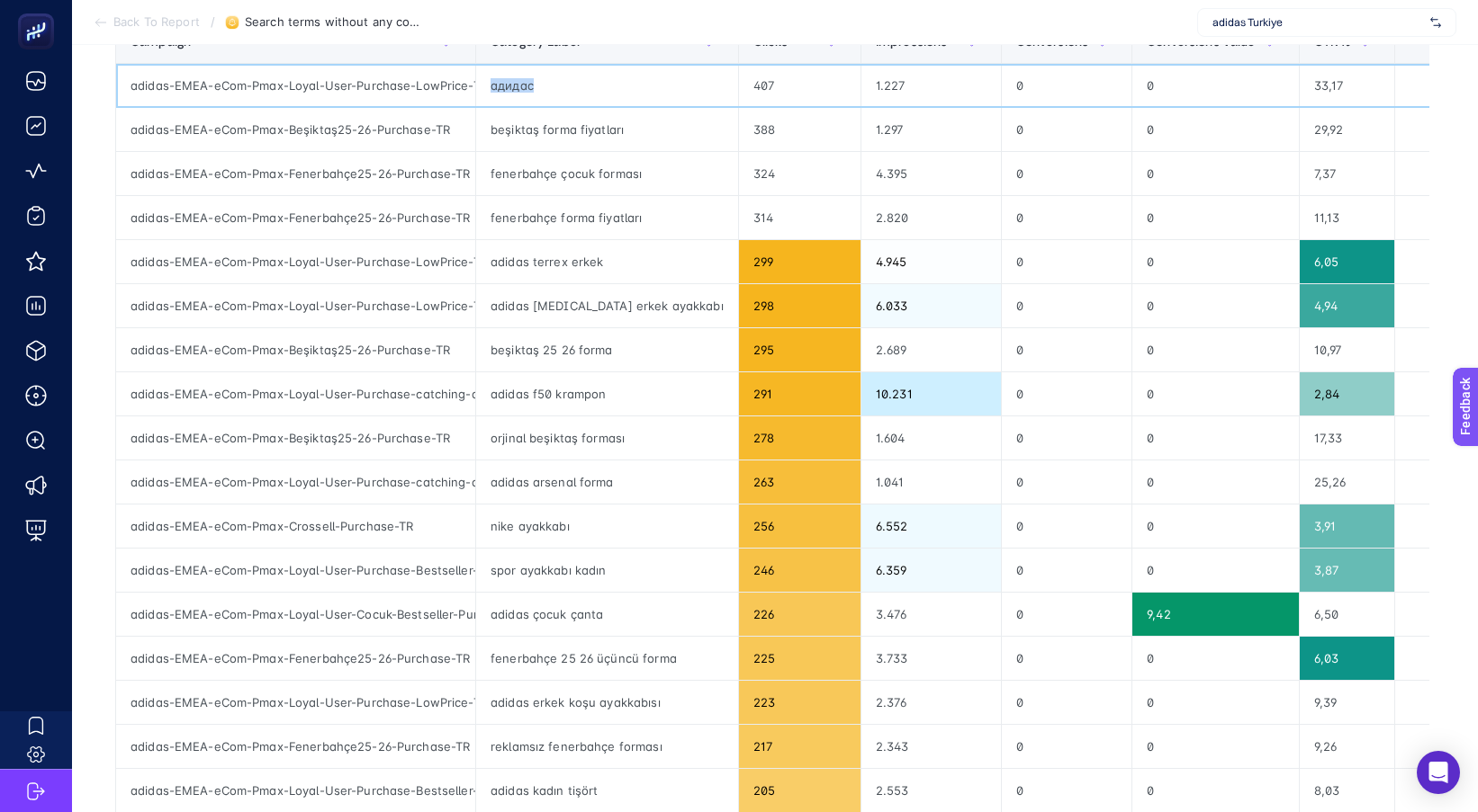
scroll to position [180, 0]
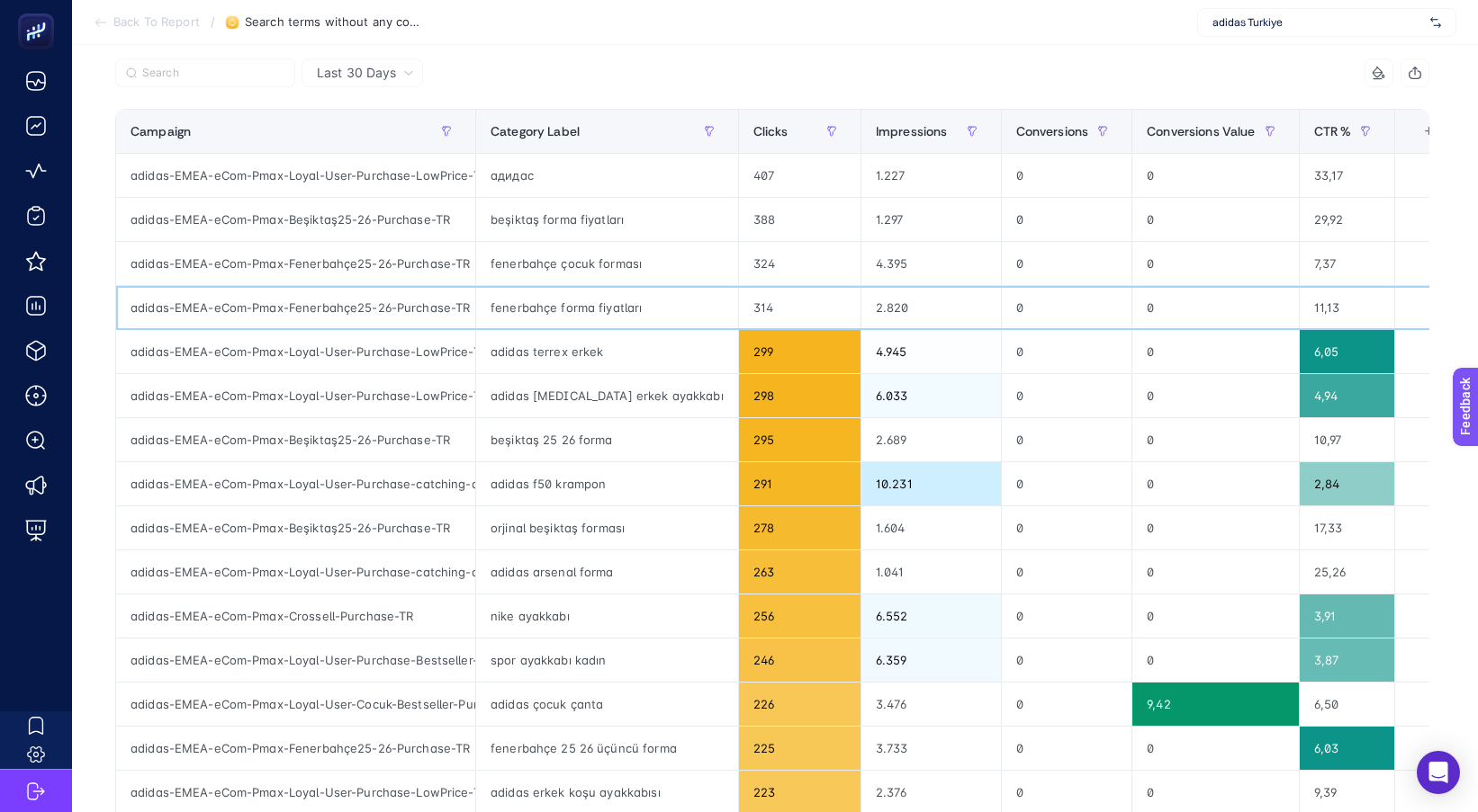
click at [612, 323] on div "fenerbahçe forma fiyatları" at bounding box center [607, 307] width 261 height 43
click at [573, 310] on div "fenerbahçe forma fiyatları" at bounding box center [607, 307] width 261 height 43
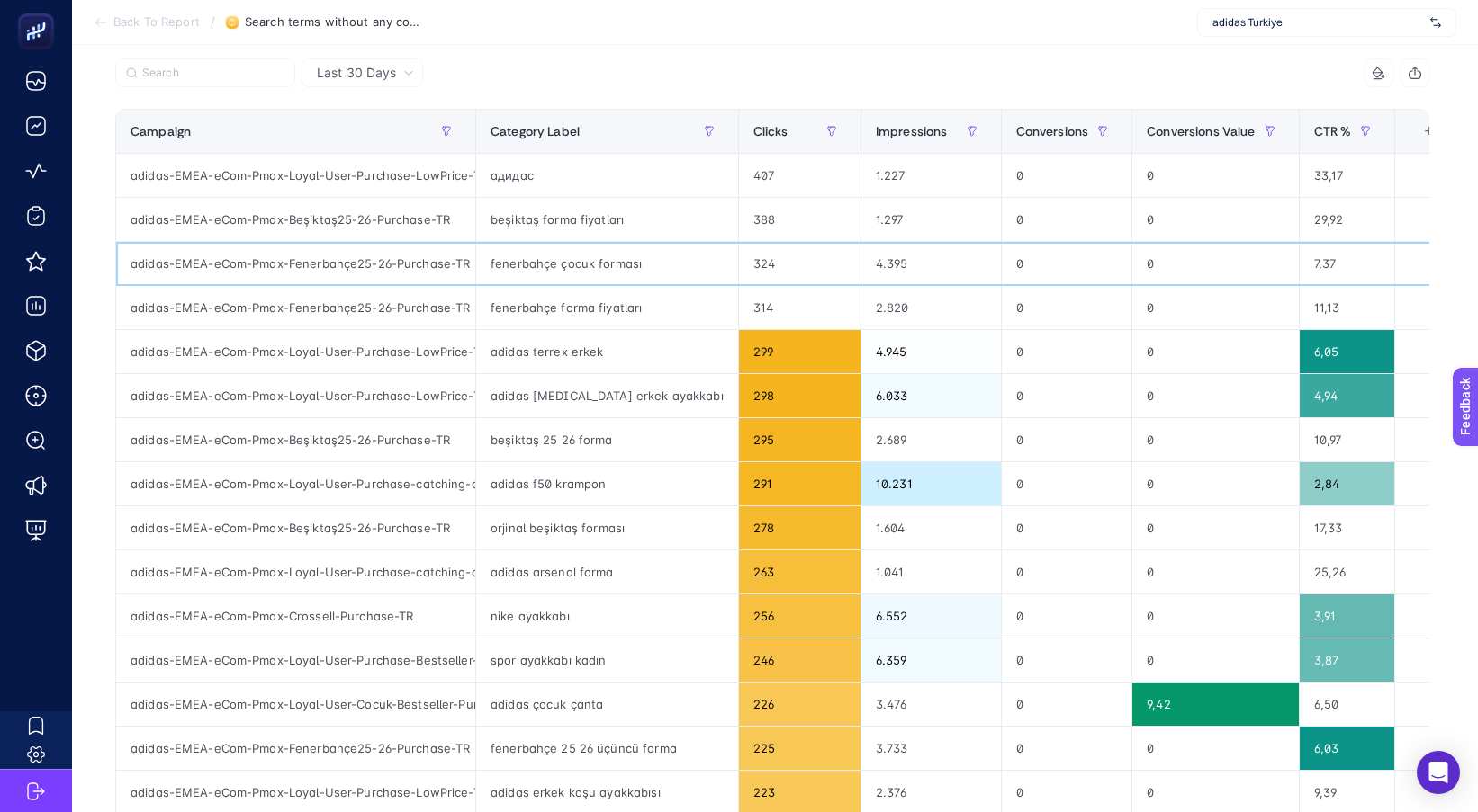
click at [582, 255] on div "fenerbahçe çocuk forması" at bounding box center [607, 263] width 261 height 43
click at [584, 533] on div "orjinal beşiktaş forması" at bounding box center [607, 528] width 261 height 43
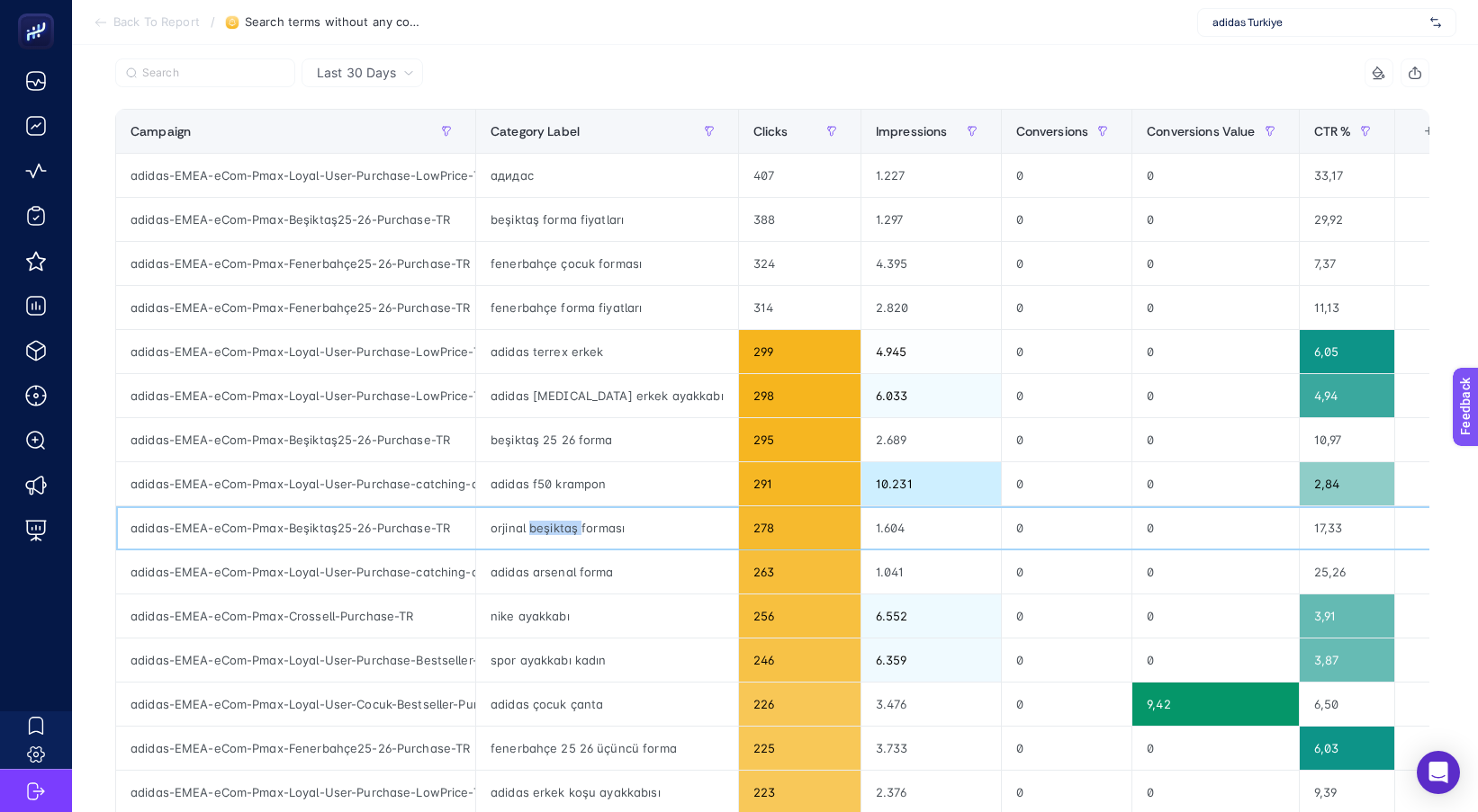
click at [584, 533] on div "orjinal beşiktaş forması" at bounding box center [607, 528] width 261 height 43
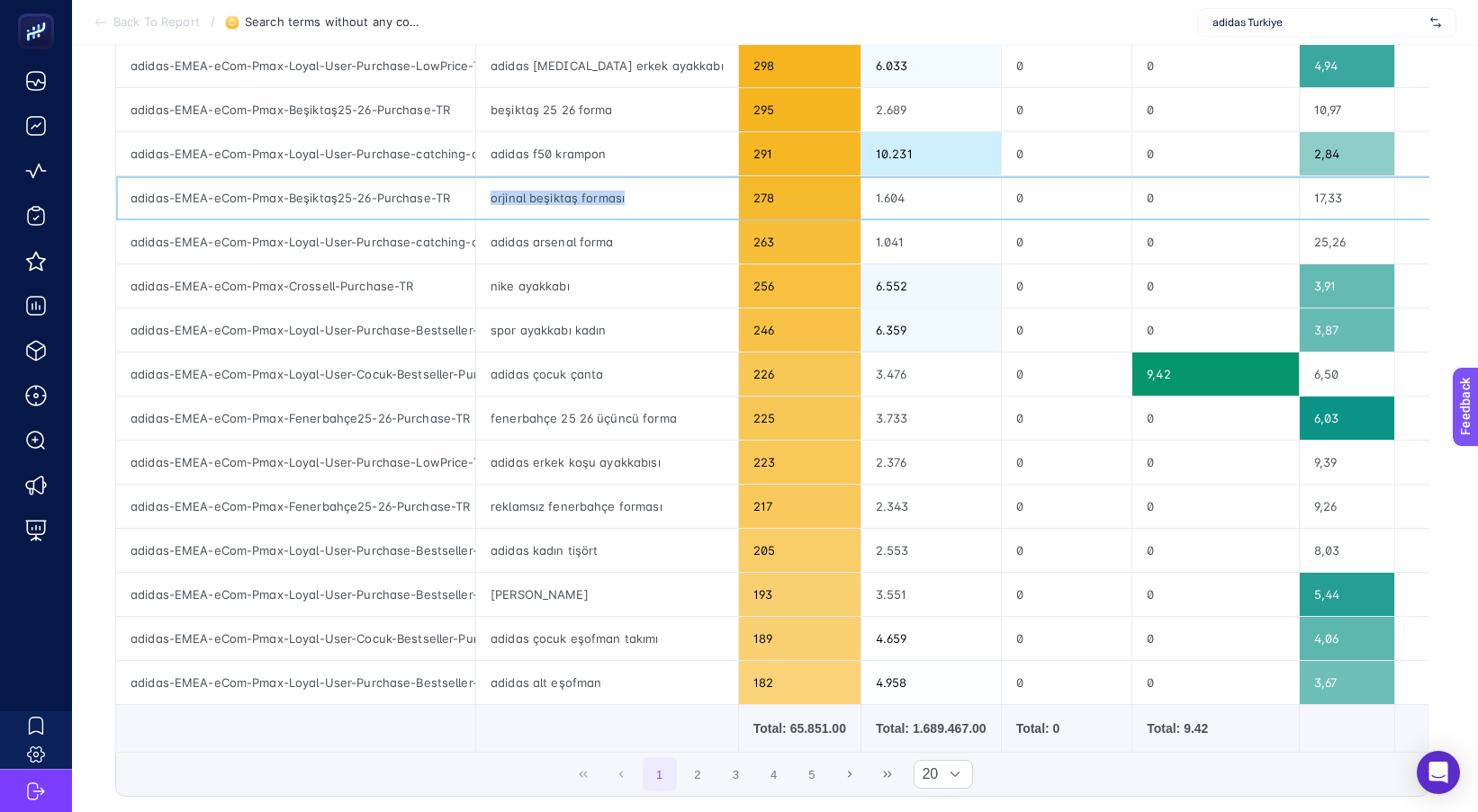
scroll to position [539, 0]
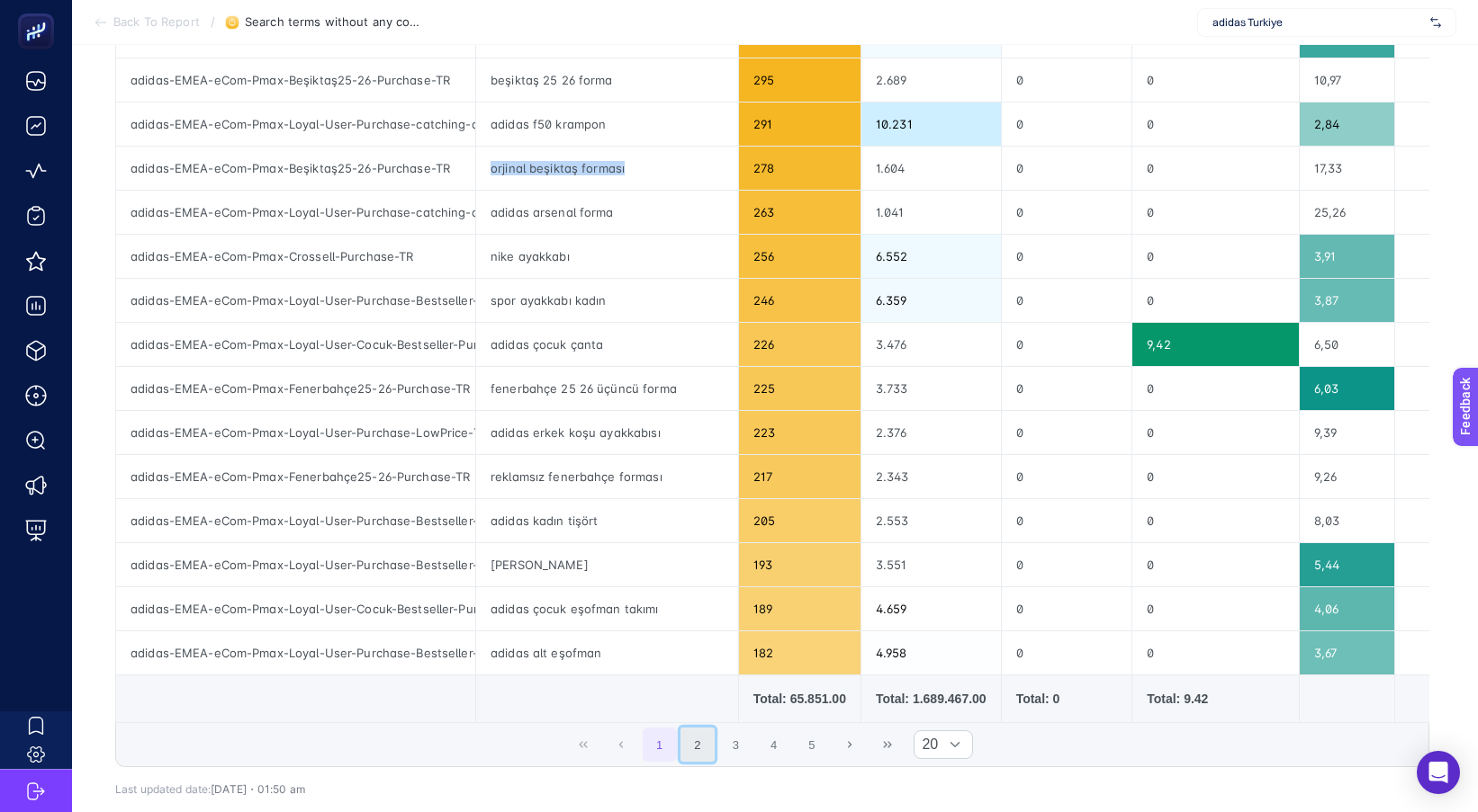
click at [704, 748] on button "2" at bounding box center [697, 745] width 35 height 35
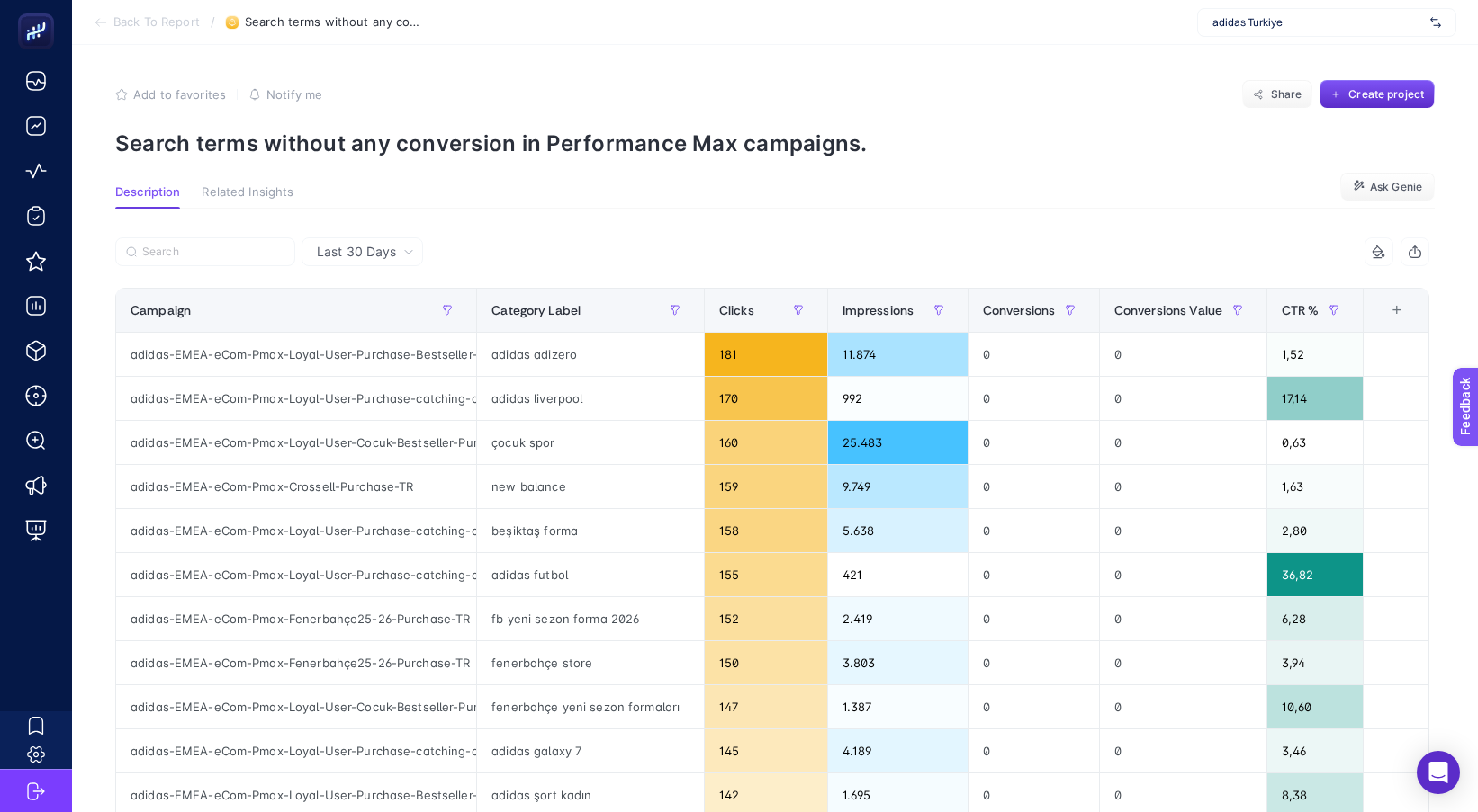
scroll to position [0, 0]
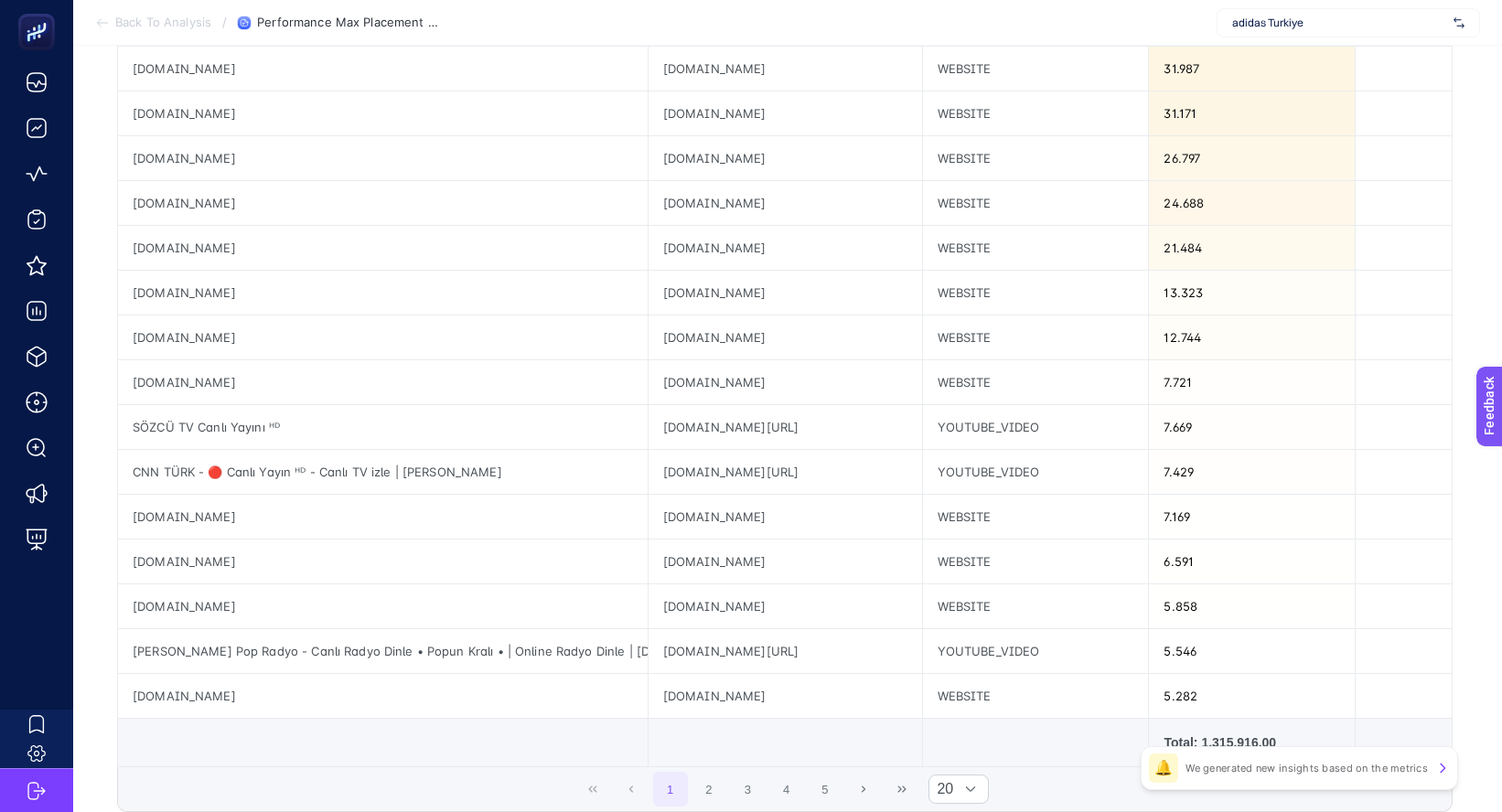
scroll to position [548, 0]
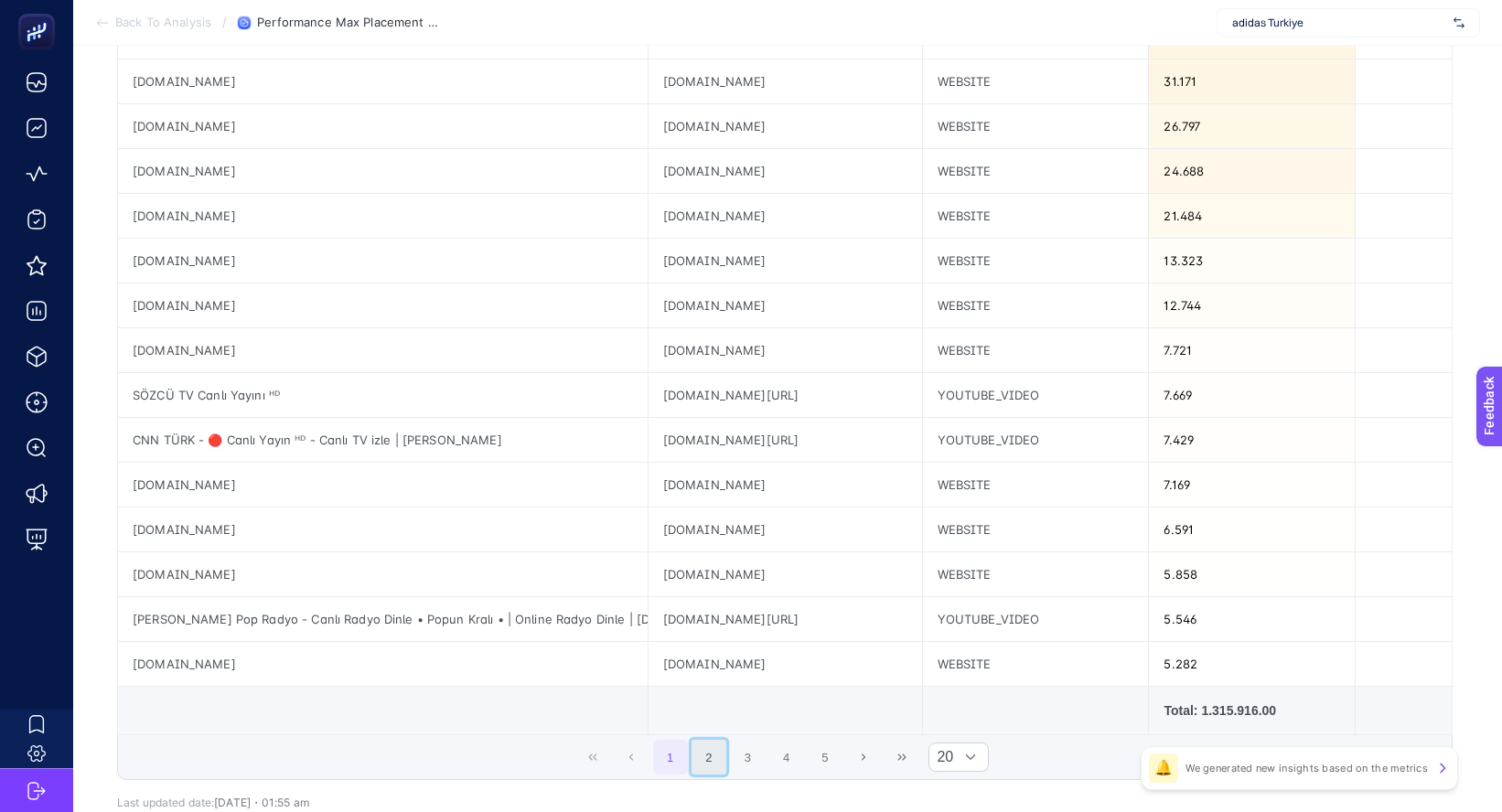
click at [722, 759] on button "2" at bounding box center [709, 757] width 35 height 35
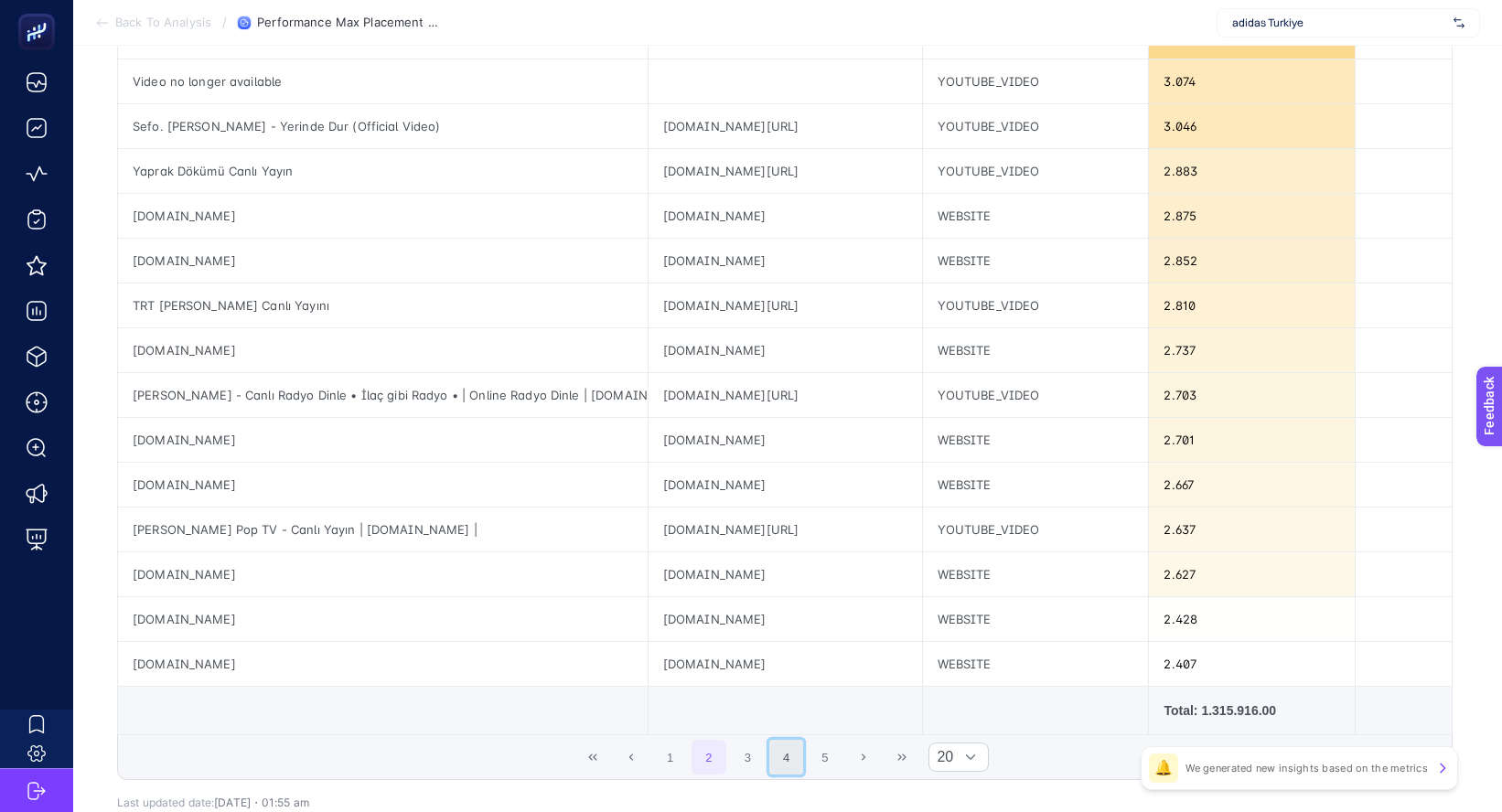
click at [775, 756] on button "4" at bounding box center [787, 757] width 35 height 35
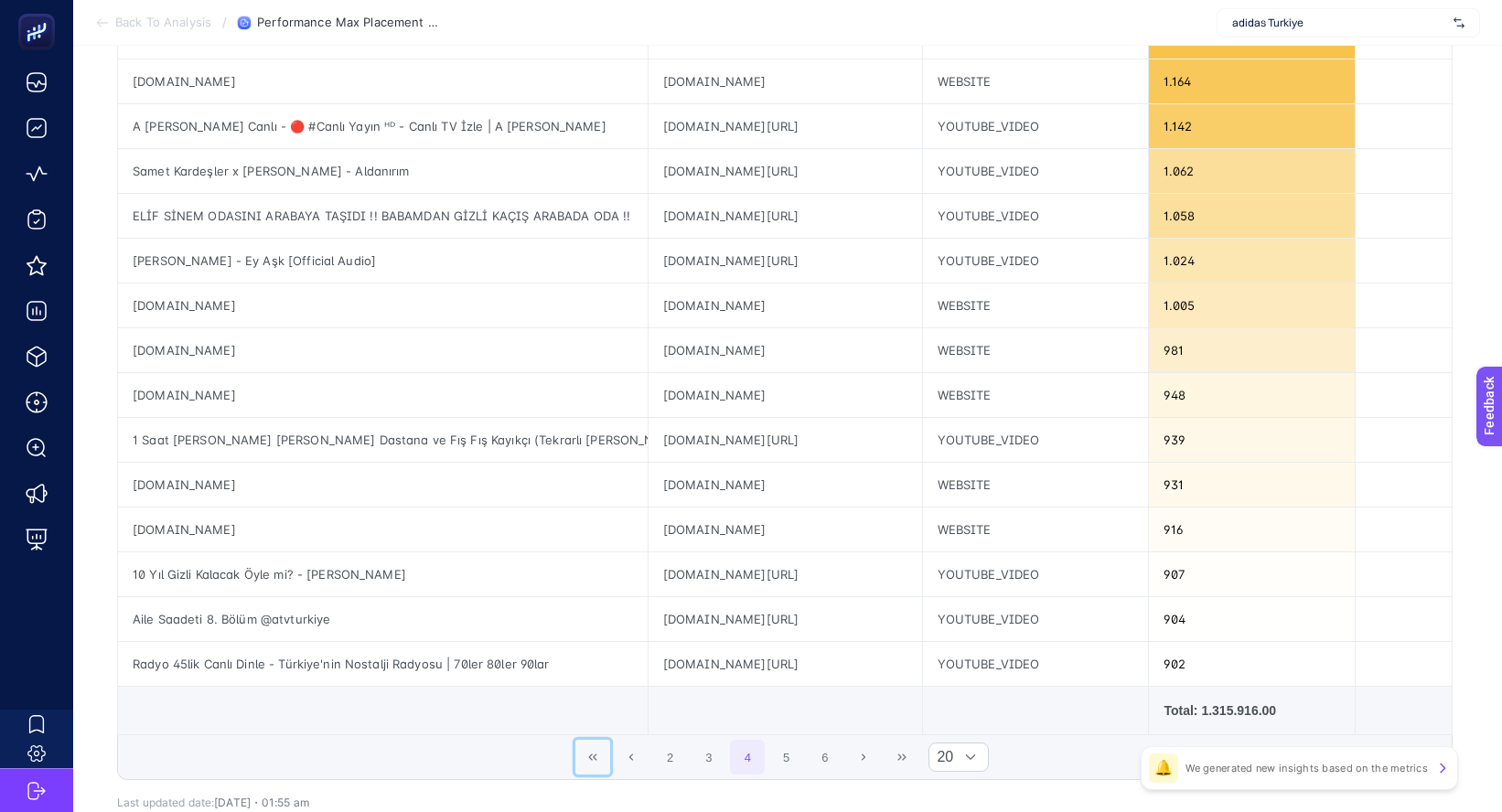
click at [601, 765] on button "First Page" at bounding box center [592, 757] width 35 height 35
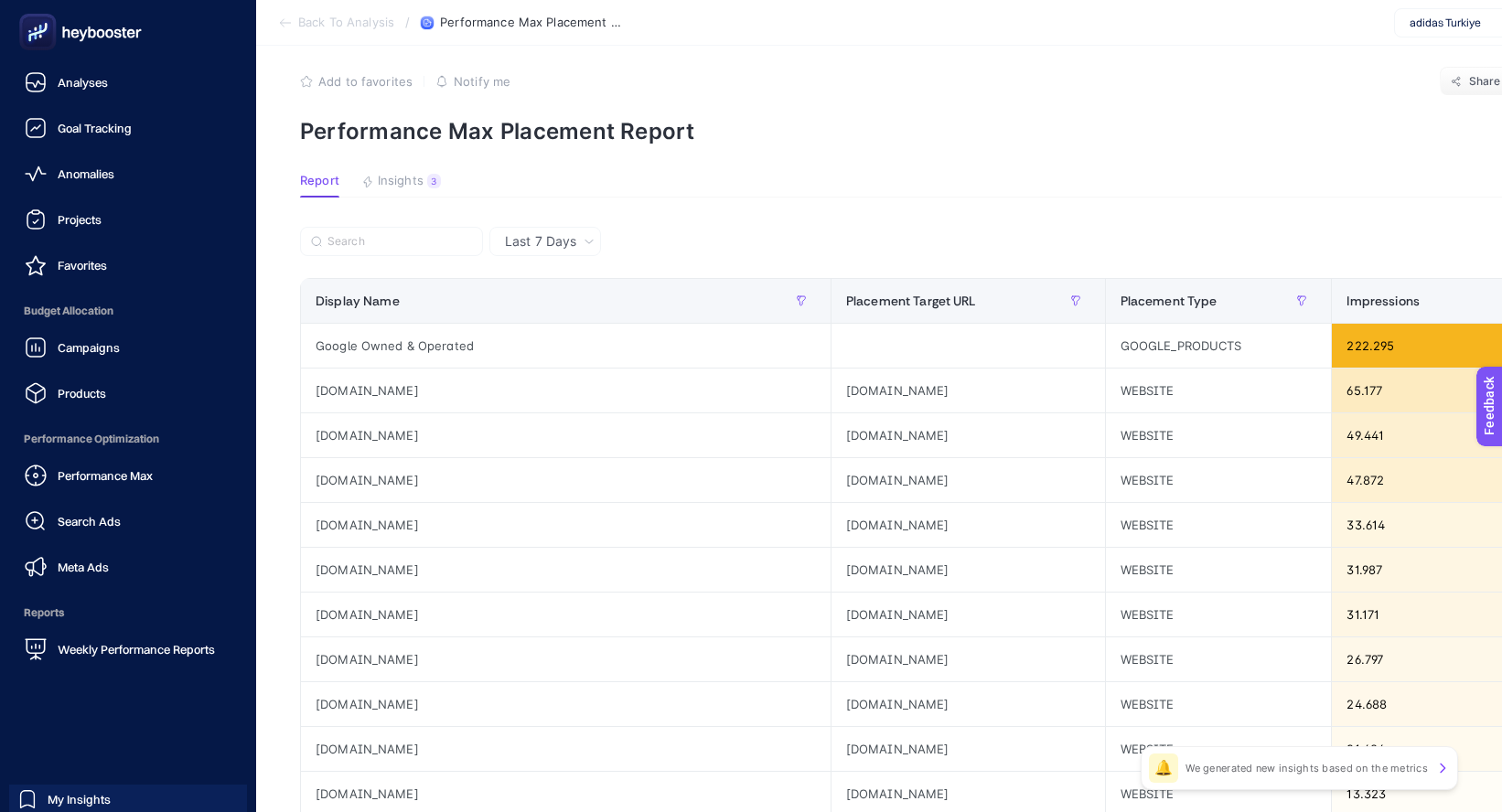
scroll to position [0, 0]
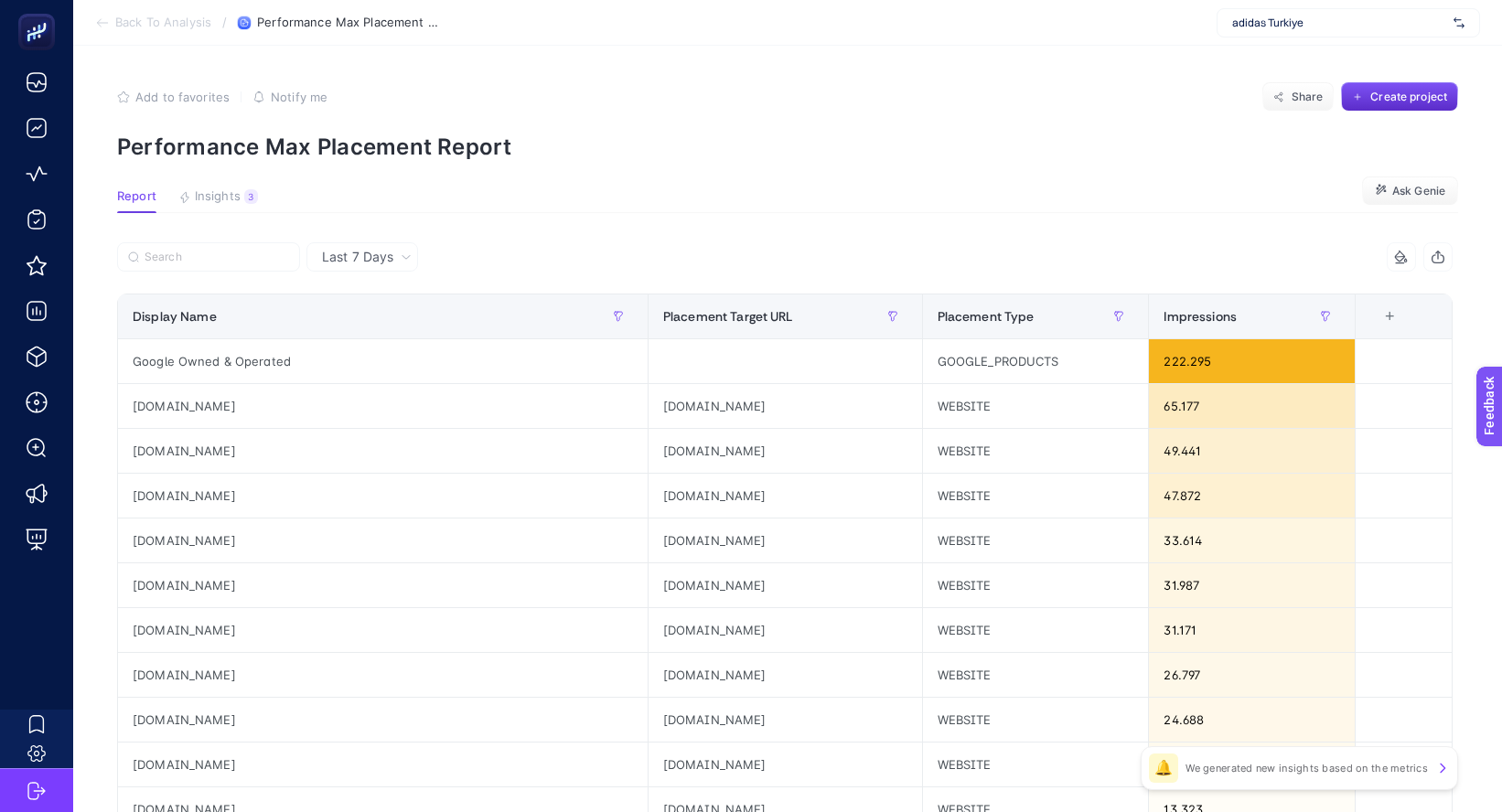
click at [225, 187] on article "Add to favorites false Notify me Share Create project Performance Max Placement…" at bounding box center [787, 760] width 1428 height 1429
click at [225, 193] on span "Insights" at bounding box center [217, 196] width 46 height 14
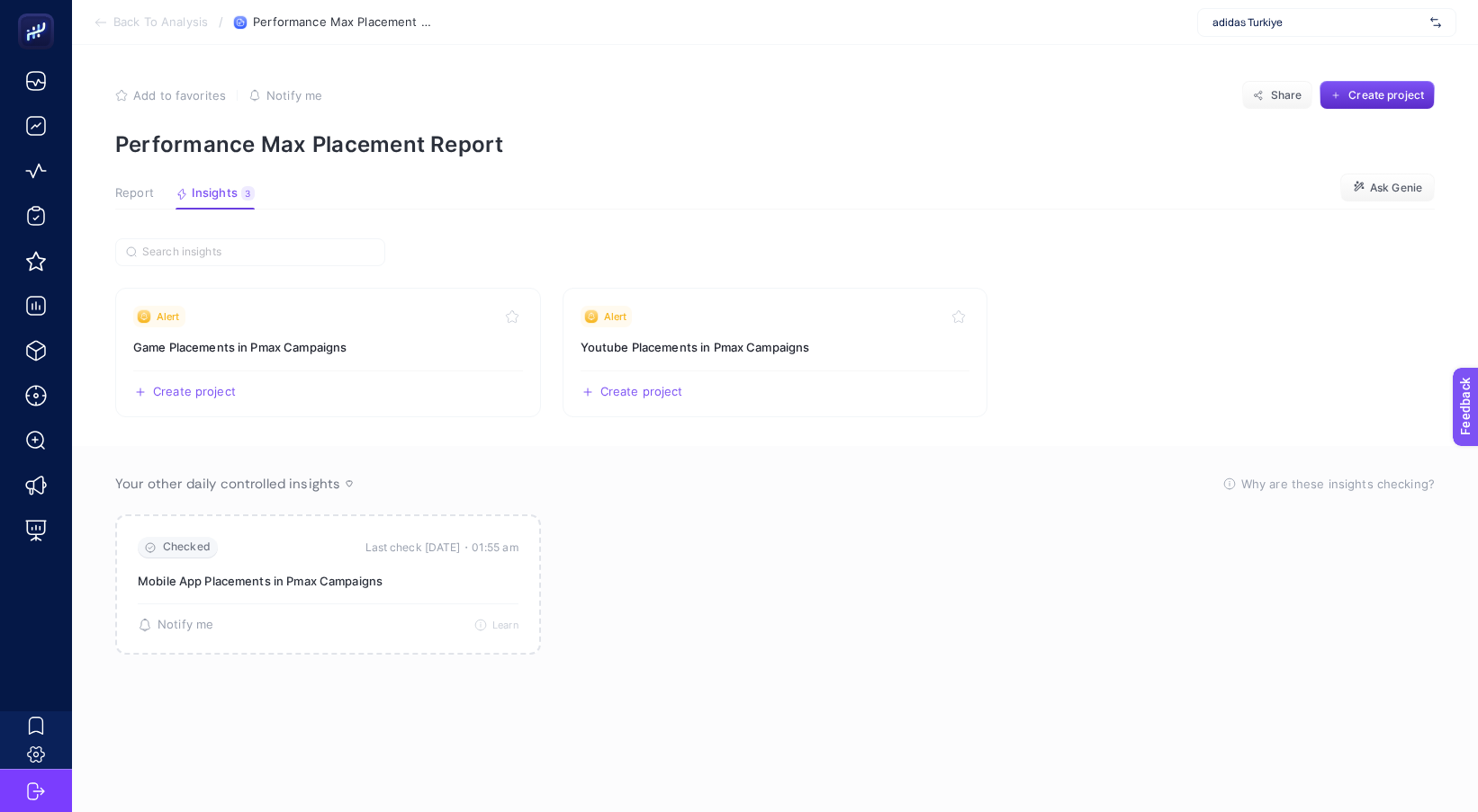
click at [120, 212] on article "Add to favorites false Notify me Share Create project Performance Max Placement…" at bounding box center [774, 428] width 1405 height 767
click at [176, 202] on button "Report" at bounding box center [215, 198] width 79 height 23
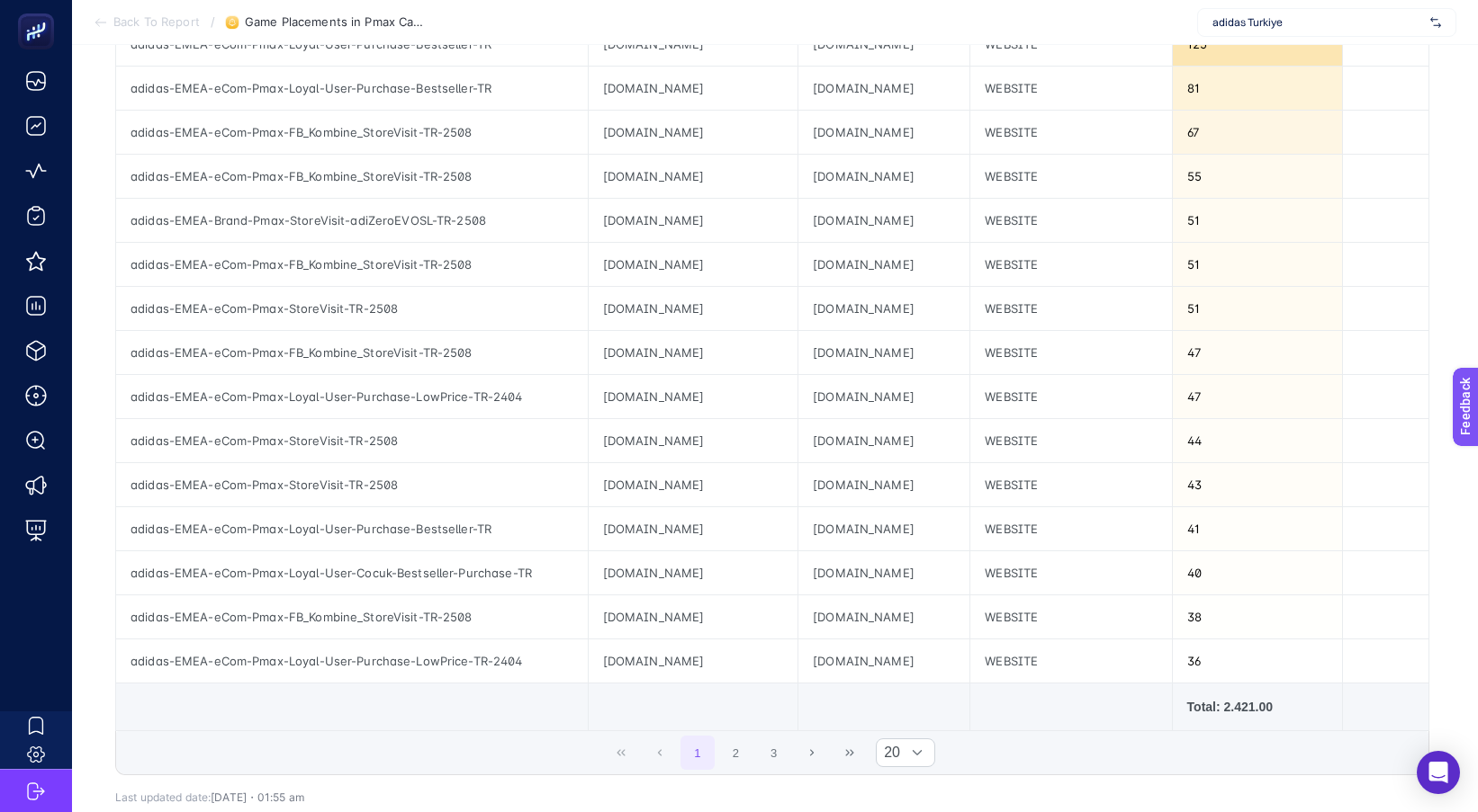
scroll to position [539, 0]
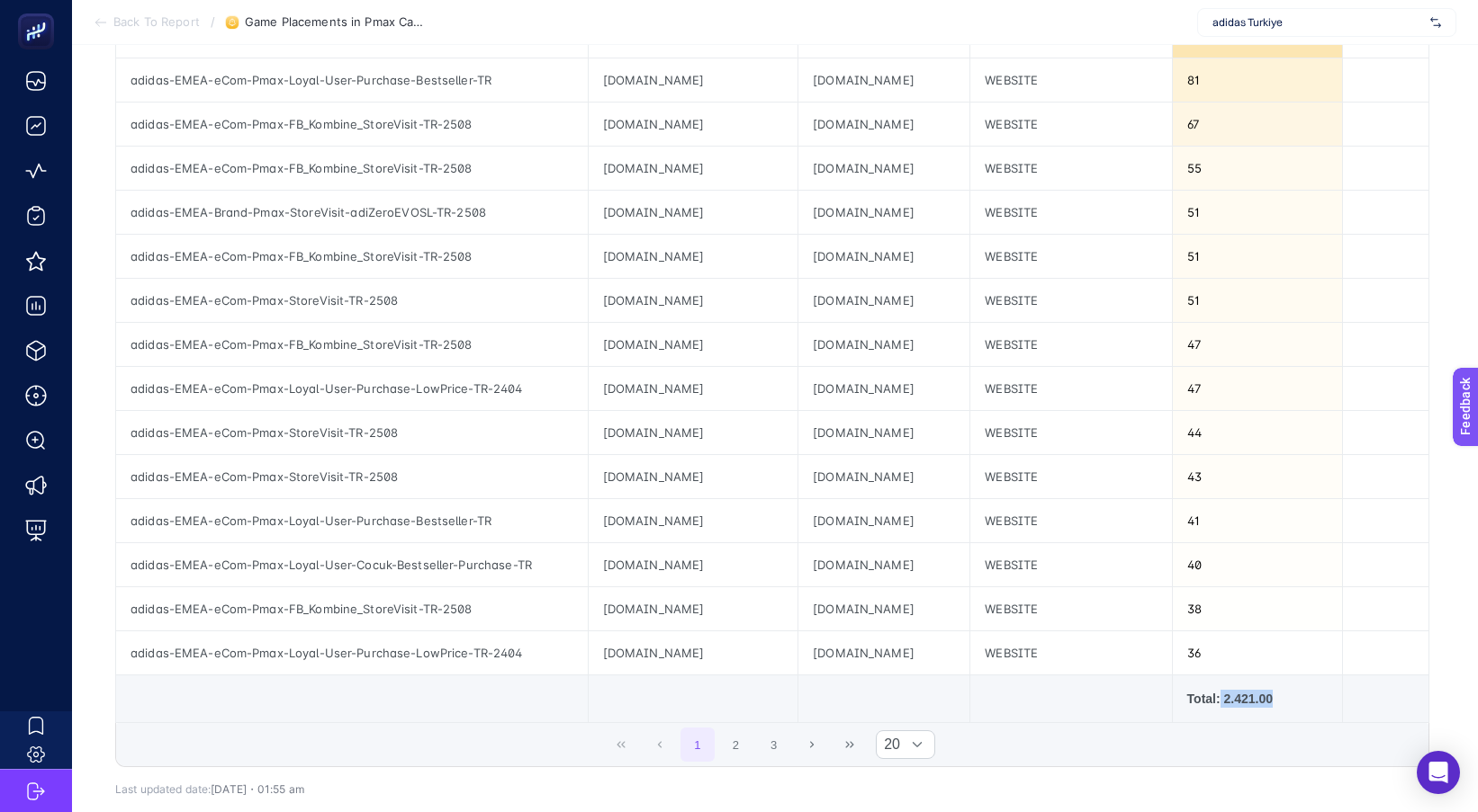
drag, startPoint x: 1255, startPoint y: 707, endPoint x: 1310, endPoint y: 715, distance: 55.6
click at [1308, 707] on div "Total: 2.421.00" at bounding box center [1257, 698] width 141 height 18
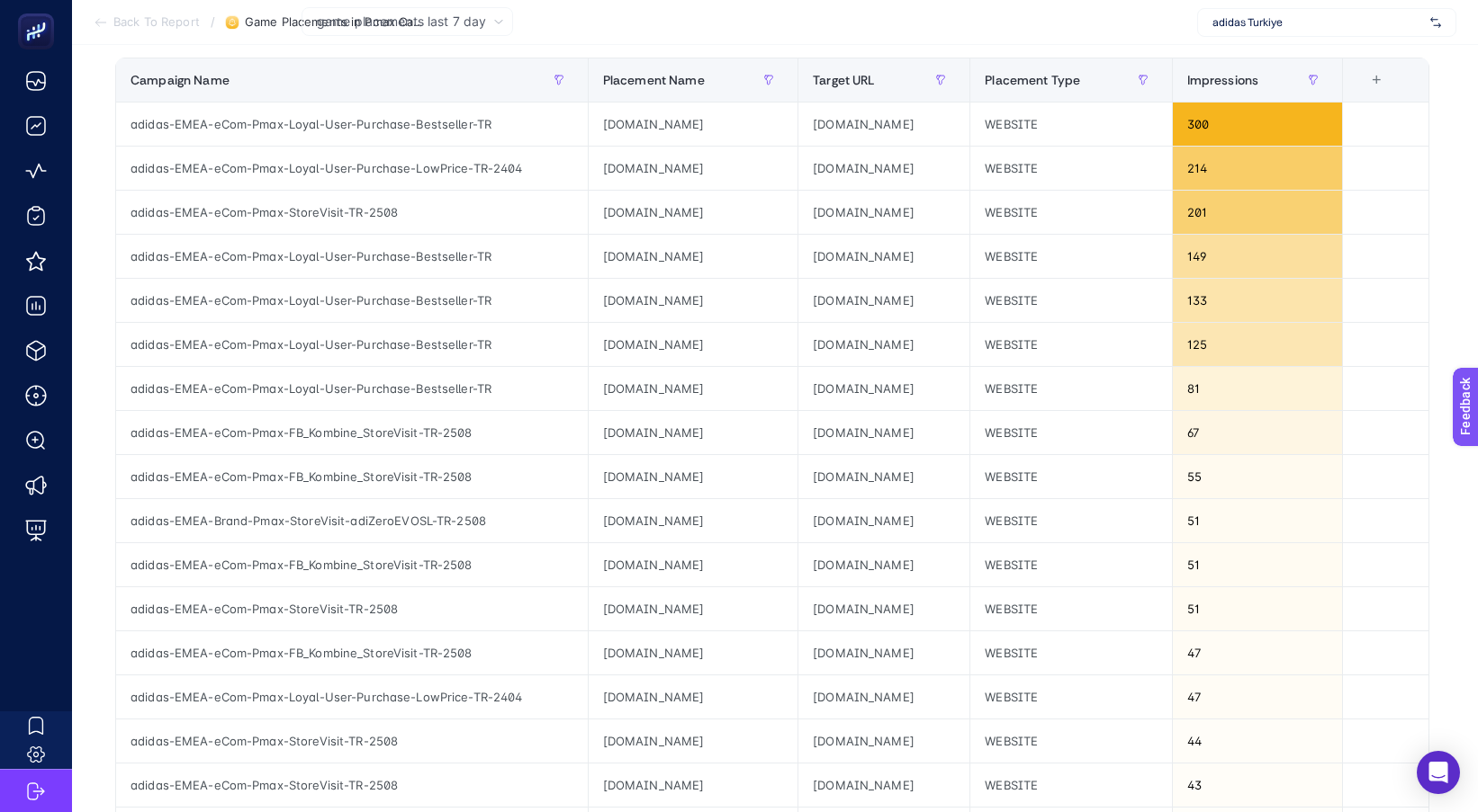
scroll to position [90, 0]
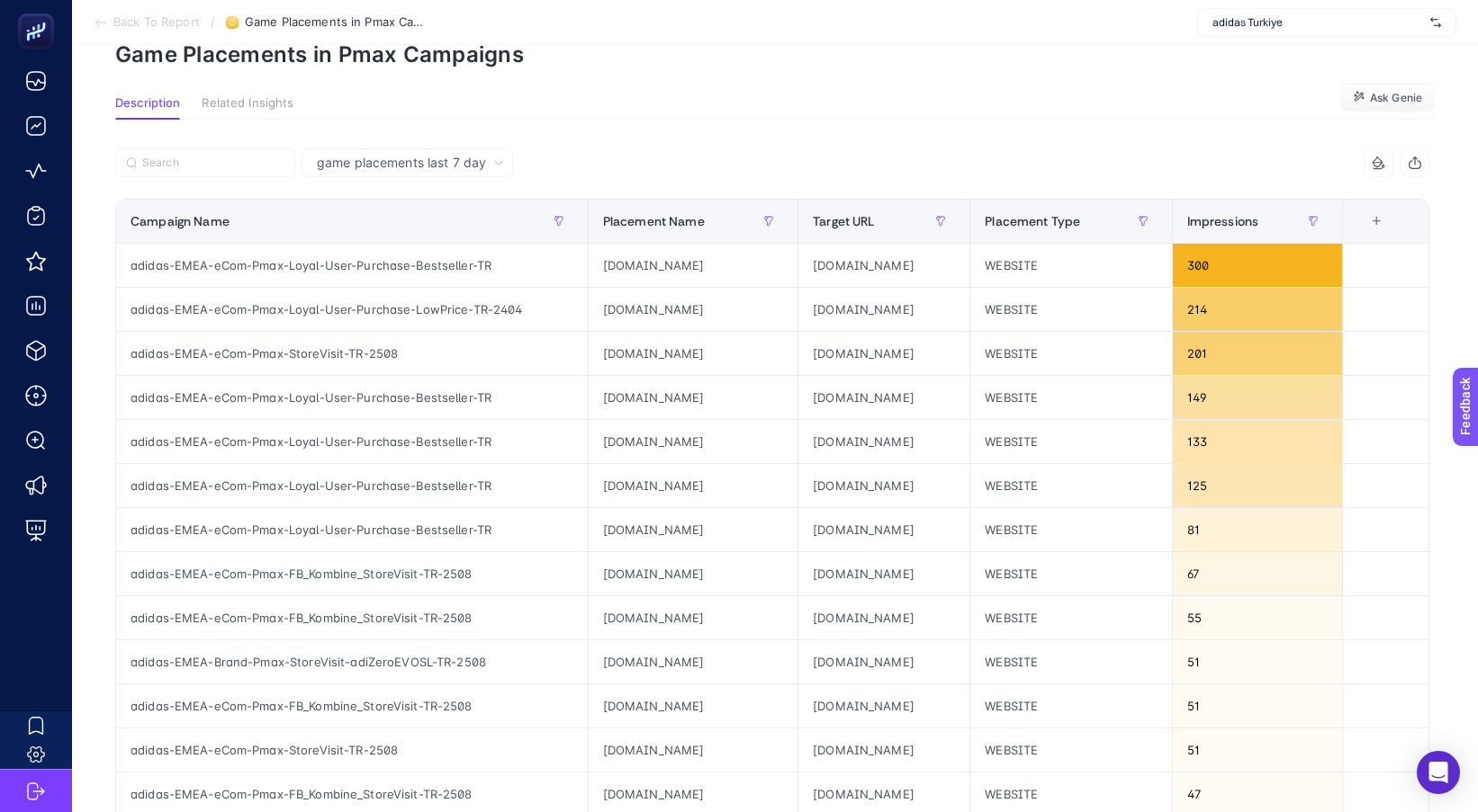
click at [384, 161] on span "game placements last 7 day" at bounding box center [401, 162] width 169 height 18
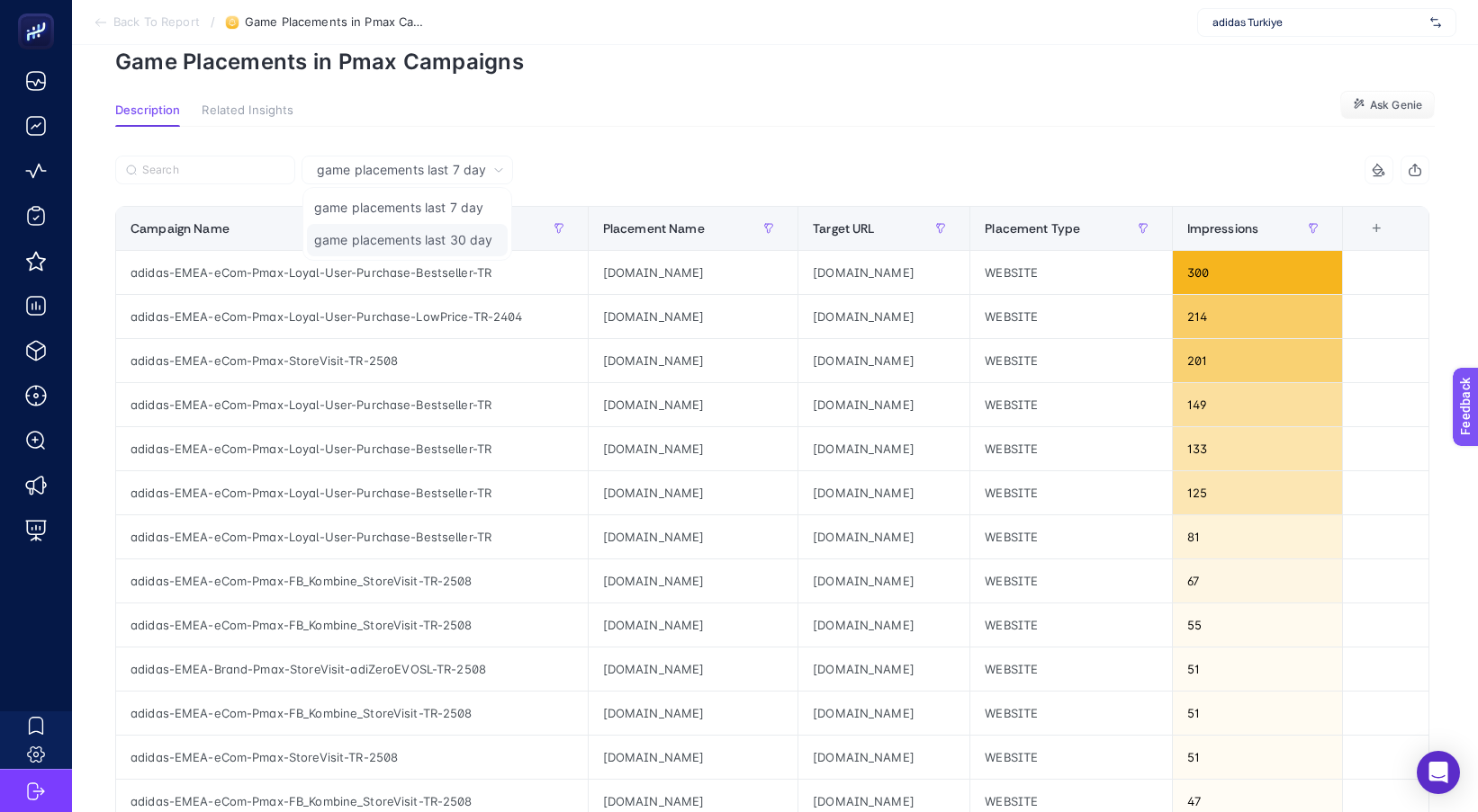
click at [375, 234] on li "game placements last 30 day" at bounding box center [407, 240] width 201 height 33
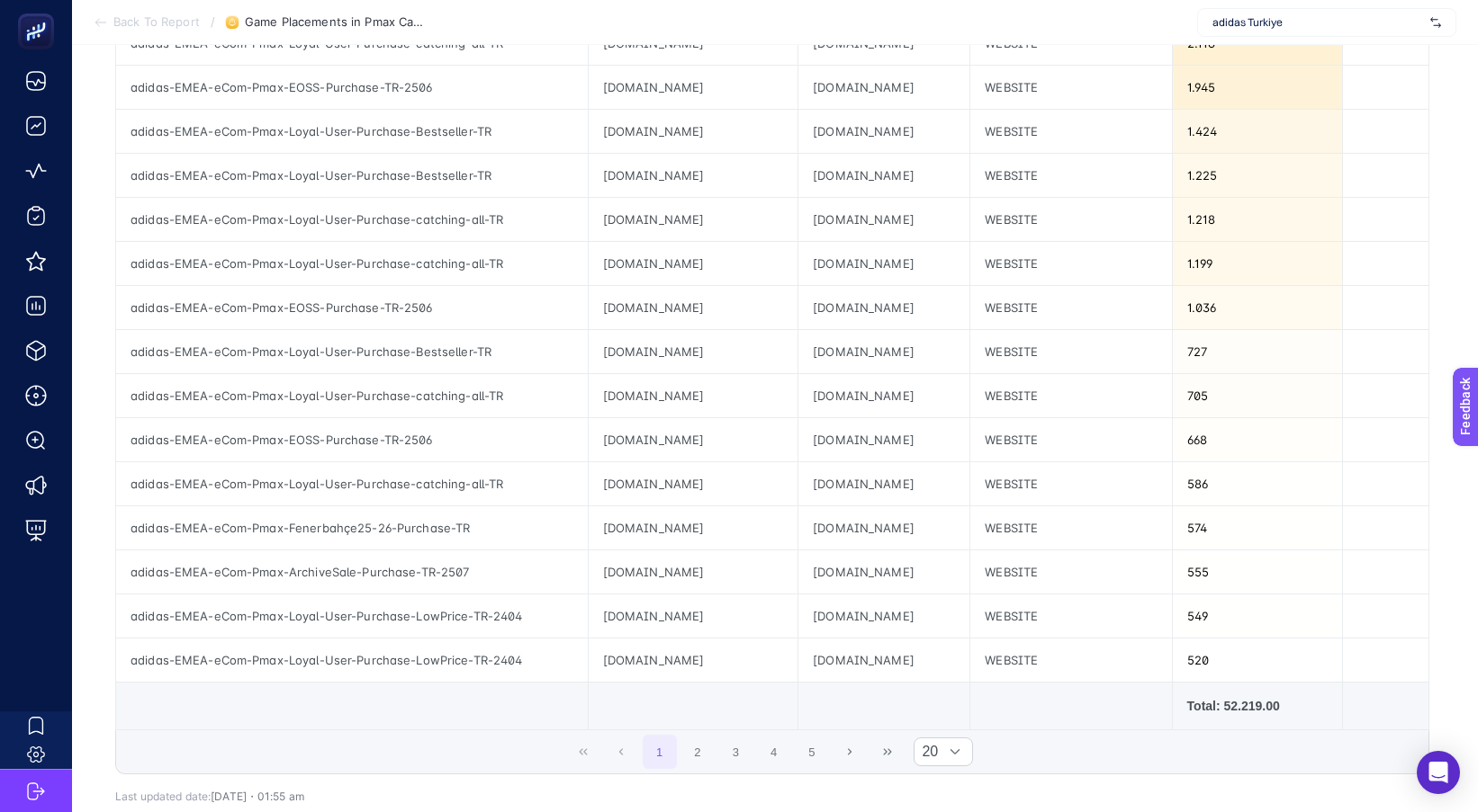
scroll to position [623, 0]
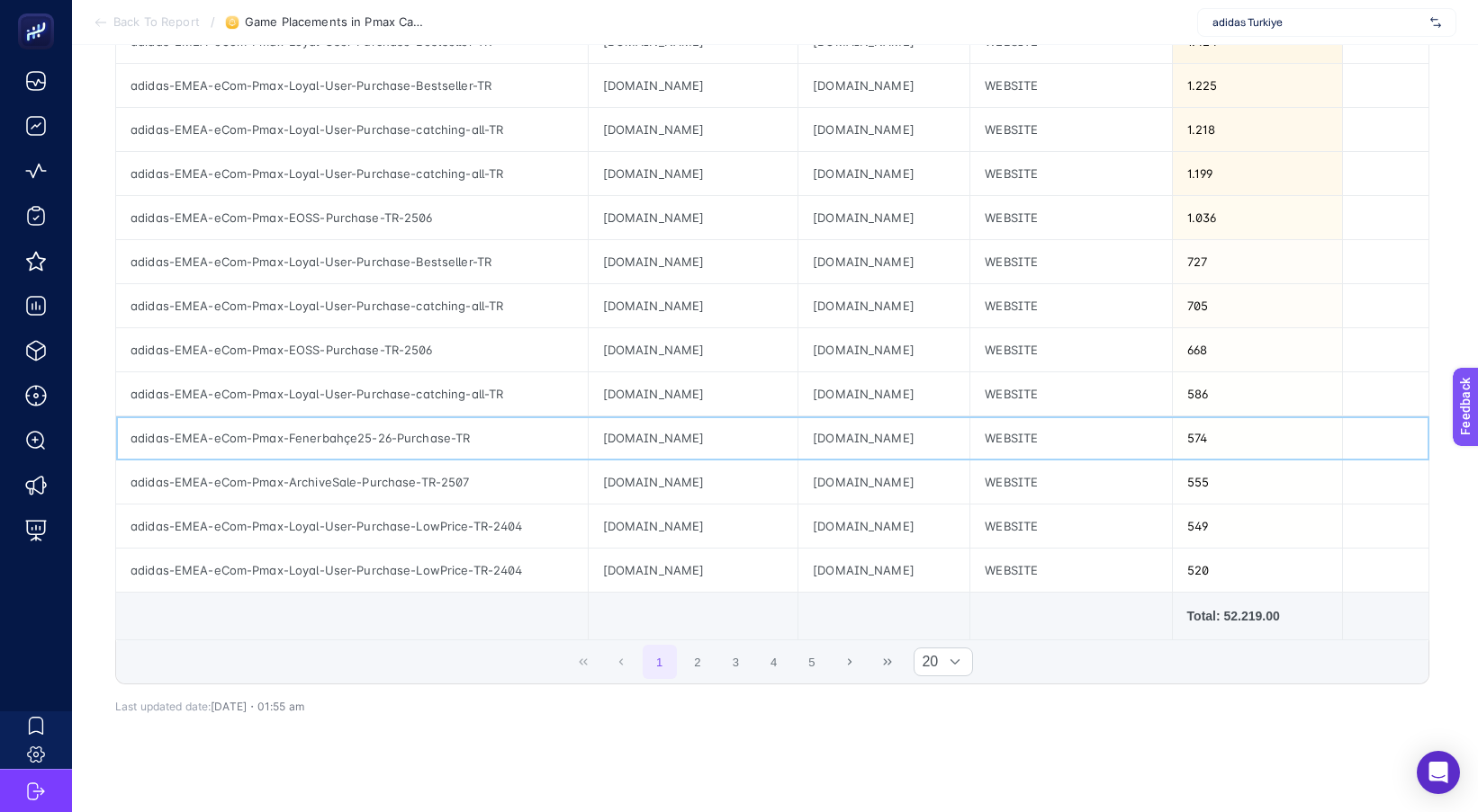
click at [832, 438] on div "[DOMAIN_NAME]" at bounding box center [883, 438] width 171 height 43
copy tr "[DOMAIN_NAME]"
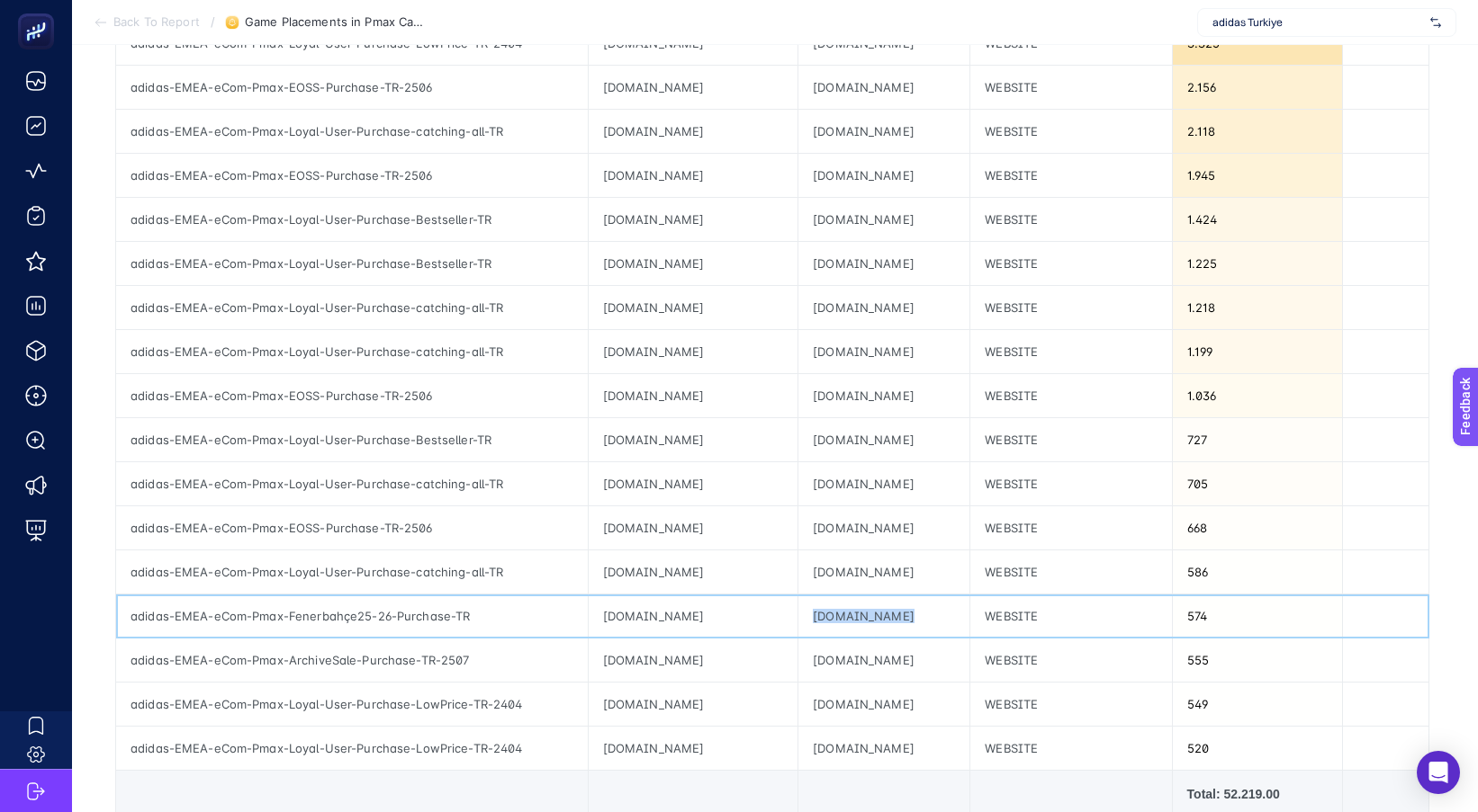
scroll to position [442, 0]
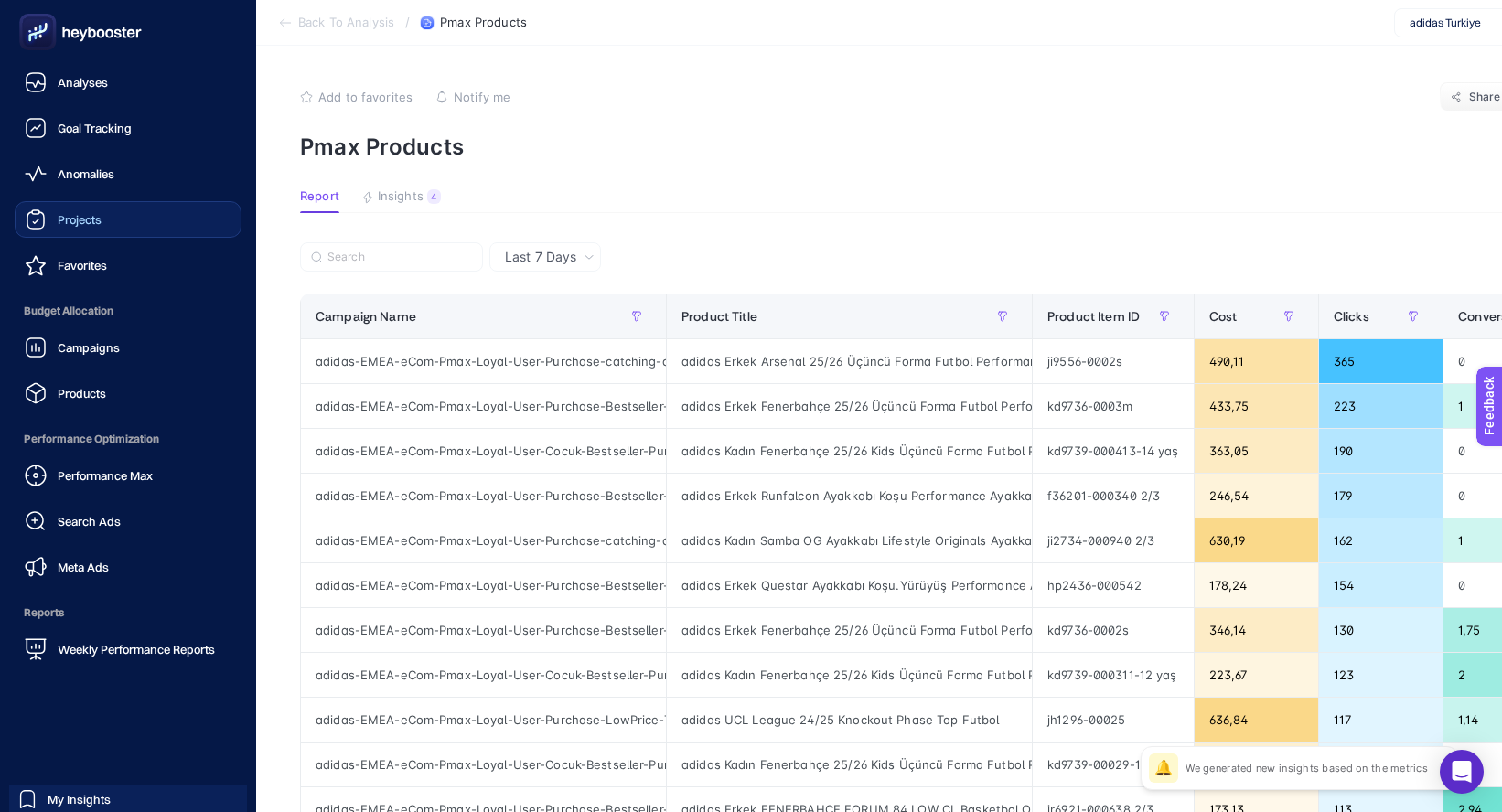
click at [63, 209] on div "Projects" at bounding box center [63, 219] width 77 height 22
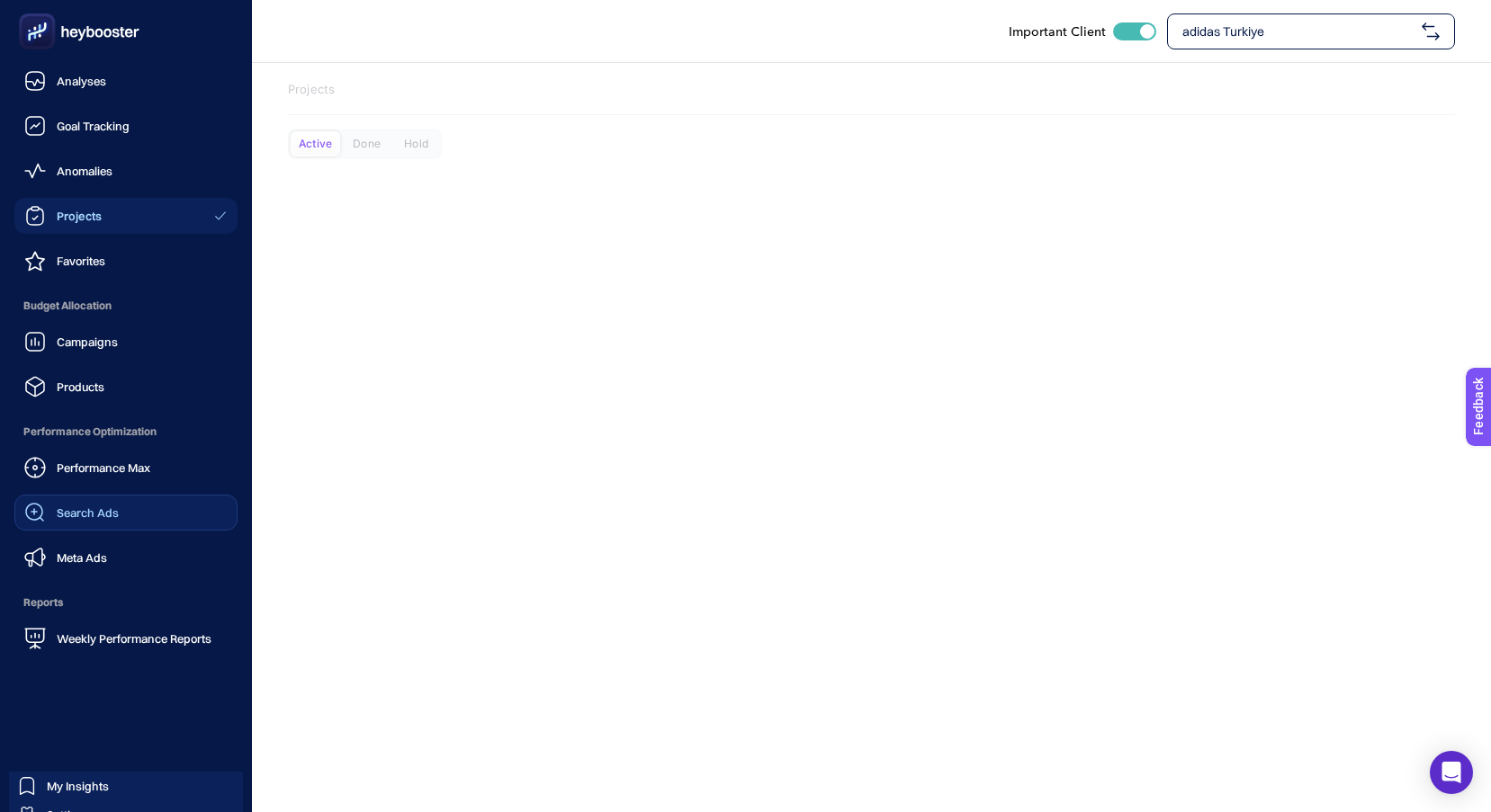
click at [43, 518] on icon at bounding box center [35, 512] width 21 height 21
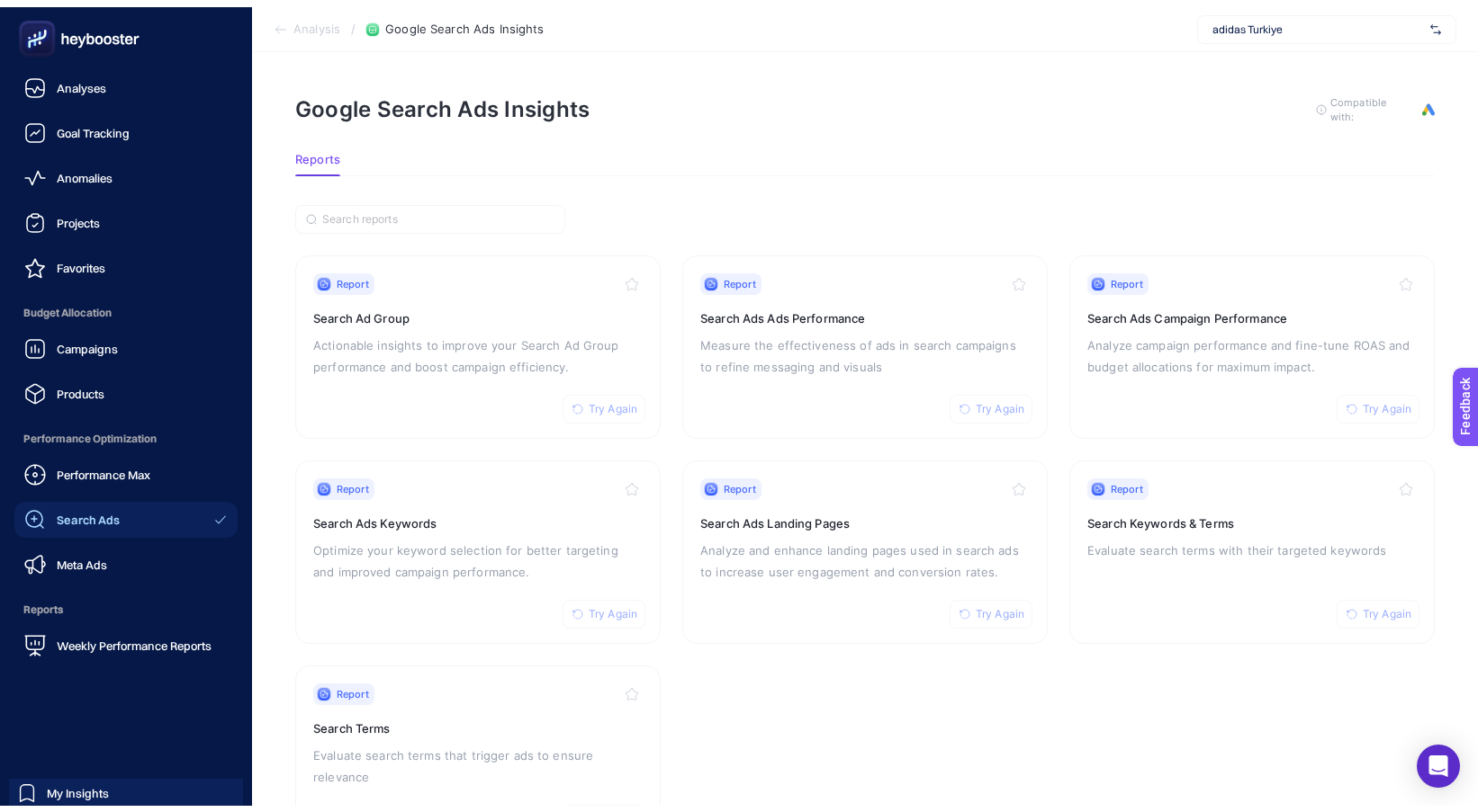
scroll to position [74, 0]
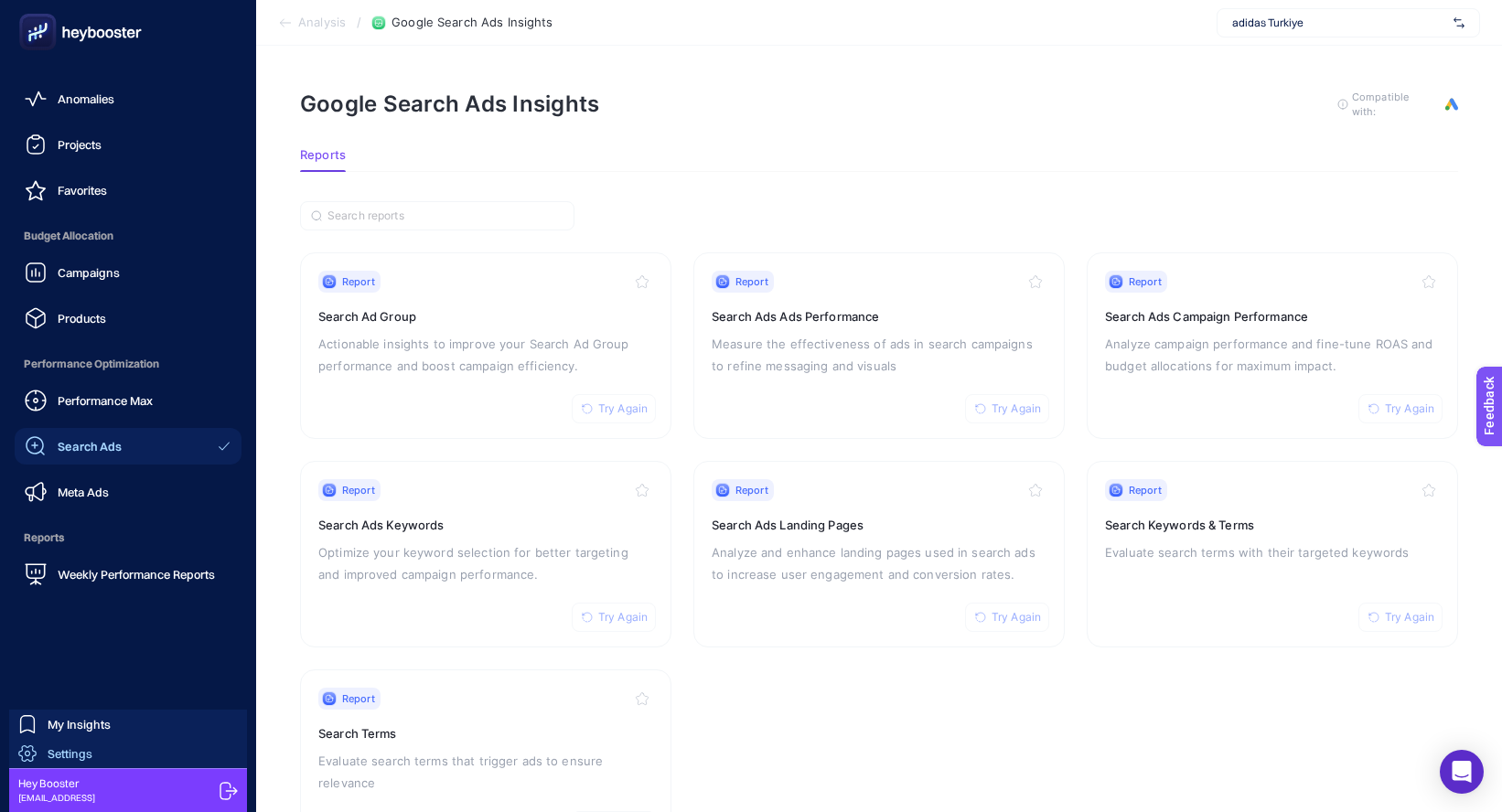
click at [67, 754] on span "Settings" at bounding box center [69, 752] width 45 height 14
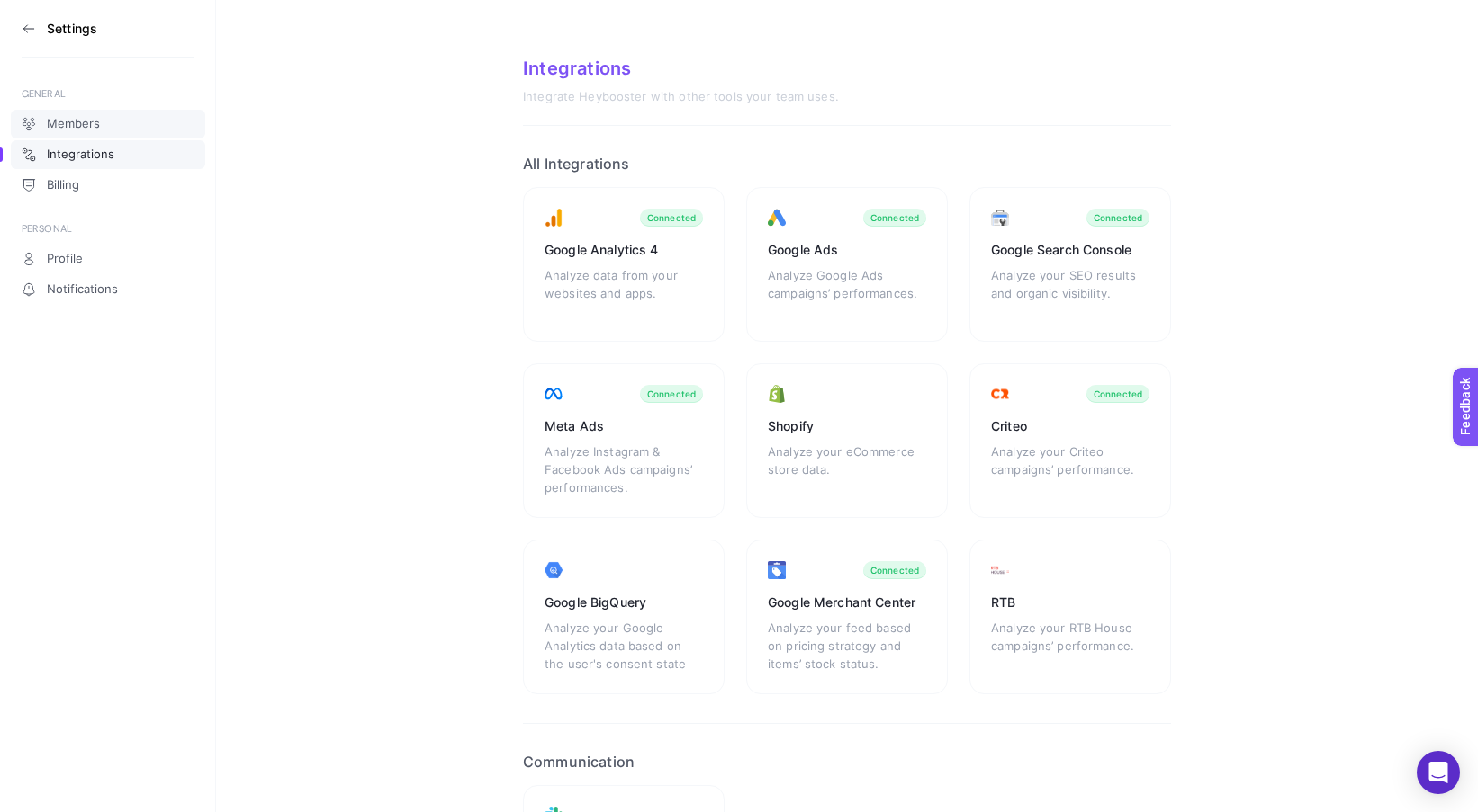
click at [56, 126] on span "Members" at bounding box center [73, 123] width 53 height 14
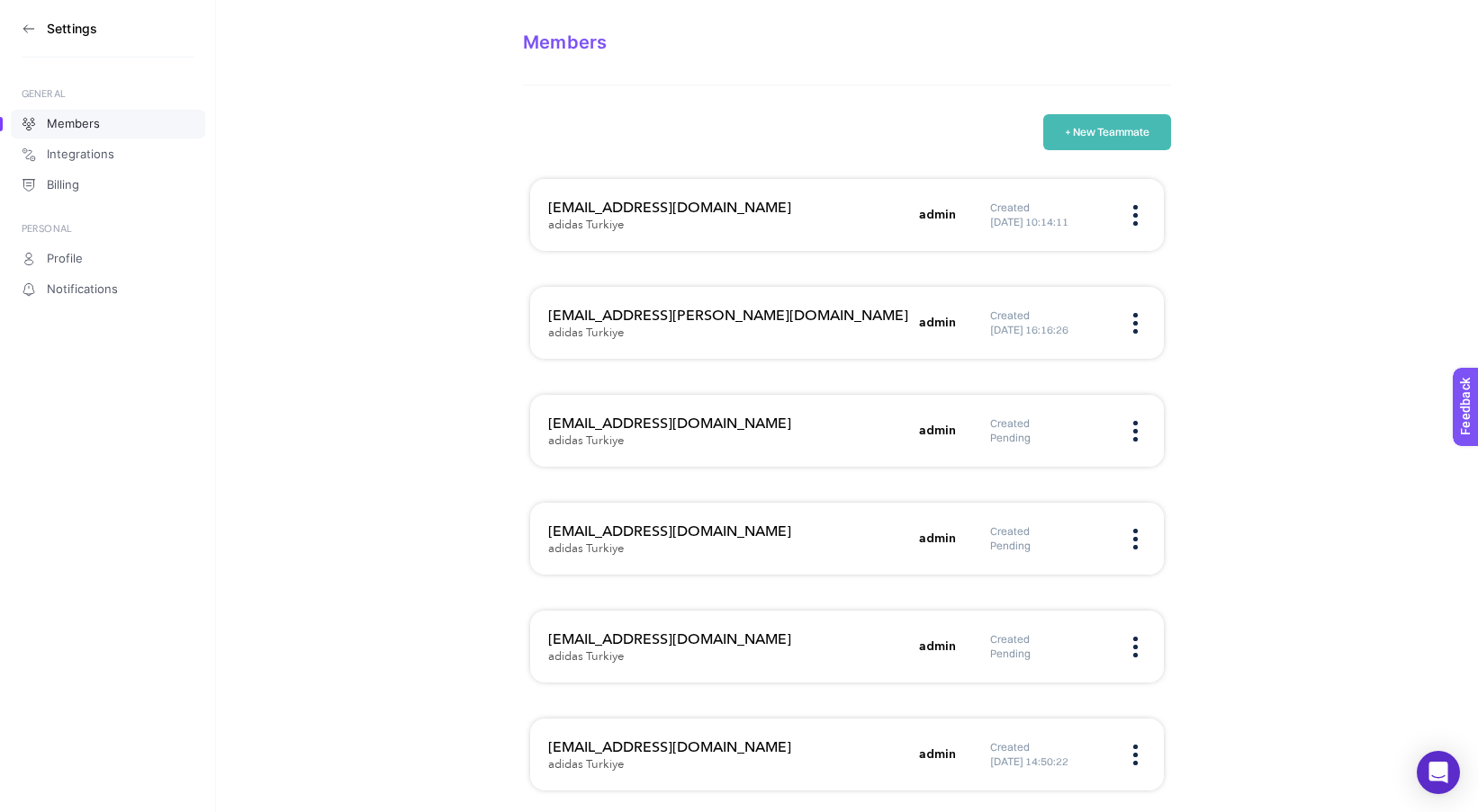
scroll to position [34, 0]
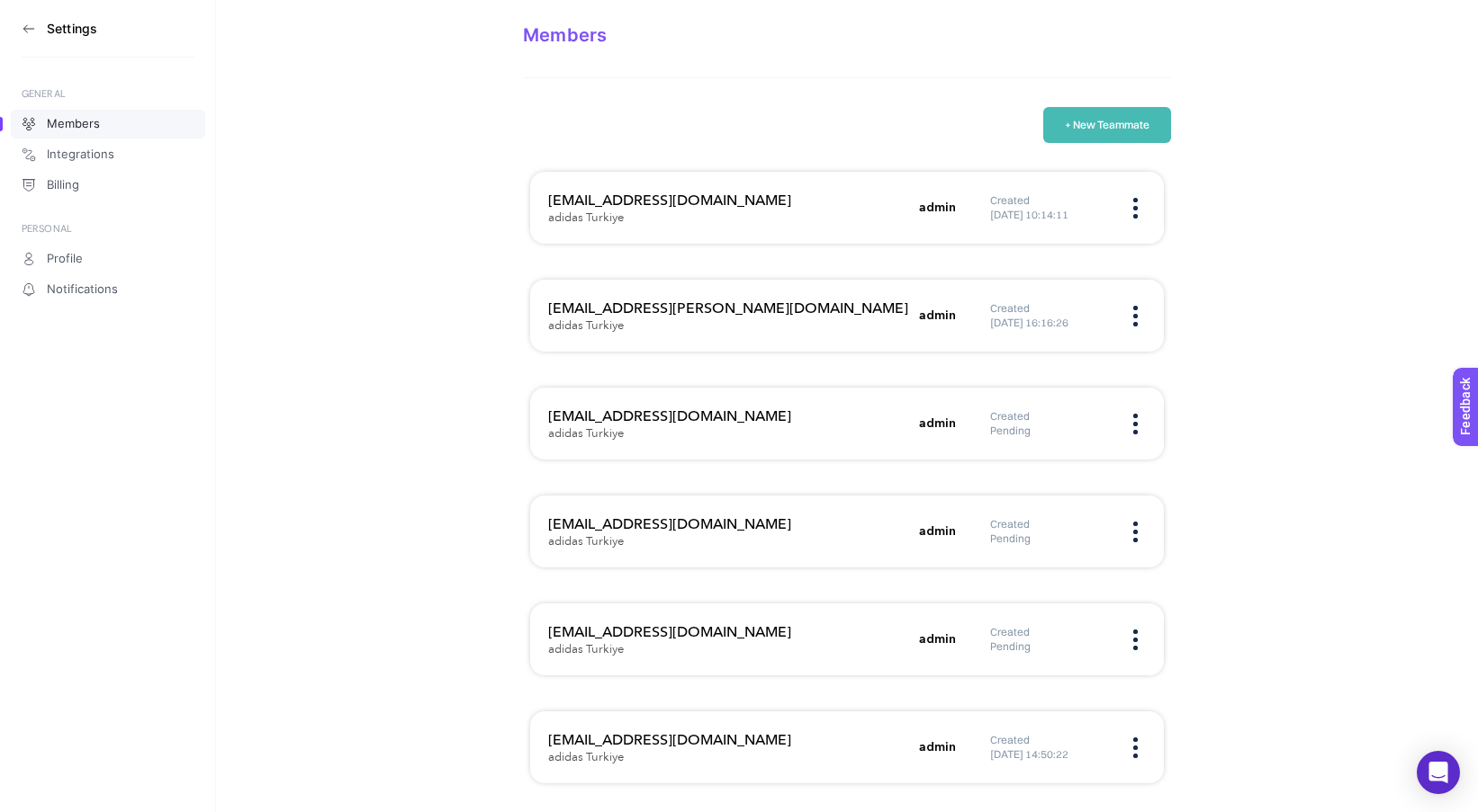
click at [940, 640] on h5 "admin" at bounding box center [937, 639] width 37 height 18
click at [866, 647] on div "[EMAIL_ADDRESS][DOMAIN_NAME] adidas Turkiye" at bounding box center [728, 639] width 360 height 36
click at [19, 31] on aside "Settings GENERAL Members Integrations Billing PERSONAL Profile Notifications" at bounding box center [107, 406] width 216 height 812
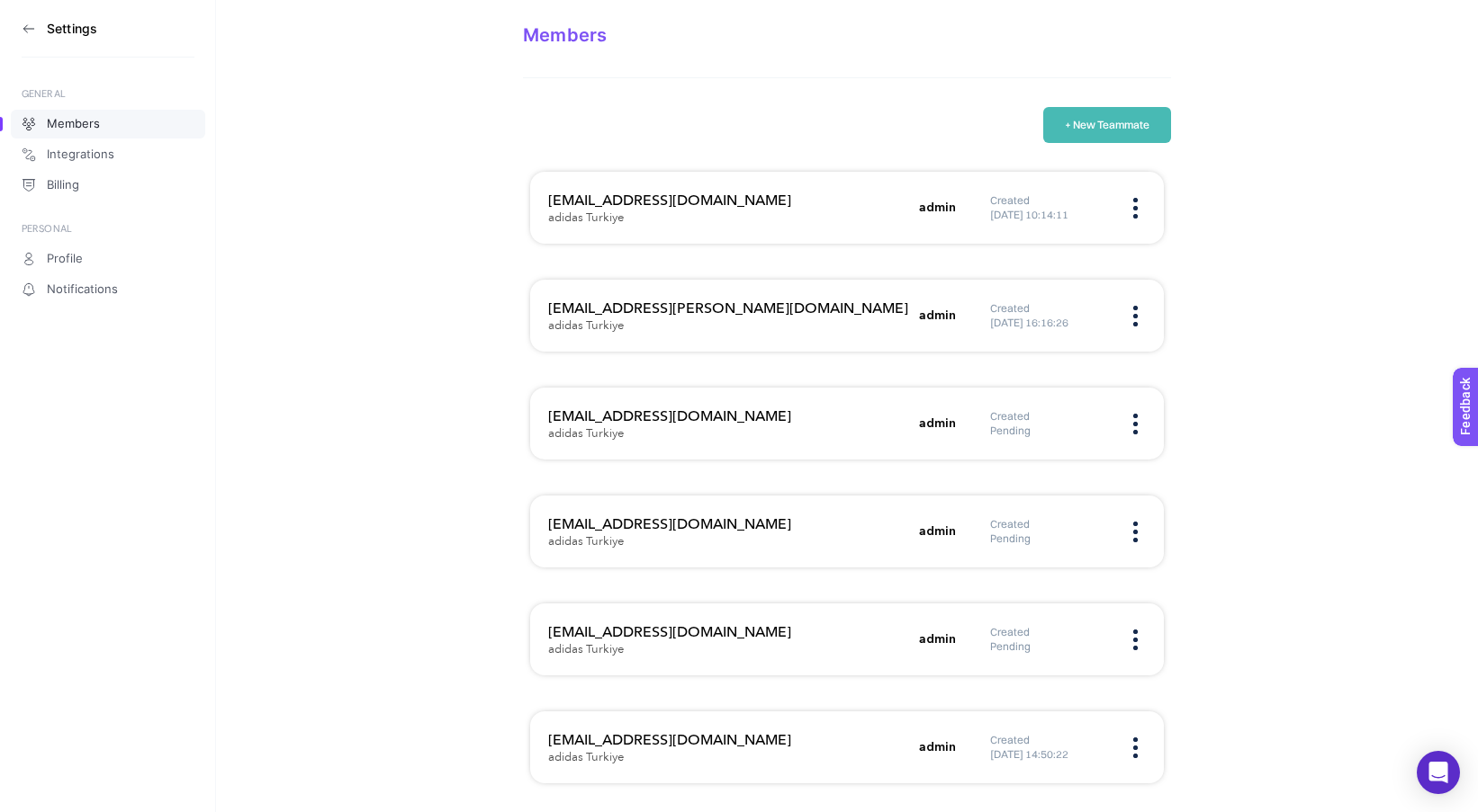
click at [28, 29] on icon at bounding box center [28, 29] width 10 height 0
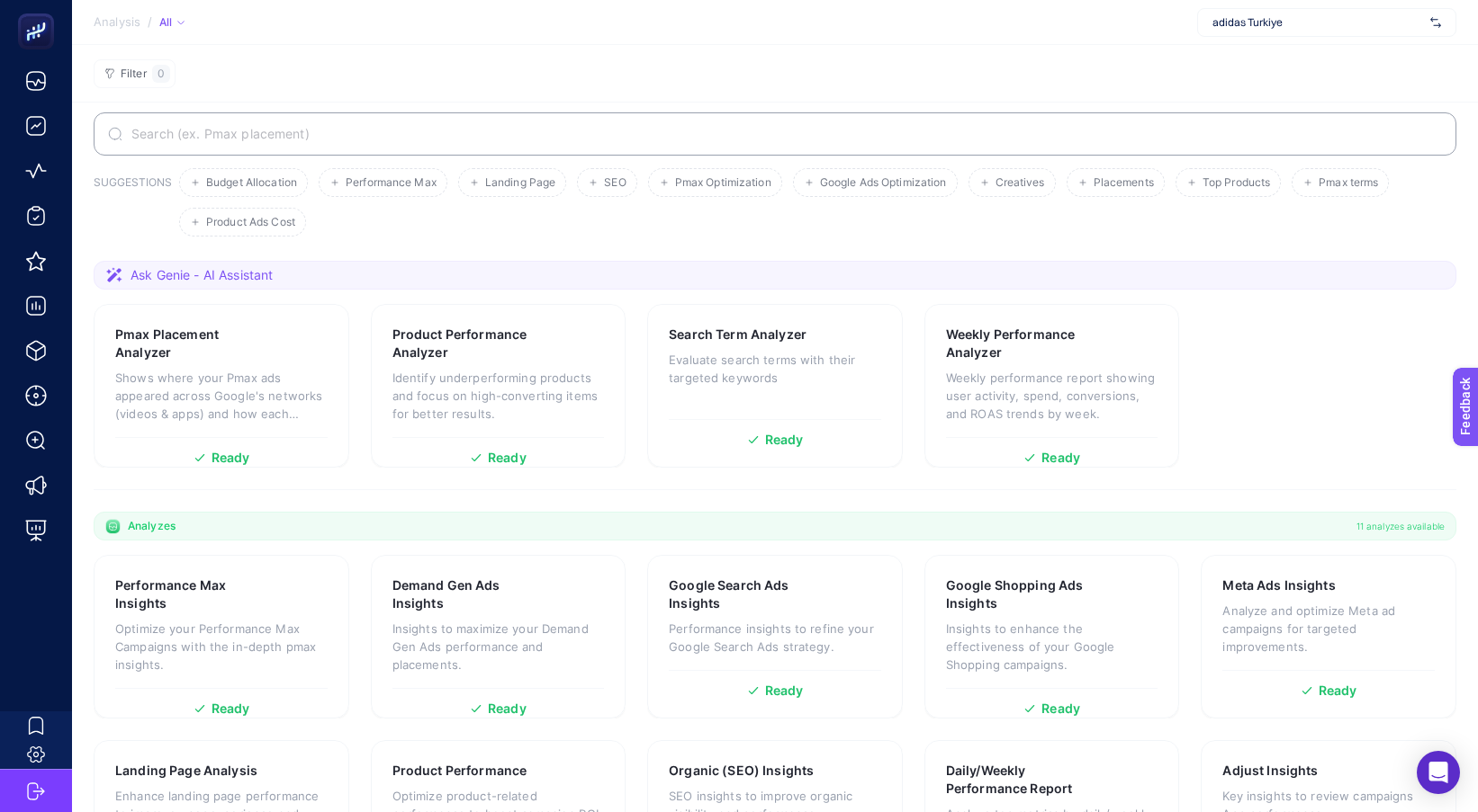
click at [1010, 63] on section "Filter 0" at bounding box center [774, 74] width 1405 height 58
drag, startPoint x: 1113, startPoint y: 80, endPoint x: 1146, endPoint y: 71, distance: 34.2
click at [1116, 80] on section "Filter 0" at bounding box center [774, 74] width 1405 height 58
click at [1221, 32] on div "adidas Turkiye" at bounding box center [1327, 22] width 260 height 29
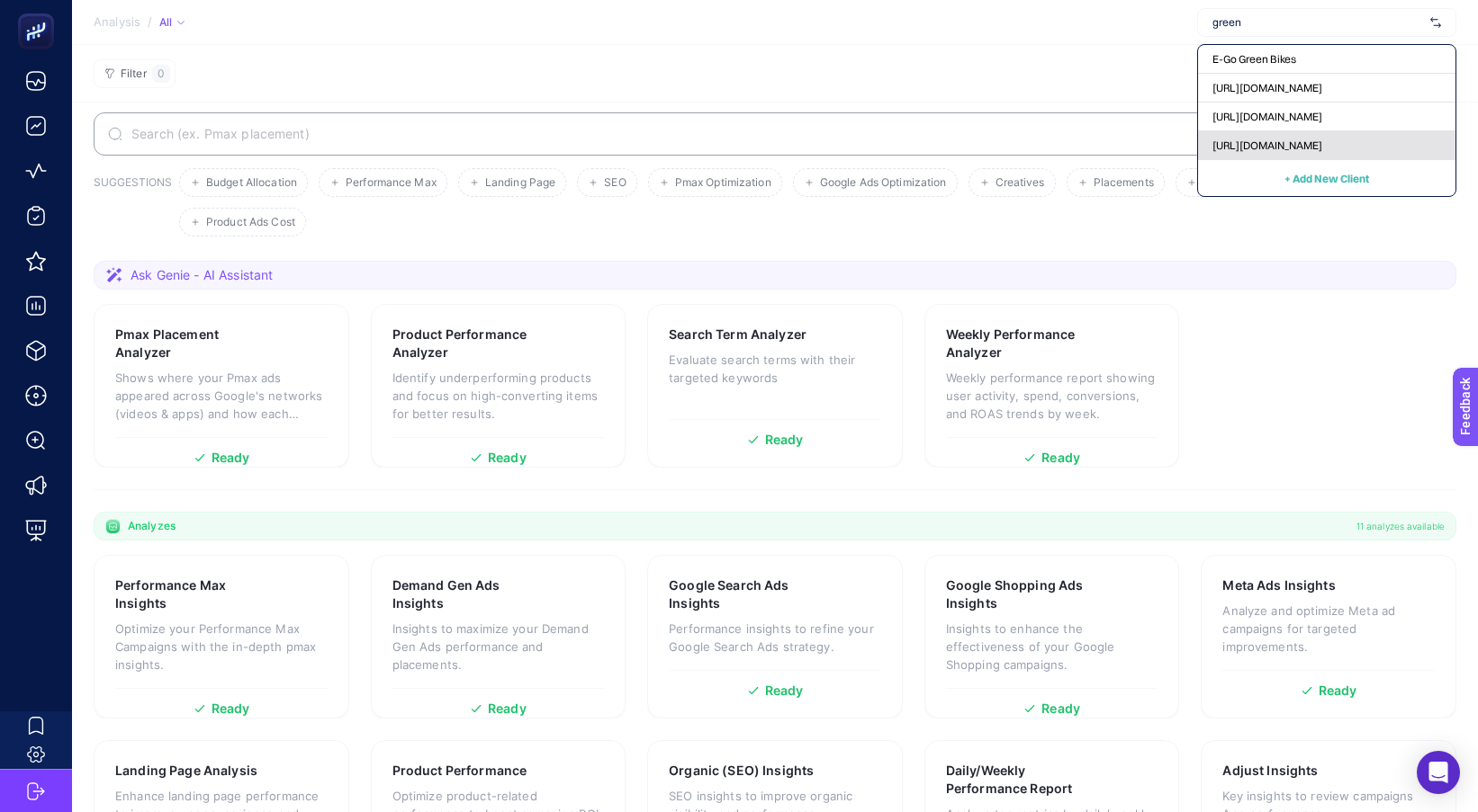
type input "green"
click at [1289, 145] on span "[URL][DOMAIN_NAME]" at bounding box center [1267, 145] width 110 height 14
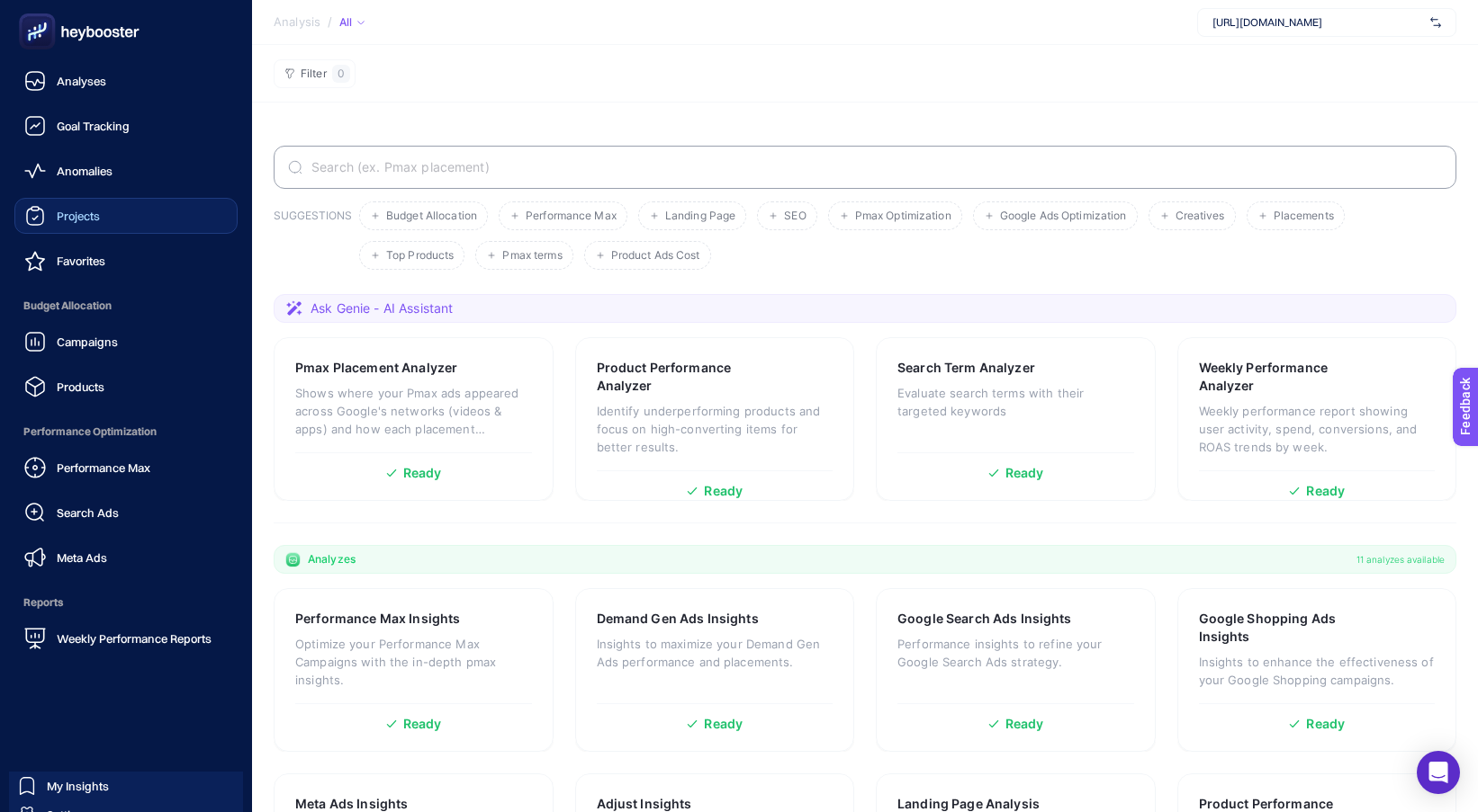
click at [73, 210] on span "Projects" at bounding box center [78, 216] width 43 height 14
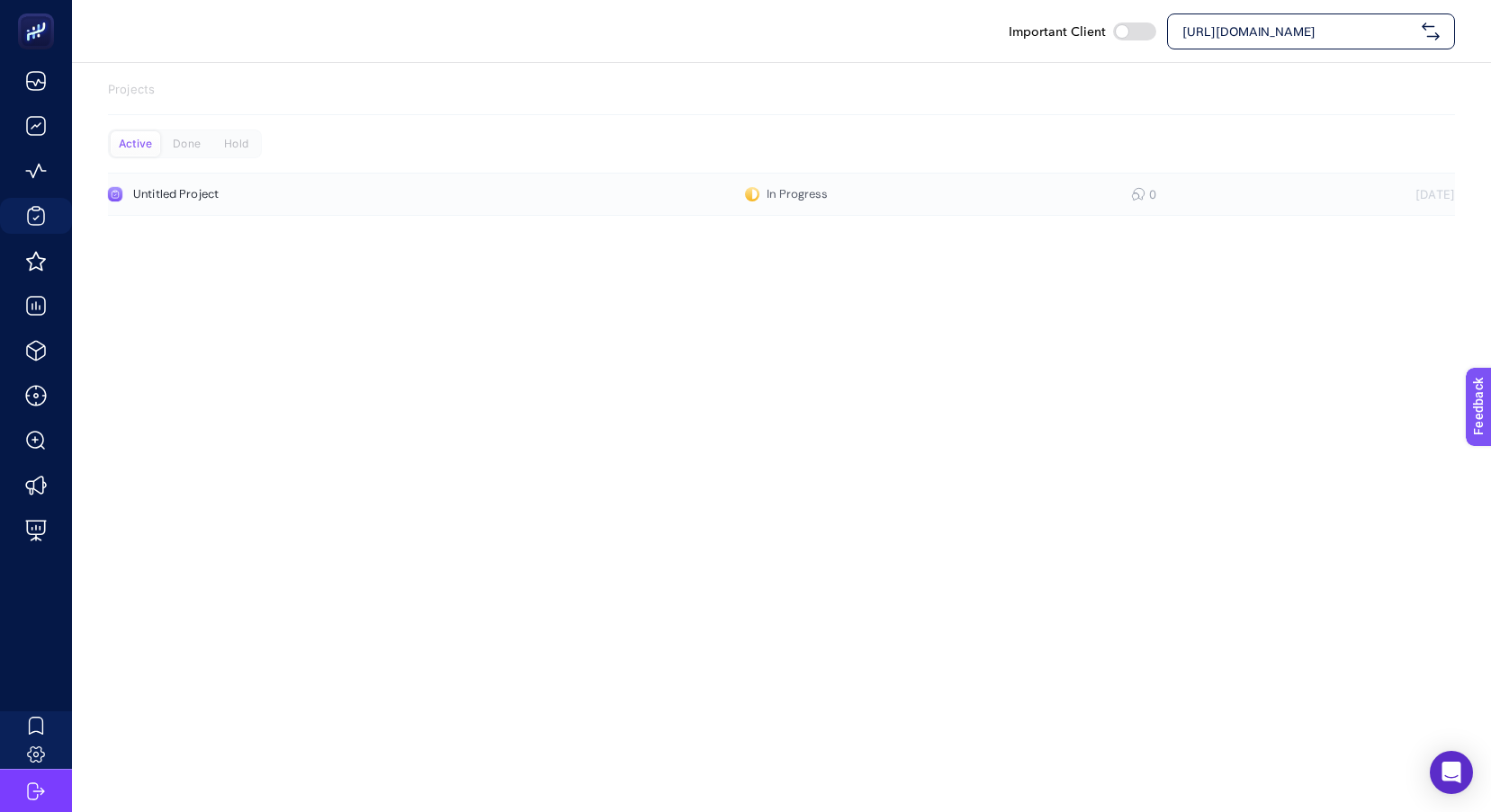
click at [166, 207] on link "Untitled Project In Progress 0 [DATE]" at bounding box center [781, 194] width 1347 height 43
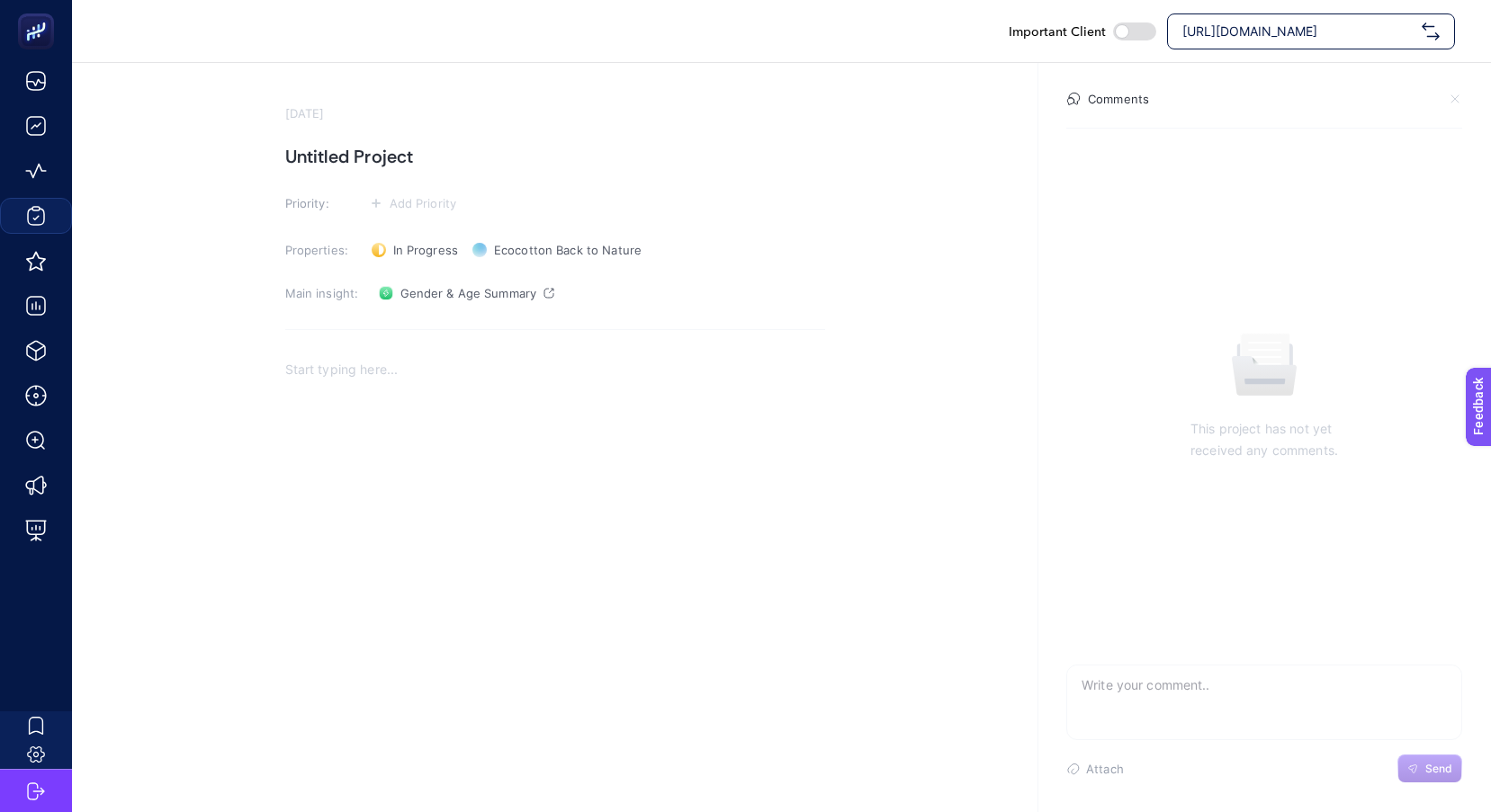
click at [366, 157] on h1 "Untitled Project" at bounding box center [556, 156] width 540 height 29
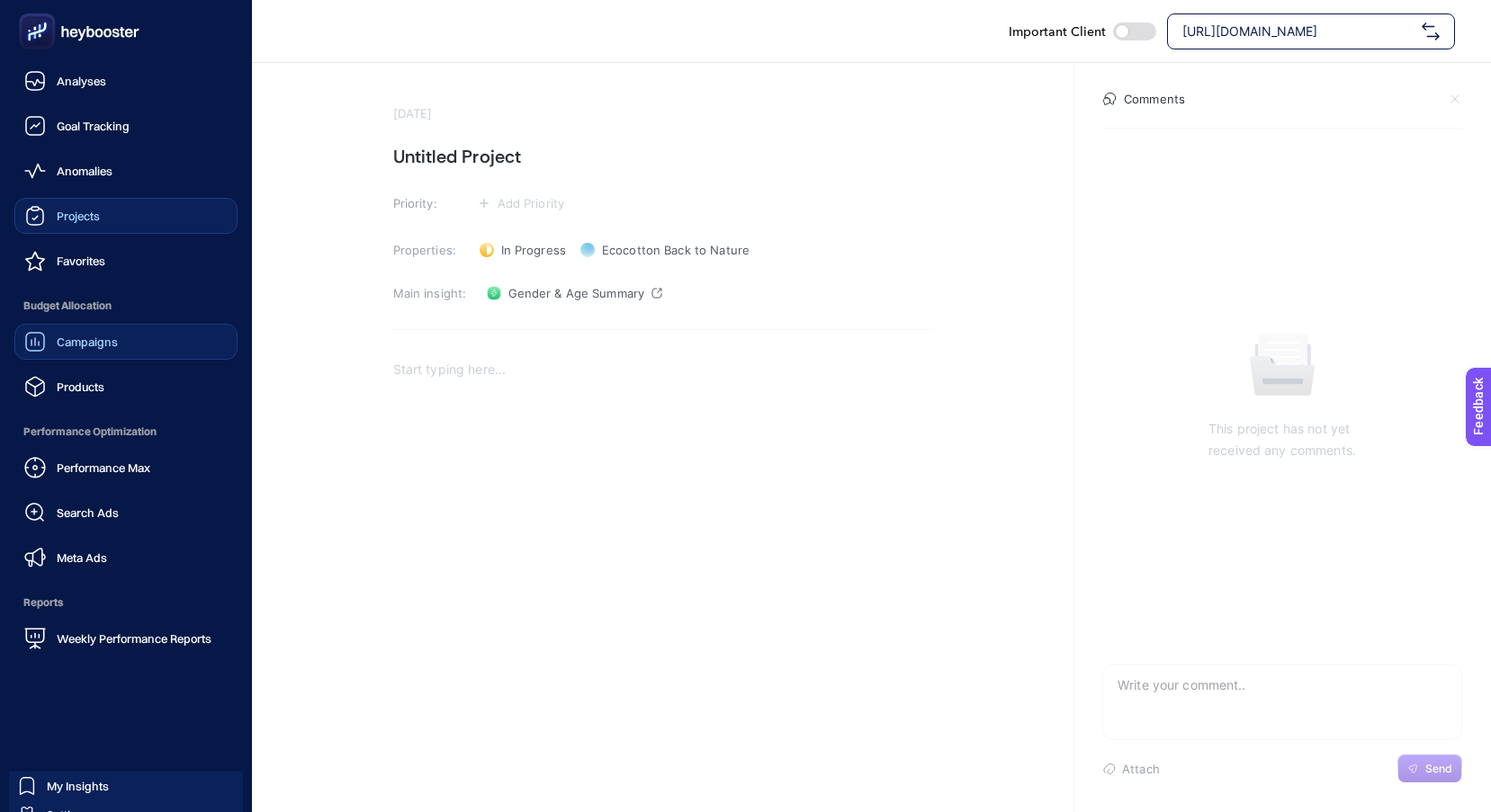
click at [74, 347] on span "Campaigns" at bounding box center [88, 342] width 62 height 14
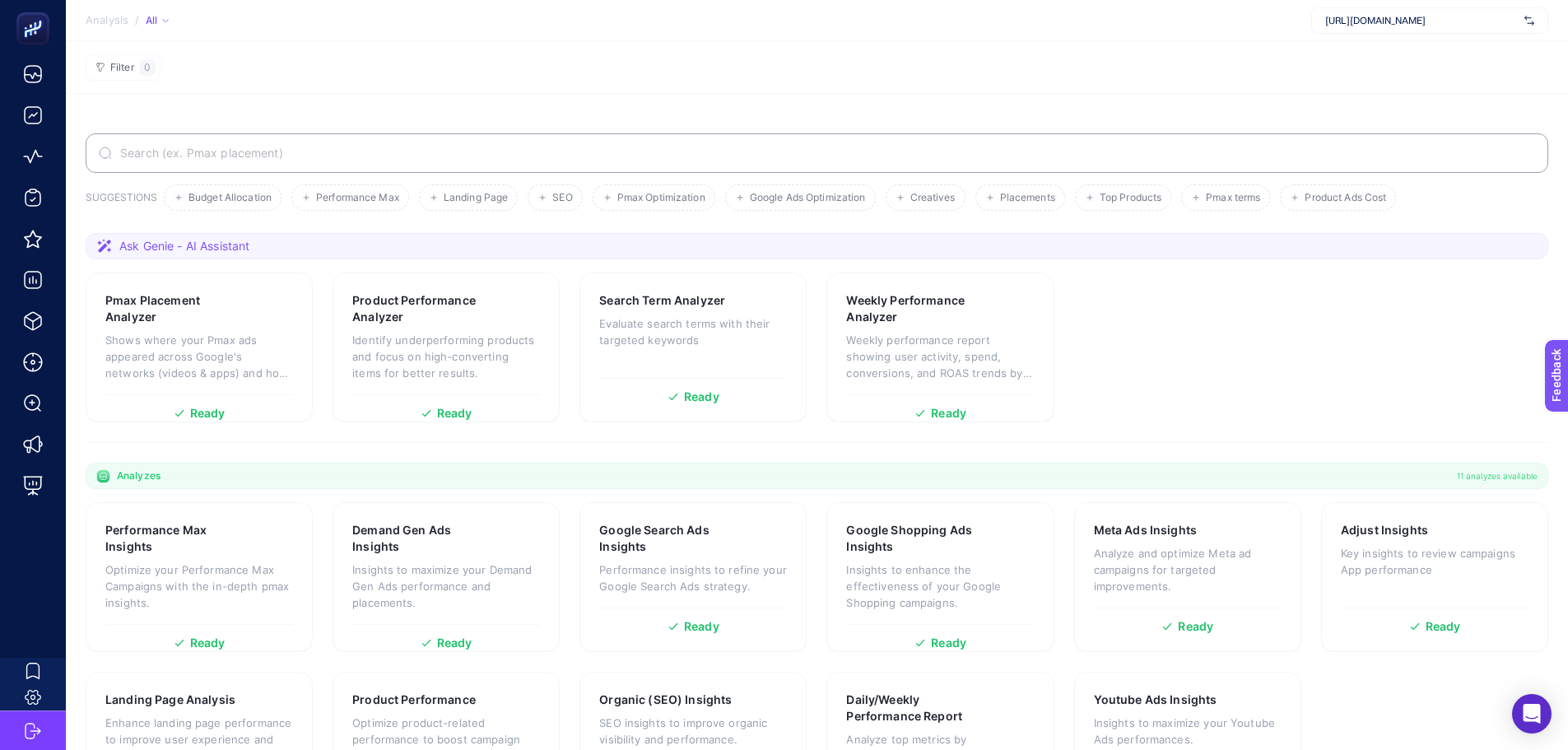
click at [814, 280] on section "Pmax Placement Analyzer Shows where your Pmax ads appeared across Google's netw…" at bounding box center [816, 347] width 1463 height 149
click at [1048, 70] on section "Filter 0" at bounding box center [816, 67] width 1502 height 53
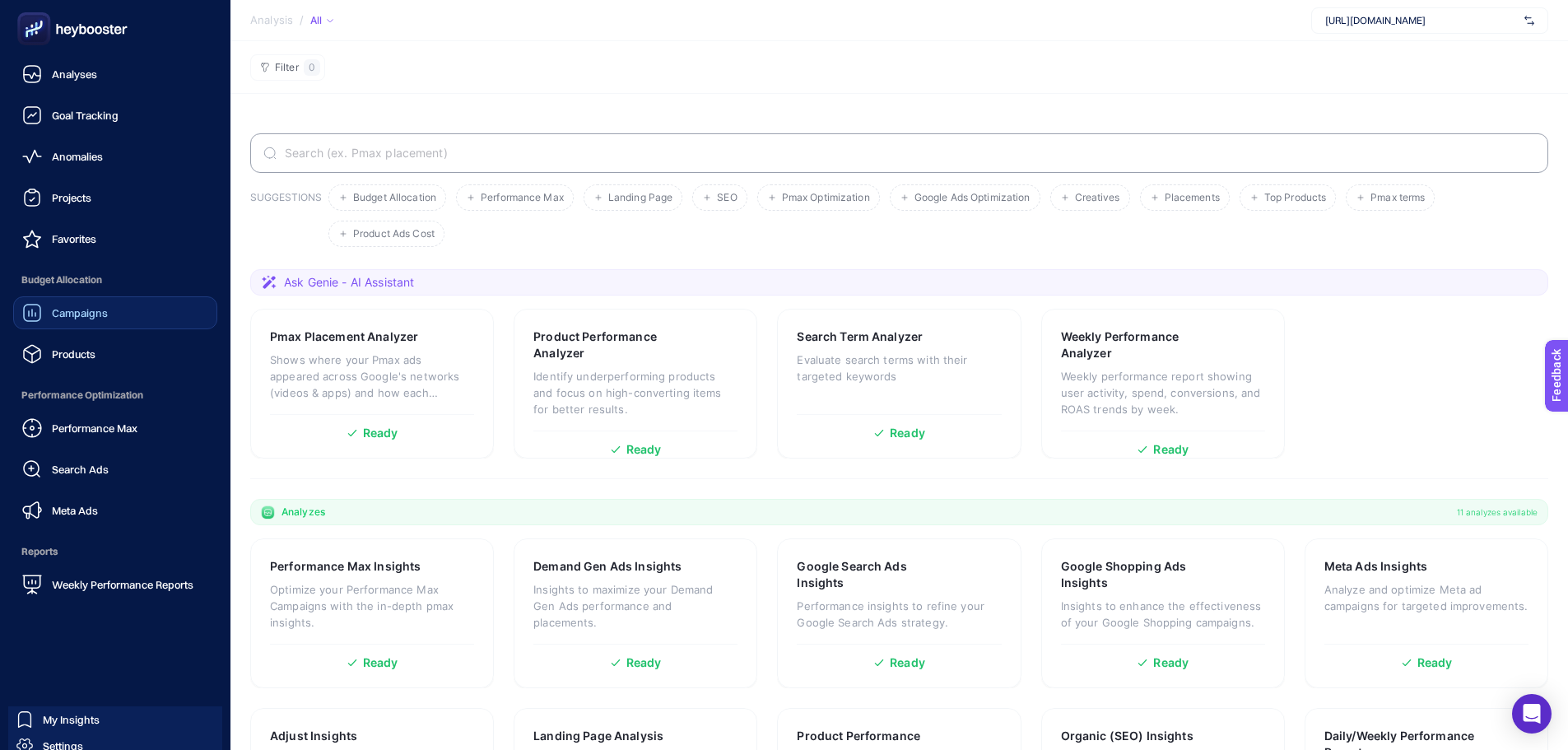
click at [80, 308] on span "Campaigns" at bounding box center [80, 313] width 56 height 13
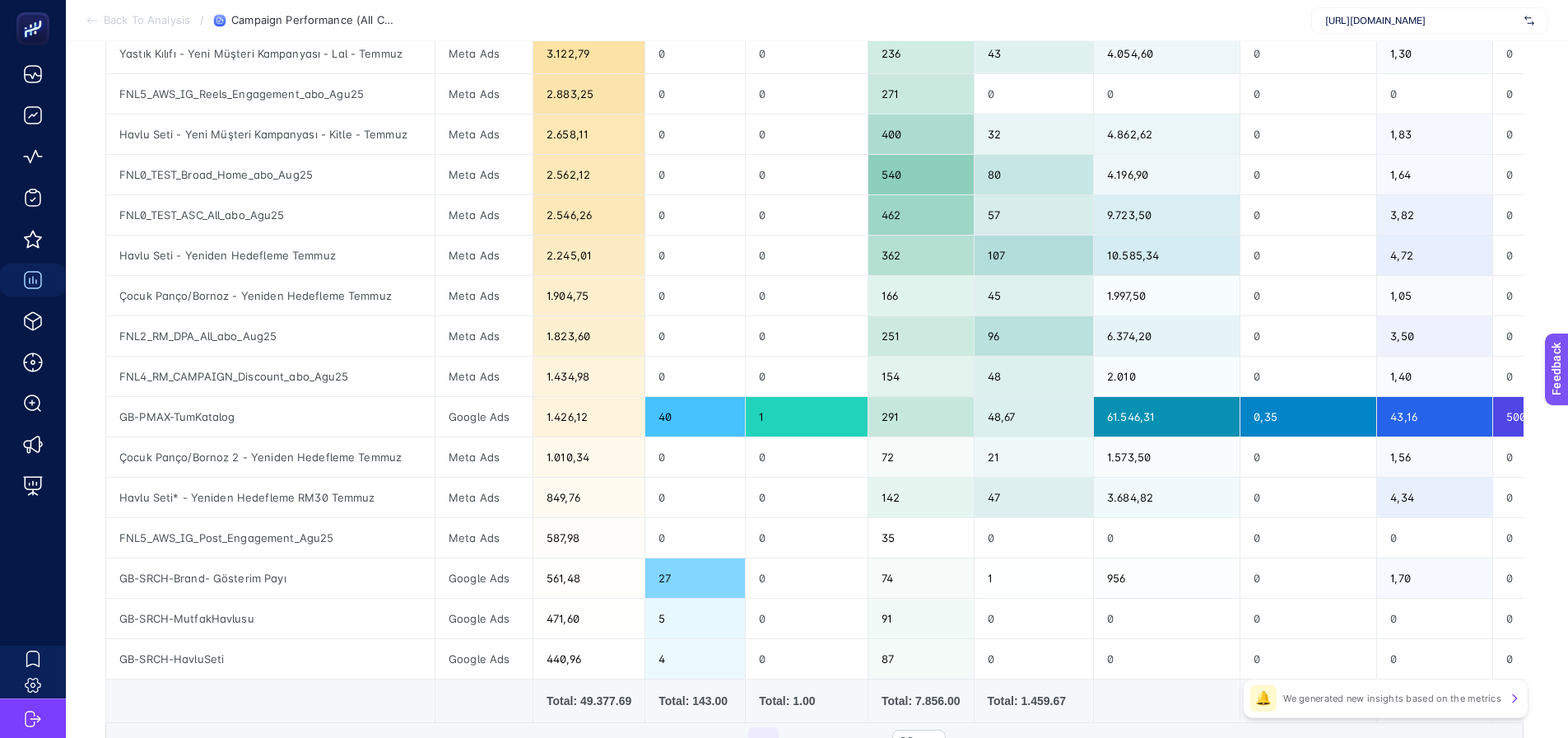
scroll to position [494, 0]
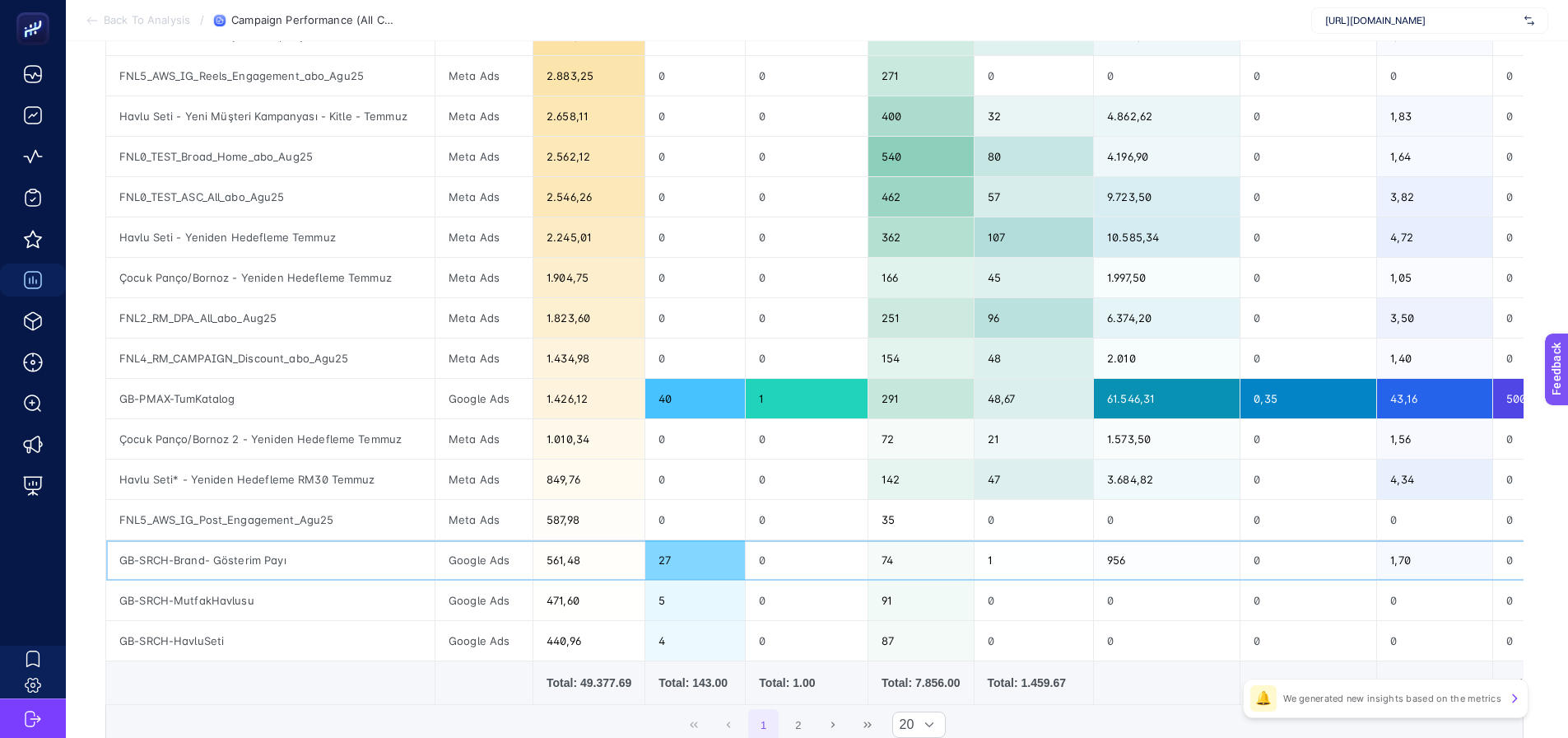
click at [657, 561] on div "27" at bounding box center [695, 559] width 100 height 39
click at [664, 610] on div "5" at bounding box center [695, 600] width 100 height 39
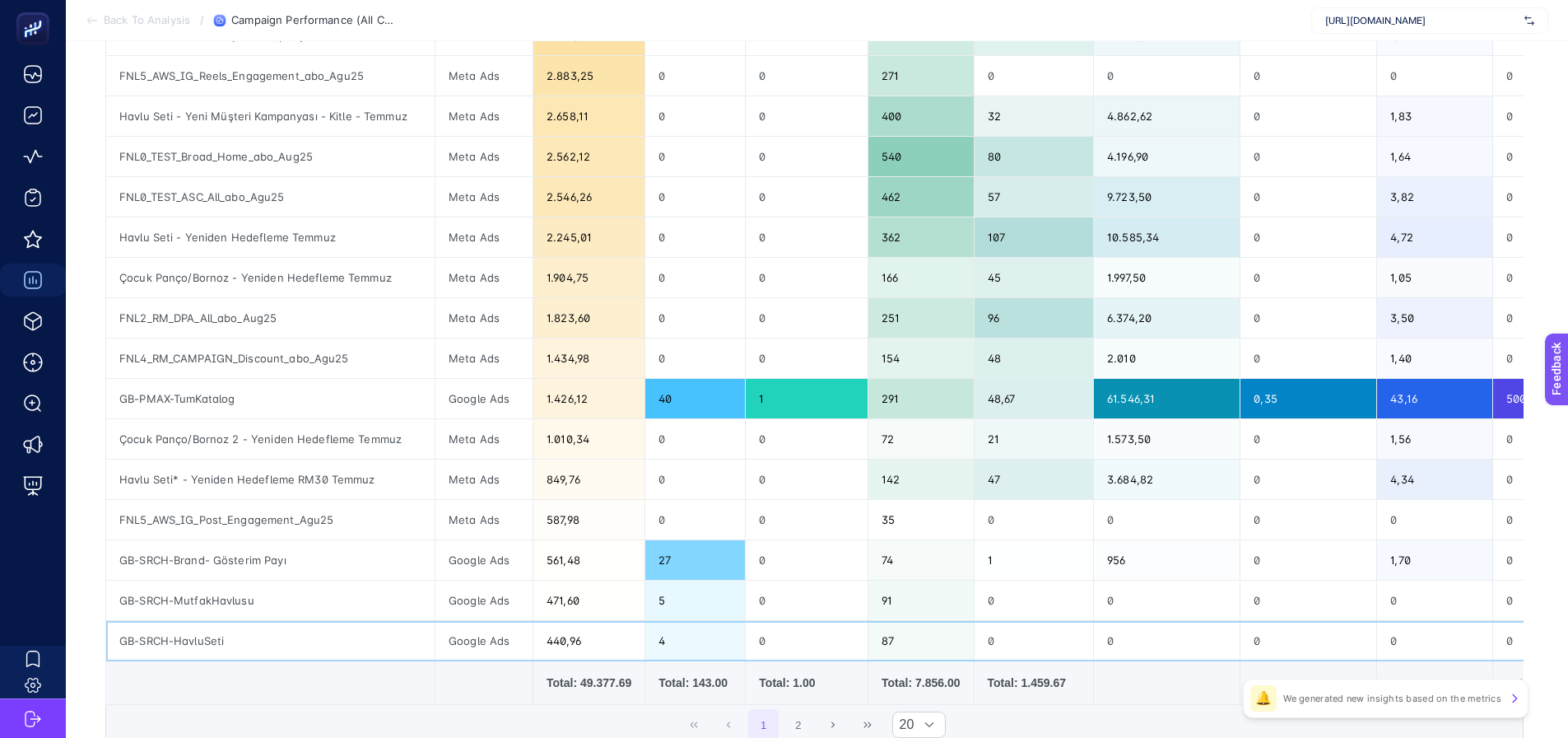
click at [664, 631] on div "4" at bounding box center [695, 641] width 100 height 39
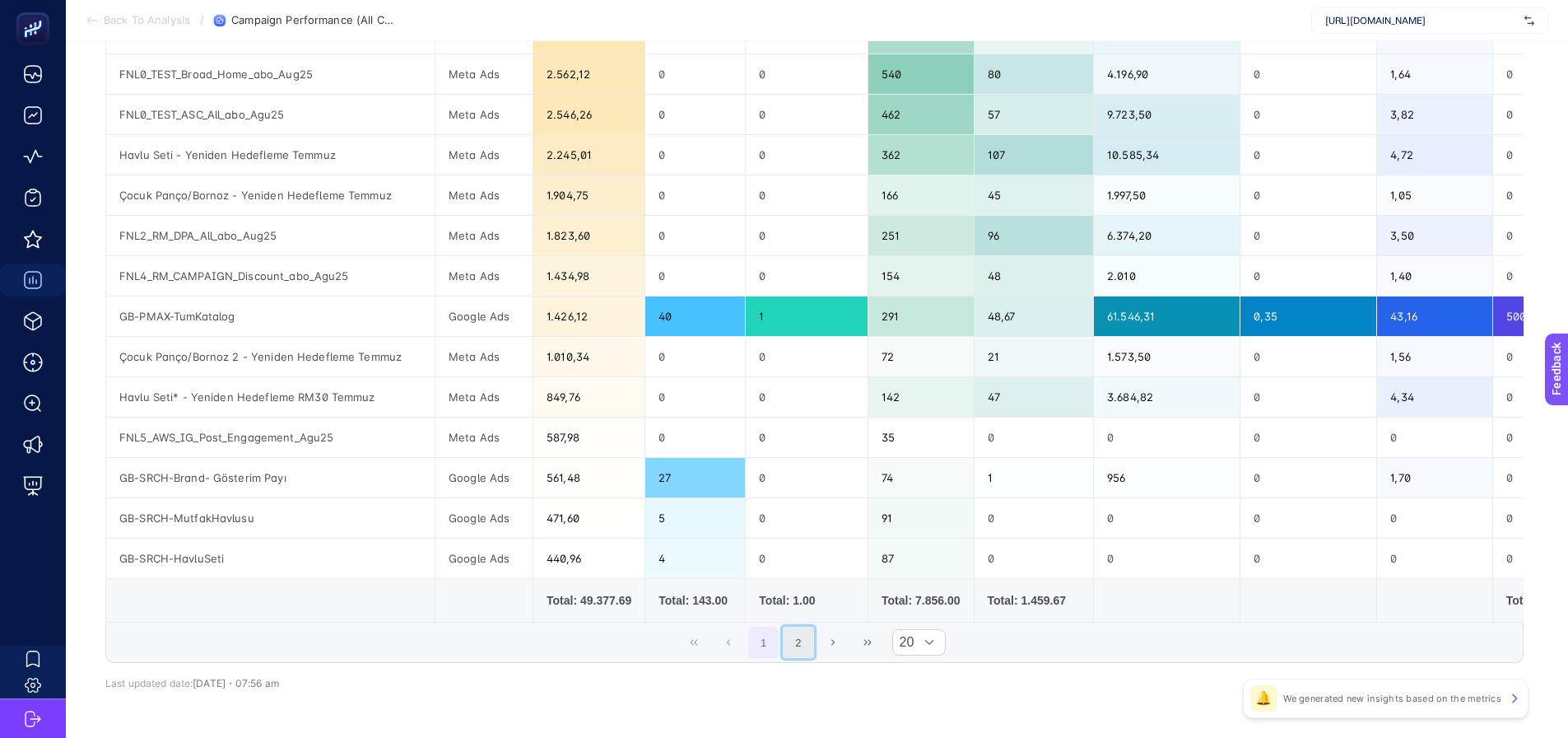
click at [791, 645] on button "2" at bounding box center [799, 641] width 32 height 32
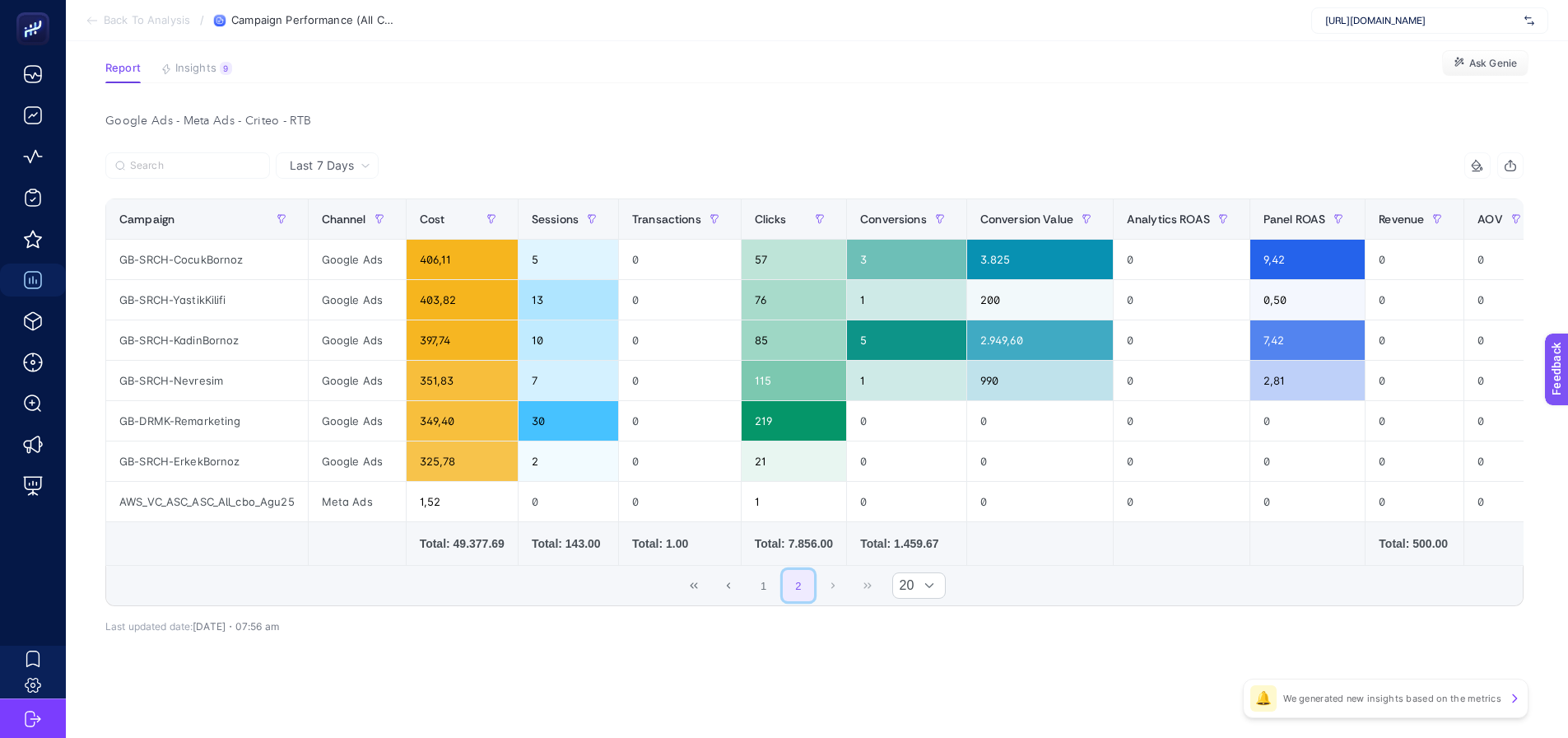
scroll to position [115, 0]
click at [775, 589] on button "1" at bounding box center [764, 585] width 32 height 32
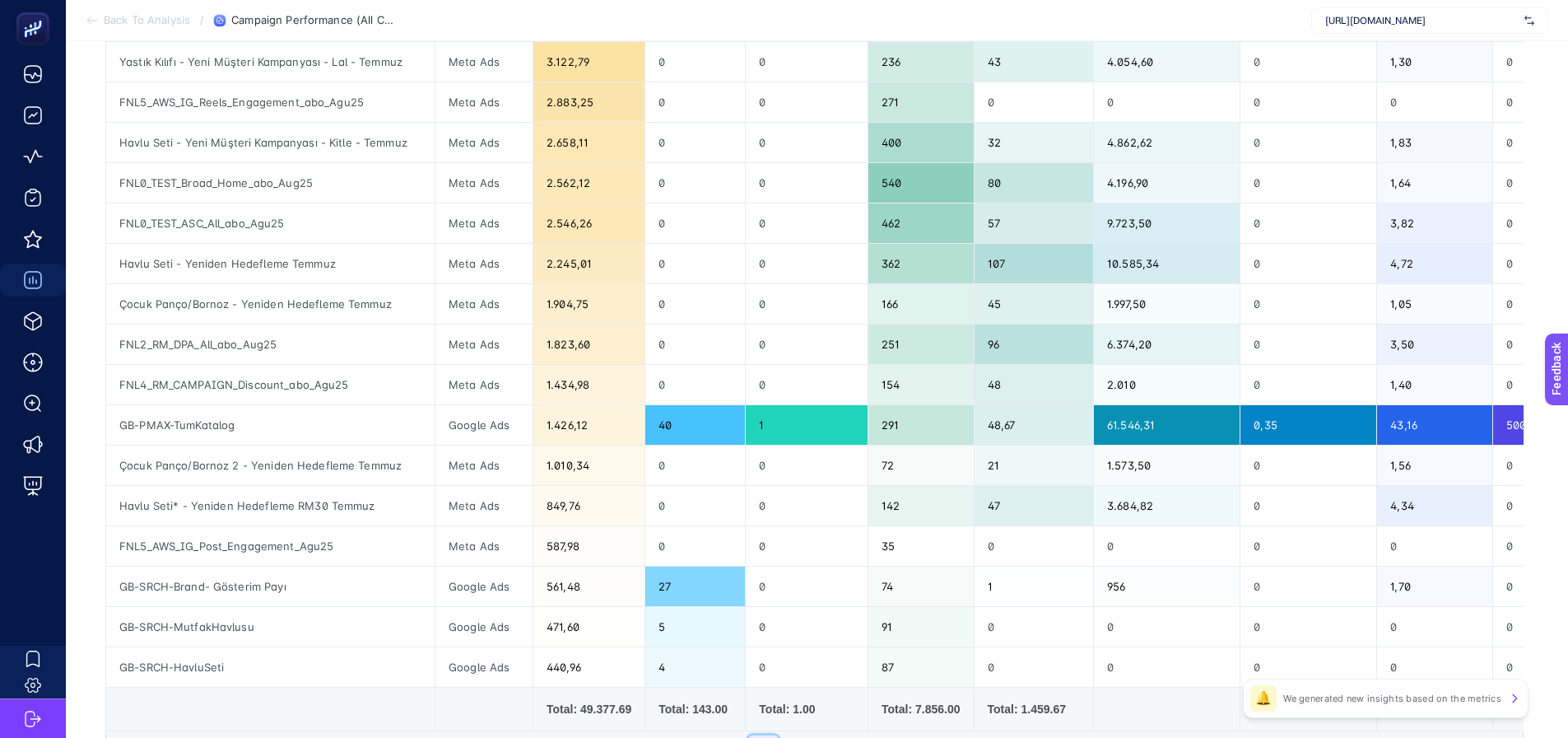
scroll to position [609, 0]
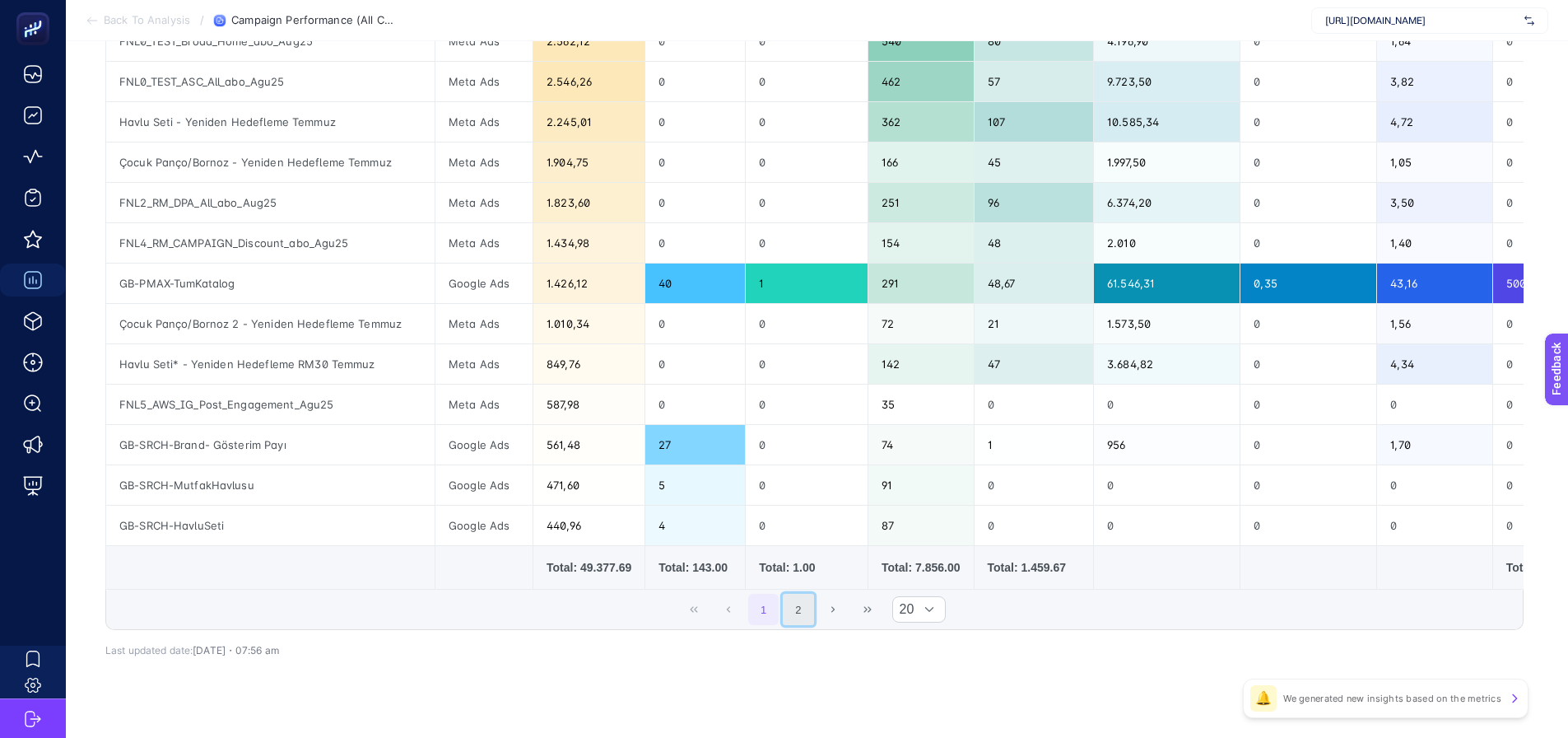
click at [810, 607] on button "2" at bounding box center [799, 609] width 32 height 32
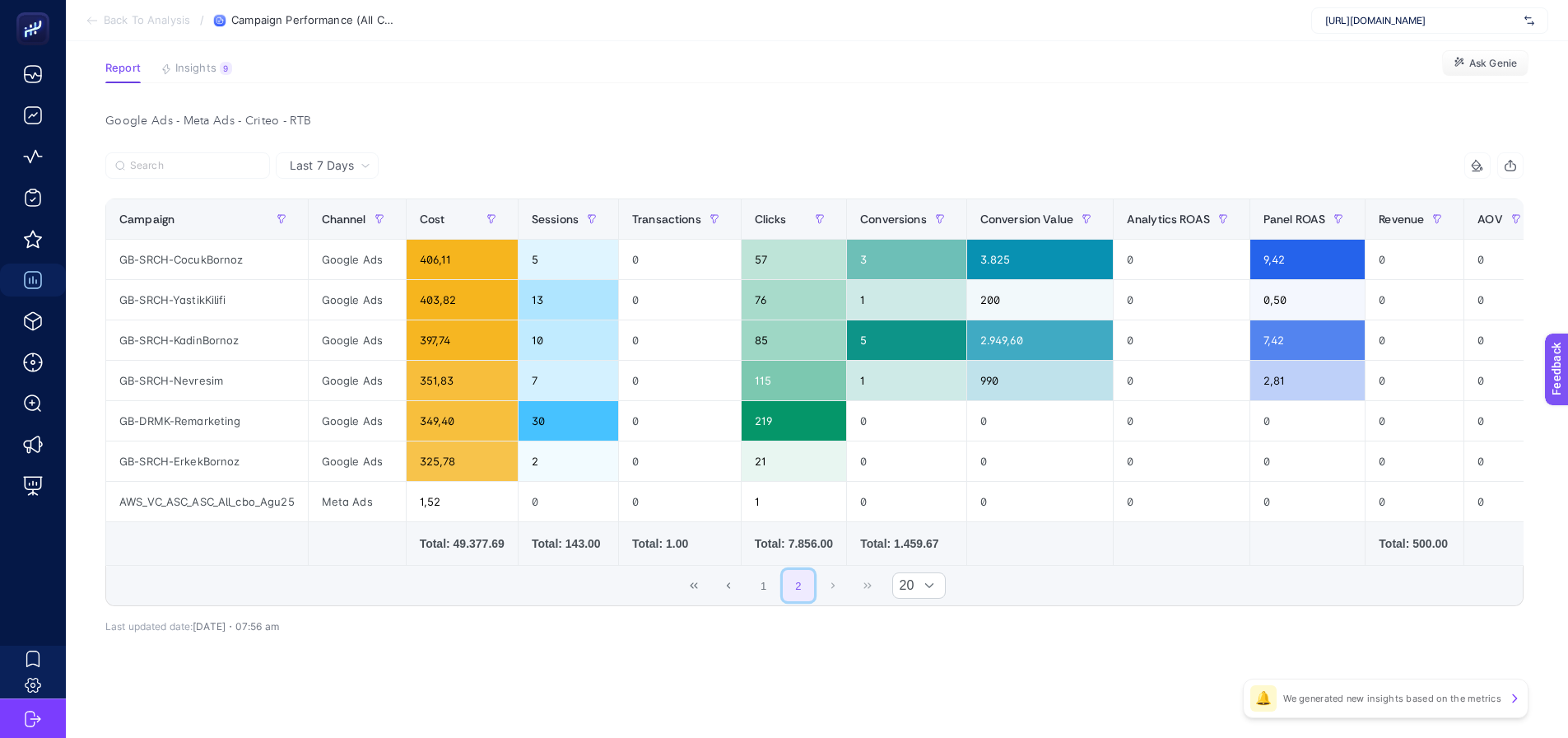
scroll to position [115, 0]
click at [769, 589] on button "1" at bounding box center [764, 585] width 32 height 32
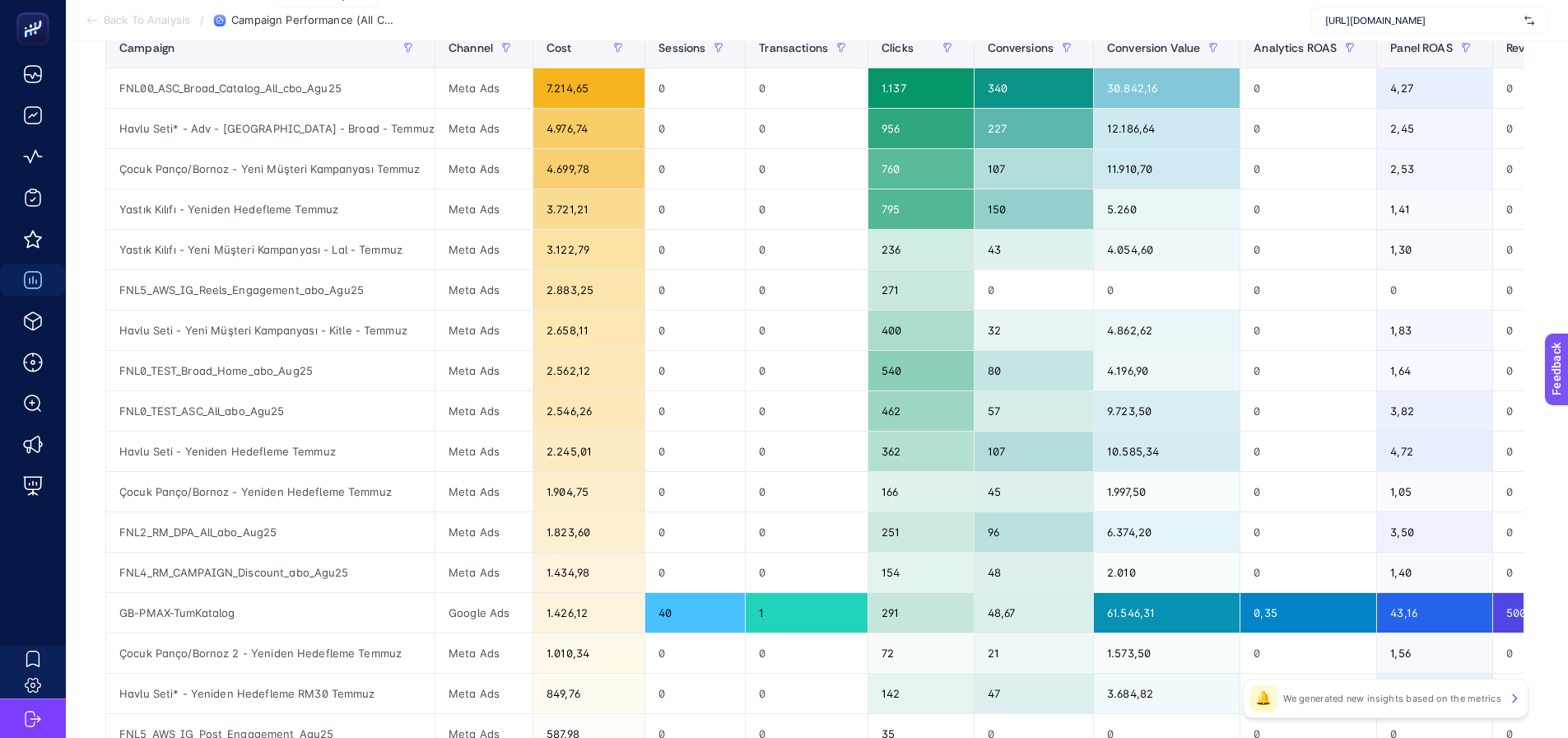
scroll to position [362, 0]
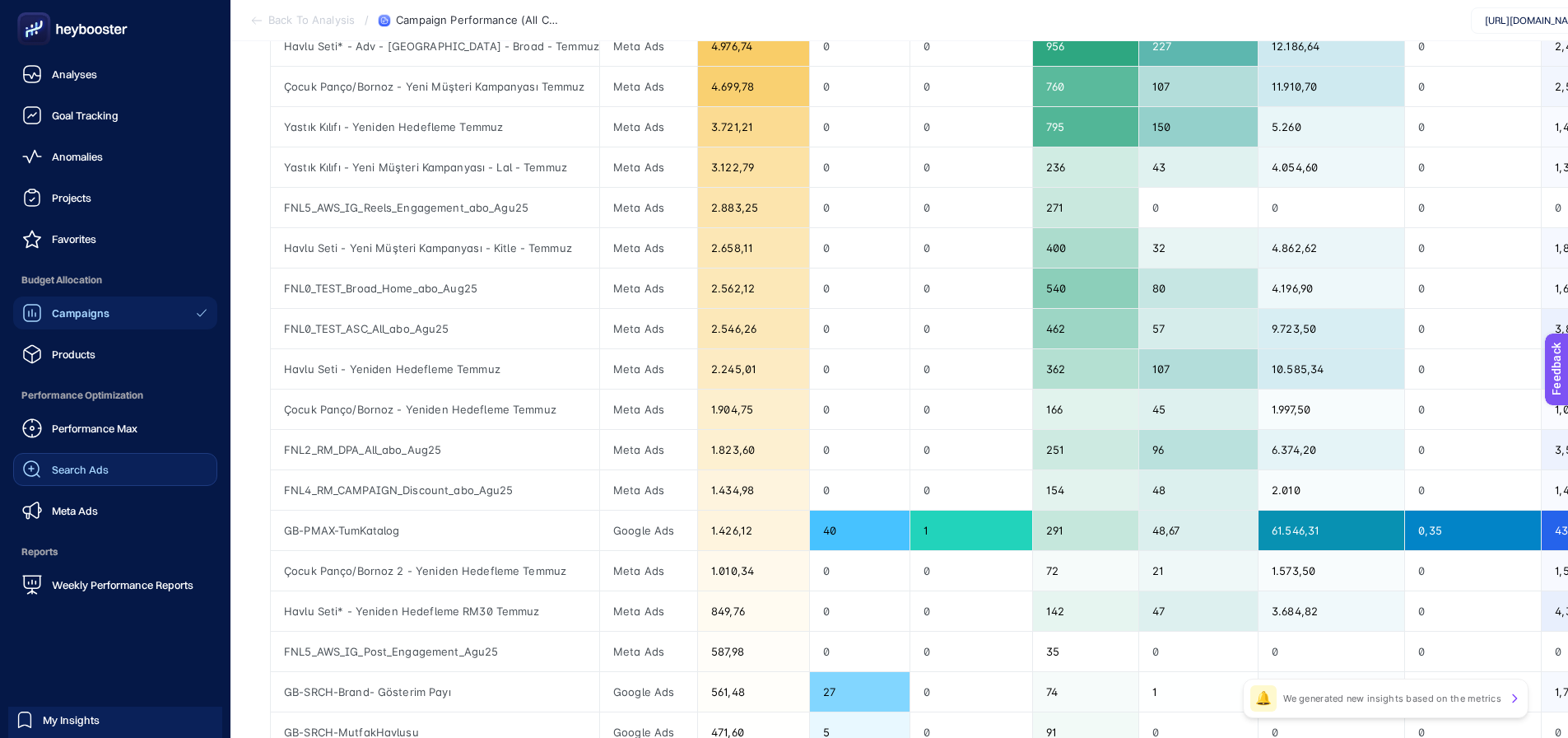
click at [79, 475] on span "Search Ads" at bounding box center [80, 469] width 57 height 13
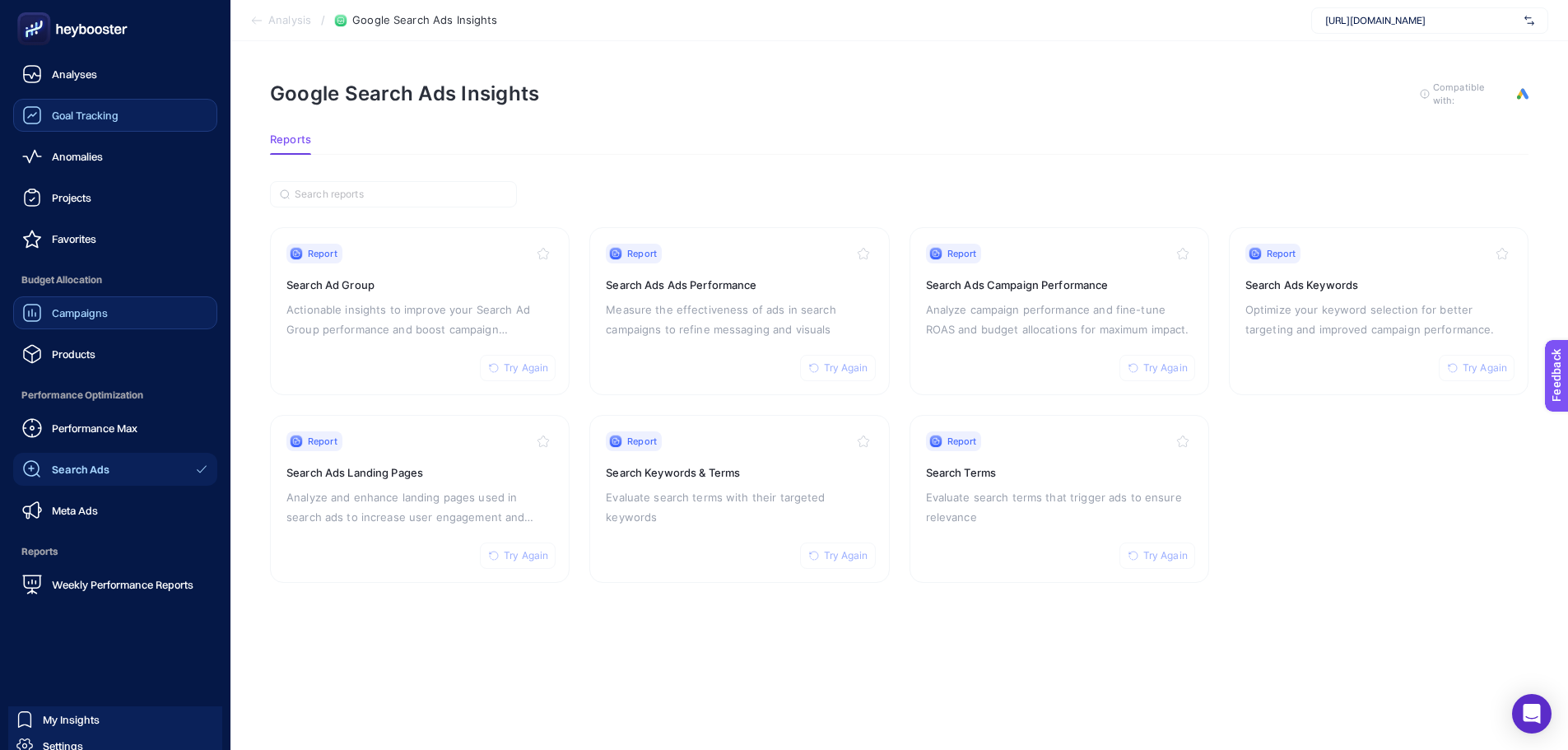
scroll to position [12, 0]
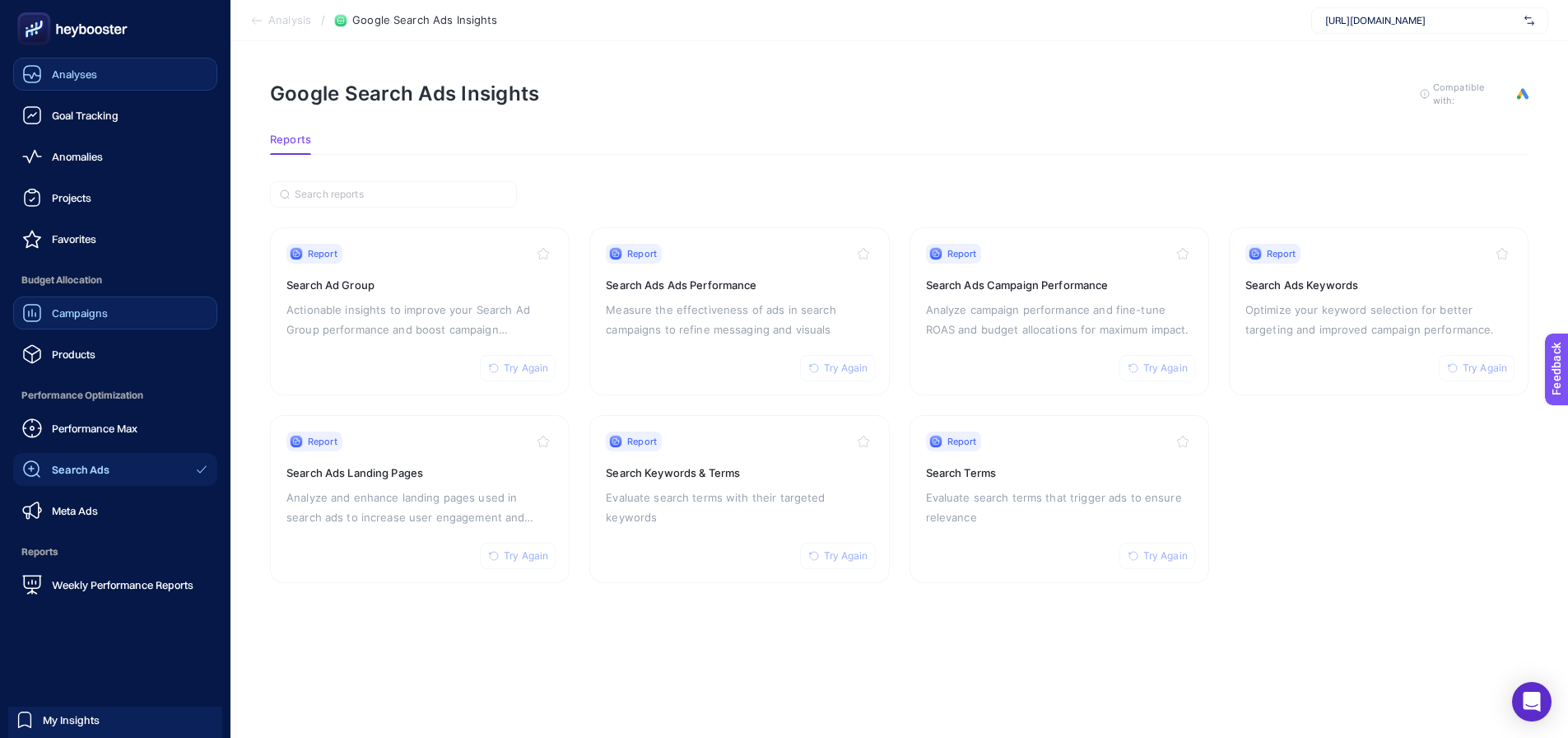
click at [74, 71] on span "Analyses" at bounding box center [74, 73] width 45 height 13
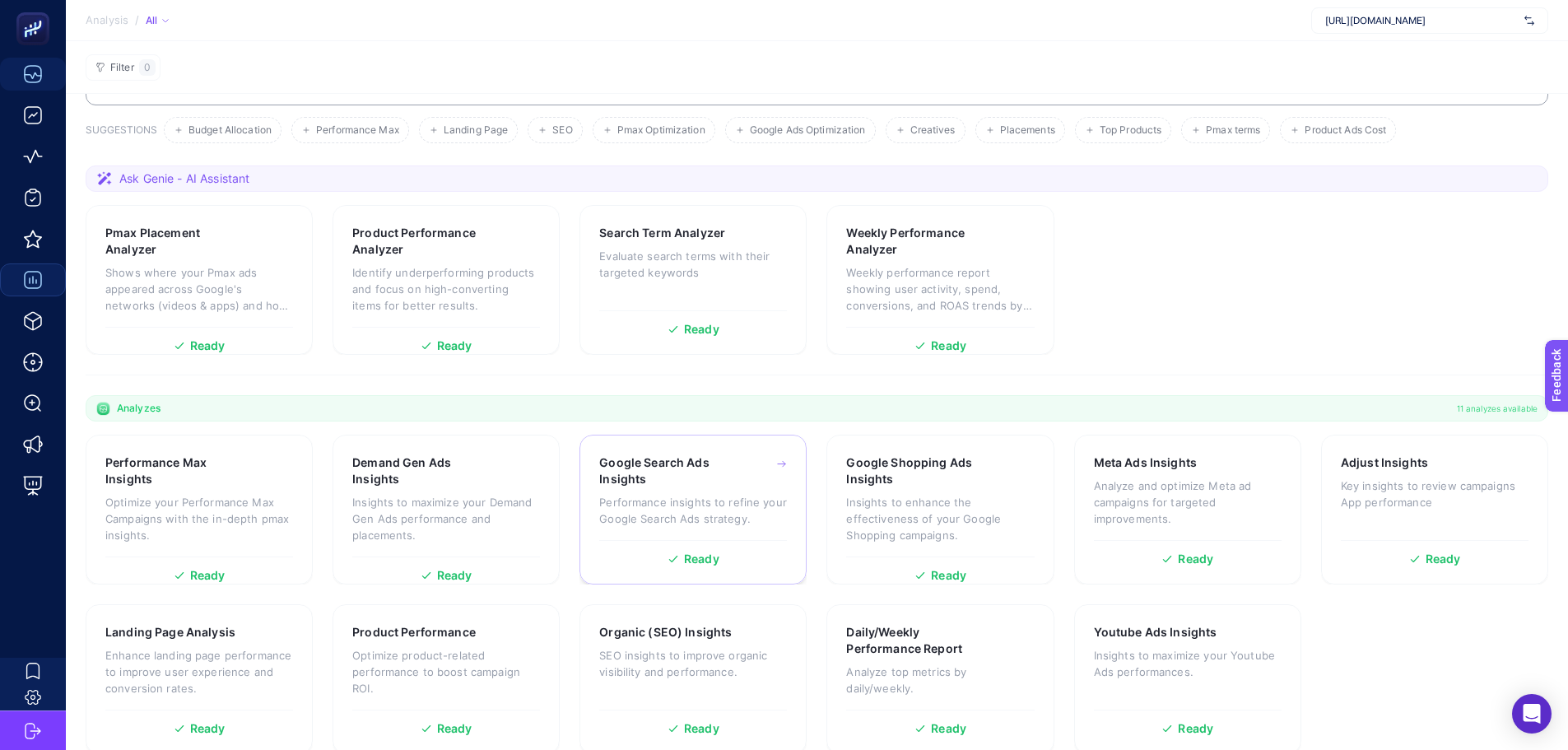
scroll to position [91, 0]
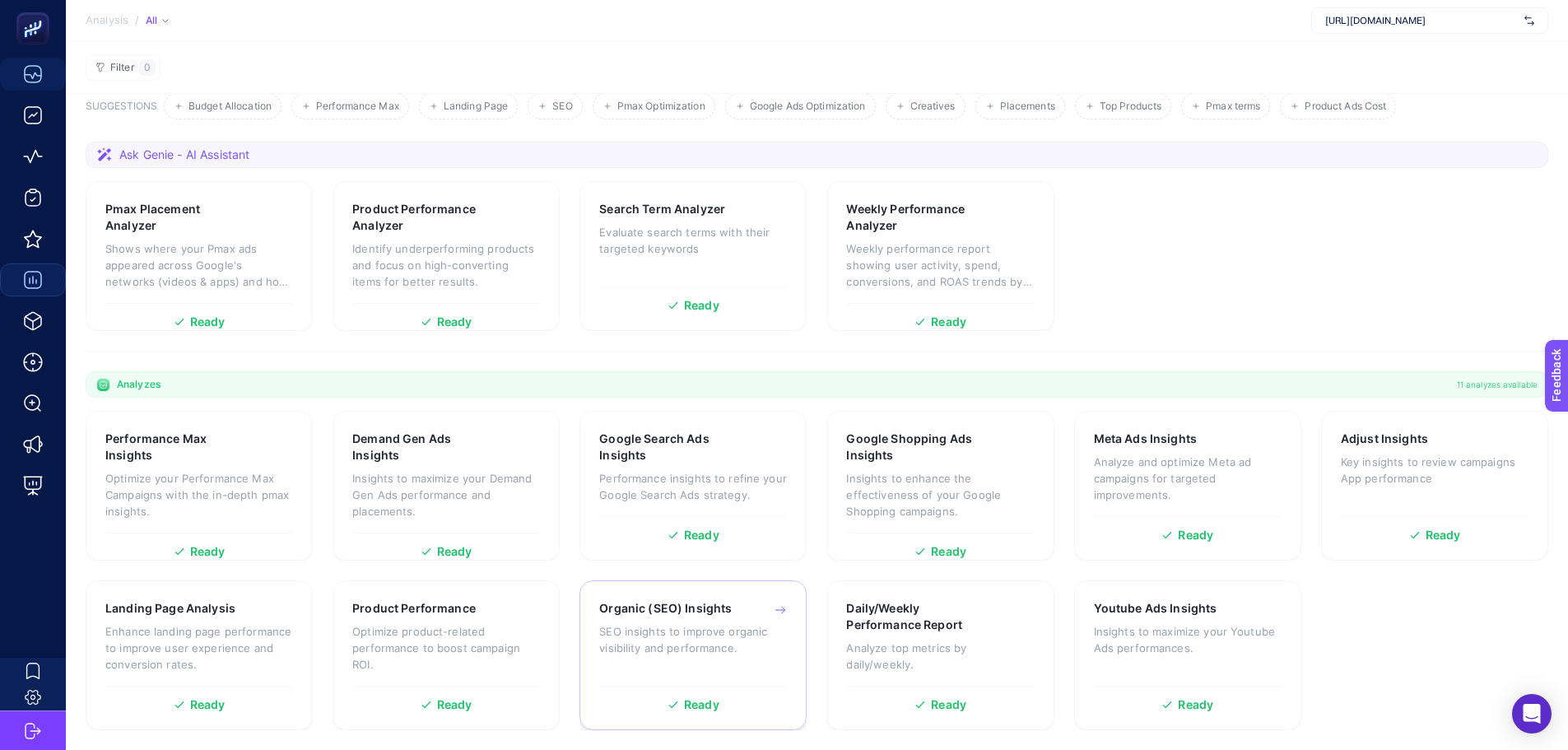
click at [627, 629] on p "SEO insights to improve organic visibility and performance." at bounding box center [693, 640] width 188 height 33
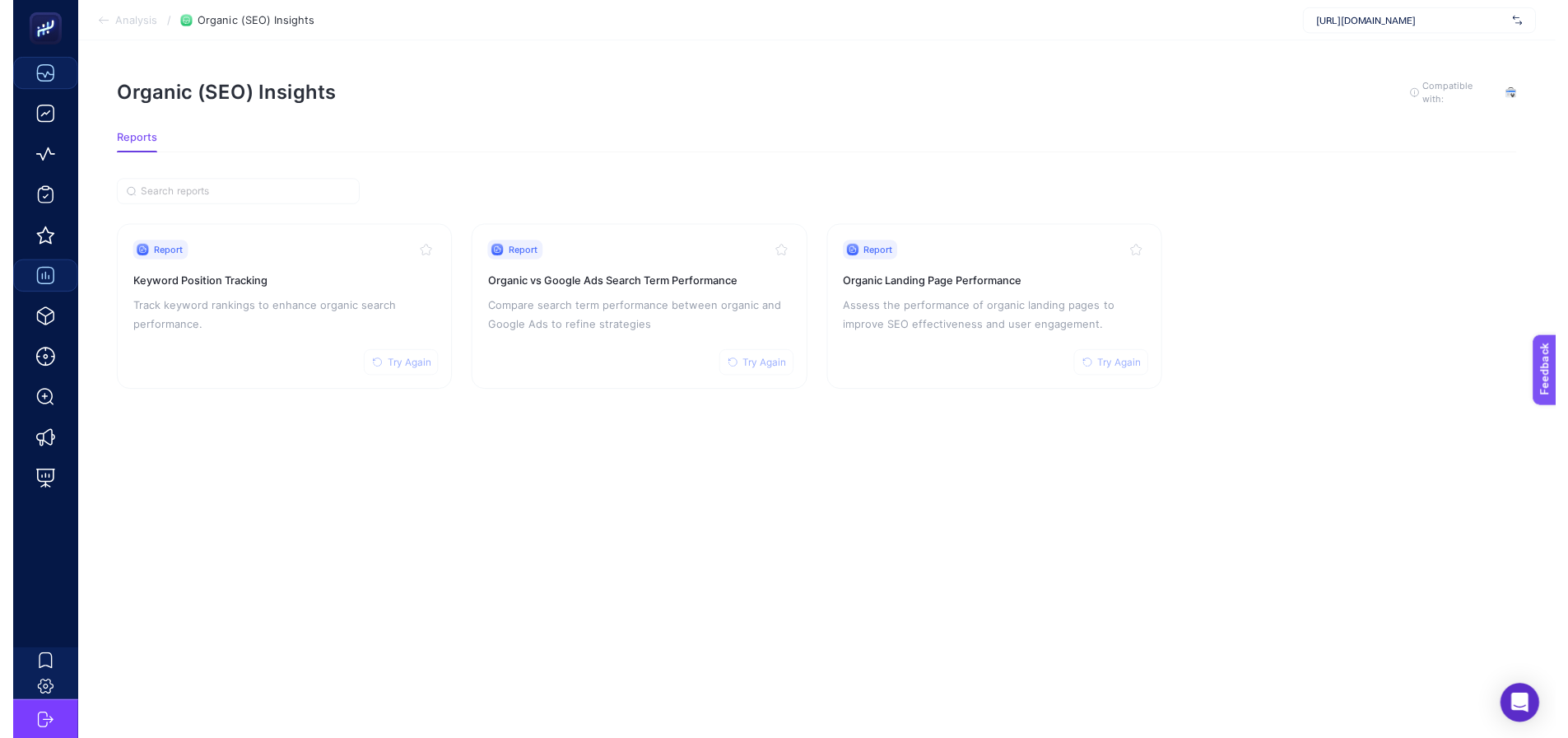
scroll to position [12, 0]
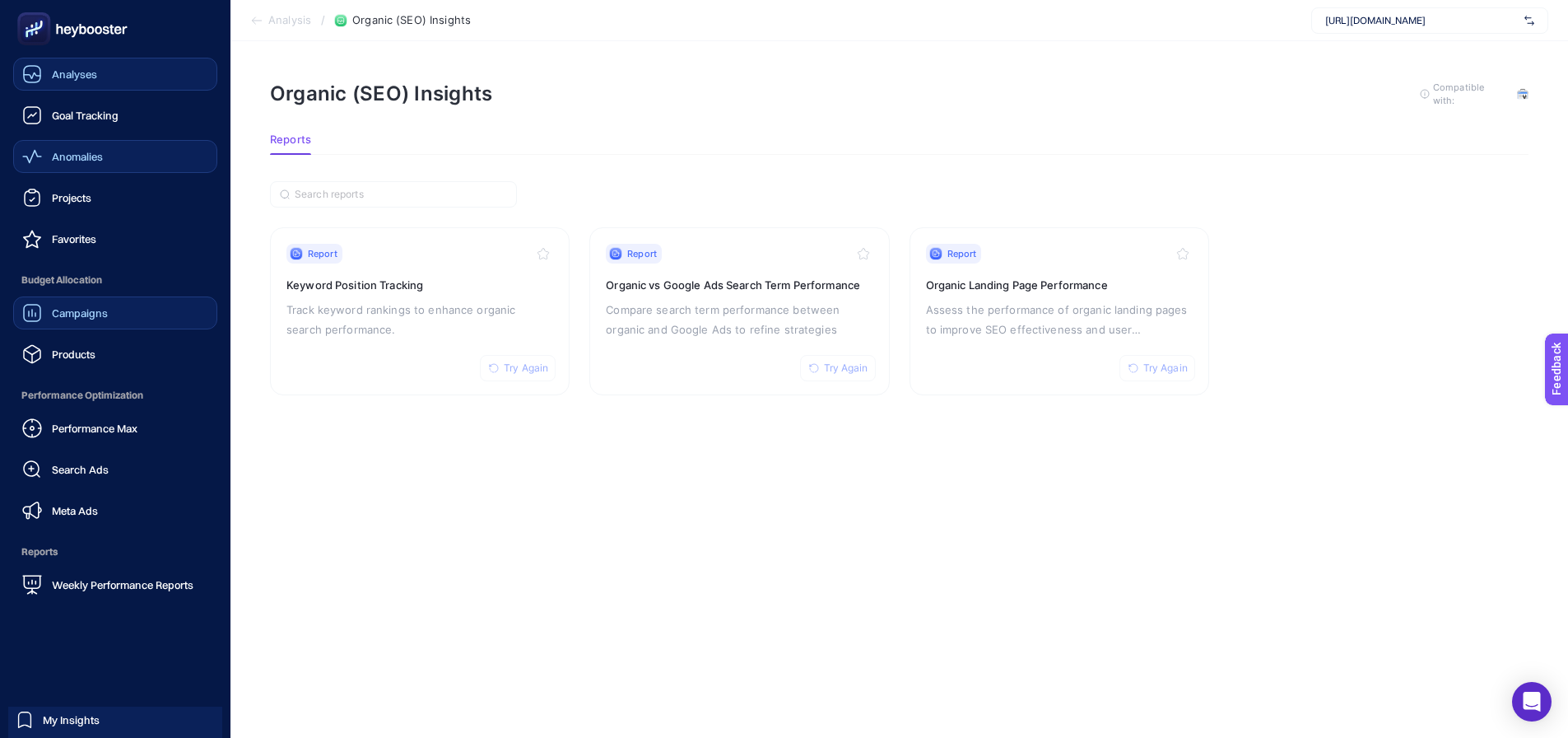
click at [57, 141] on link "Anomalies" at bounding box center [114, 156] width 204 height 33
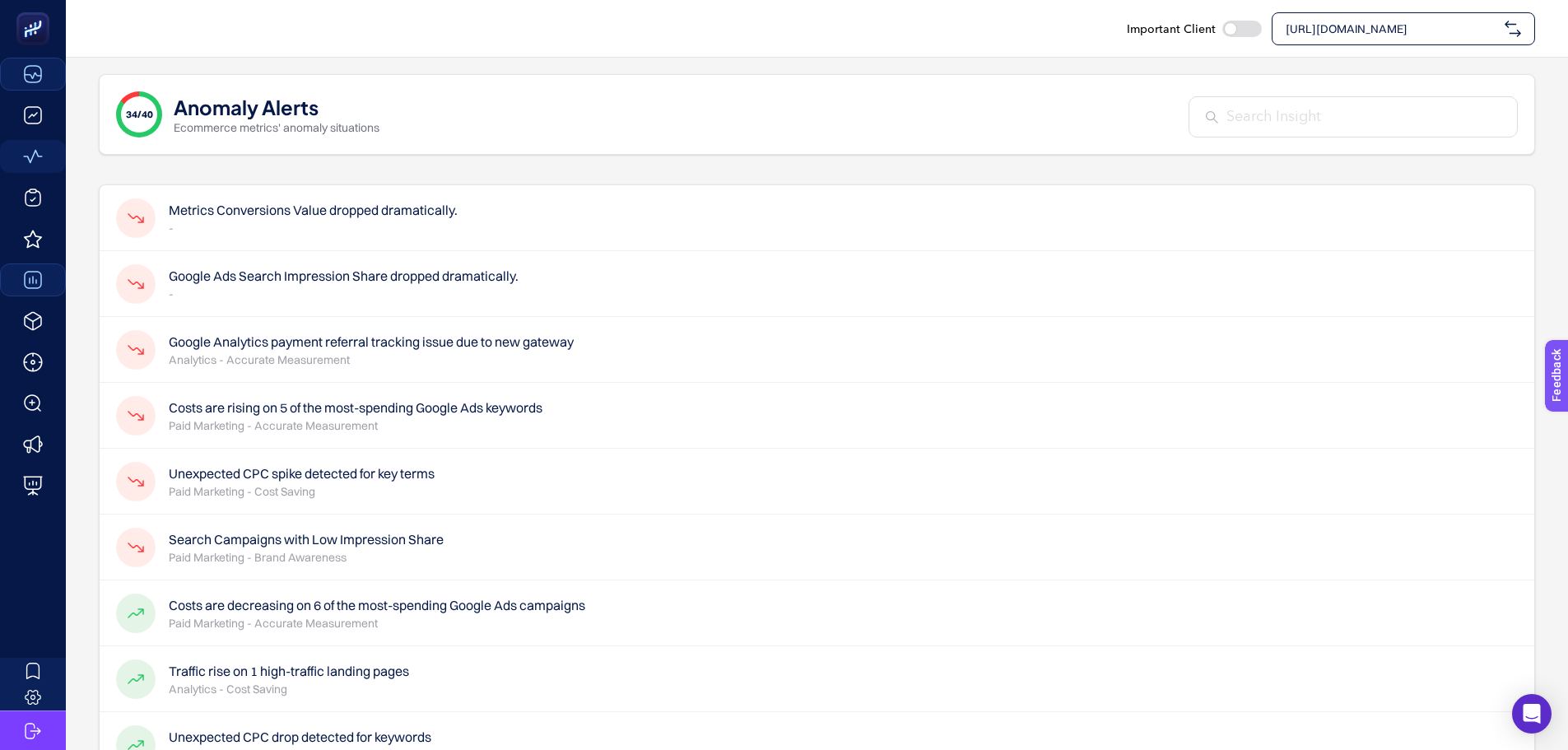
click at [325, 280] on h4 "Google Ads Search Impression Share dropped dramatically." at bounding box center [344, 275] width 350 height 20
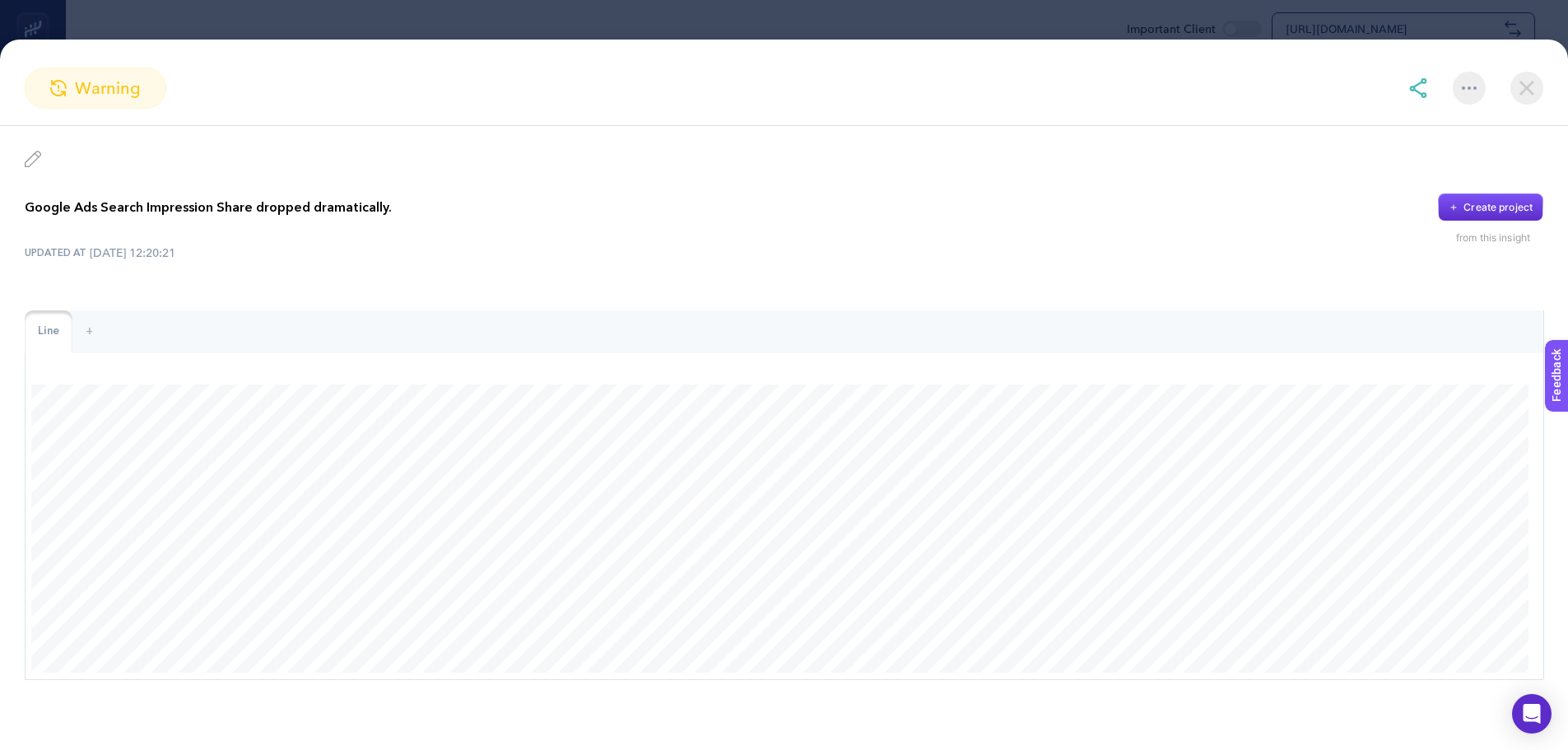
click at [1528, 84] on img at bounding box center [1527, 88] width 33 height 33
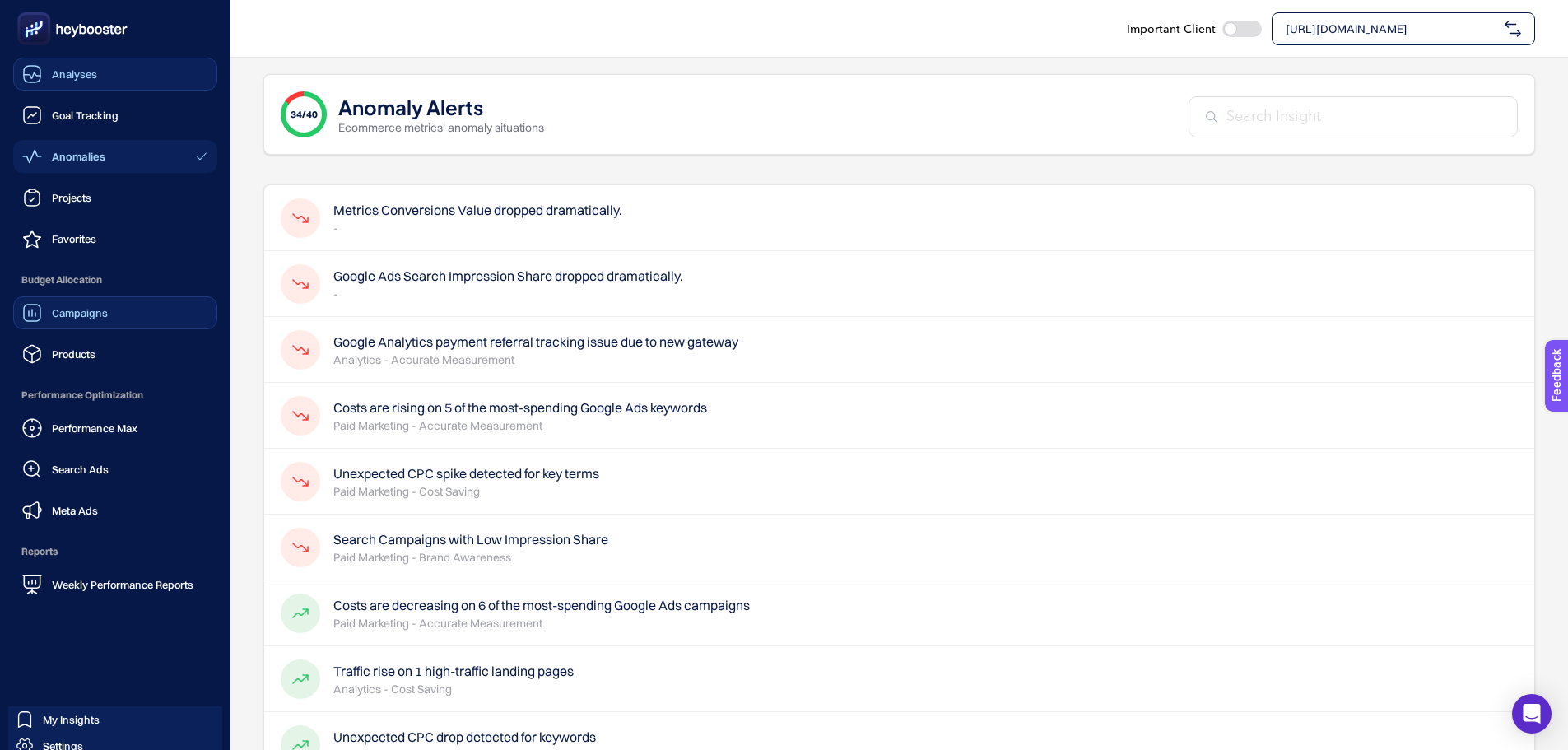
click at [91, 316] on span "Campaigns" at bounding box center [80, 313] width 56 height 13
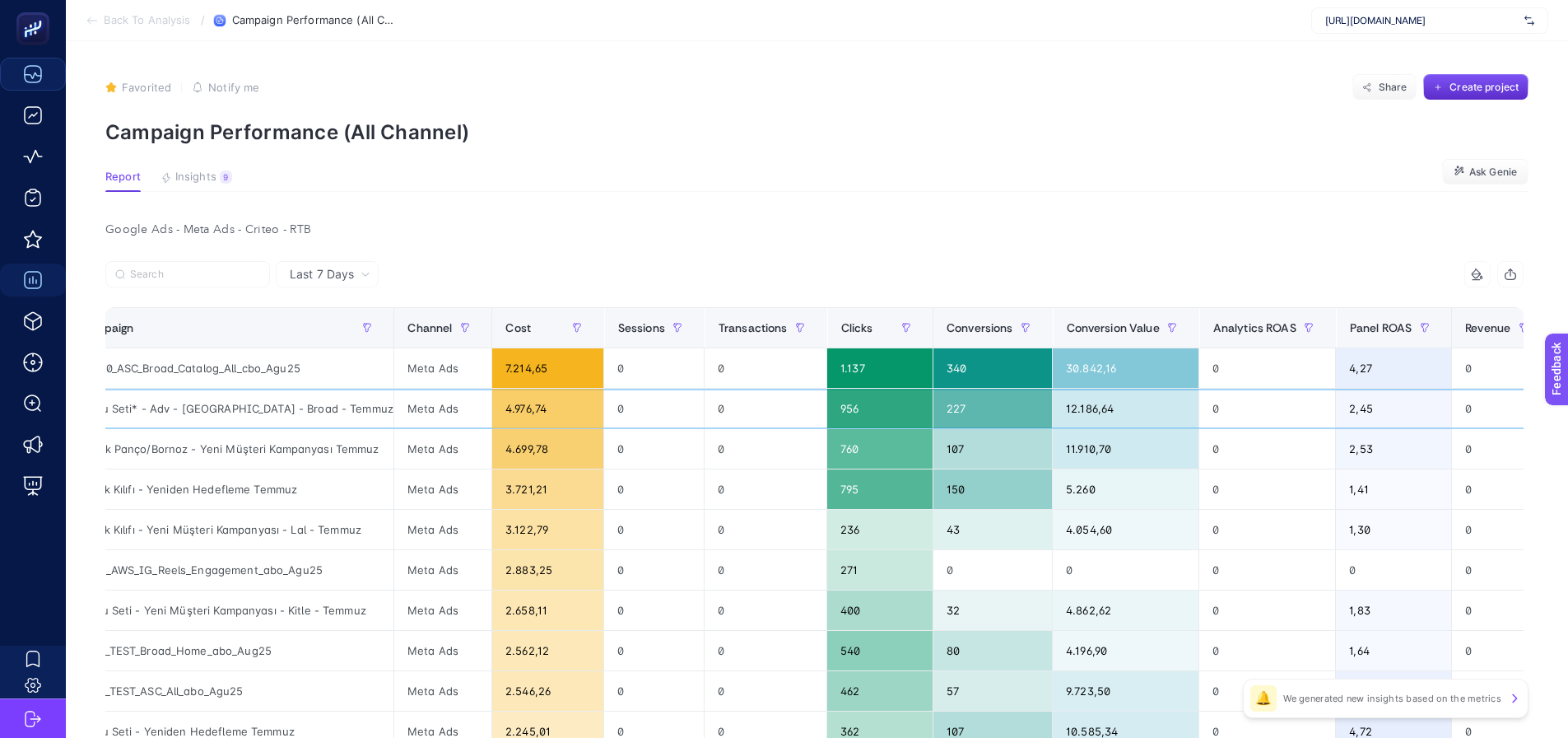
scroll to position [0, 181]
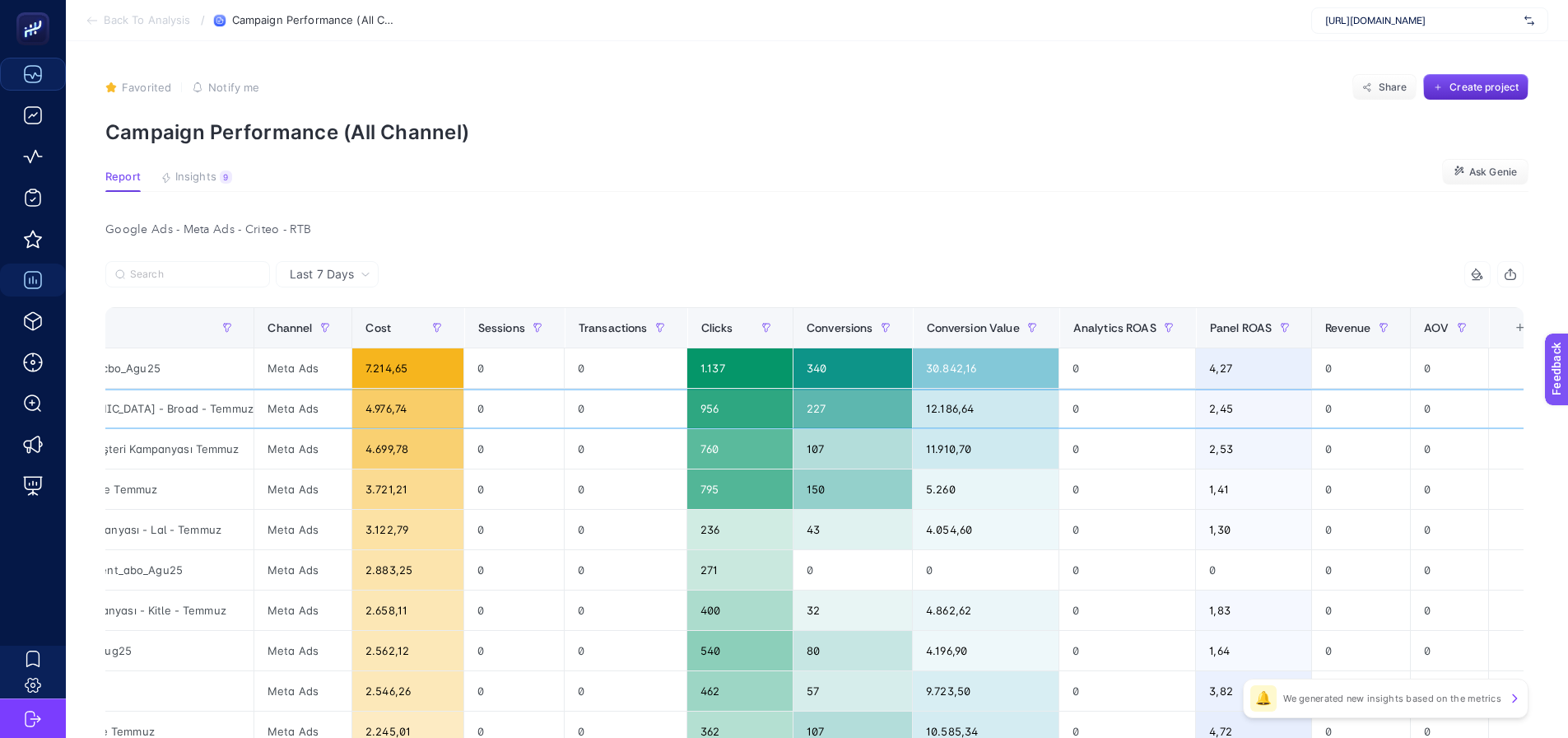
drag, startPoint x: 857, startPoint y: 402, endPoint x: 1201, endPoint y: 378, distance: 344.8
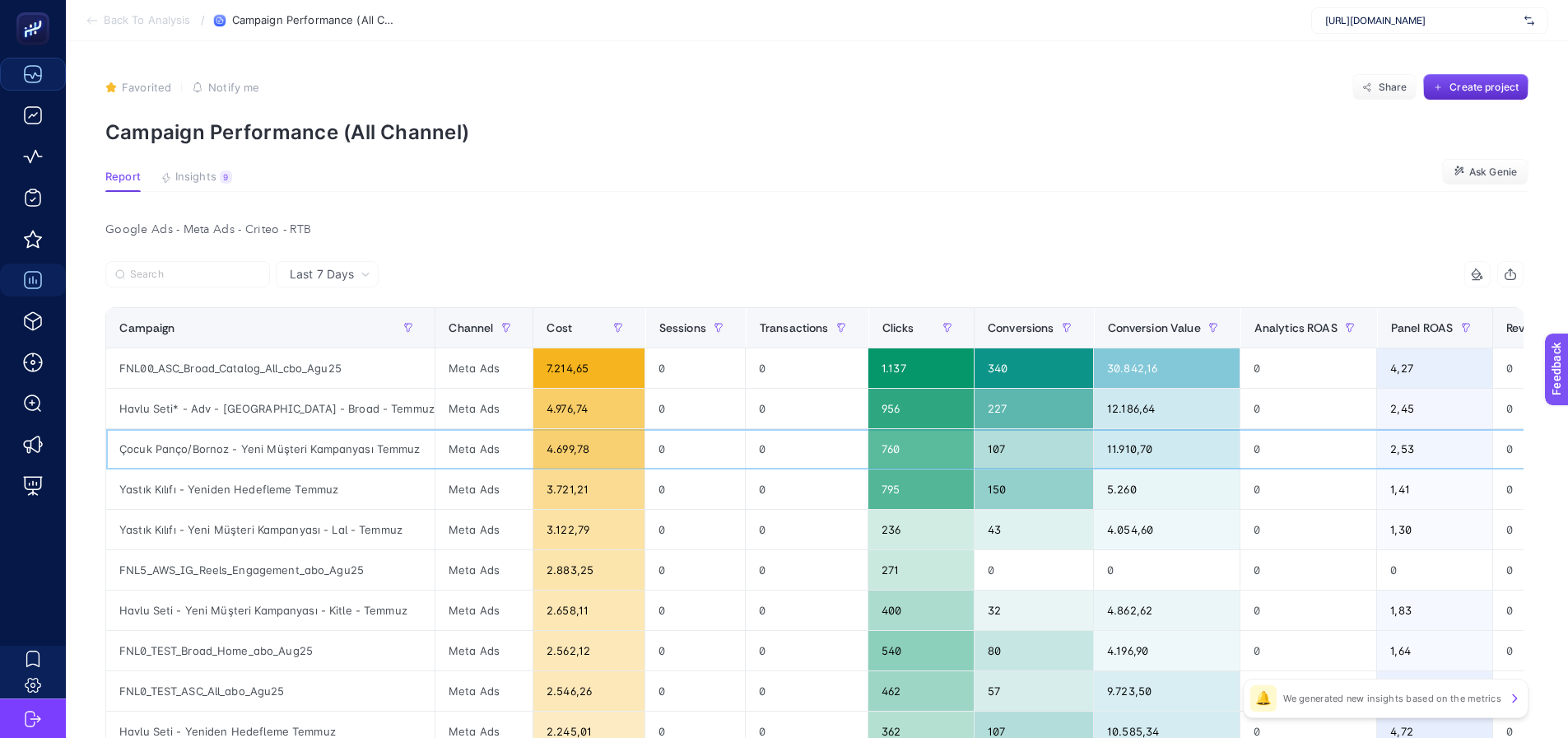
drag, startPoint x: 763, startPoint y: 457, endPoint x: 460, endPoint y: 461, distance: 303.0
click at [717, 272] on div at bounding box center [459, 279] width 710 height 36
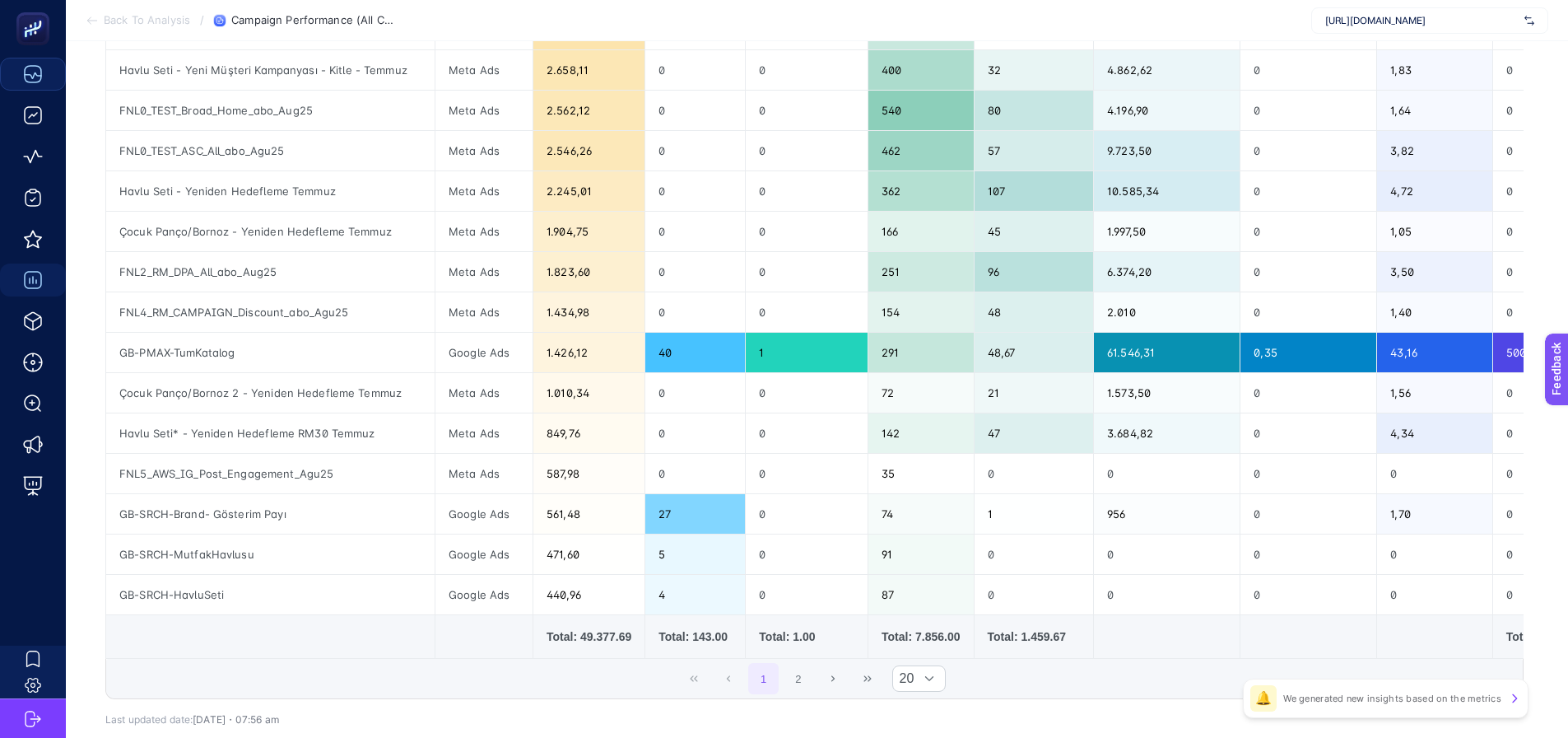
scroll to position [577, 0]
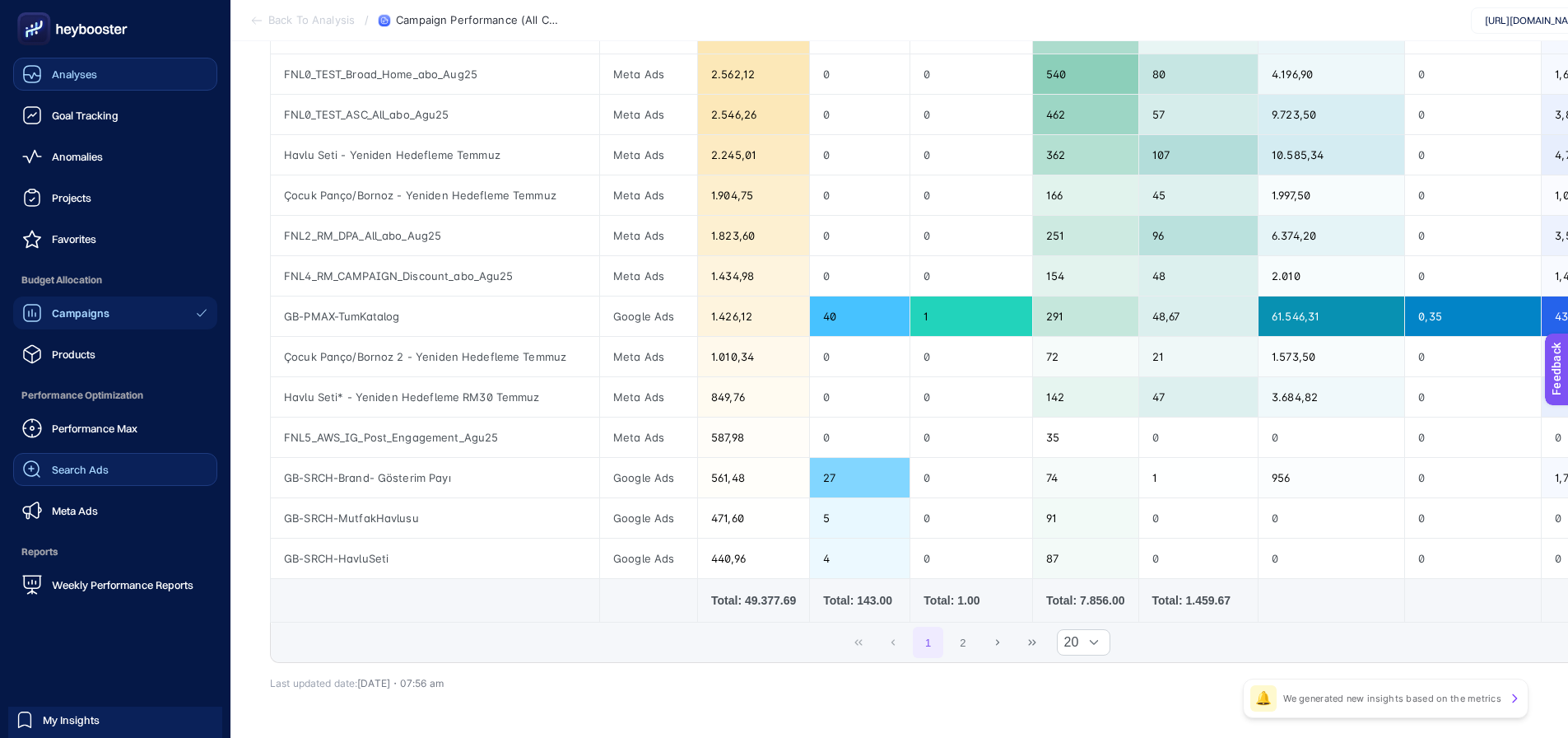
click at [57, 468] on span "Search Ads" at bounding box center [80, 469] width 57 height 13
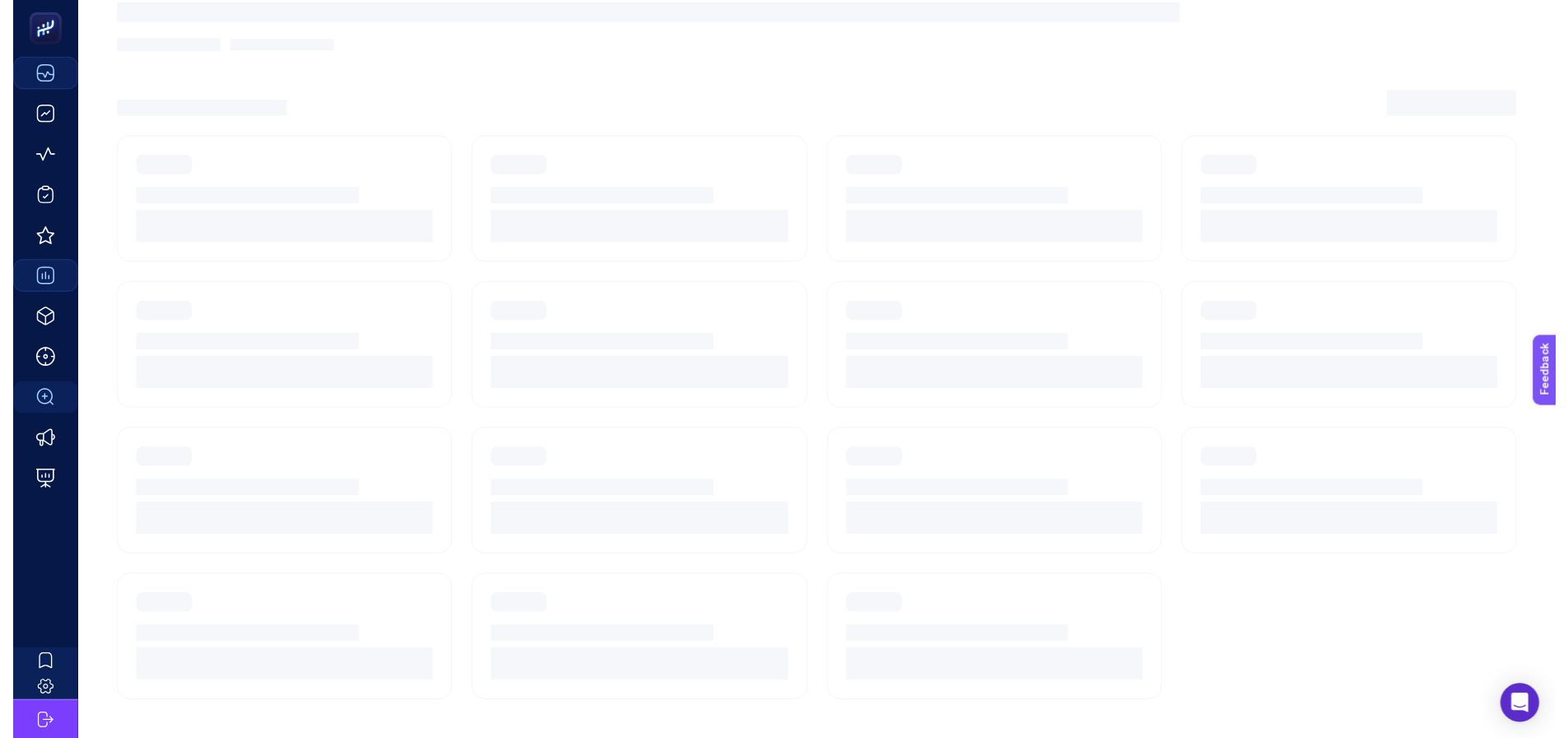
scroll to position [12, 0]
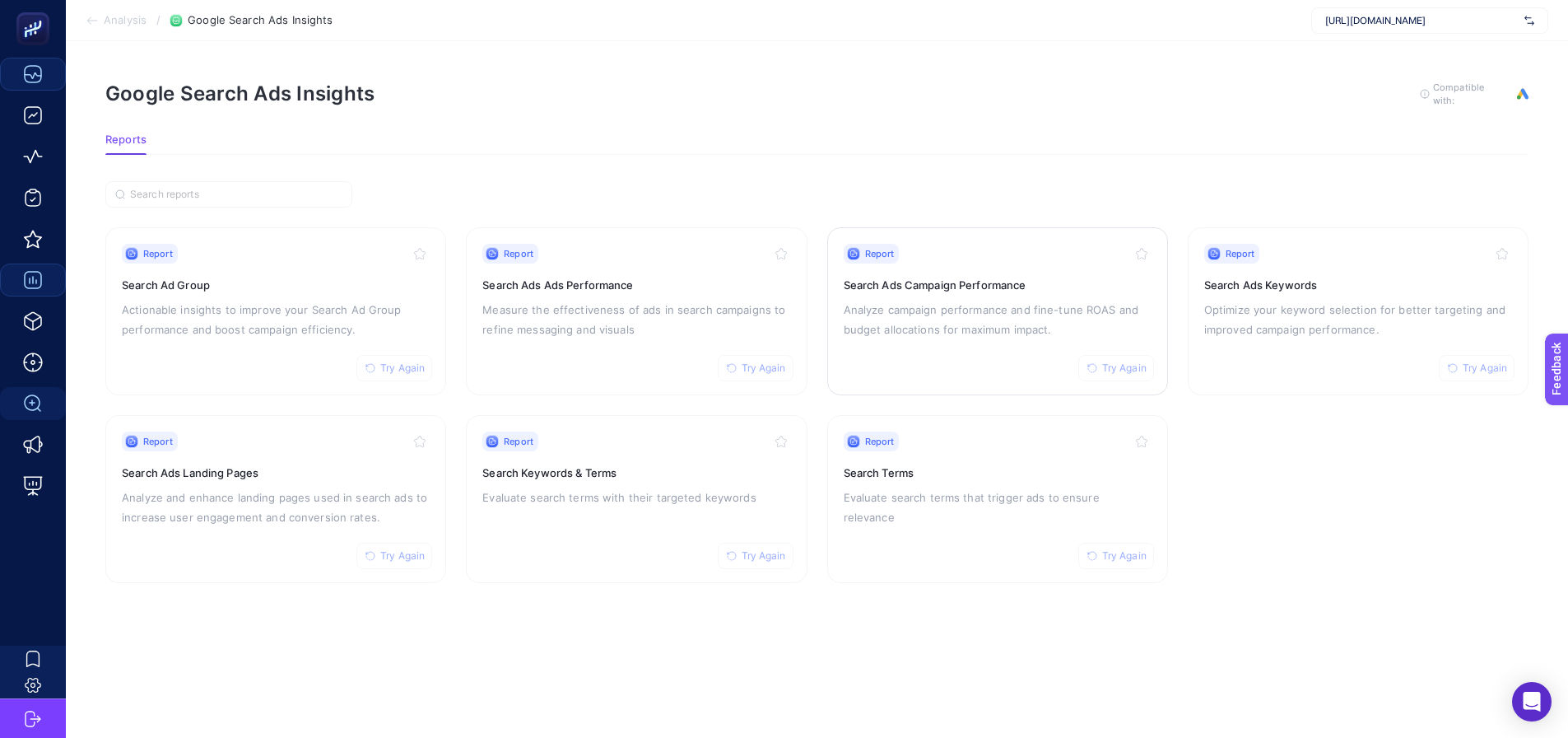
click at [1026, 304] on p "Analyze campaign performance and fine-tune ROAS and budget allocations for maxi…" at bounding box center [998, 319] width 307 height 39
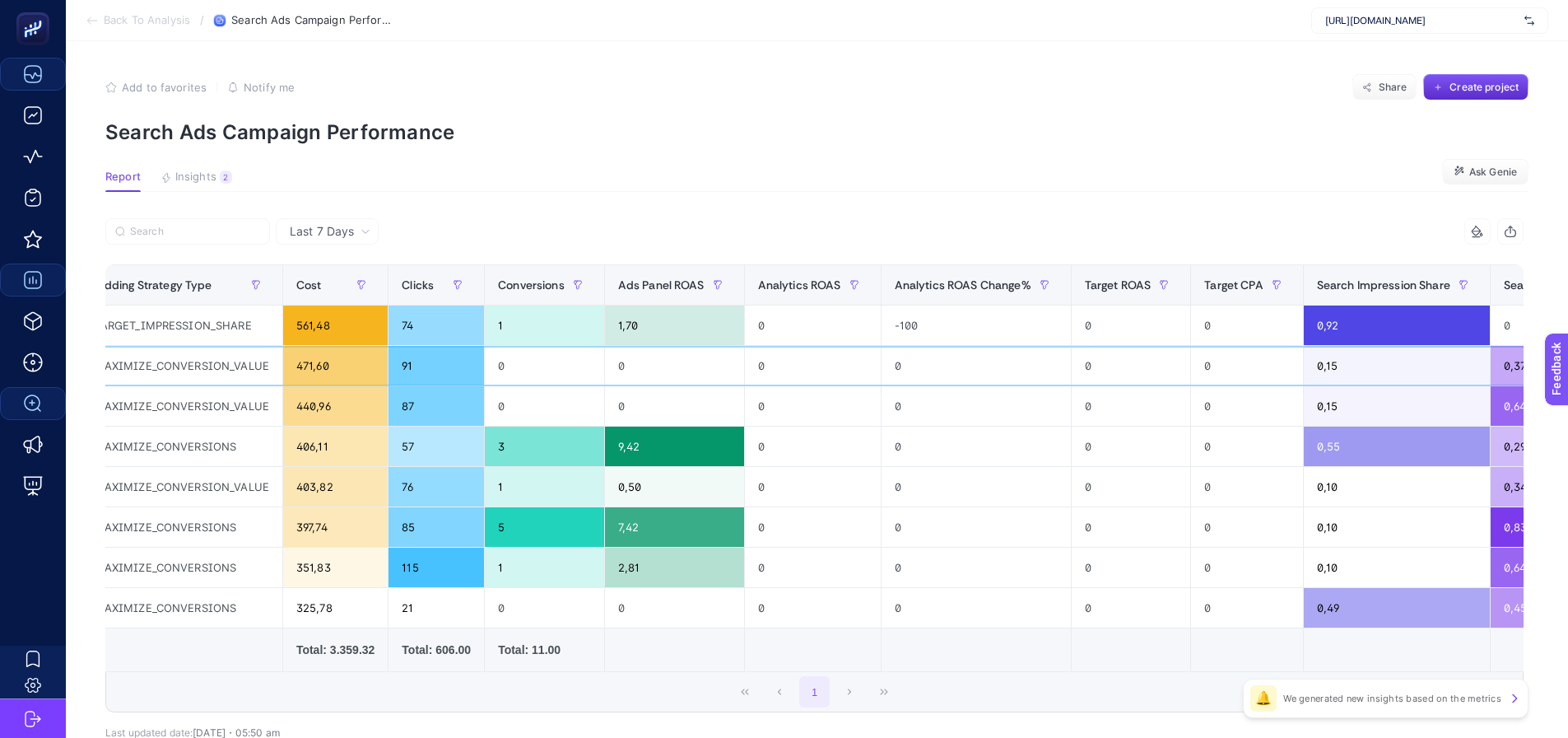
drag, startPoint x: 1042, startPoint y: 380, endPoint x: 1091, endPoint y: 394, distance: 51.0
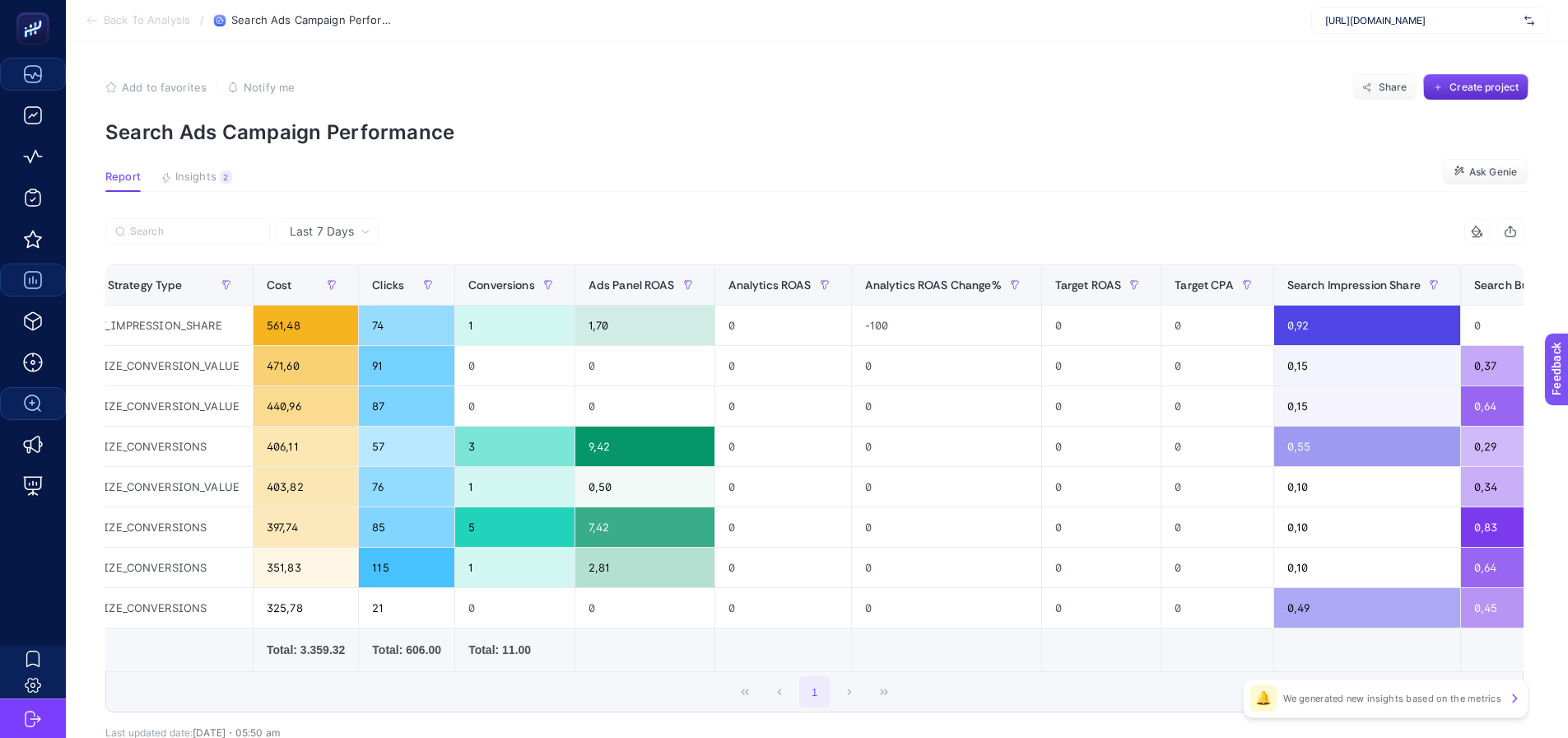
drag, startPoint x: 1081, startPoint y: 236, endPoint x: 877, endPoint y: 261, distance: 205.5
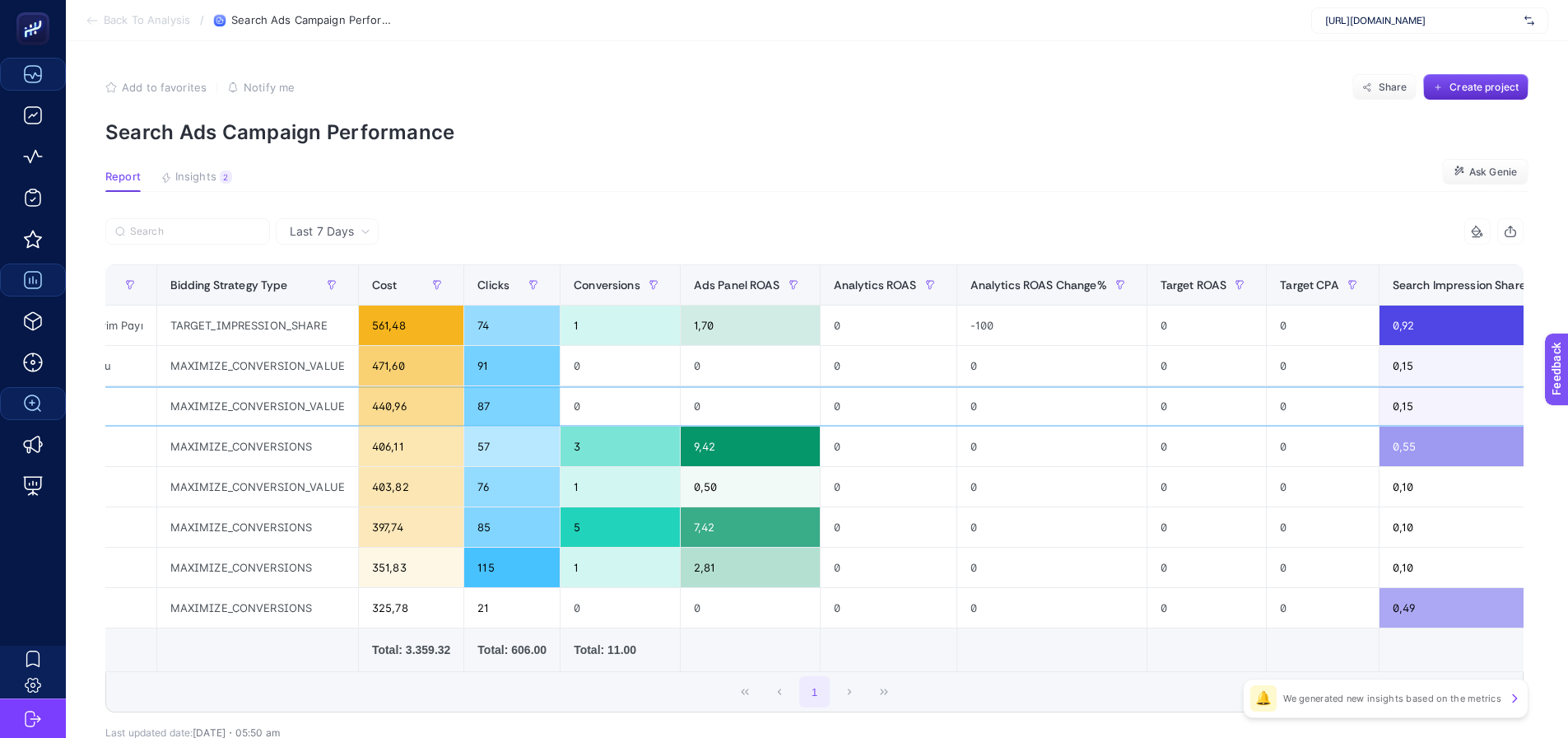
scroll to position [0, 0]
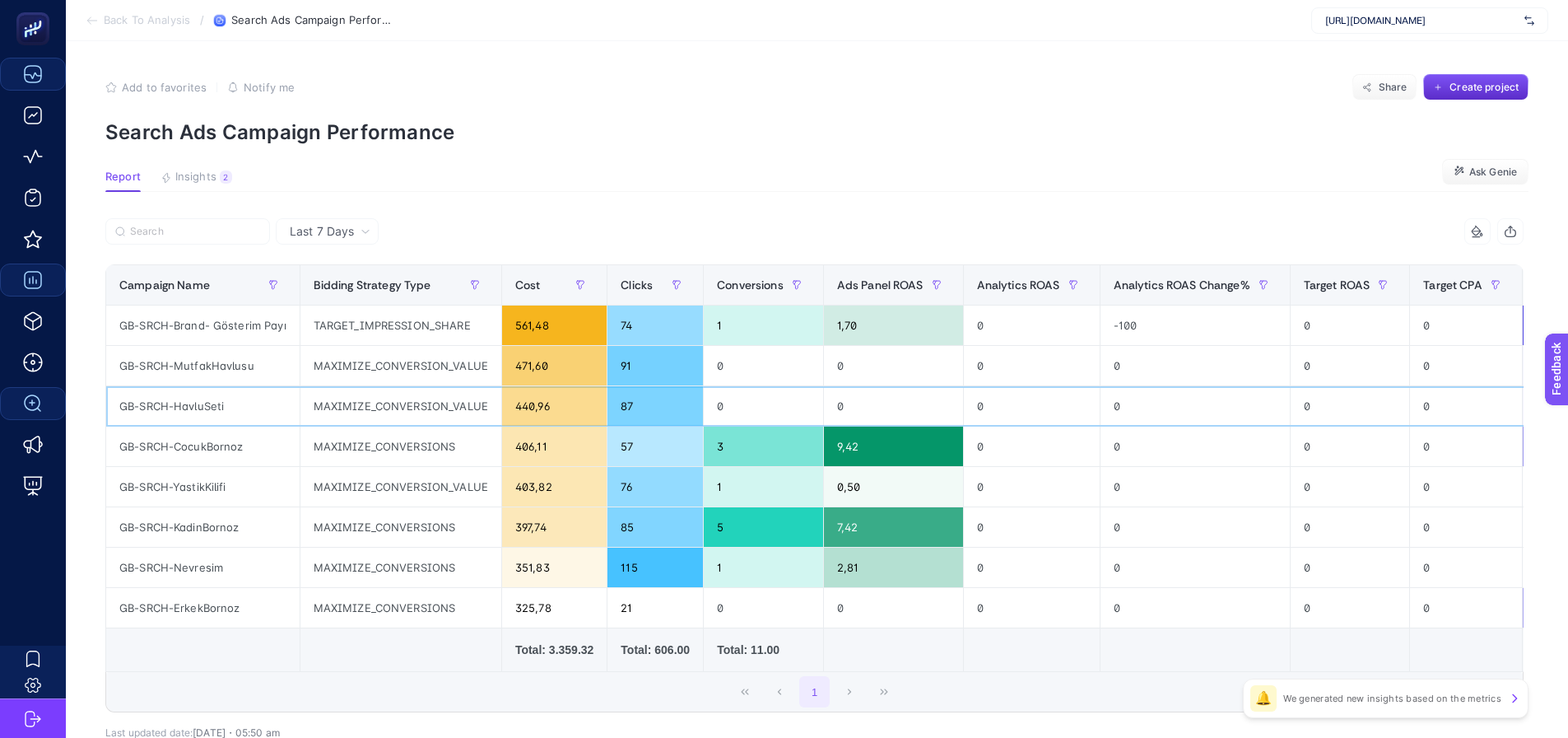
drag, startPoint x: 946, startPoint y: 402, endPoint x: 833, endPoint y: 401, distance: 113.0
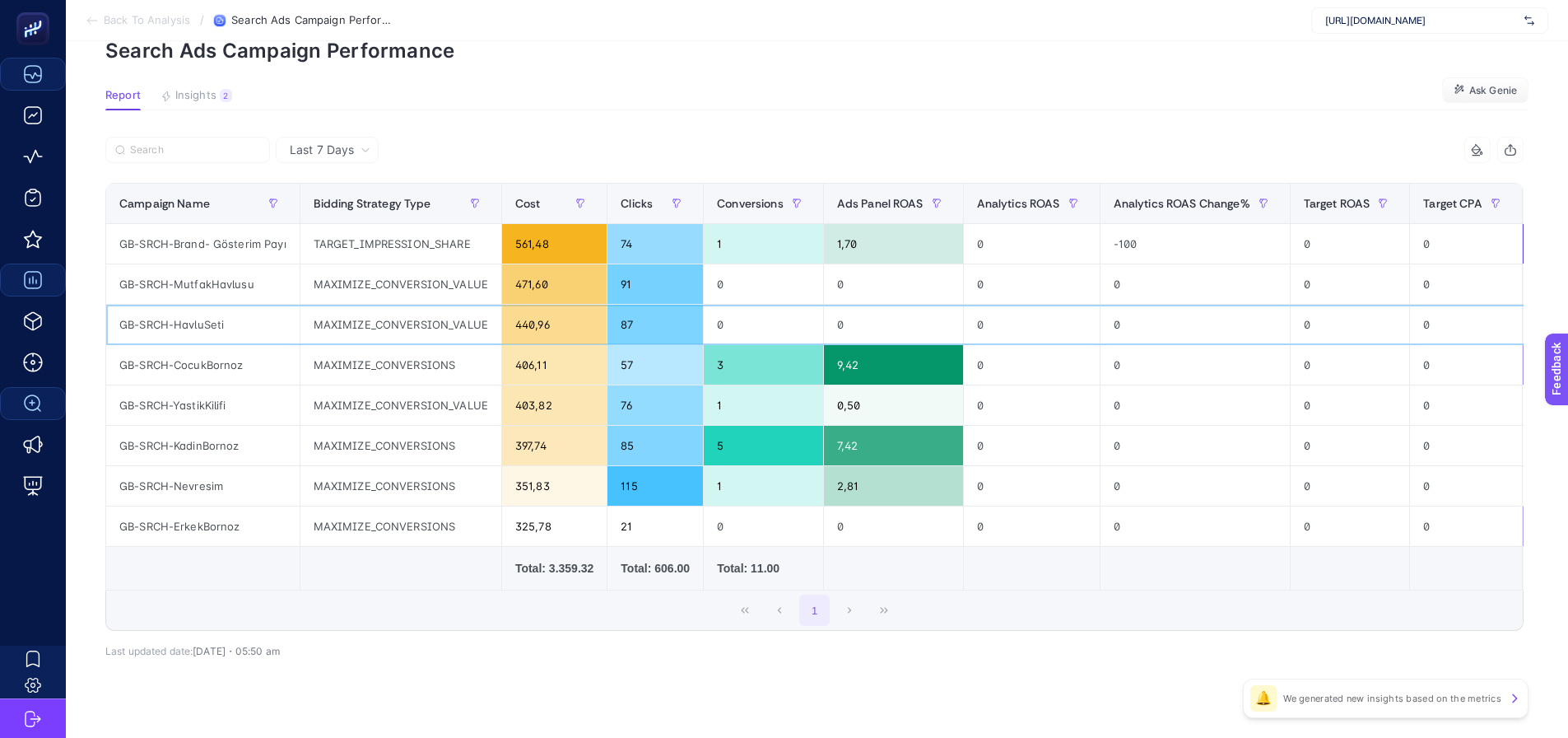
scroll to position [82, 0]
